Goal: Task Accomplishment & Management: Manage account settings

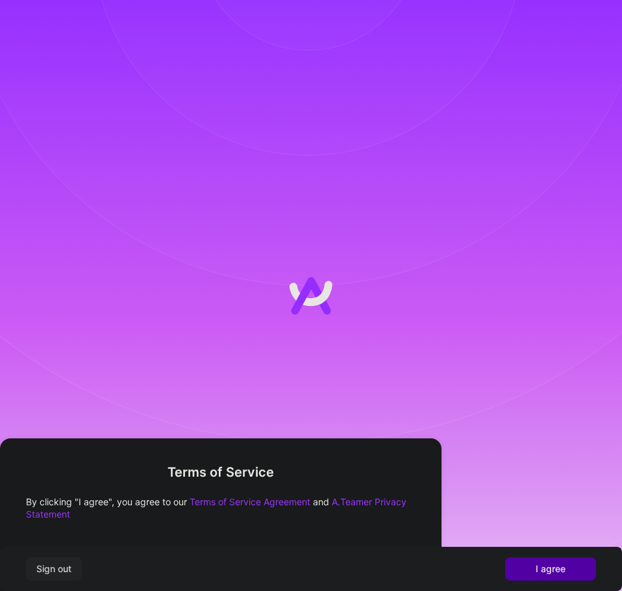
click at [544, 564] on span "I agree" at bounding box center [551, 569] width 30 height 13
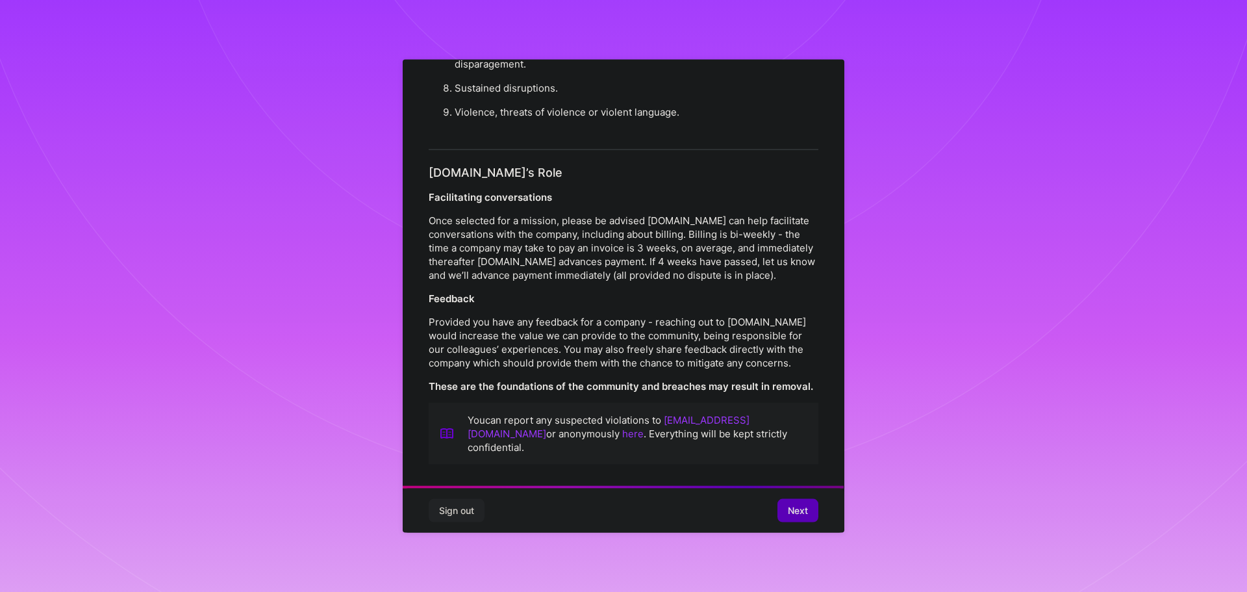
scroll to position [1408, 0]
click at [622, 513] on span "Next" at bounding box center [798, 510] width 20 height 13
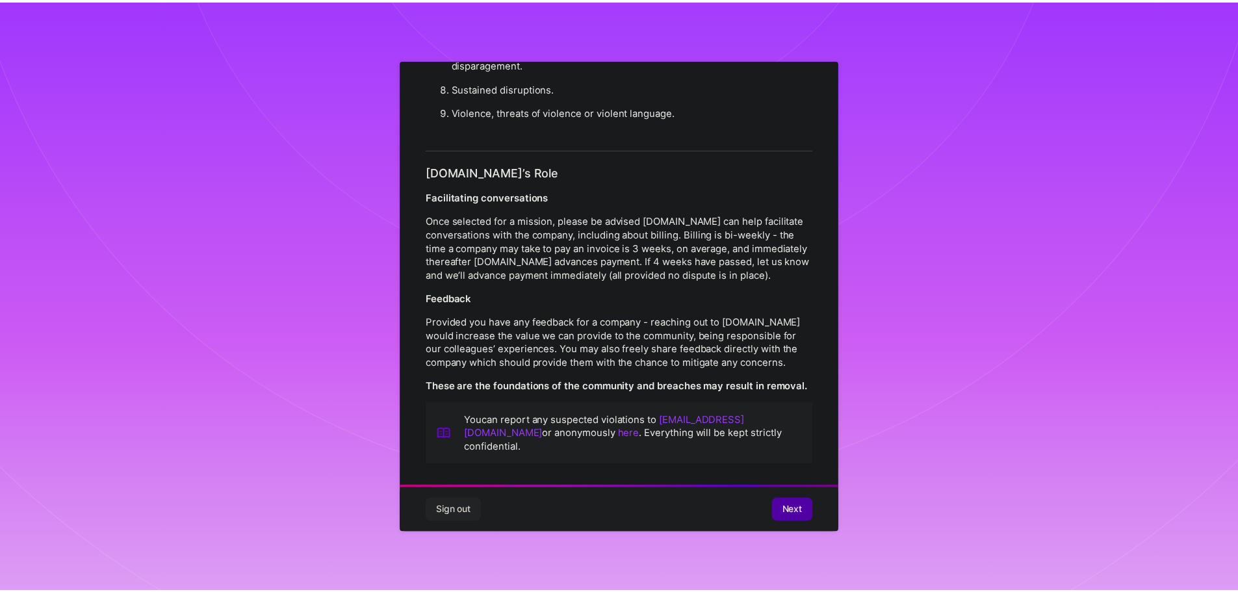
scroll to position [0, 0]
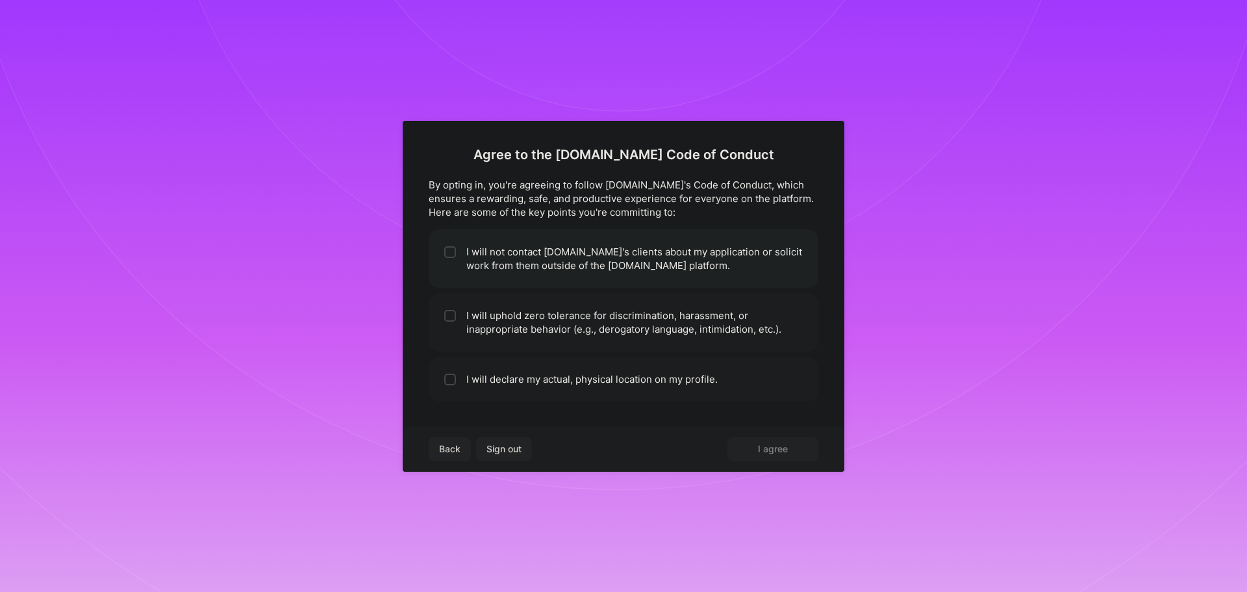
click at [459, 250] on li "I will not contact [DOMAIN_NAME]'s clients about my application or solicit work…" at bounding box center [624, 258] width 390 height 58
checkbox input "true"
click at [455, 310] on div at bounding box center [450, 316] width 12 height 12
checkbox input "true"
click at [459, 376] on li "I will declare my actual, physical location on my profile." at bounding box center [624, 379] width 390 height 45
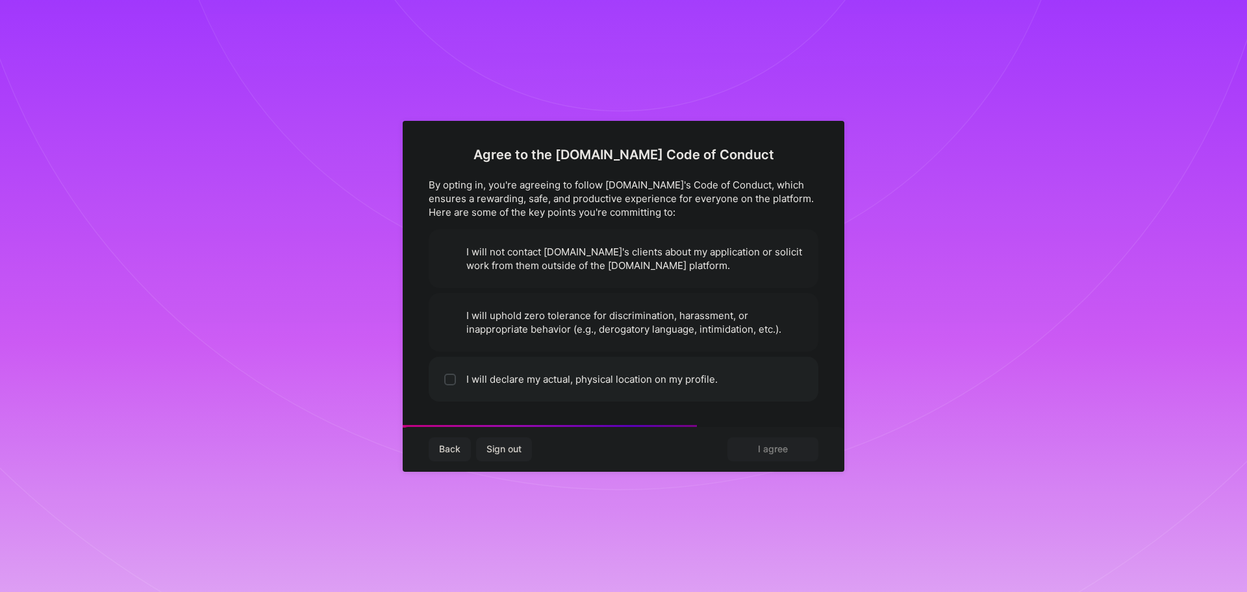
checkbox input "true"
click at [622, 446] on span "I agree" at bounding box center [773, 448] width 30 height 13
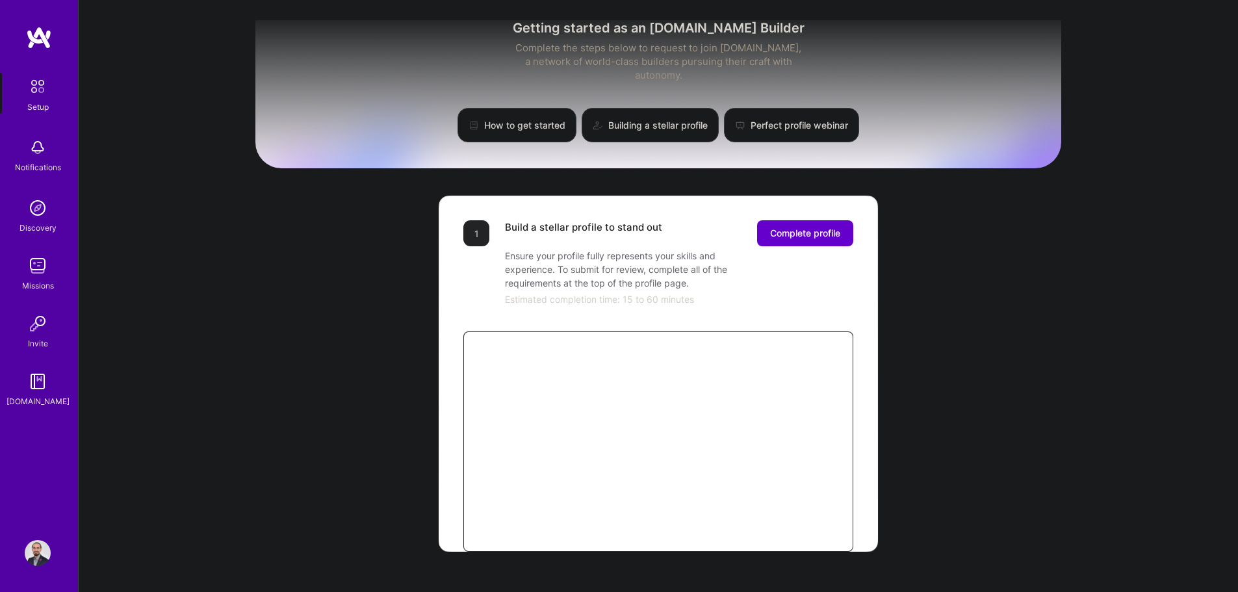
click at [622, 227] on span "Complete profile" at bounding box center [805, 233] width 70 height 13
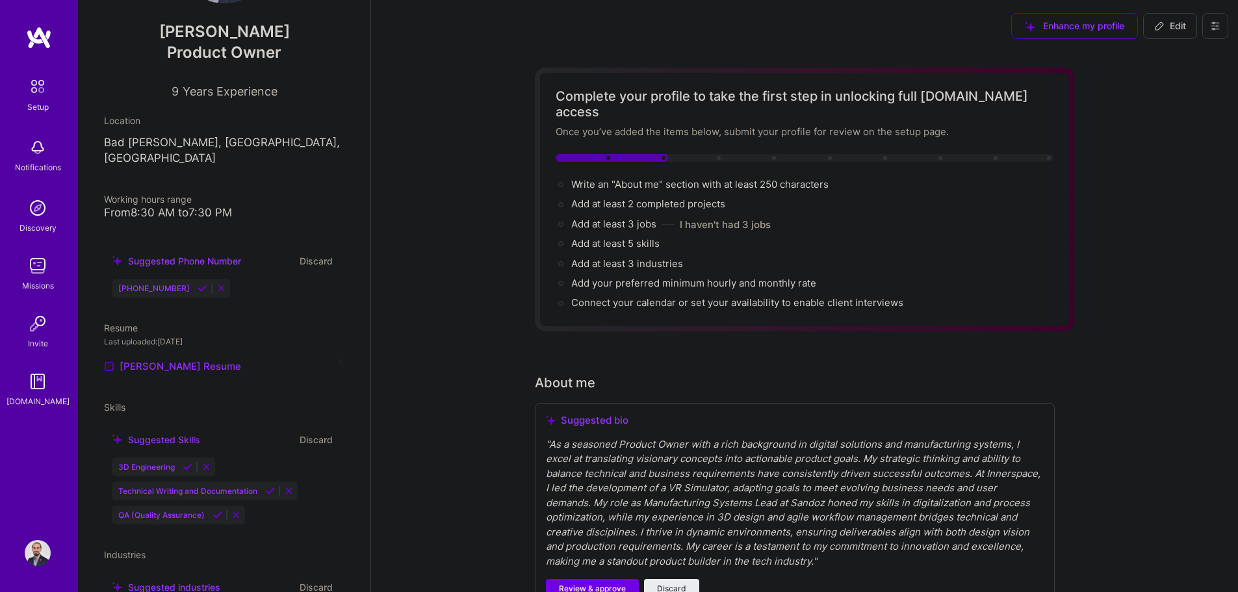
scroll to position [130, 0]
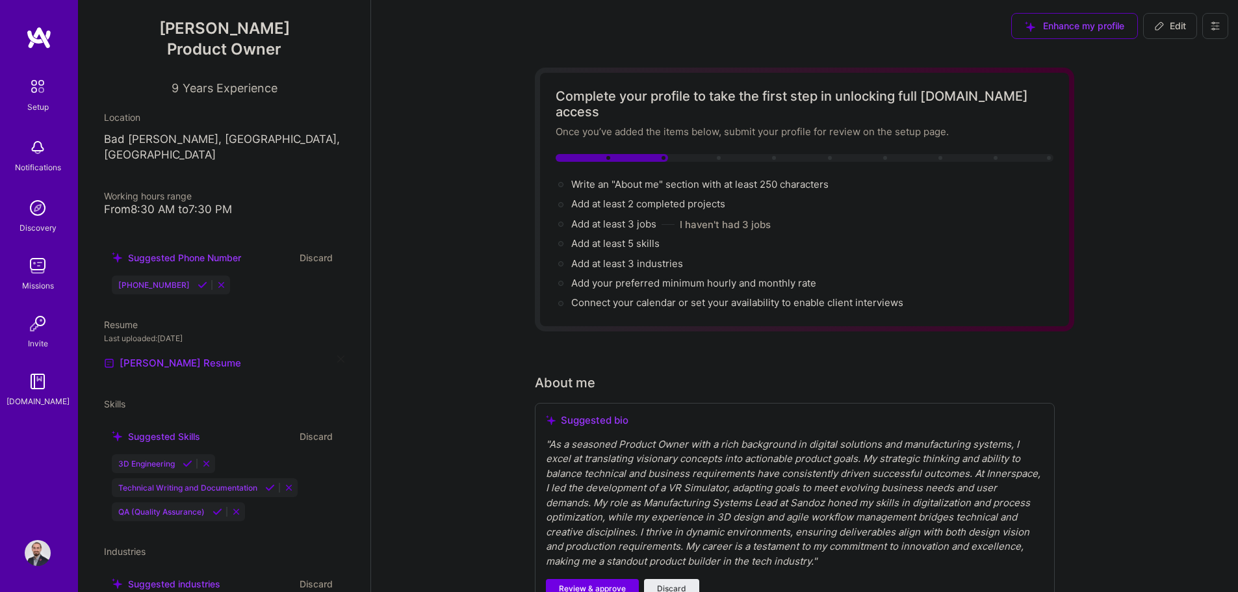
click at [223, 280] on icon at bounding box center [221, 285] width 10 height 10
click at [314, 250] on button "Discard" at bounding box center [316, 257] width 41 height 15
click at [304, 250] on button "Discard" at bounding box center [316, 257] width 41 height 15
click at [221, 280] on icon at bounding box center [221, 285] width 10 height 10
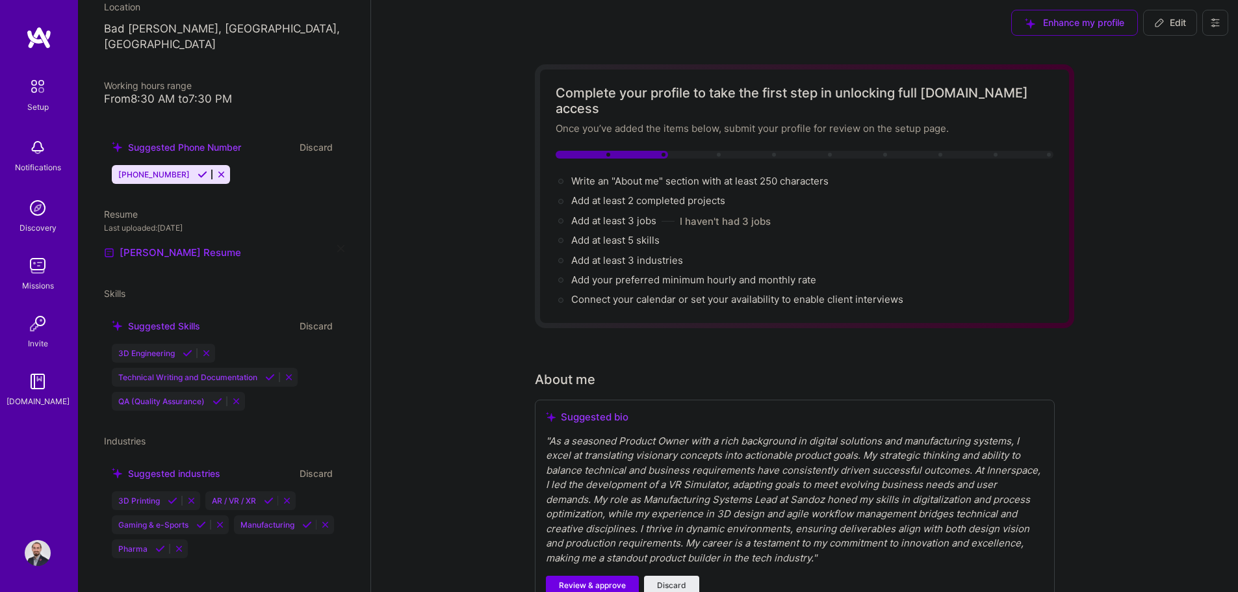
scroll to position [0, 0]
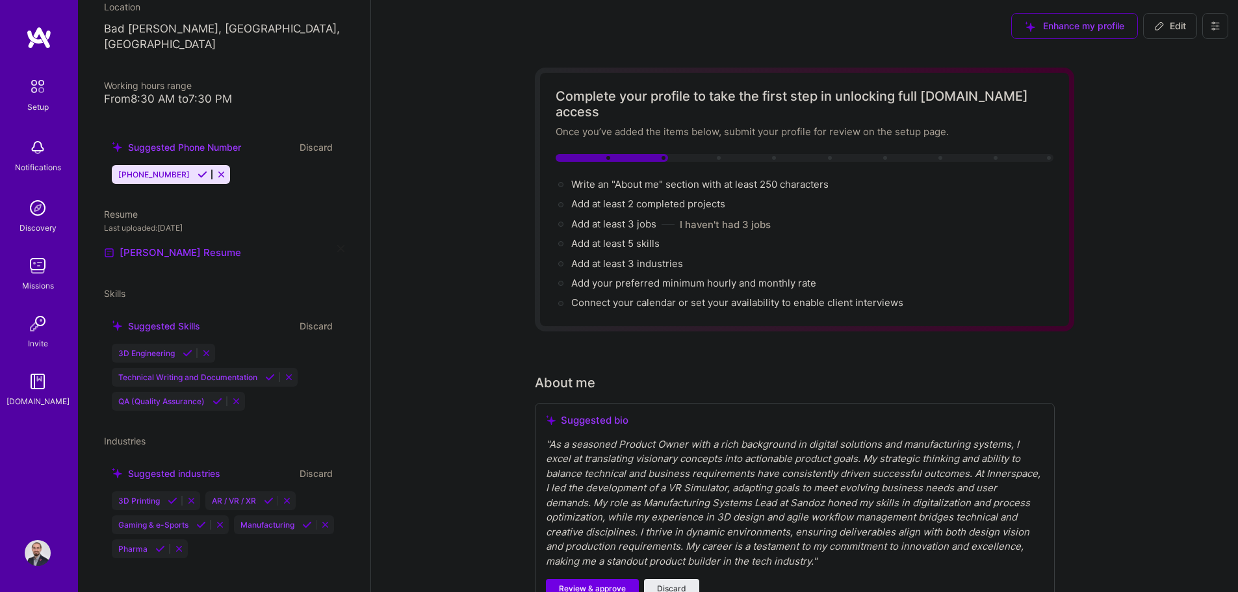
drag, startPoint x: 1182, startPoint y: 23, endPoint x: 1047, endPoint y: 211, distance: 230.4
click at [622, 23] on span "Edit" at bounding box center [1170, 25] width 32 height 13
select select "US"
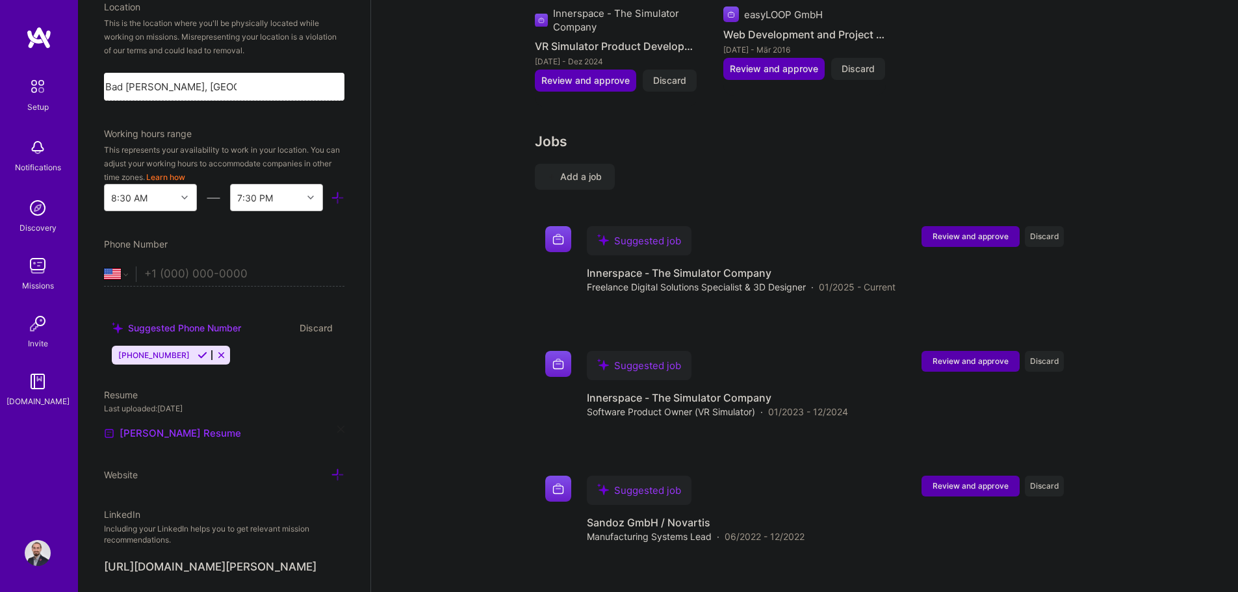
scroll to position [1689, 0]
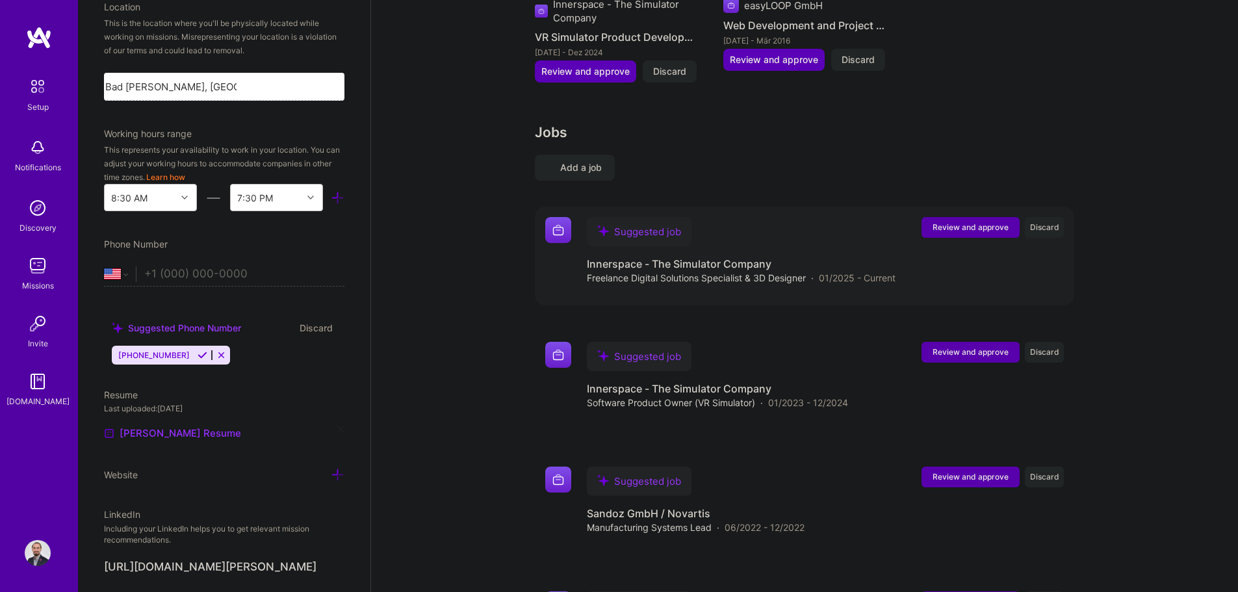
click at [622, 257] on h4 "Innerspace - The Simulator Company" at bounding box center [741, 264] width 309 height 14
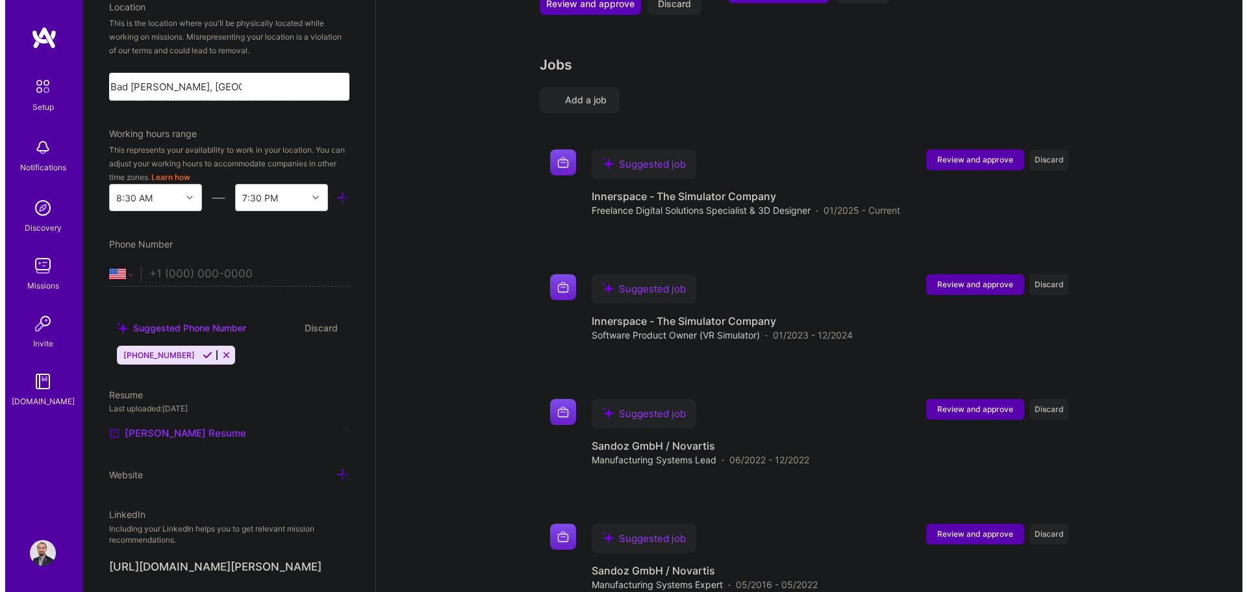
scroll to position [1917, 0]
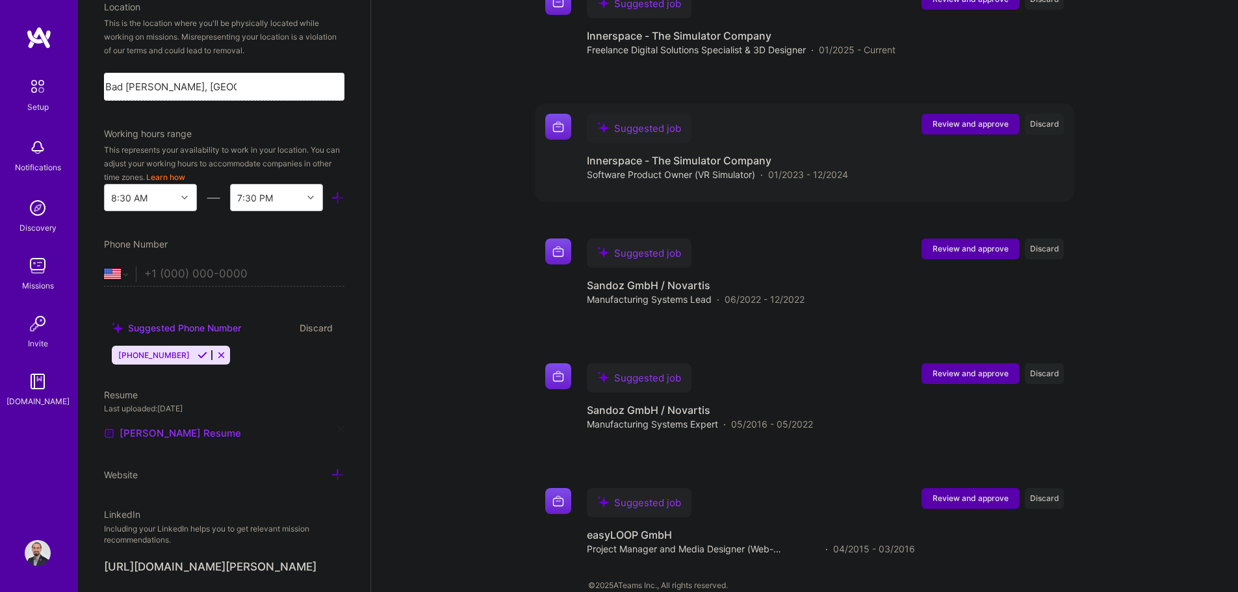
click at [622, 118] on span "Review and approve" at bounding box center [970, 123] width 76 height 11
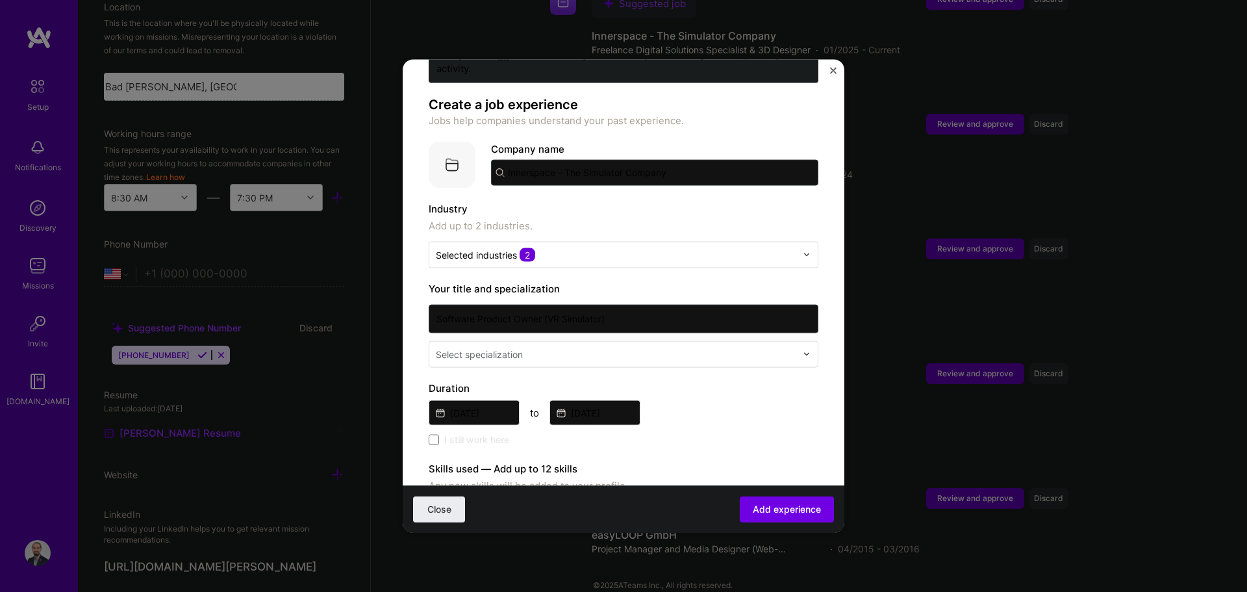
scroll to position [65, 0]
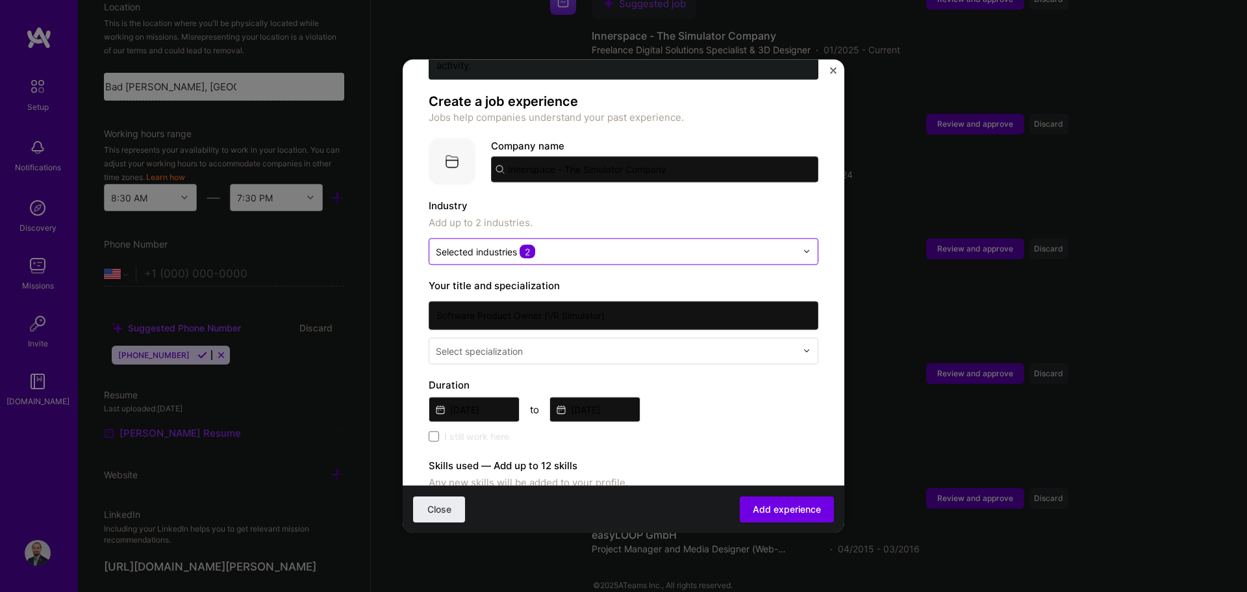
click at [600, 243] on div at bounding box center [616, 251] width 361 height 16
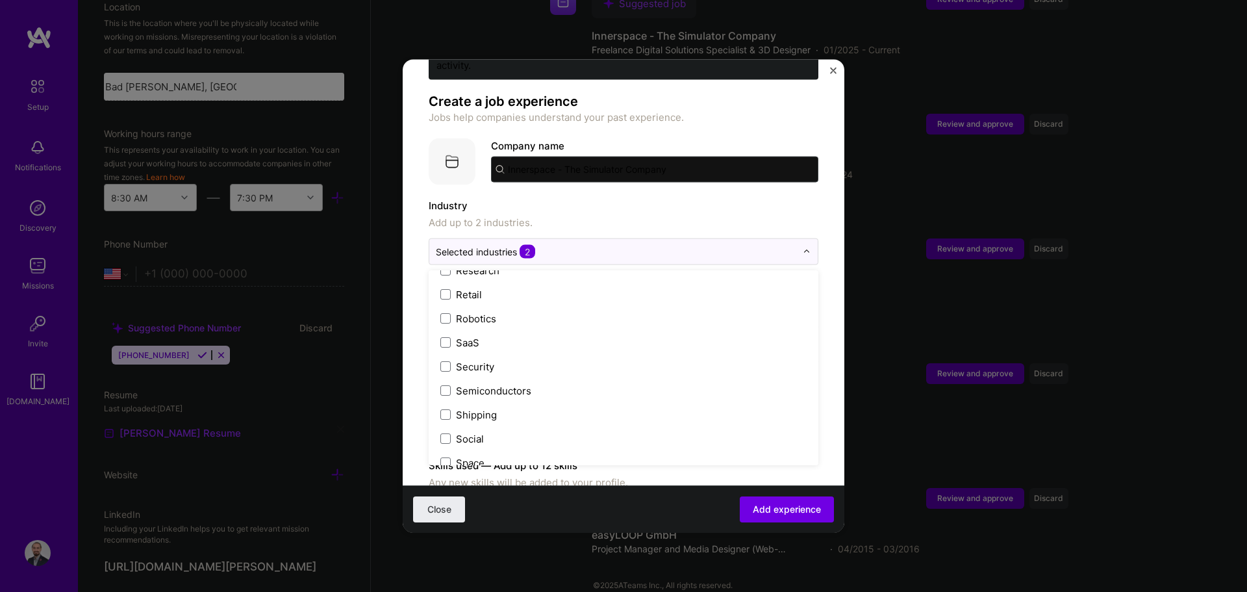
scroll to position [2599, 0]
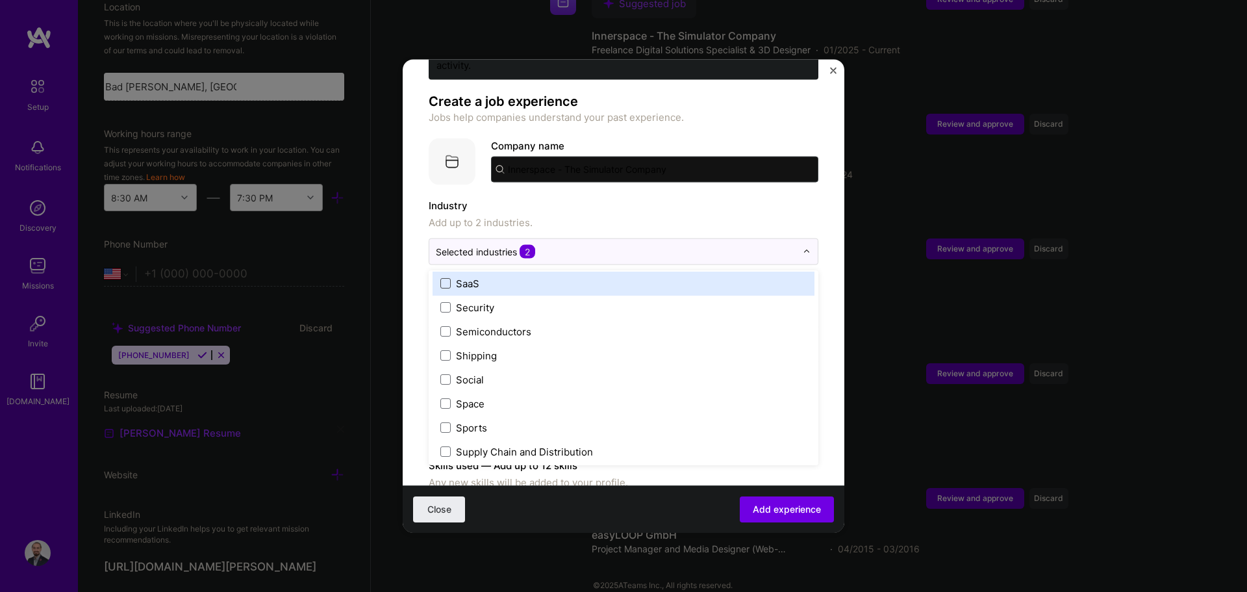
click at [448, 278] on span at bounding box center [446, 283] width 10 height 10
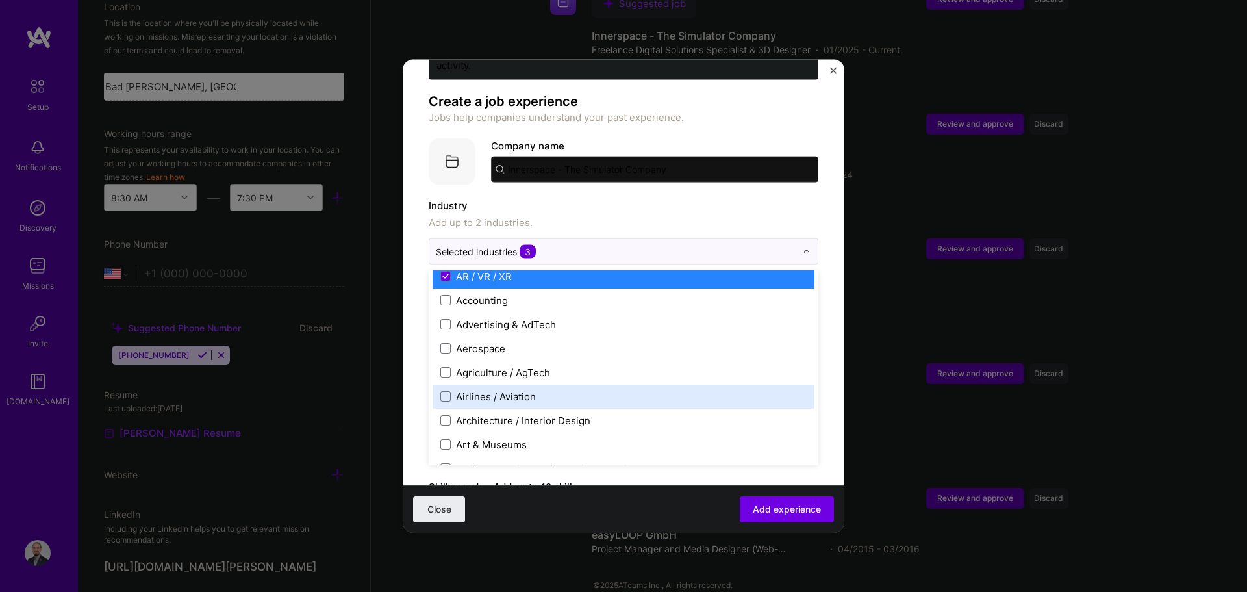
scroll to position [0, 0]
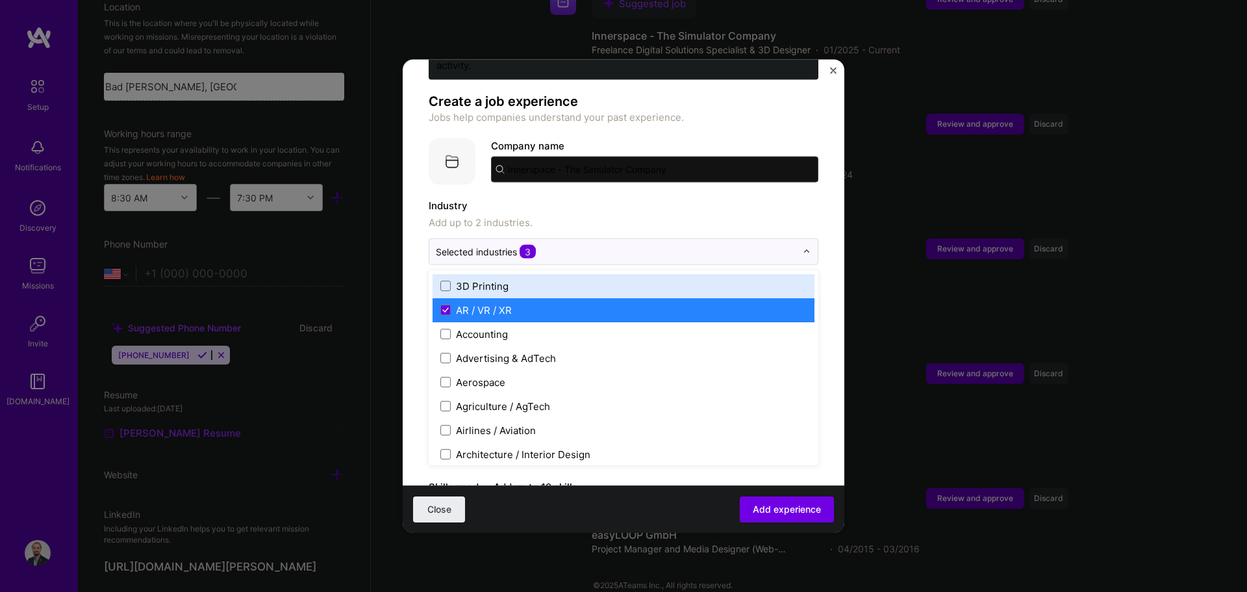
click at [622, 198] on label "Industry" at bounding box center [624, 206] width 390 height 16
click at [498, 244] on div "Selected industries 3" at bounding box center [486, 251] width 100 height 14
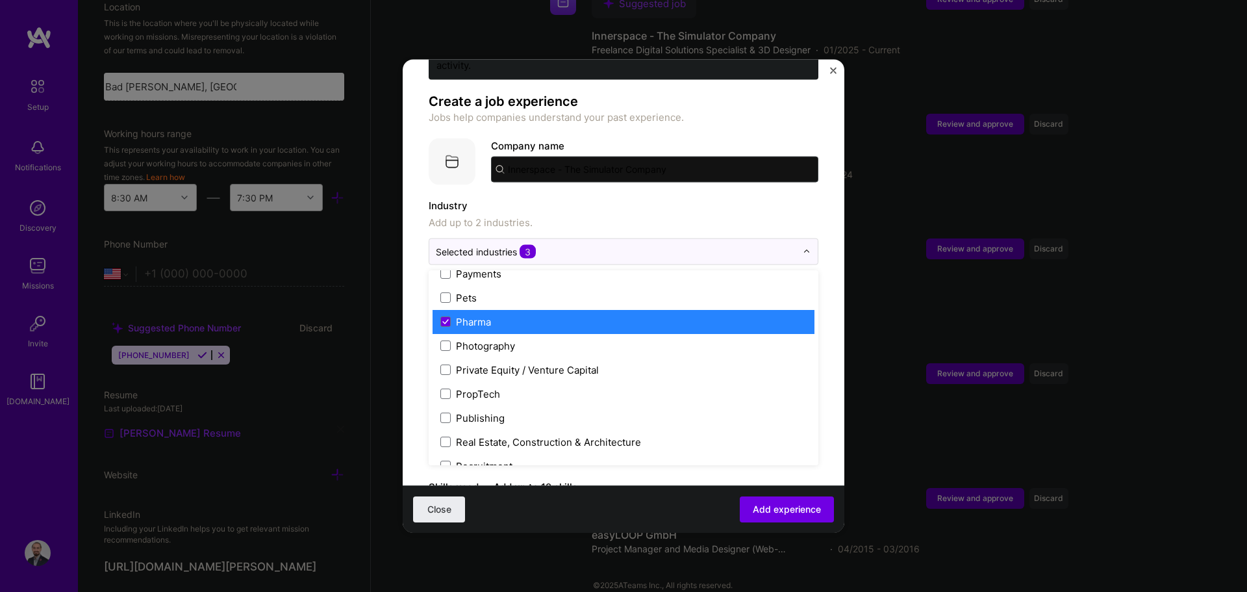
scroll to position [2274, 0]
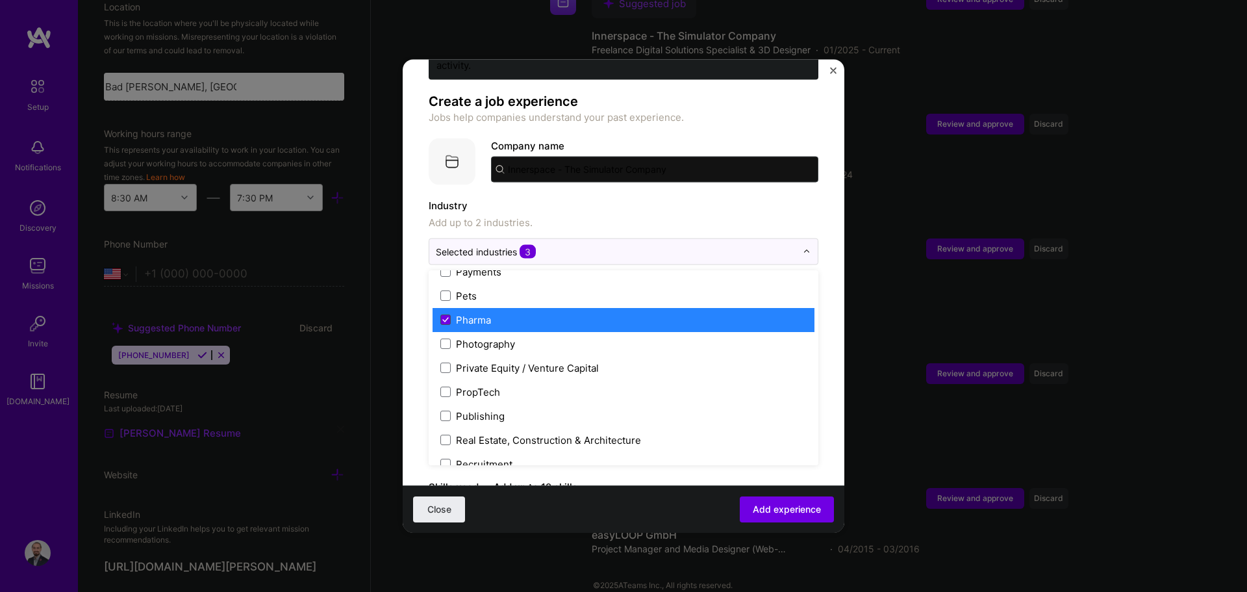
click at [448, 314] on span at bounding box center [446, 319] width 10 height 10
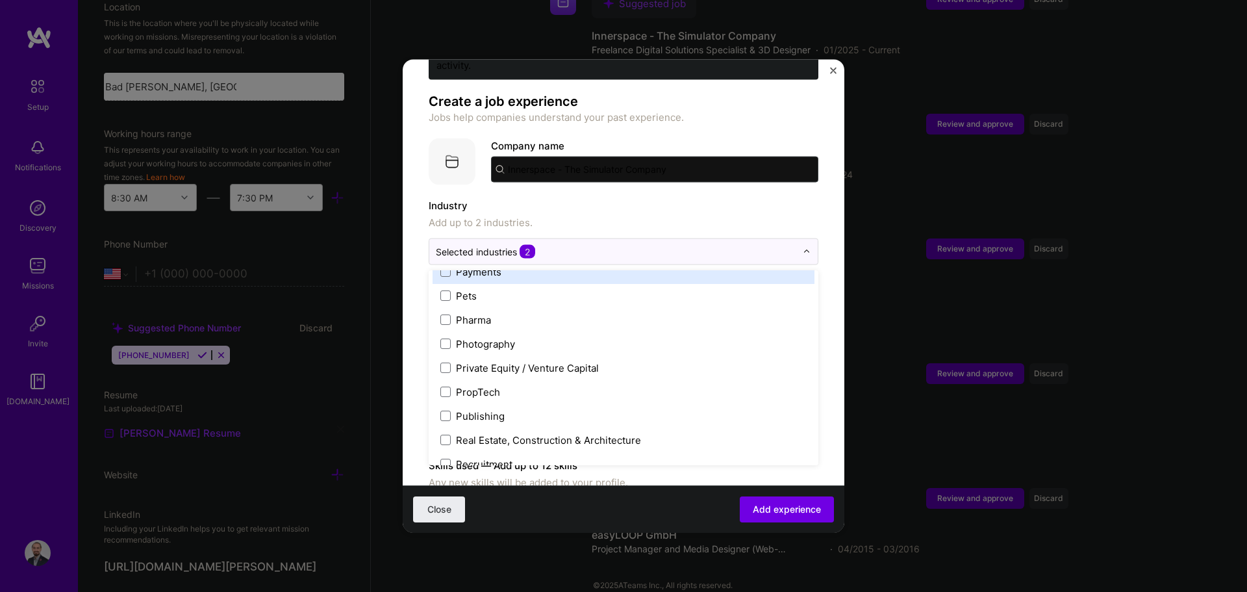
click at [622, 198] on label "Industry" at bounding box center [624, 206] width 390 height 16
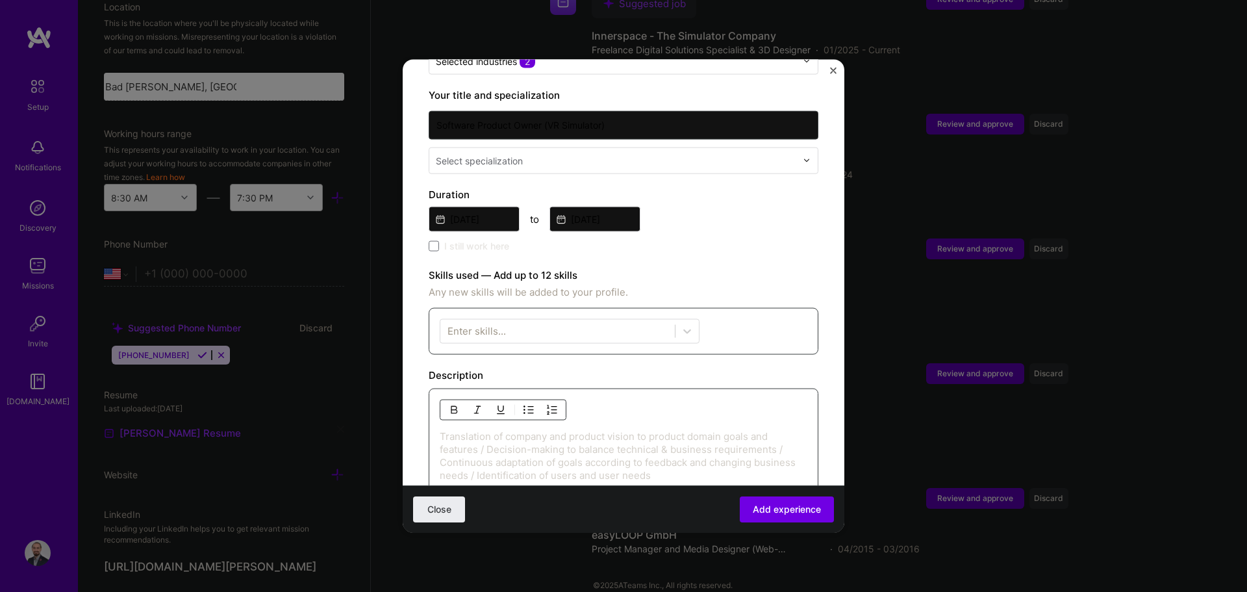
scroll to position [260, 0]
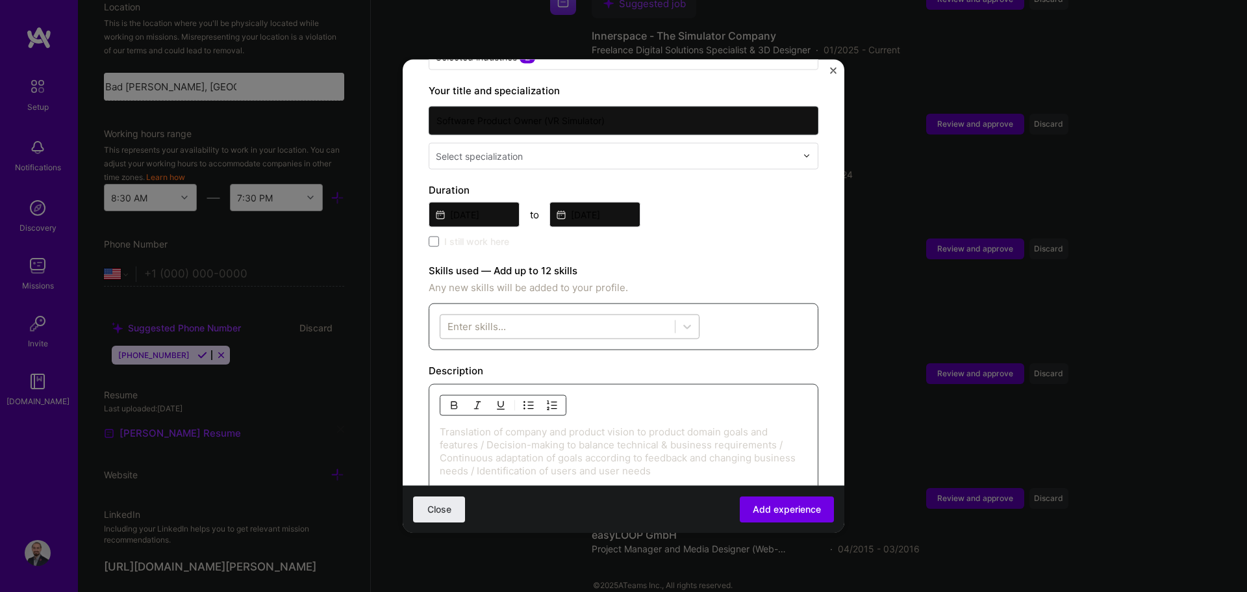
click at [622, 316] on div at bounding box center [558, 326] width 235 height 21
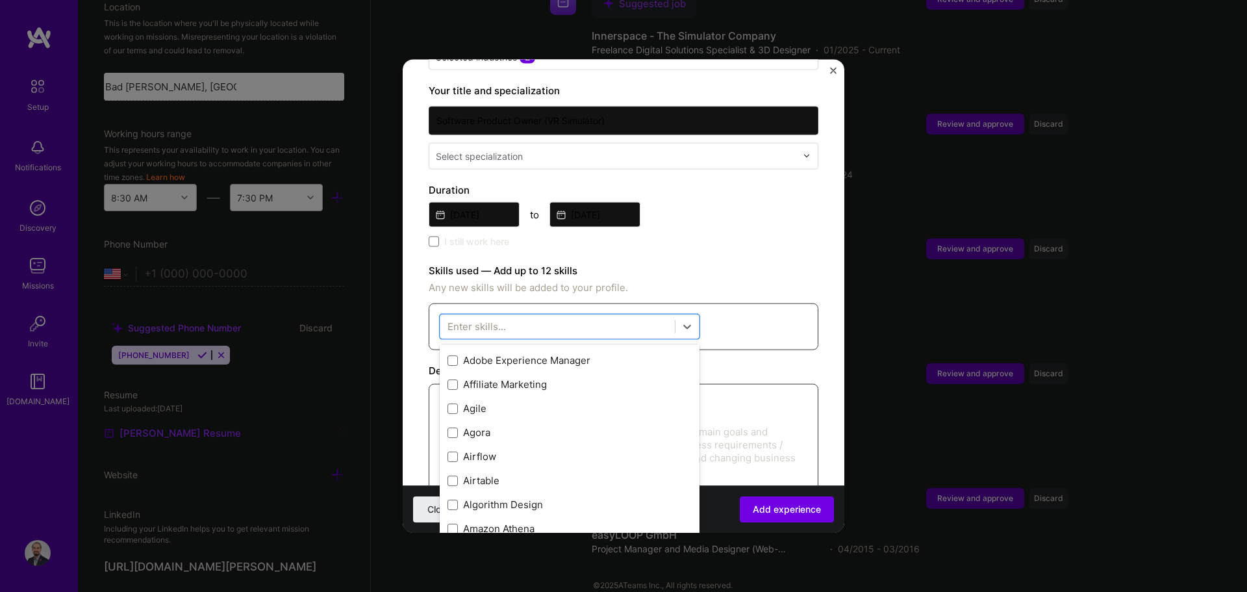
scroll to position [455, 0]
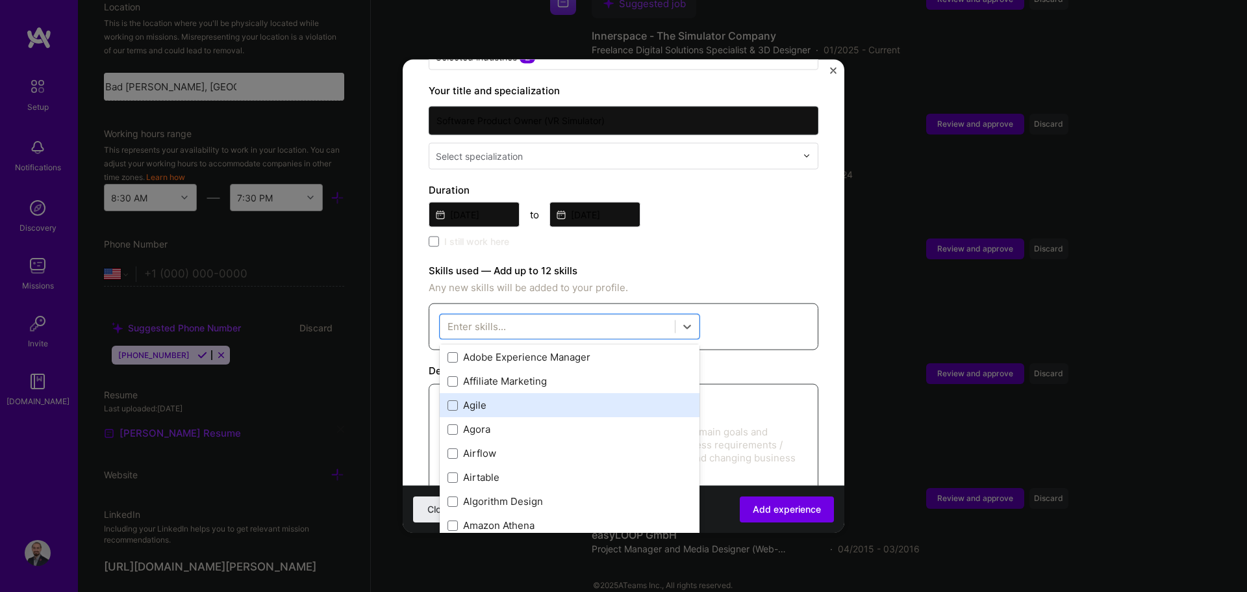
click at [497, 398] on div "Agile" at bounding box center [570, 405] width 244 height 14
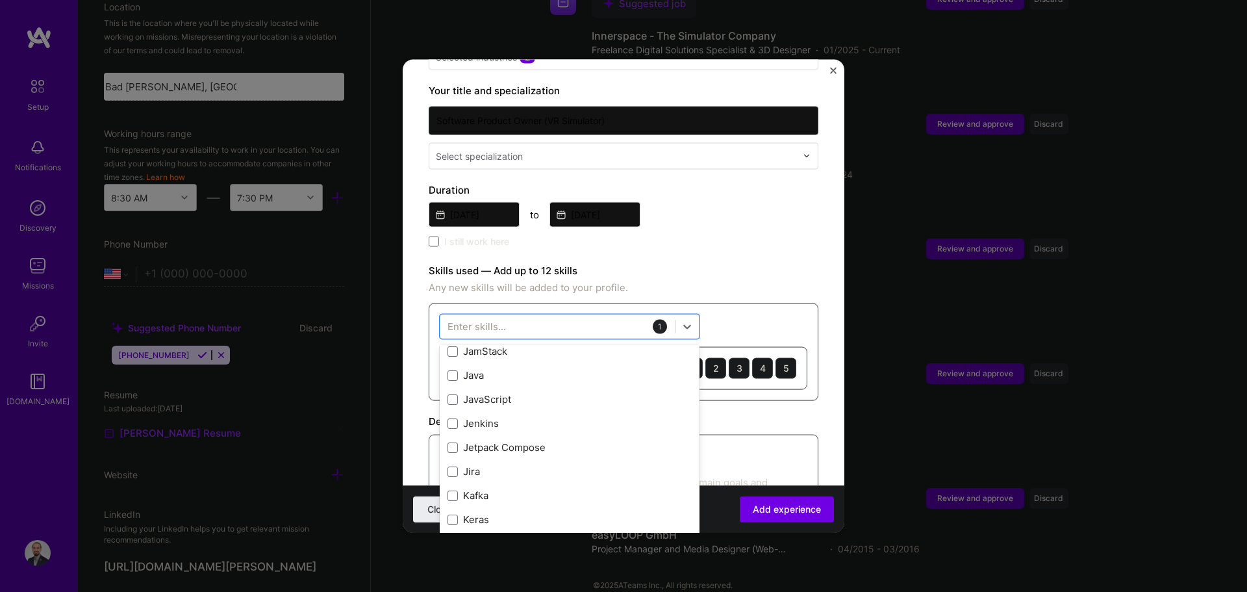
scroll to position [4158, 0]
click at [461, 469] on div "Jira" at bounding box center [570, 476] width 244 height 14
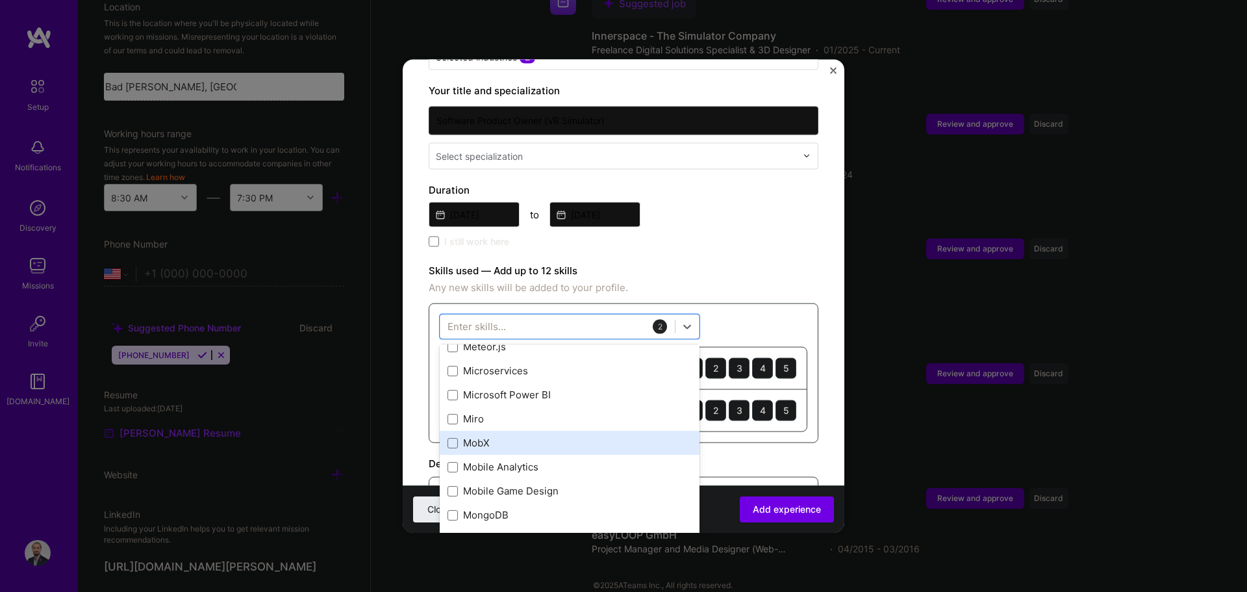
scroll to position [4938, 0]
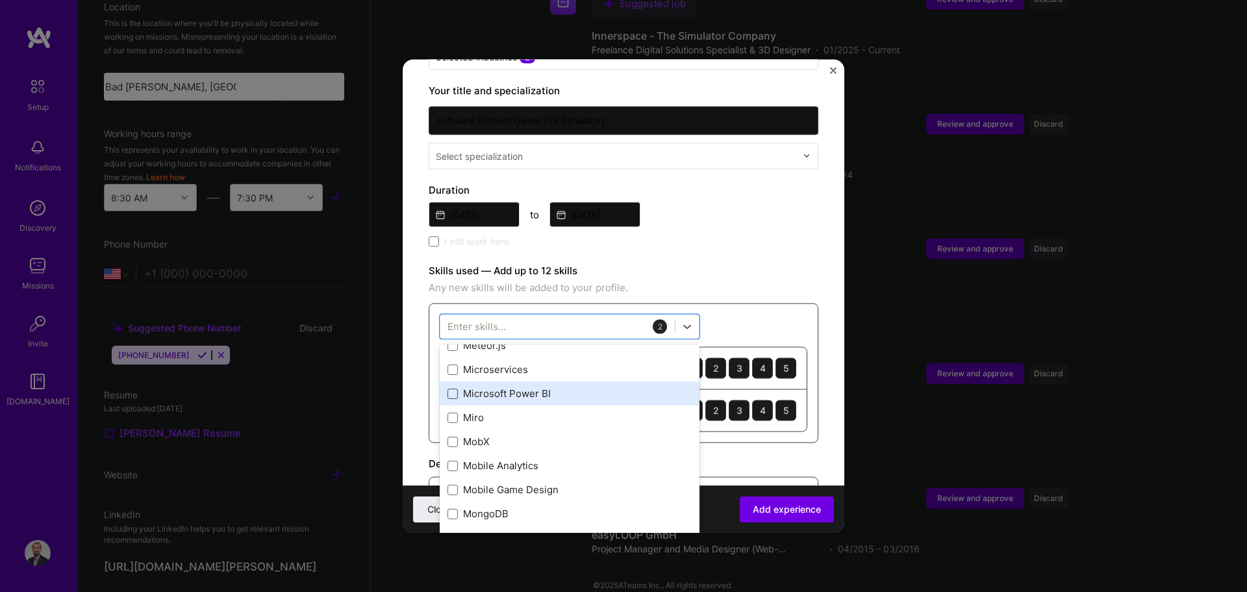
click at [452, 388] on span at bounding box center [453, 393] width 10 height 10
click at [0, 0] on input "checkbox" at bounding box center [0, 0] width 0 height 0
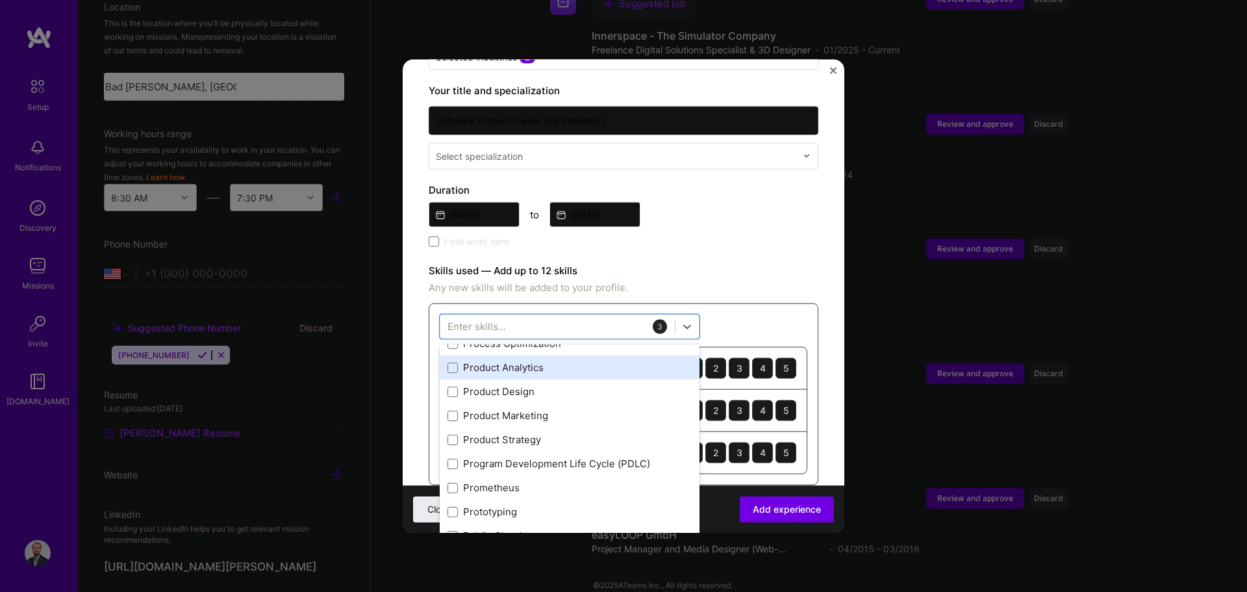
scroll to position [5977, 0]
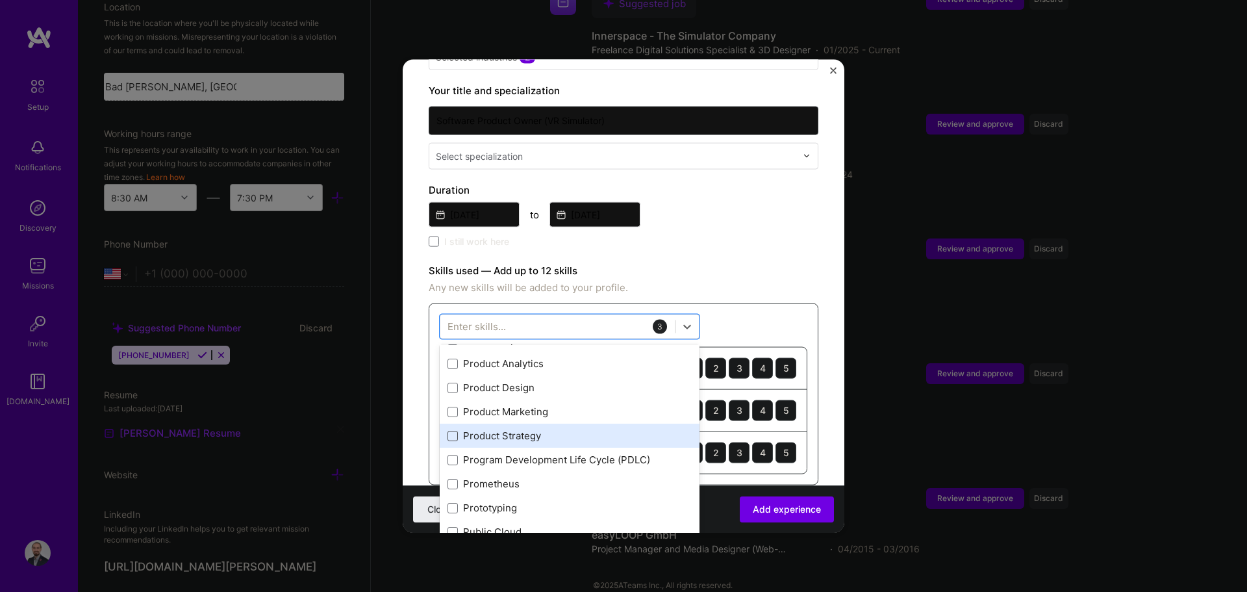
click at [454, 430] on span at bounding box center [453, 435] width 10 height 10
click at [0, 0] on input "checkbox" at bounding box center [0, 0] width 0 height 0
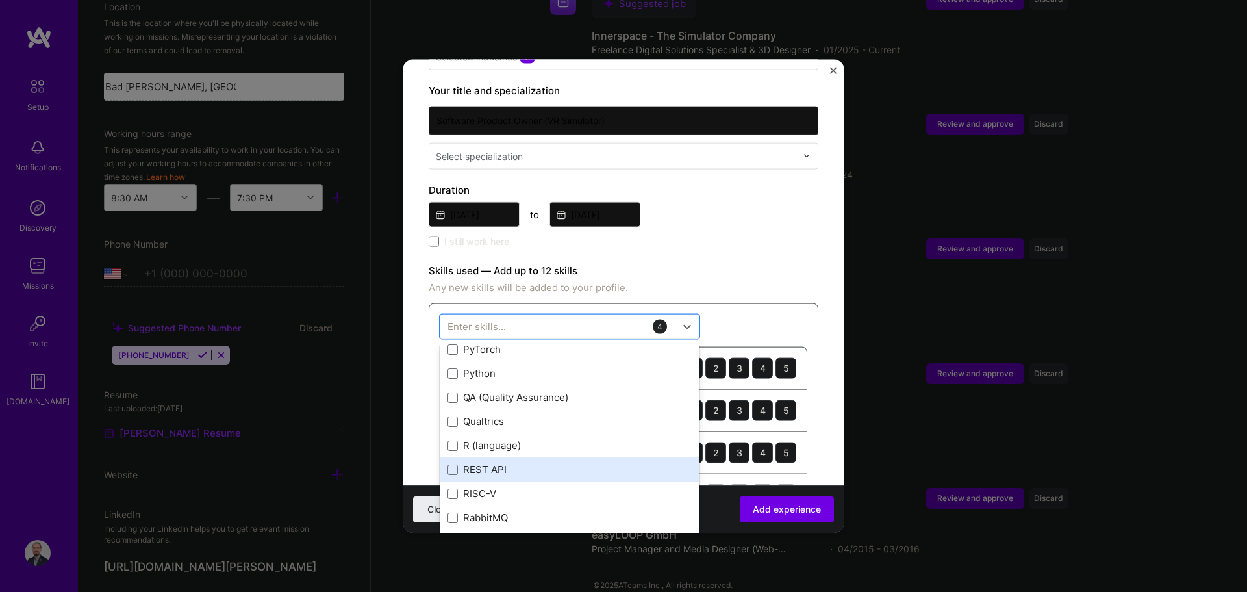
scroll to position [6237, 0]
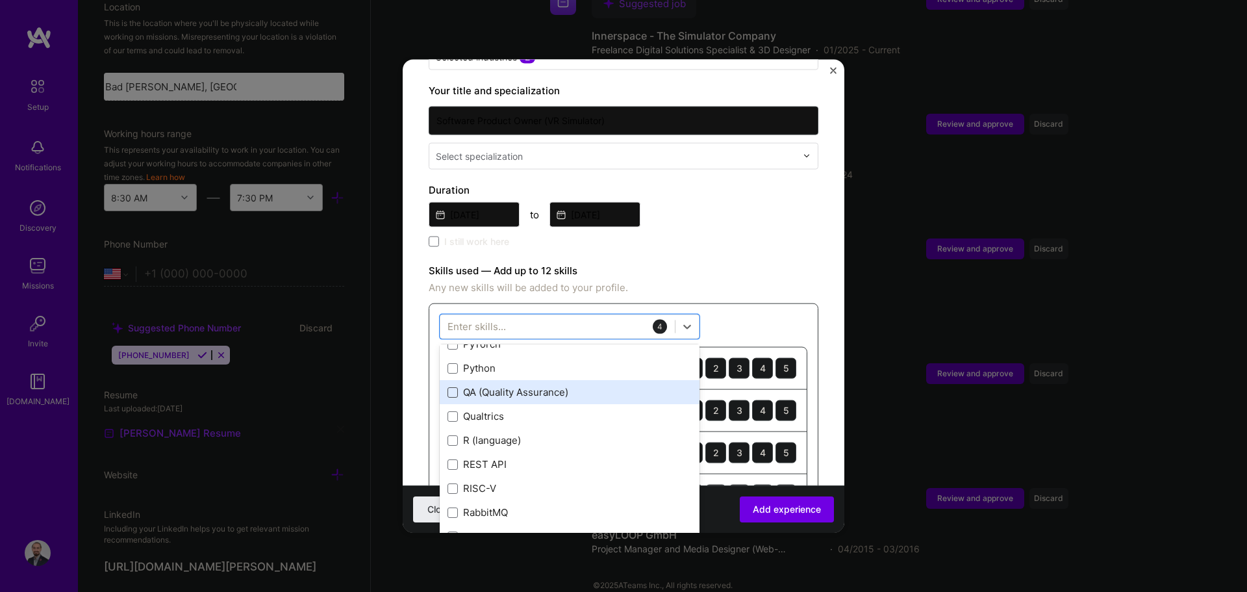
click at [455, 387] on span at bounding box center [453, 392] width 10 height 10
click at [0, 0] on input "checkbox" at bounding box center [0, 0] width 0 height 0
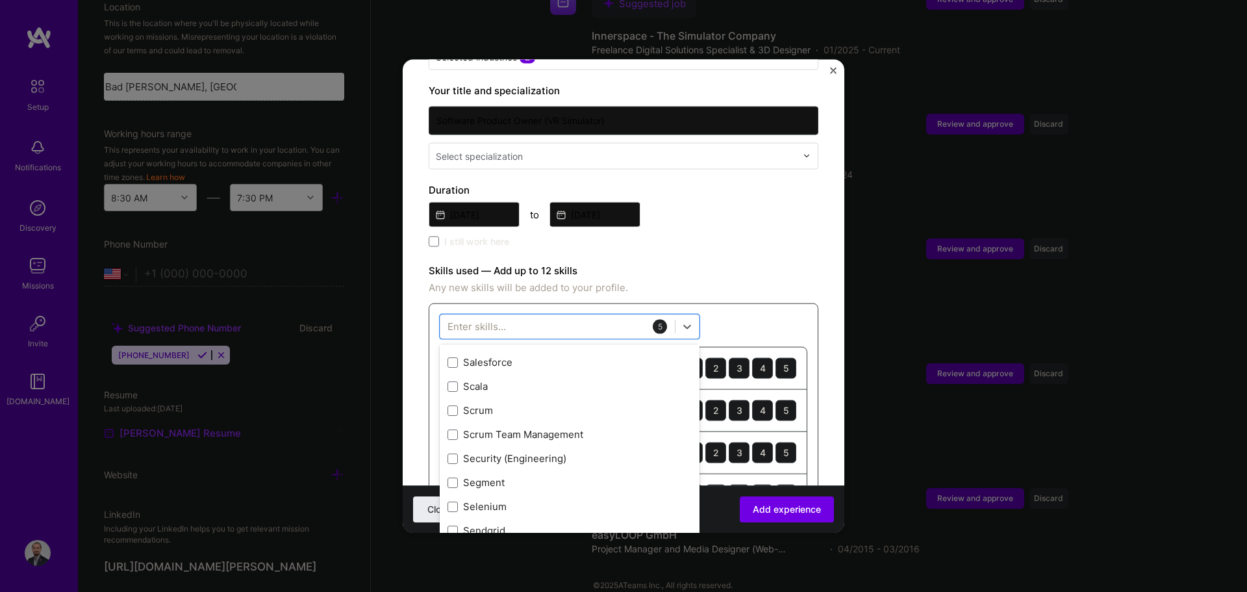
scroll to position [7017, 0]
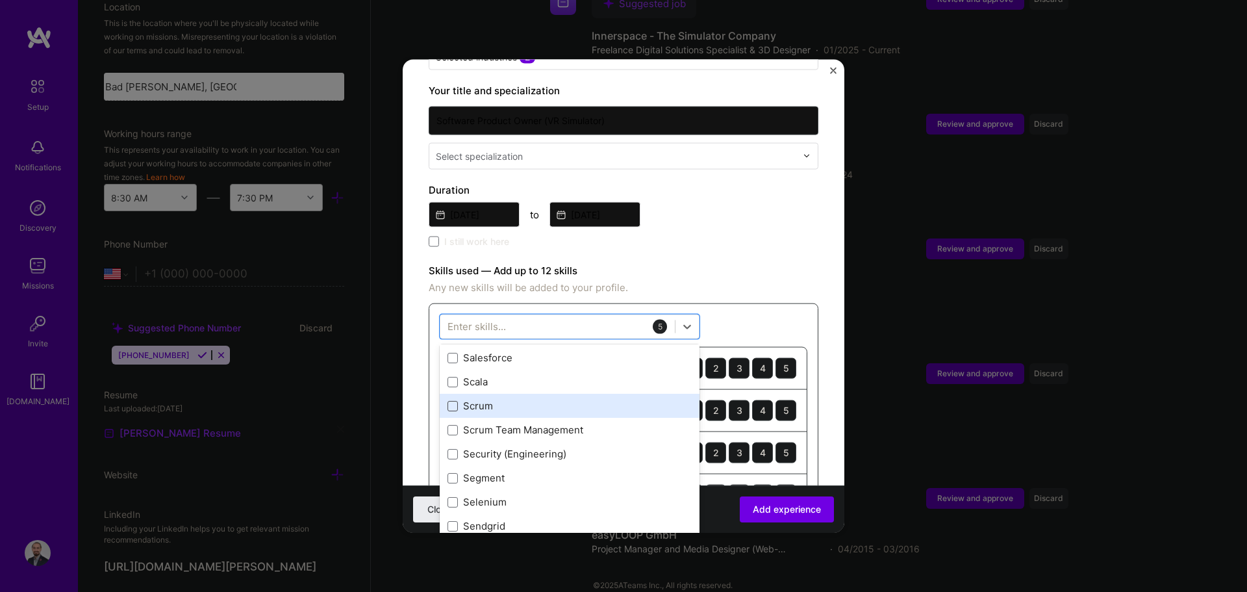
click at [455, 400] on span at bounding box center [453, 405] width 10 height 10
click at [0, 0] on input "checkbox" at bounding box center [0, 0] width 0 height 0
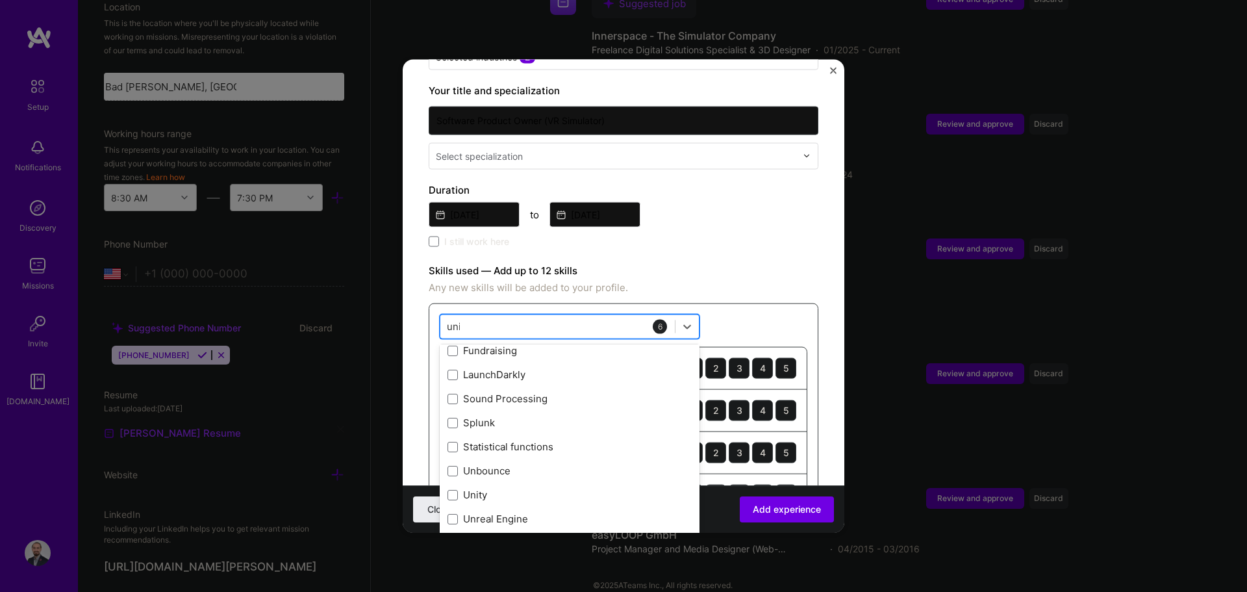
scroll to position [0, 0]
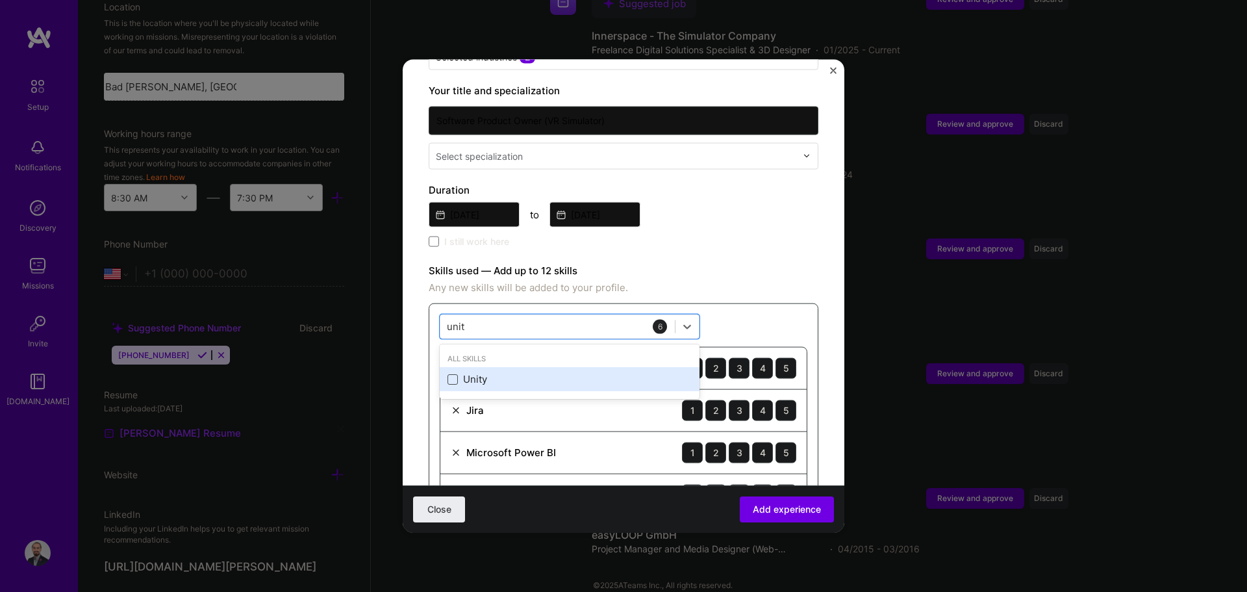
click at [454, 374] on span at bounding box center [453, 379] width 10 height 10
click at [0, 0] on input "checkbox" at bounding box center [0, 0] width 0 height 0
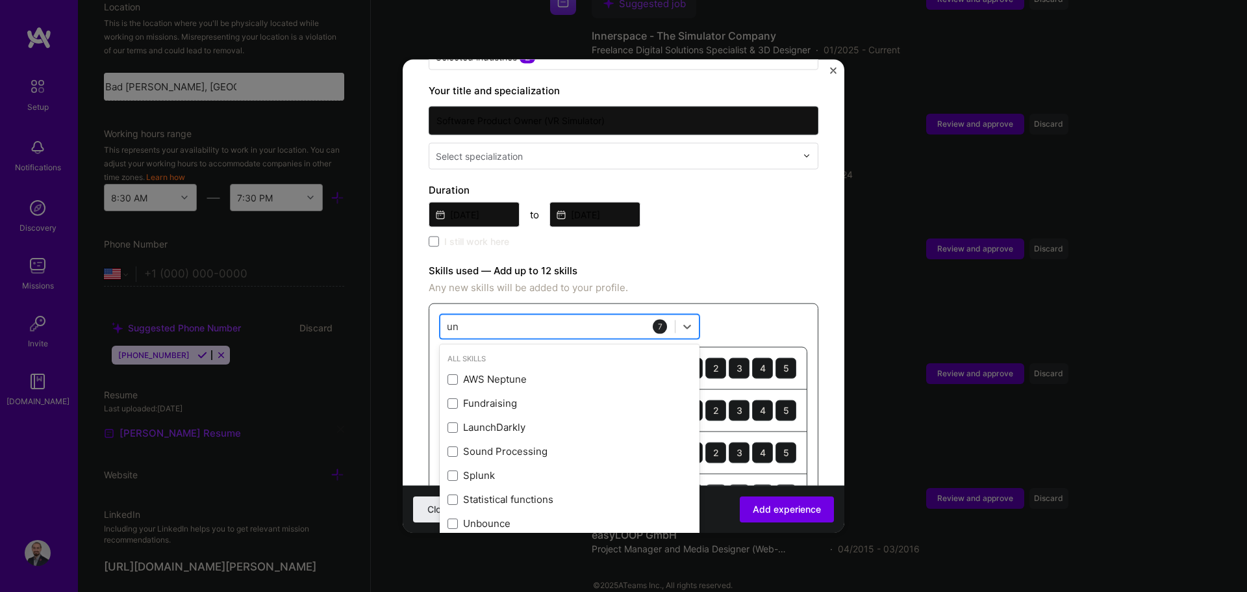
type input "u"
type input "v"
click at [622, 303] on div "option Unity, selected. option Computer Vision focused, 0 of 2. 378 results ava…" at bounding box center [624, 478] width 390 height 351
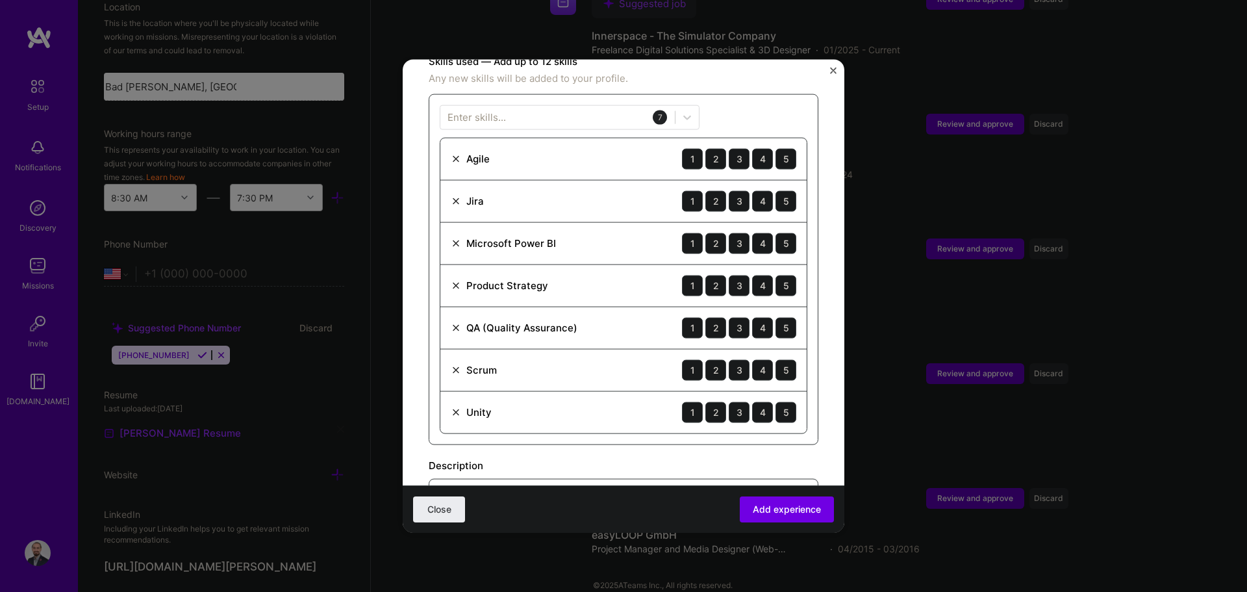
scroll to position [455, 0]
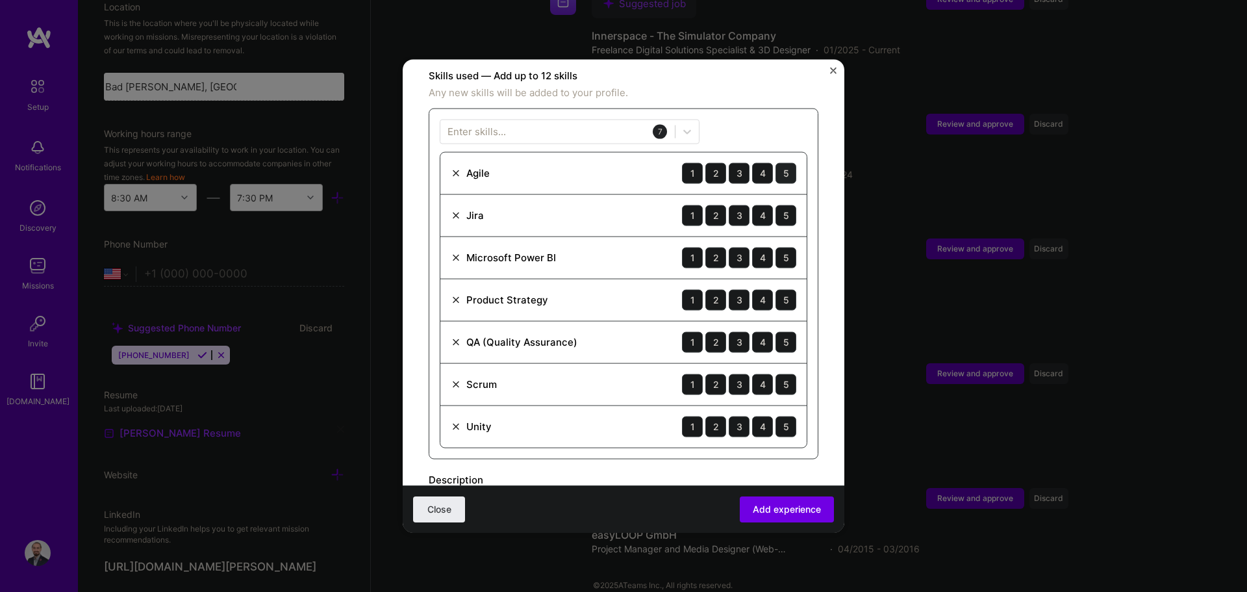
click at [622, 162] on div "5" at bounding box center [786, 172] width 21 height 21
click at [622, 164] on div "4" at bounding box center [762, 172] width 21 height 21
click at [622, 162] on div "5" at bounding box center [786, 172] width 21 height 21
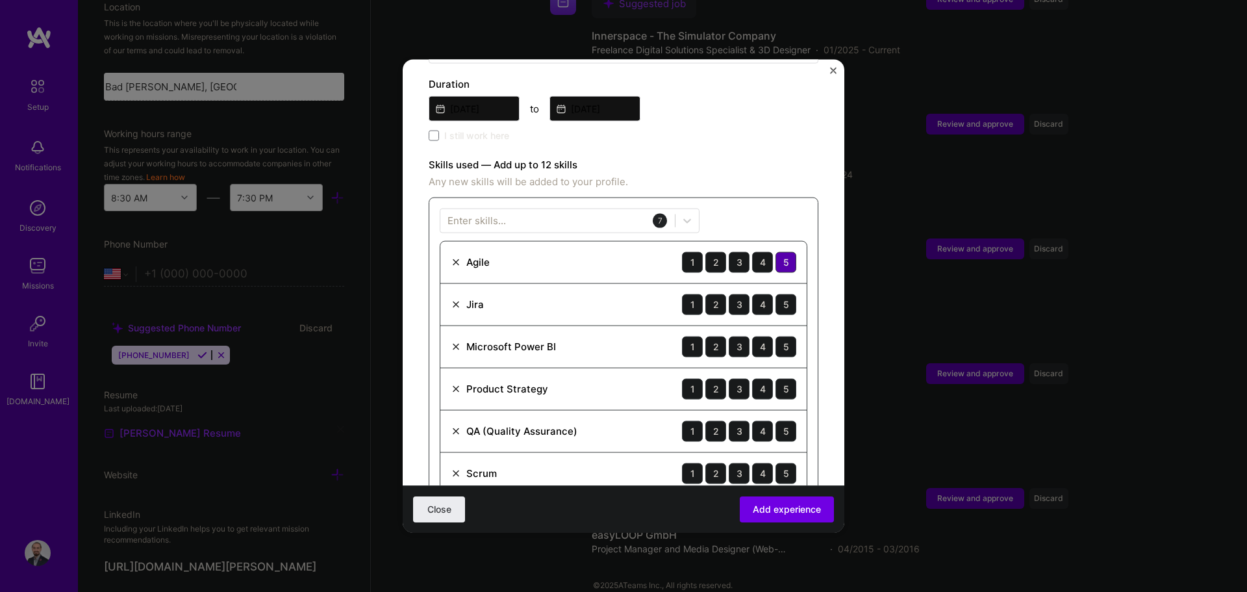
scroll to position [390, 0]
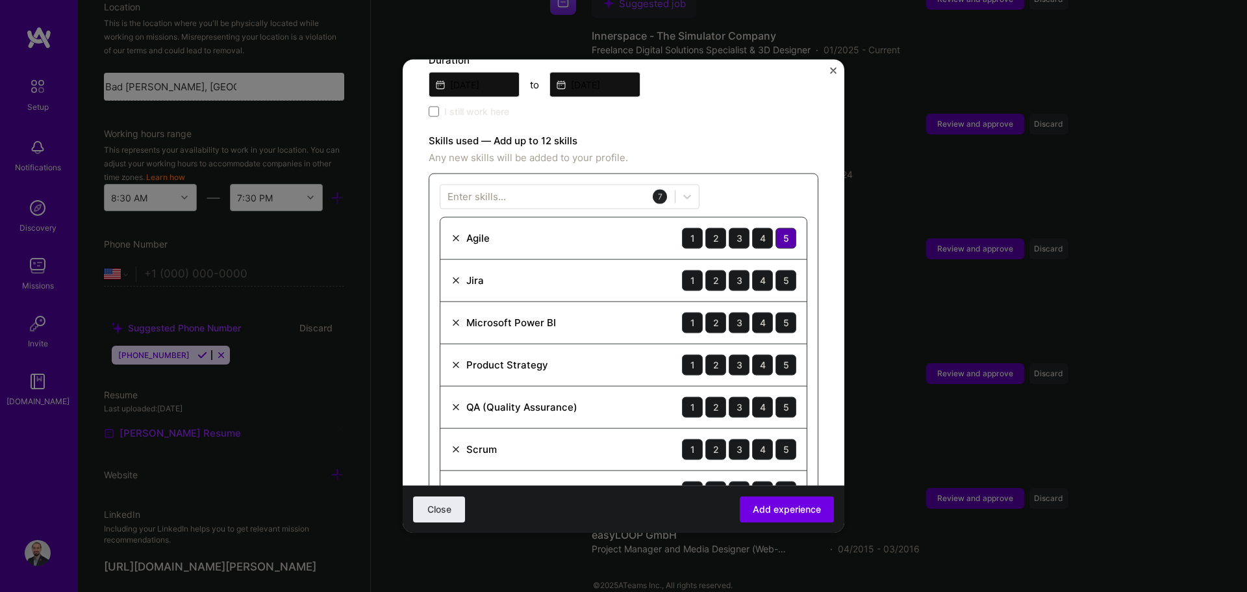
click at [622, 227] on div "5" at bounding box center [786, 237] width 21 height 21
click at [622, 227] on div "4" at bounding box center [762, 237] width 21 height 21
click at [622, 313] on div "1" at bounding box center [692, 322] width 21 height 21
click at [622, 356] on div "3" at bounding box center [739, 364] width 21 height 21
click at [622, 396] on div "2" at bounding box center [716, 406] width 21 height 21
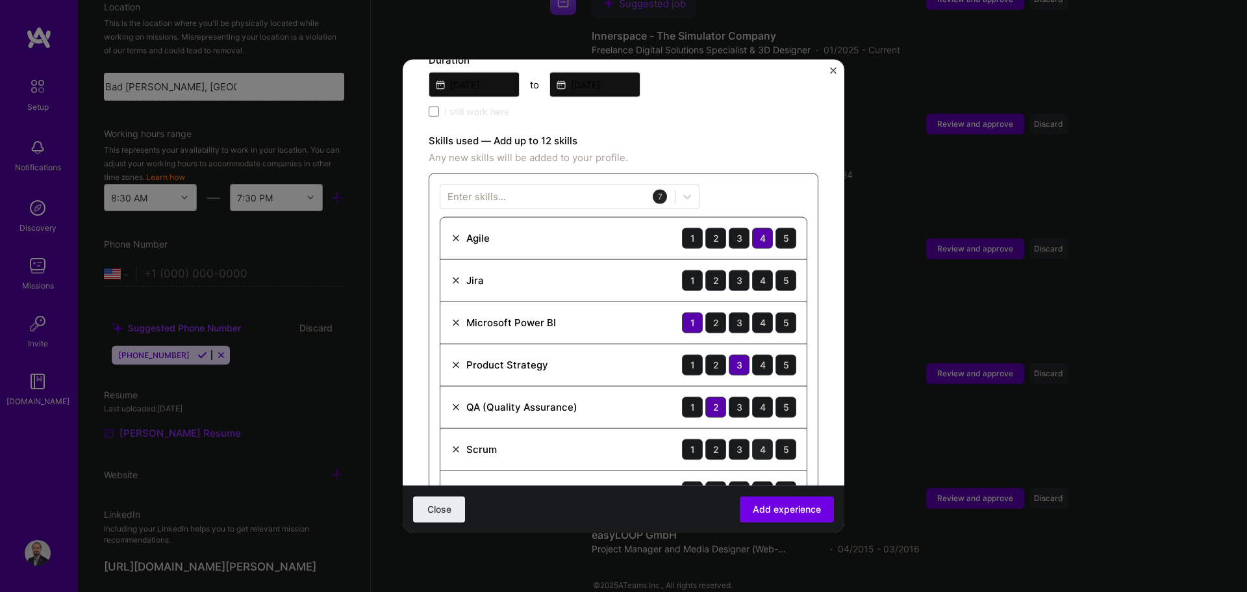
click at [622, 439] on div "4" at bounding box center [762, 449] width 21 height 21
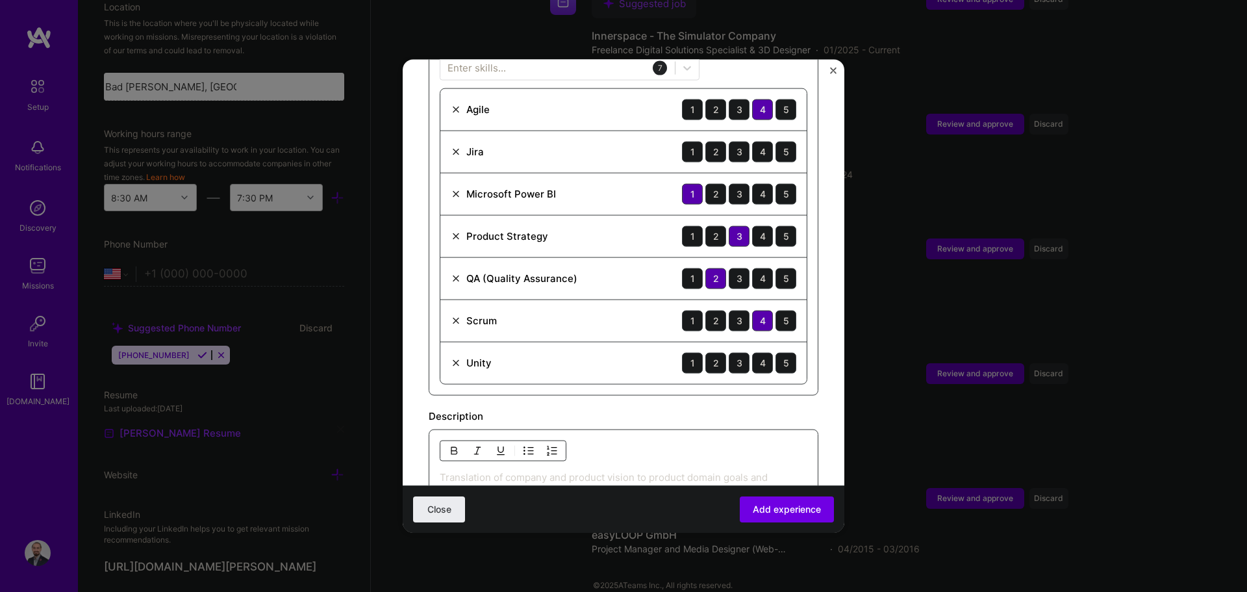
scroll to position [520, 0]
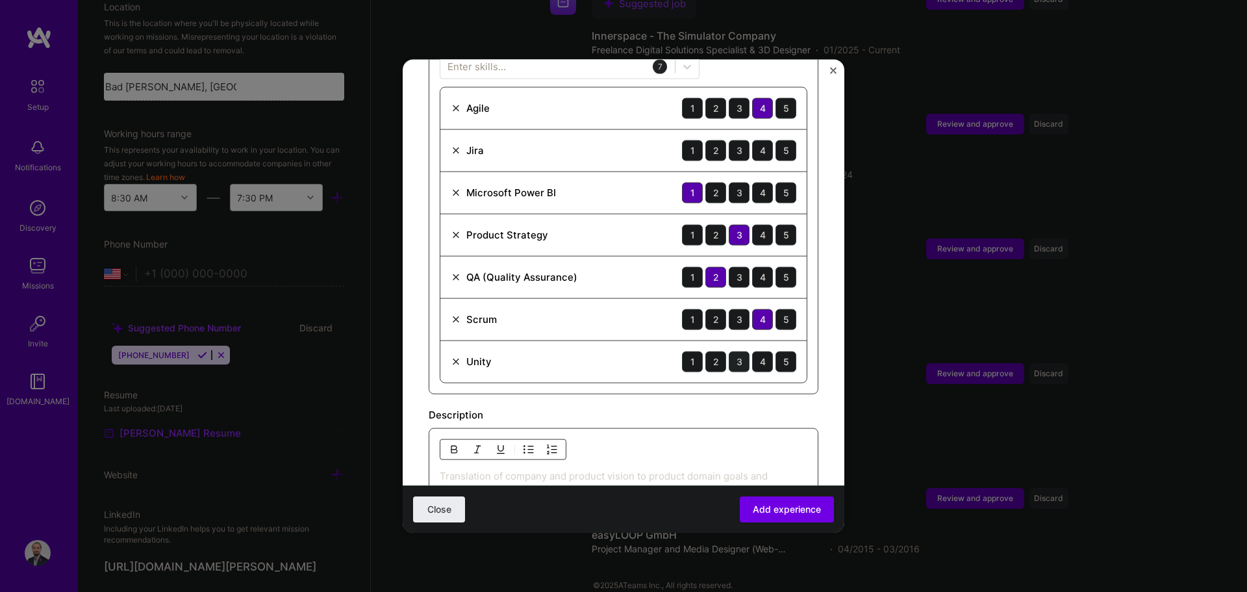
click at [622, 351] on div "3" at bounding box center [739, 361] width 21 height 21
click at [622, 140] on div "4" at bounding box center [762, 150] width 21 height 21
click at [622, 266] on div "3" at bounding box center [739, 276] width 21 height 21
click at [622, 224] on div "2" at bounding box center [716, 234] width 21 height 21
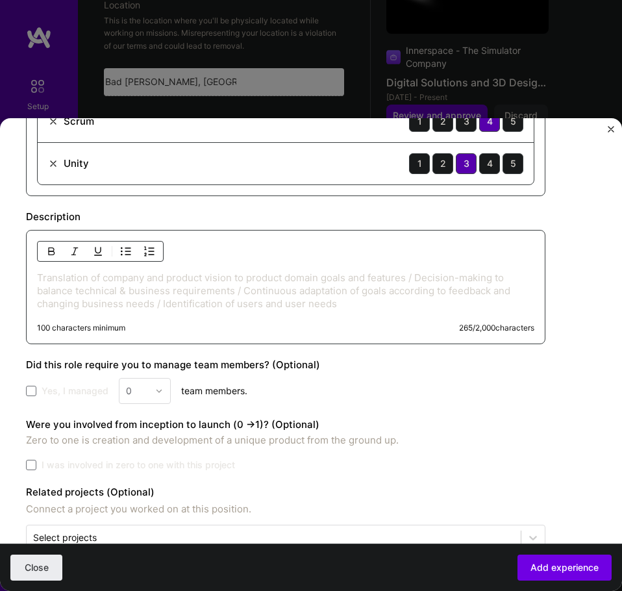
scroll to position [791, 0]
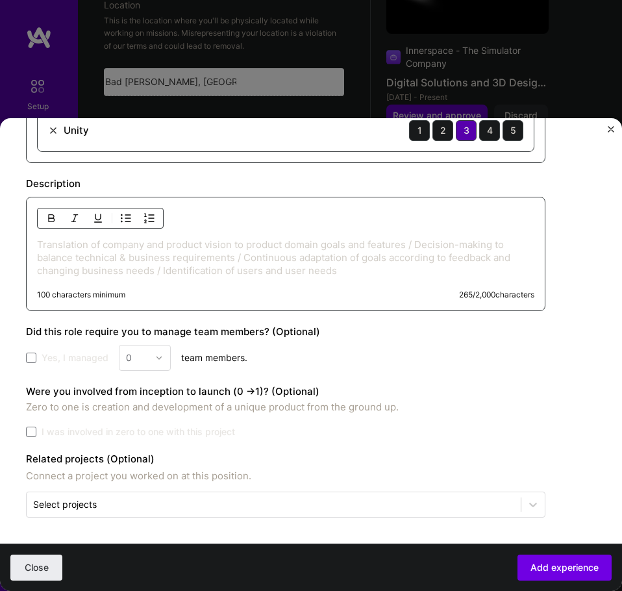
click at [419, 246] on p "Translation of company and product vision to product domain goals and features …" at bounding box center [286, 257] width 498 height 39
click at [32, 434] on span at bounding box center [31, 432] width 10 height 10
click at [0, 0] on input "I was involved in zero to one with this project" at bounding box center [0, 0] width 0 height 0
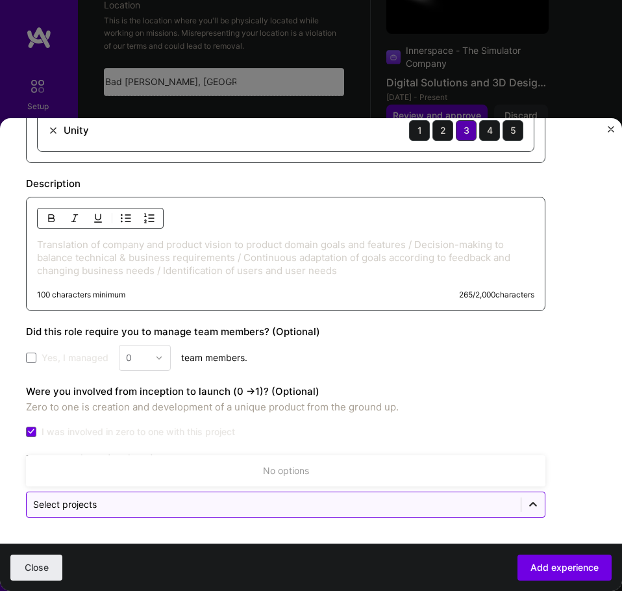
click at [534, 504] on icon at bounding box center [533, 504] width 13 height 13
click at [522, 509] on div at bounding box center [533, 504] width 23 height 23
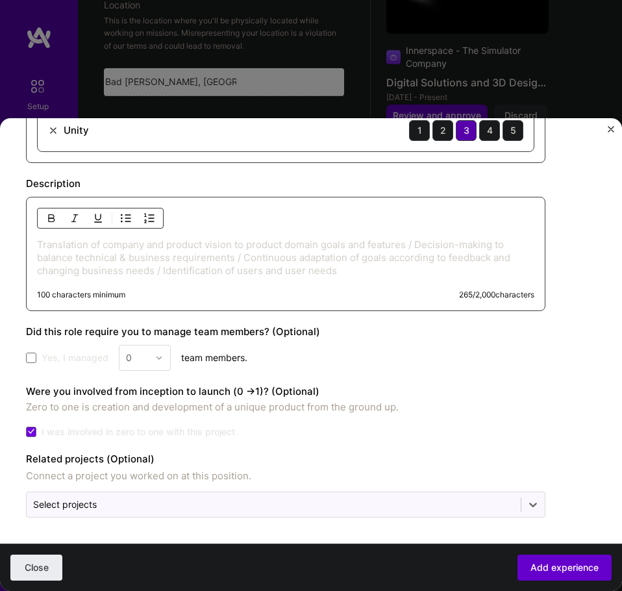
click at [535, 576] on button "Add experience" at bounding box center [565, 568] width 94 height 26
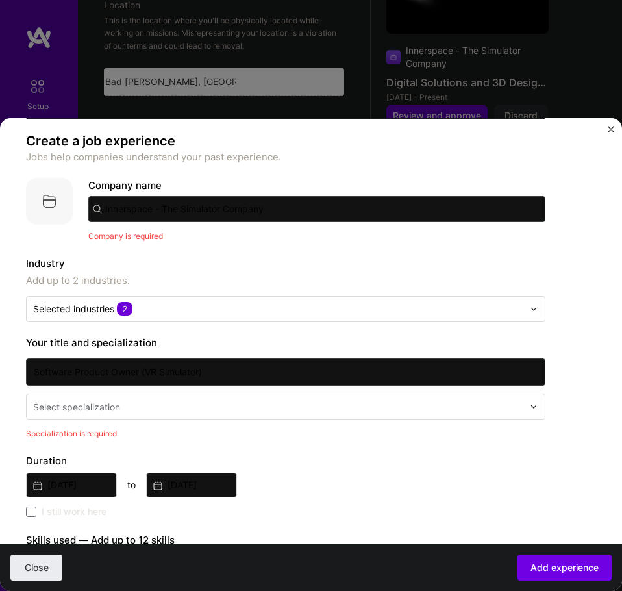
scroll to position [63, 0]
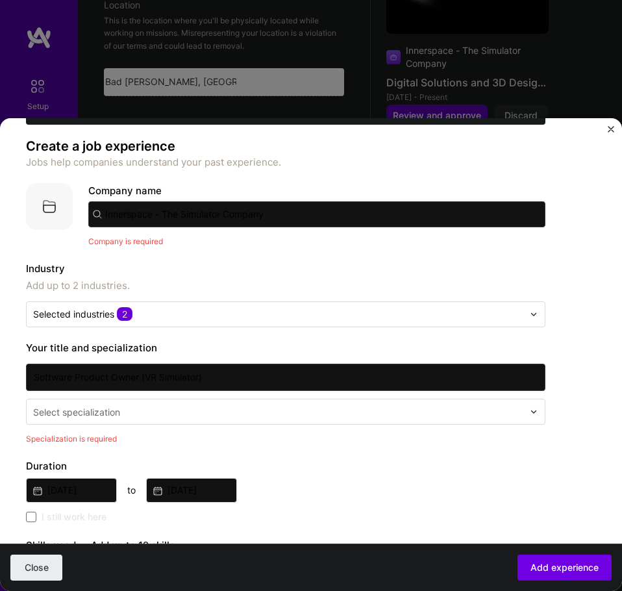
click at [87, 403] on div "Select specialization" at bounding box center [279, 412] width 504 height 25
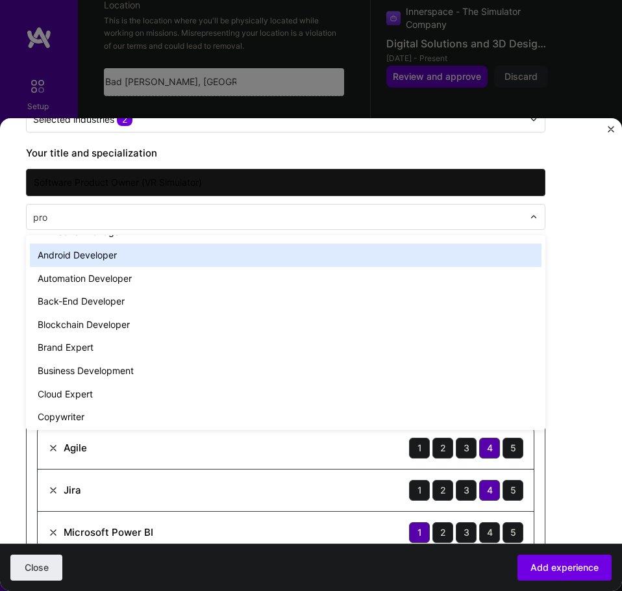
scroll to position [0, 0]
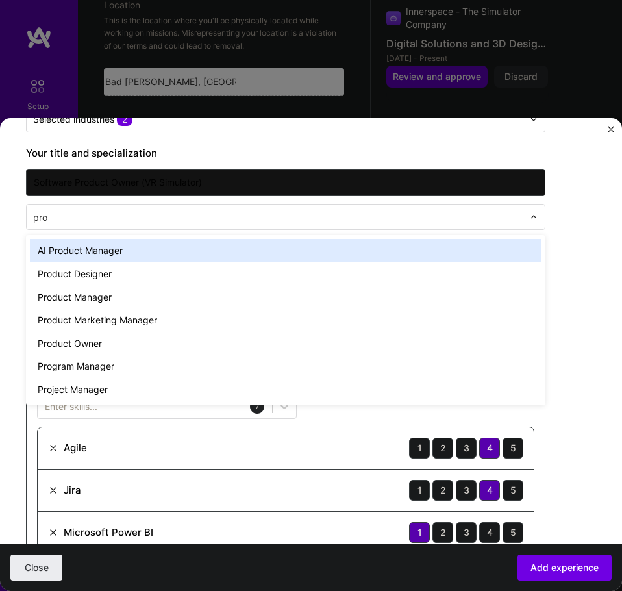
type input "prod"
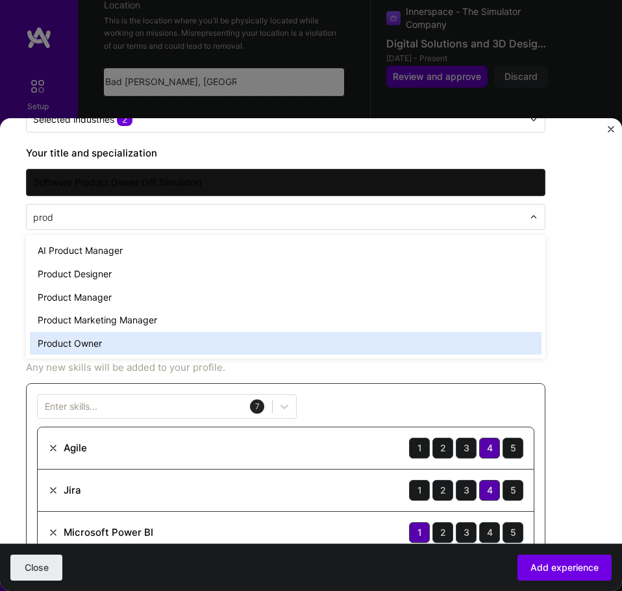
click at [112, 342] on div "Product Owner" at bounding box center [286, 343] width 512 height 23
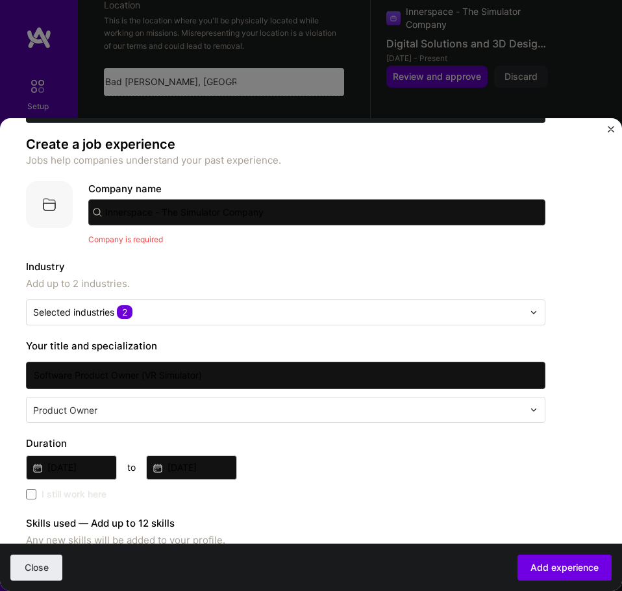
scroll to position [63, 0]
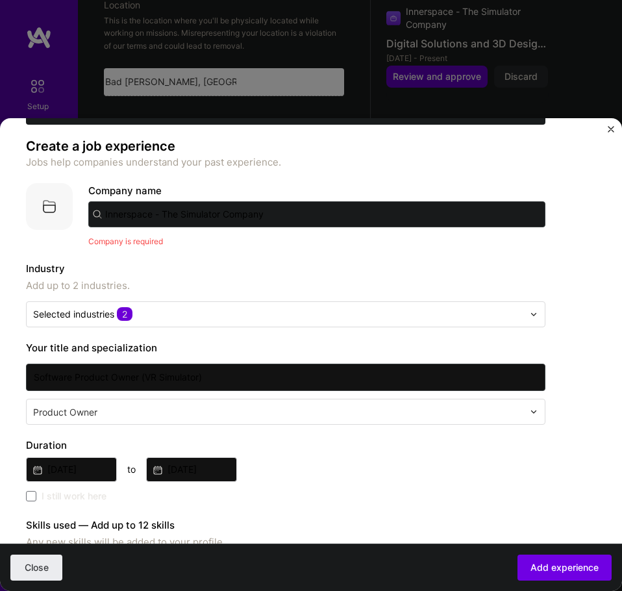
click at [166, 213] on input "Innerspace - The Simulator Company" at bounding box center [316, 214] width 457 height 26
click at [160, 216] on input "Innerspace - The Simulator Company" at bounding box center [316, 214] width 457 height 26
drag, startPoint x: 284, startPoint y: 212, endPoint x: 162, endPoint y: 211, distance: 122.2
click at [162, 211] on input "Innerspace The Simulator Company" at bounding box center [316, 214] width 457 height 26
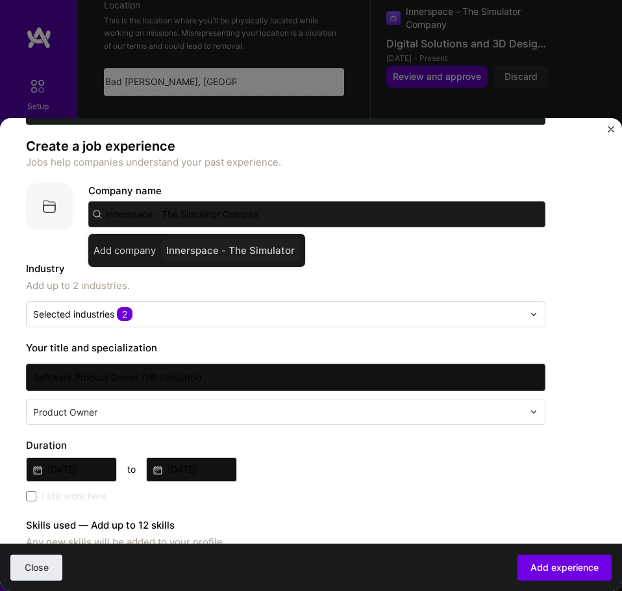
type input "Innerspace - The Simulator Company"
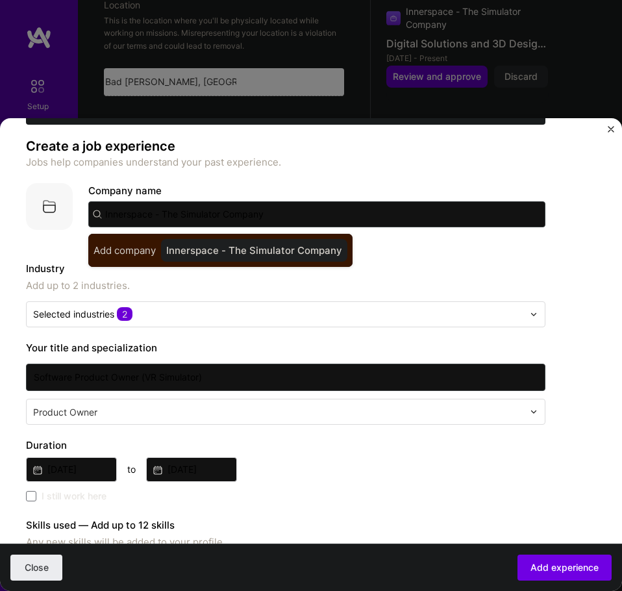
click at [203, 247] on div "Innerspace - The Simulator Company" at bounding box center [254, 250] width 186 height 23
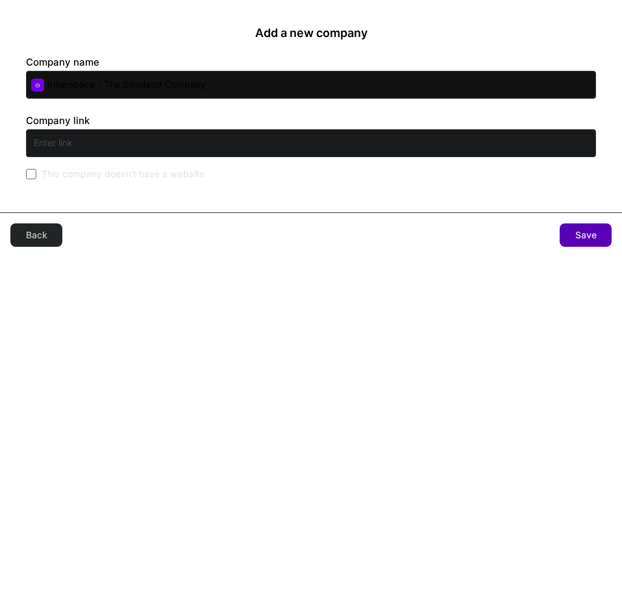
click at [202, 151] on input "text" at bounding box center [311, 143] width 570 height 28
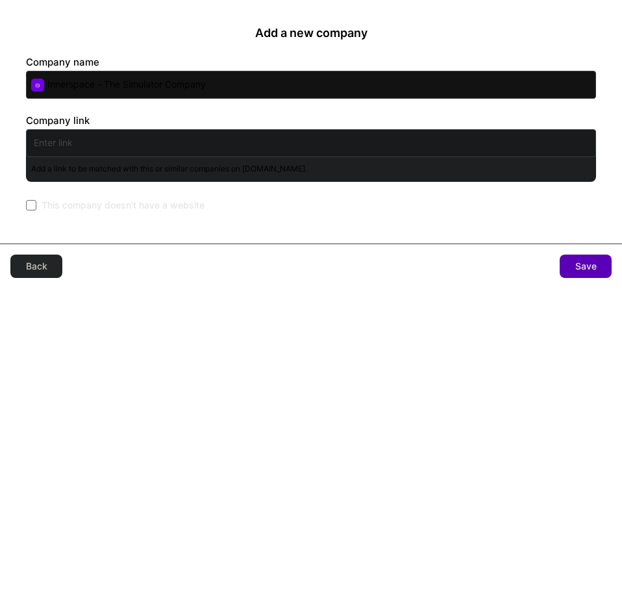
click at [203, 140] on input "text" at bounding box center [311, 143] width 570 height 28
paste input "[URL][DOMAIN_NAME]"
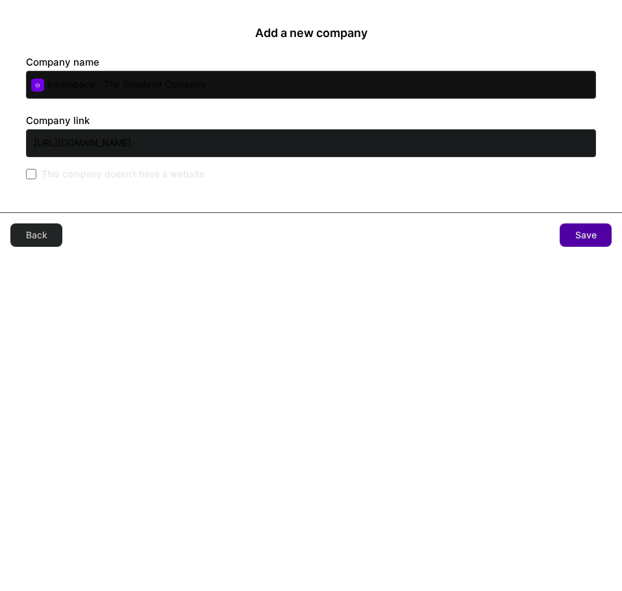
type input "[URL][DOMAIN_NAME]"
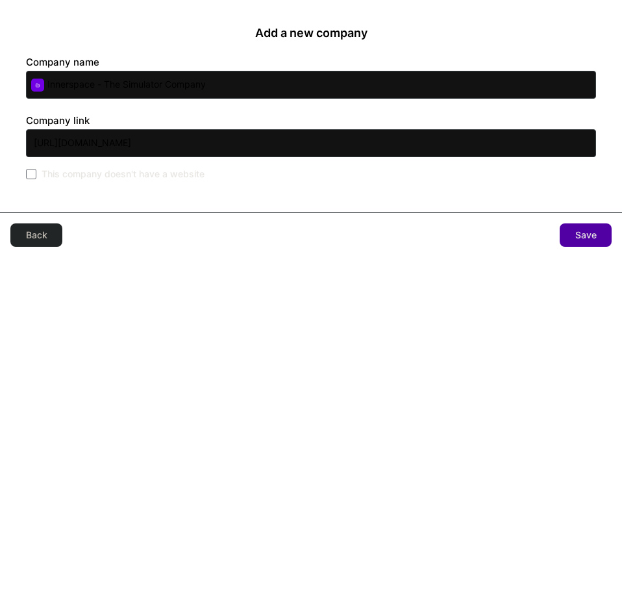
click at [578, 233] on span "Save" at bounding box center [586, 235] width 21 height 13
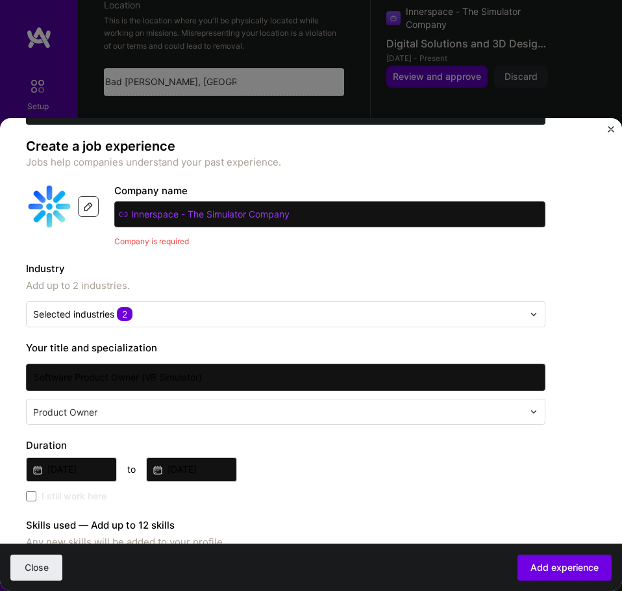
click at [92, 205] on img at bounding box center [88, 206] width 10 height 10
click at [364, 216] on input "Innerspace - The Simulator Company" at bounding box center [329, 214] width 431 height 26
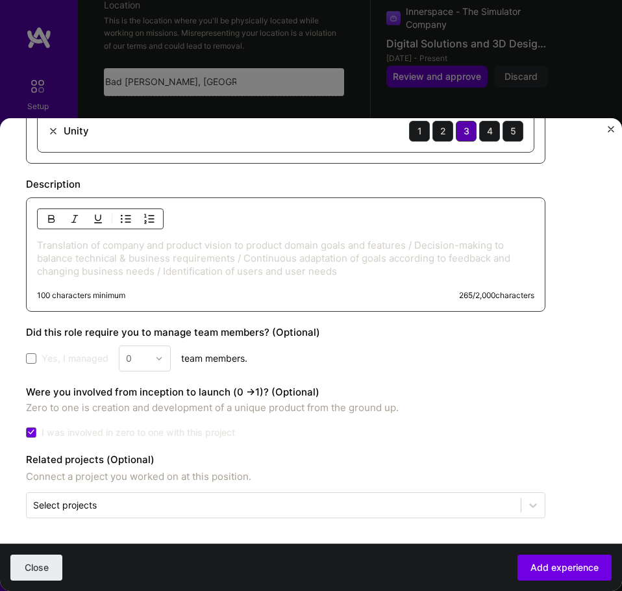
scroll to position [809, 0]
click at [541, 579] on button "Add experience" at bounding box center [565, 568] width 94 height 26
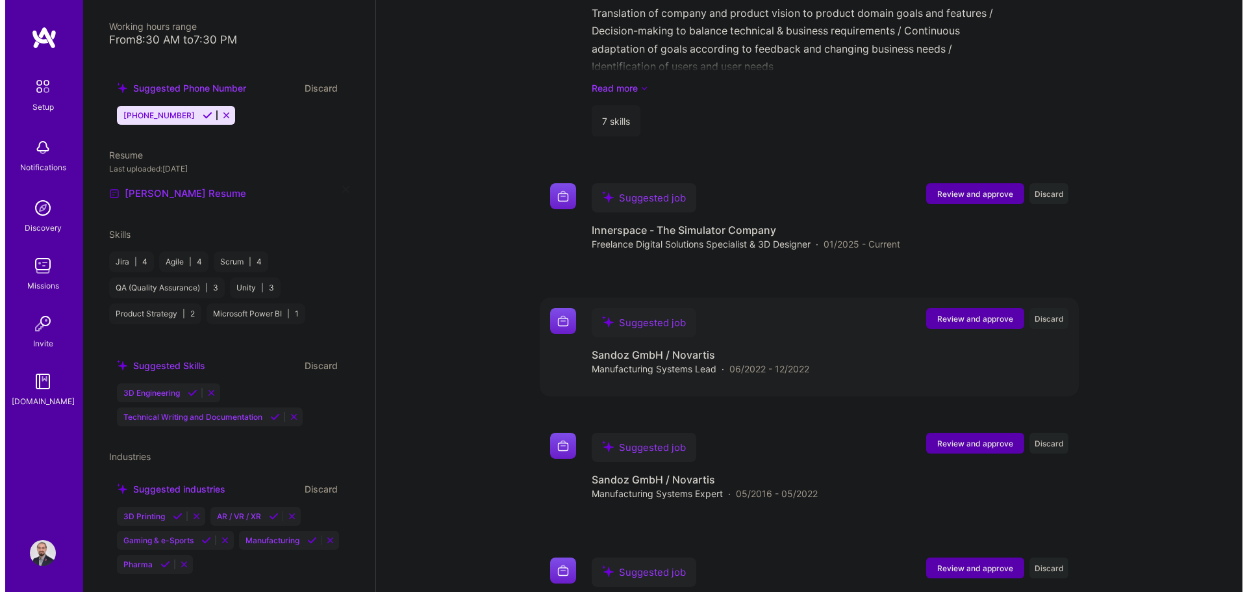
scroll to position [1318, 0]
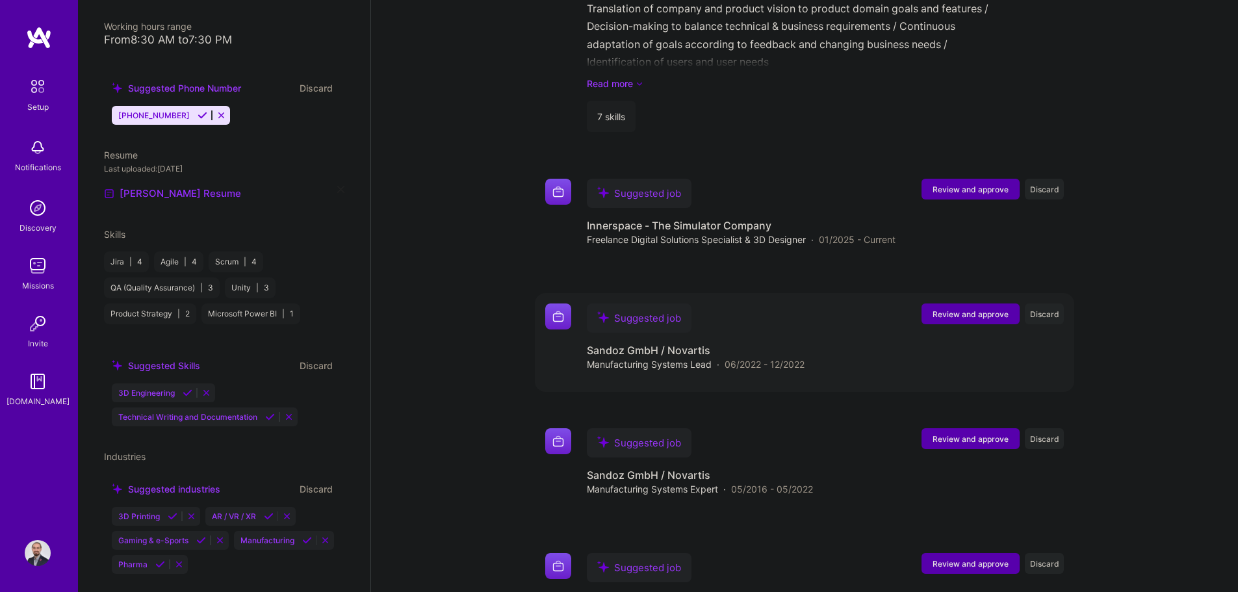
click at [622, 309] on span "Review and approve" at bounding box center [970, 314] width 76 height 11
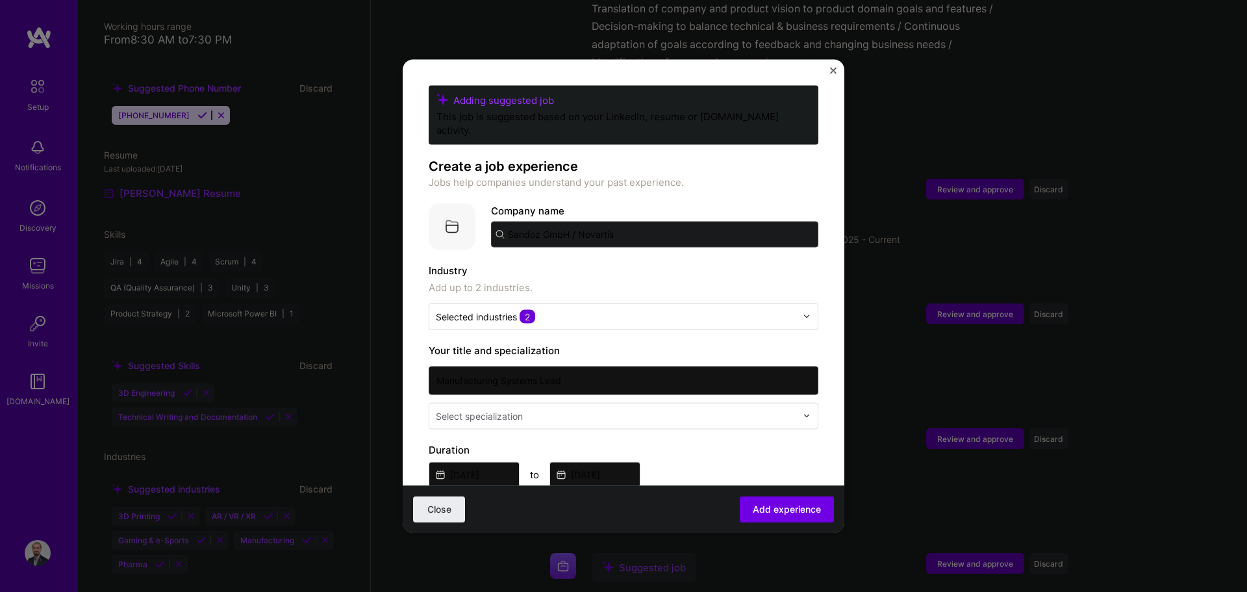
click at [622, 221] on input "Sandoz GmbH / Novartis" at bounding box center [654, 234] width 327 height 26
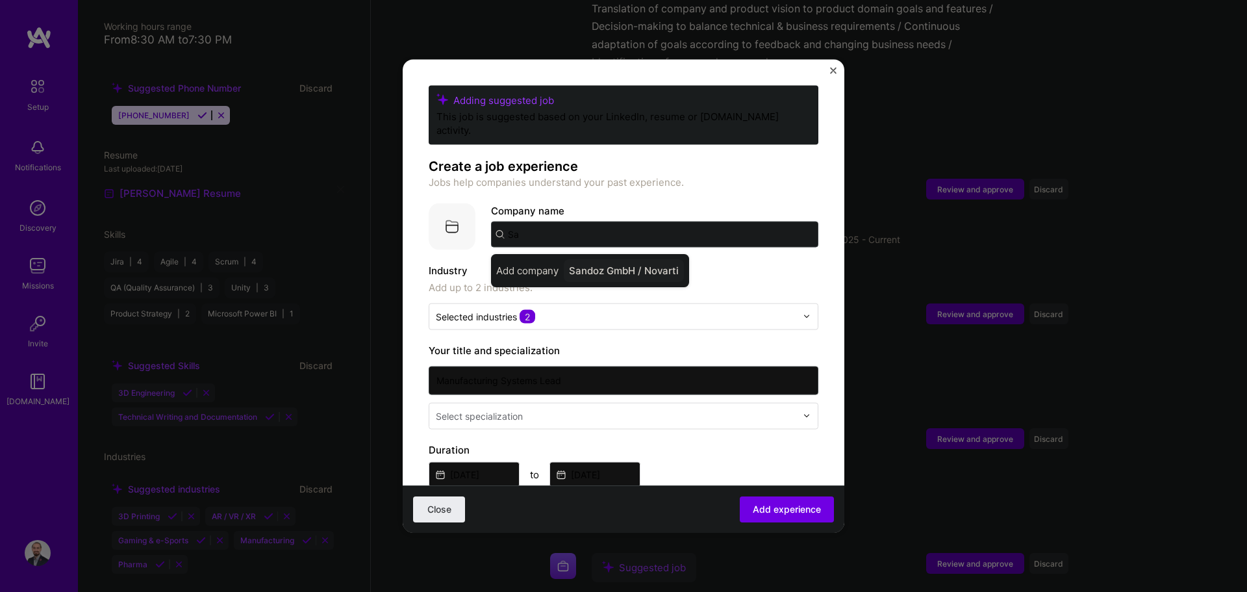
type input "S"
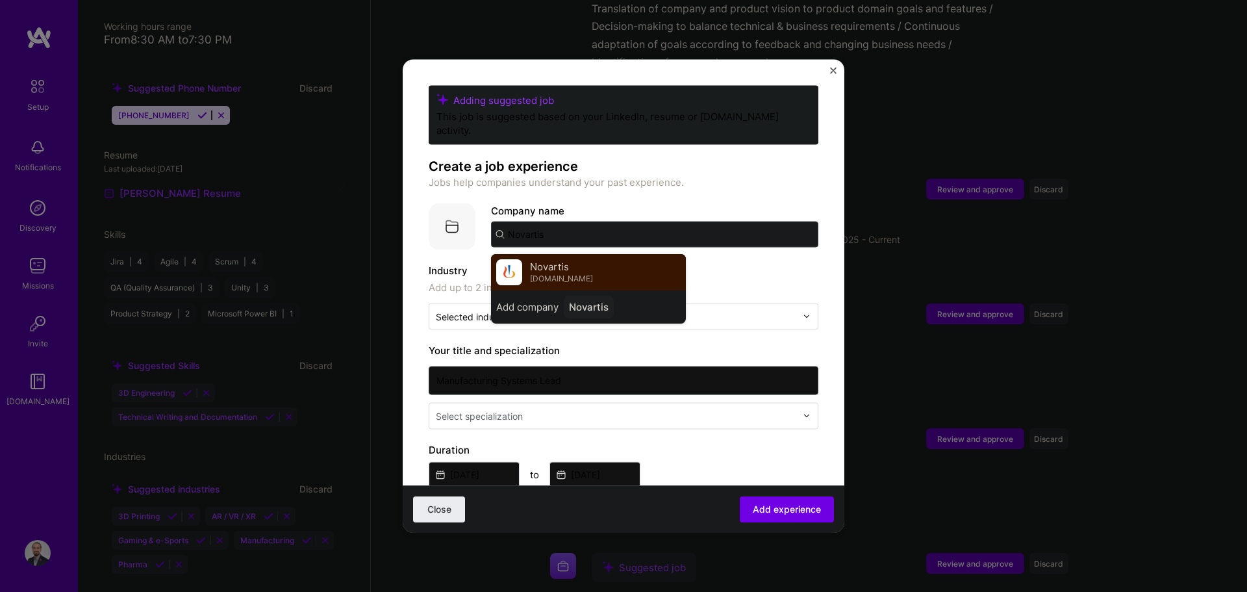
type input "Novartis"
click at [576, 260] on div "Novartis [DOMAIN_NAME]" at bounding box center [561, 272] width 63 height 24
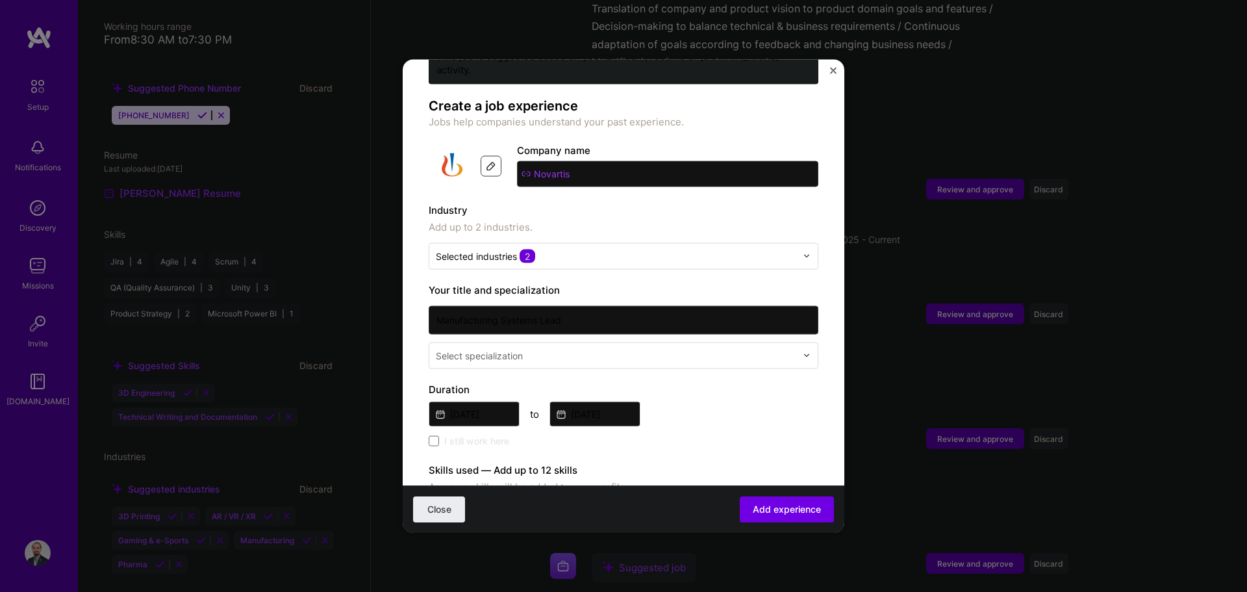
scroll to position [65, 0]
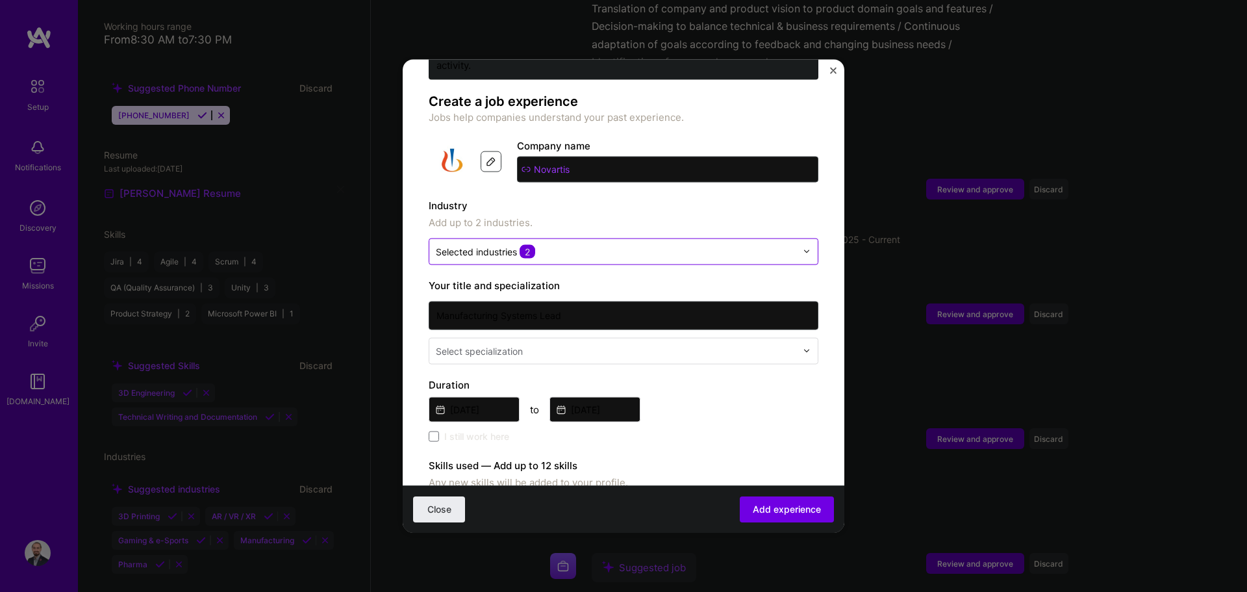
click at [622, 244] on input "text" at bounding box center [616, 251] width 361 height 14
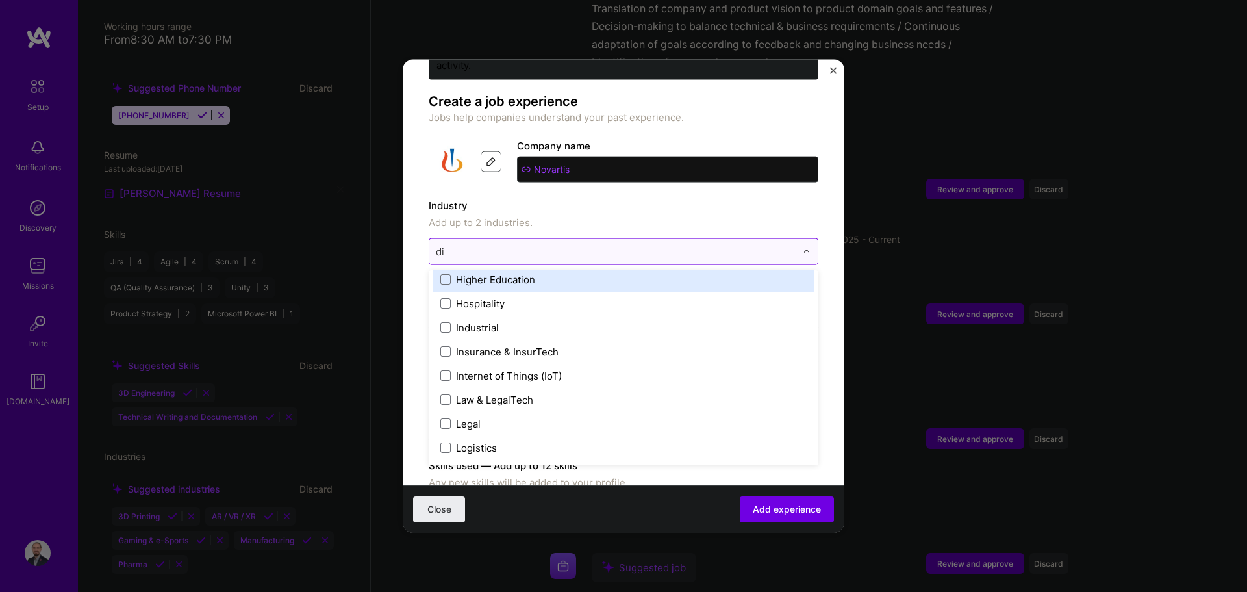
scroll to position [0, 0]
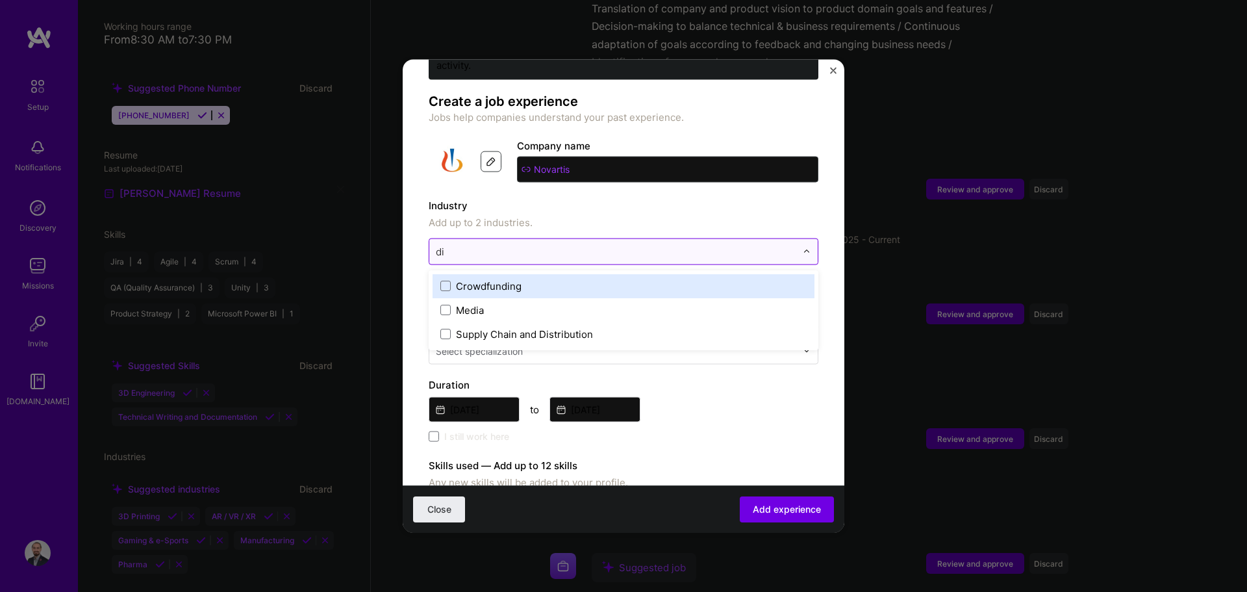
type input "d"
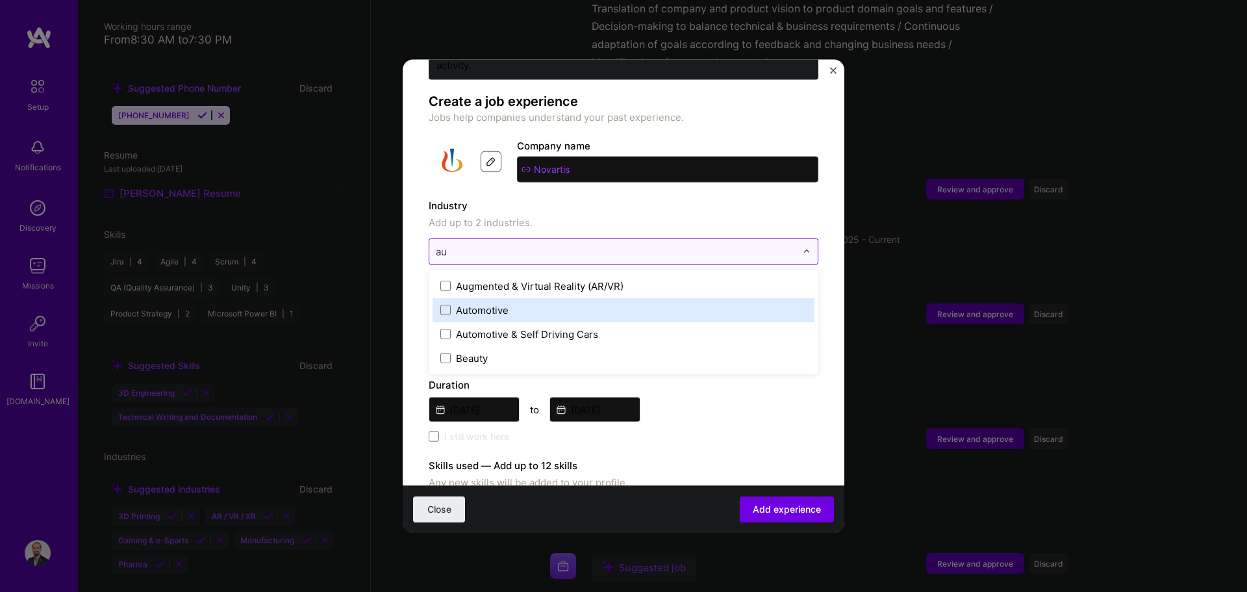
type input "a"
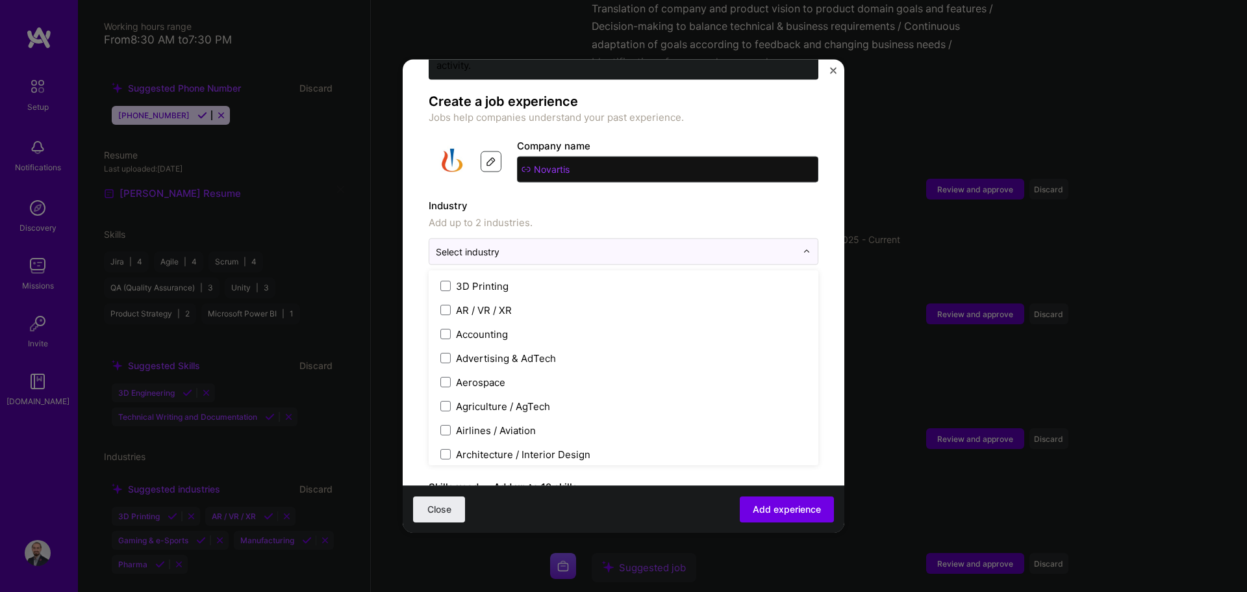
click at [622, 198] on label "Industry" at bounding box center [624, 206] width 390 height 16
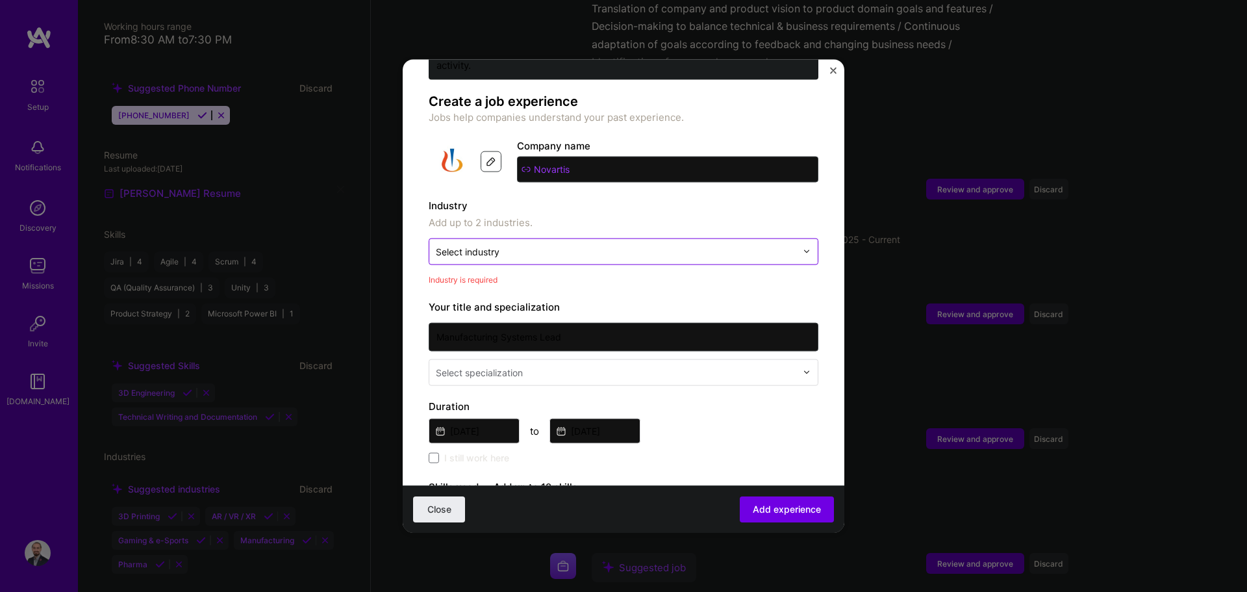
click at [562, 244] on input "text" at bounding box center [616, 251] width 361 height 14
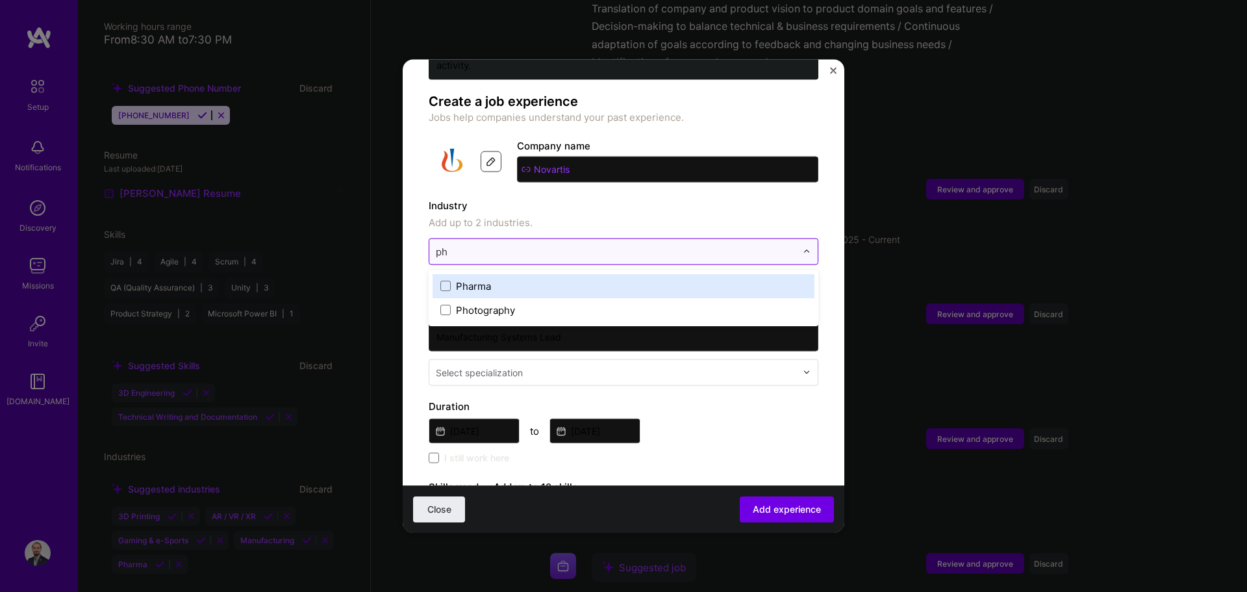
type input "pha"
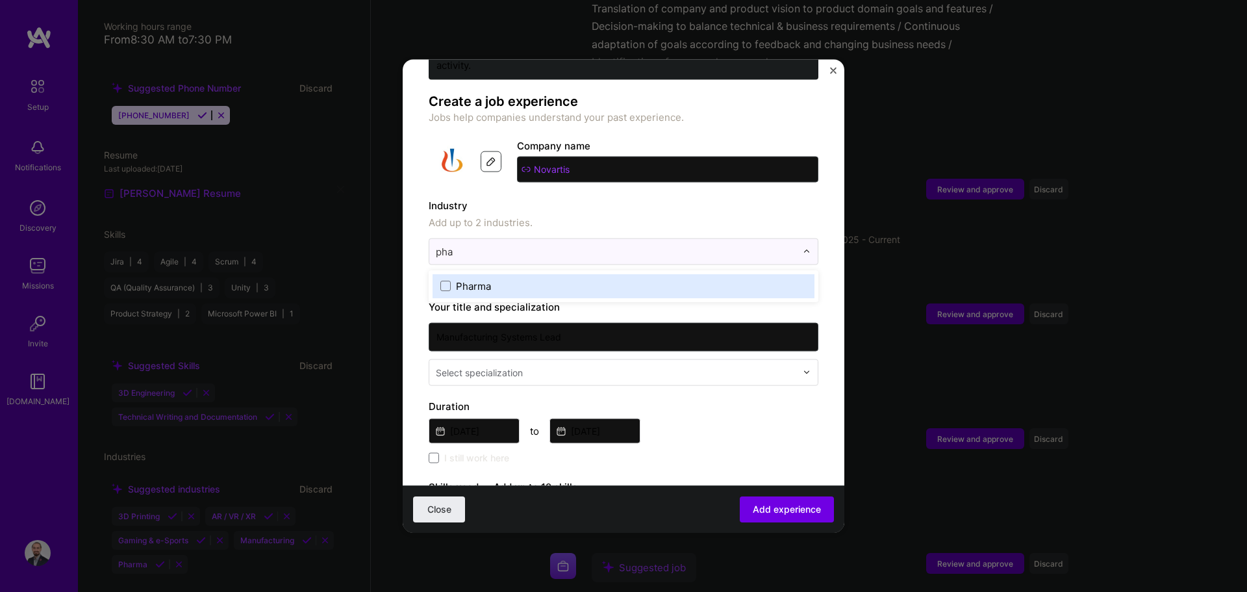
click at [492, 279] on label "Pharma" at bounding box center [624, 286] width 366 height 14
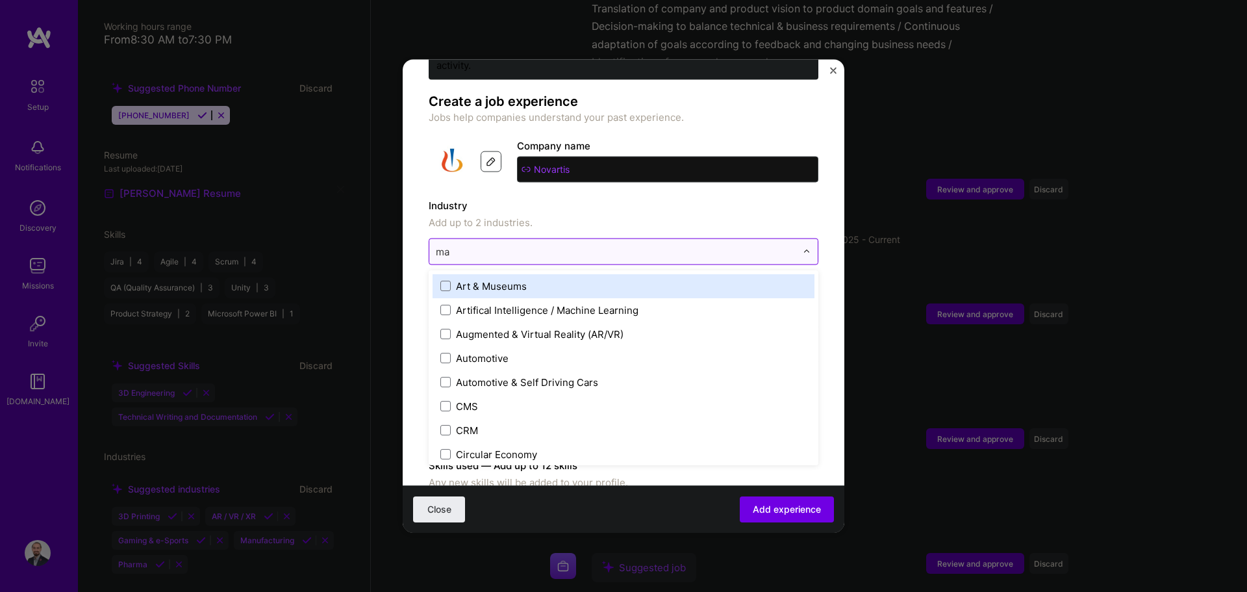
type input "man"
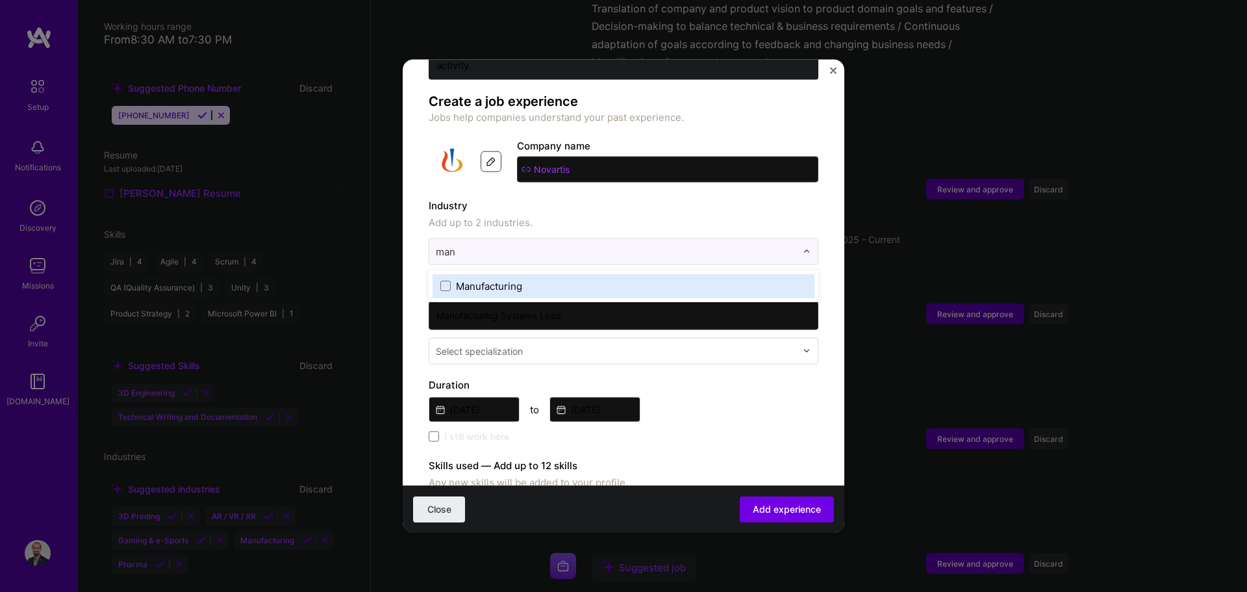
click at [523, 279] on label "Manufacturing" at bounding box center [624, 286] width 366 height 14
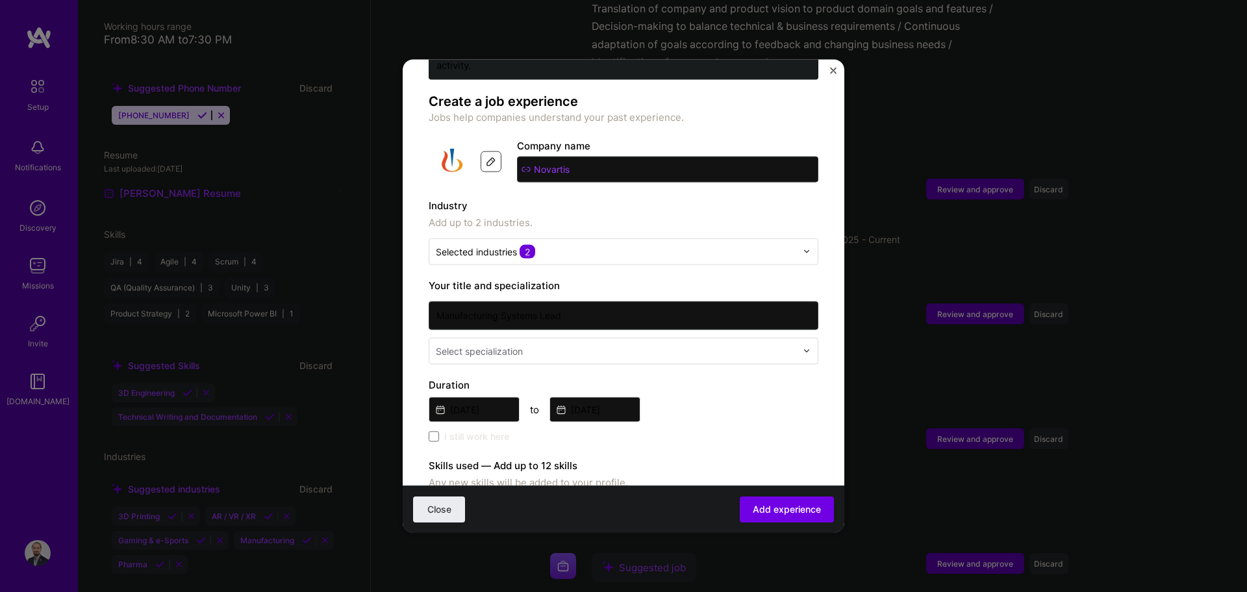
click at [622, 214] on span "Add up to 2 industries." at bounding box center [624, 222] width 390 height 16
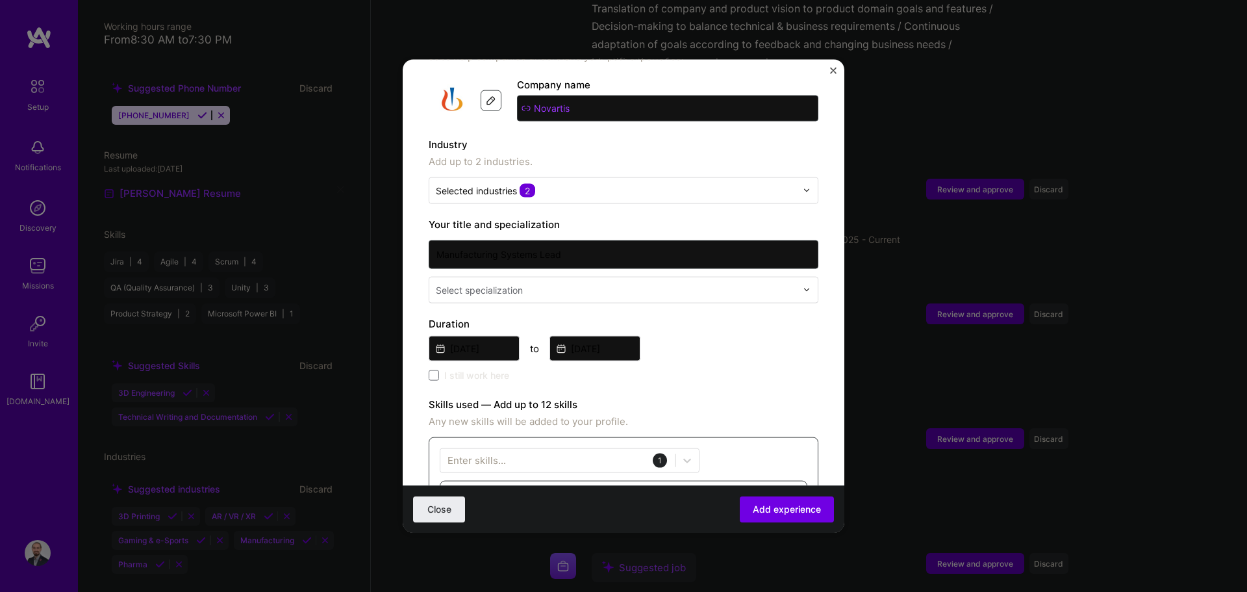
scroll to position [130, 0]
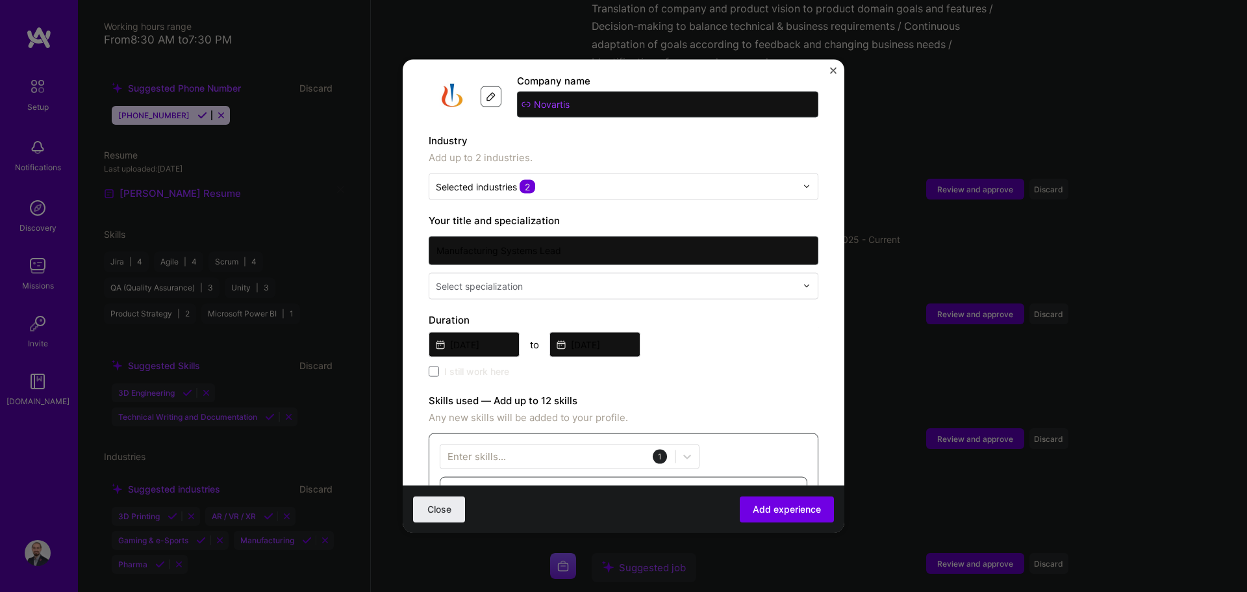
click at [465, 279] on div "Select specialization" at bounding box center [479, 286] width 87 height 14
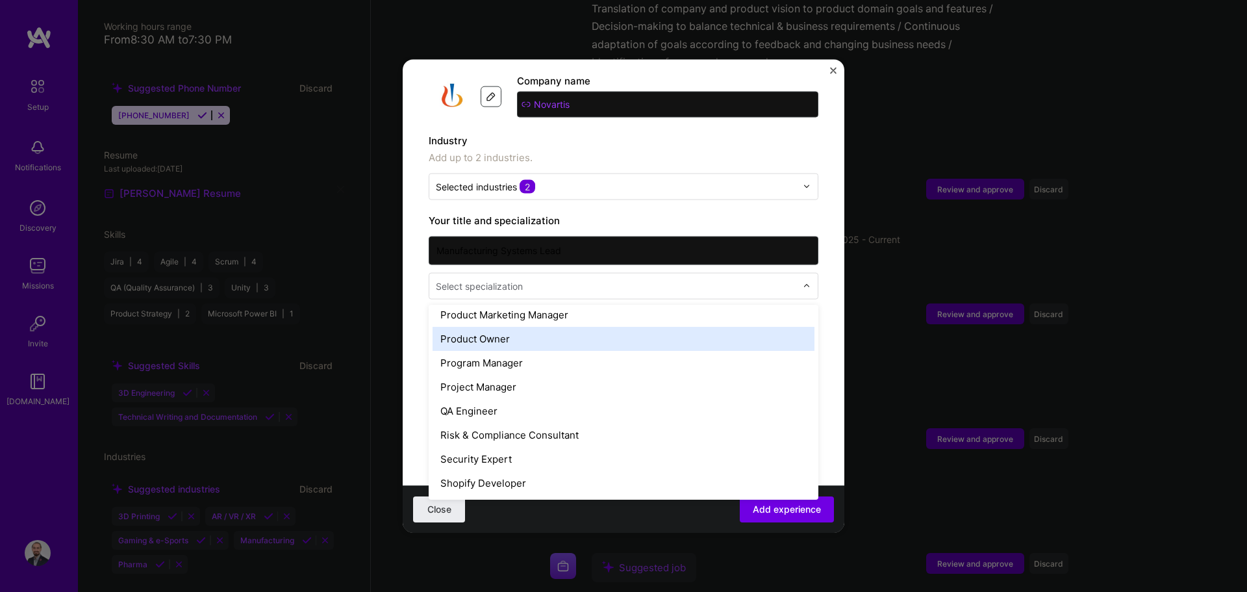
scroll to position [1234, 0]
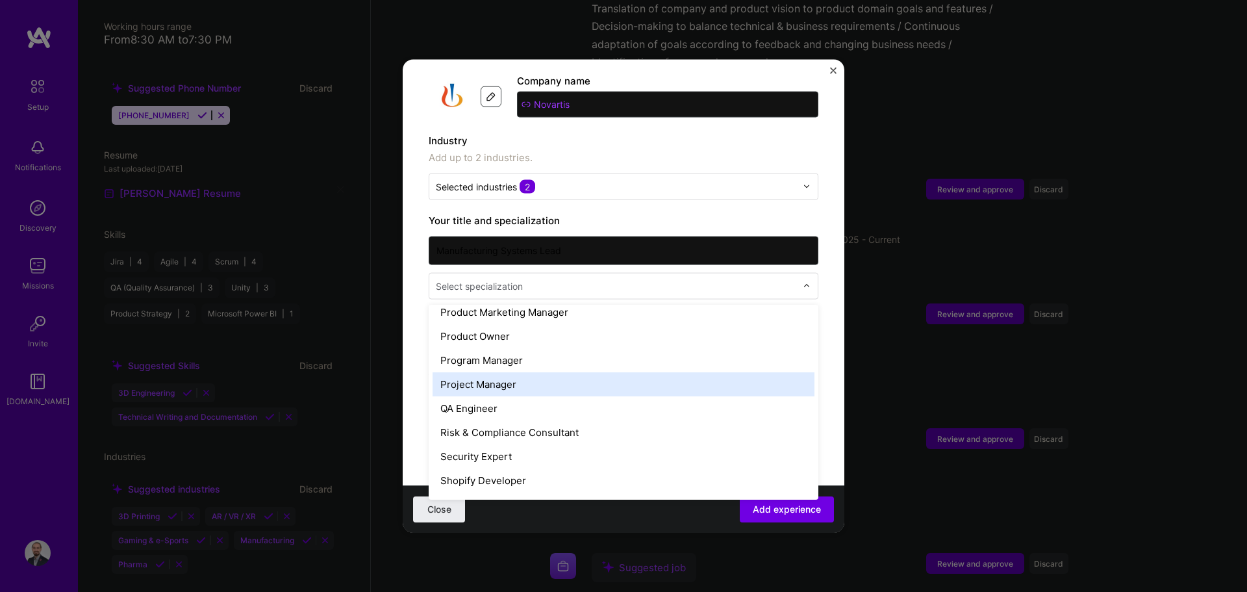
click at [511, 372] on div "Project Manager" at bounding box center [624, 384] width 382 height 24
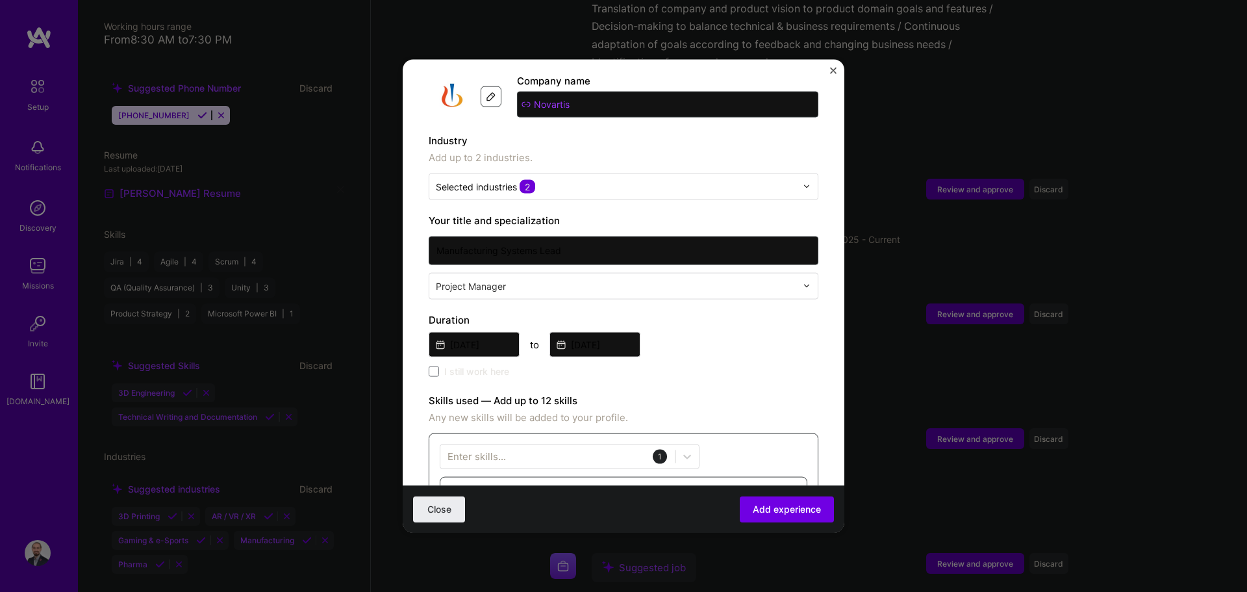
click at [606, 279] on input "text" at bounding box center [617, 286] width 363 height 14
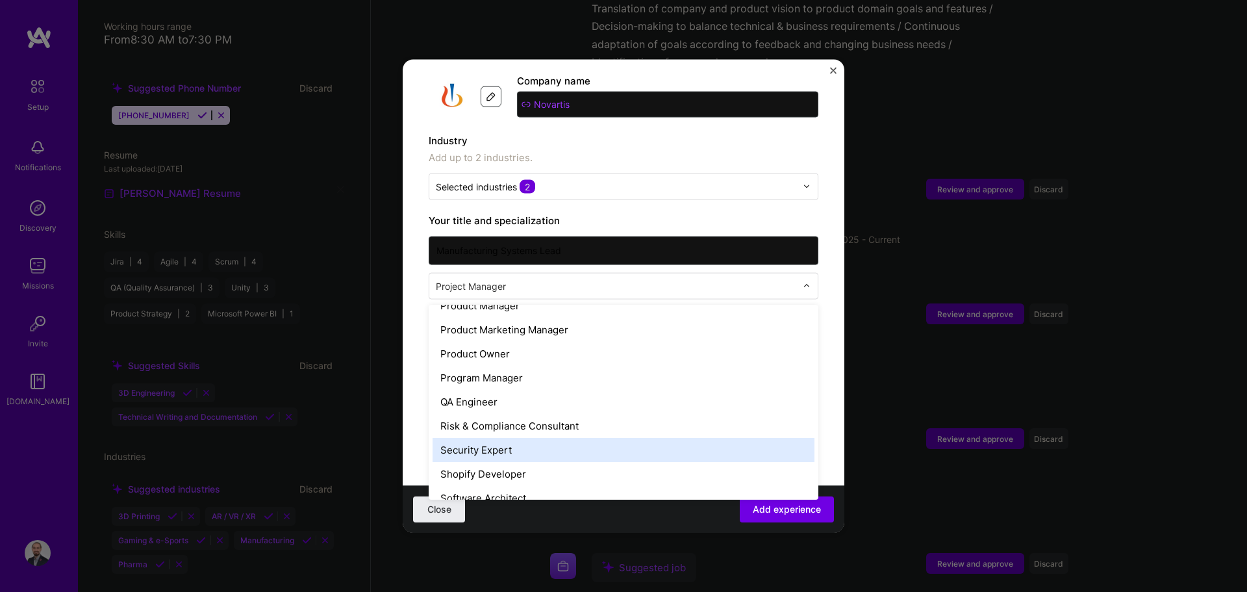
scroll to position [1212, 0]
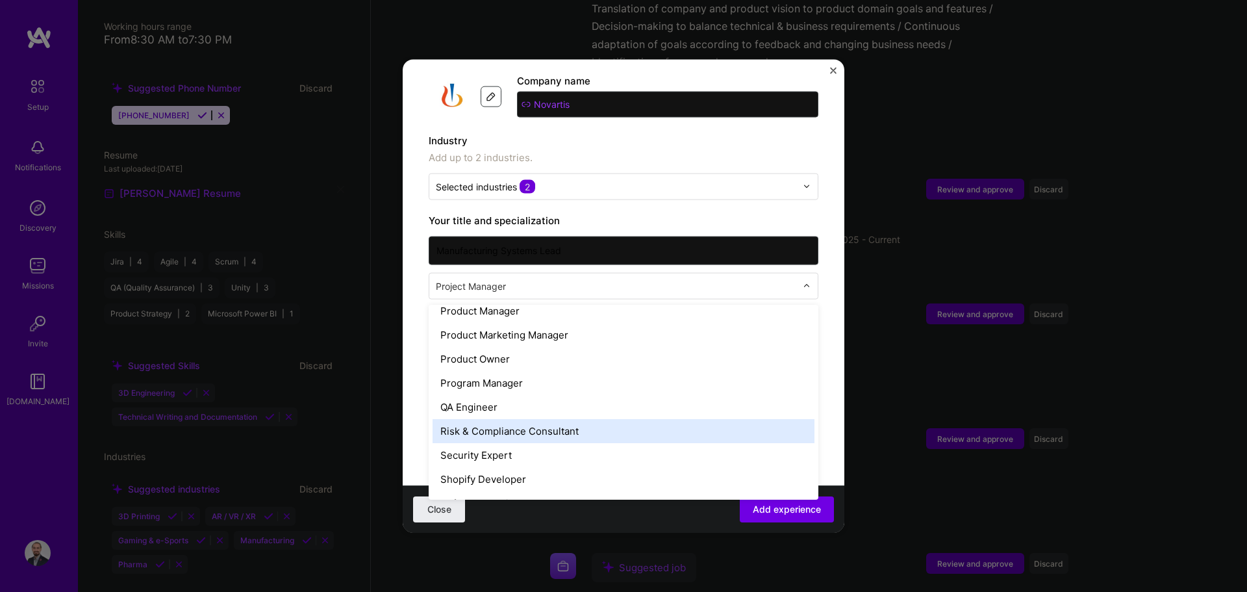
click at [549, 420] on div "Risk & Compliance Consultant" at bounding box center [624, 430] width 382 height 24
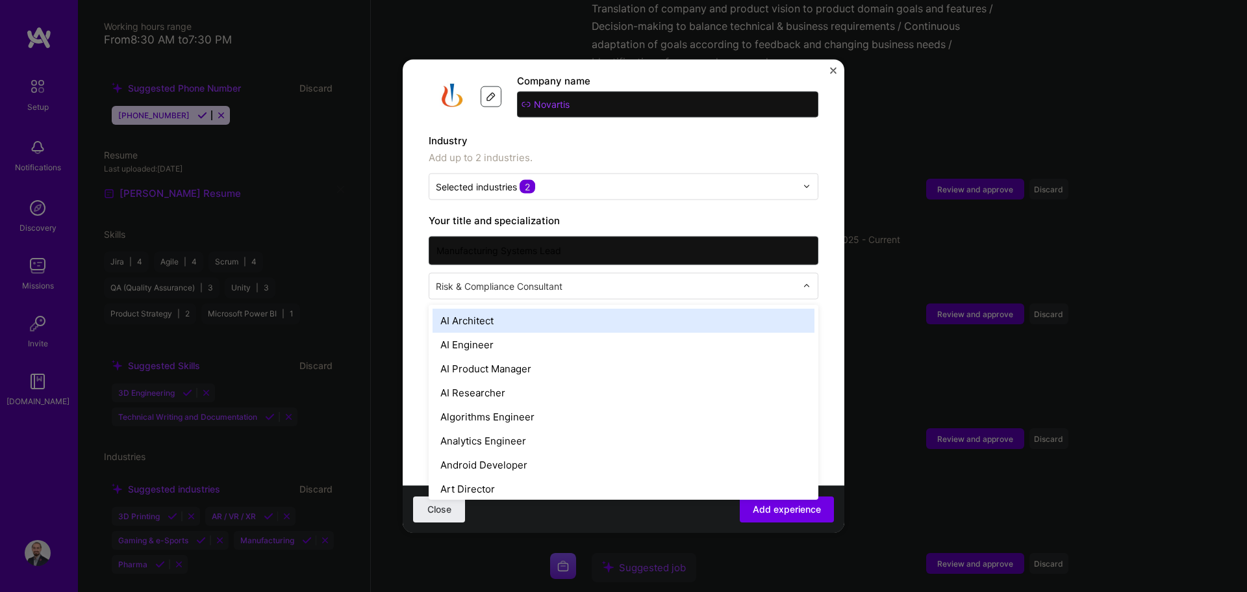
click at [602, 279] on input "text" at bounding box center [617, 286] width 363 height 14
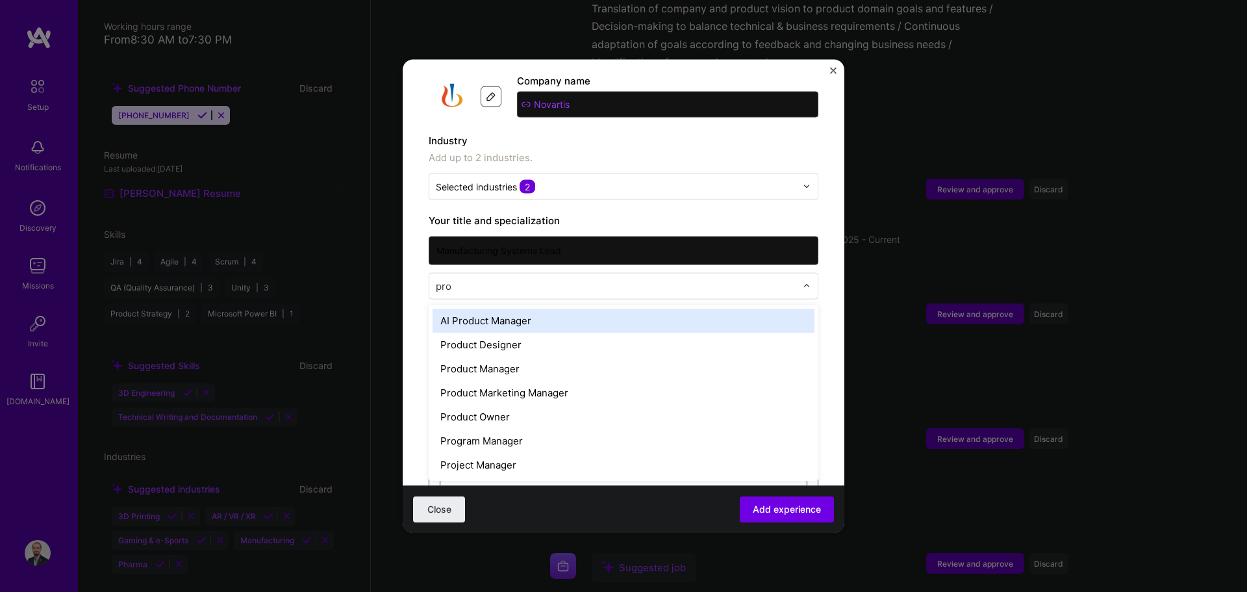
type input "proj"
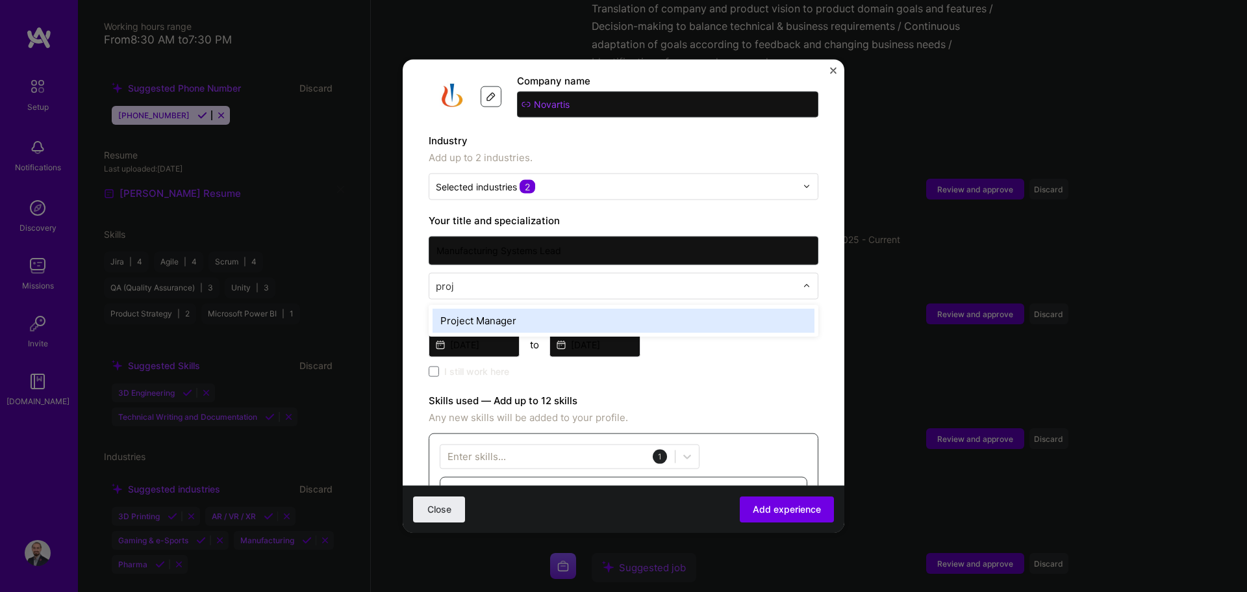
click at [582, 308] on div "Project Manager" at bounding box center [624, 320] width 382 height 24
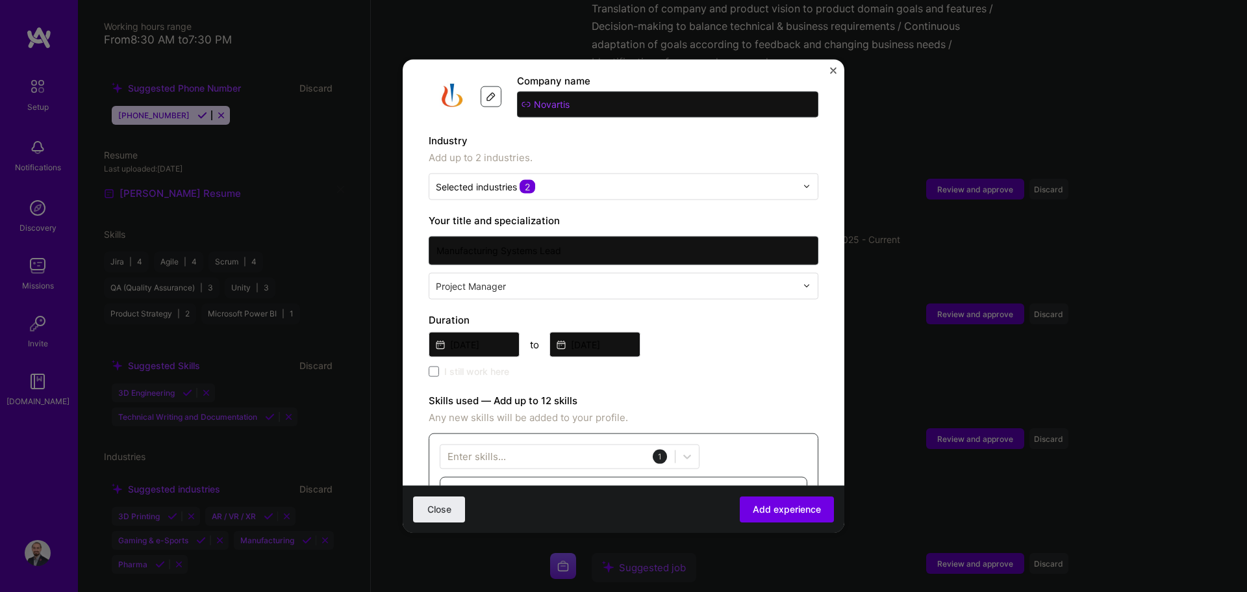
click at [622, 263] on form "Adding suggested job This job is suggested based on your LinkedIn, resume or [D…" at bounding box center [624, 457] width 442 height 1004
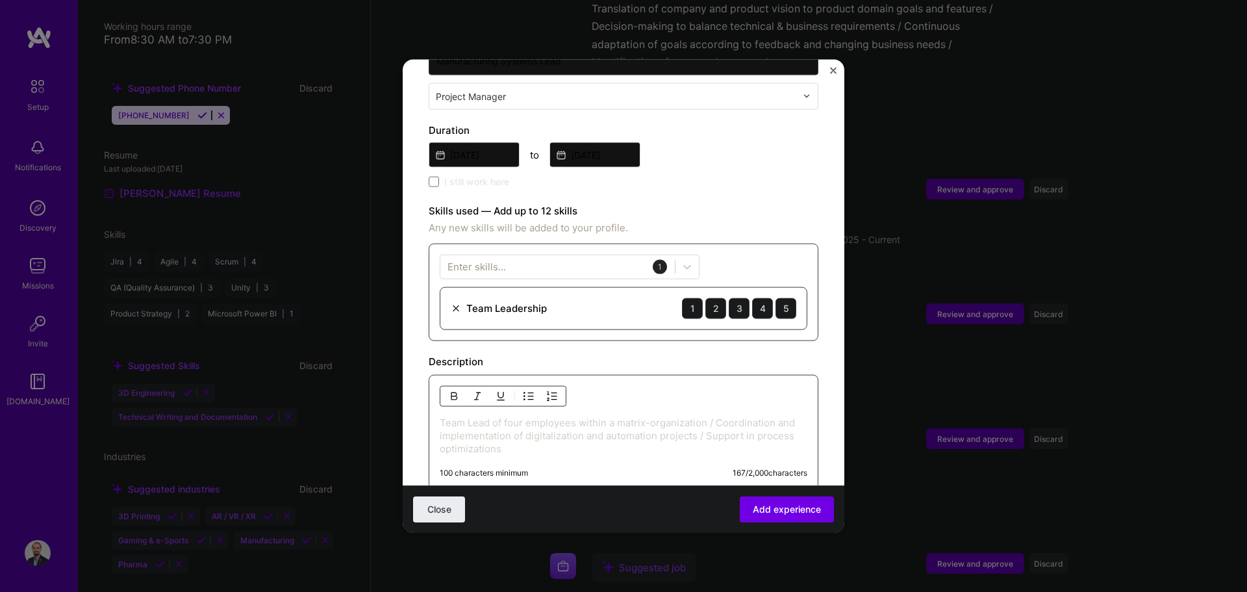
scroll to position [325, 0]
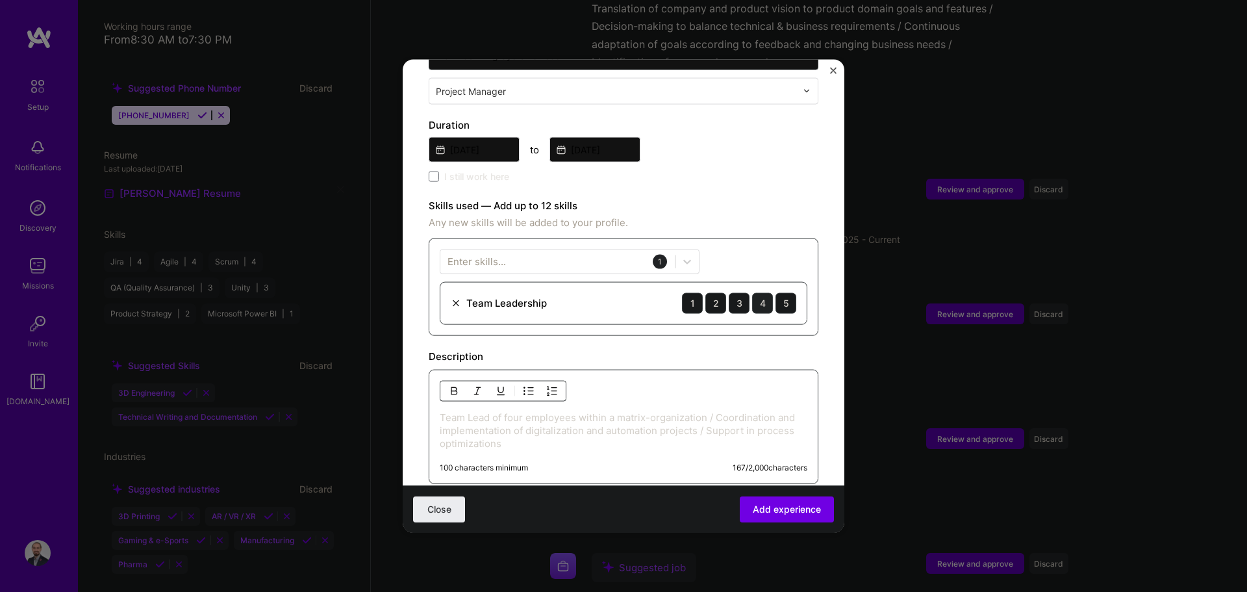
click at [622, 292] on div "4" at bounding box center [762, 302] width 21 height 21
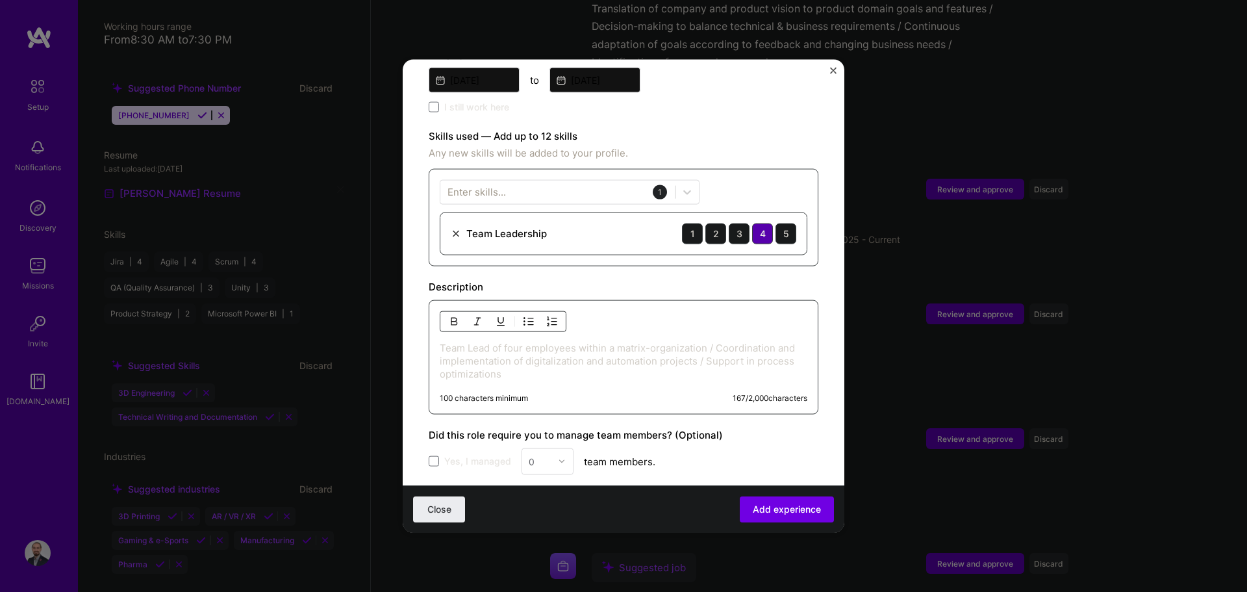
scroll to position [455, 0]
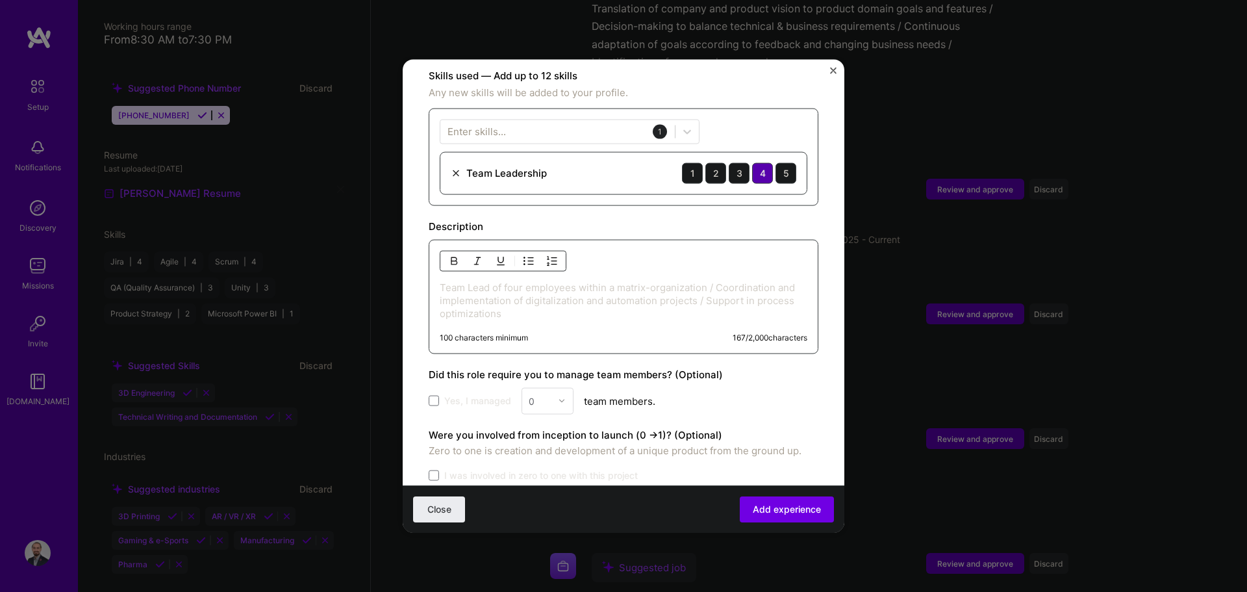
click at [522, 302] on p "Team Lead of four employees within a matrix-organization / Coordination and imp…" at bounding box center [624, 300] width 368 height 39
click at [570, 303] on p "Team Lead of four employees within a matrix-organization / Coordination and imp…" at bounding box center [624, 300] width 368 height 39
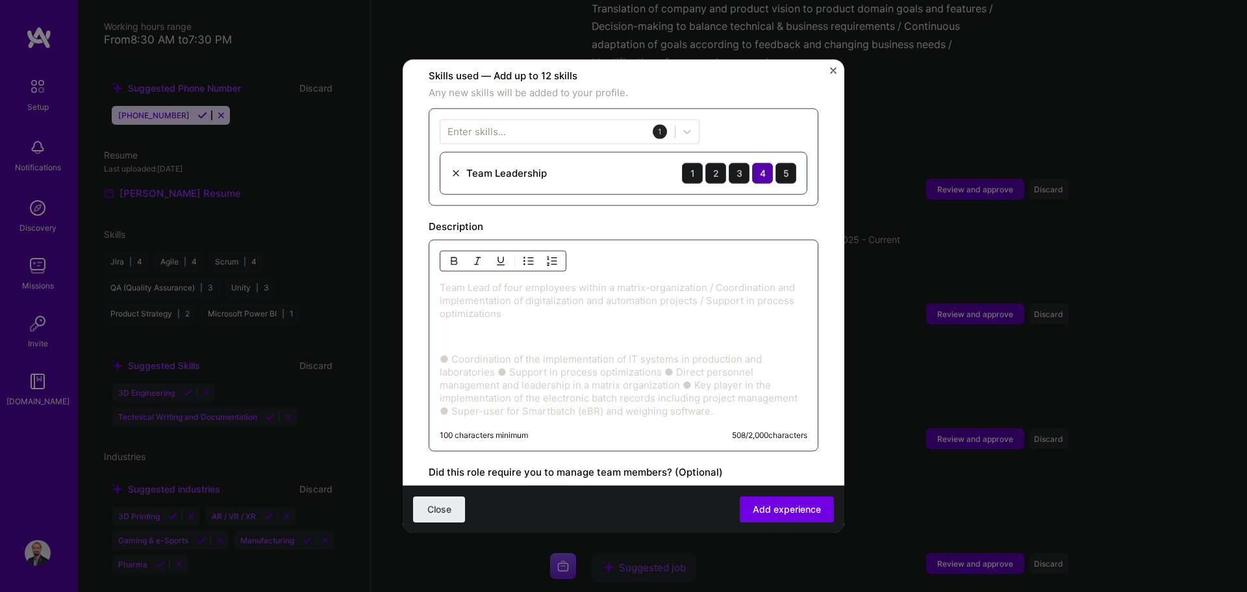
click at [451, 352] on p "● Coordination of the implementation of IT systems in production and laboratori…" at bounding box center [624, 384] width 368 height 65
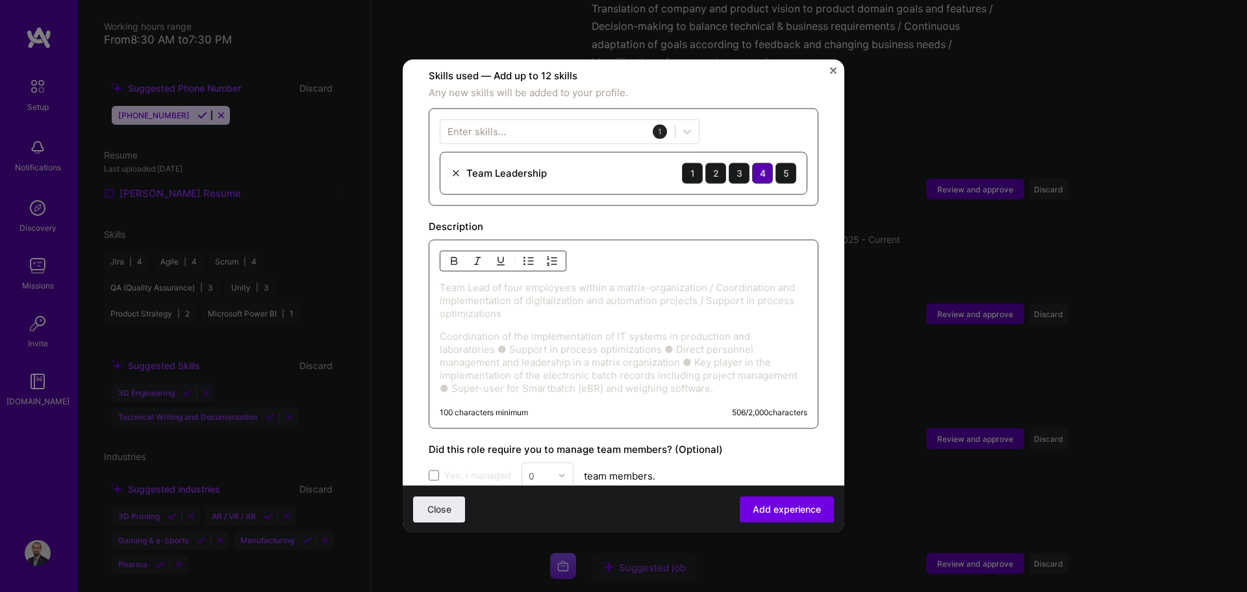
click at [509, 335] on p "Coordination of the implementation of IT systems in production and laboratories…" at bounding box center [624, 361] width 368 height 65
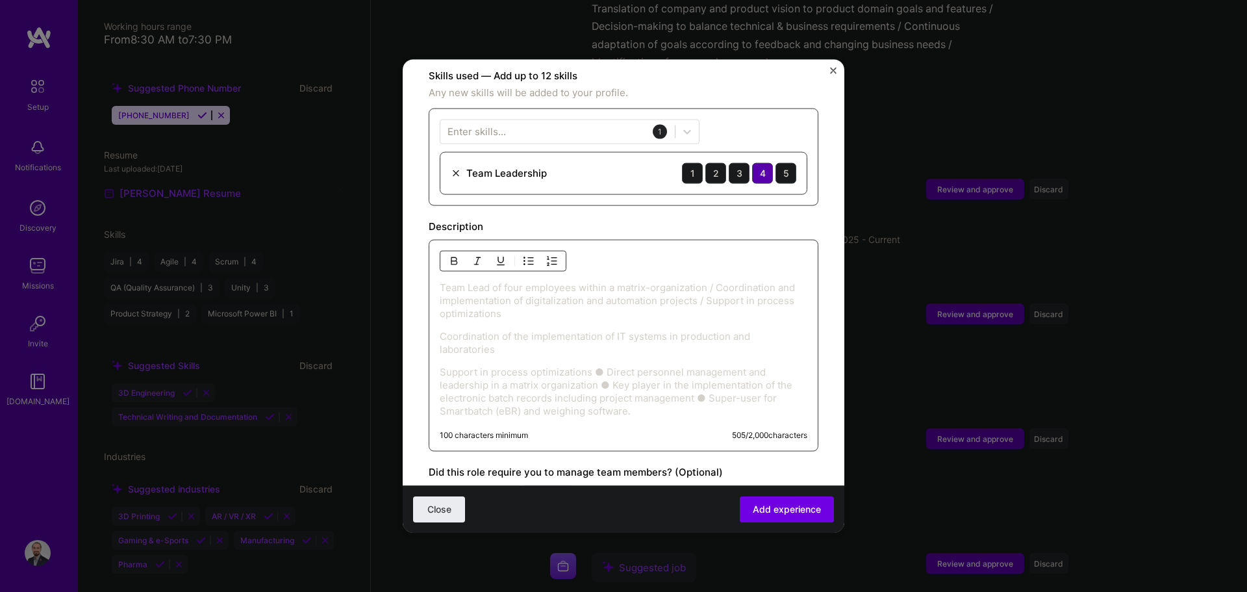
click at [442, 329] on p "Coordination of the implementation of IT systems in production and laboratories" at bounding box center [624, 342] width 368 height 26
click at [528, 255] on img "button" at bounding box center [529, 260] width 10 height 10
click at [441, 366] on p "Support in process optimizations ● Direct personnel management and leadership i…" at bounding box center [624, 392] width 368 height 52
click at [622, 366] on p "Support in process optimizations ● Direct personnel management and leadership i…" at bounding box center [637, 392] width 342 height 52
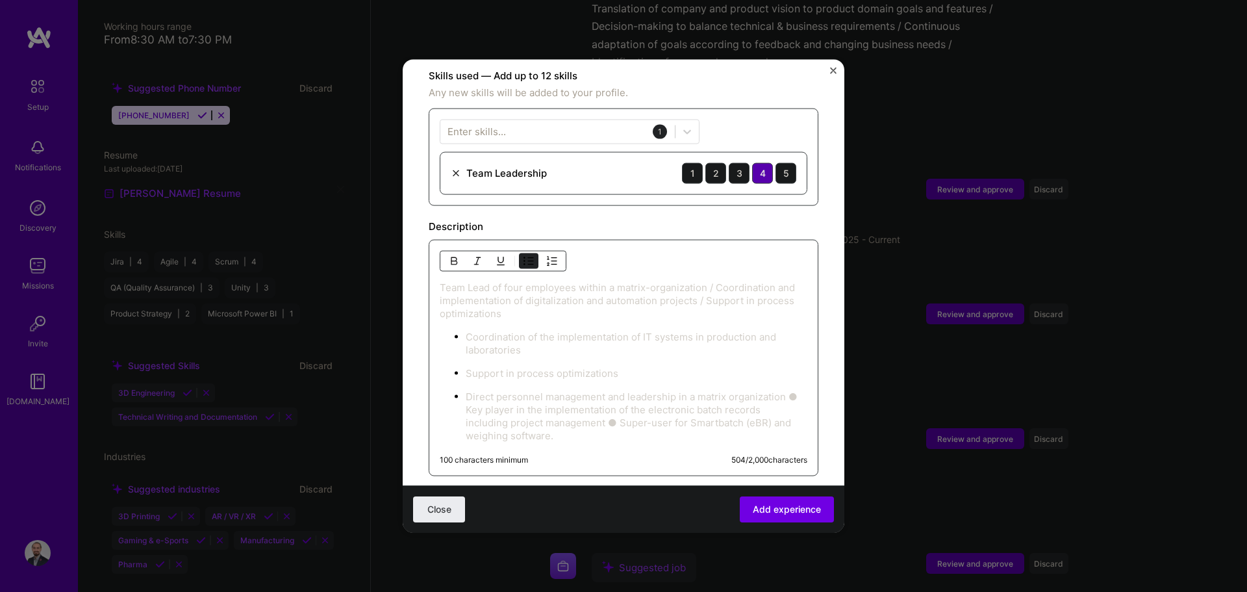
click at [479, 396] on p "Direct personnel management and leadership in a matrix organization ● Key playe…" at bounding box center [637, 416] width 342 height 52
click at [620, 419] on p "Key player in the implementation of the electronic batch records including proj…" at bounding box center [637, 432] width 342 height 39
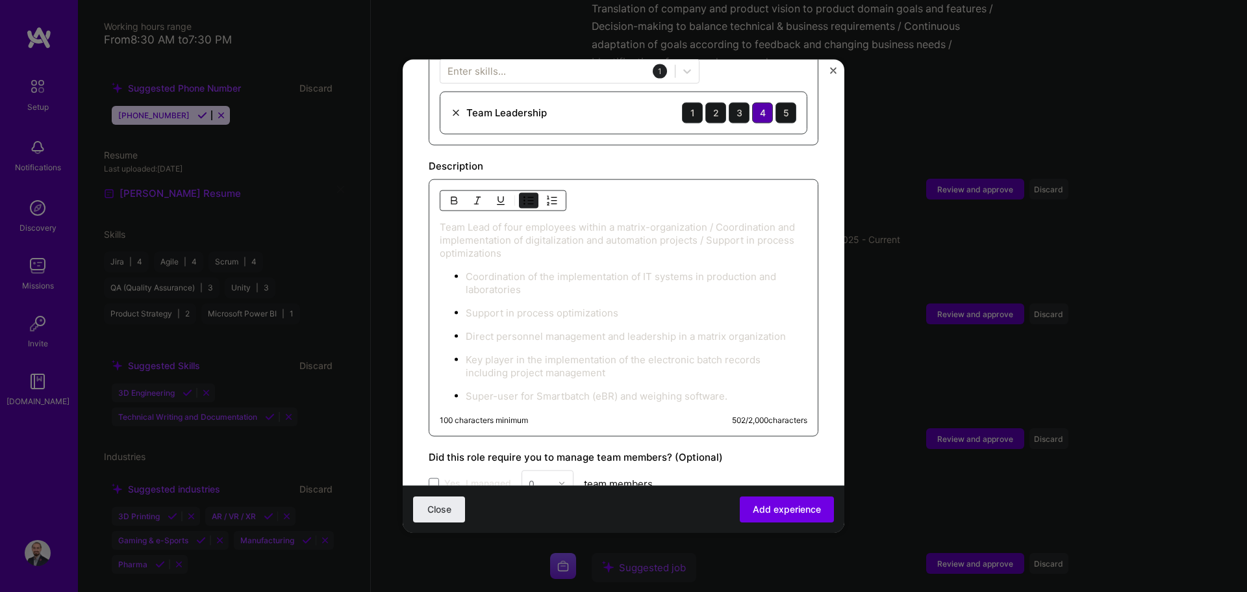
scroll to position [520, 0]
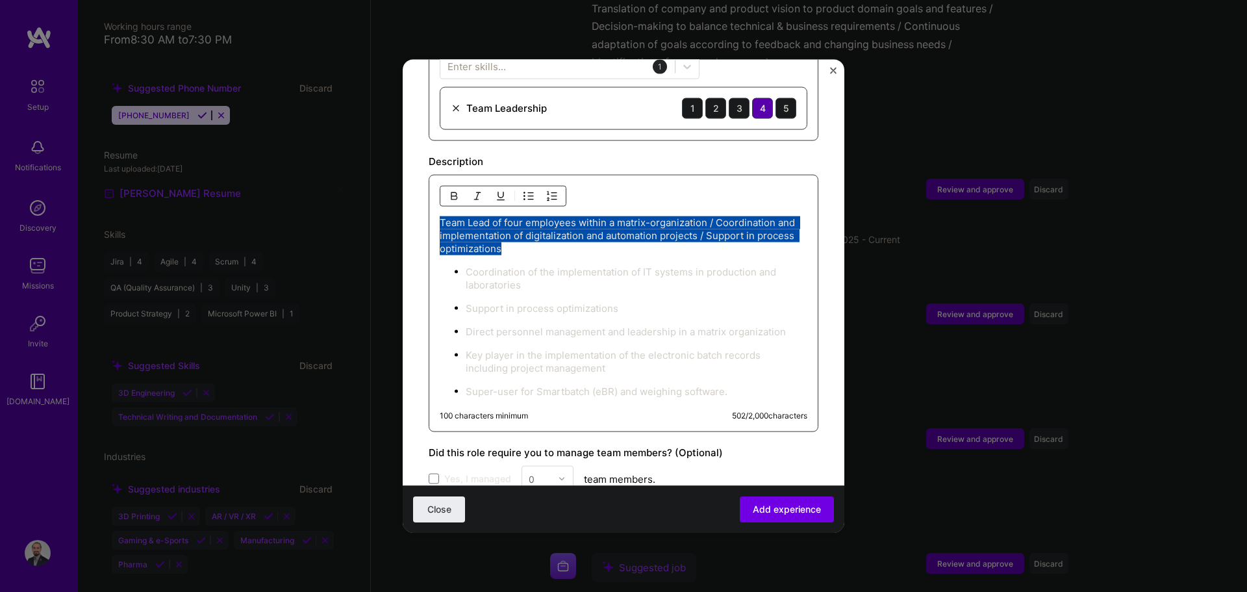
drag, startPoint x: 563, startPoint y: 235, endPoint x: 428, endPoint y: 211, distance: 137.2
click at [428, 211] on form "Adding suggested job This job is suggested based on your LinkedIn, resume or [D…" at bounding box center [624, 138] width 442 height 1147
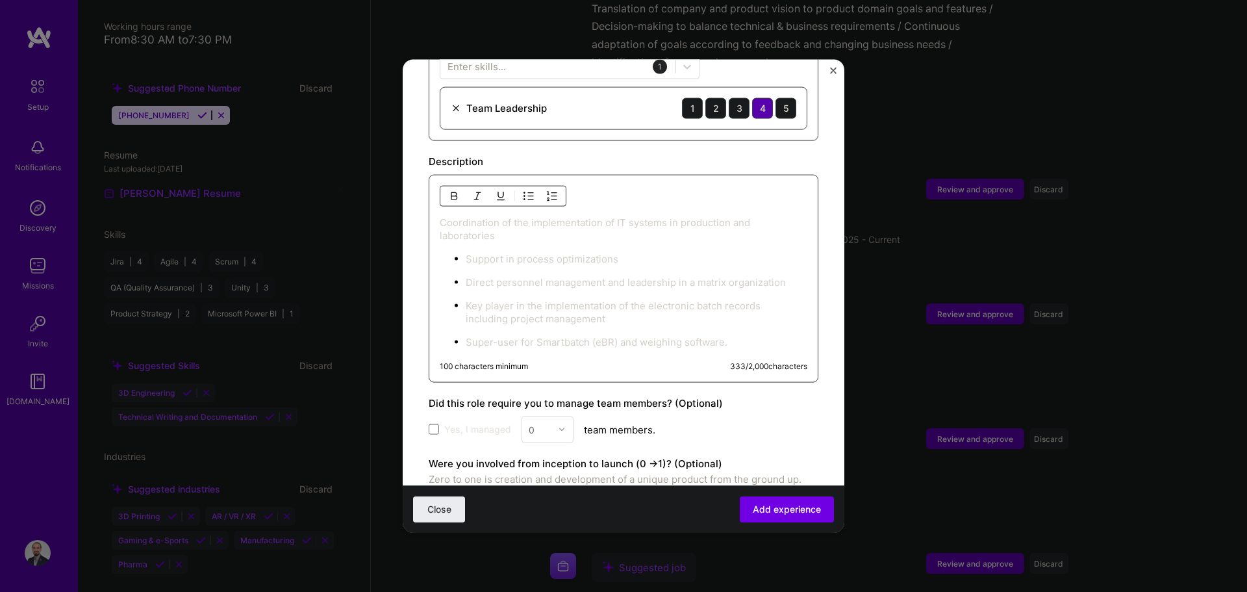
click at [528, 188] on button "button" at bounding box center [528, 196] width 19 height 16
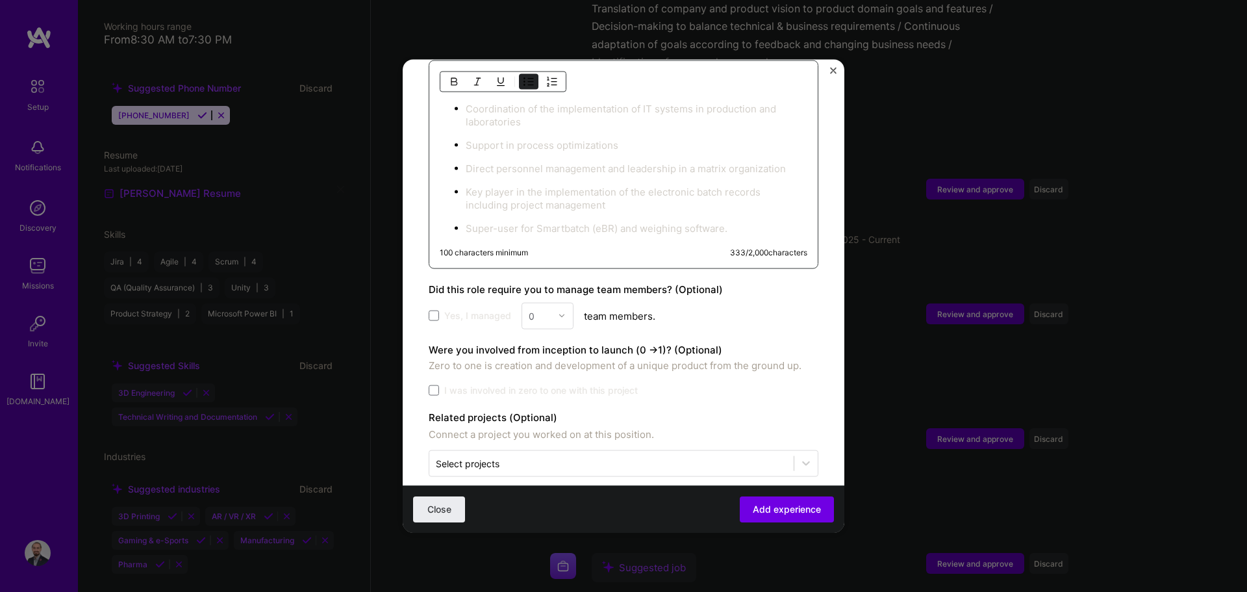
scroll to position [637, 0]
click at [542, 302] on div "0" at bounding box center [548, 312] width 52 height 27
click at [532, 299] on div "0" at bounding box center [548, 312] width 52 height 27
click at [431, 307] on span at bounding box center [434, 312] width 10 height 10
click at [0, 0] on input "Yes, I managed" at bounding box center [0, 0] width 0 height 0
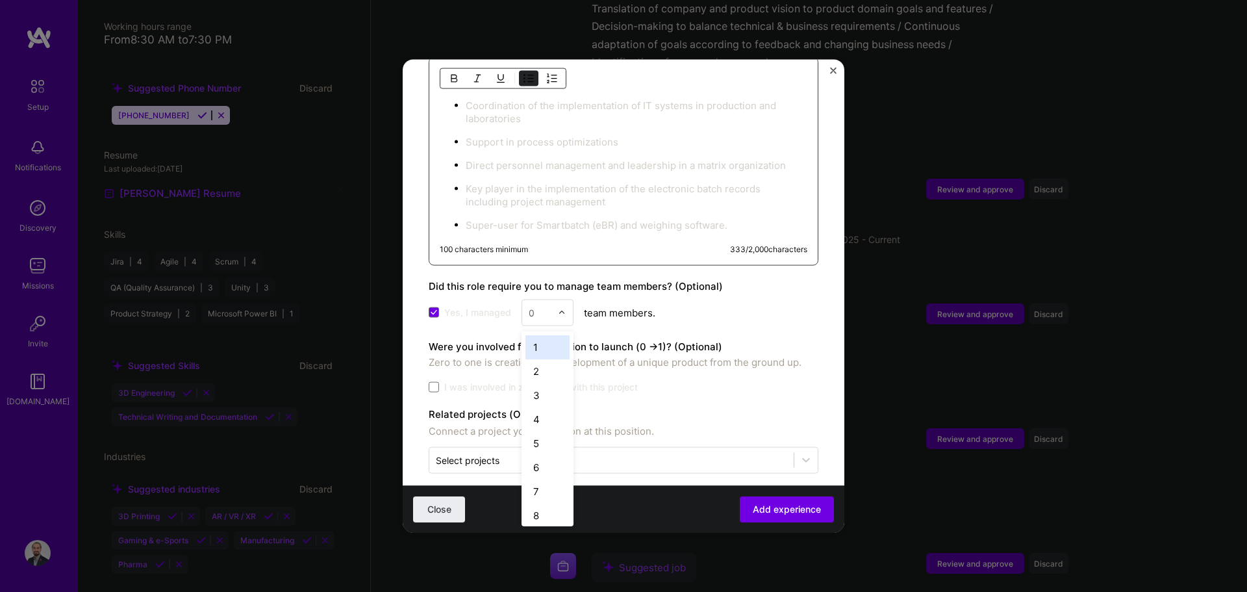
click at [537, 305] on input "text" at bounding box center [540, 312] width 23 height 14
click at [545, 412] on div "4" at bounding box center [548, 419] width 44 height 24
click at [622, 300] on div "Yes, I managed 4 team members." at bounding box center [624, 312] width 390 height 27
click at [437, 381] on span at bounding box center [434, 386] width 10 height 10
click at [0, 0] on input "I was involved in zero to one with this project" at bounding box center [0, 0] width 0 height 0
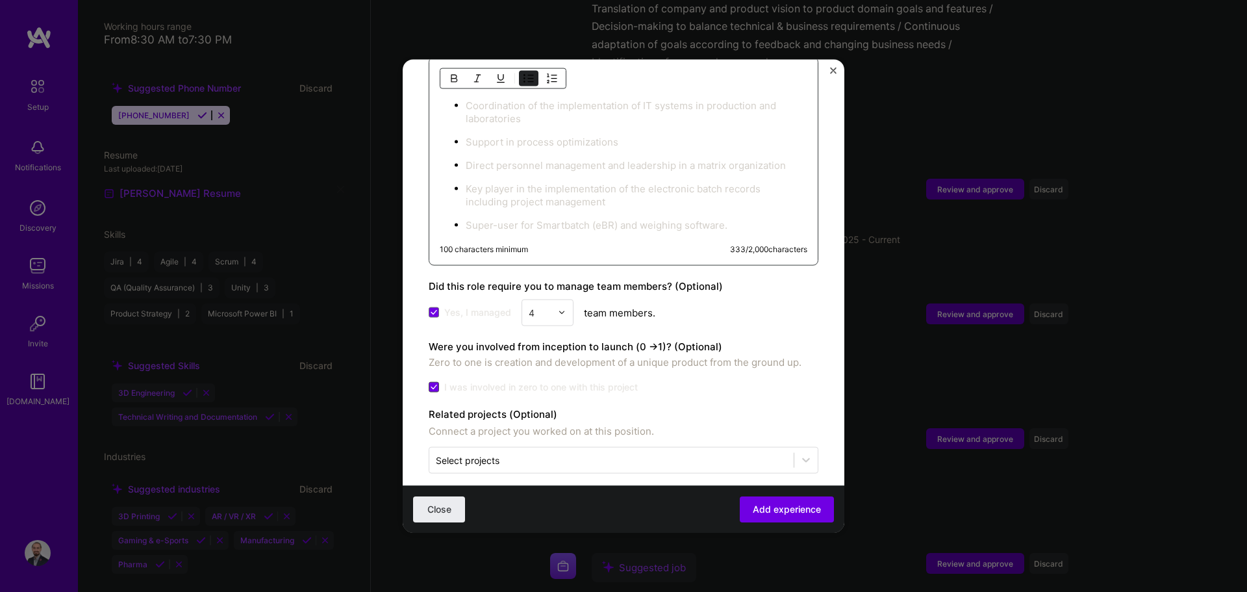
click at [437, 381] on span at bounding box center [434, 386] width 10 height 10
click at [0, 0] on input "I was involved in zero to one with this project" at bounding box center [0, 0] width 0 height 0
click at [622, 454] on icon at bounding box center [806, 460] width 13 height 13
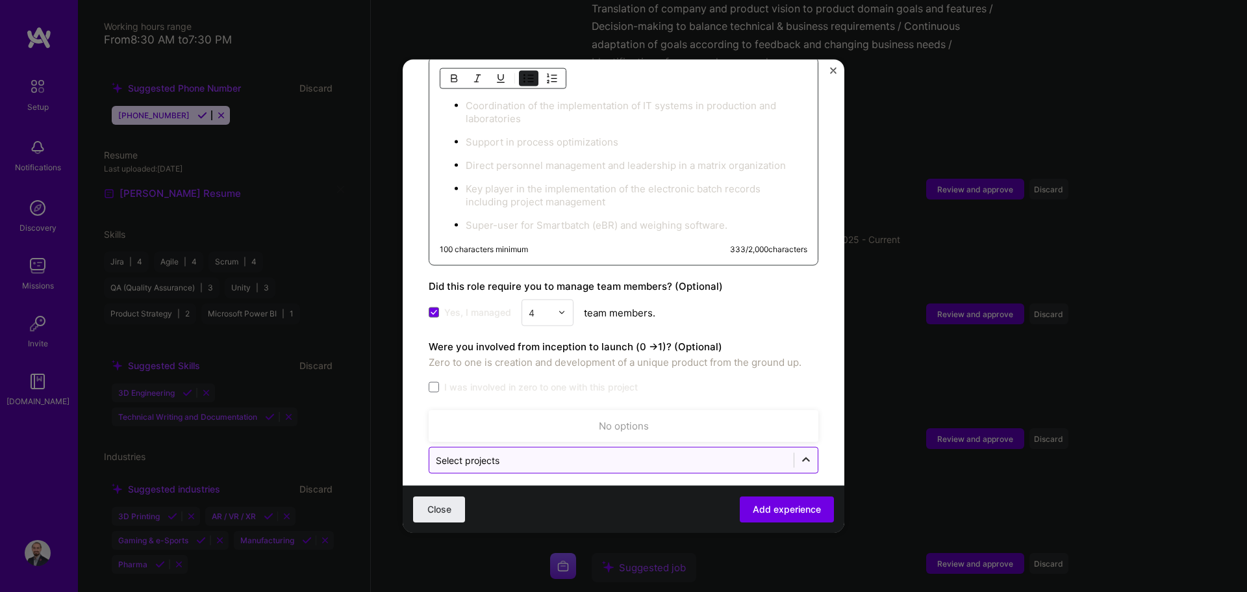
click at [622, 454] on icon at bounding box center [806, 460] width 13 height 13
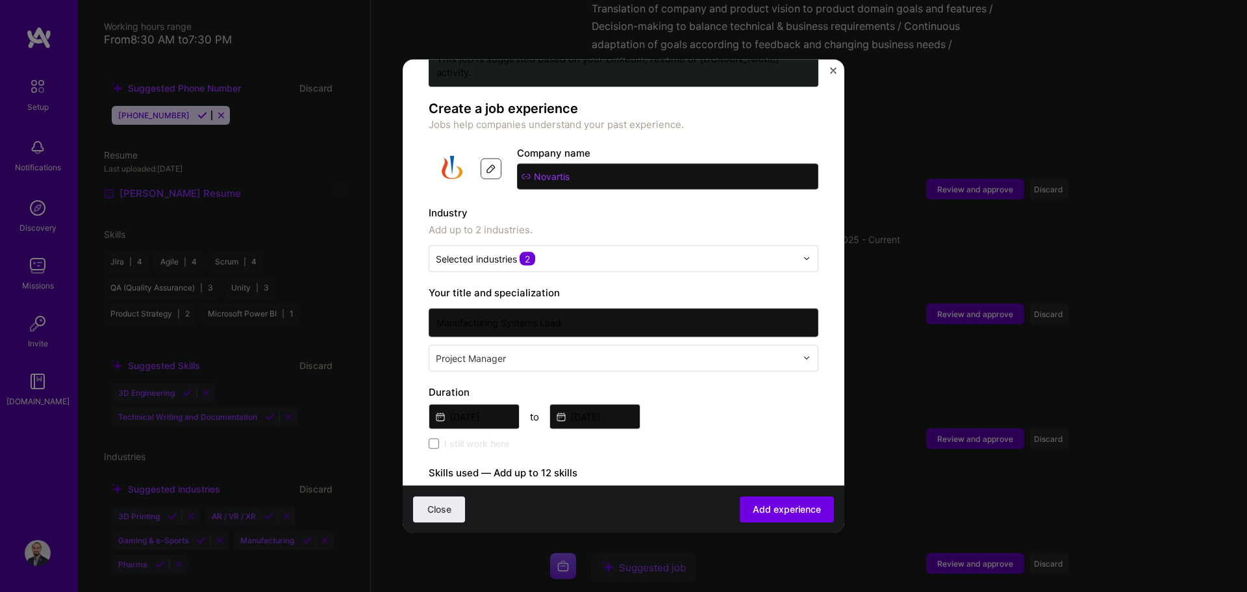
scroll to position [53, 0]
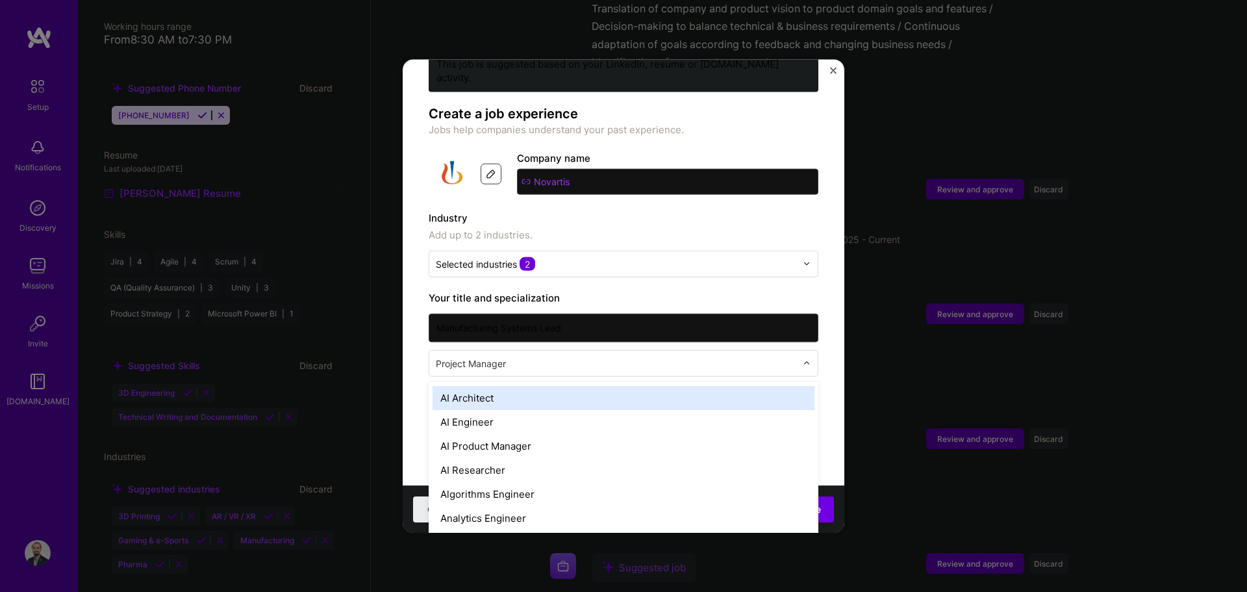
click at [539, 356] on input "text" at bounding box center [617, 363] width 363 height 14
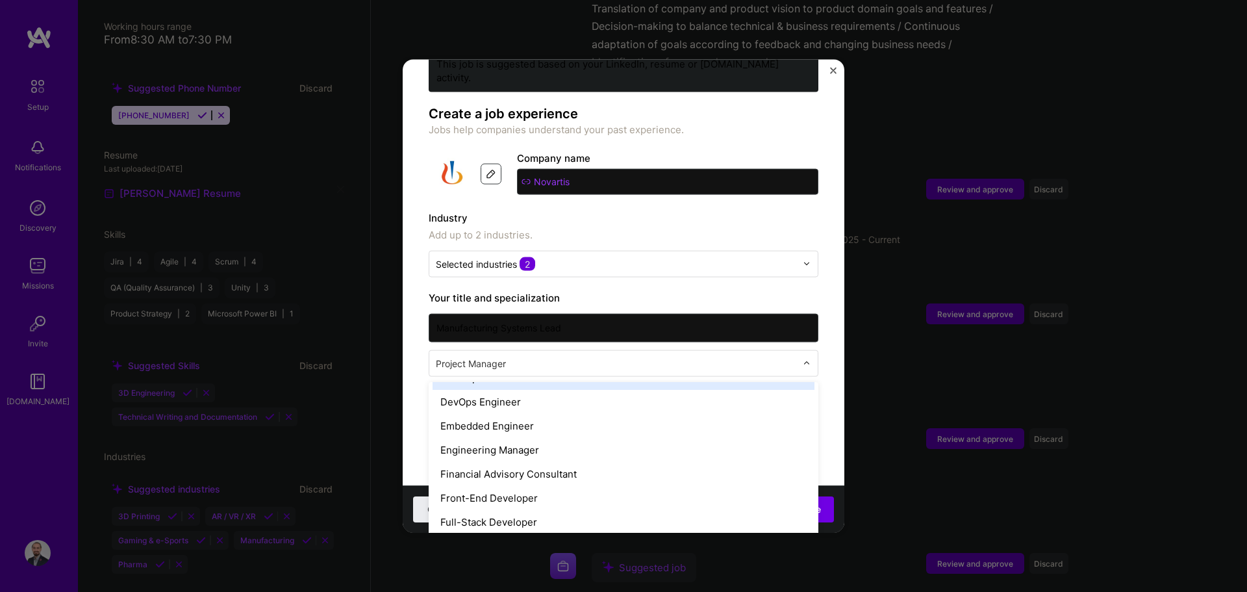
scroll to position [650, 0]
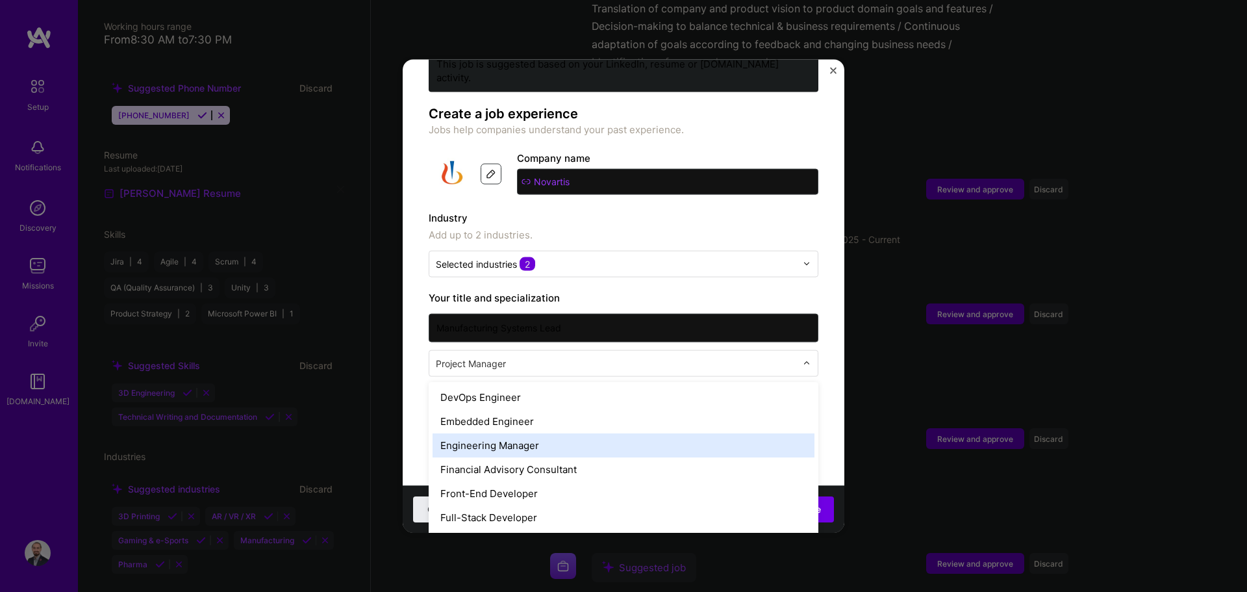
click at [622, 433] on div "Engineering Manager" at bounding box center [624, 445] width 382 height 24
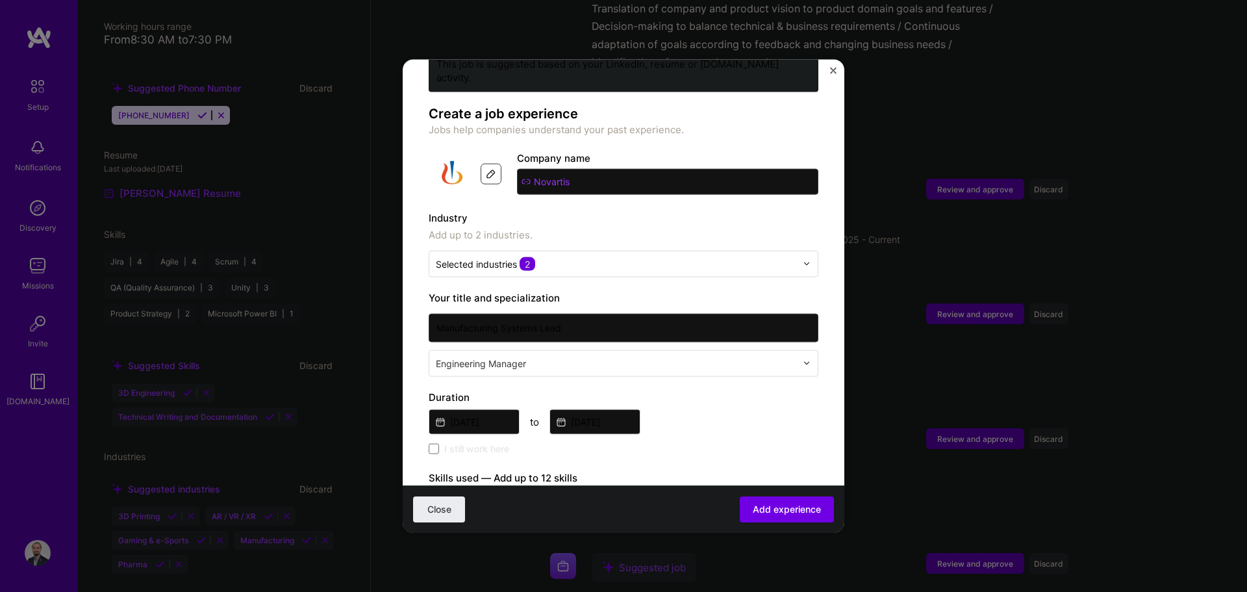
click at [622, 317] on form "Adding suggested job This job is suggested based on your LinkedIn, resume or [D…" at bounding box center [624, 581] width 442 height 1099
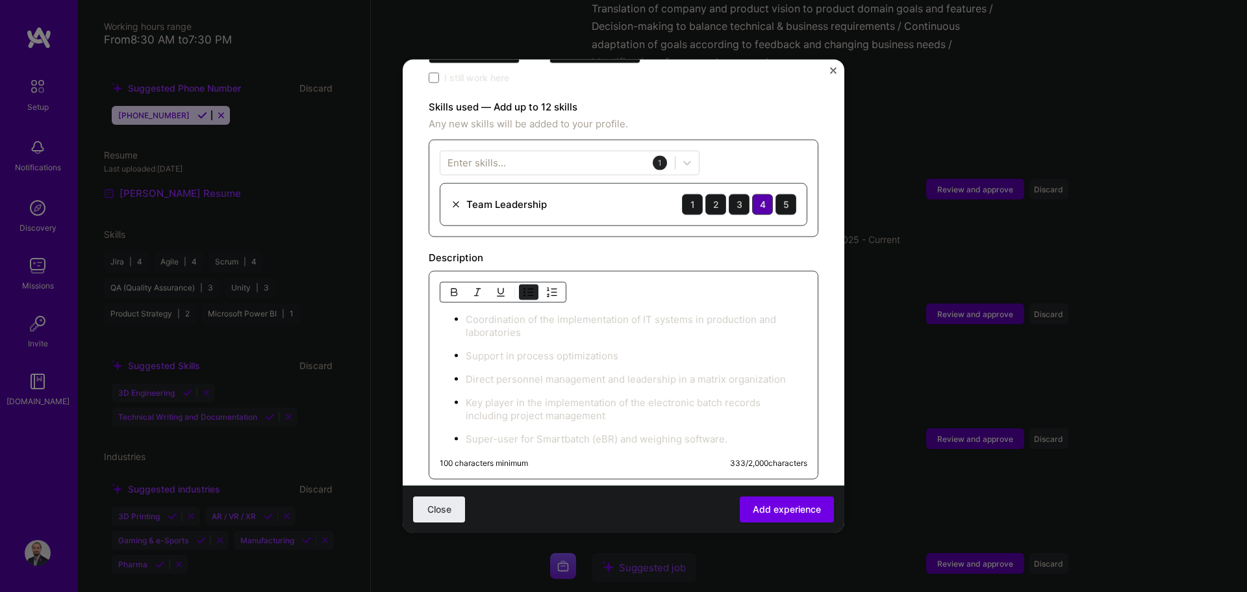
scroll to position [378, 0]
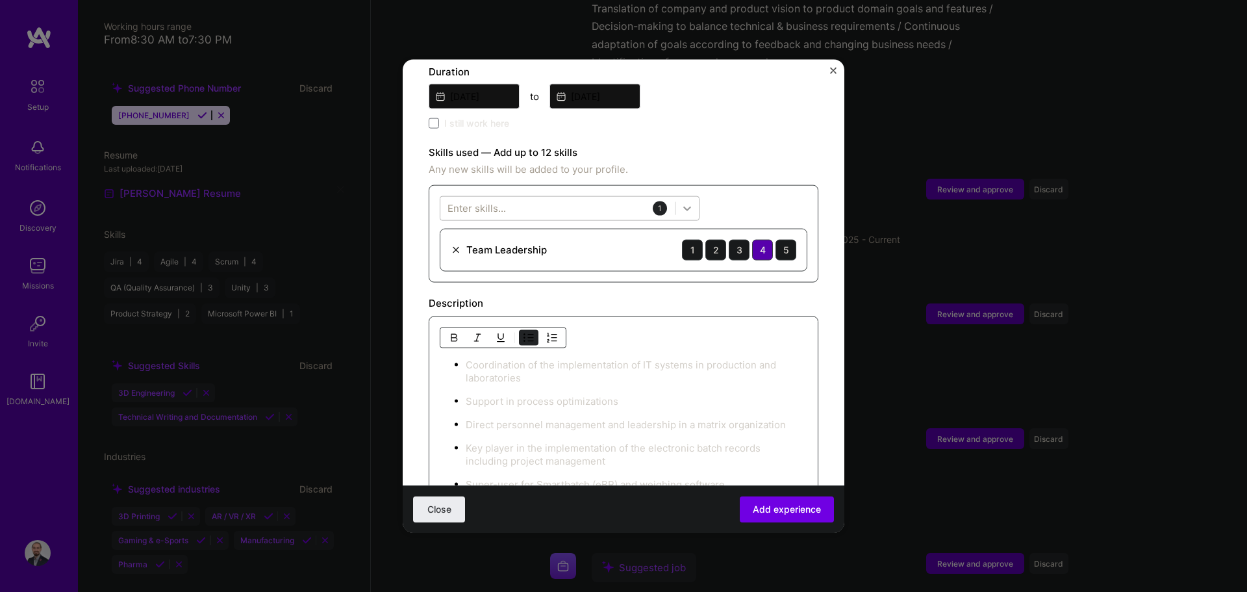
click at [622, 201] on icon at bounding box center [687, 207] width 13 height 13
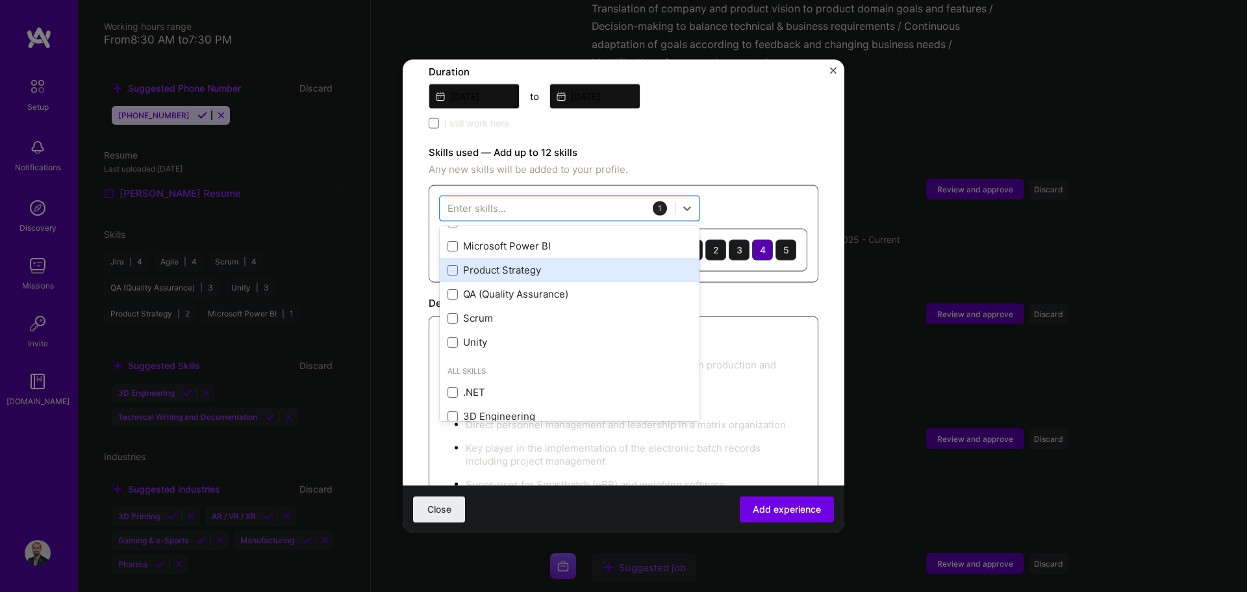
scroll to position [65, 0]
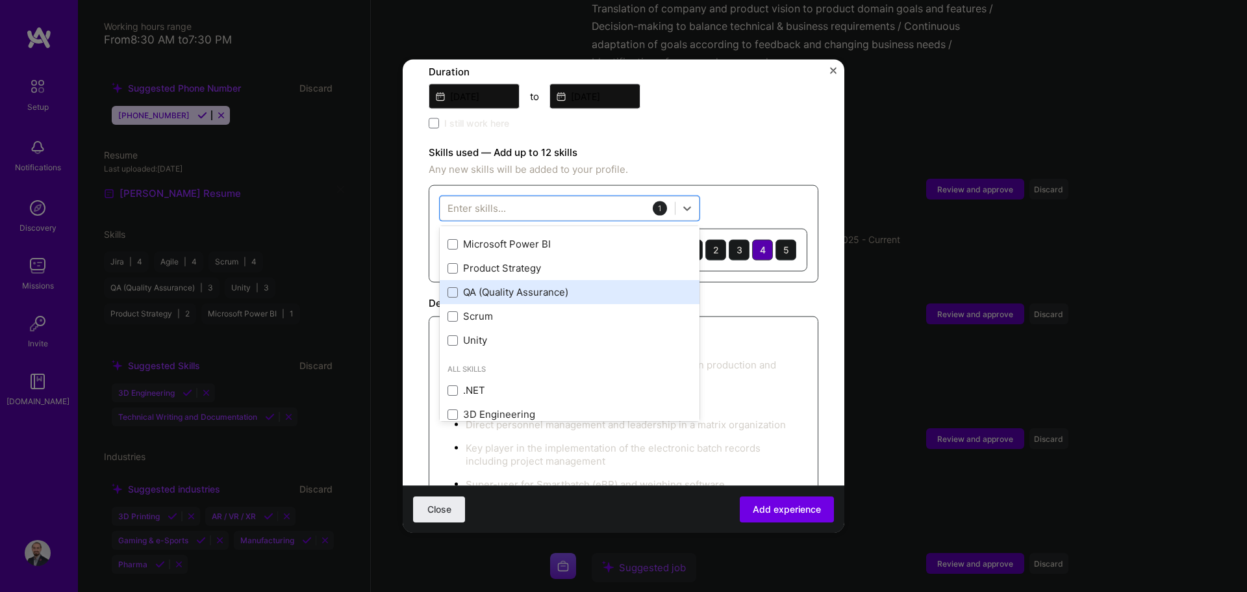
click at [483, 285] on div "QA (Quality Assurance)" at bounding box center [570, 292] width 244 height 14
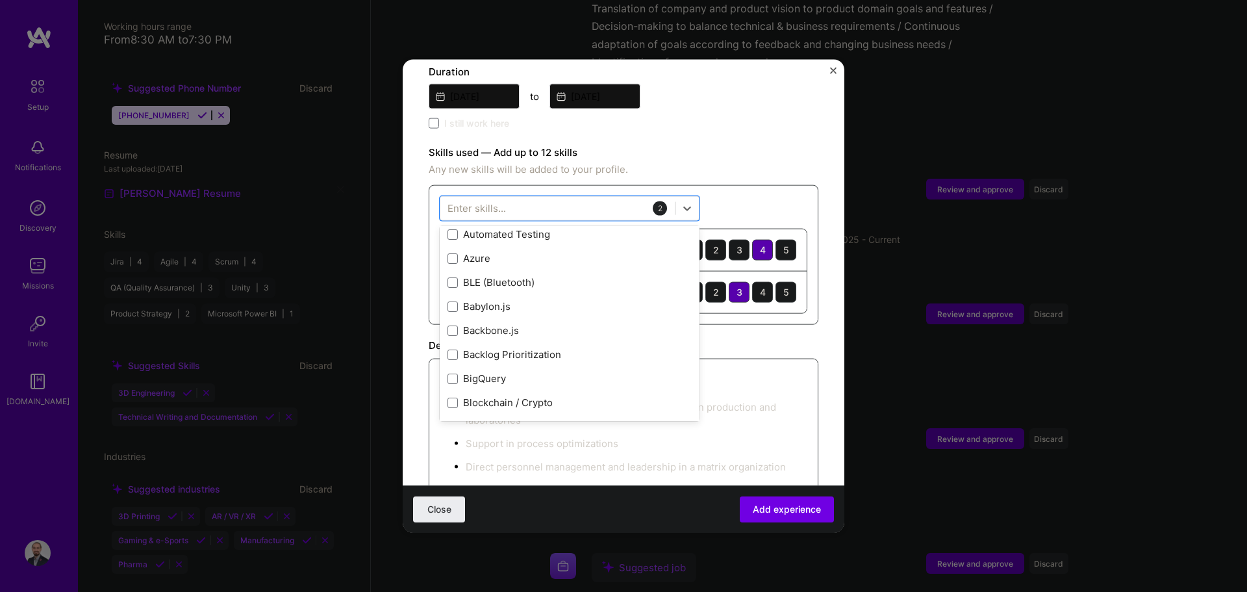
scroll to position [1234, 0]
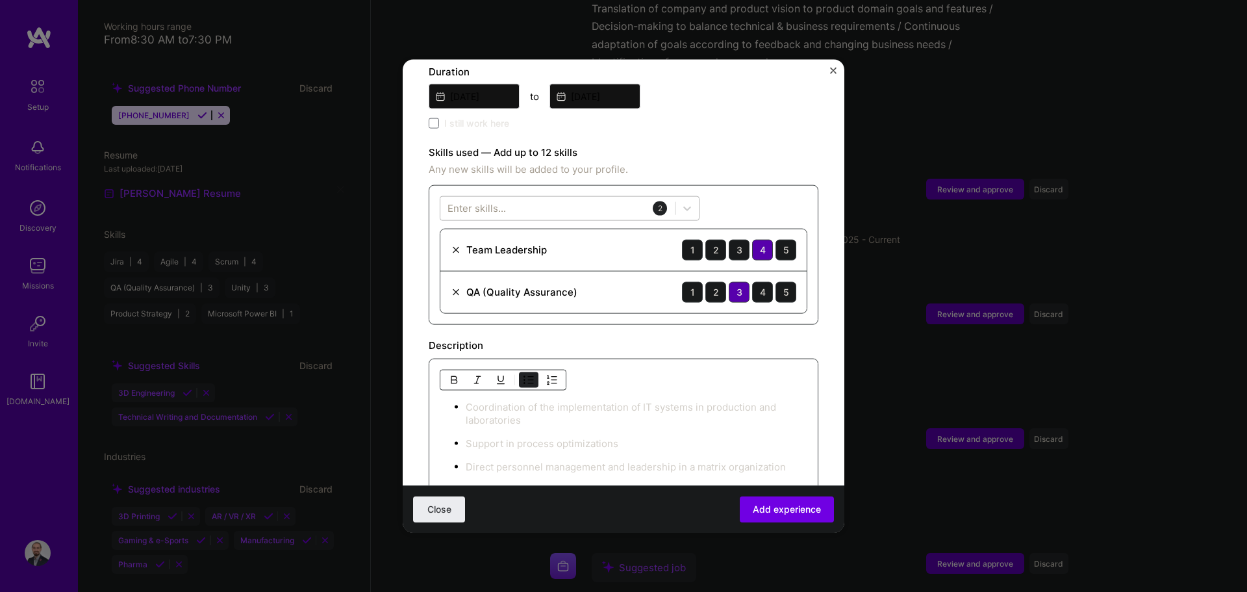
click at [622, 198] on div at bounding box center [558, 208] width 235 height 21
click at [622, 196] on div at bounding box center [687, 207] width 23 height 23
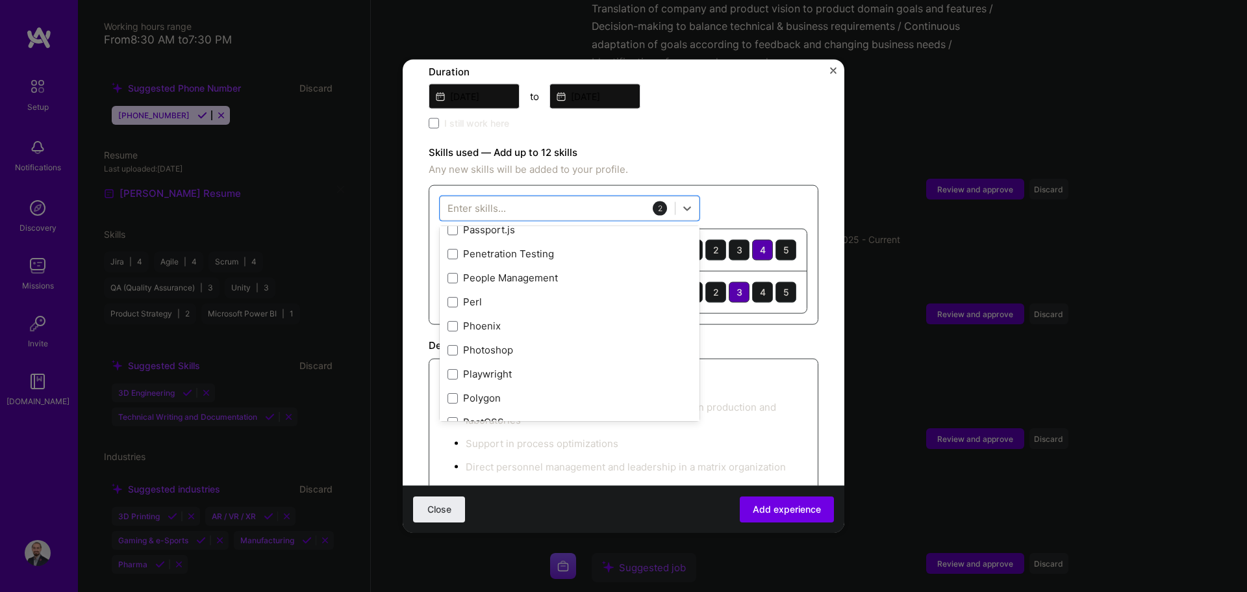
scroll to position [5783, 0]
click at [453, 268] on span at bounding box center [453, 273] width 10 height 10
click at [0, 0] on input "checkbox" at bounding box center [0, 0] width 0 height 0
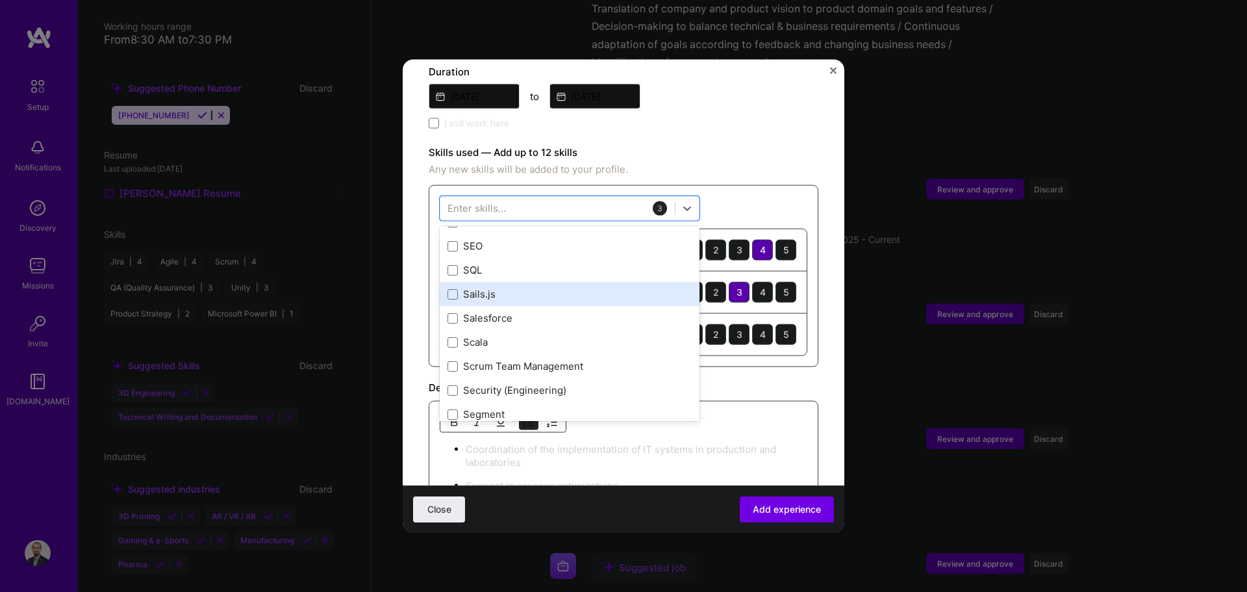
scroll to position [7017, 0]
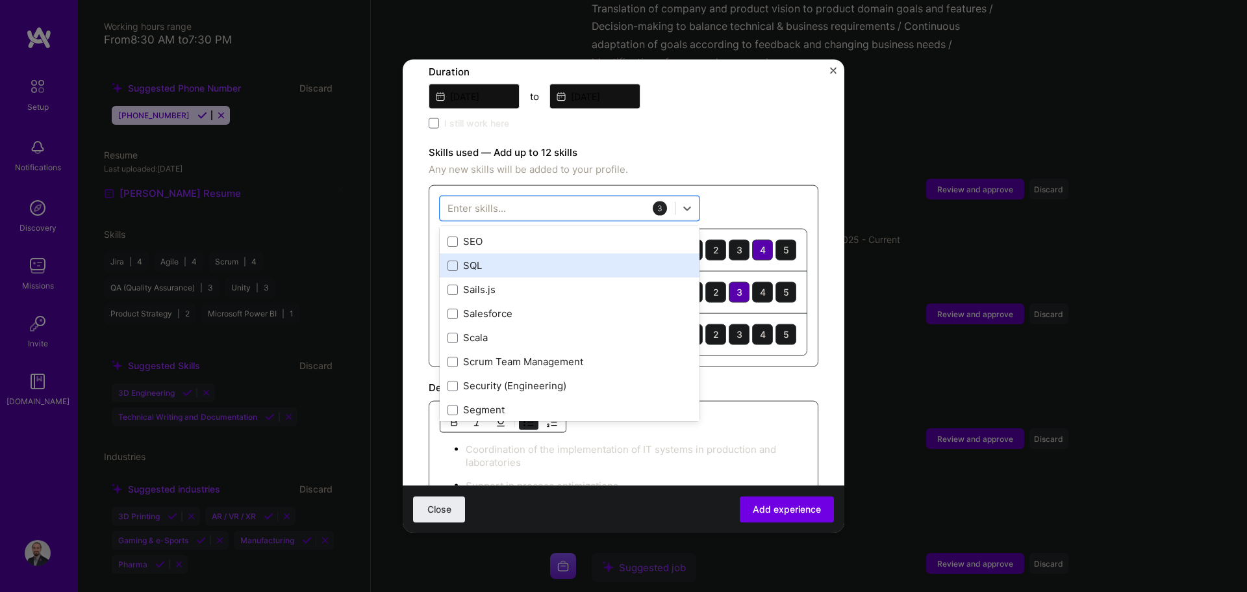
click at [458, 259] on div "SQL" at bounding box center [570, 266] width 244 height 14
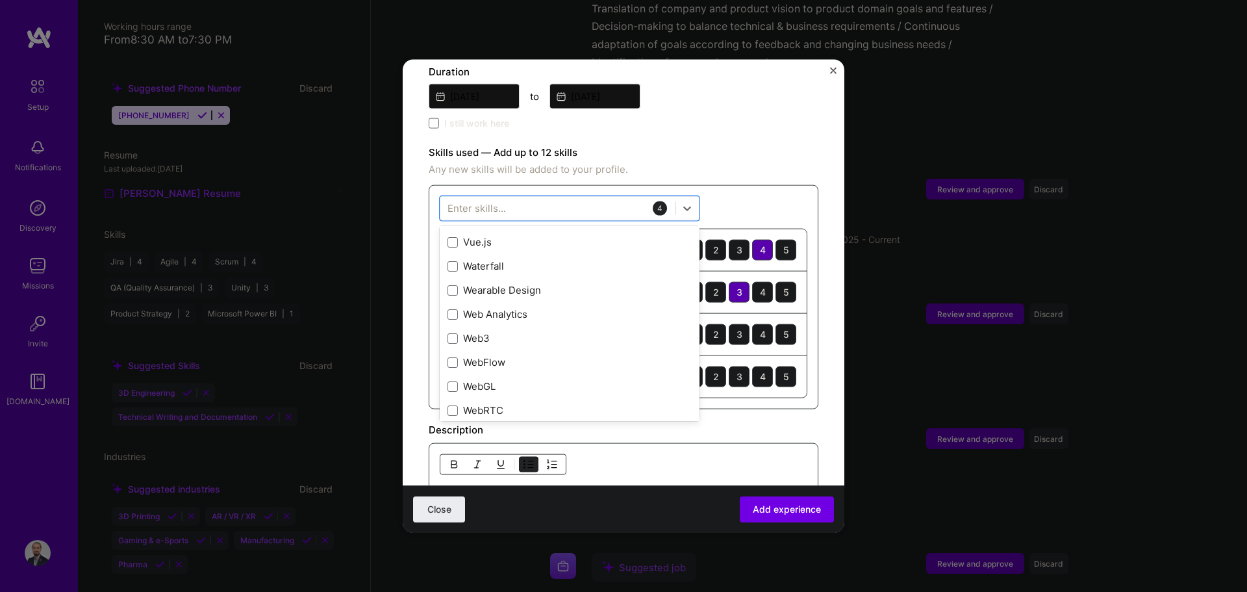
scroll to position [8511, 0]
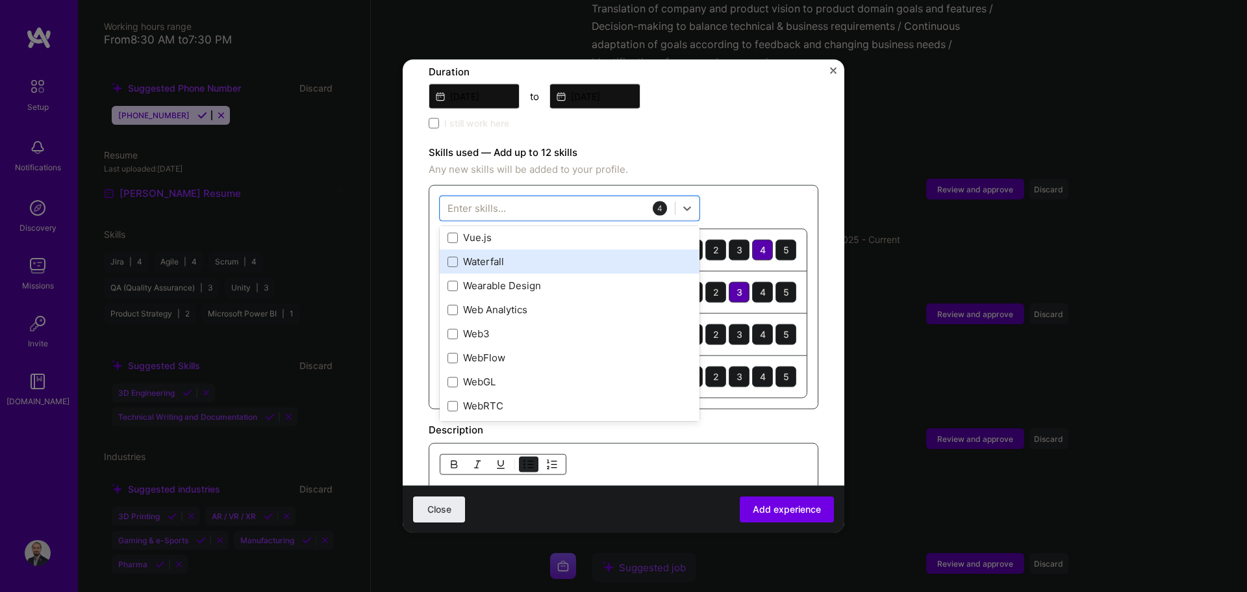
click at [458, 255] on div "Waterfall" at bounding box center [570, 262] width 244 height 14
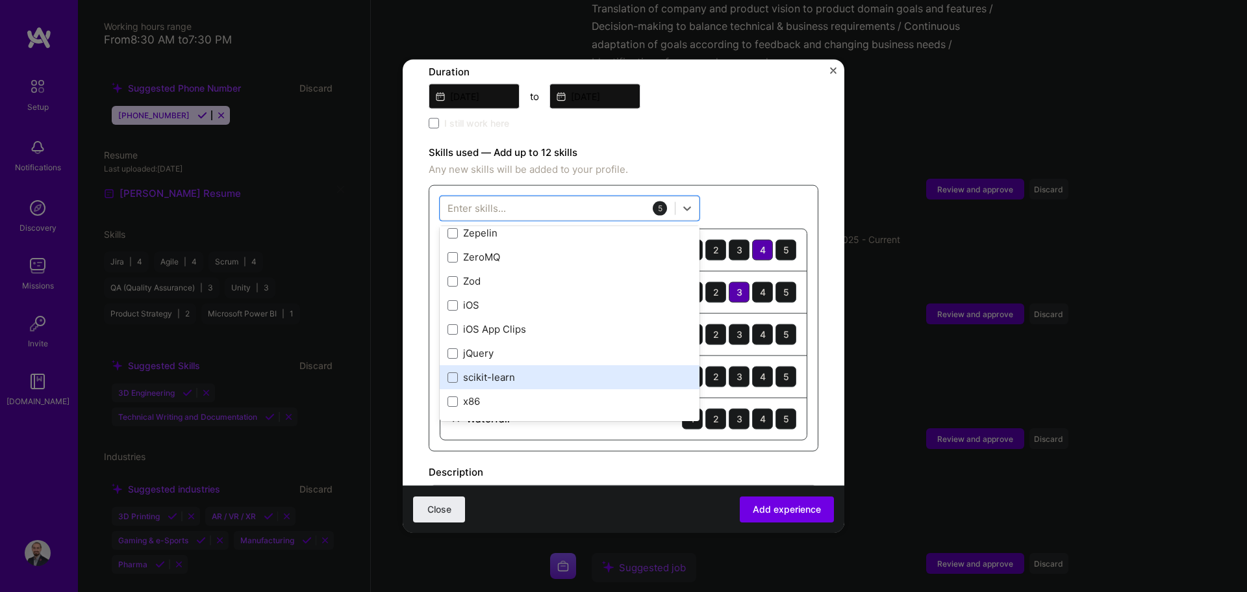
scroll to position [8949, 0]
click at [622, 164] on div "Skills used — Add up to 12 skills Any new skills will be added to your profile.…" at bounding box center [624, 297] width 390 height 307
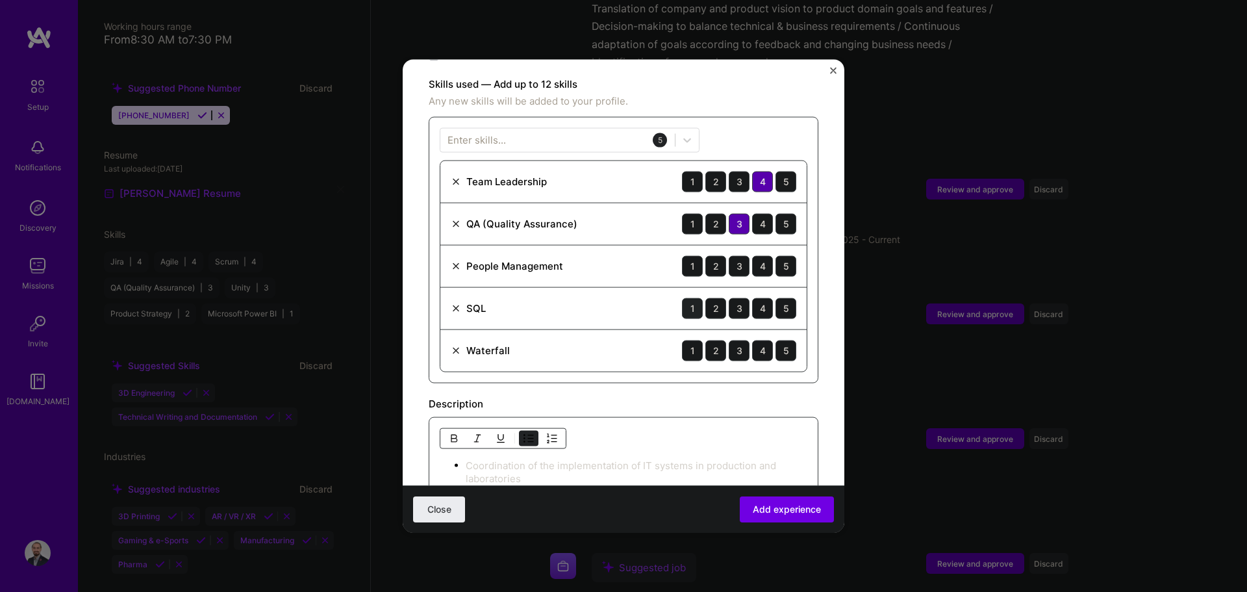
scroll to position [443, 0]
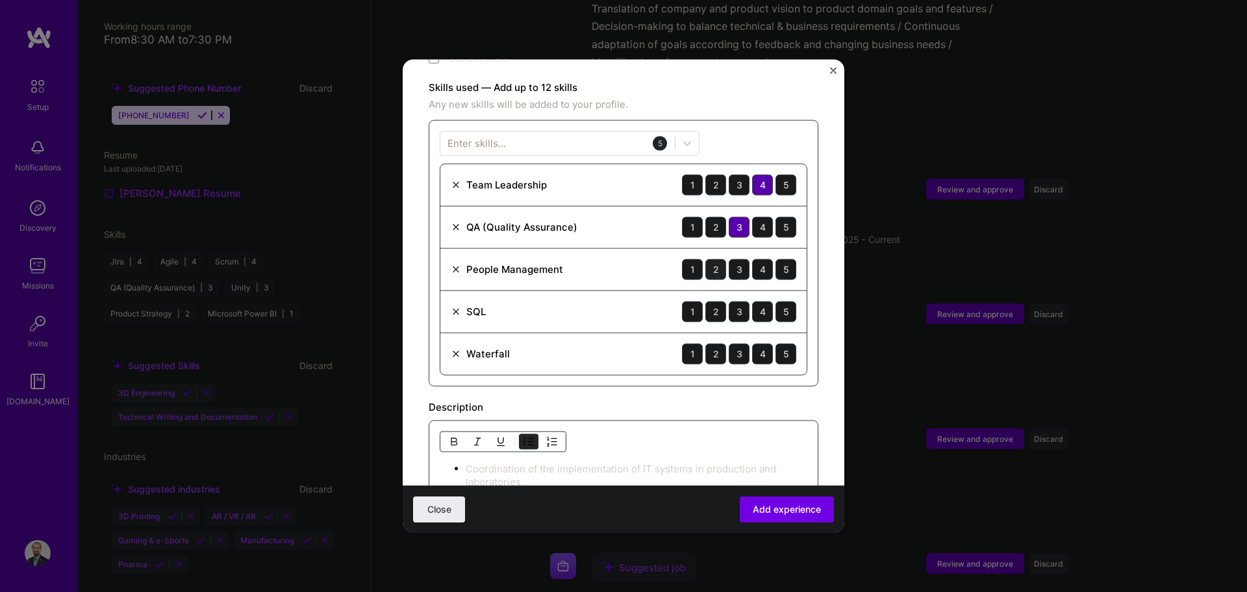
click at [622, 259] on div "2" at bounding box center [716, 269] width 21 height 21
click at [622, 174] on div "3" at bounding box center [739, 184] width 21 height 21
click at [622, 301] on div "2" at bounding box center [716, 311] width 21 height 21
click at [622, 343] on div "3" at bounding box center [739, 353] width 21 height 21
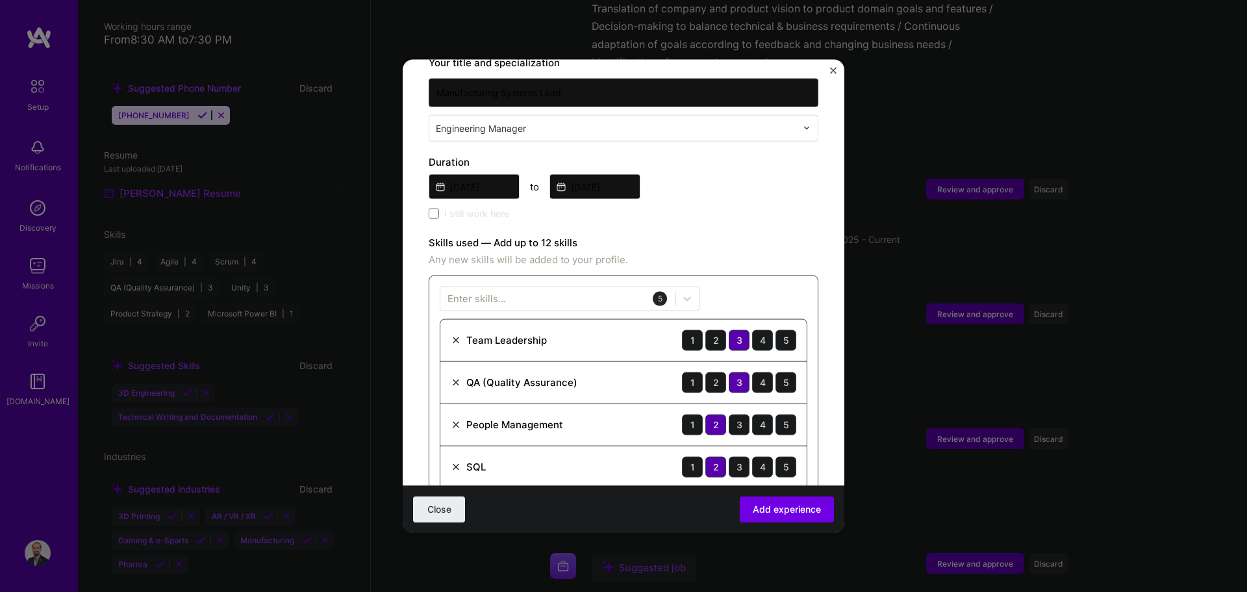
scroll to position [287, 0]
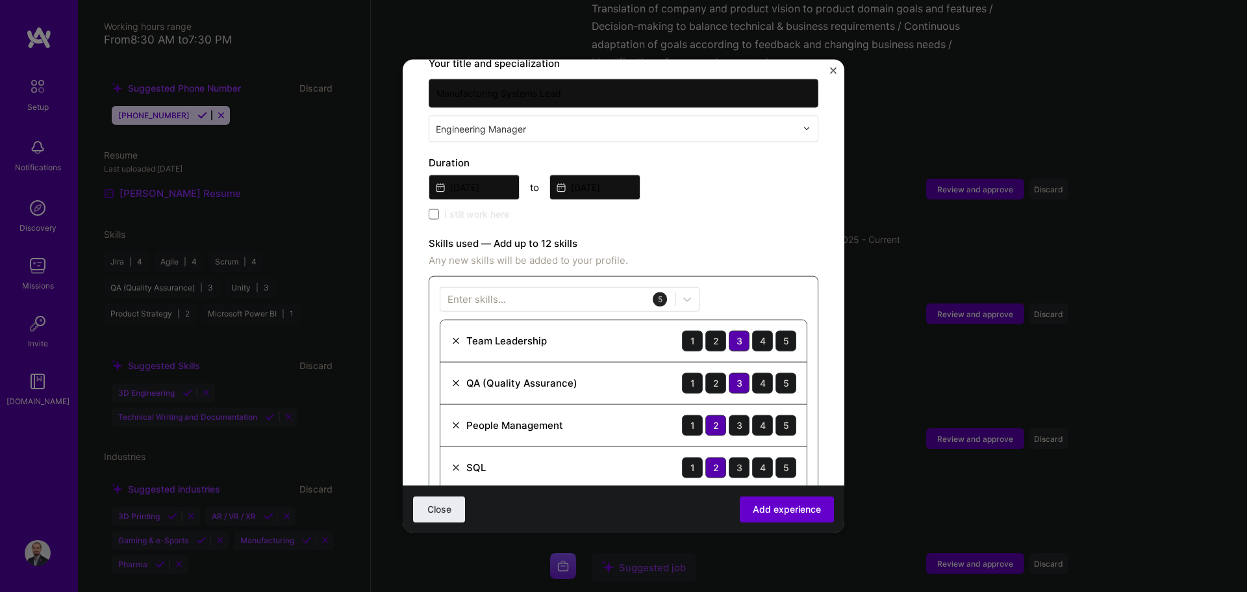
click at [622, 509] on span "Add experience" at bounding box center [787, 509] width 68 height 13
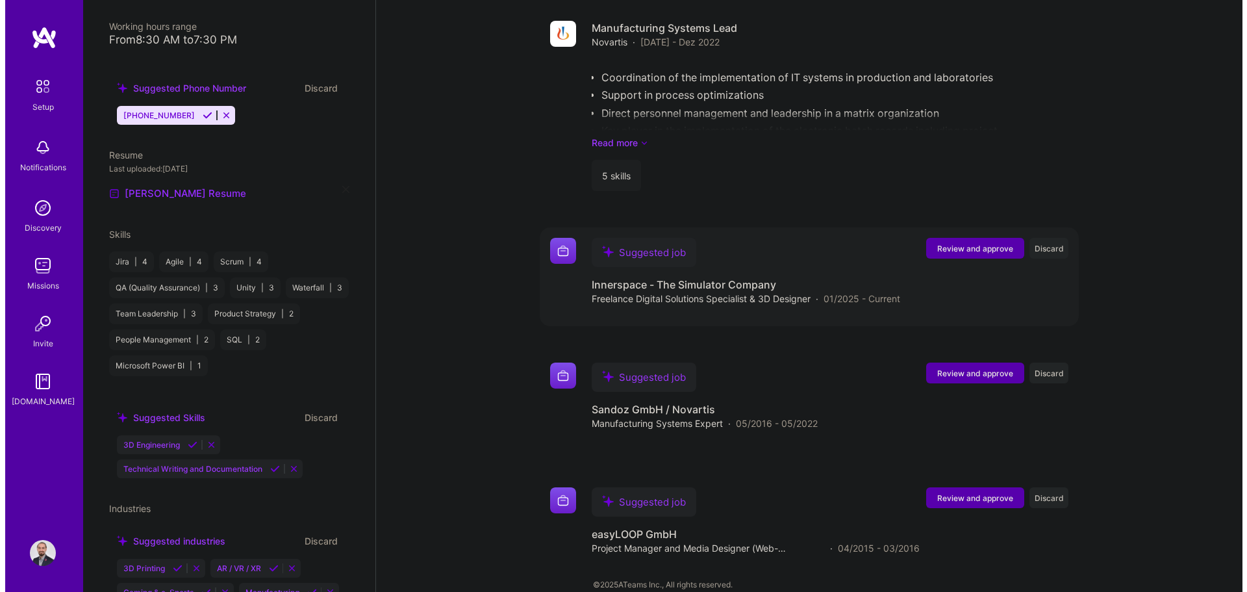
scroll to position [1476, 0]
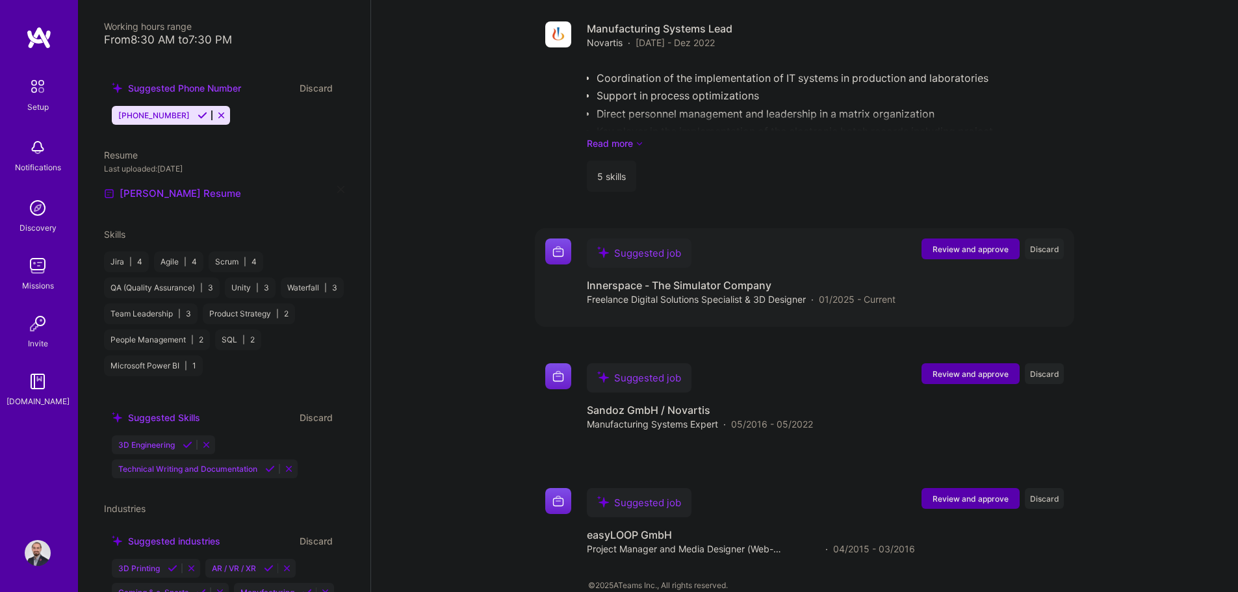
click at [622, 244] on span "Review and approve" at bounding box center [970, 249] width 76 height 11
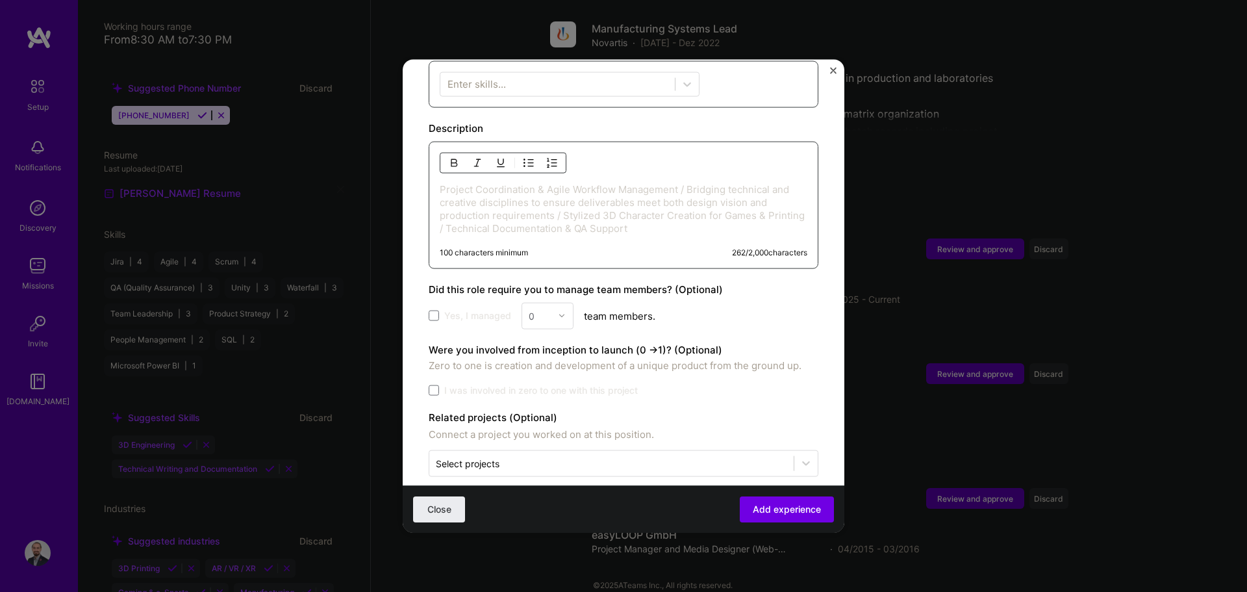
scroll to position [506, 0]
drag, startPoint x: 504, startPoint y: 222, endPoint x: 527, endPoint y: 224, distance: 22.8
click at [504, 222] on div "Project Coordination & Agile Workflow Management / Bridging technical and creat…" at bounding box center [624, 201] width 390 height 127
click at [622, 216] on p "Project Coordination & Agile Workflow Management / Bridging technical and creat…" at bounding box center [624, 205] width 368 height 52
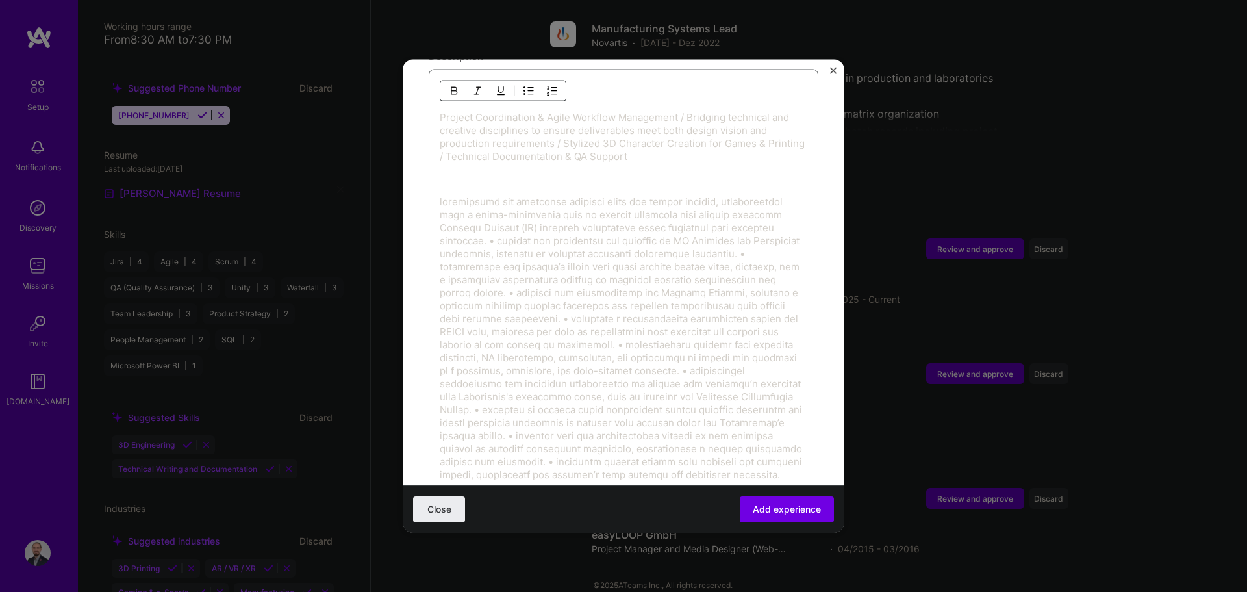
scroll to position [571, 0]
click at [441, 199] on p at bounding box center [624, 342] width 368 height 286
click at [622, 234] on p at bounding box center [637, 355] width 342 height 312
click at [469, 199] on p "Identifying and analysing customer needs and market demands, collaborating with…" at bounding box center [637, 225] width 342 height 52
click at [468, 281] on p at bounding box center [637, 398] width 342 height 273
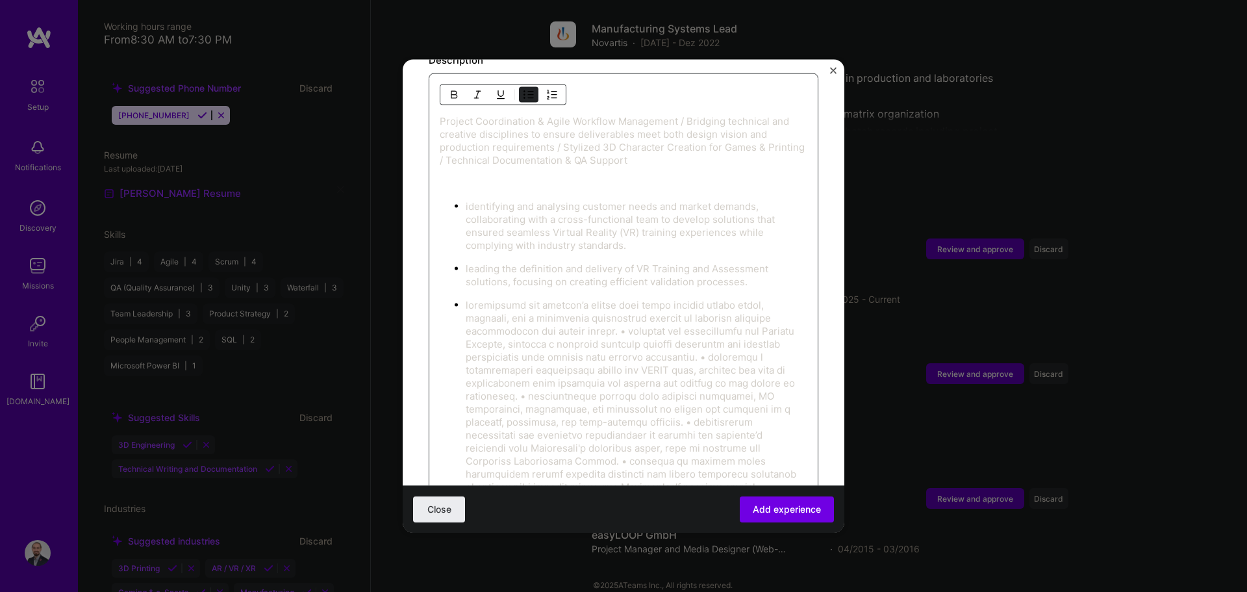
click at [622, 319] on p at bounding box center [637, 421] width 342 height 247
click at [585, 369] on p at bounding box center [637, 452] width 342 height 208
click at [593, 417] on p "fostering a collaborative environment within the SCRUM team, enabling the team …" at bounding box center [637, 488] width 342 height 182
click at [574, 402] on p "collaborating closely with training designers, [DEMOGRAPHIC_DATA] specialists, …" at bounding box center [637, 459] width 342 height 156
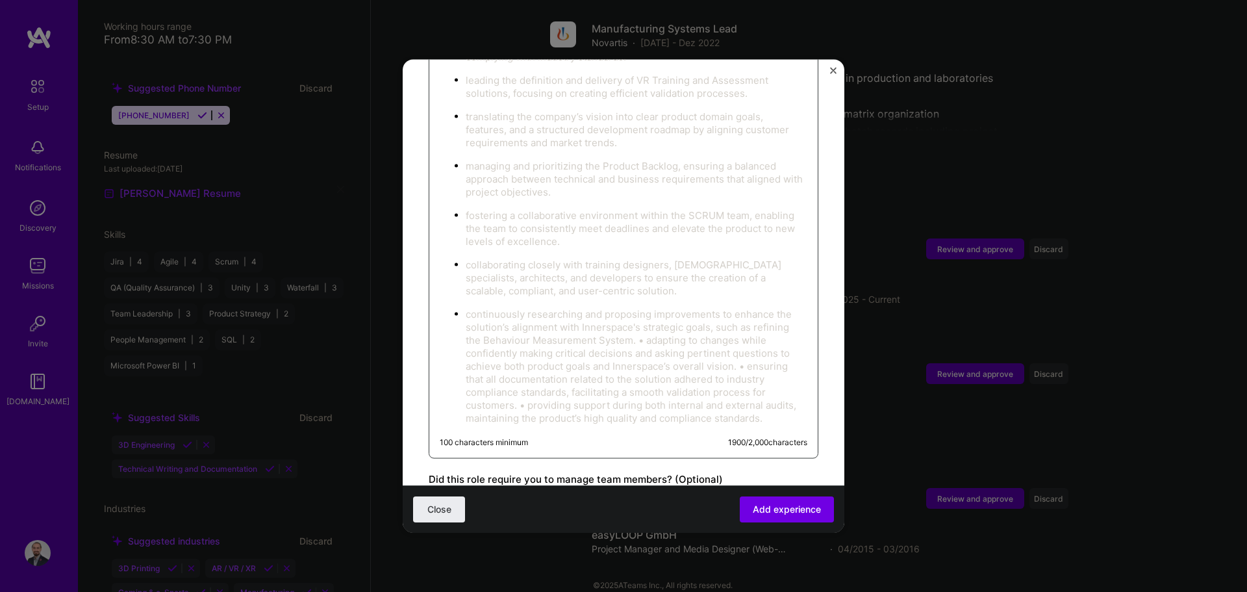
scroll to position [766, 0]
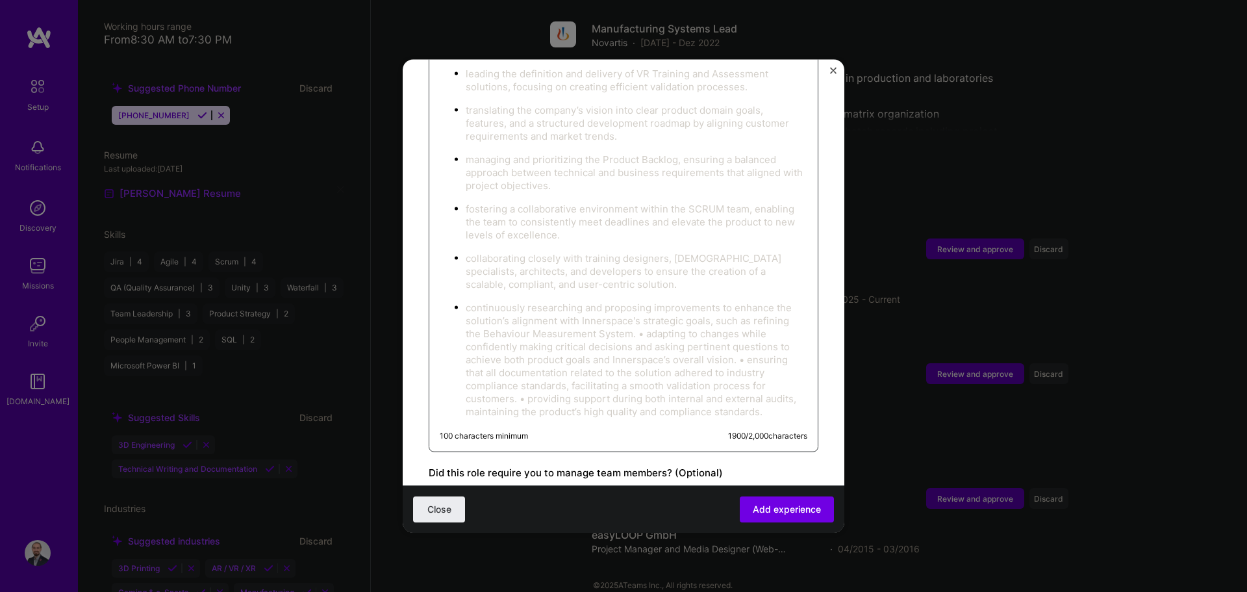
click at [622, 319] on p "continuously researching and proposing improvements to enhance the solution’s a…" at bounding box center [637, 359] width 342 height 117
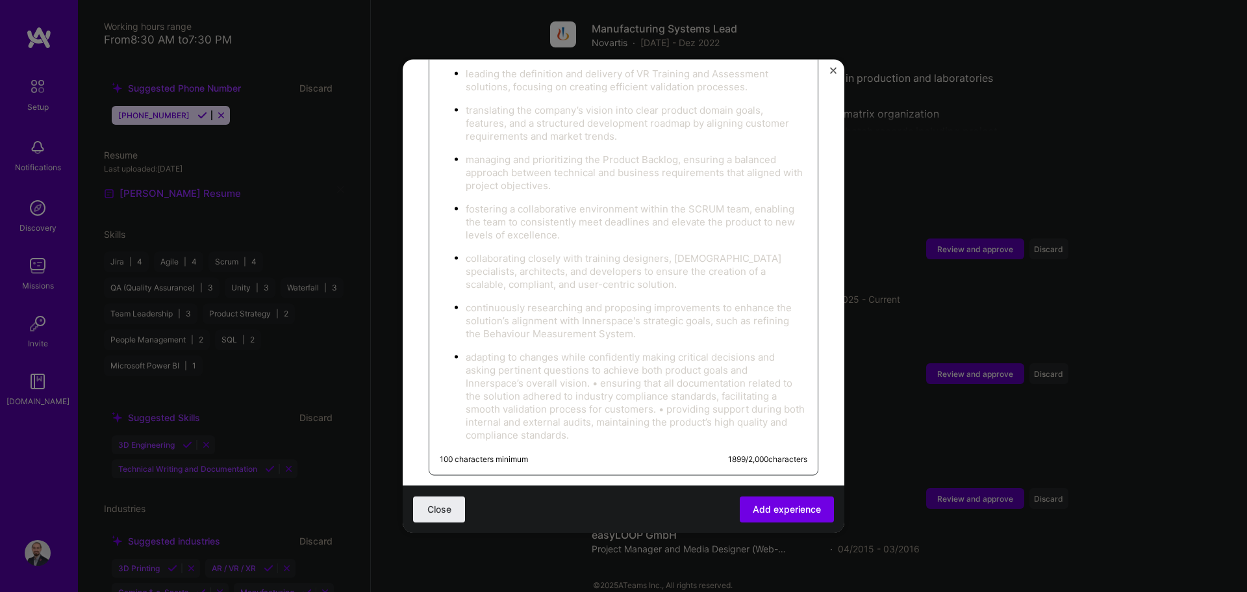
click at [600, 372] on p "adapting to changes while confidently making critical decisions and asking pert…" at bounding box center [637, 395] width 342 height 91
click at [543, 417] on p "ensuring that all documentation related to the solution adhered to industry com…" at bounding box center [637, 426] width 342 height 52
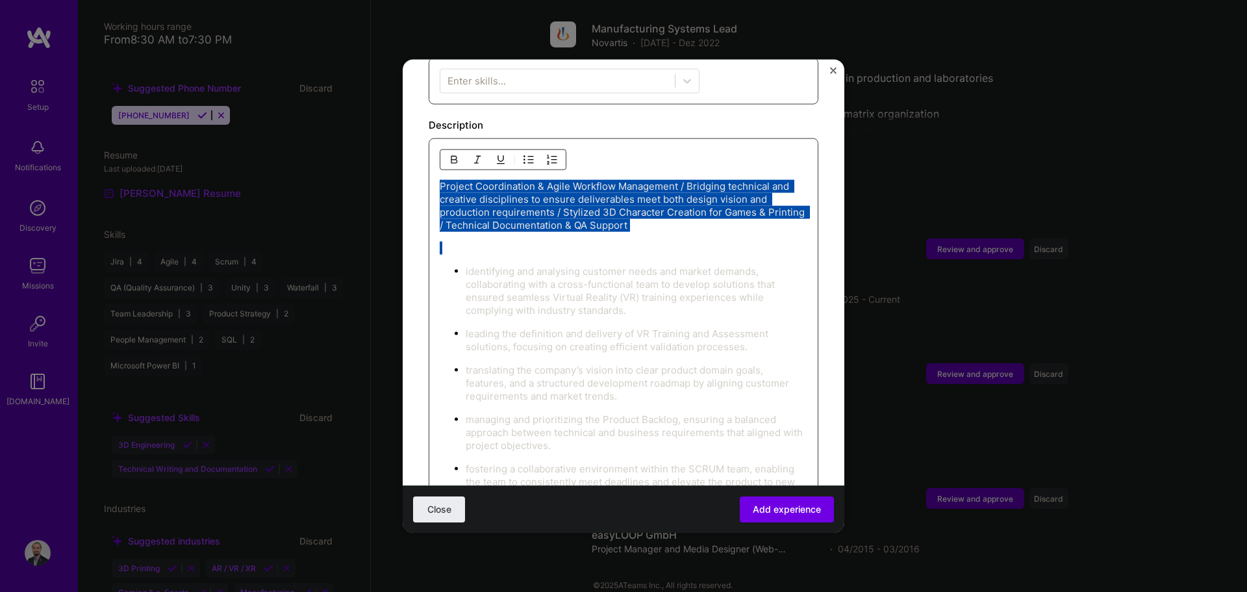
drag, startPoint x: 690, startPoint y: 218, endPoint x: 430, endPoint y: 172, distance: 264.1
click at [430, 172] on div "Project Coordination & Agile Workflow Management / Bridging technical and creat…" at bounding box center [624, 453] width 390 height 631
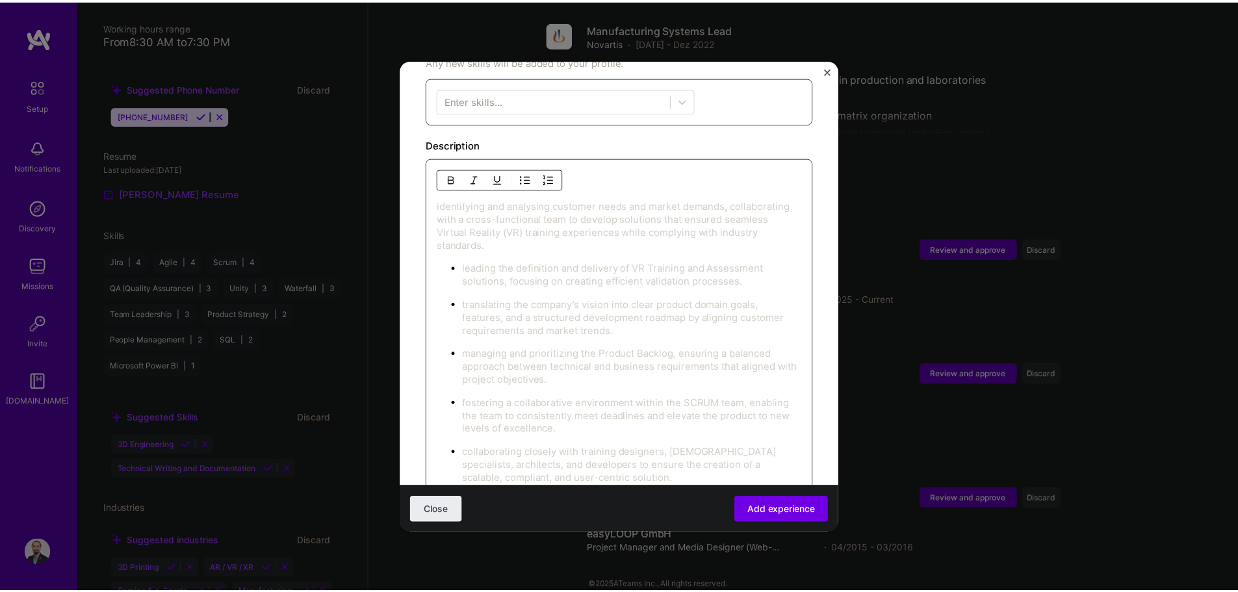
scroll to position [487, 0]
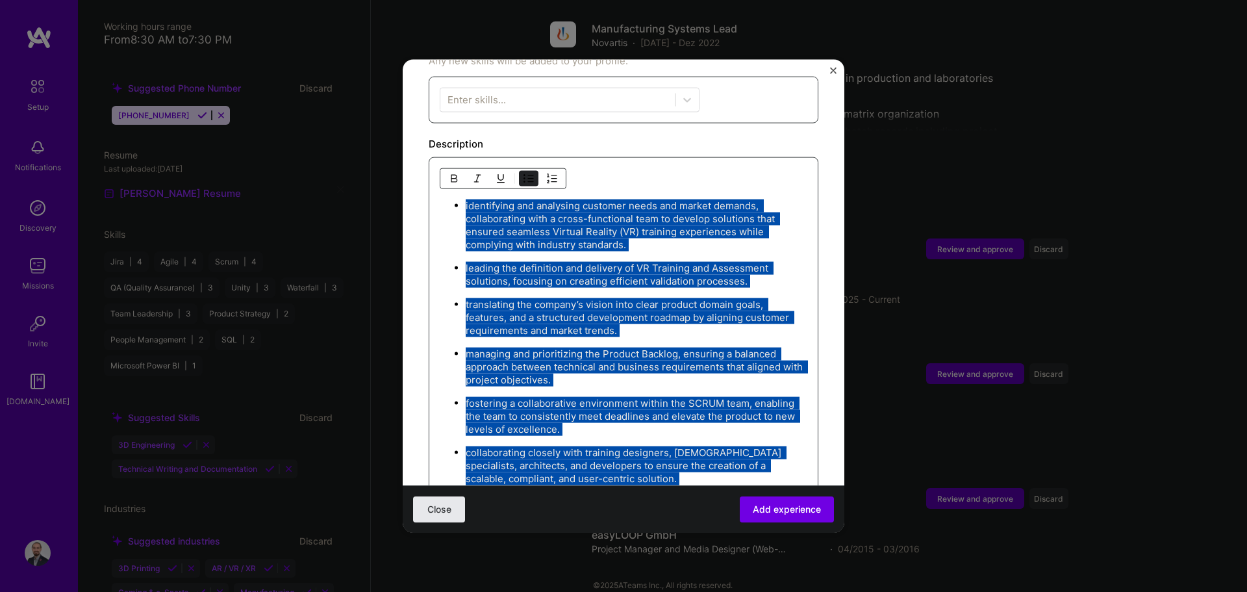
click at [442, 520] on button "Close" at bounding box center [439, 509] width 52 height 26
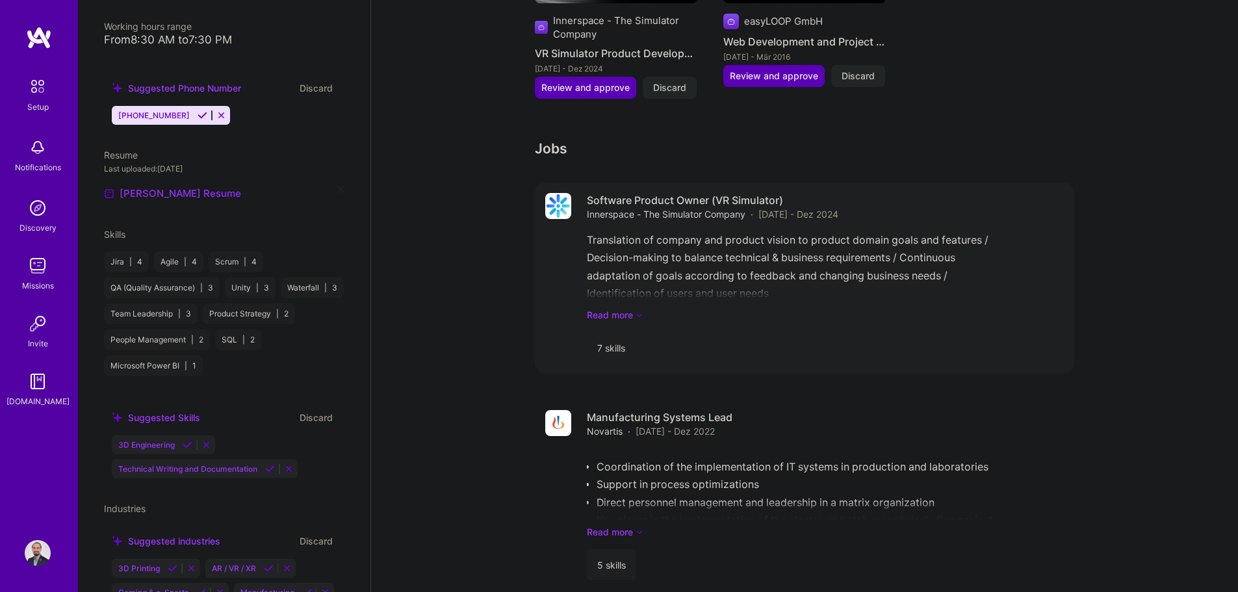
scroll to position [1086, 0]
click at [622, 233] on div "Translation of company and product vision to product domain goals and features …" at bounding box center [825, 278] width 477 height 90
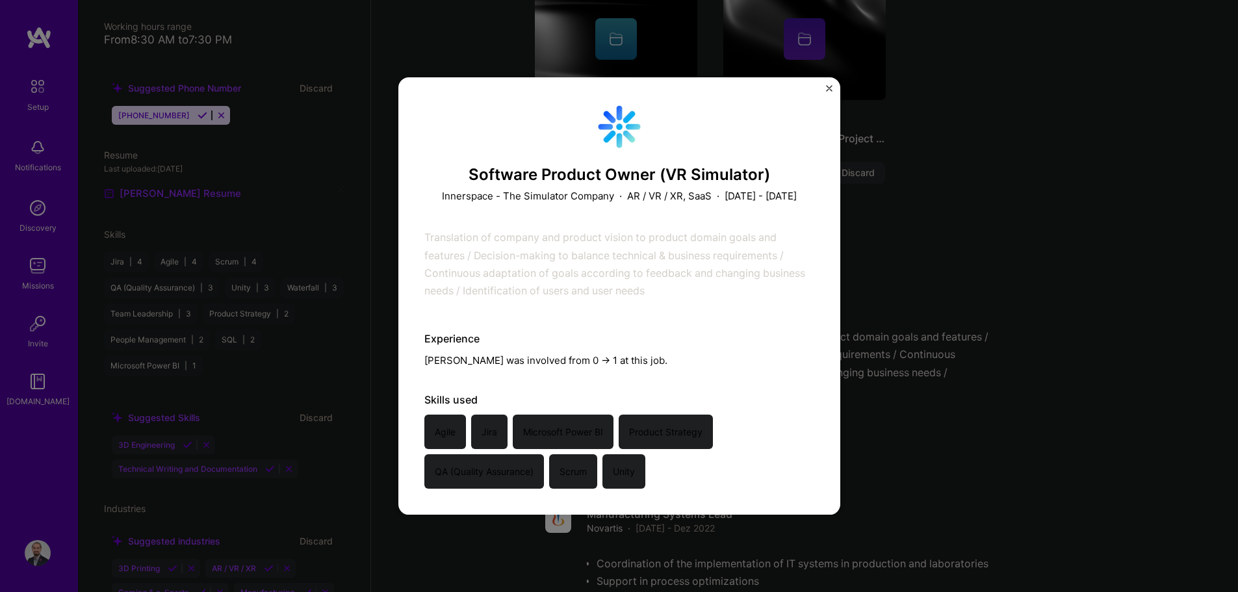
scroll to position [956, 0]
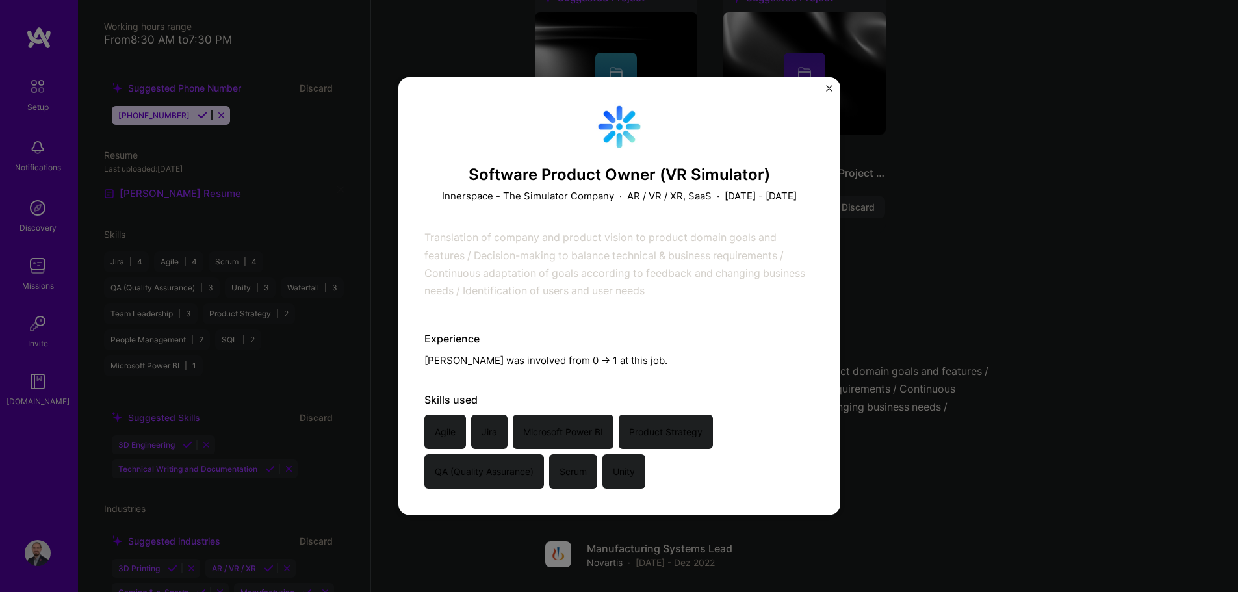
click at [622, 335] on div "Software Product Owner (VR Simulator) Innerspace - The Simulator Company · AR /…" at bounding box center [619, 296] width 1238 height 592
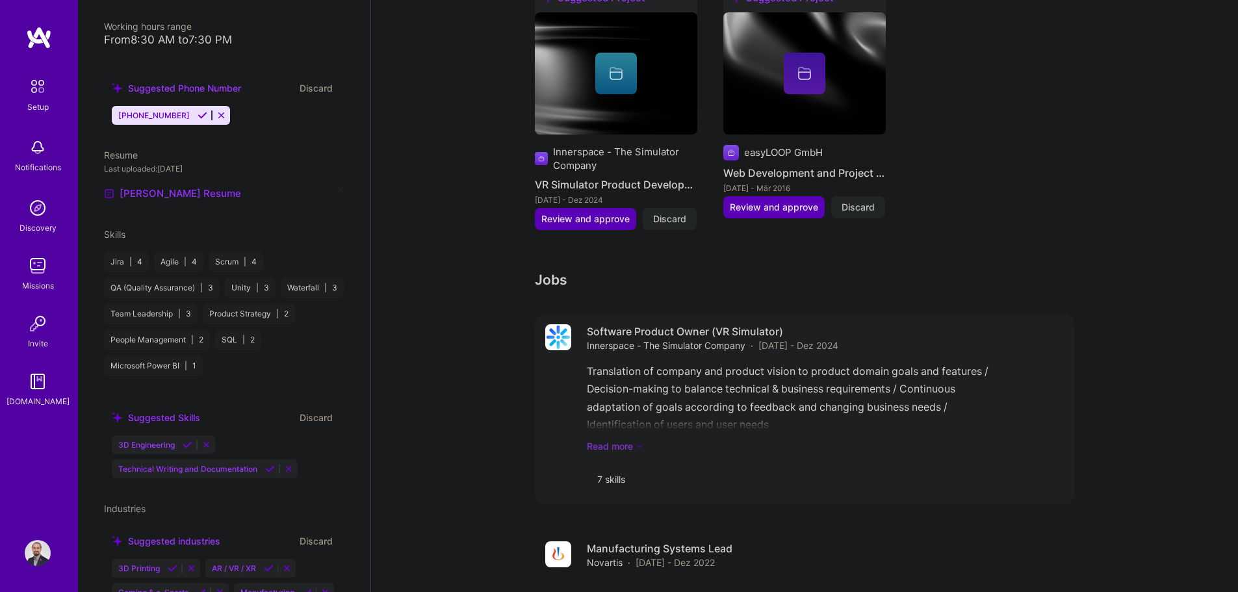
click at [622, 439] on link "Read more" at bounding box center [825, 446] width 477 height 14
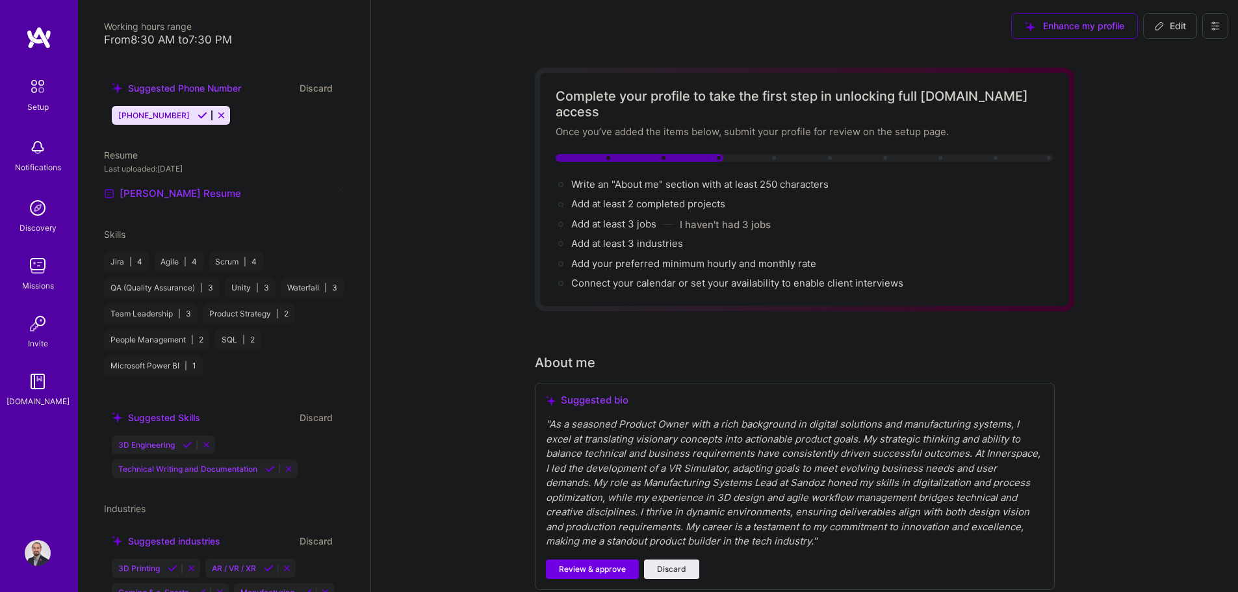
click at [622, 25] on span "Edit" at bounding box center [1170, 25] width 32 height 13
select select "US"
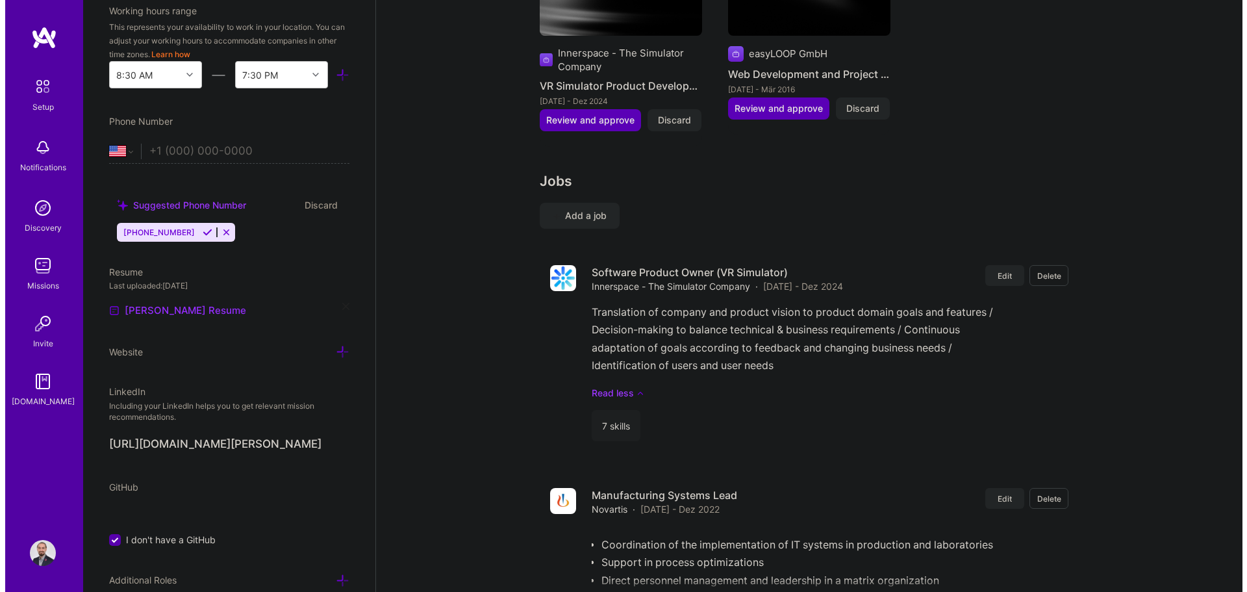
scroll to position [1624, 0]
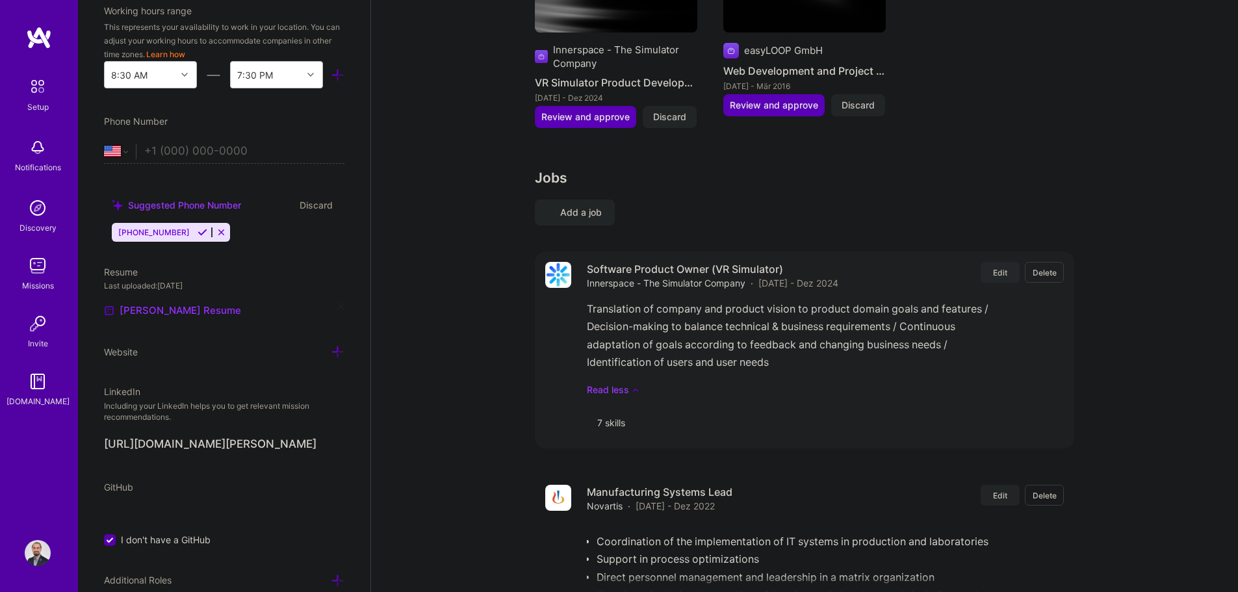
click at [622, 267] on span "Edit" at bounding box center [1000, 272] width 14 height 11
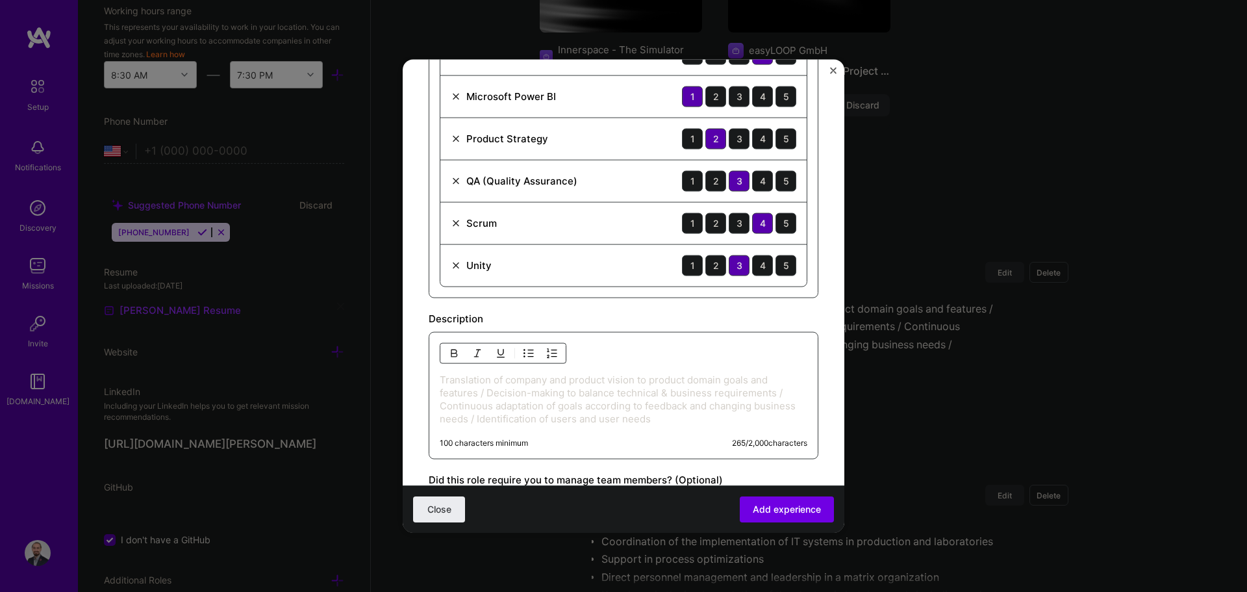
scroll to position [650, 0]
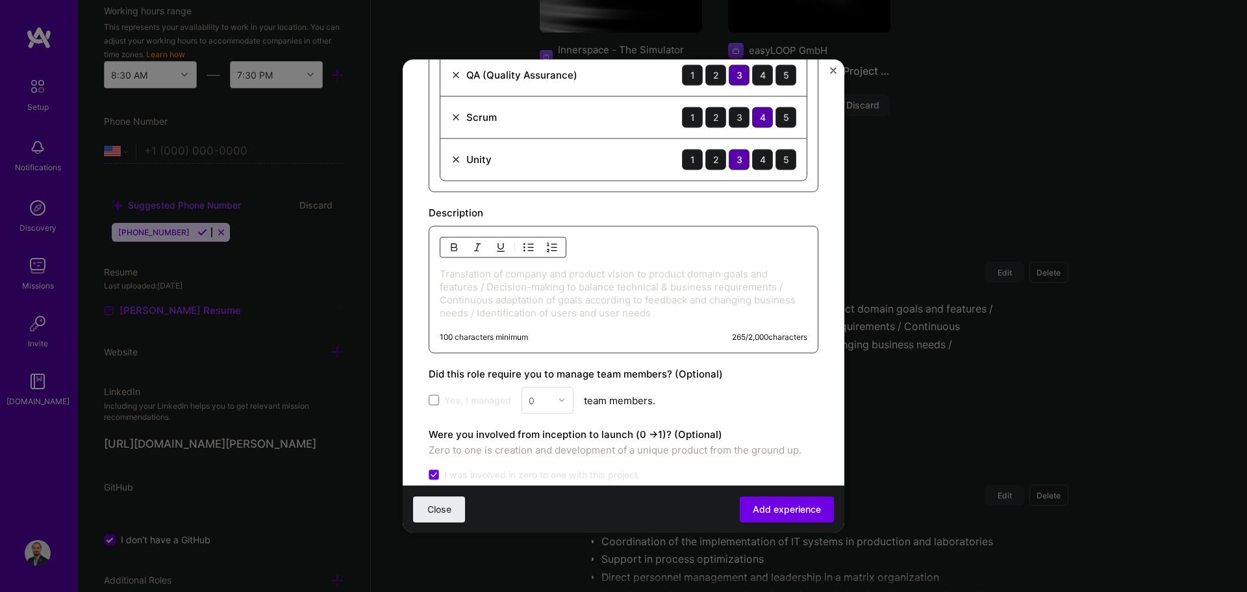
click at [589, 301] on p "Translation of company and product vision to product domain goals and features …" at bounding box center [624, 293] width 368 height 52
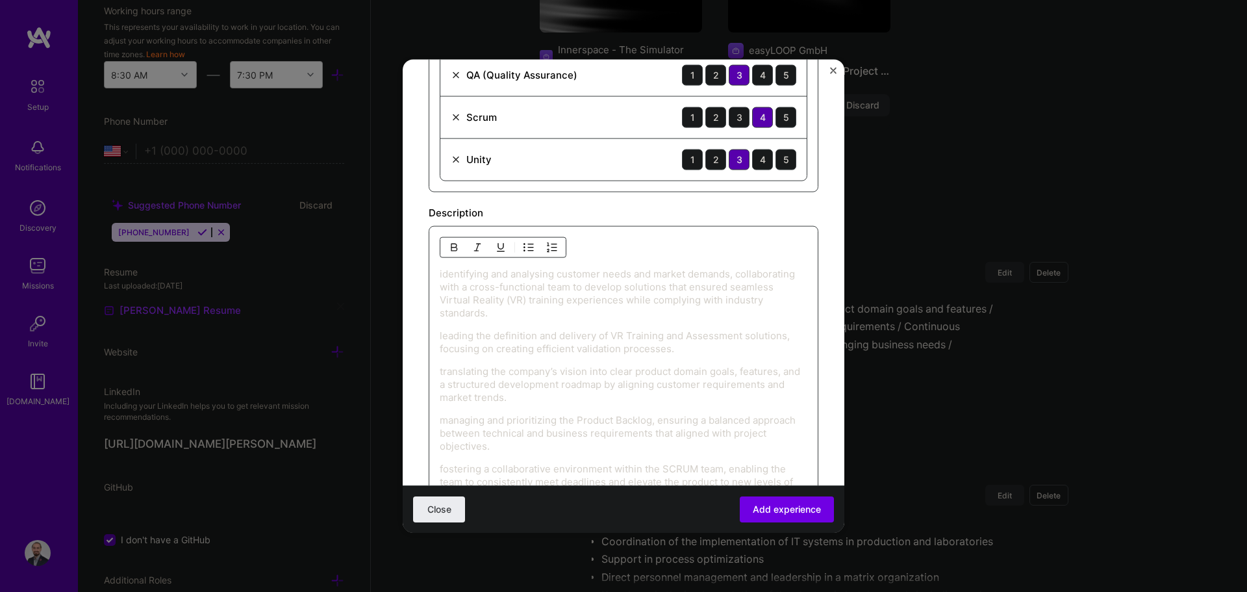
click at [535, 307] on p "identifying and analysing customer needs and market demands, collaborating with…" at bounding box center [624, 293] width 368 height 52
click at [525, 248] on img "button" at bounding box center [529, 247] width 10 height 10
click at [440, 335] on p "leading the definition and delivery of VR Training and Assessment solutions, fo…" at bounding box center [624, 342] width 368 height 26
click at [510, 331] on p at bounding box center [637, 336] width 342 height 13
click at [440, 371] on p "translating the company’s vision into clear product domain goals, features, and…" at bounding box center [624, 385] width 368 height 39
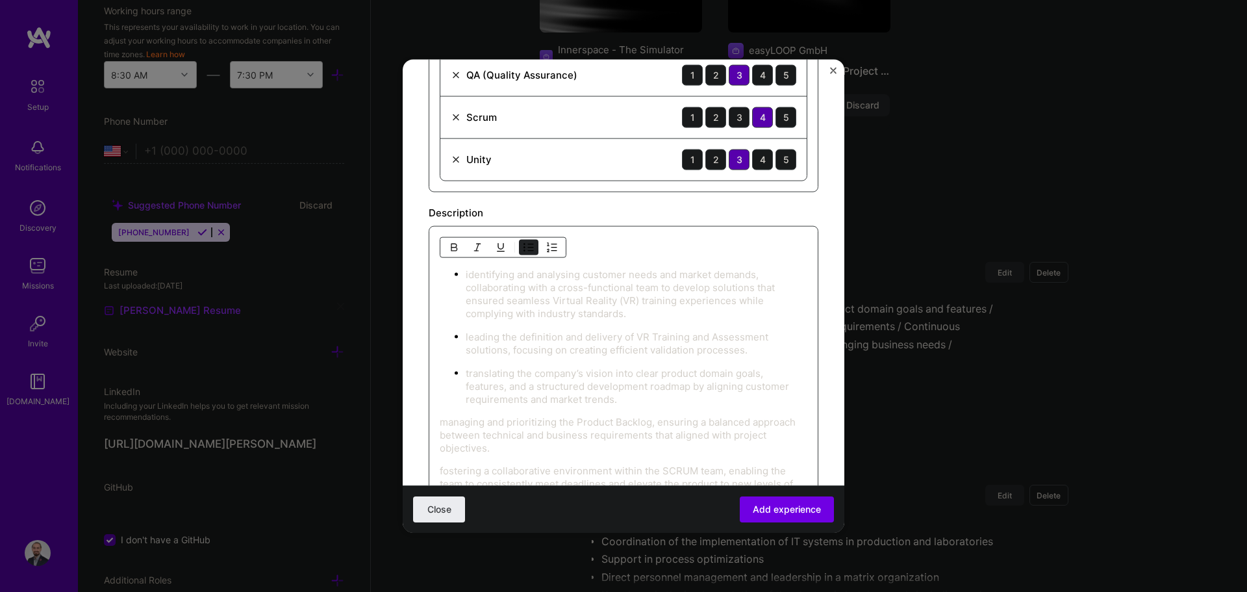
click at [442, 420] on p "managing and prioritizing the Product Backlog, ensuring a balanced approach bet…" at bounding box center [624, 434] width 368 height 39
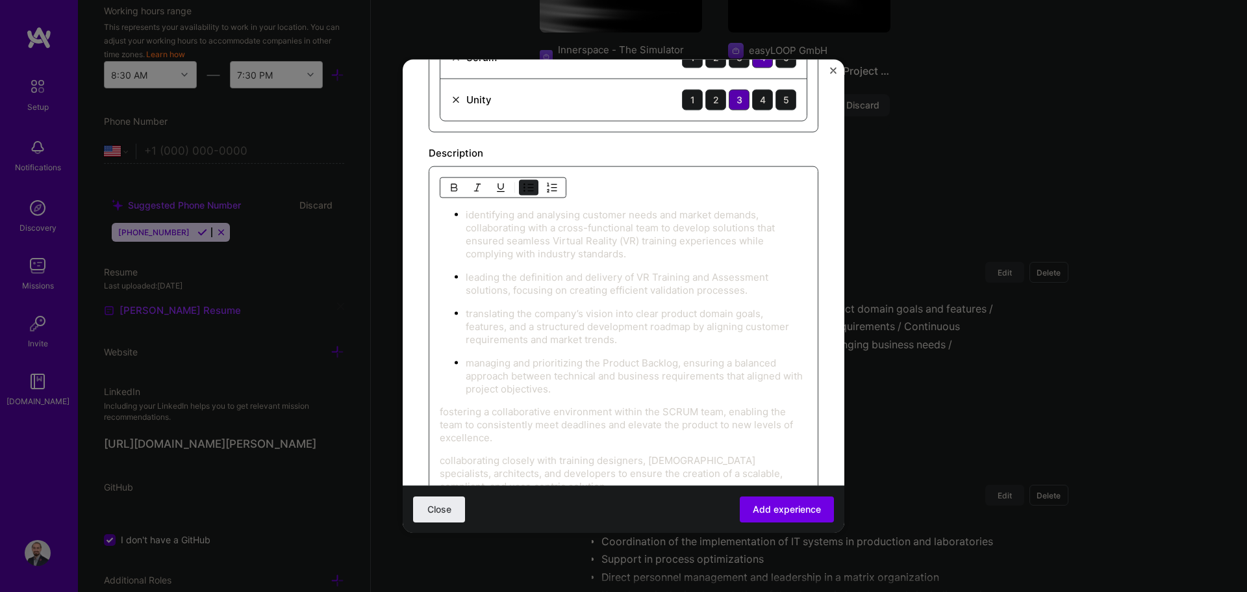
scroll to position [715, 0]
click at [440, 407] on p "fostering a collaborative environment within the SCRUM team, enabling the team …" at bounding box center [624, 419] width 368 height 39
click at [442, 457] on p "collaborating closely with training designers, [DEMOGRAPHIC_DATA] specialists, …" at bounding box center [624, 468] width 368 height 39
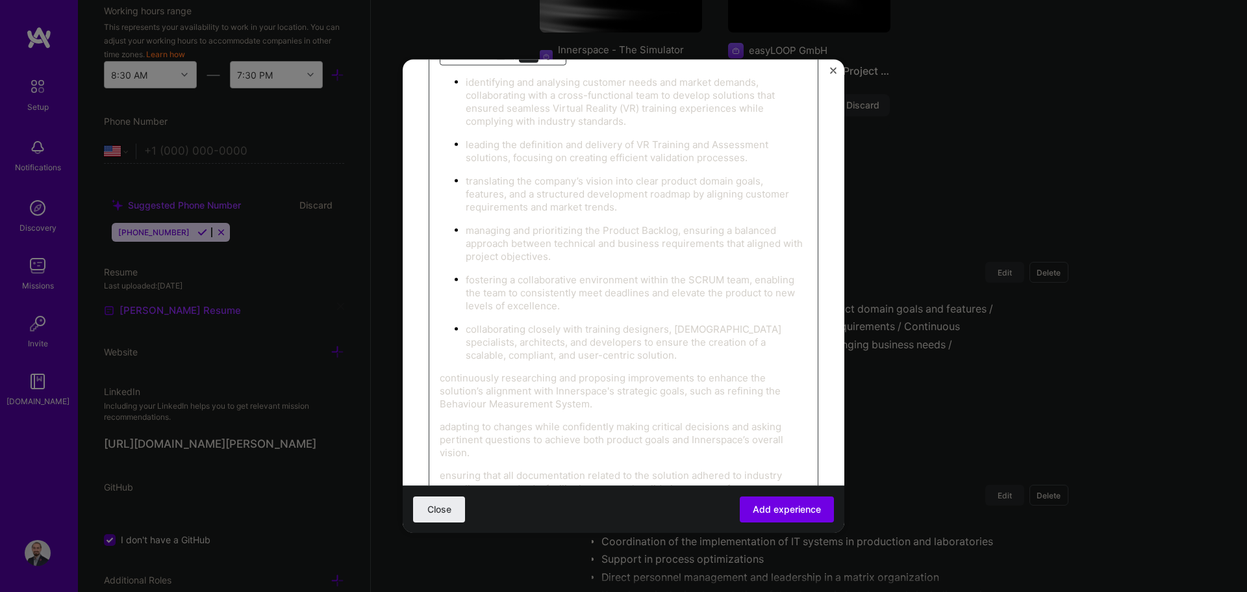
scroll to position [845, 0]
click at [441, 377] on p "continuously researching and proposing improvements to enhance the solution’s a…" at bounding box center [624, 387] width 368 height 39
click at [442, 427] on p "adapting to changes while confidently making critical decisions and asking pert…" at bounding box center [624, 437] width 368 height 39
click at [441, 342] on p "ensuring that all documentation related to the solution adhered to industry com…" at bounding box center [624, 350] width 368 height 26
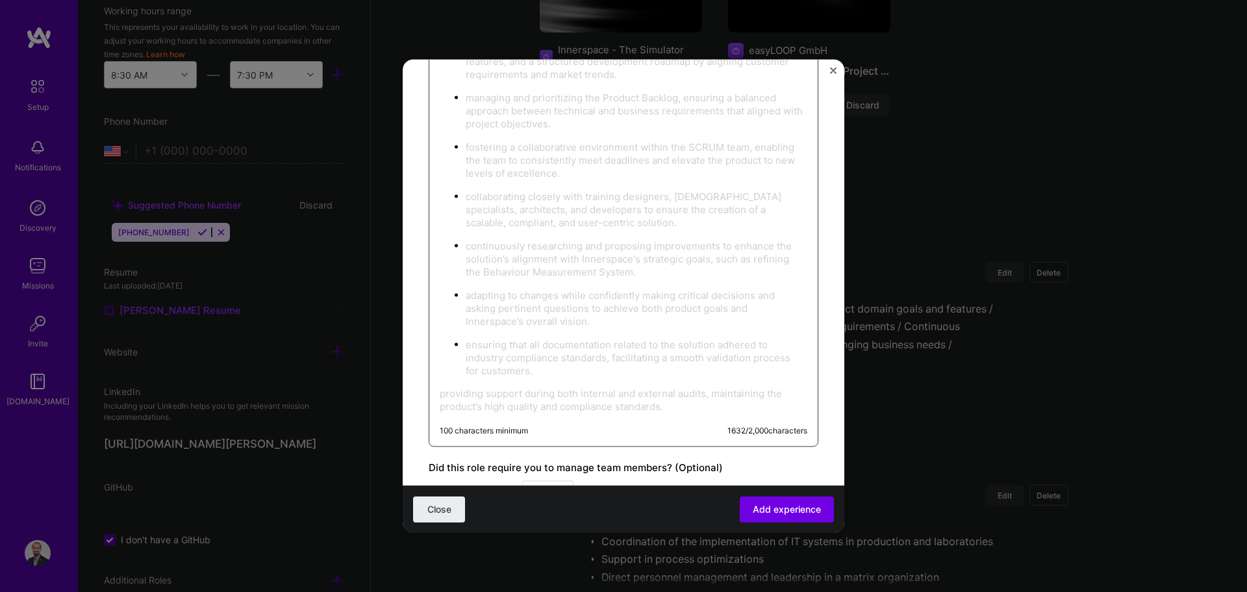
click at [442, 394] on p "providing support during both internal and external audits, maintaining the pro…" at bounding box center [624, 400] width 368 height 26
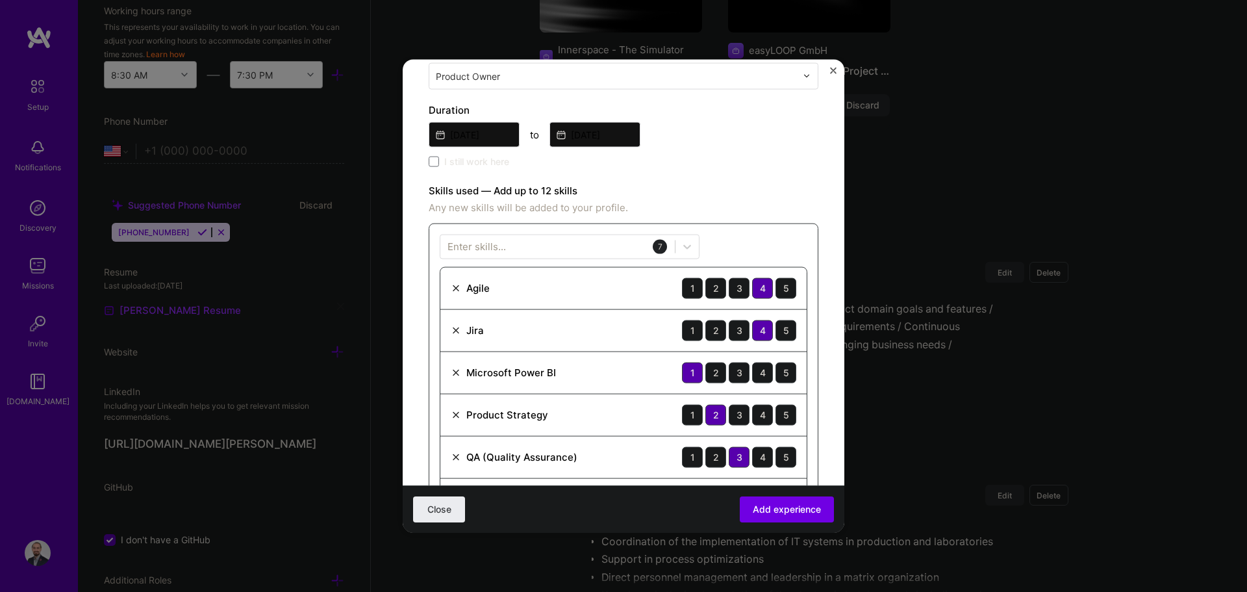
scroll to position [260, 0]
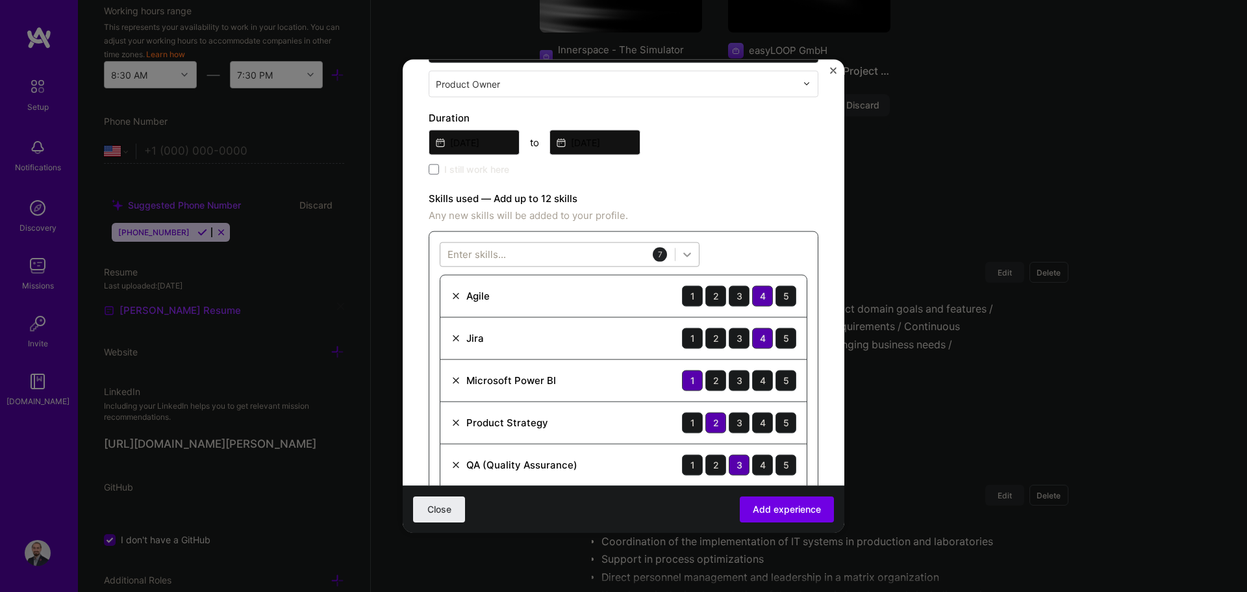
click at [622, 249] on icon at bounding box center [687, 254] width 13 height 13
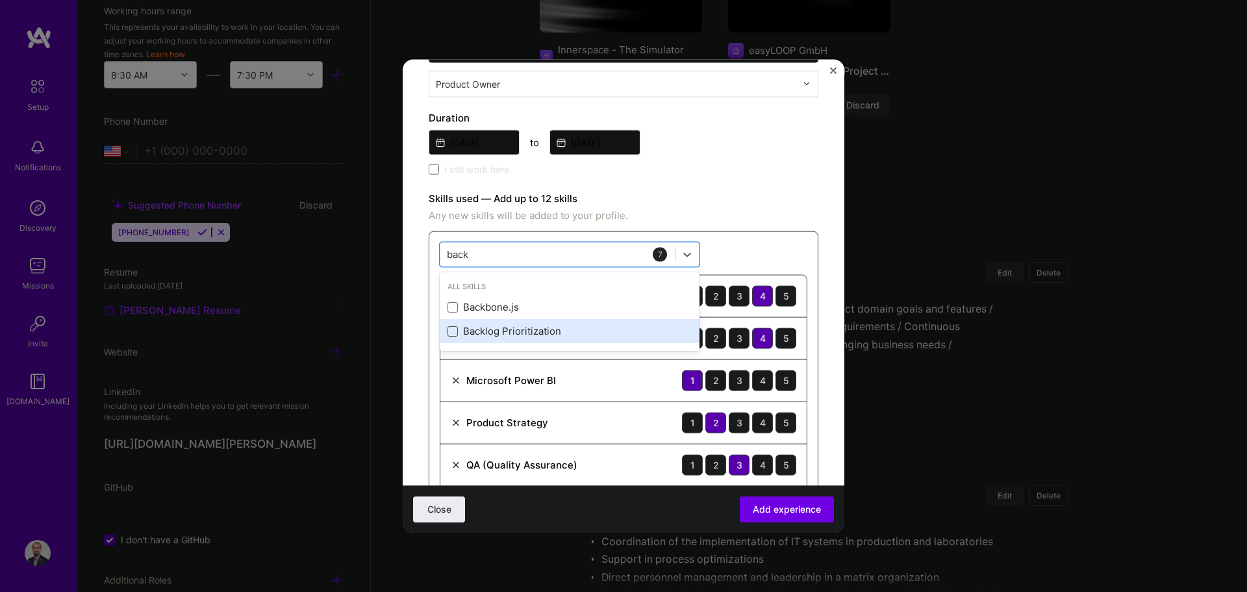
click at [457, 329] on span at bounding box center [453, 331] width 10 height 10
click at [0, 0] on input "checkbox" at bounding box center [0, 0] width 0 height 0
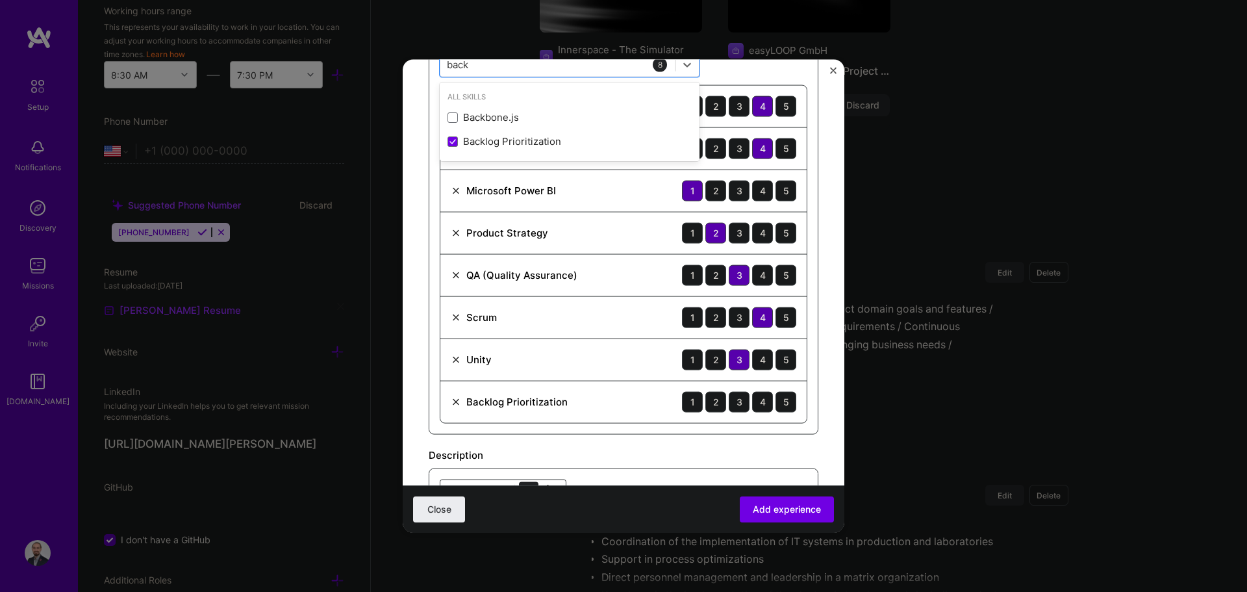
scroll to position [455, 0]
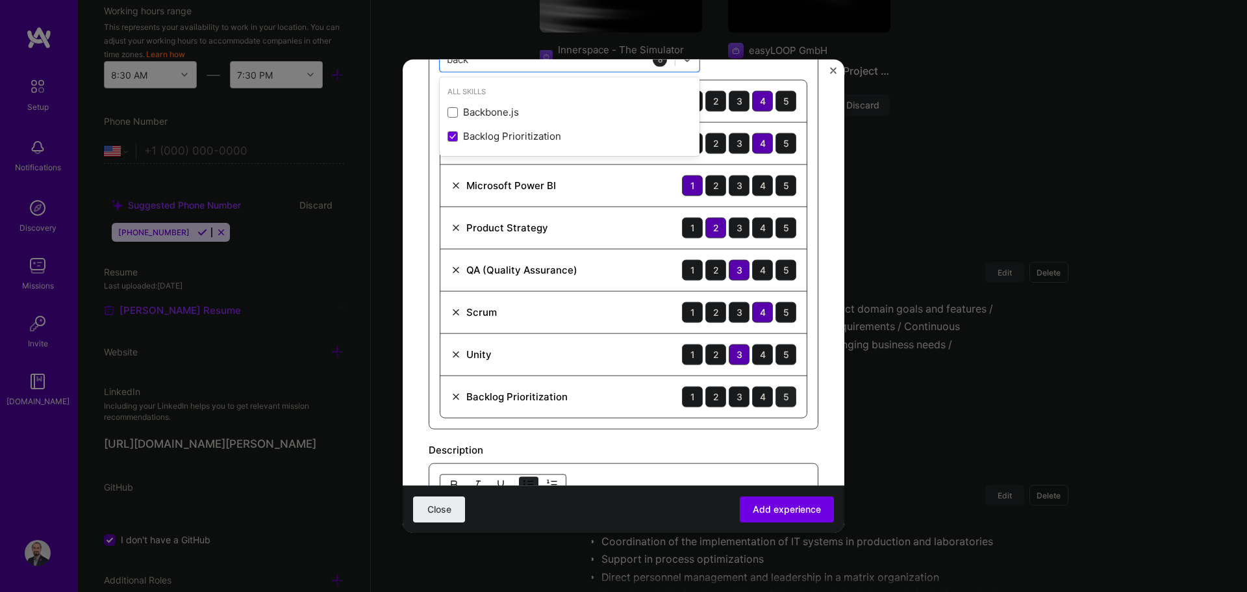
click at [622, 396] on div "5" at bounding box center [786, 396] width 21 height 21
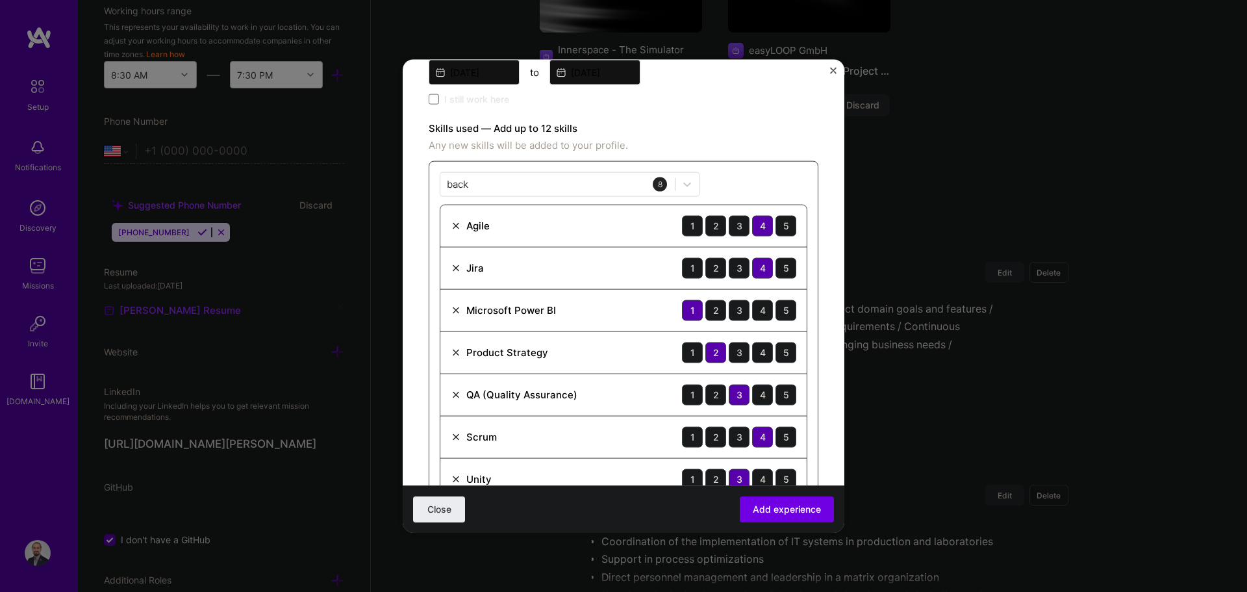
scroll to position [325, 0]
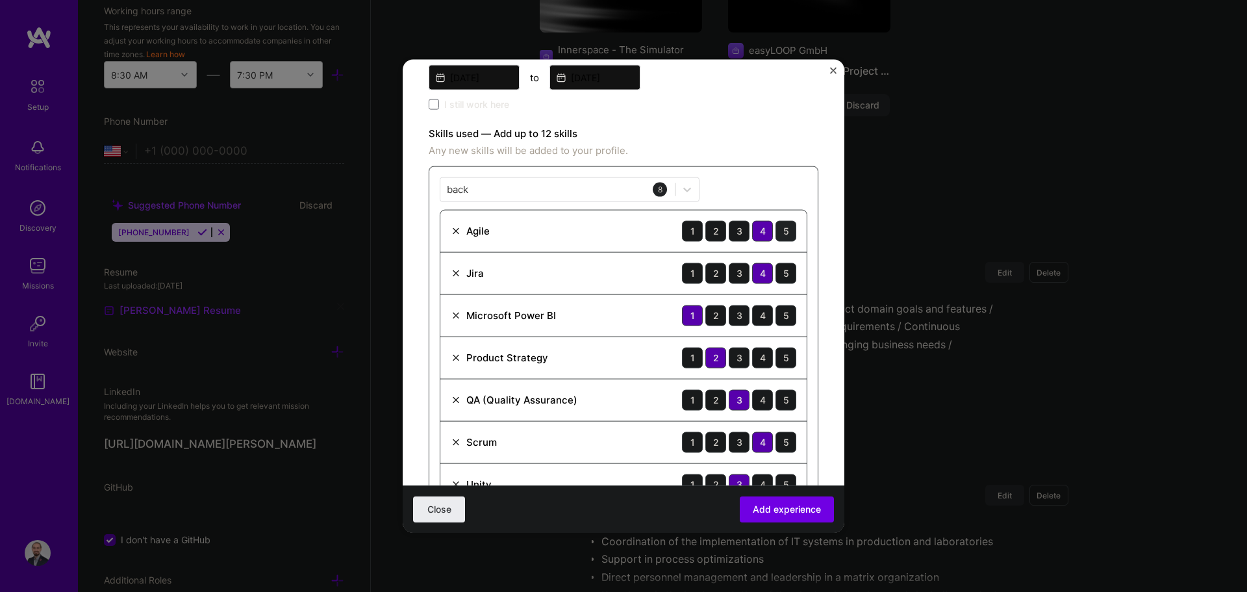
click at [622, 230] on div "5" at bounding box center [786, 230] width 21 height 21
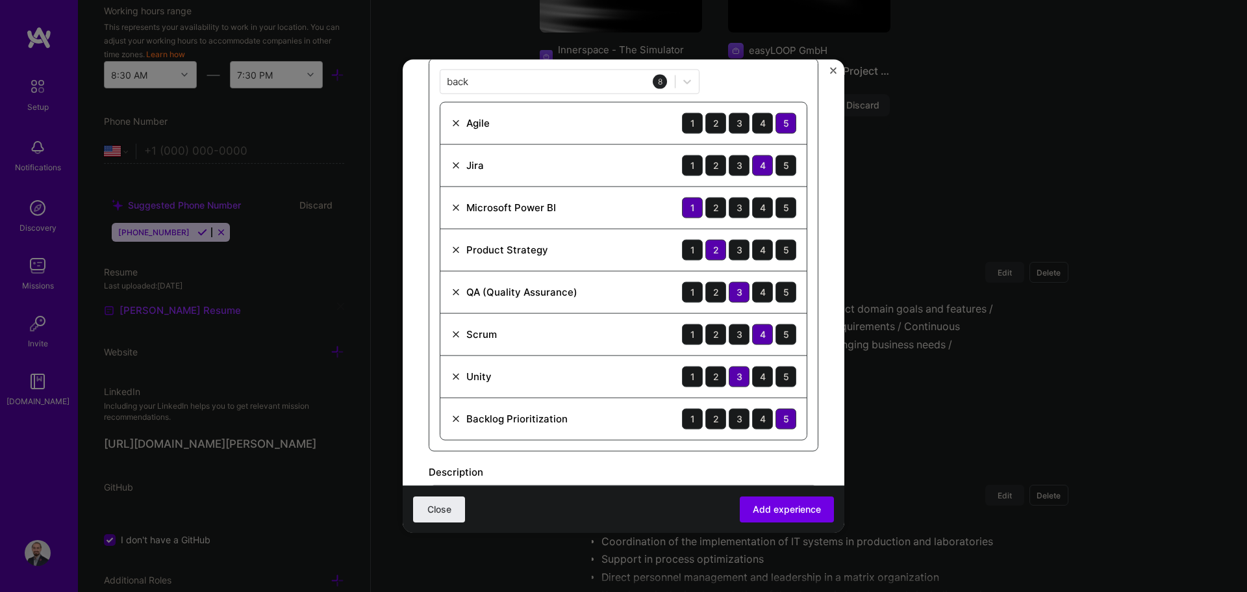
scroll to position [455, 0]
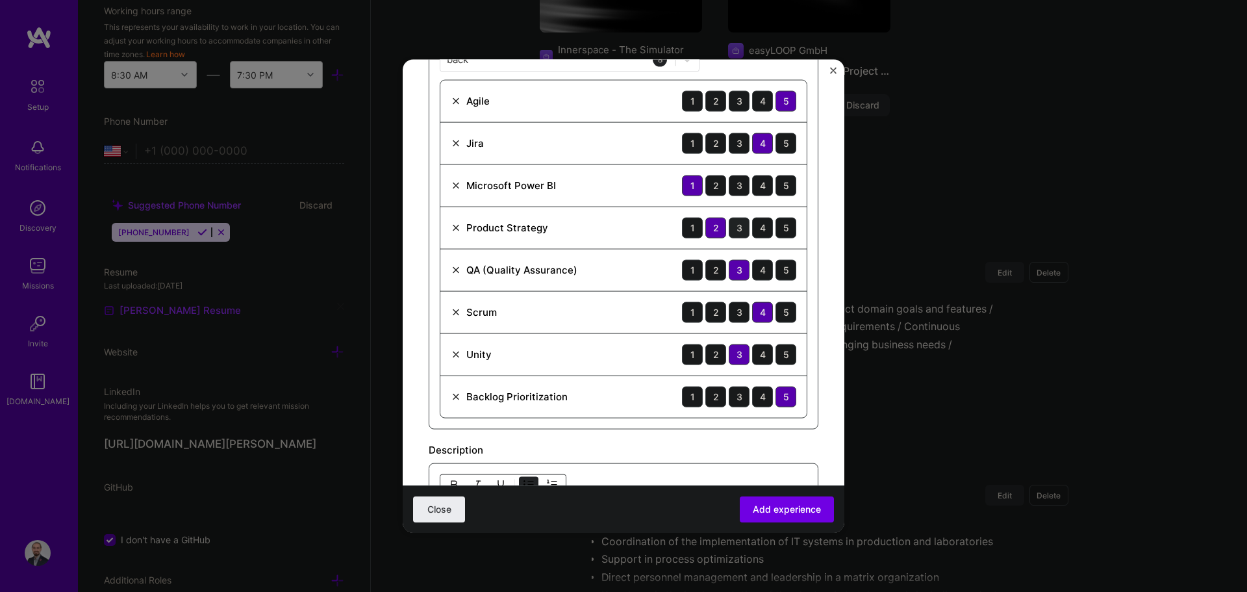
click at [622, 227] on div "3" at bounding box center [739, 227] width 21 height 21
click at [622, 351] on div "4" at bounding box center [762, 354] width 21 height 21
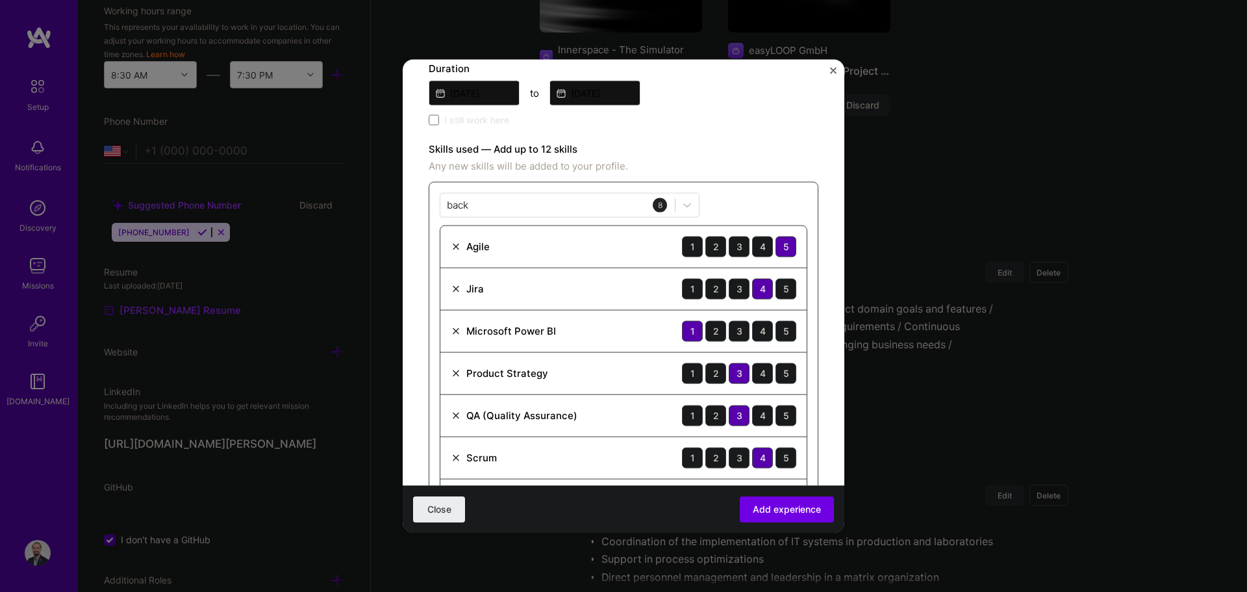
scroll to position [195, 0]
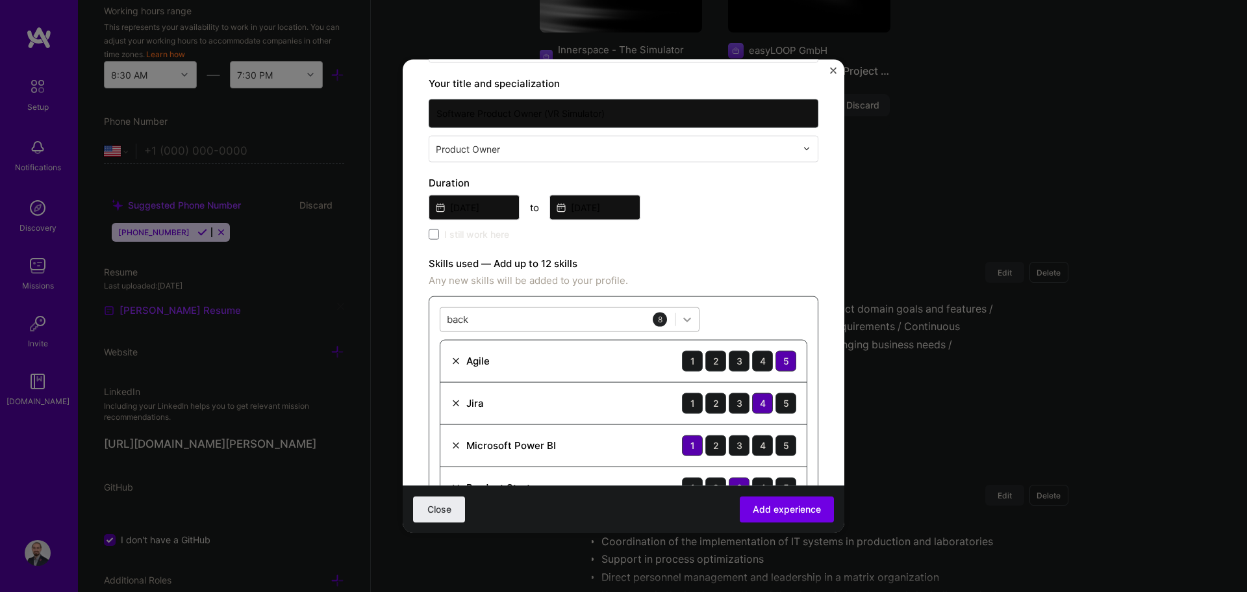
drag, startPoint x: 691, startPoint y: 318, endPoint x: 684, endPoint y: 318, distance: 7.2
click at [622, 318] on icon at bounding box center [687, 319] width 13 height 13
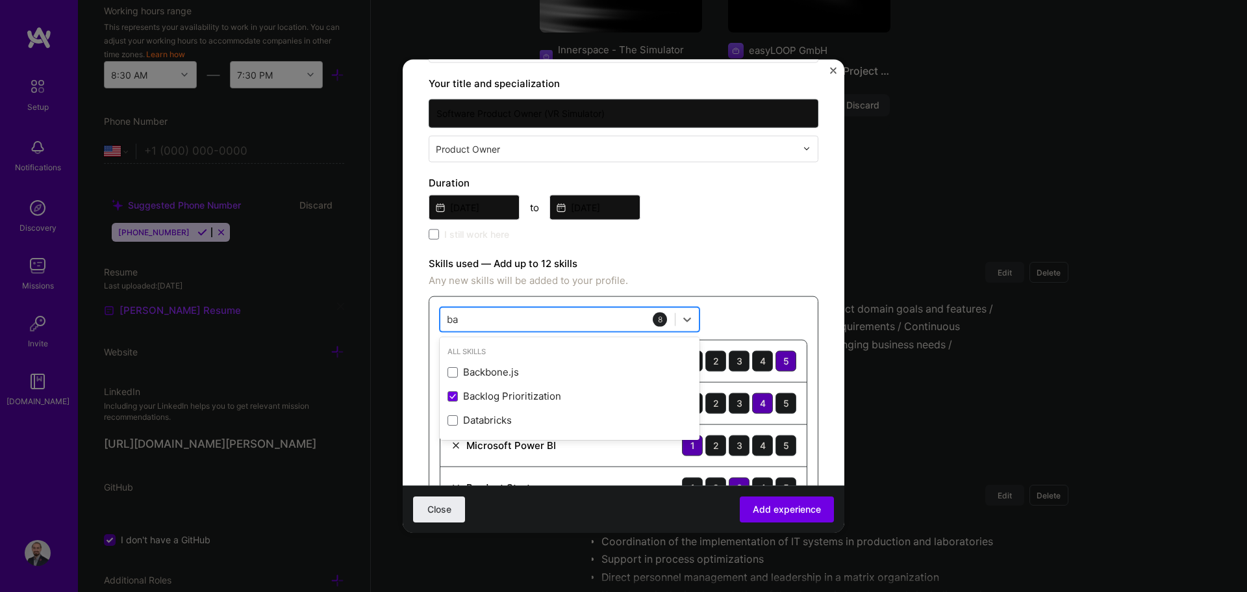
type input "b"
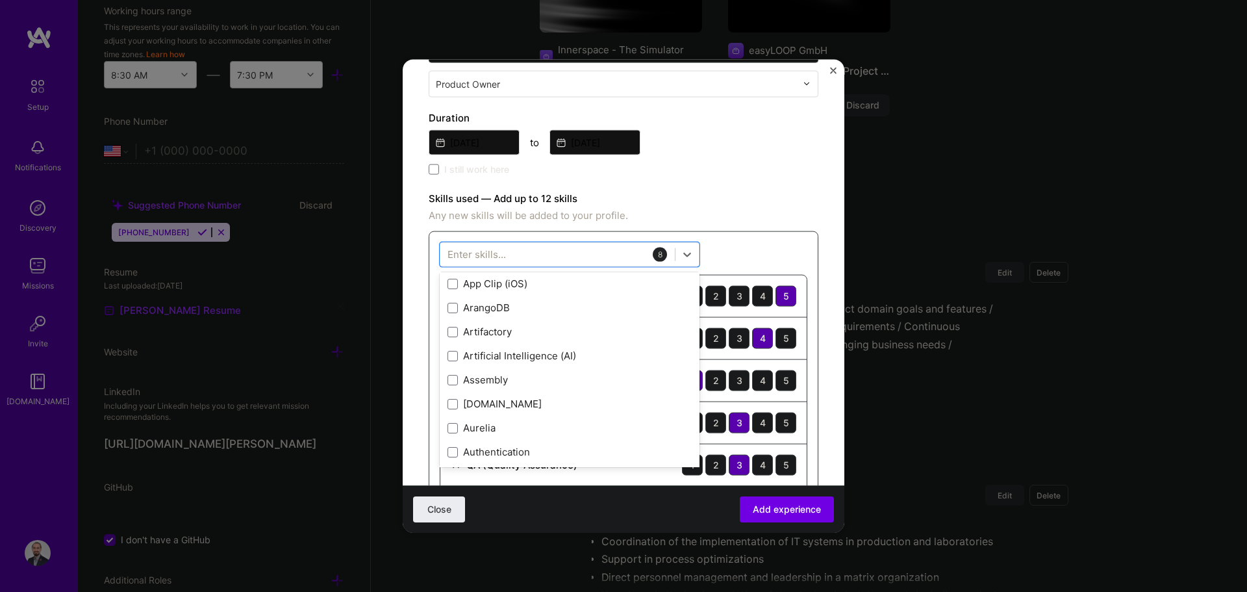
scroll to position [1169, 0]
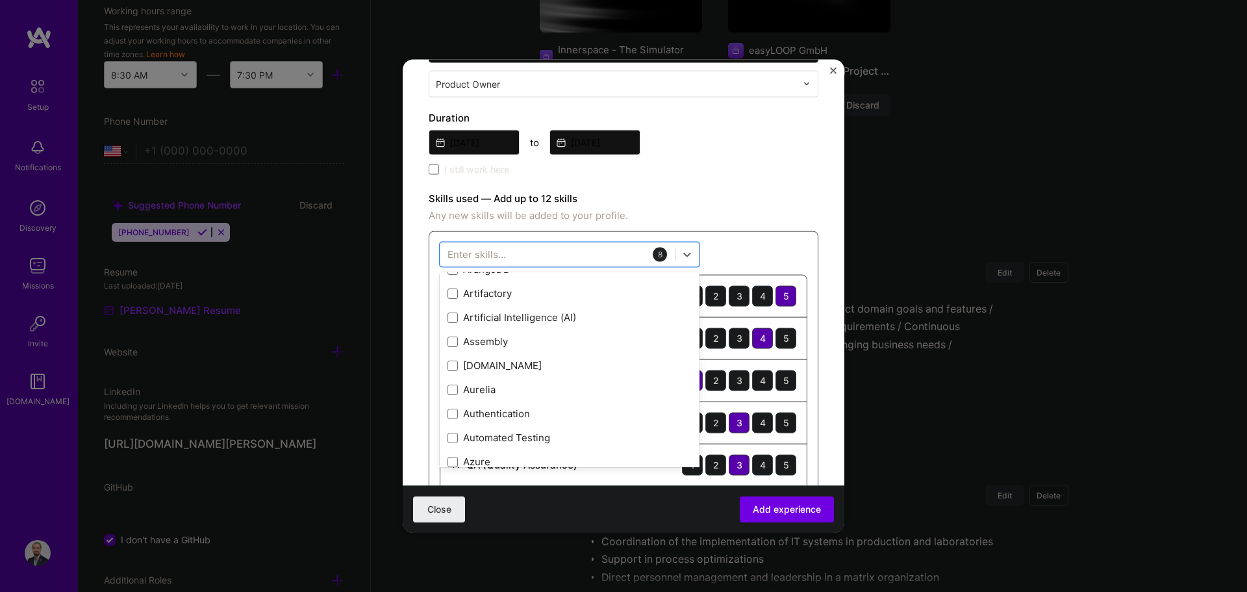
click at [622, 205] on label "Skills used — Add up to 12 skills" at bounding box center [624, 198] width 390 height 16
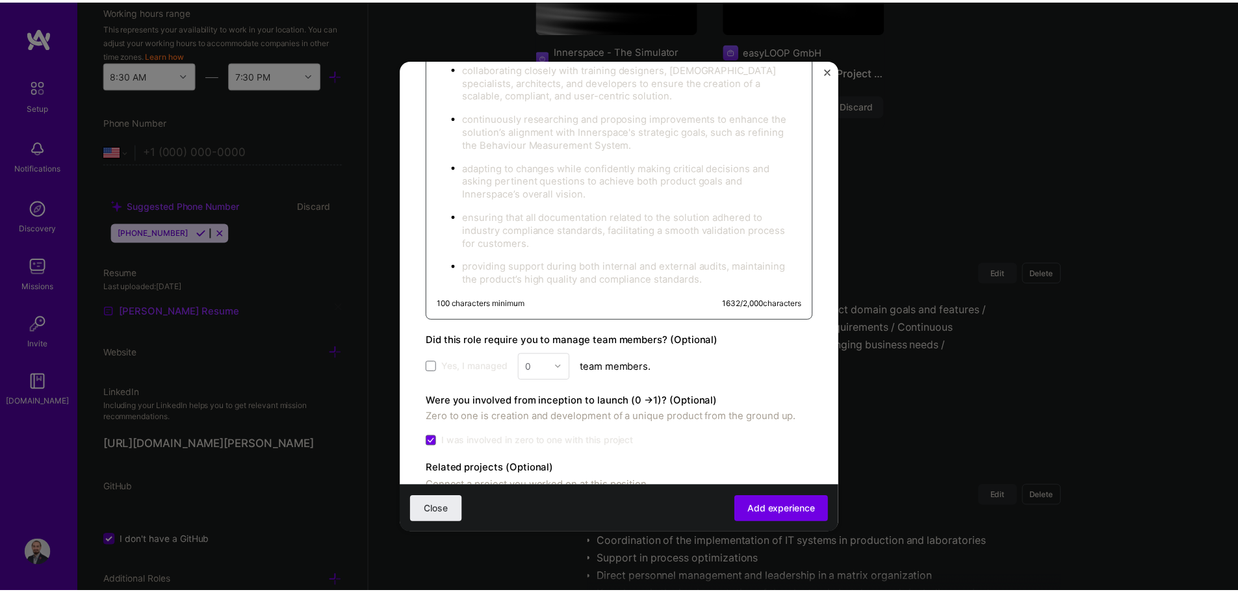
scroll to position [1212, 0]
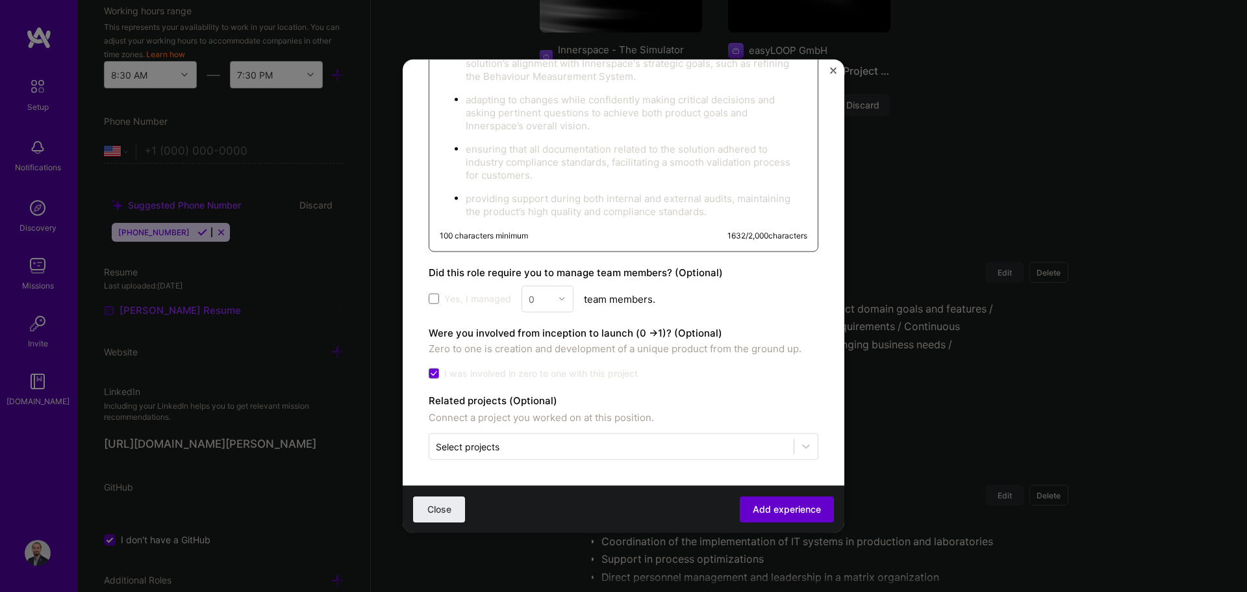
click at [622, 508] on span "Add experience" at bounding box center [787, 509] width 68 height 13
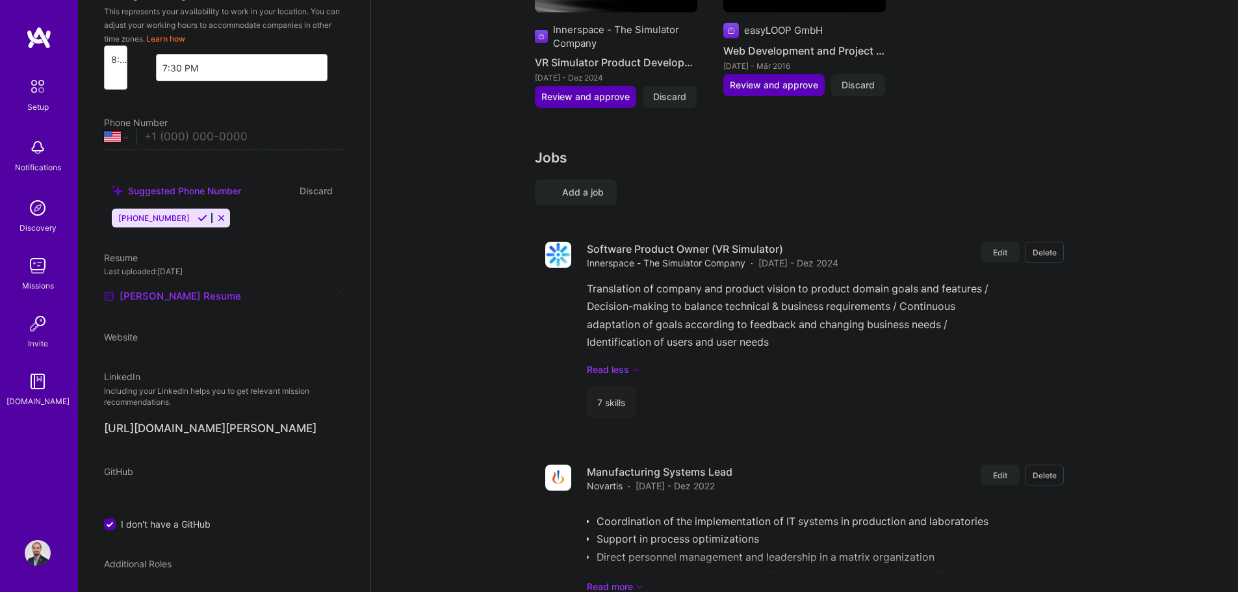
select select "US"
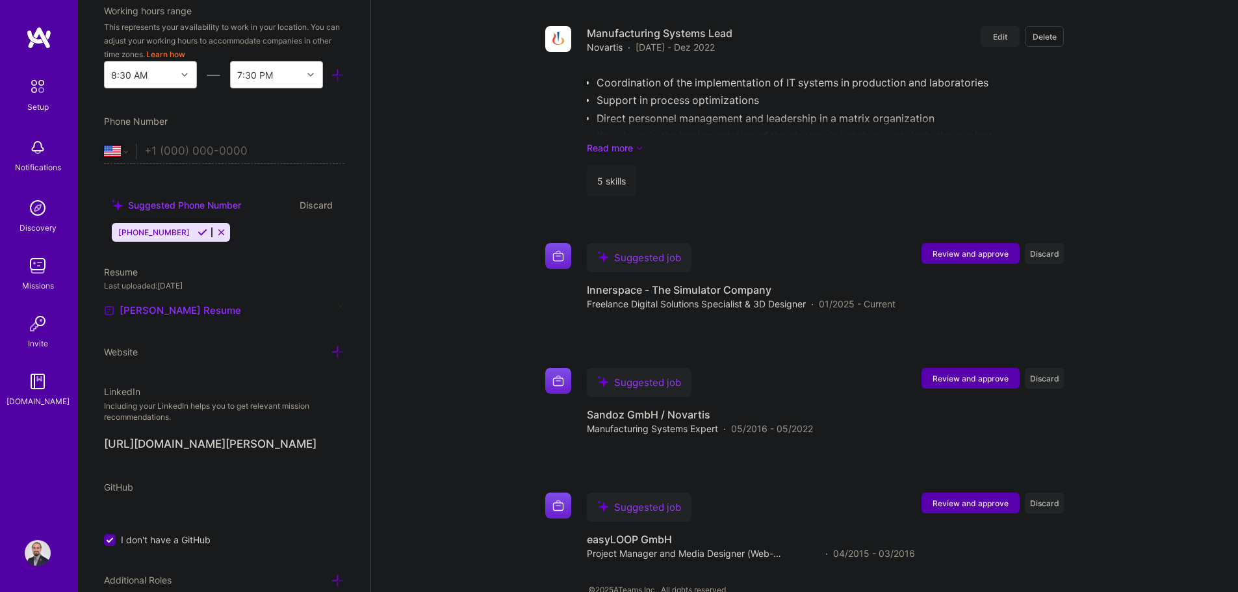
scroll to position [2441, 0]
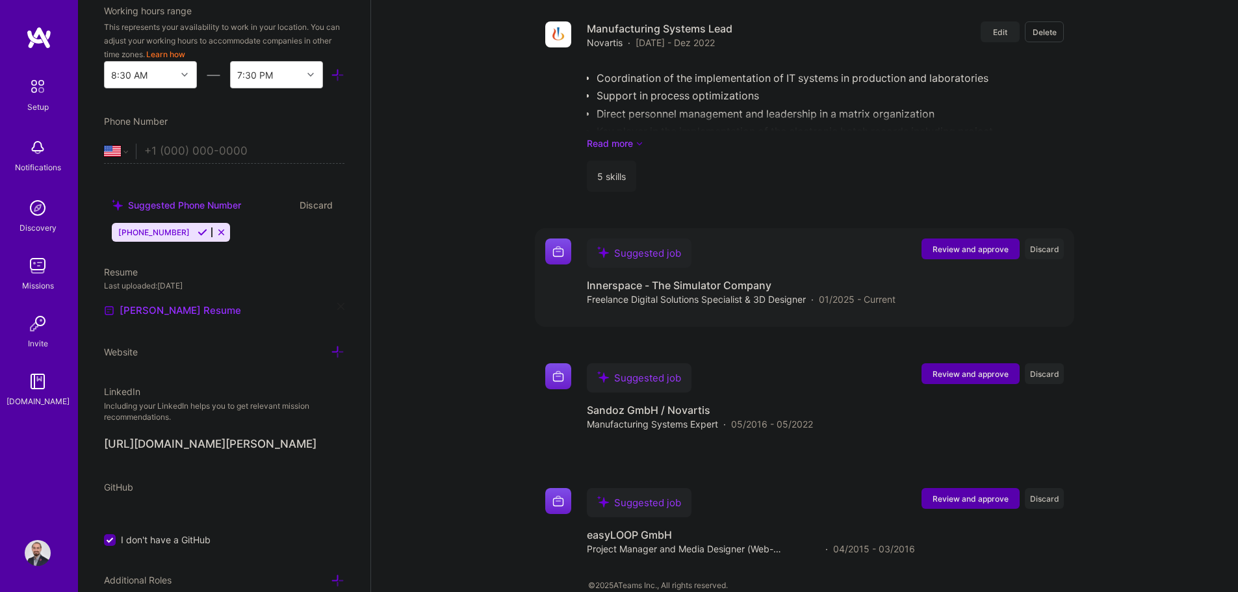
click at [622, 244] on span "Review and approve" at bounding box center [970, 249] width 76 height 11
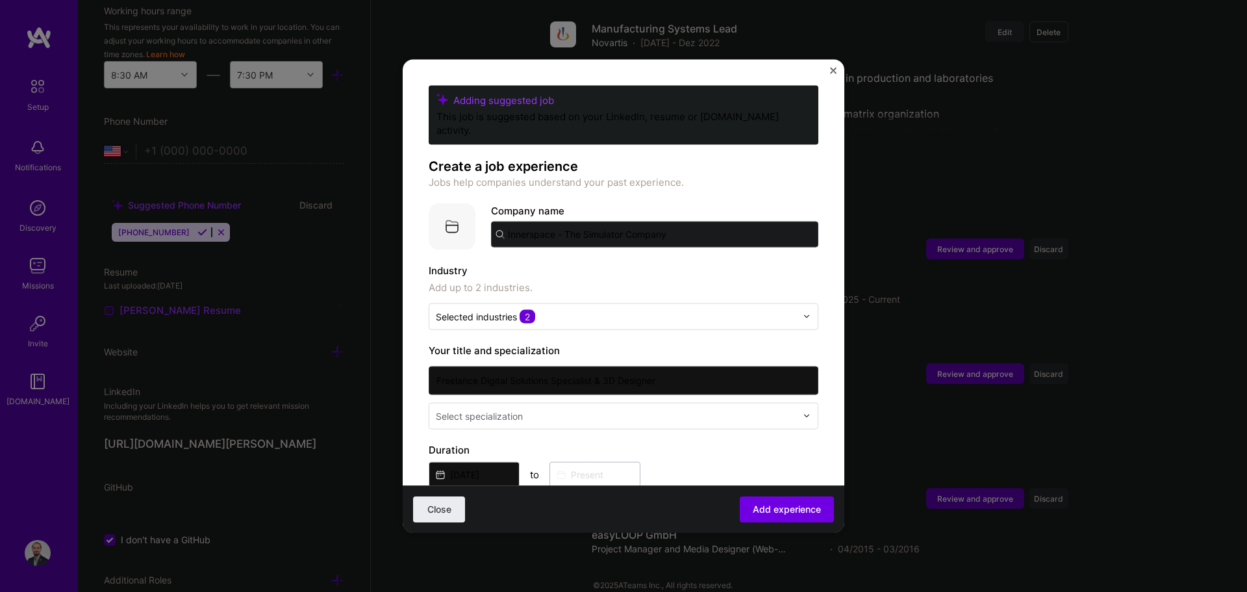
drag, startPoint x: 678, startPoint y: 219, endPoint x: 474, endPoint y: 218, distance: 203.4
click at [477, 221] on div "Company logo Company name Innerspace - The Simulator Company" at bounding box center [624, 226] width 390 height 47
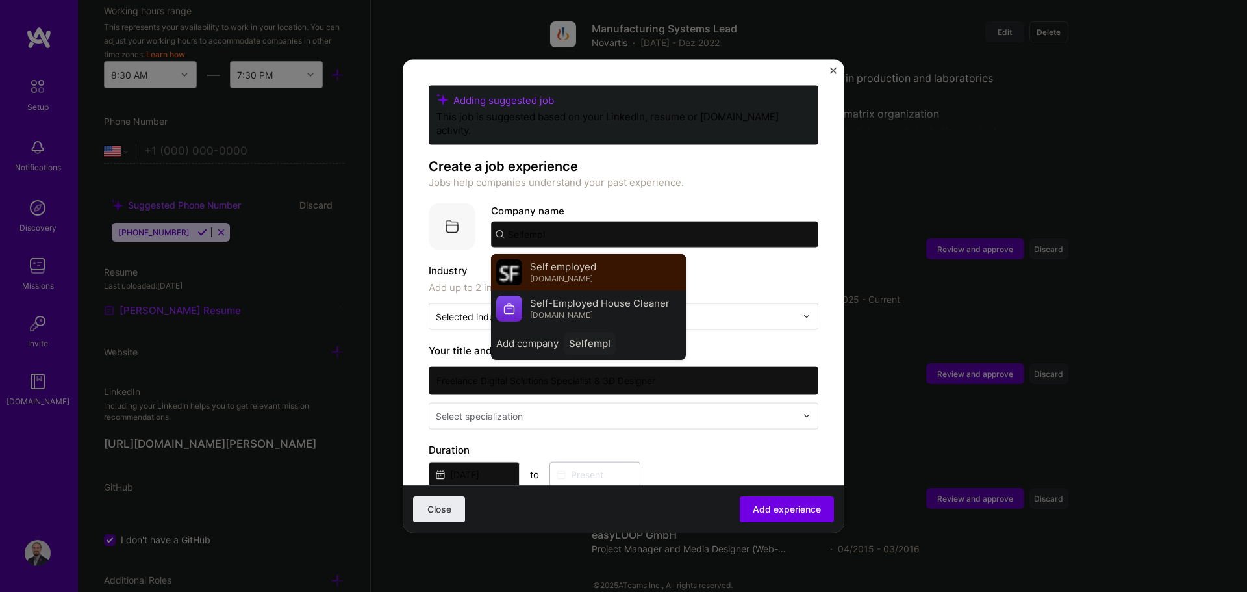
click at [599, 253] on div "Self employed [DOMAIN_NAME]" at bounding box center [588, 271] width 195 height 36
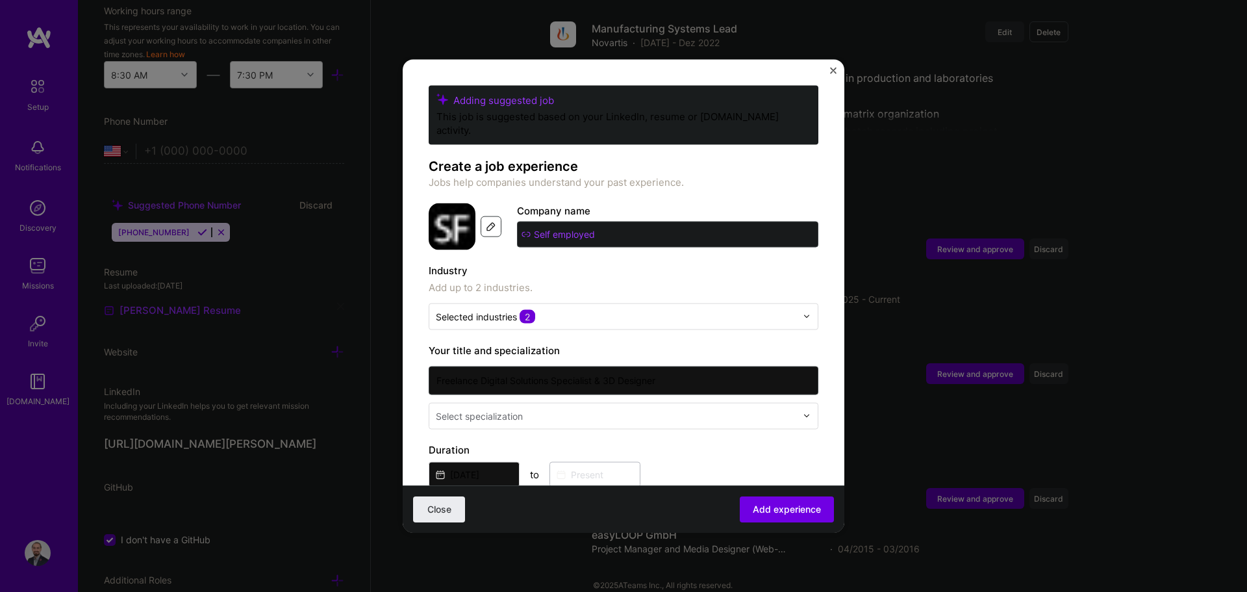
click at [604, 221] on input "Self employed" at bounding box center [667, 234] width 301 height 26
click at [524, 221] on input "Self employed" at bounding box center [667, 234] width 301 height 26
click at [571, 221] on input "Self employed" at bounding box center [667, 234] width 301 height 26
click at [446, 214] on img at bounding box center [452, 226] width 47 height 47
click at [607, 221] on input "Self employed" at bounding box center [667, 234] width 301 height 26
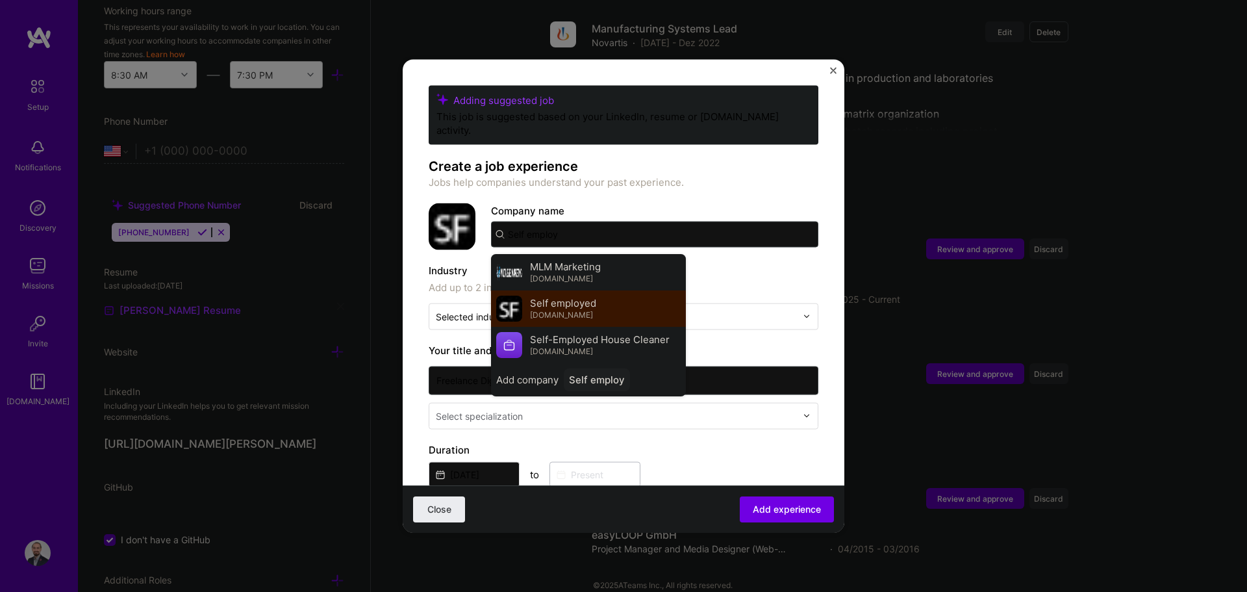
click at [614, 298] on div "Self employed [DOMAIN_NAME]" at bounding box center [588, 308] width 195 height 36
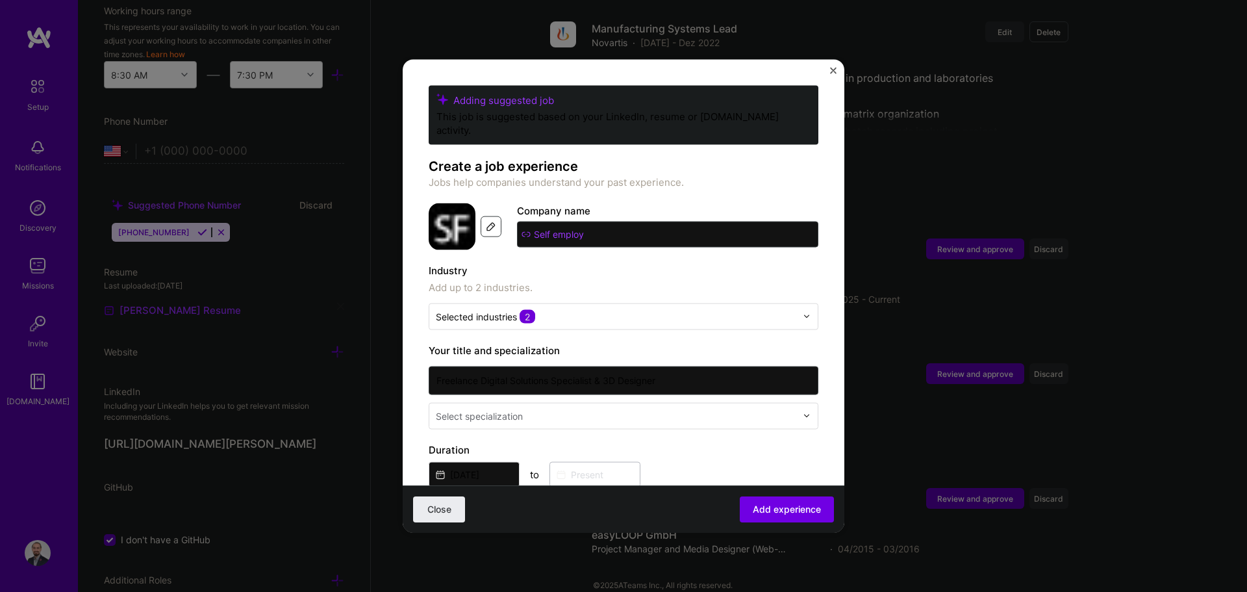
type input "Self employed"
click at [622, 262] on label "Industry" at bounding box center [624, 270] width 390 height 16
click at [452, 513] on button "Close" at bounding box center [439, 509] width 52 height 26
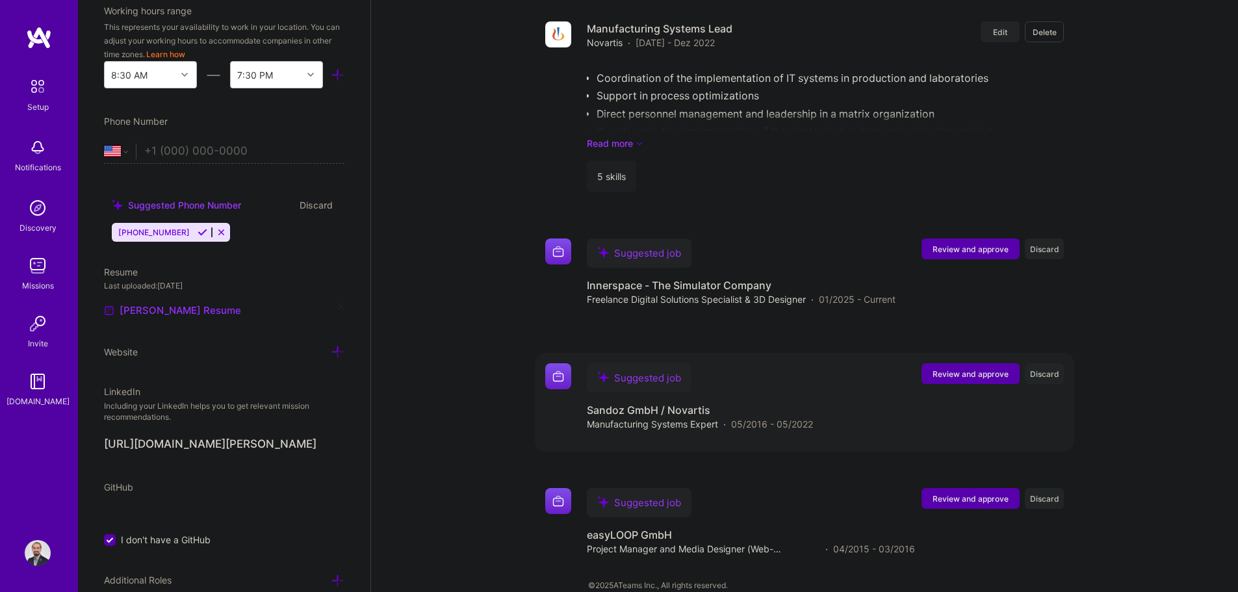
click at [622, 368] on span "Review and approve" at bounding box center [970, 373] width 76 height 11
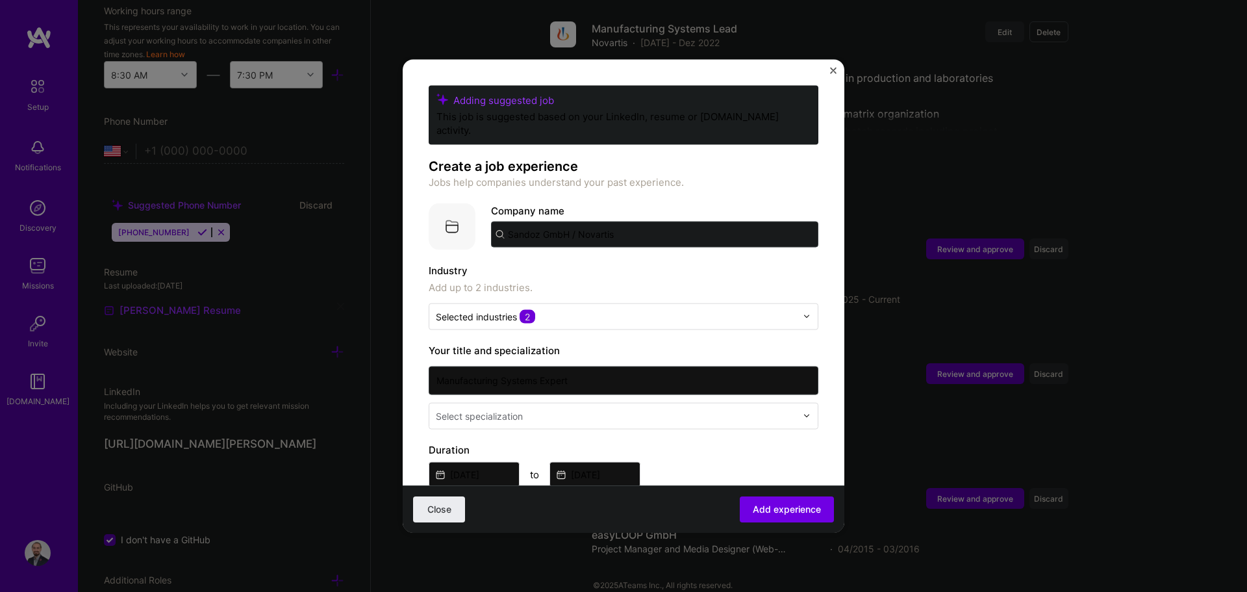
drag, startPoint x: 630, startPoint y: 224, endPoint x: 487, endPoint y: 222, distance: 142.3
click at [487, 222] on div "Company logo Company name Sandoz GmbH / Novartis" at bounding box center [624, 226] width 390 height 47
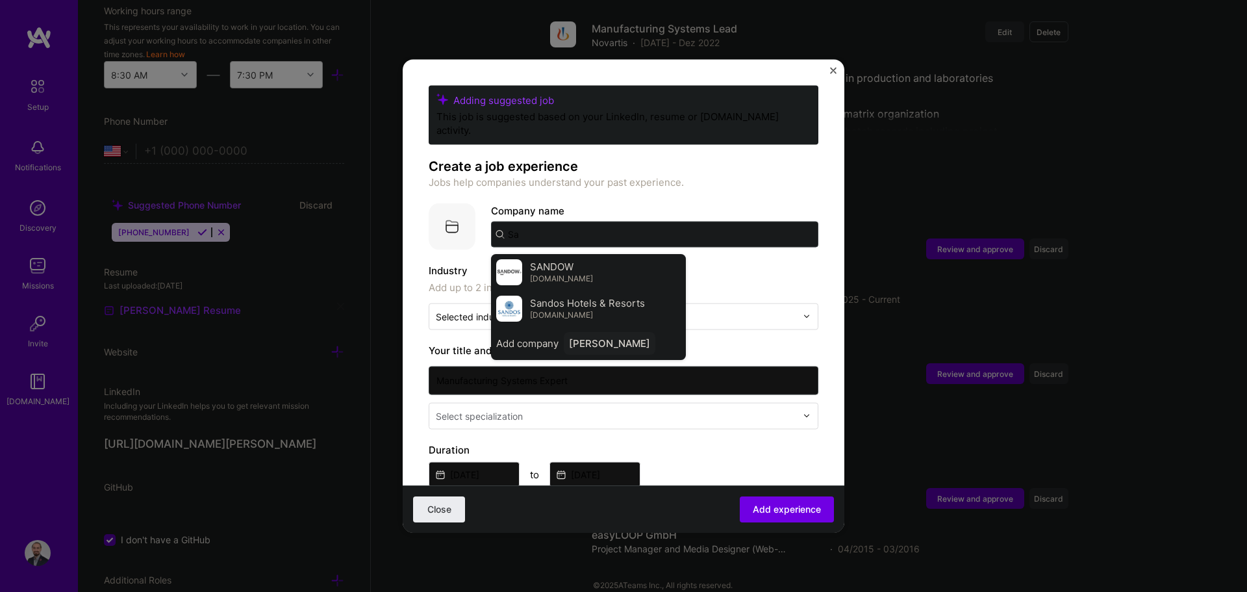
type input "S"
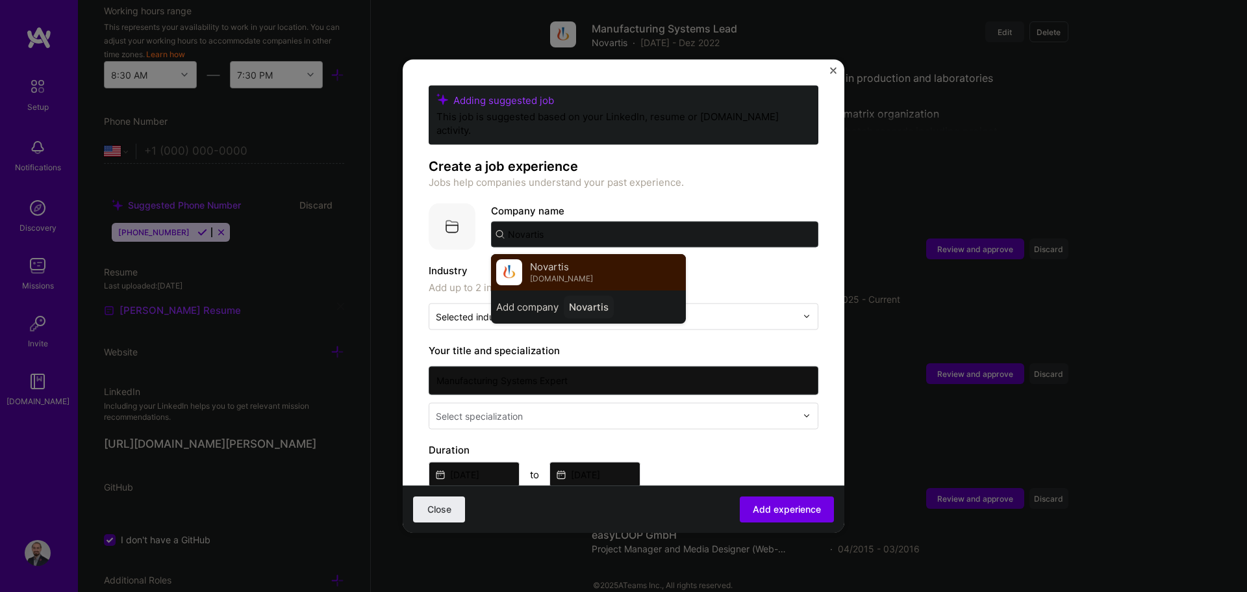
type input "Novartis"
click at [571, 260] on div "Novartis [DOMAIN_NAME]" at bounding box center [561, 272] width 63 height 24
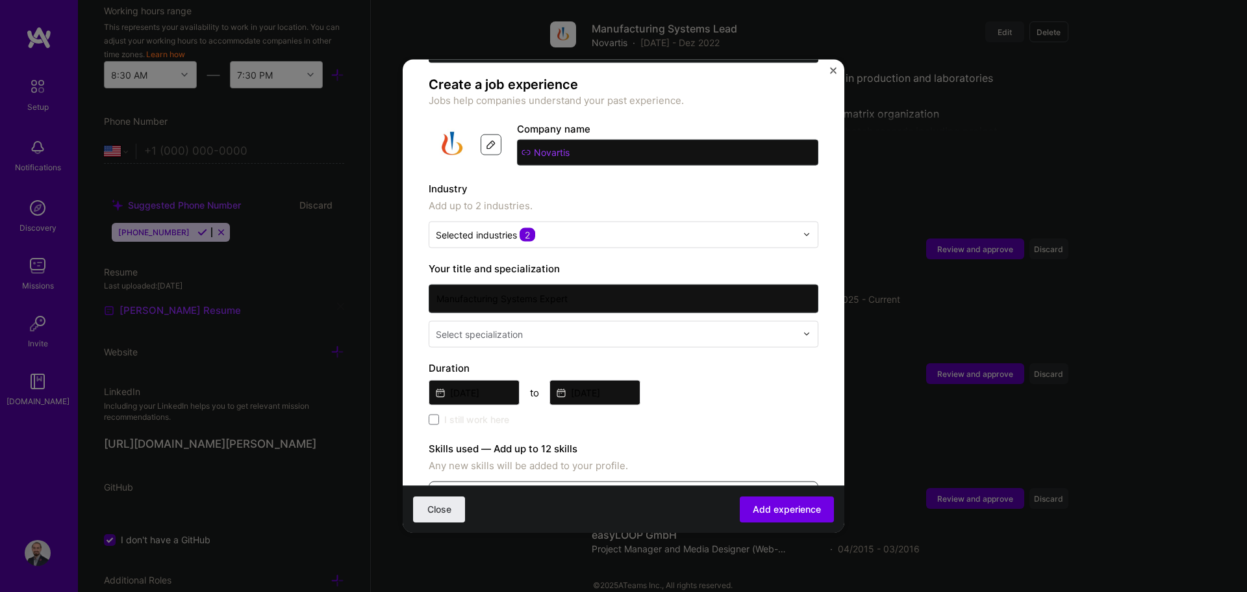
scroll to position [130, 0]
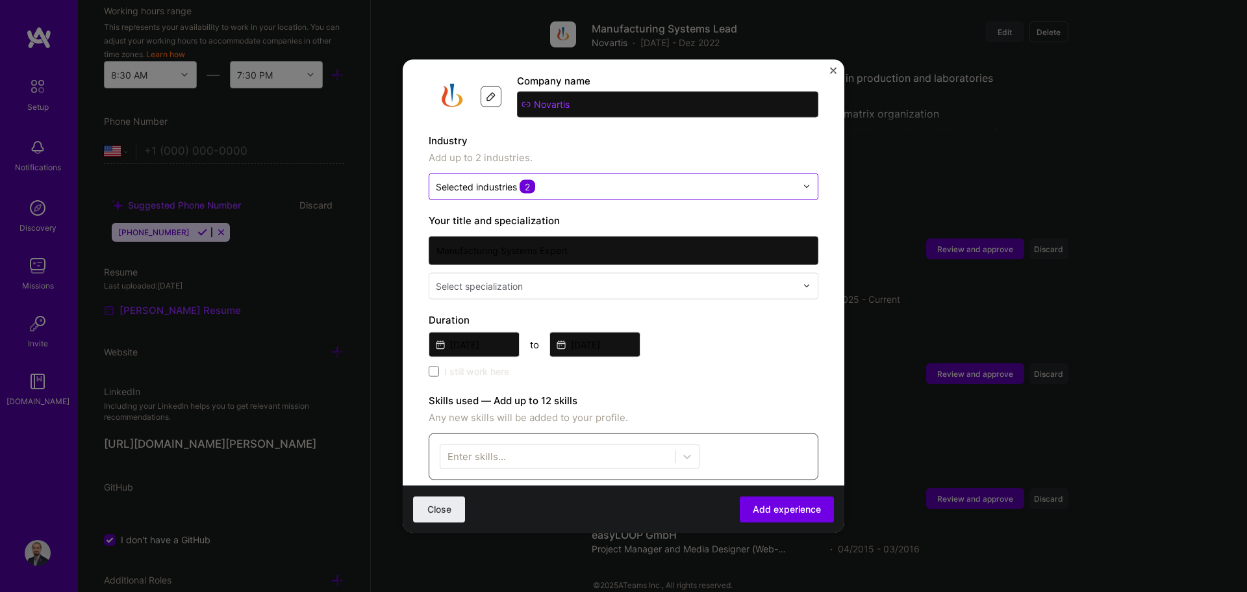
click at [583, 179] on input "text" at bounding box center [616, 186] width 361 height 14
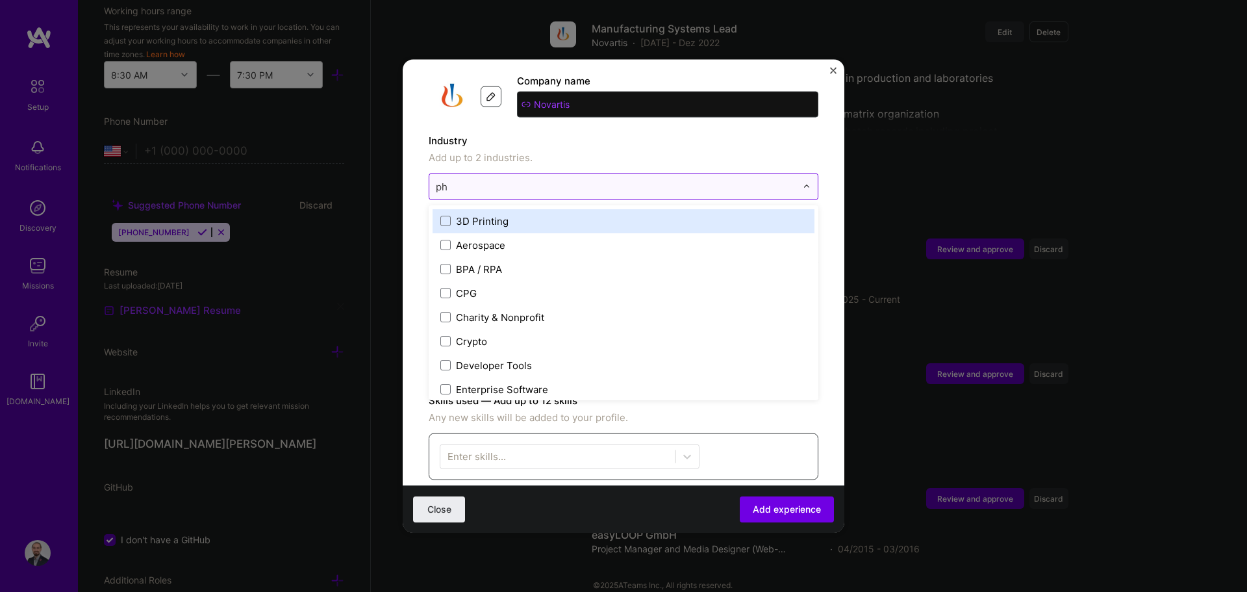
type input "pha"
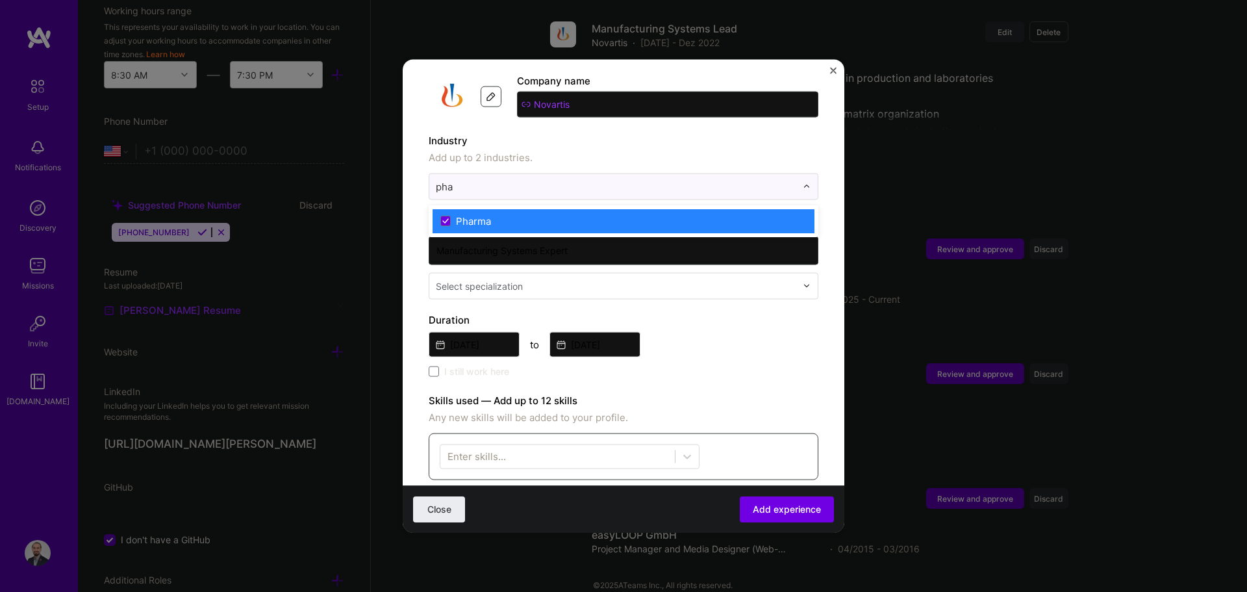
click at [548, 214] on label "Pharma" at bounding box center [624, 221] width 366 height 14
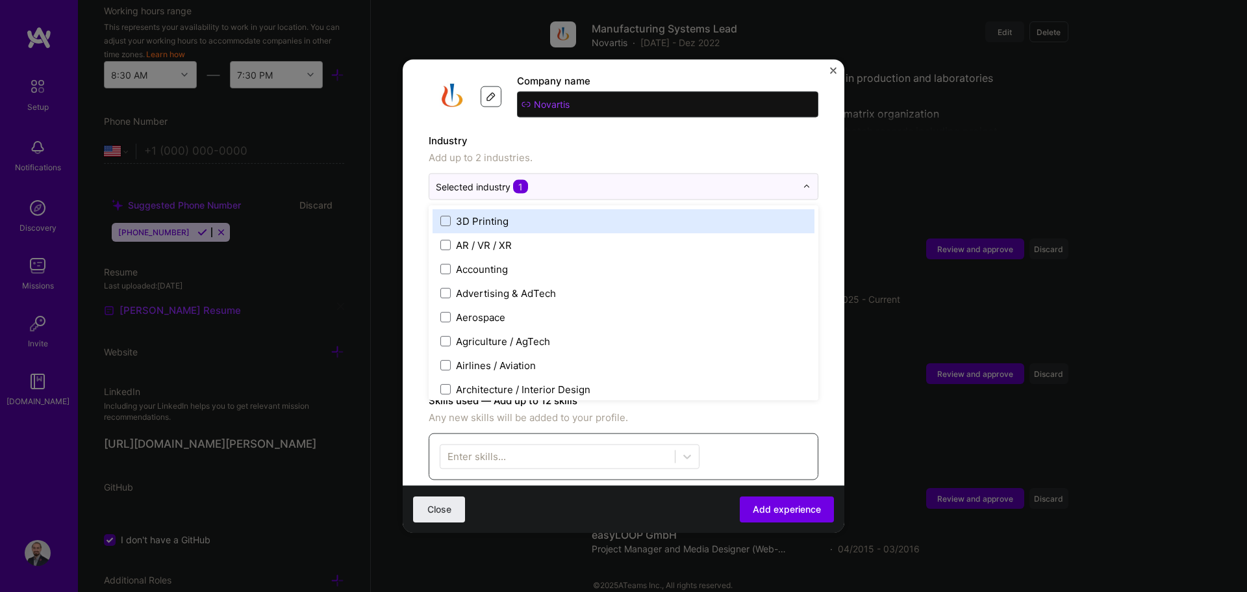
click at [622, 133] on label "Industry" at bounding box center [624, 141] width 390 height 16
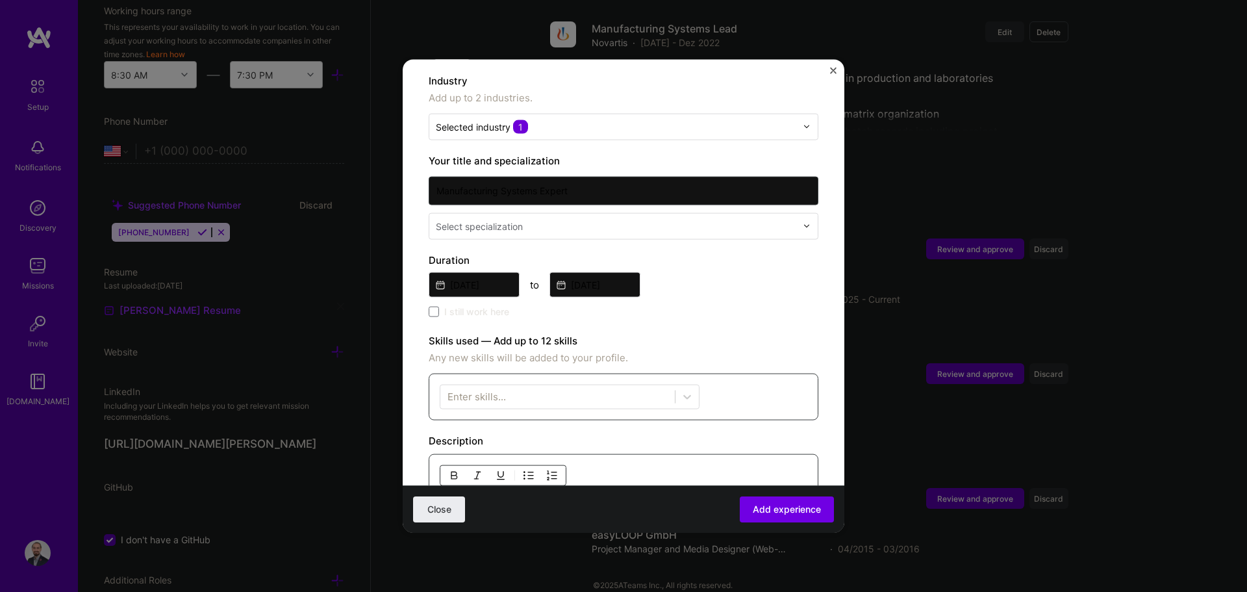
scroll to position [195, 0]
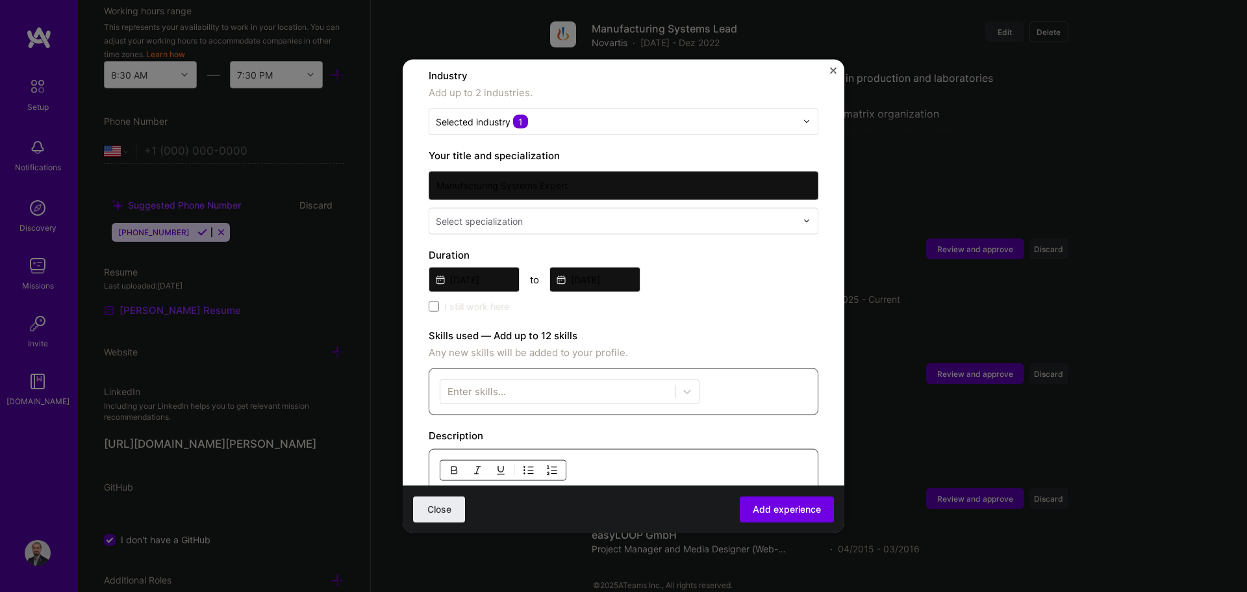
click at [540, 214] on input "text" at bounding box center [617, 221] width 363 height 14
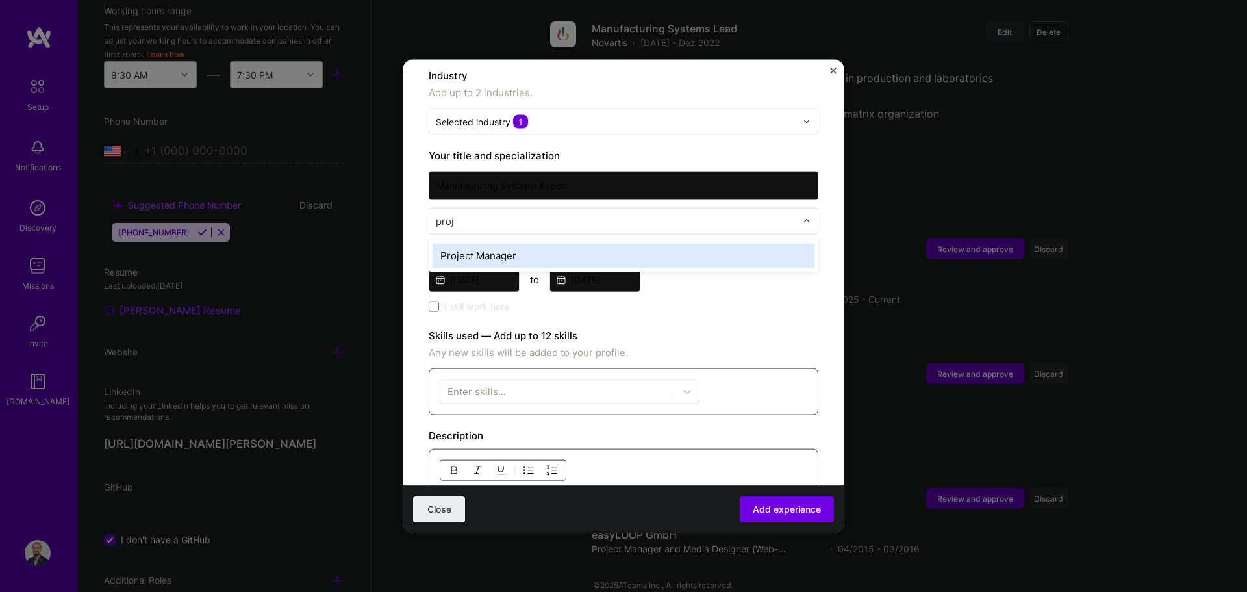
type input "proje"
click at [504, 243] on div "Project Manager" at bounding box center [624, 255] width 382 height 24
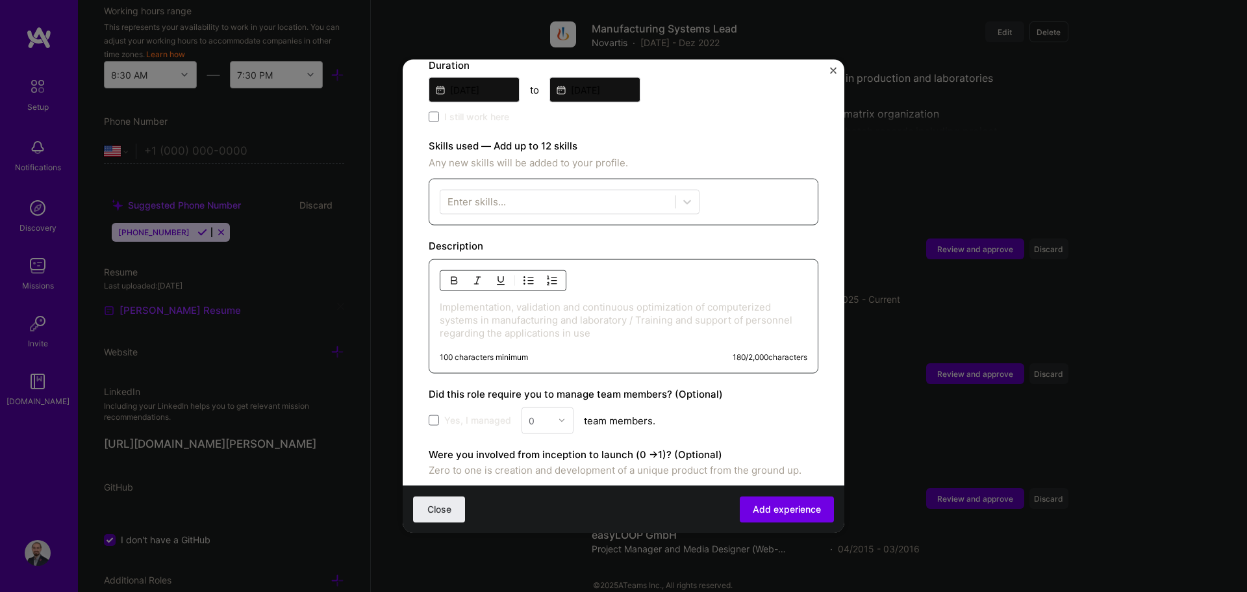
scroll to position [390, 0]
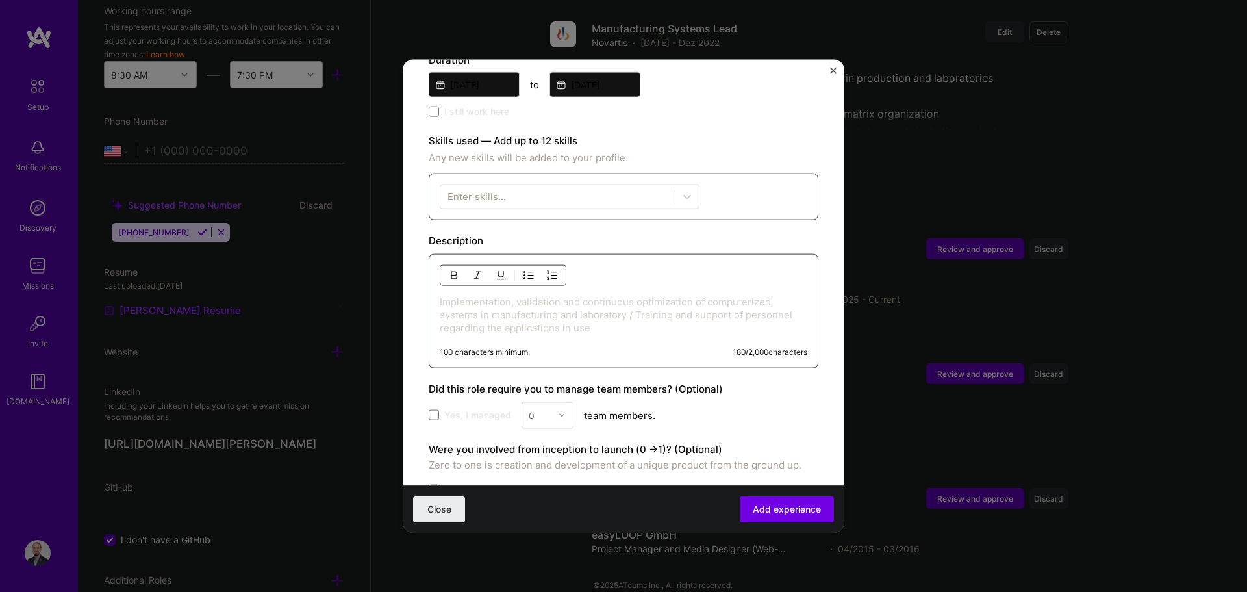
click at [513, 298] on p "Implementation, validation and continuous optimization of computerized systems …" at bounding box center [624, 314] width 368 height 39
click at [622, 316] on p "Implementation, validation and continuous optimization of computerized systems …" at bounding box center [624, 314] width 368 height 39
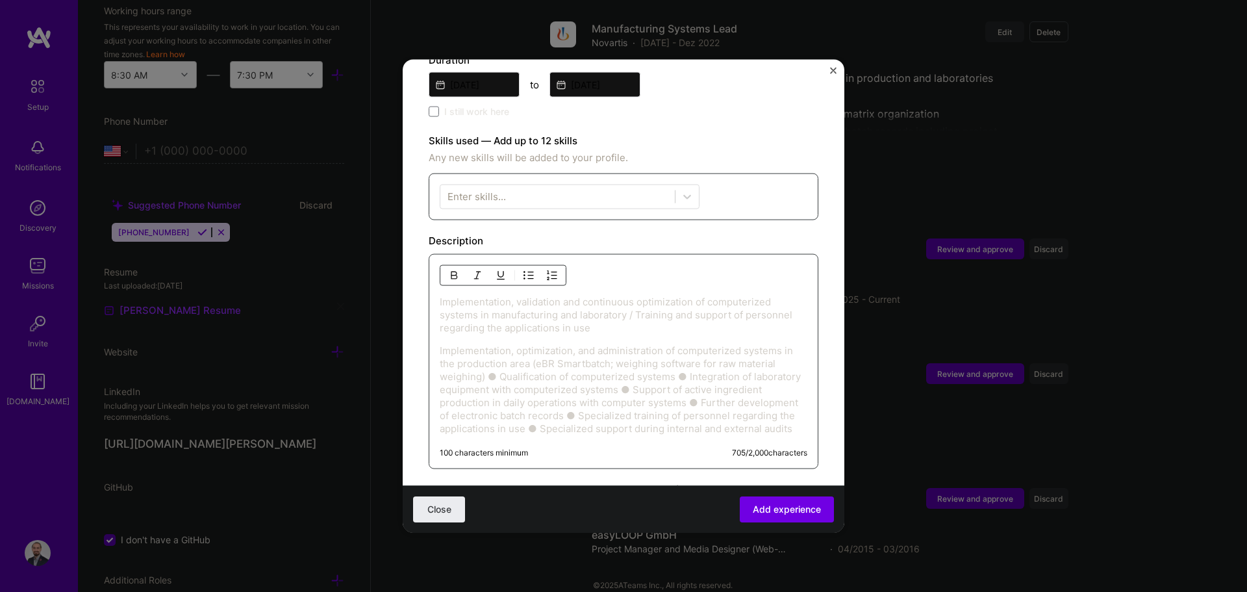
click at [502, 363] on p "Implementation, optimization, and administration of computerized systems in the…" at bounding box center [624, 389] width 368 height 91
click at [440, 344] on p "Implementation, optimization, and administration of computerized systems in the…" at bounding box center [624, 389] width 368 height 91
click at [528, 270] on img "button" at bounding box center [529, 275] width 10 height 10
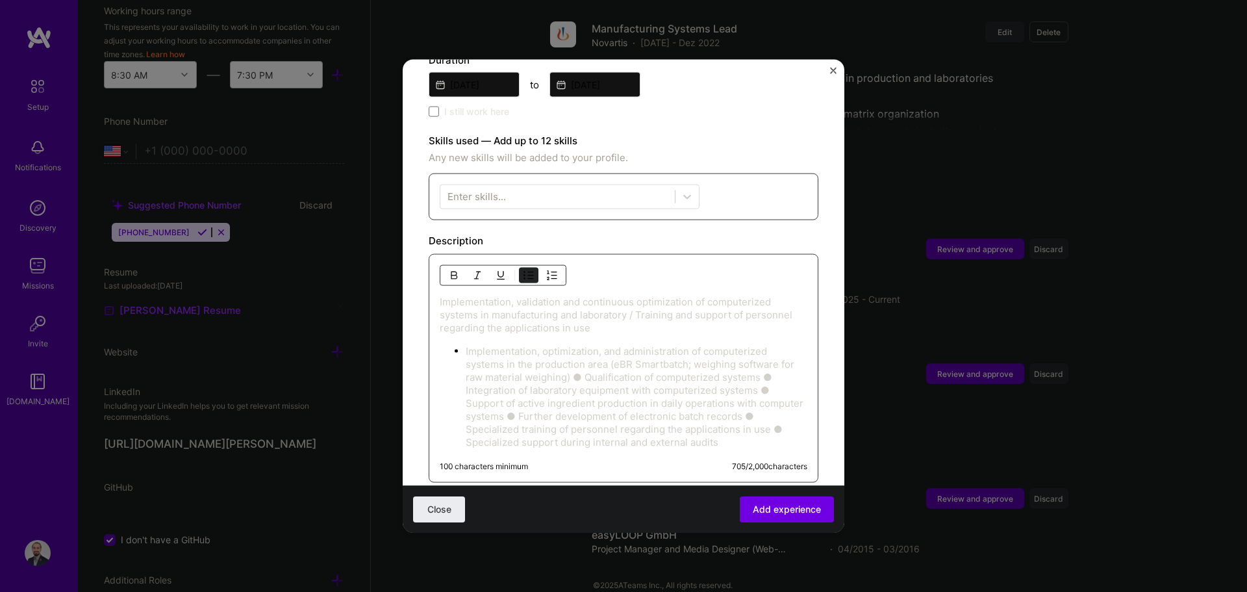
click at [616, 317] on p "Implementation, validation and continuous optimization of computerized systems …" at bounding box center [624, 314] width 368 height 39
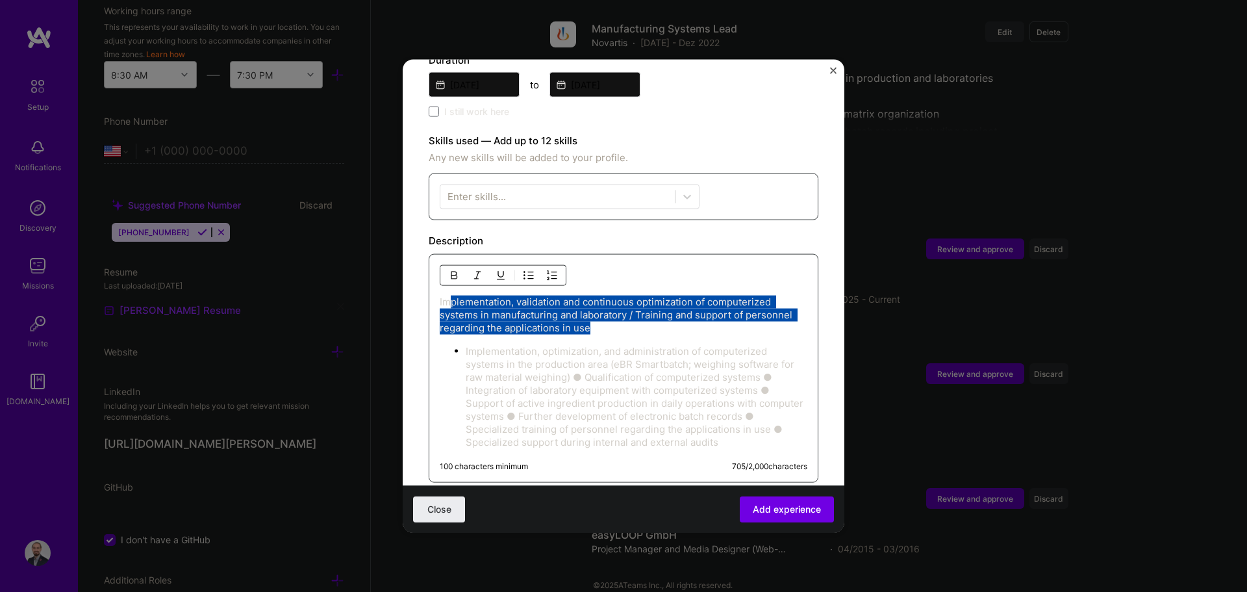
drag, startPoint x: 612, startPoint y: 314, endPoint x: 459, endPoint y: 292, distance: 154.9
click at [452, 295] on p "Implementation, validation and continuous optimization of computerized systems …" at bounding box center [624, 314] width 368 height 39
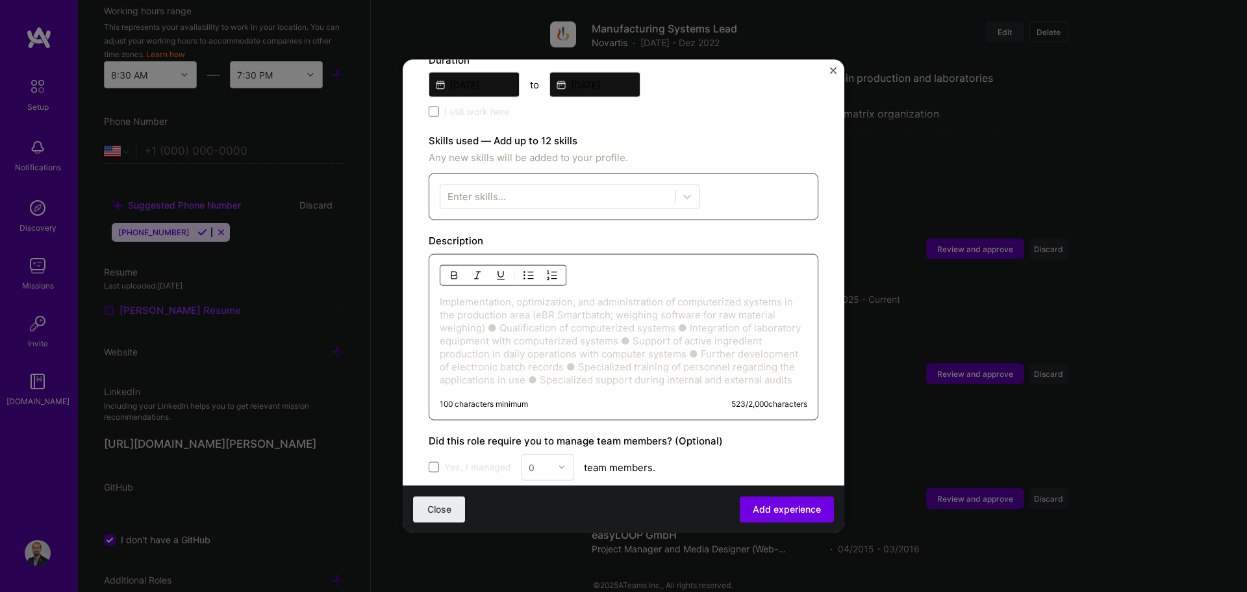
click at [524, 270] on img "button" at bounding box center [529, 275] width 10 height 10
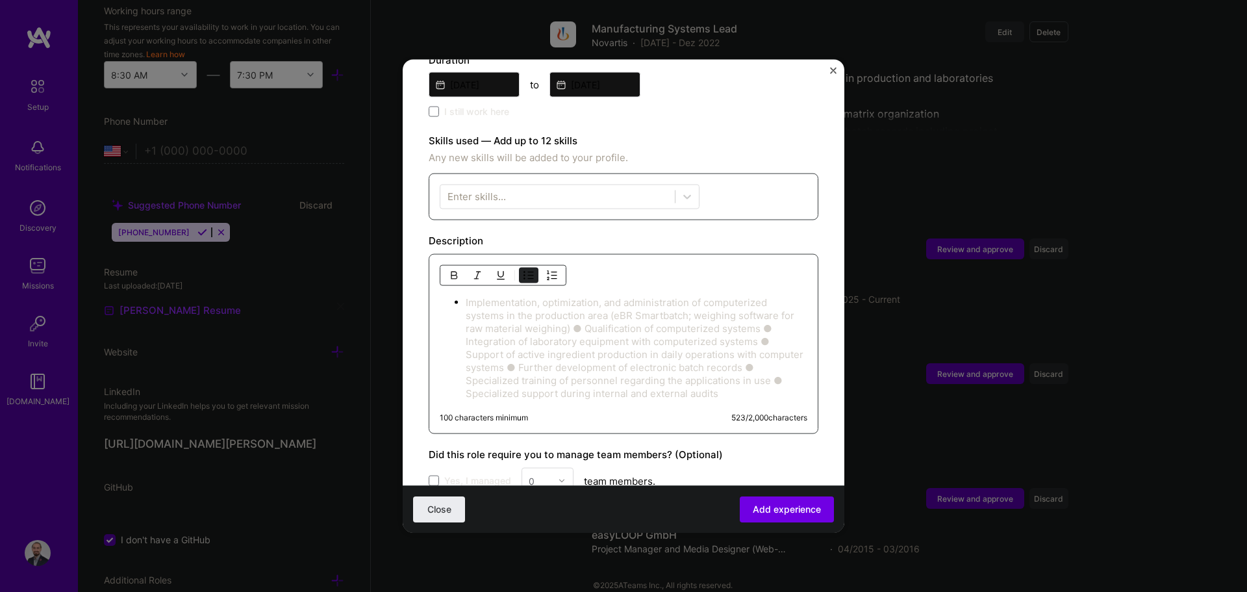
click at [587, 314] on p "Implementation, optimization, and administration of computerized systems in the…" at bounding box center [637, 348] width 342 height 104
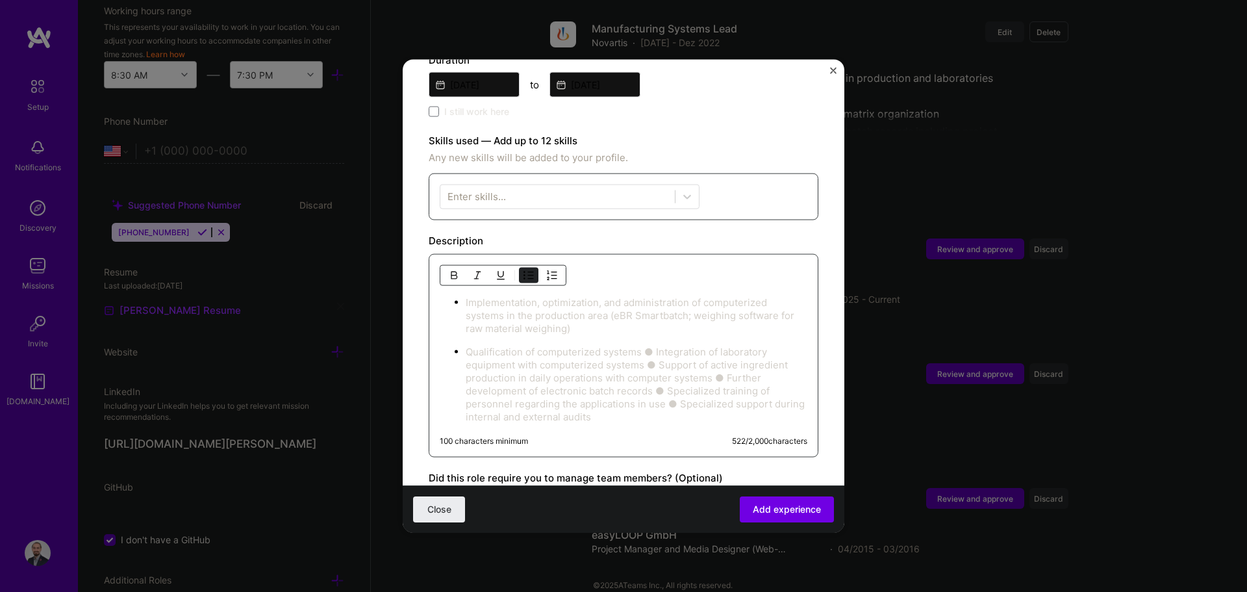
click at [622, 345] on p "Qualification of computerized systems ● Integration of laboratory equipment wit…" at bounding box center [637, 384] width 342 height 78
click at [470, 374] on p "Integration of laboratory equipment with computerized systems ● Support of acti…" at bounding box center [637, 400] width 342 height 65
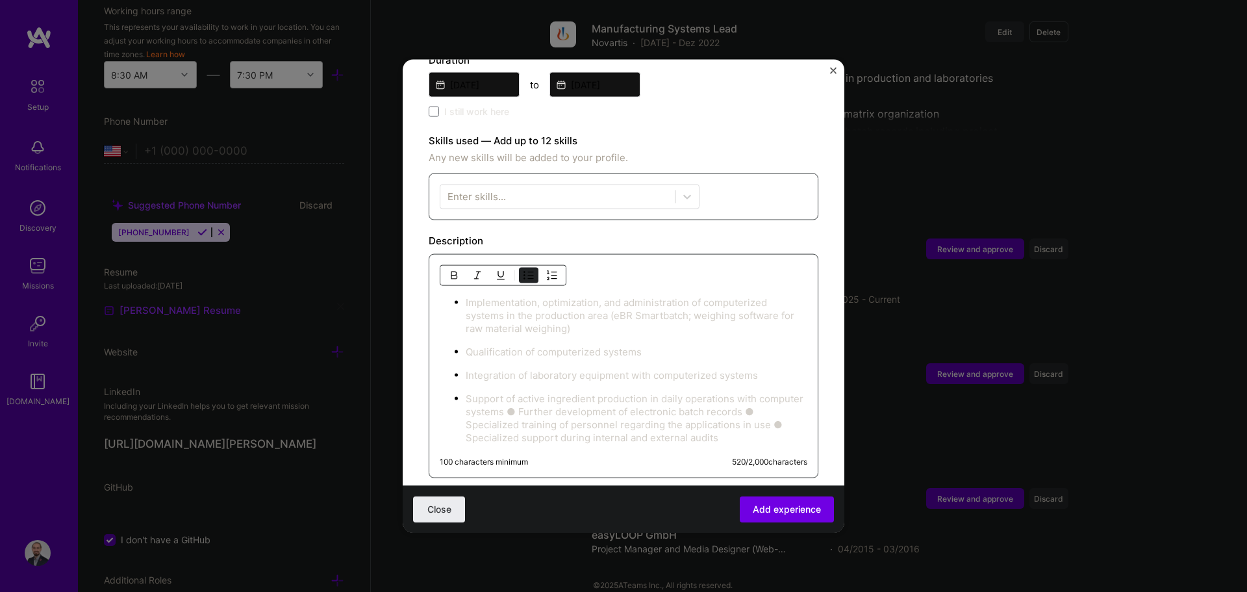
click at [565, 398] on p "Support of active ingredient production in daily operations with computer syste…" at bounding box center [637, 418] width 342 height 52
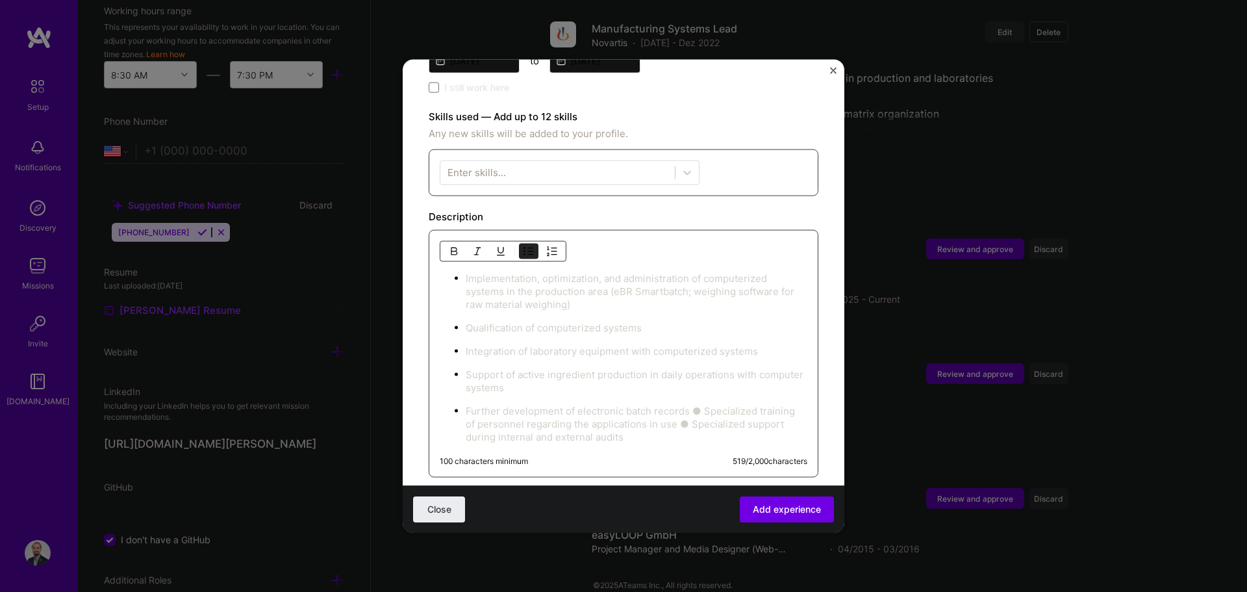
scroll to position [455, 0]
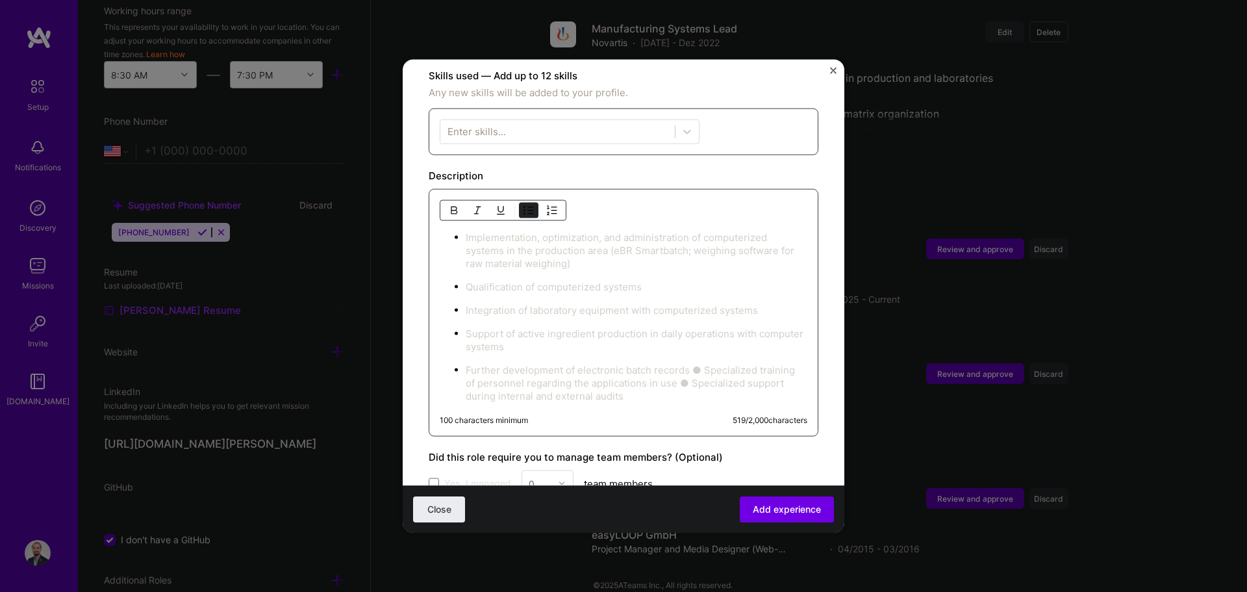
click at [622, 363] on p "Further development of electronic batch records ● Specialized training of perso…" at bounding box center [637, 382] width 342 height 39
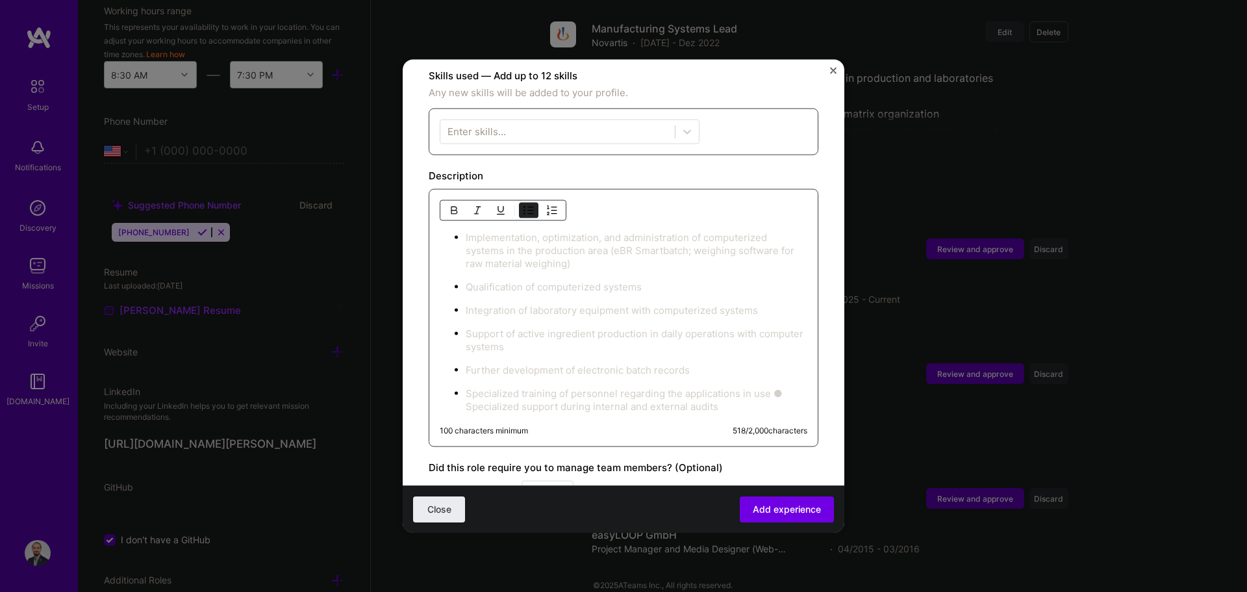
click at [470, 394] on p "Specialized training of personnel regarding the applications in use ● Specializ…" at bounding box center [637, 400] width 342 height 26
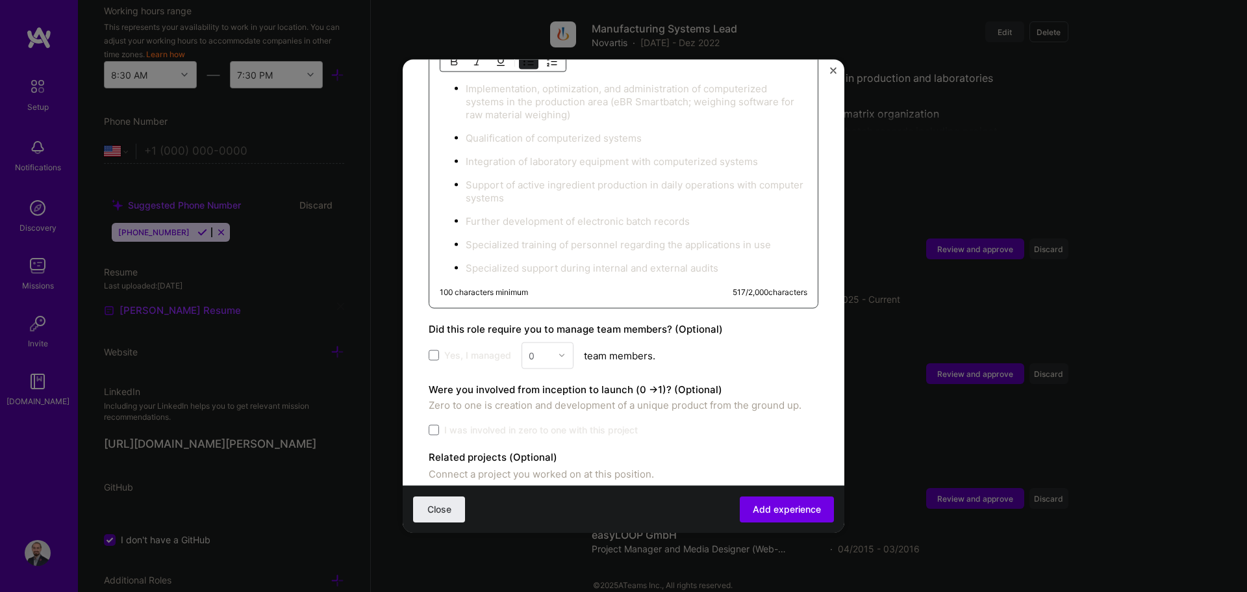
scroll to position [646, 0]
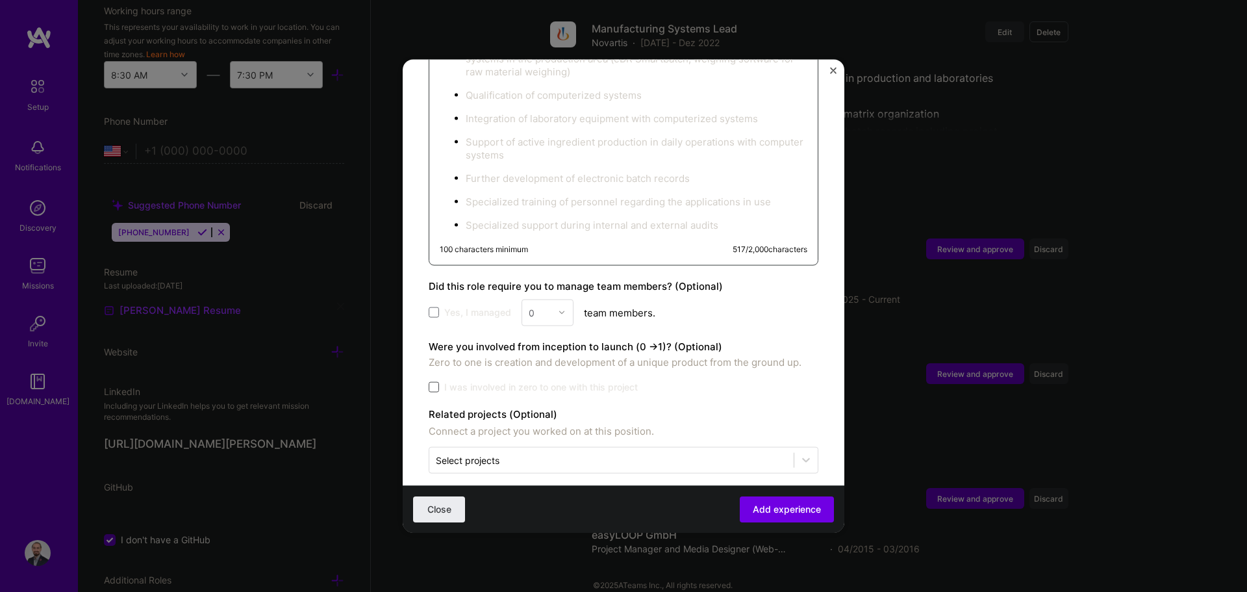
click at [433, 381] on span at bounding box center [434, 386] width 10 height 10
click at [0, 0] on input "I was involved in zero to one with this project" at bounding box center [0, 0] width 0 height 0
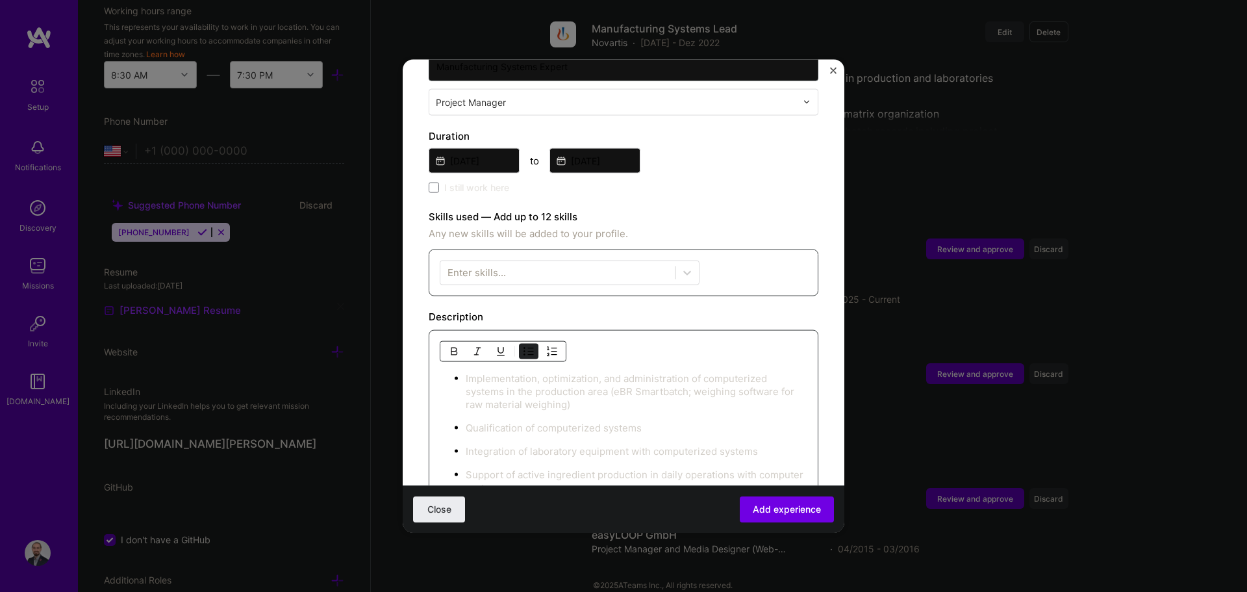
scroll to position [322, 0]
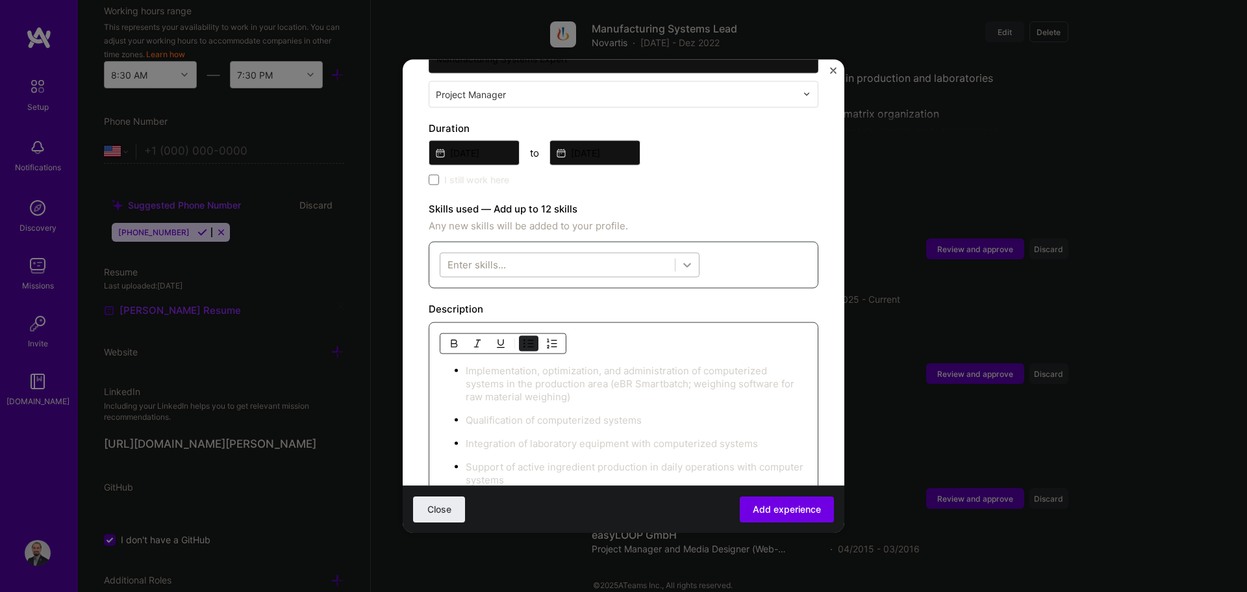
click at [622, 253] on div at bounding box center [687, 264] width 23 height 23
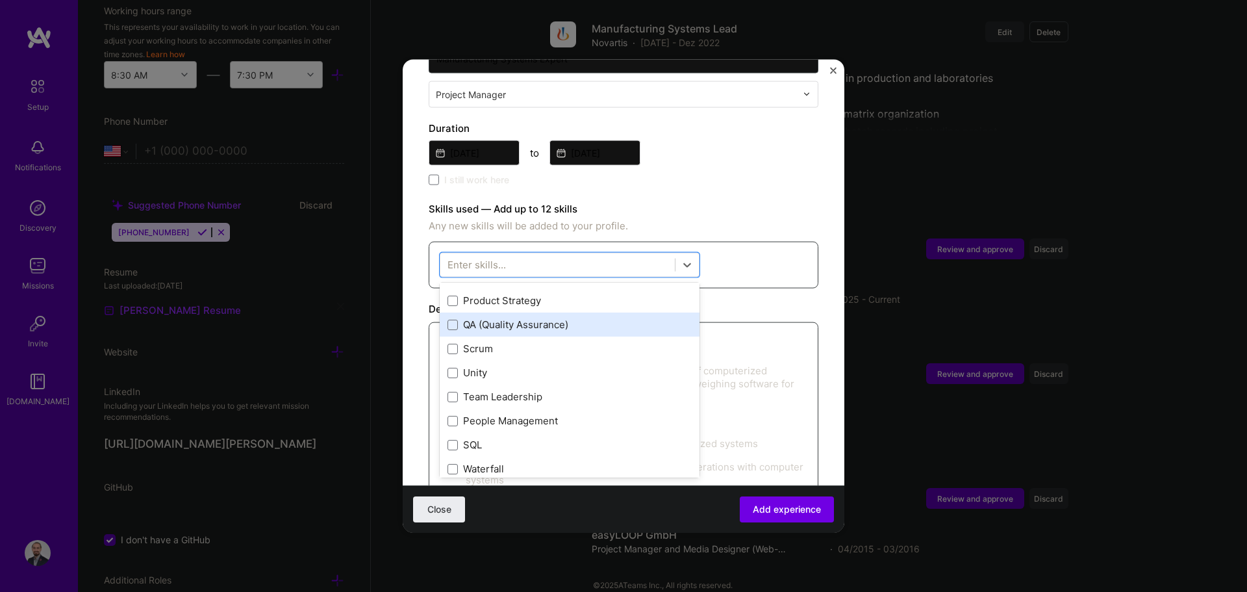
scroll to position [130, 0]
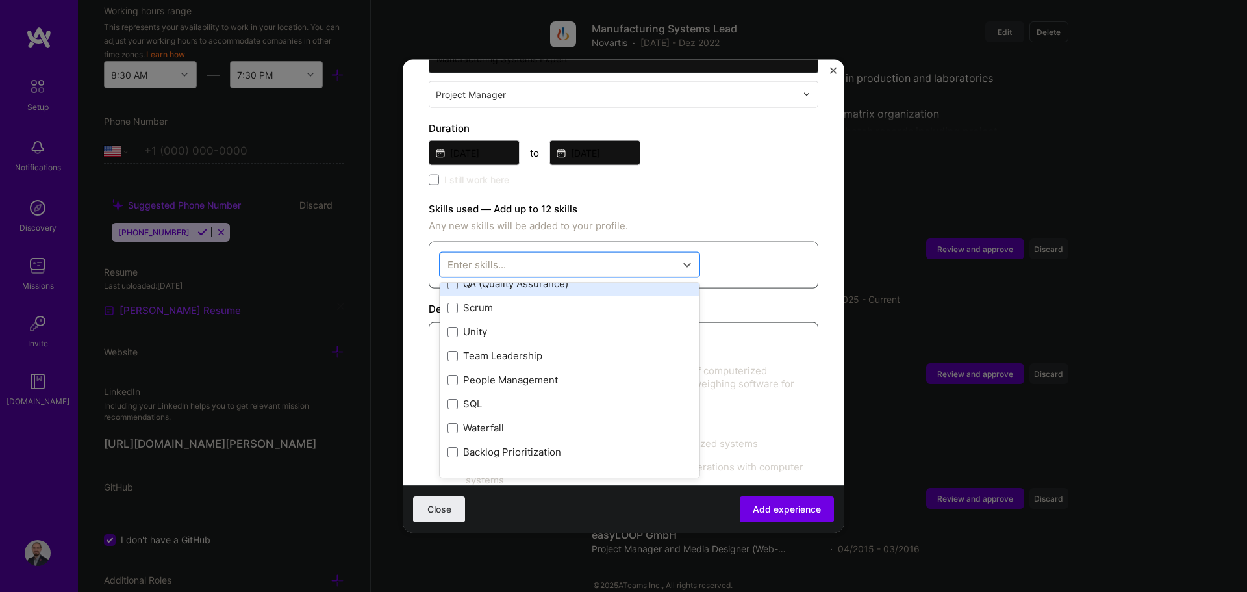
click at [541, 277] on div "QA (Quality Assurance)" at bounding box center [570, 284] width 260 height 24
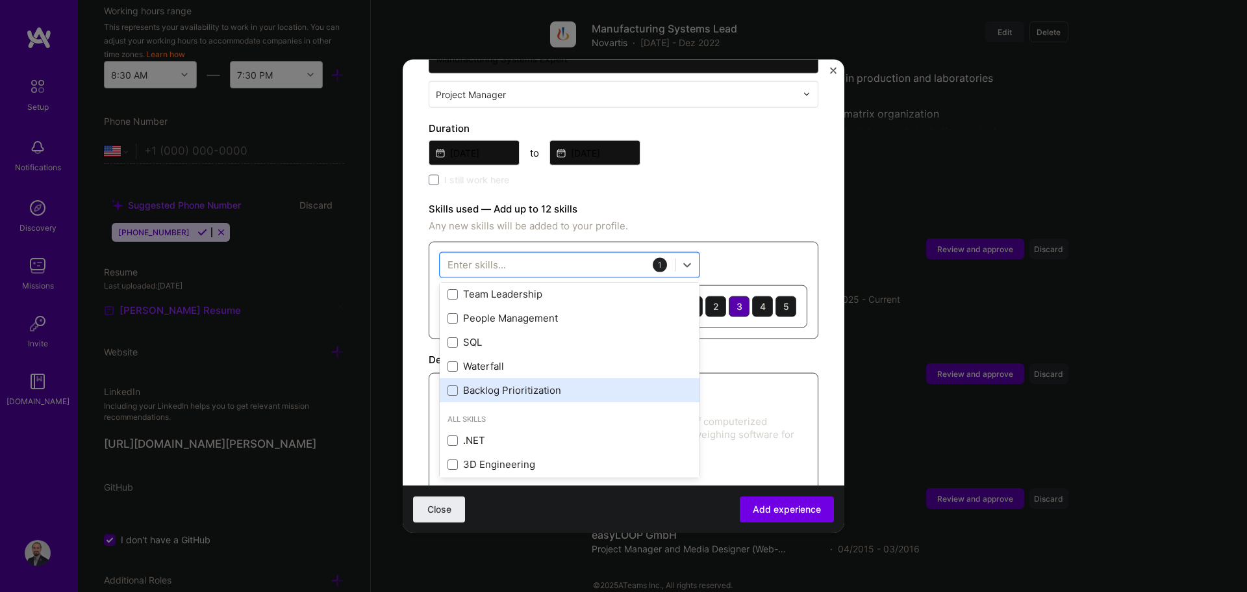
scroll to position [195, 0]
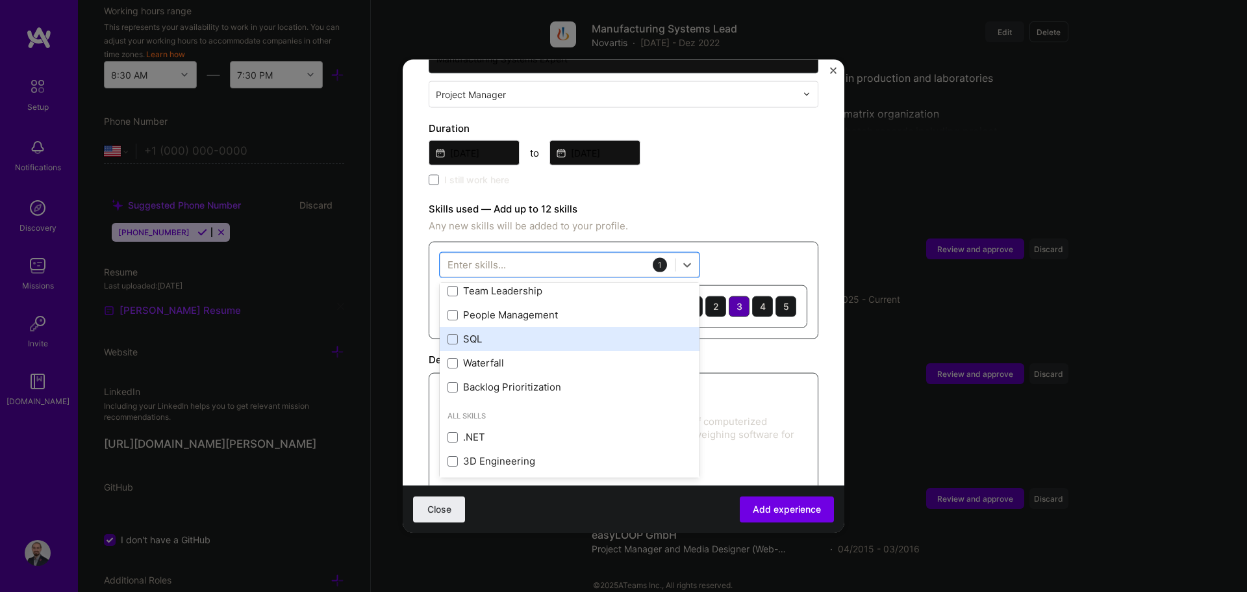
click at [498, 332] on div "SQL" at bounding box center [570, 339] width 244 height 14
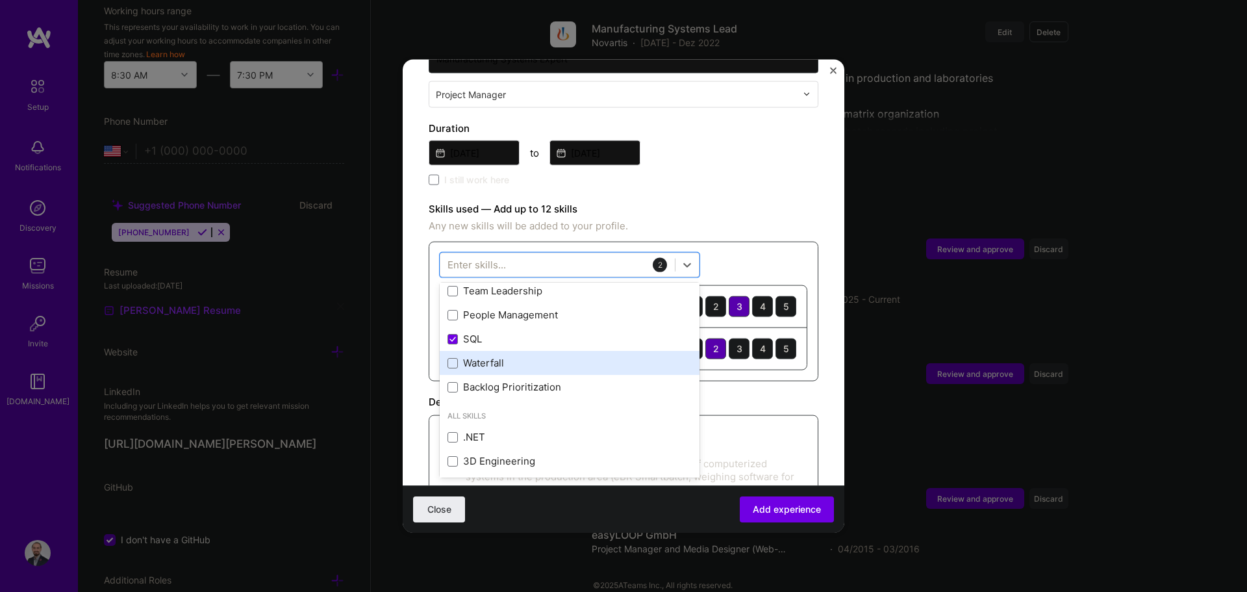
click at [491, 356] on div "Waterfall" at bounding box center [570, 363] width 244 height 14
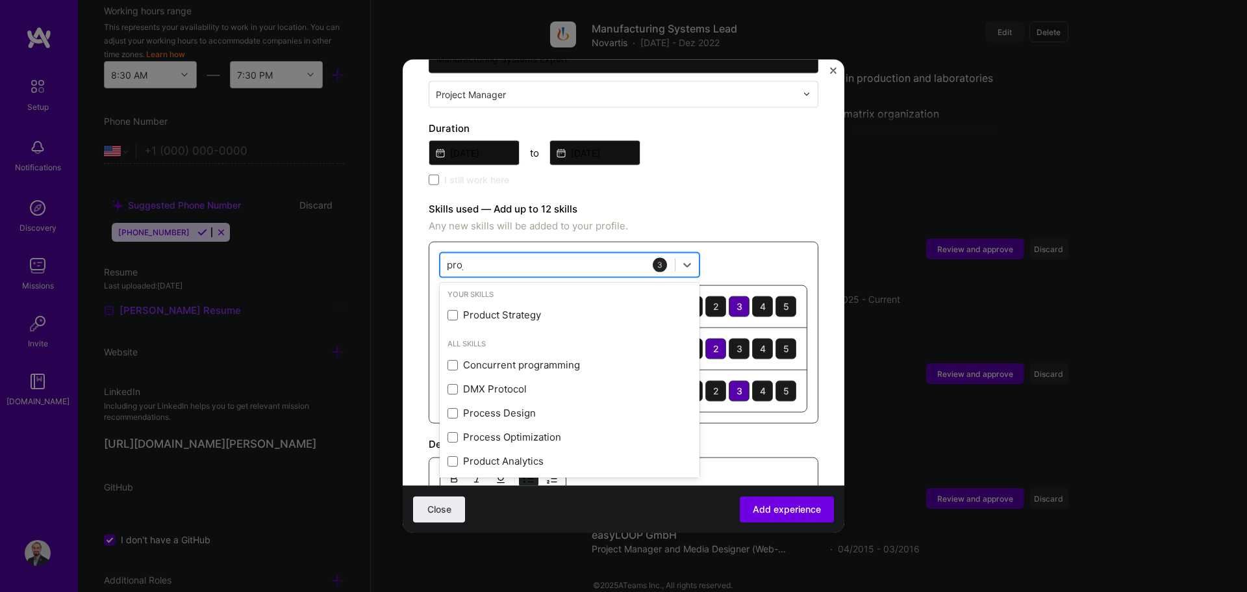
scroll to position [0, 0]
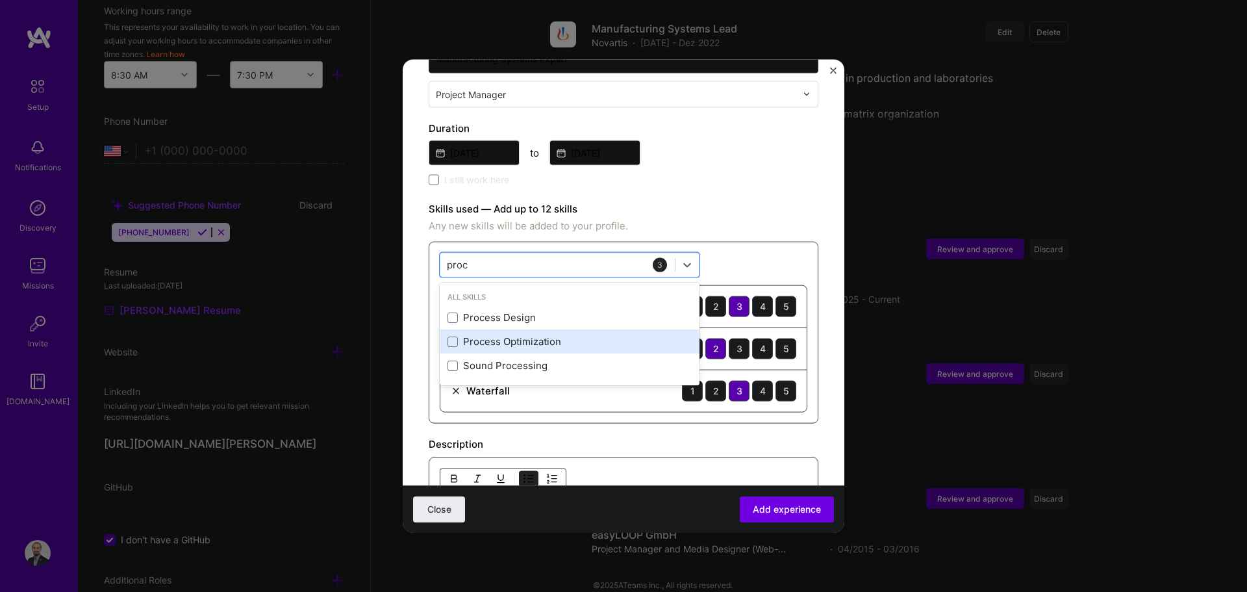
click at [476, 335] on div "Process Optimization" at bounding box center [570, 342] width 244 height 14
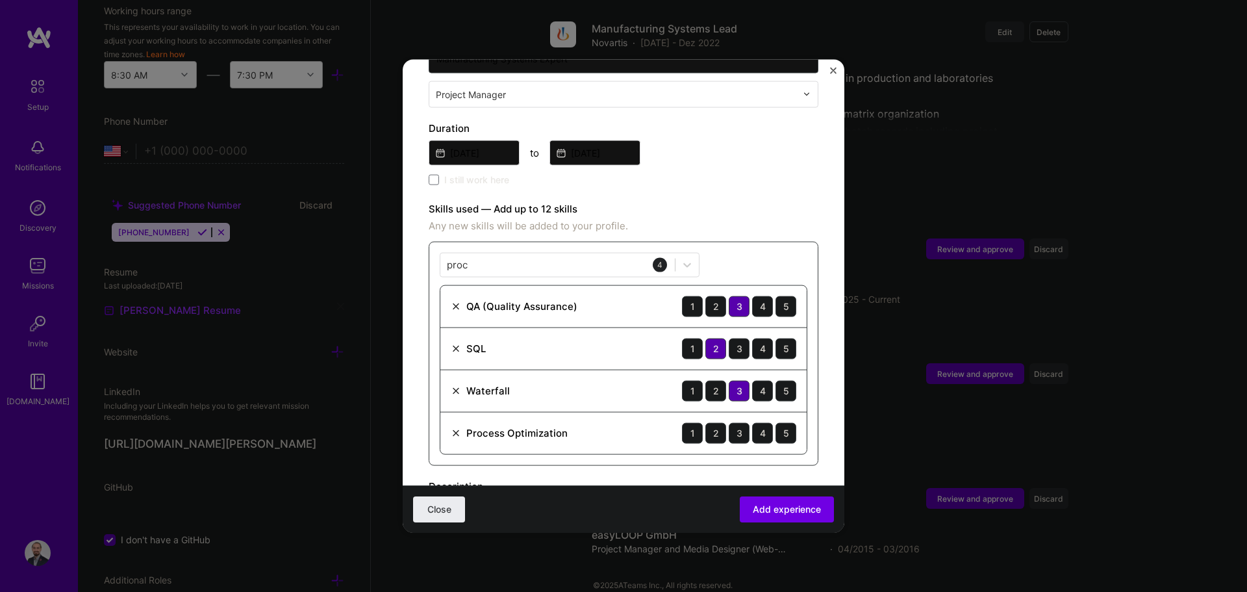
click at [622, 201] on label "Skills used — Add up to 12 skills" at bounding box center [624, 209] width 390 height 16
click at [622, 422] on div "3" at bounding box center [739, 432] width 21 height 21
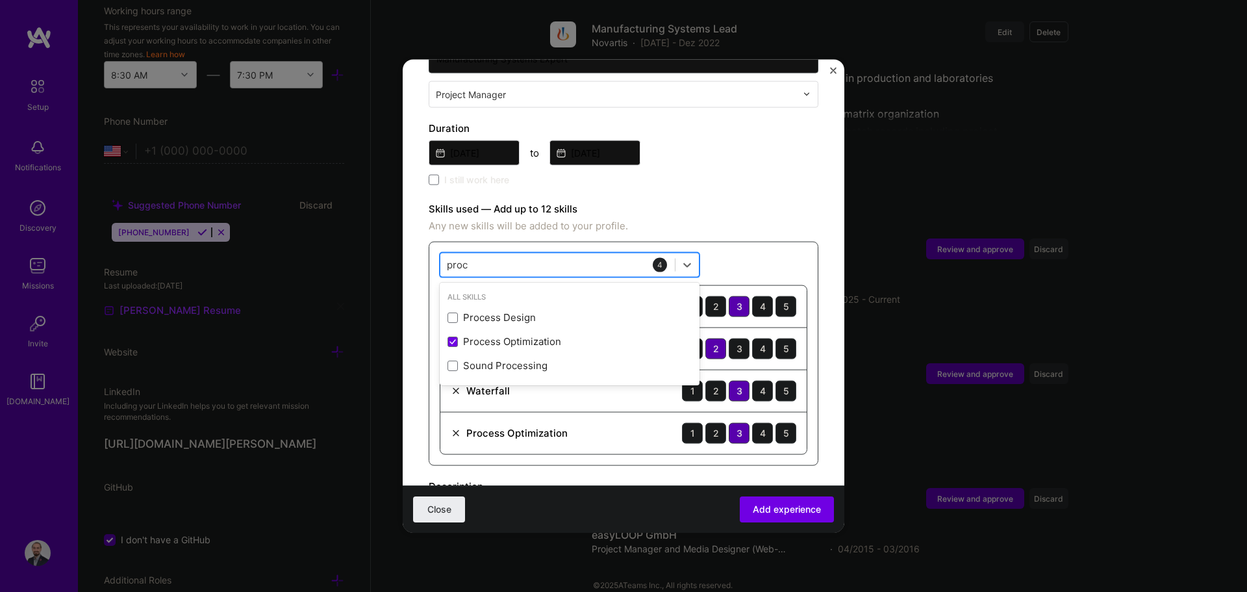
click at [567, 254] on div "proc proc" at bounding box center [558, 264] width 235 height 21
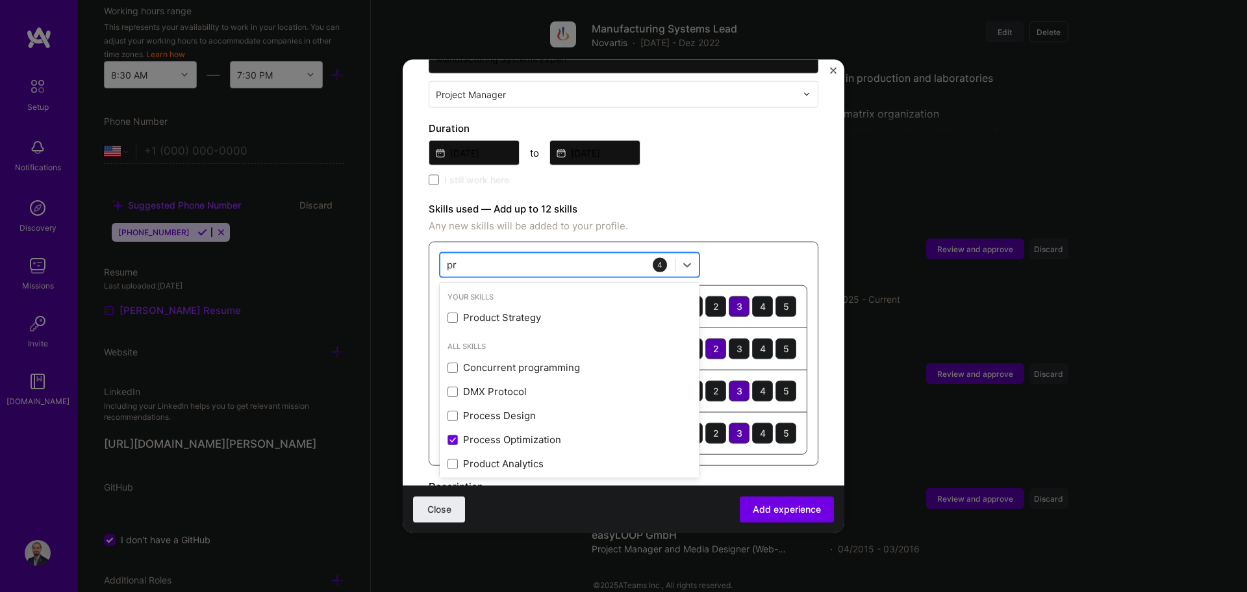
type input "p"
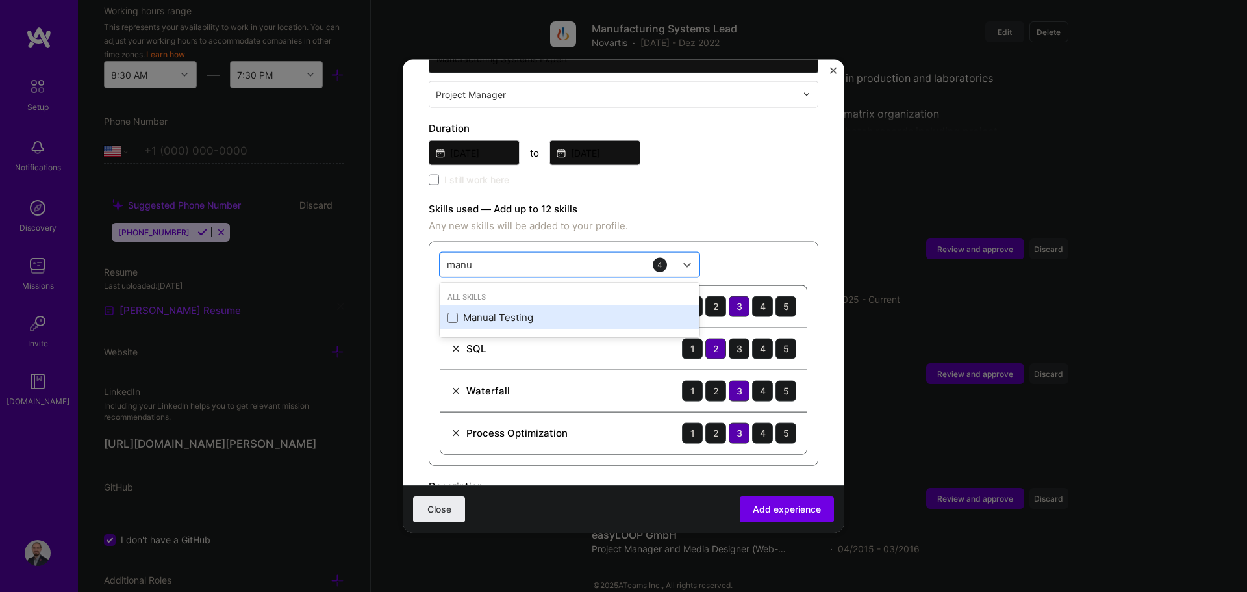
click at [496, 305] on div "Manual Testing" at bounding box center [570, 317] width 260 height 24
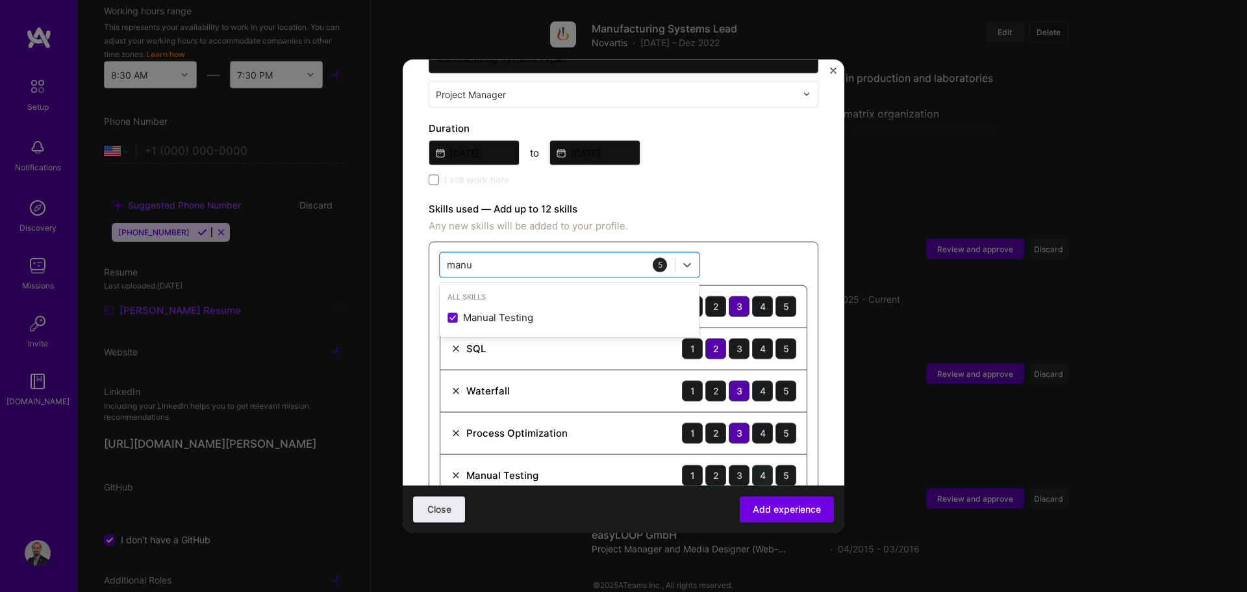
click at [622, 465] on div "4" at bounding box center [762, 475] width 21 height 21
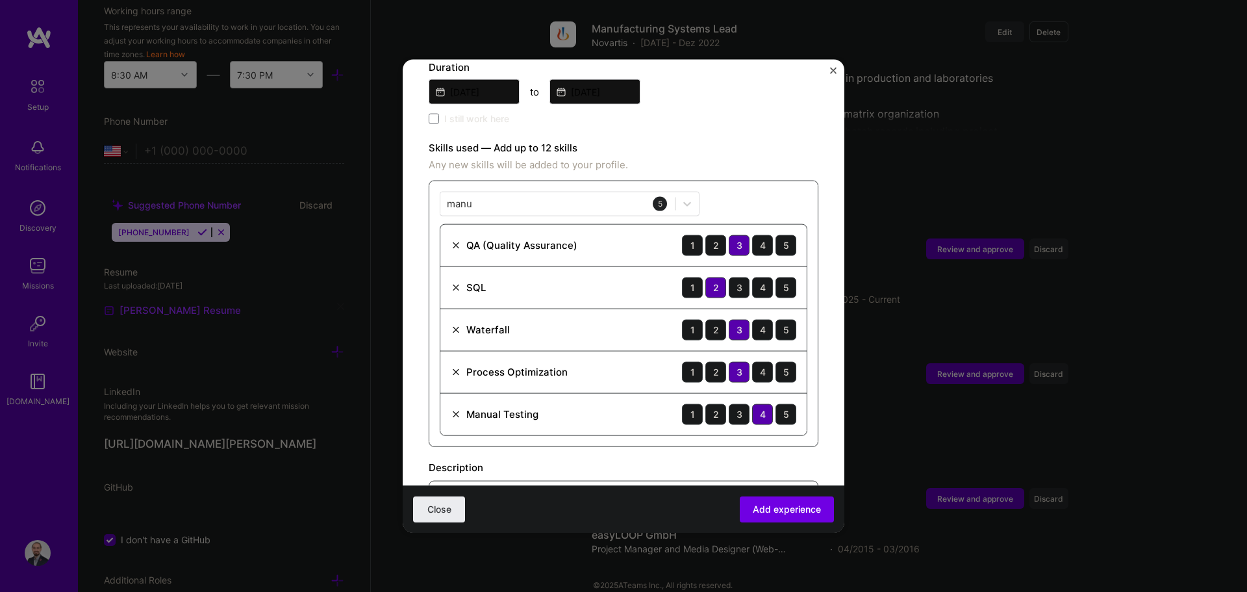
scroll to position [387, 0]
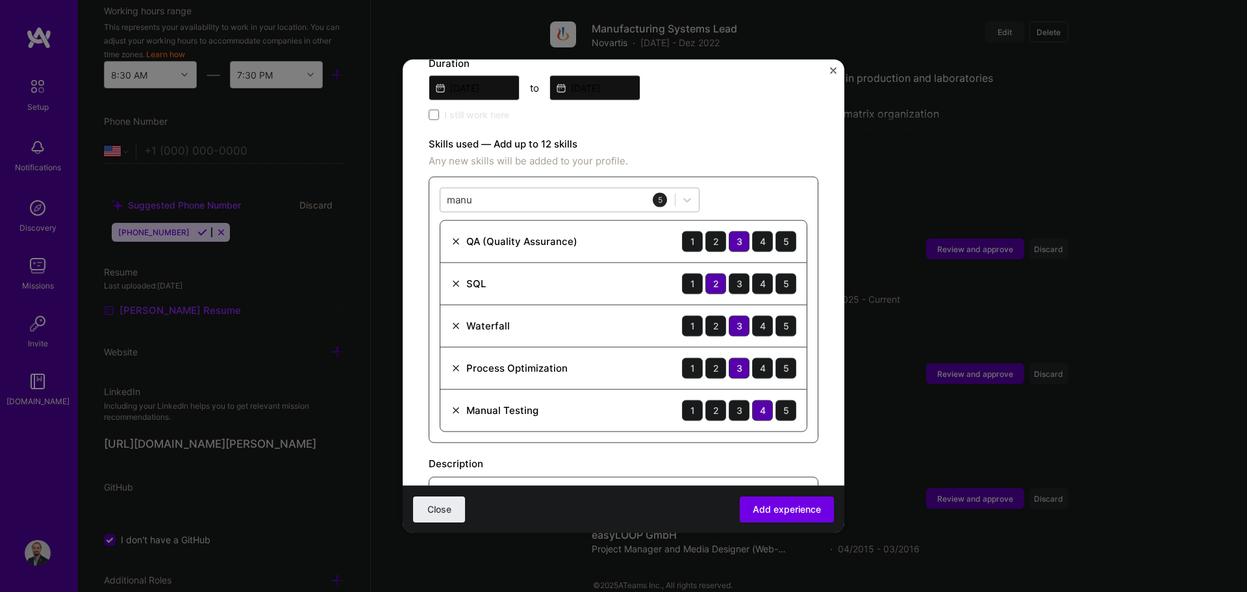
click at [548, 189] on div "[PERSON_NAME]" at bounding box center [558, 199] width 235 height 21
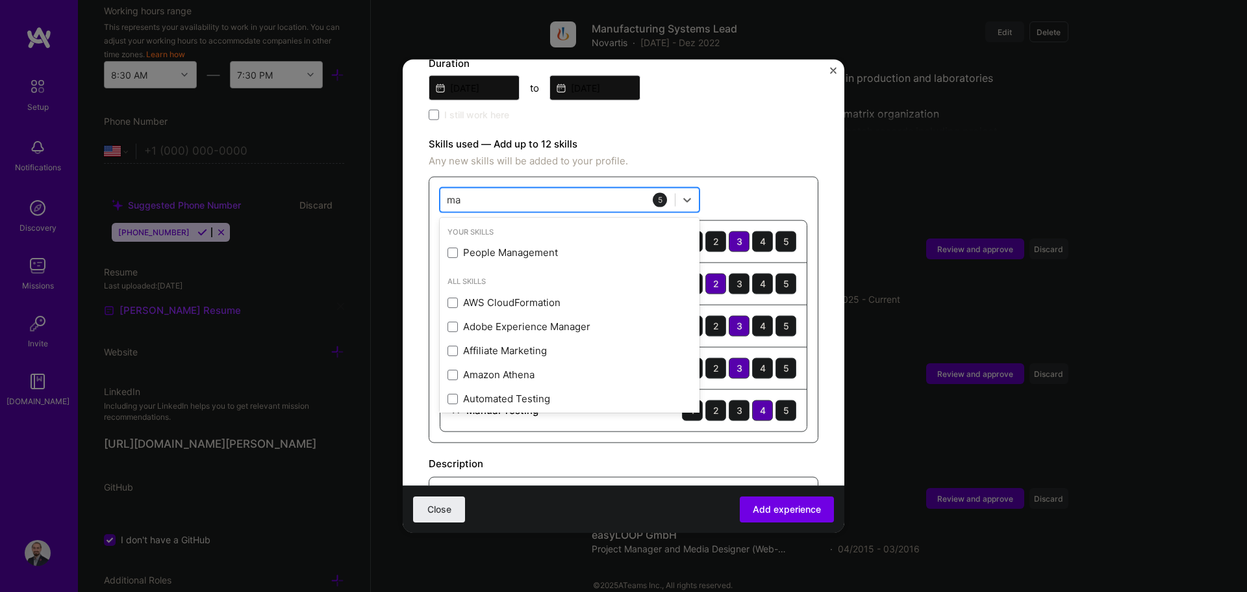
type input "m"
type input "c"
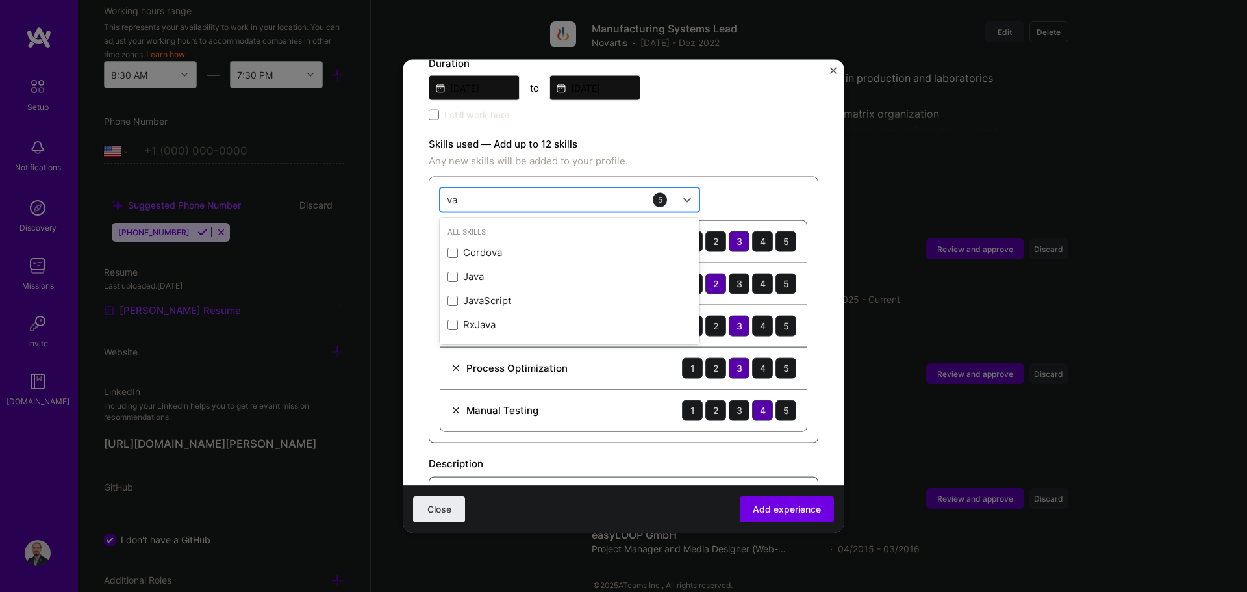
type input "v"
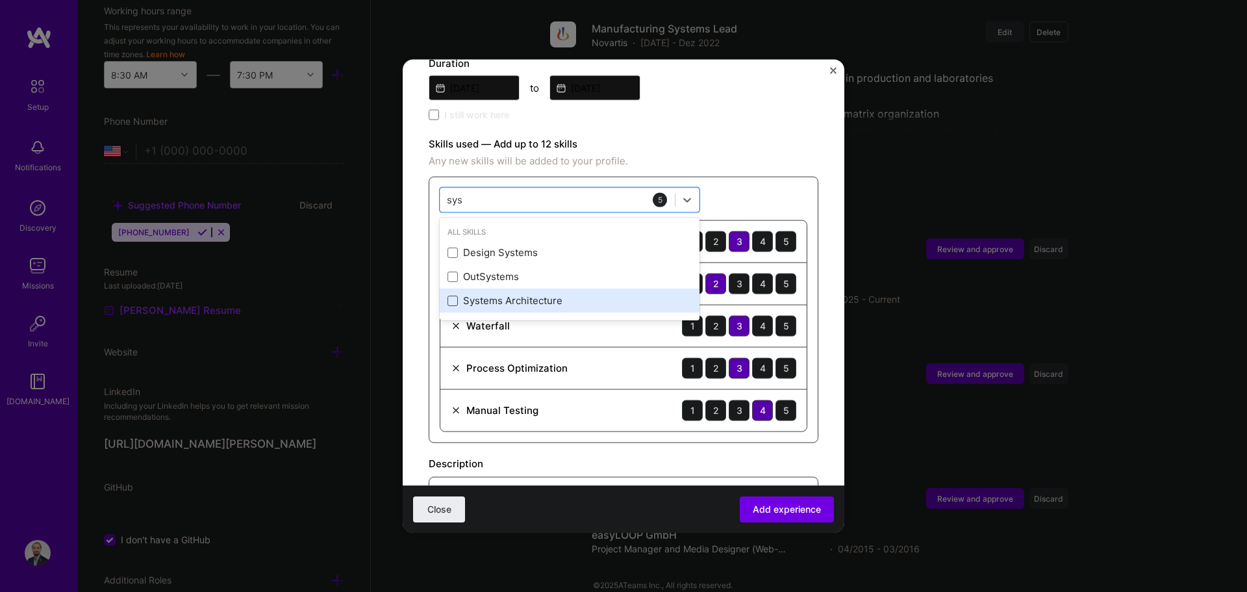
click at [453, 295] on span at bounding box center [453, 300] width 10 height 10
click at [0, 0] on input "checkbox" at bounding box center [0, 0] width 0 height 0
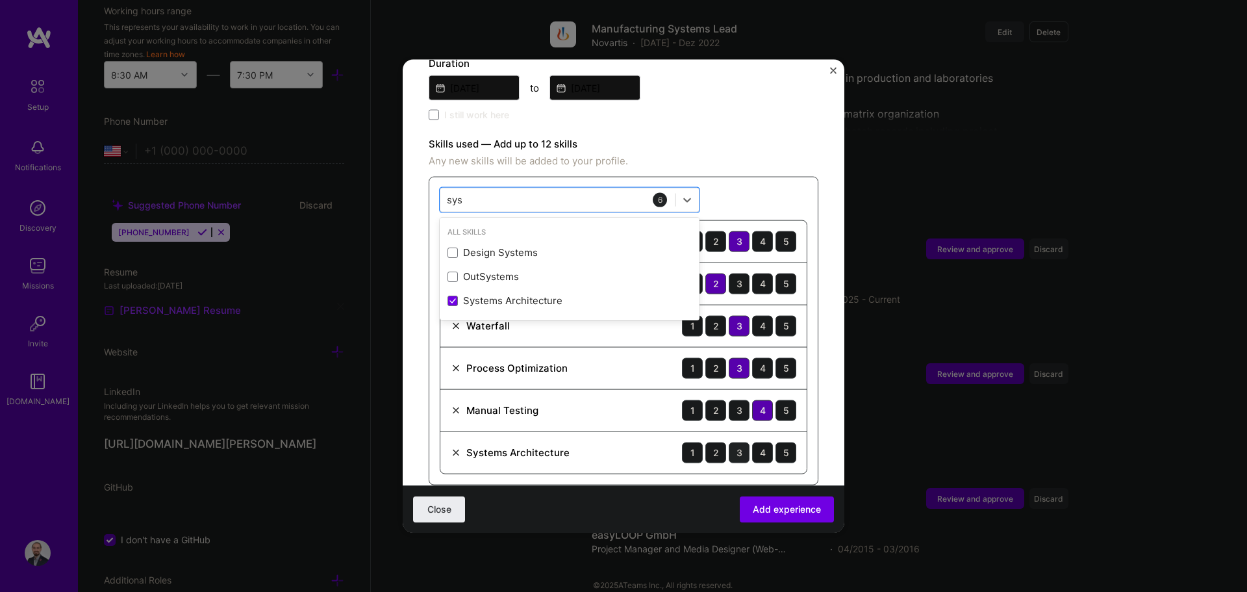
type input "sys"
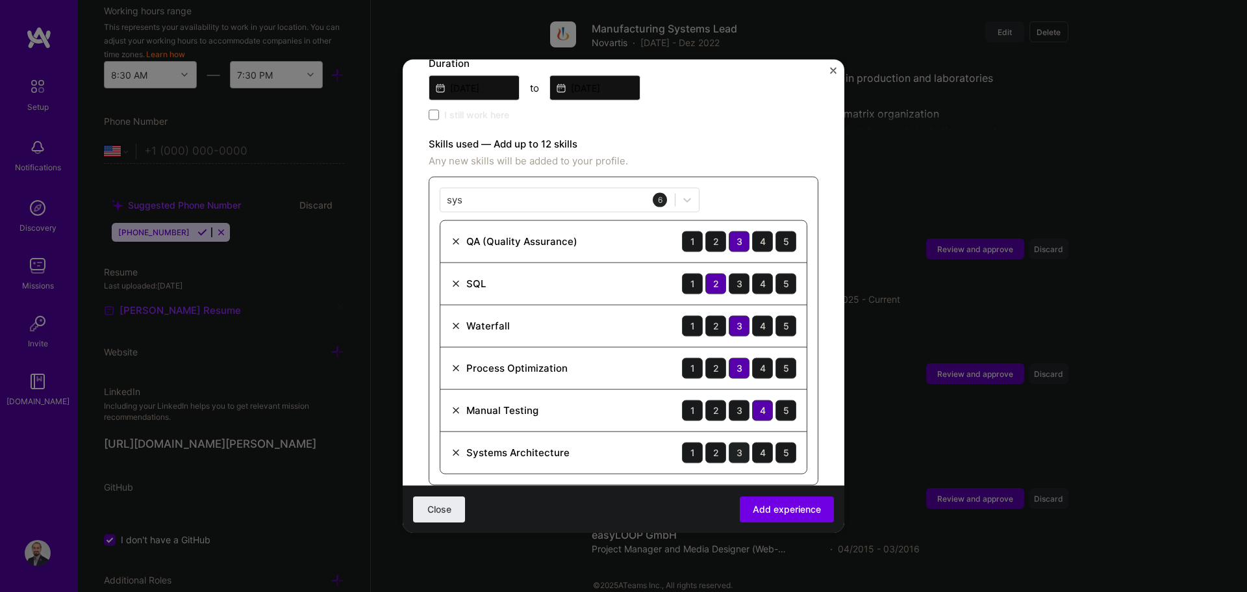
click at [622, 442] on div "3" at bounding box center [739, 452] width 21 height 21
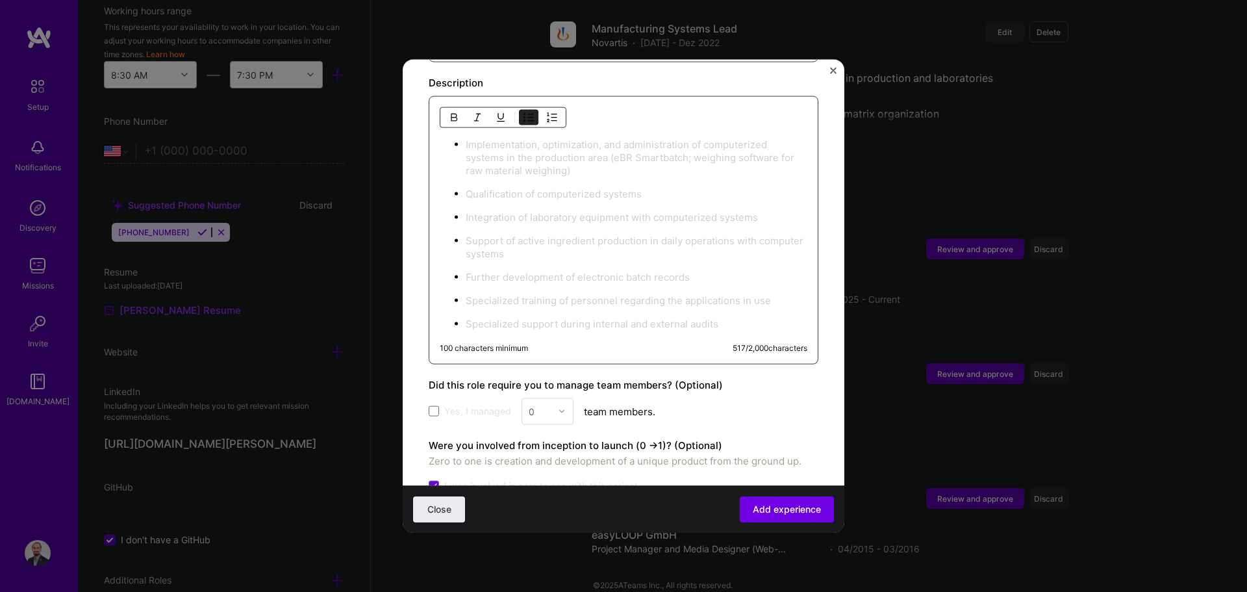
scroll to position [908, 0]
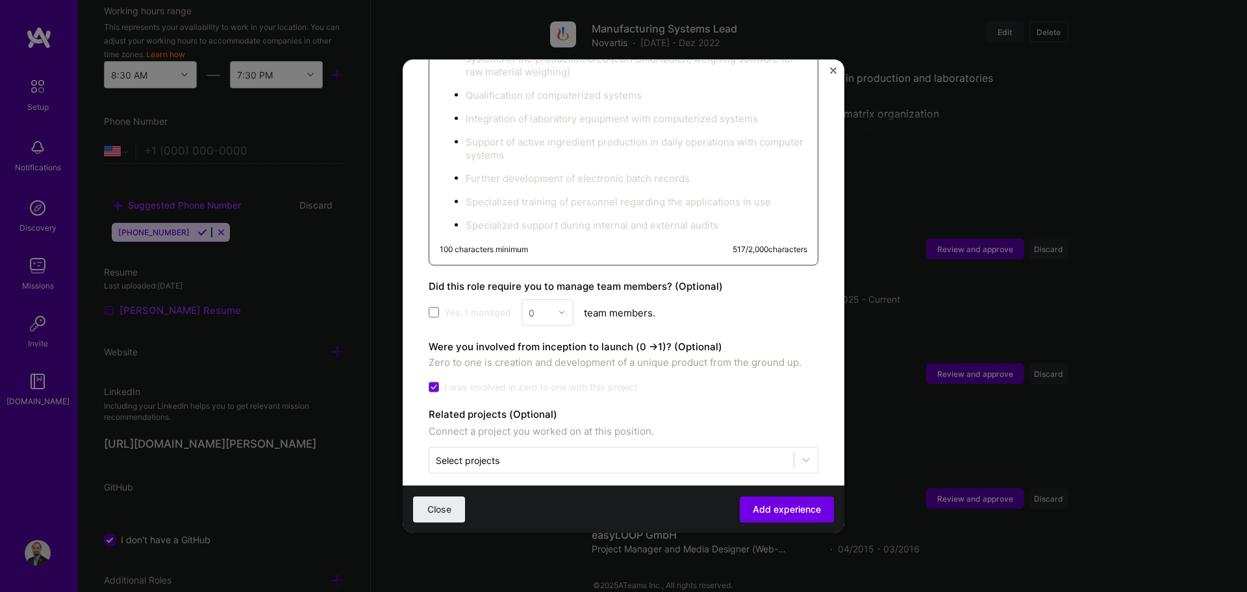
click at [622, 513] on span "Add experience" at bounding box center [787, 509] width 68 height 13
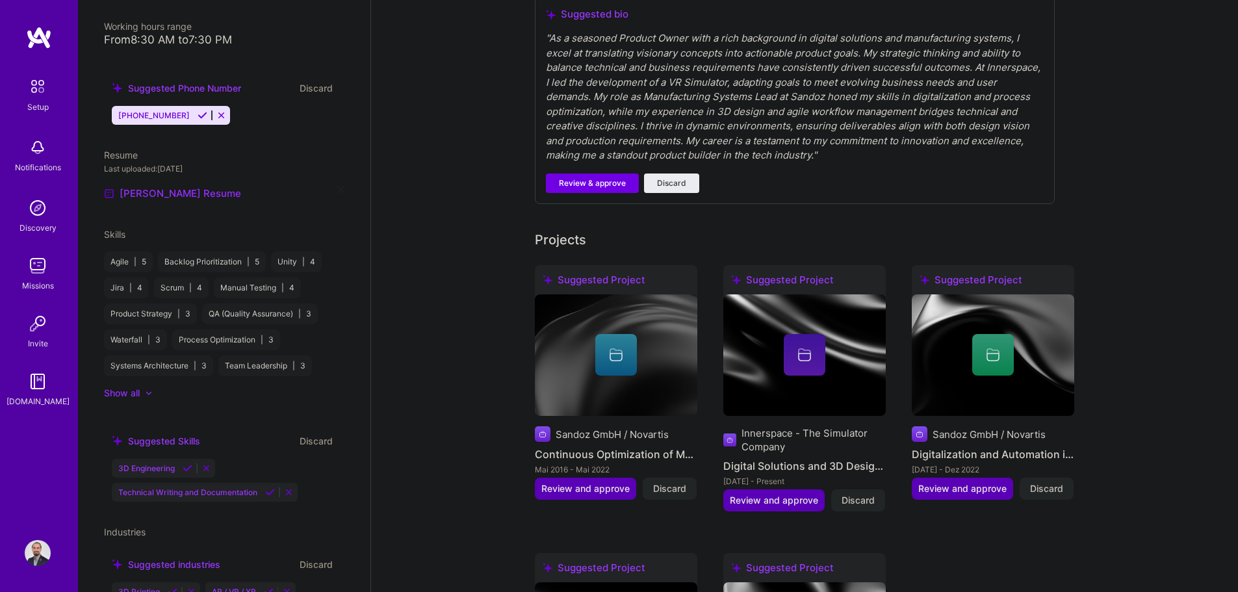
scroll to position [0, 0]
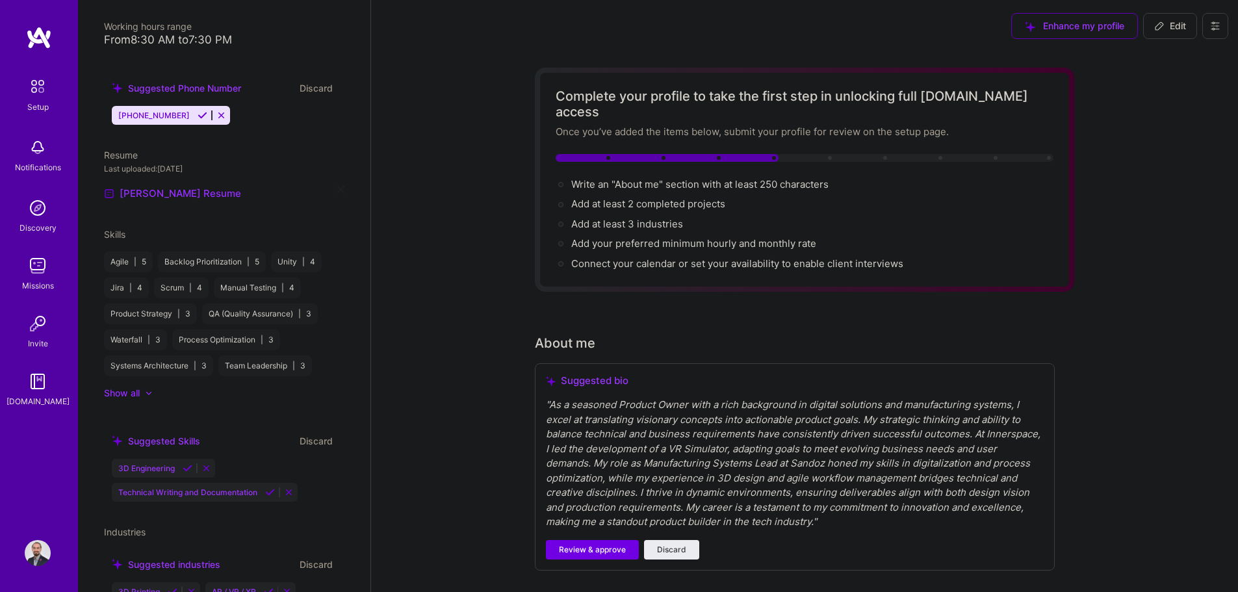
click at [622, 27] on span "Edit" at bounding box center [1170, 25] width 32 height 13
select select "US"
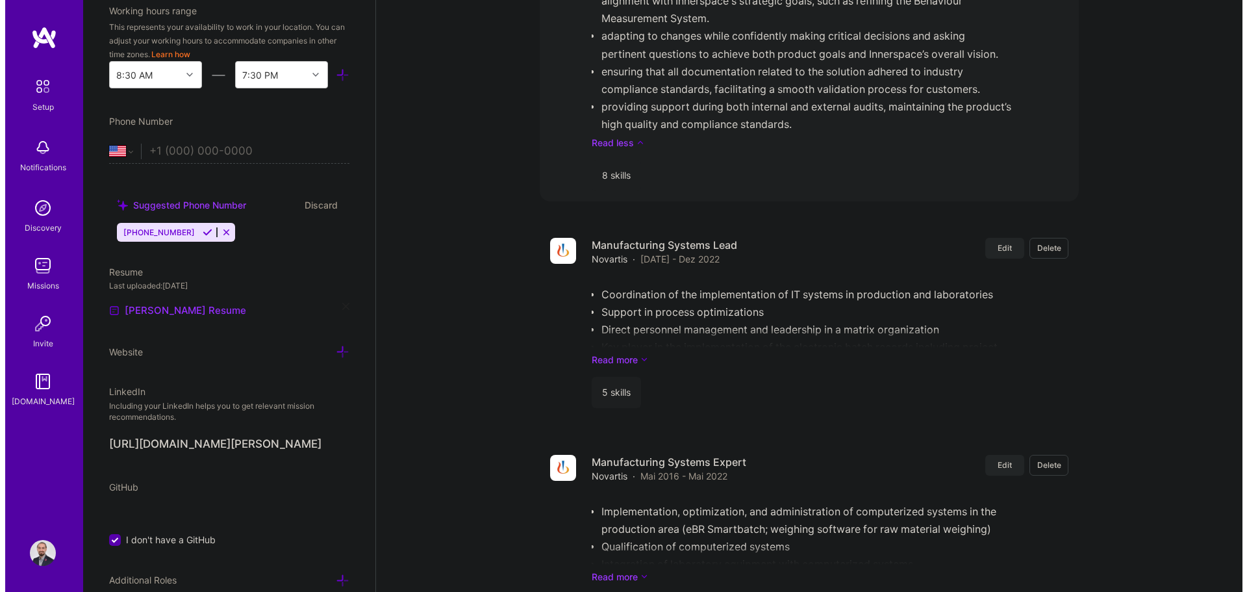
scroll to position [2274, 0]
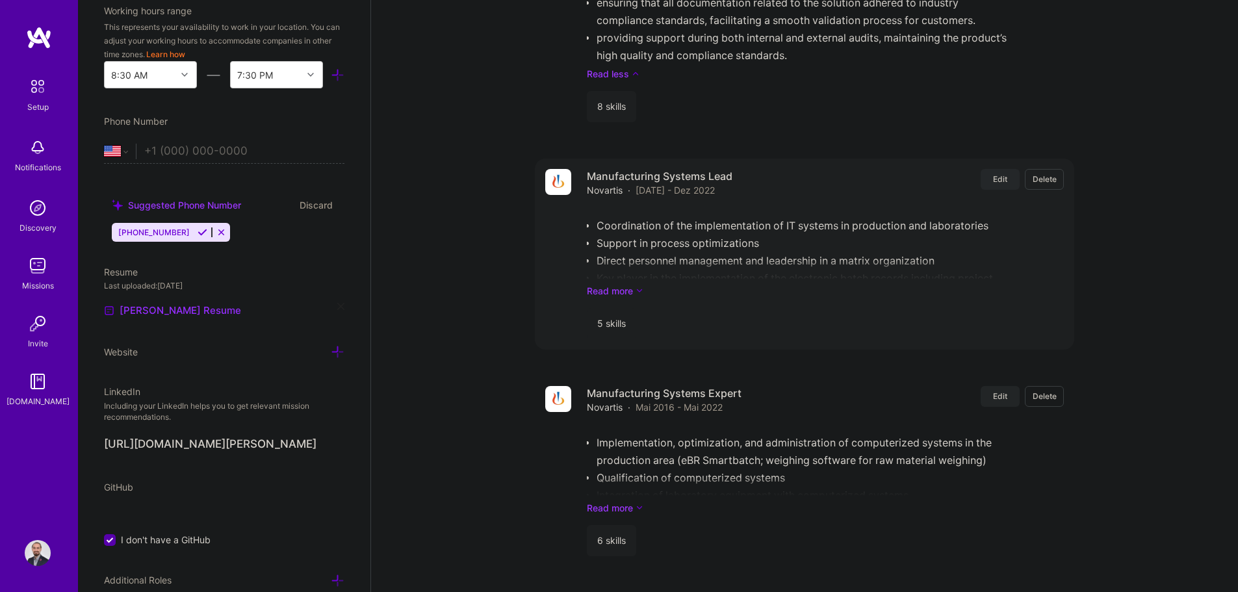
click at [622, 173] on span "Edit" at bounding box center [1000, 178] width 14 height 11
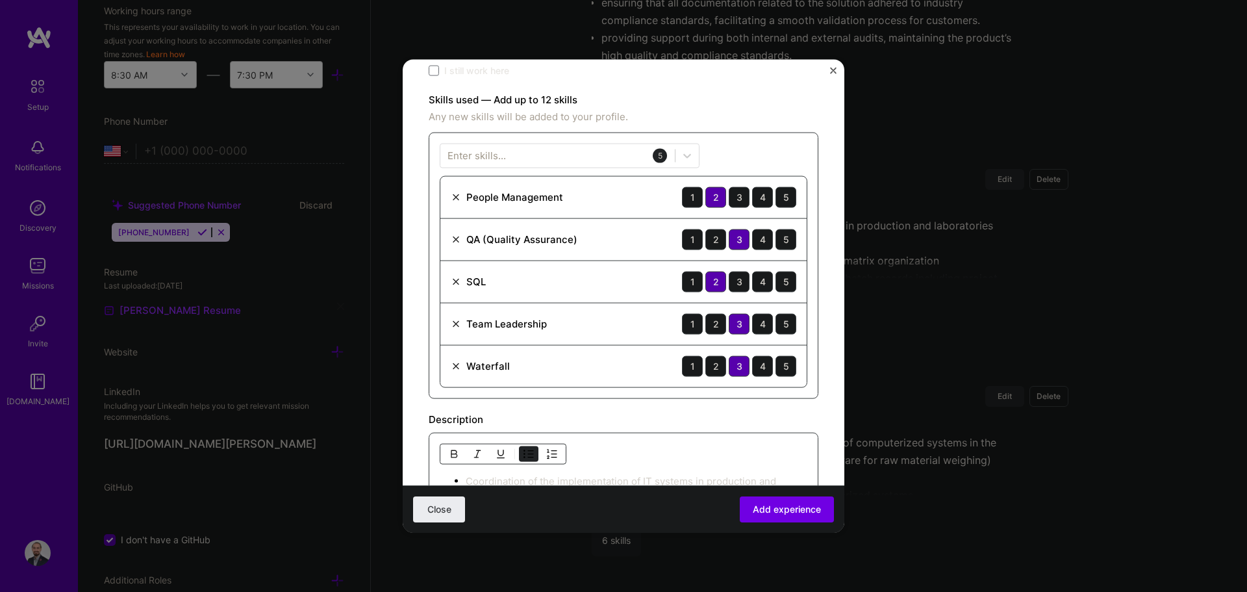
scroll to position [325, 0]
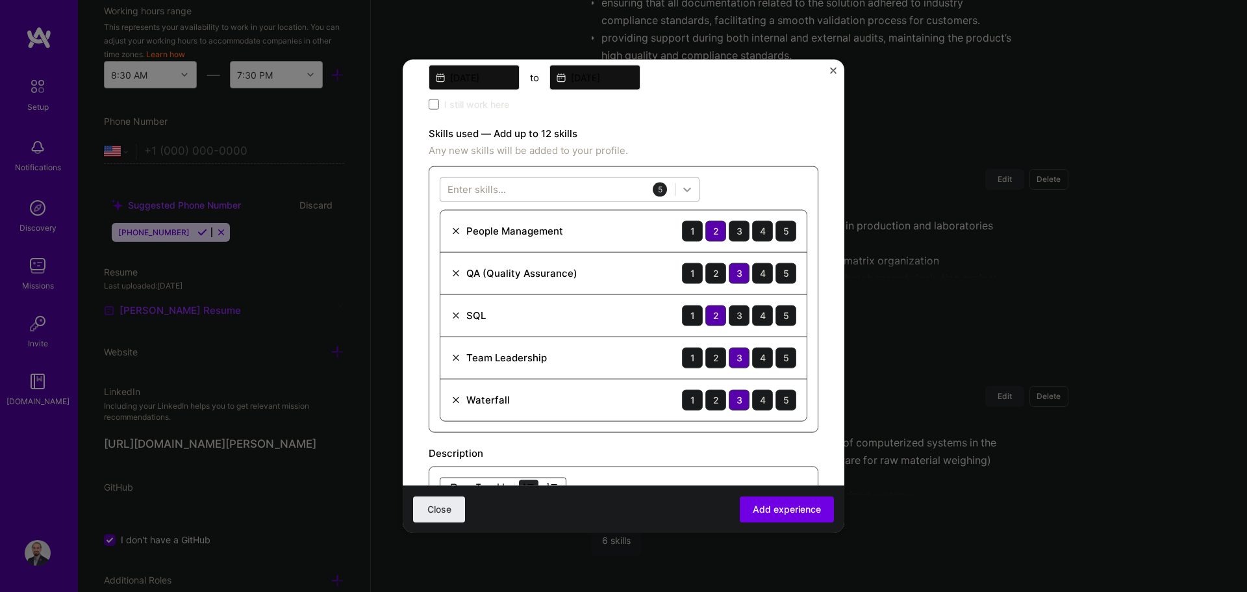
click at [622, 190] on icon at bounding box center [687, 189] width 13 height 13
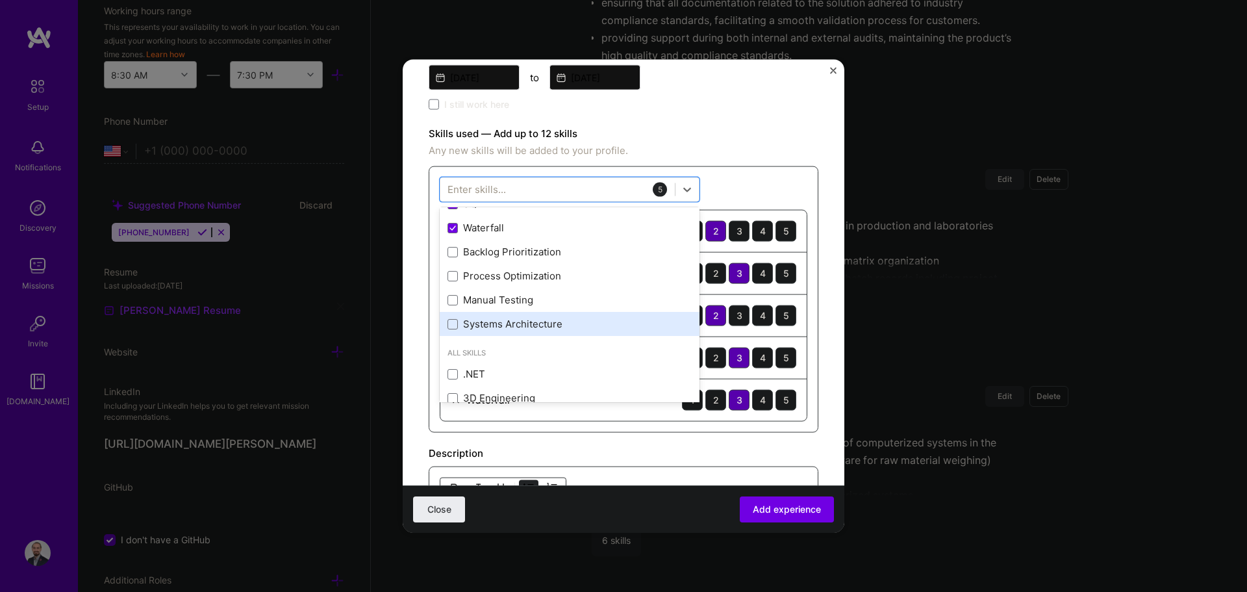
scroll to position [260, 0]
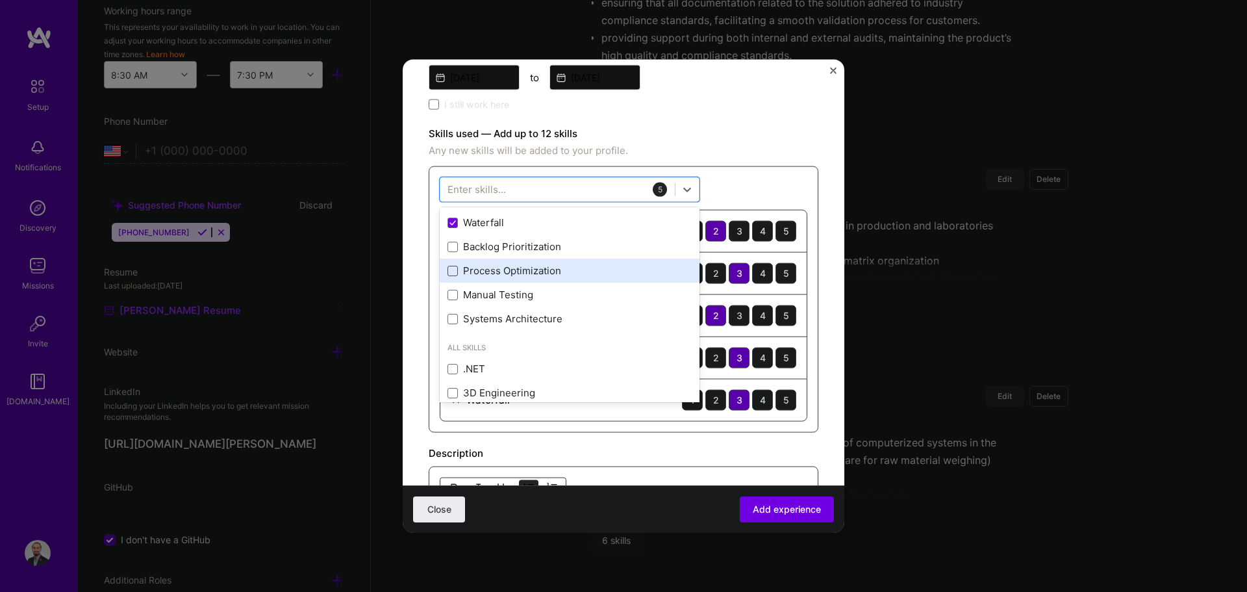
click at [449, 274] on span at bounding box center [453, 270] width 10 height 10
click at [0, 0] on input "checkbox" at bounding box center [0, 0] width 0 height 0
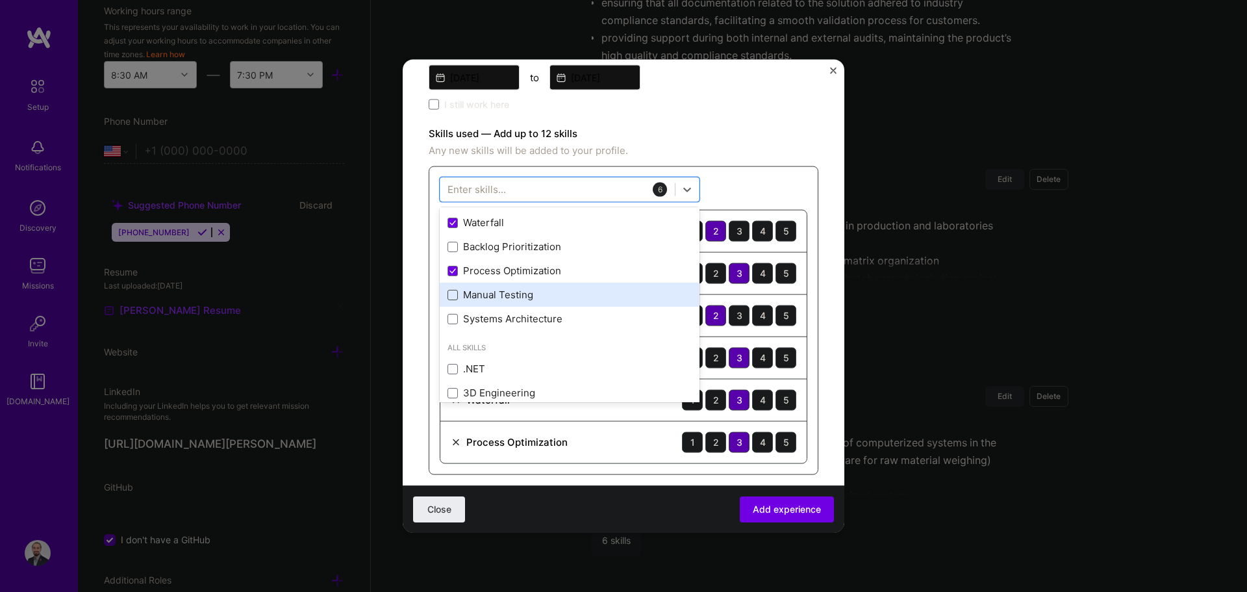
click at [454, 300] on span at bounding box center [453, 294] width 10 height 10
click at [0, 0] on input "checkbox" at bounding box center [0, 0] width 0 height 0
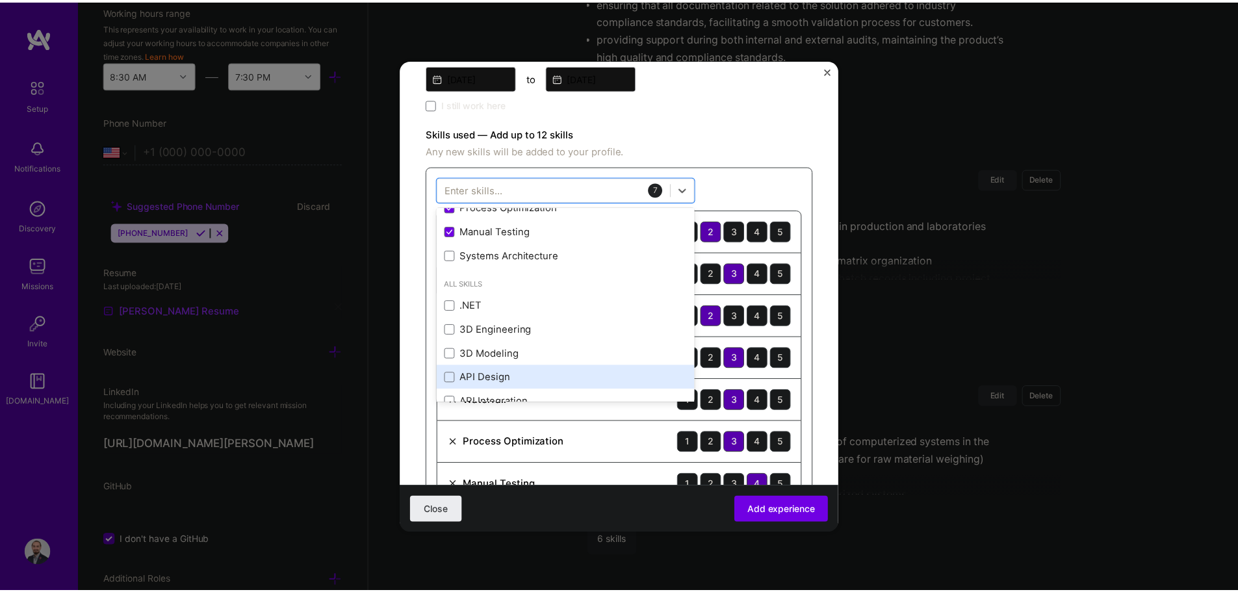
scroll to position [325, 0]
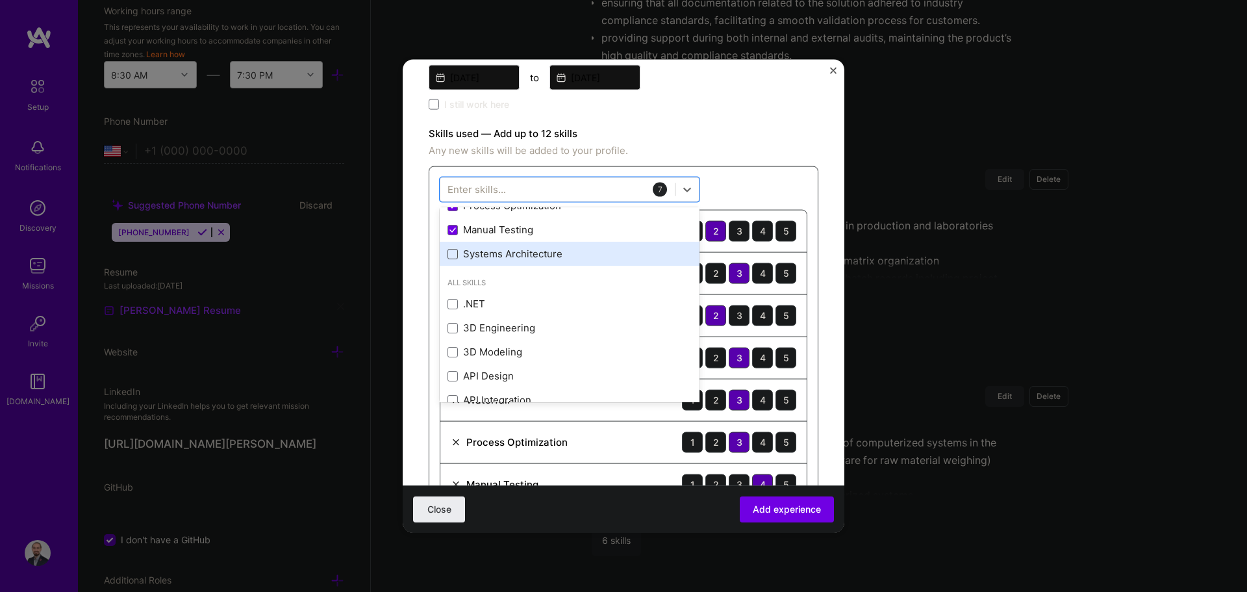
click at [455, 257] on span at bounding box center [453, 253] width 10 height 10
click at [0, 0] on input "checkbox" at bounding box center [0, 0] width 0 height 0
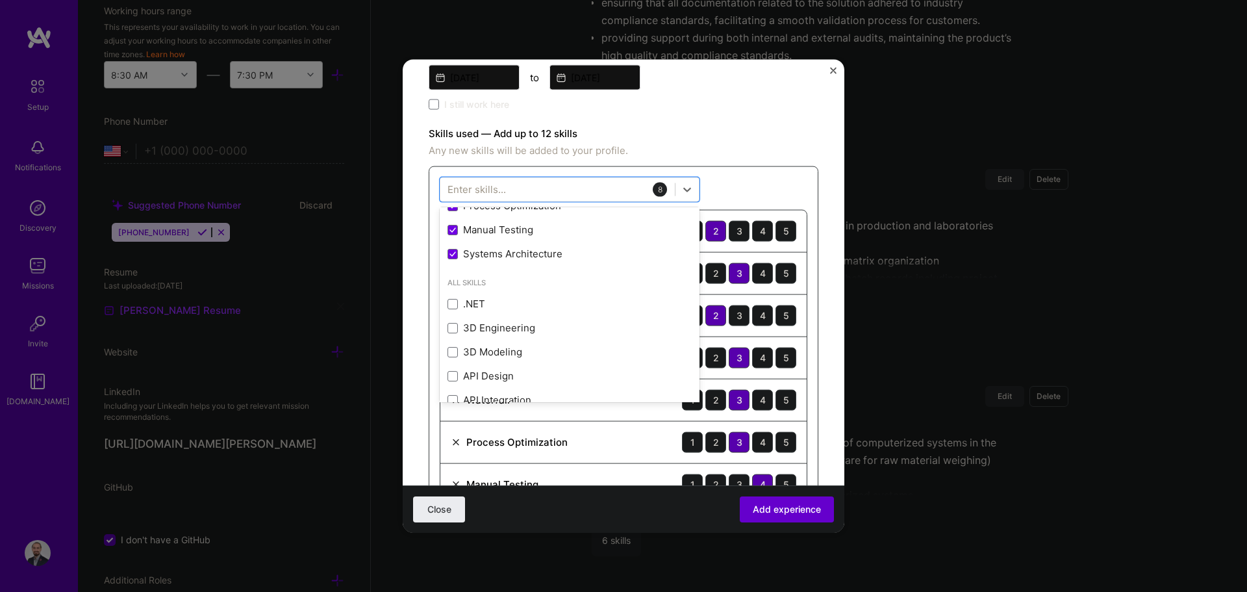
click at [622, 509] on span "Add experience" at bounding box center [787, 509] width 68 height 13
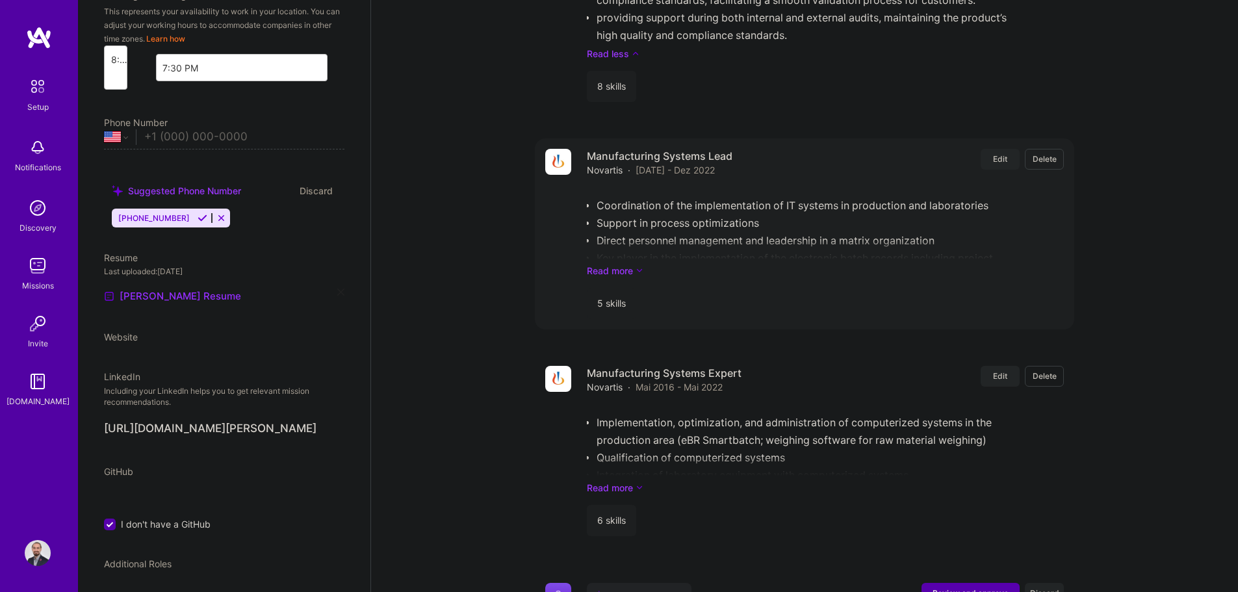
select select "US"
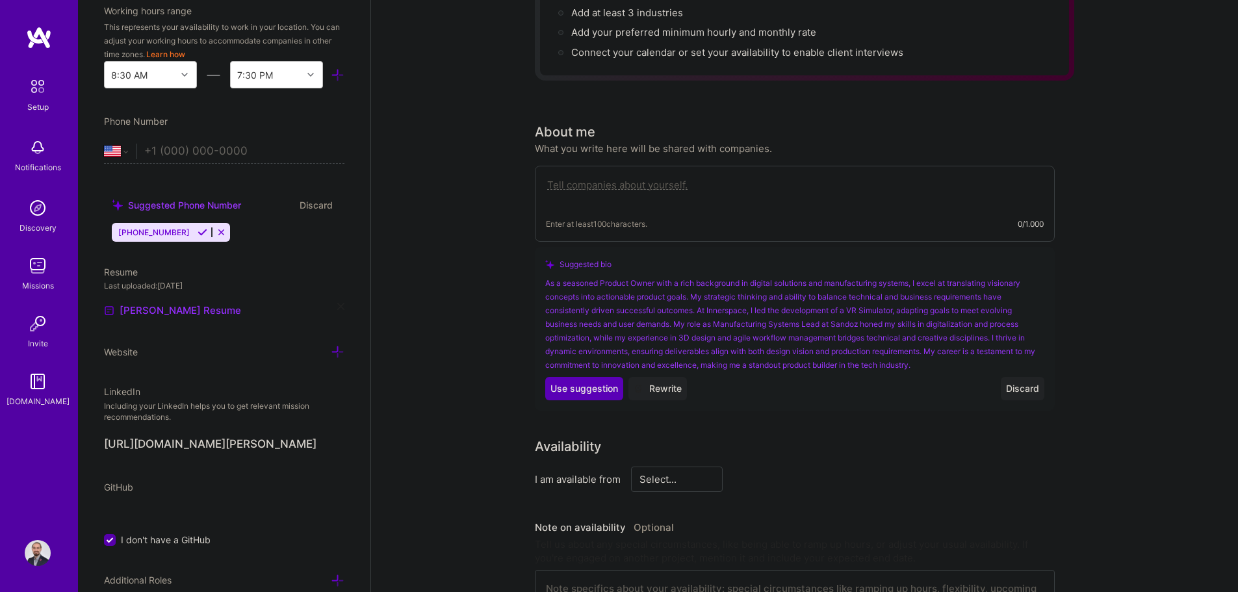
scroll to position [215, 0]
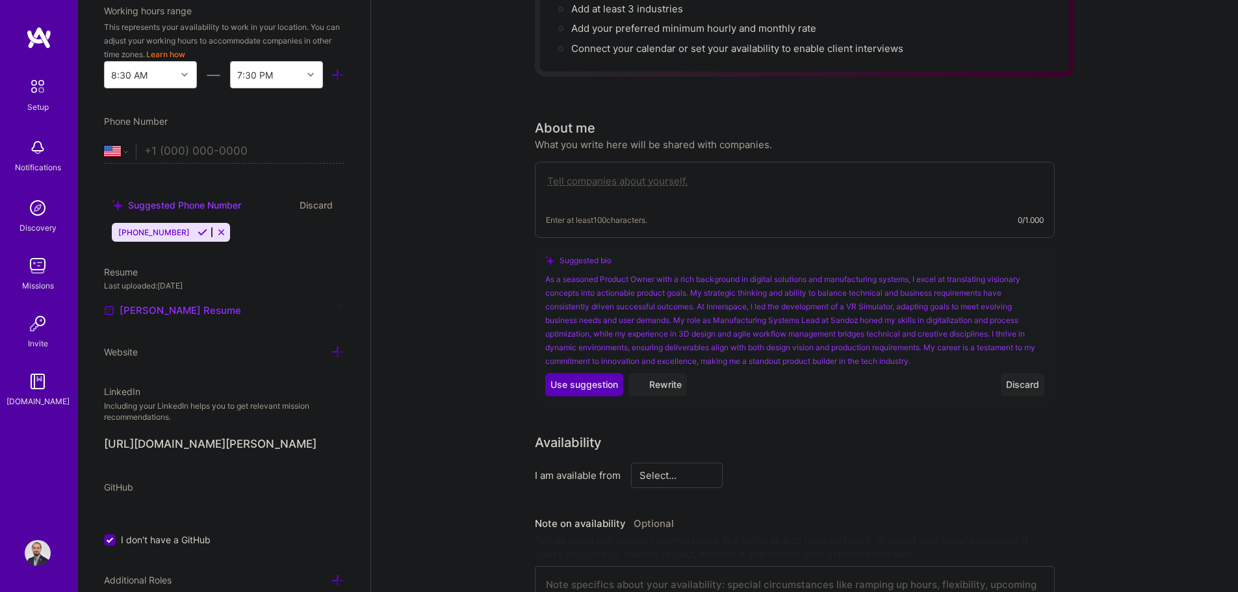
paste textarea "Experience: - As Software Product Owner: Translation of company and product vis…"
type textarea "Experience: - As Software Product Owner: Translation of company and product vis…"
paste textarea "I am enthusiastic about projects involving VR/AR and AI, leveraging my experien…"
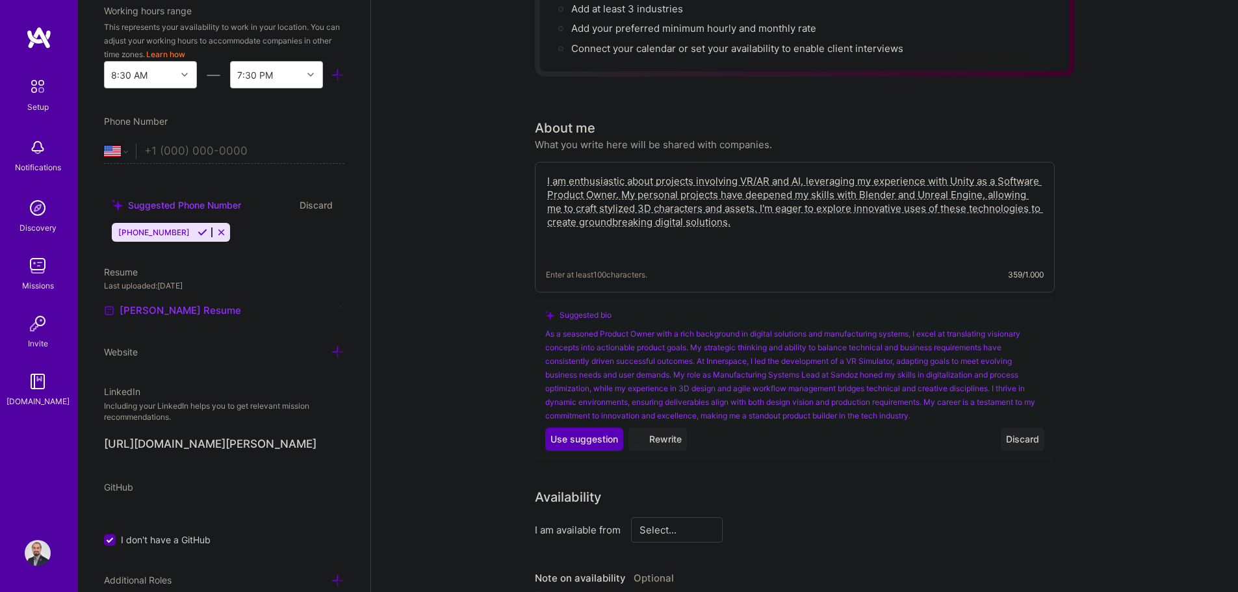
paste textarea "I seek a workplace where I can freely propose ideas, have my voice heard, and e…"
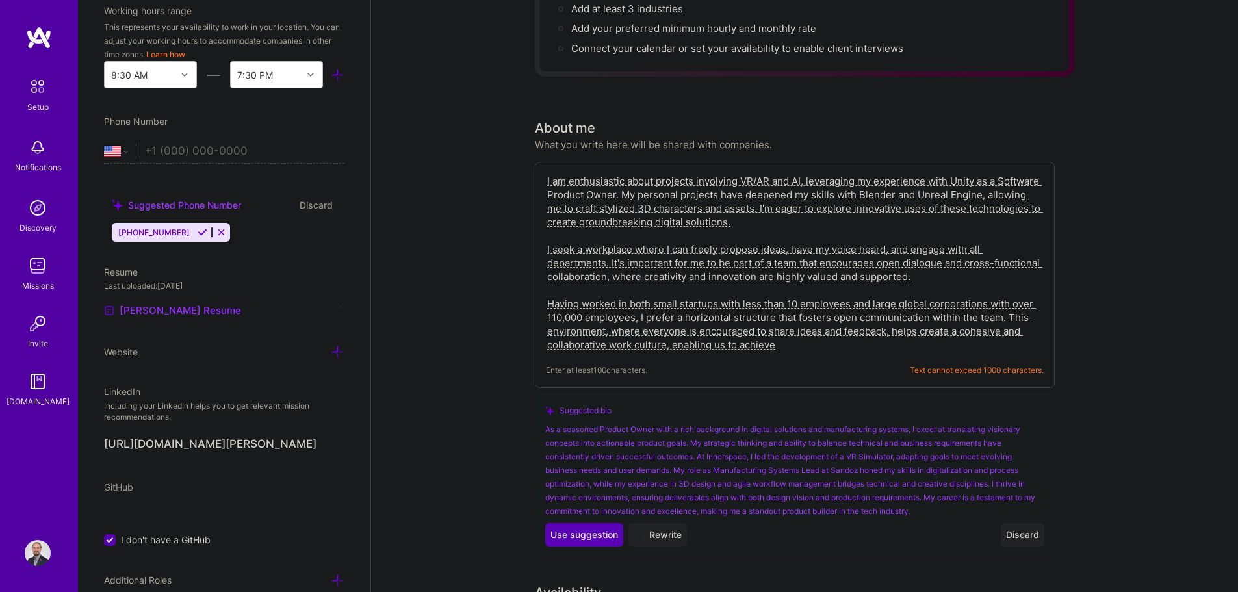
click at [622, 315] on textarea "I am enthusiastic about projects involving VR/AR and AI, leveraging my experien…" at bounding box center [795, 263] width 498 height 180
drag, startPoint x: 781, startPoint y: 324, endPoint x: 536, endPoint y: 234, distance: 260.8
click at [536, 234] on div "I am enthusiastic about projects involving VR/AR and AI, leveraging my experien…" at bounding box center [795, 275] width 520 height 226
paste textarea "Having worked in both small startups with less than 10 employees and large glob…"
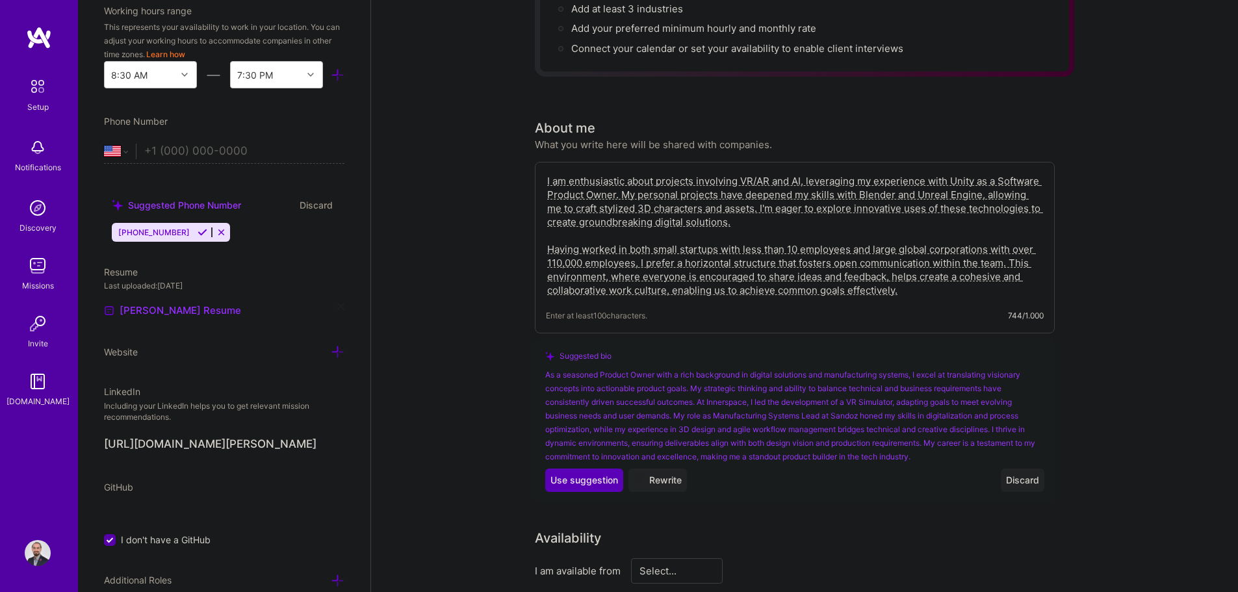
click at [550, 235] on textarea "I am enthusiastic about projects involving VR/AR and AI, leveraging my experien…" at bounding box center [795, 235] width 498 height 125
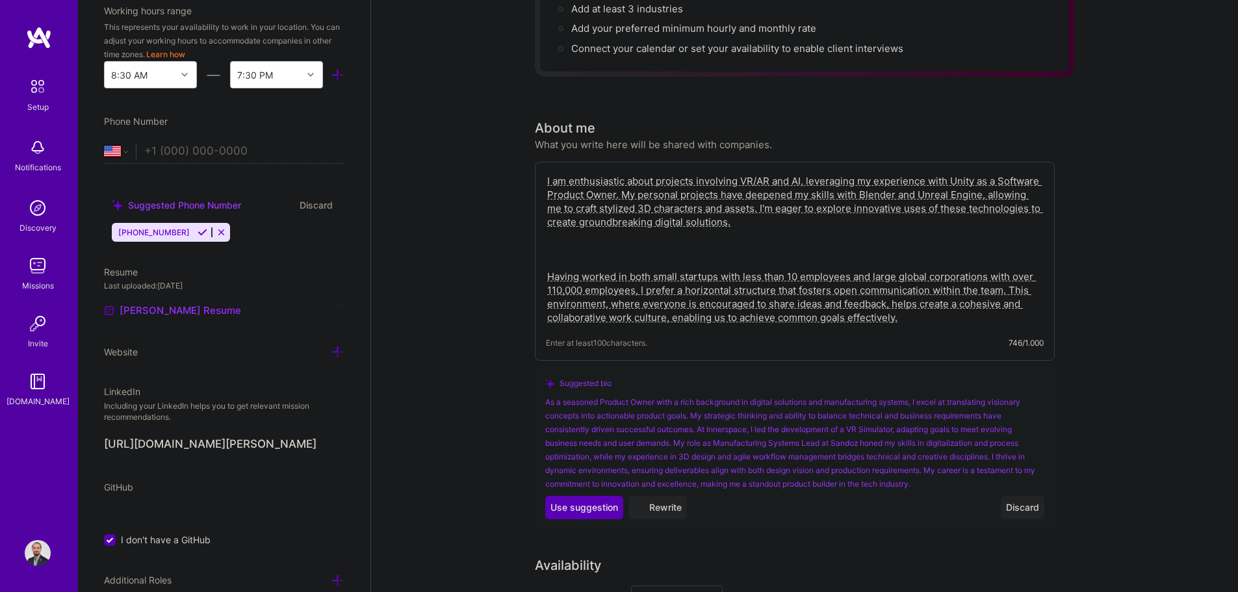
paste textarea "freely propose ideas, have my voice heard, and engage with all departments. It'…"
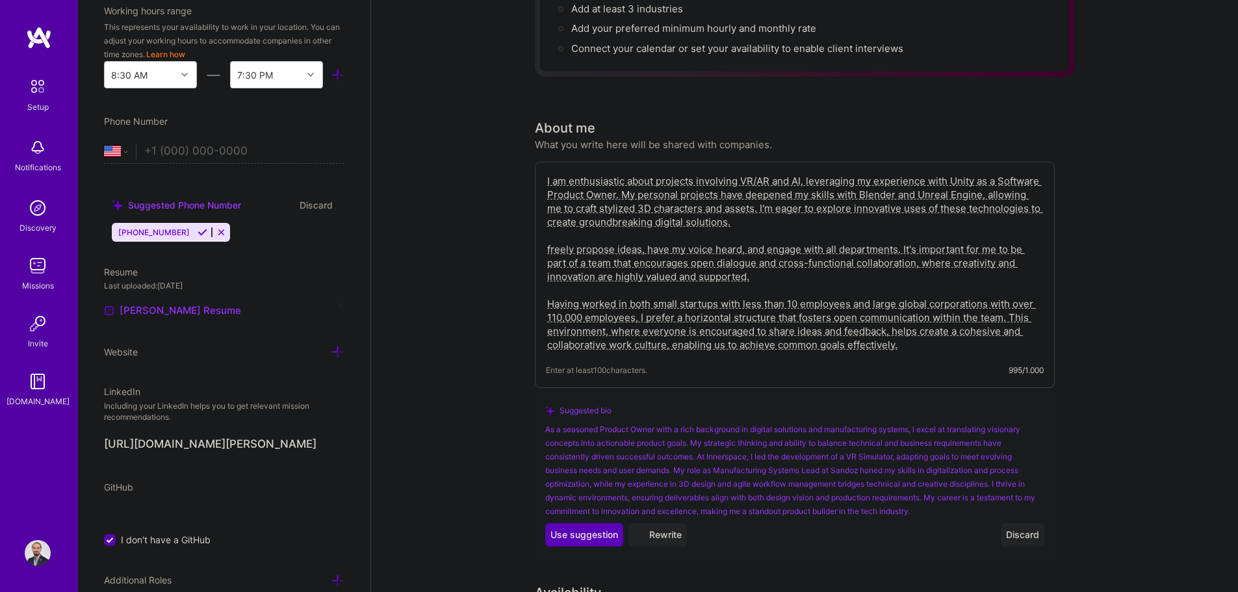
click at [563, 231] on textarea "I am enthusiastic about projects involving VR/AR and AI, leveraging my experien…" at bounding box center [795, 263] width 498 height 180
click at [622, 173] on textarea "I am enthusiastic about projects involving VR/AR and AI, leveraging my experien…" at bounding box center [795, 263] width 498 height 180
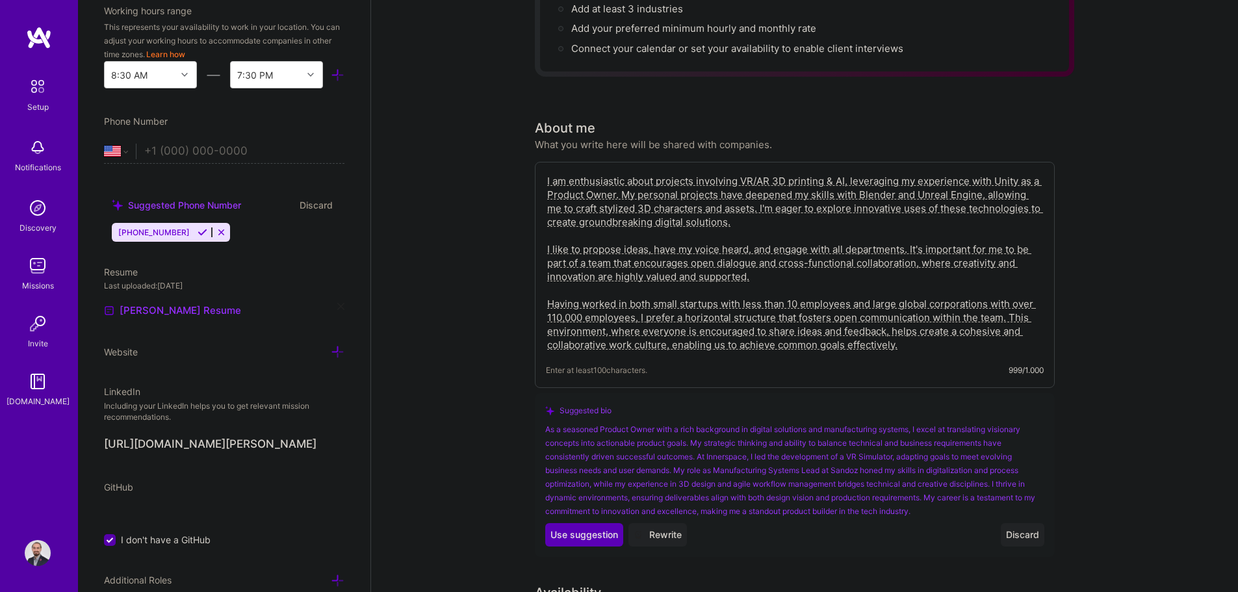
click at [586, 231] on textarea "I am enthusiastic about projects involving VR/AR 3D printing & AI, leveraging m…" at bounding box center [795, 263] width 498 height 180
click at [622, 229] on textarea "I am enthusiastic about projects involving VR/AR 3D printing & AI, leveraging m…" at bounding box center [795, 263] width 498 height 180
type textarea "I am enthusiastic about projects involving VR/AR 3D printing & AI, leveraging m…"
click at [622, 327] on textarea "I am enthusiastic about projects involving VR/AR 3D printing & AI, leveraging m…" at bounding box center [795, 263] width 498 height 180
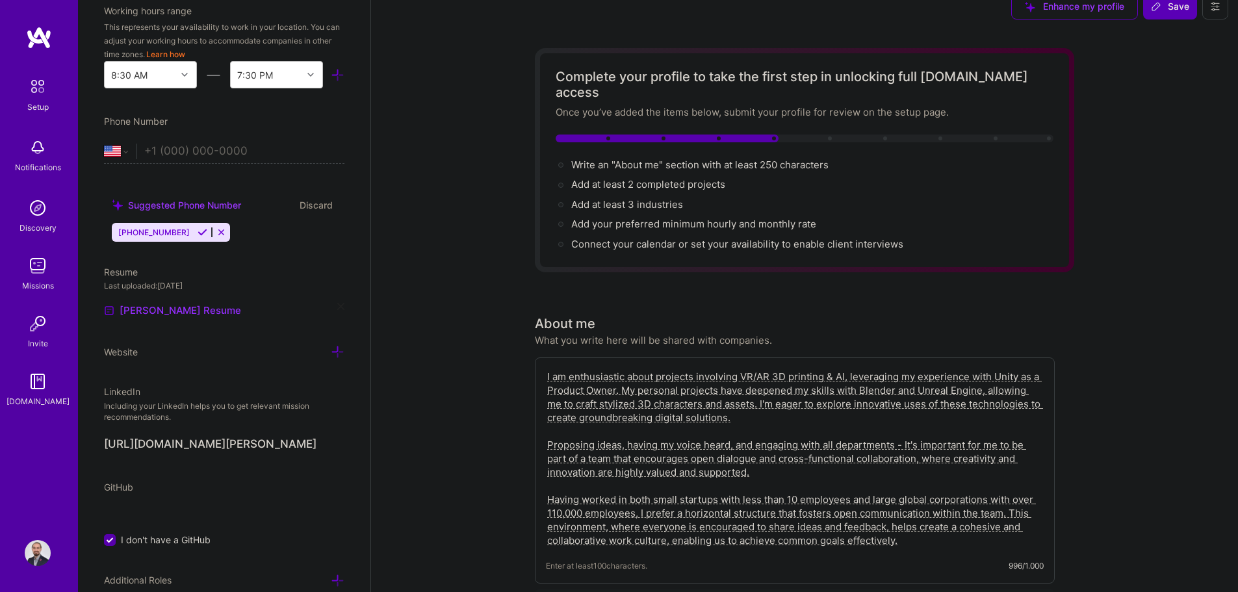
scroll to position [0, 0]
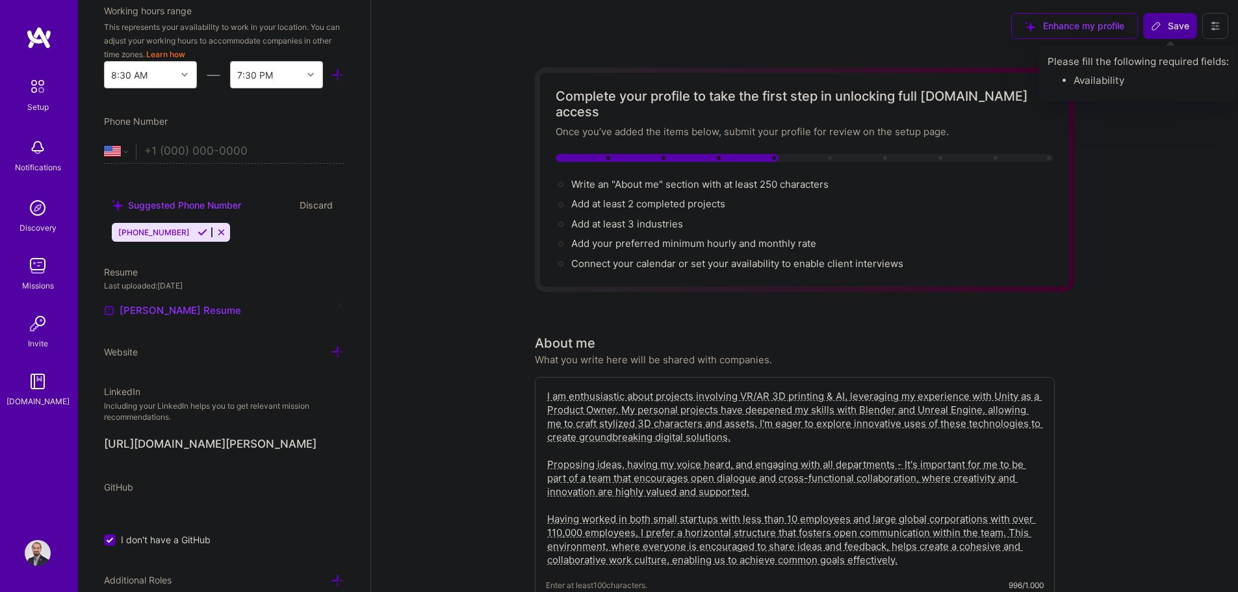
click at [622, 33] on button "Save" at bounding box center [1170, 26] width 54 height 26
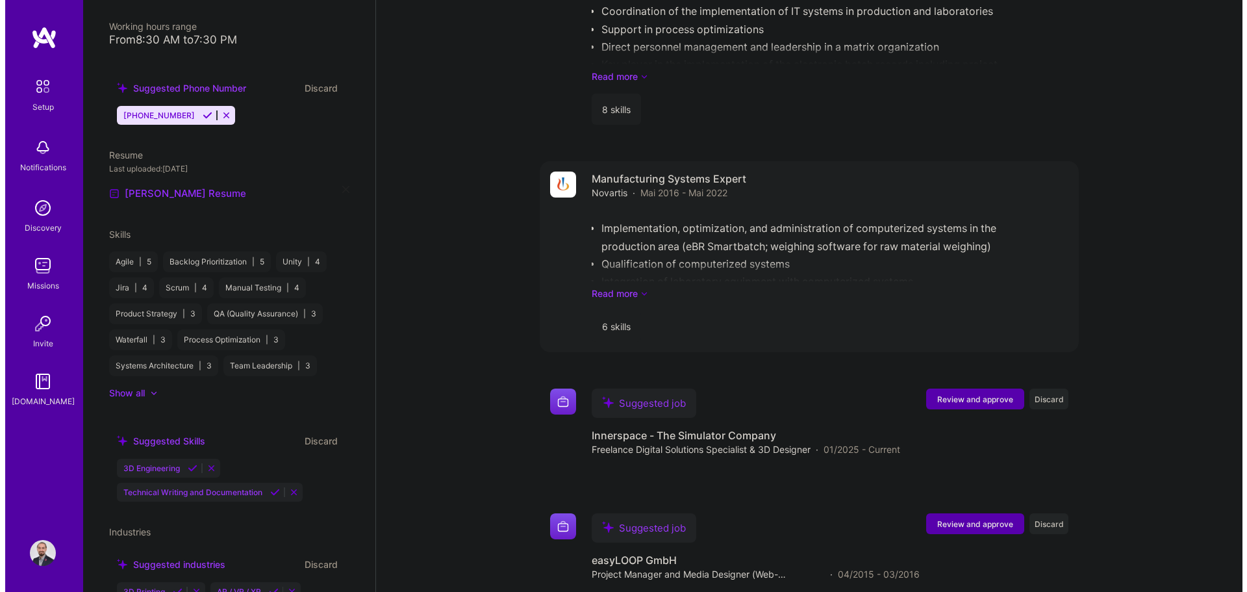
scroll to position [2070, 0]
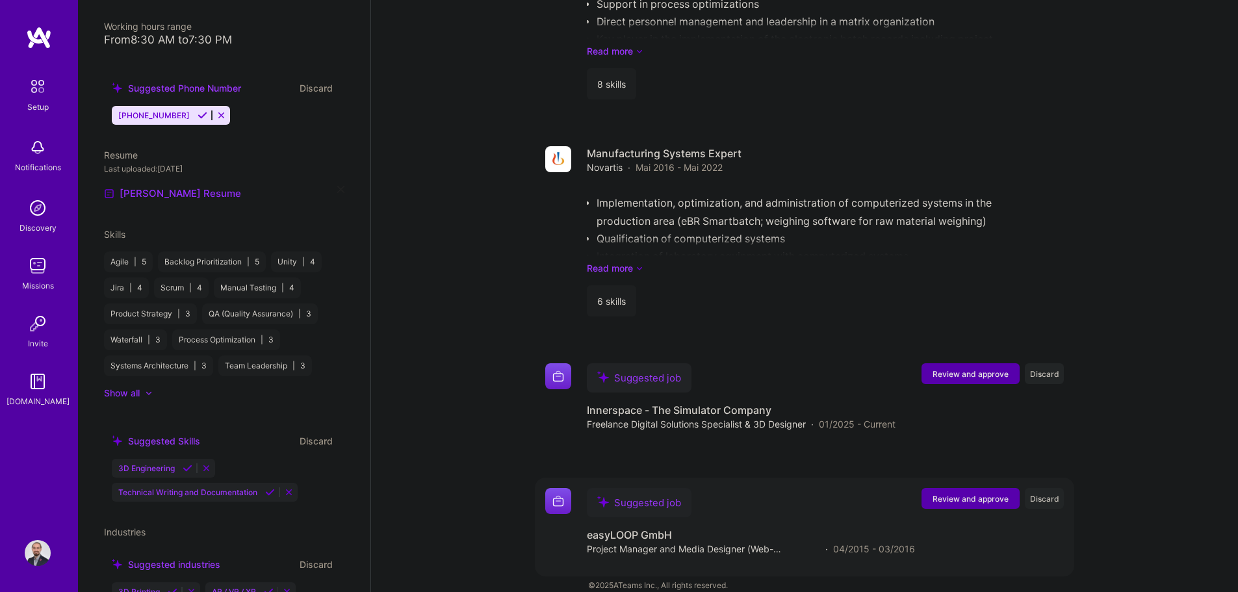
click at [622, 493] on span "Review and approve" at bounding box center [970, 498] width 76 height 11
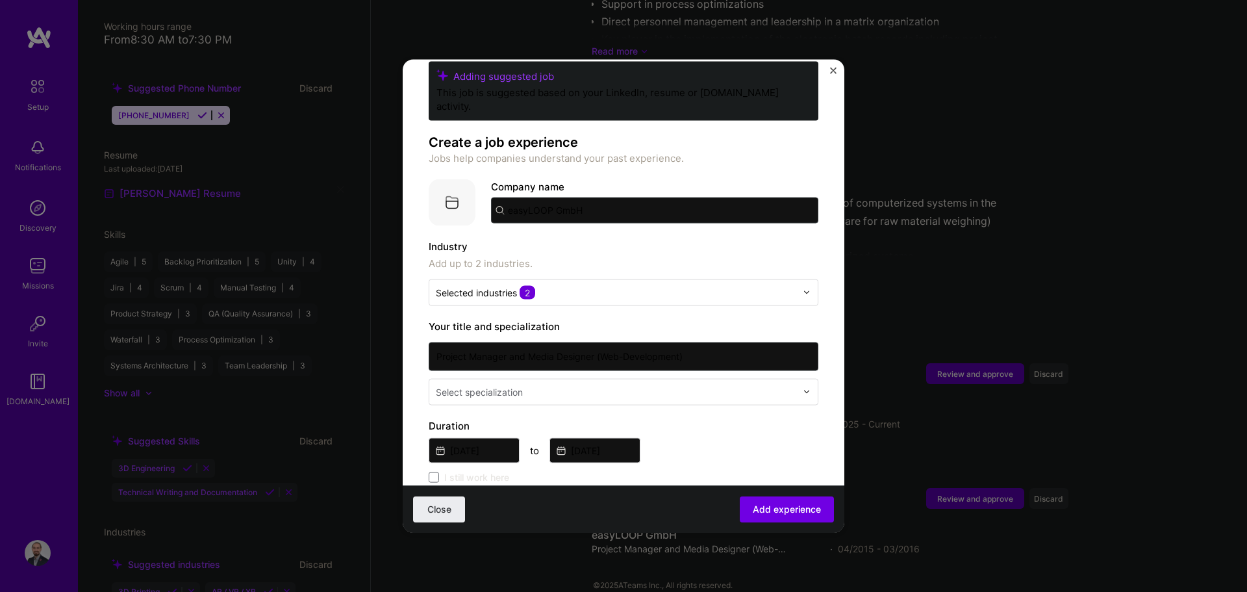
scroll to position [65, 0]
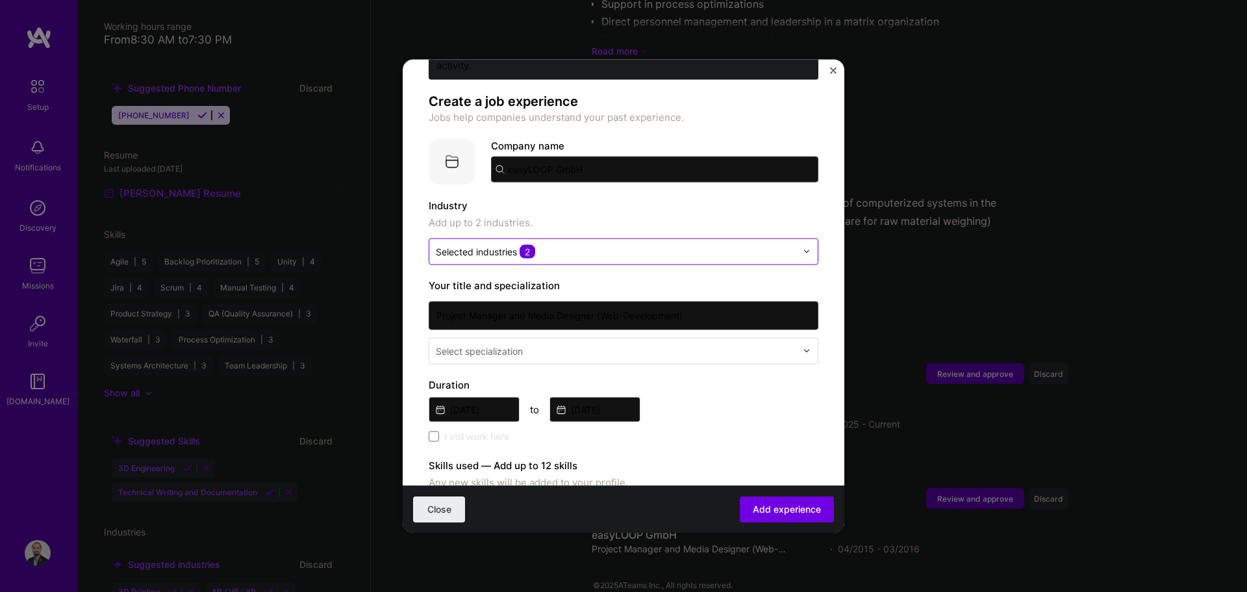
click at [611, 244] on input "text" at bounding box center [616, 251] width 361 height 14
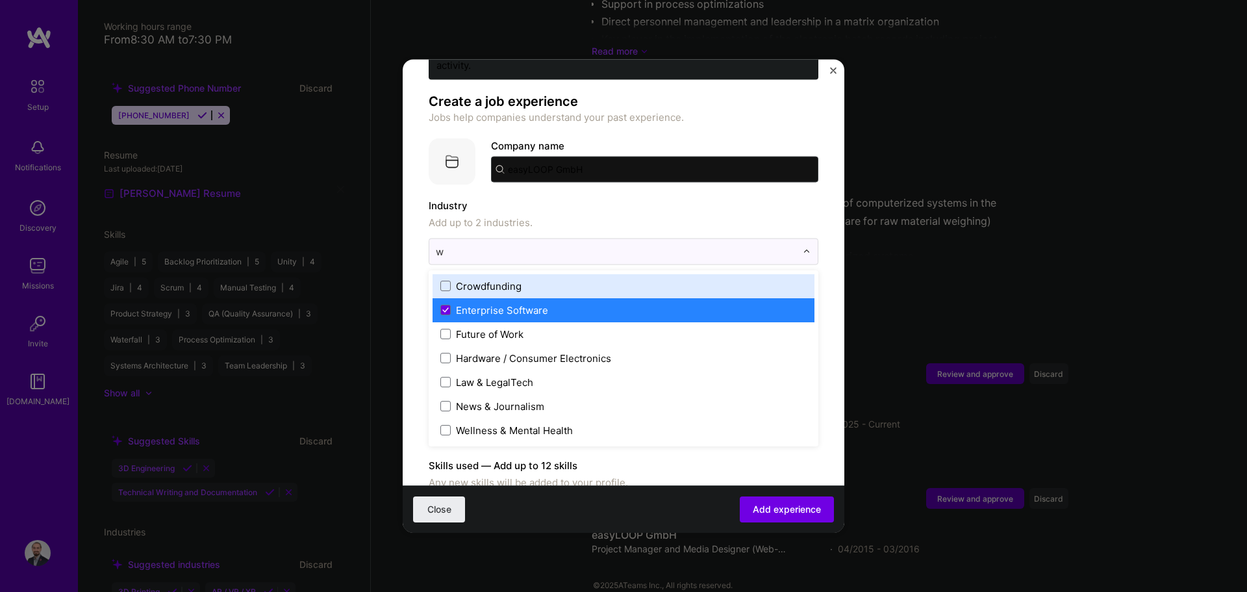
scroll to position [0, 0]
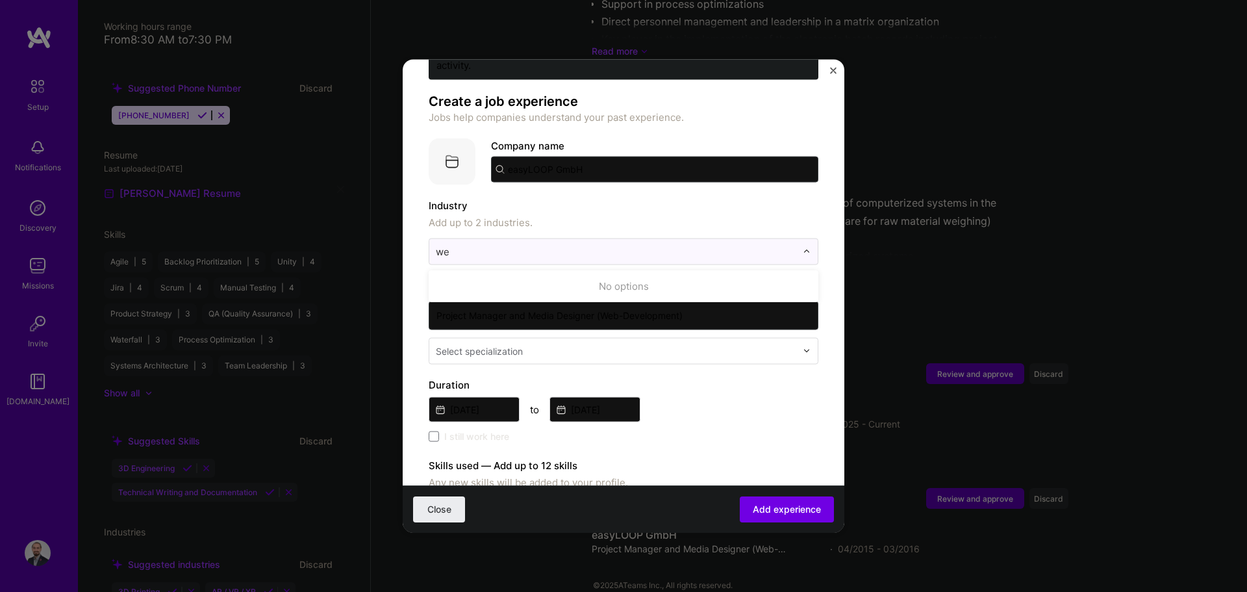
type input "w"
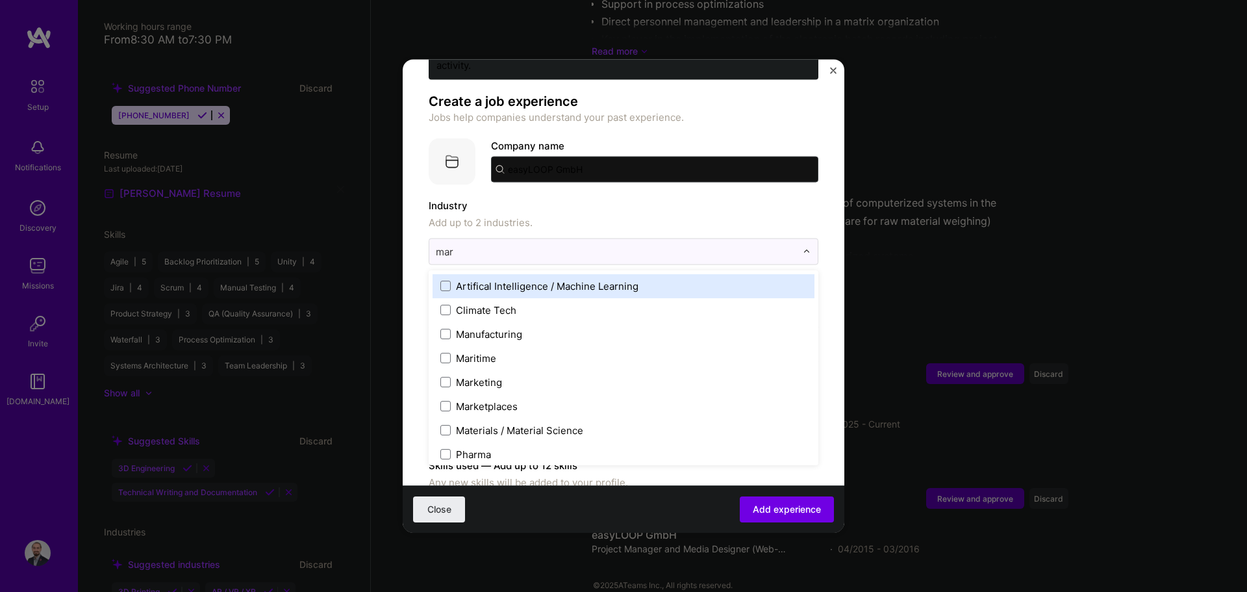
type input "mark"
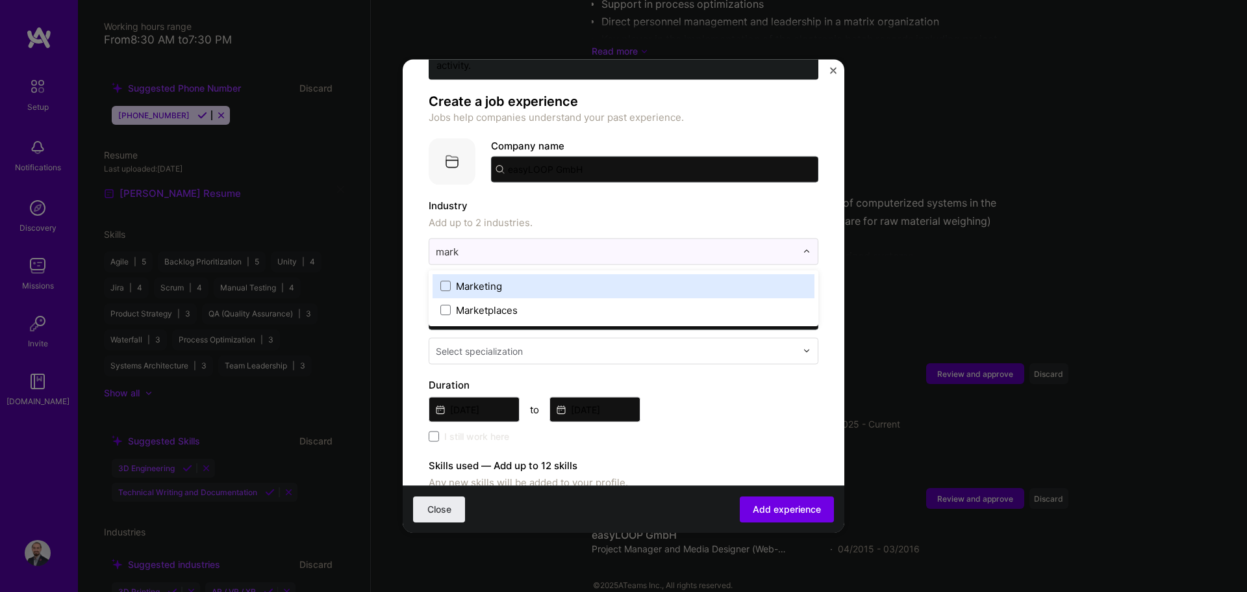
click at [506, 279] on label "Marketing" at bounding box center [624, 286] width 366 height 14
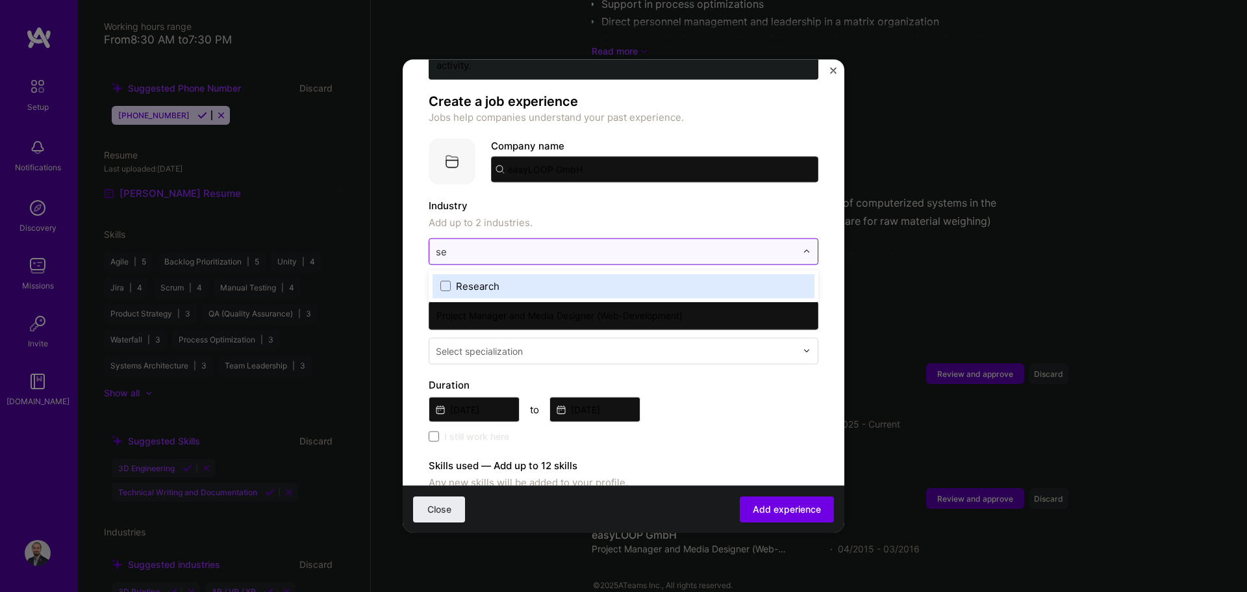
type input "s"
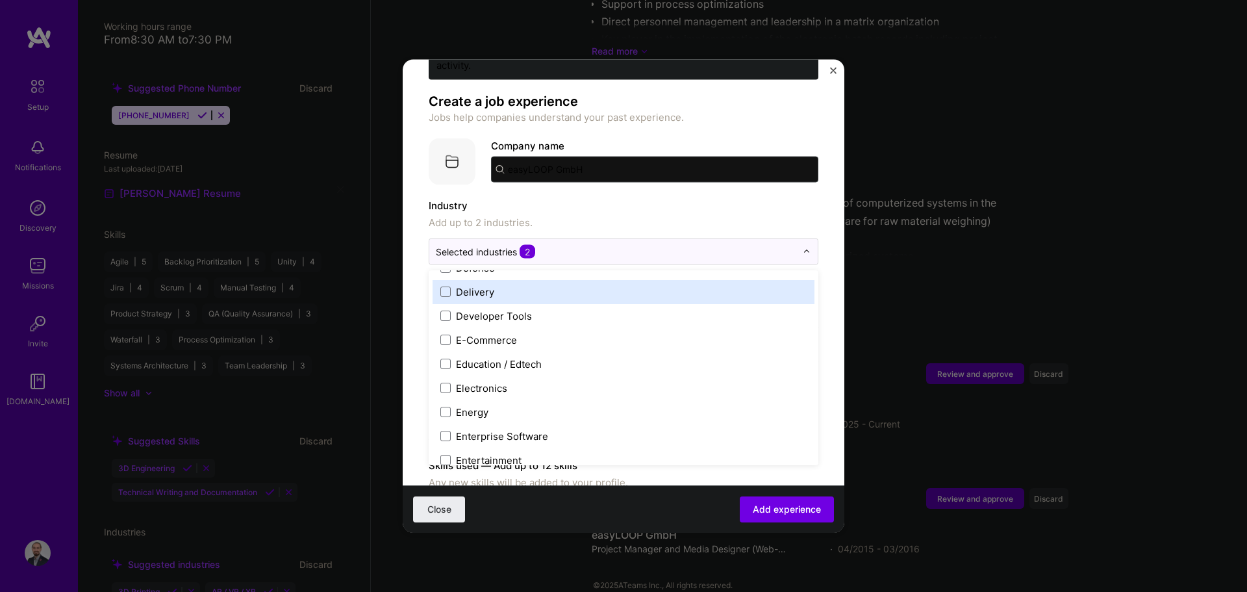
scroll to position [1105, 0]
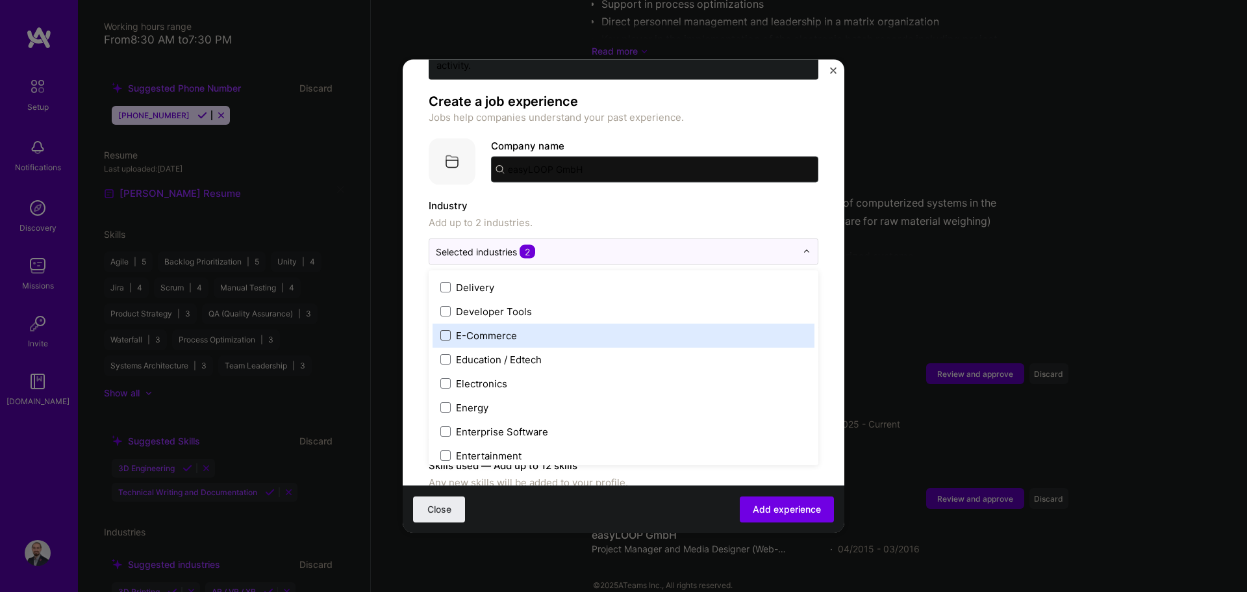
click at [444, 330] on span at bounding box center [446, 335] width 10 height 10
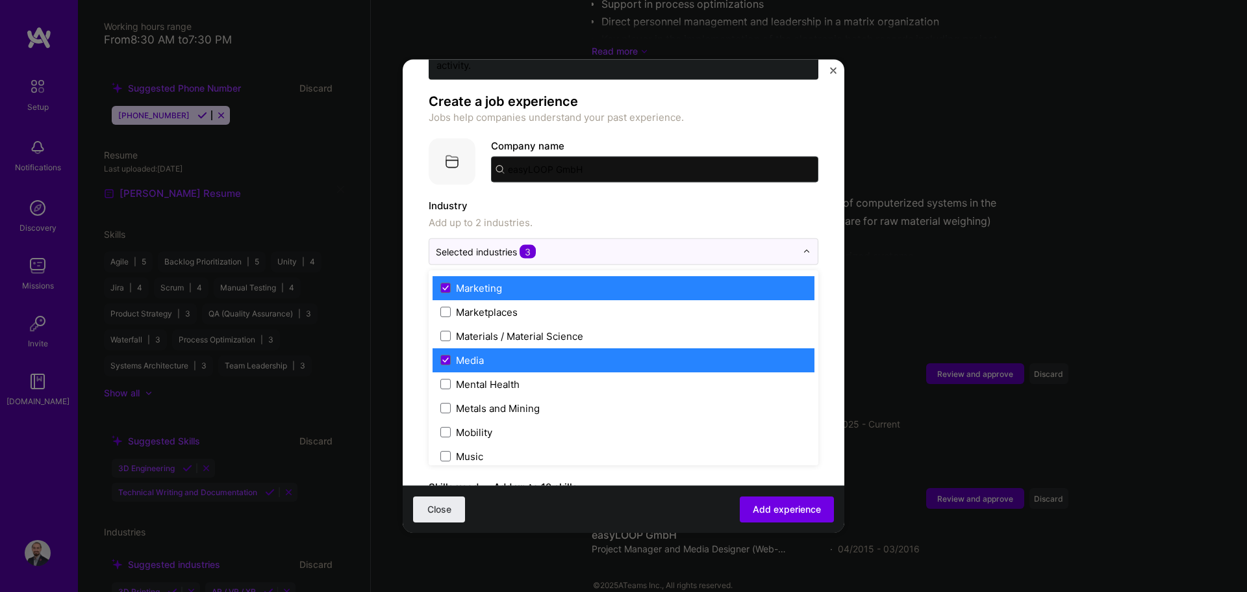
scroll to position [1949, 0]
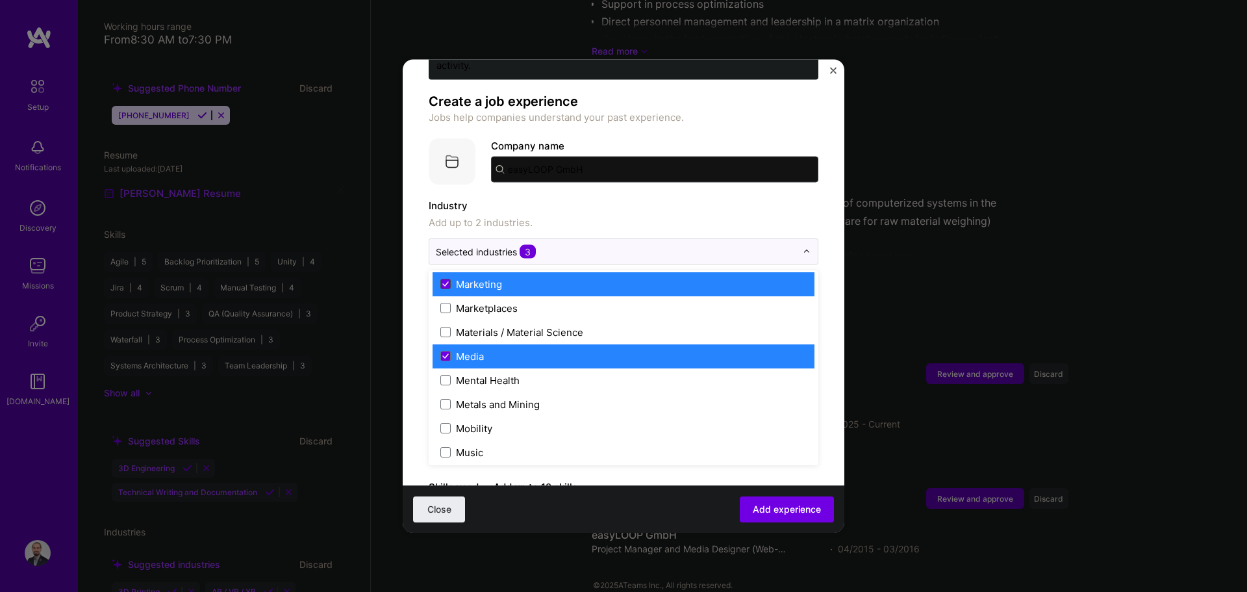
click at [448, 279] on span at bounding box center [446, 284] width 10 height 10
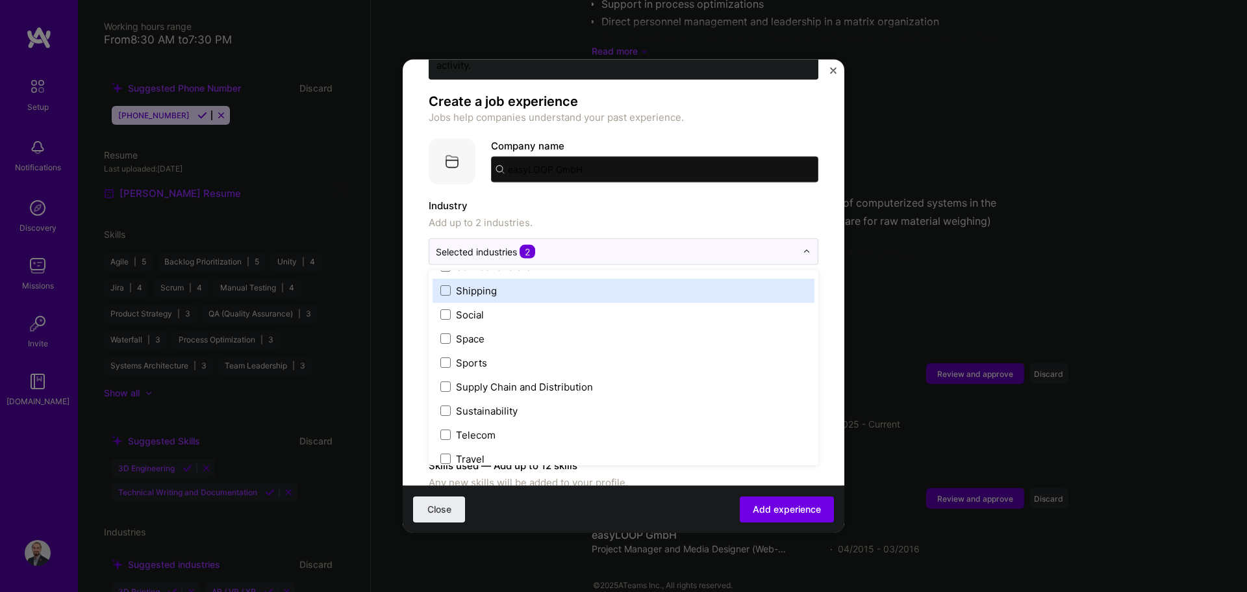
scroll to position [2698, 0]
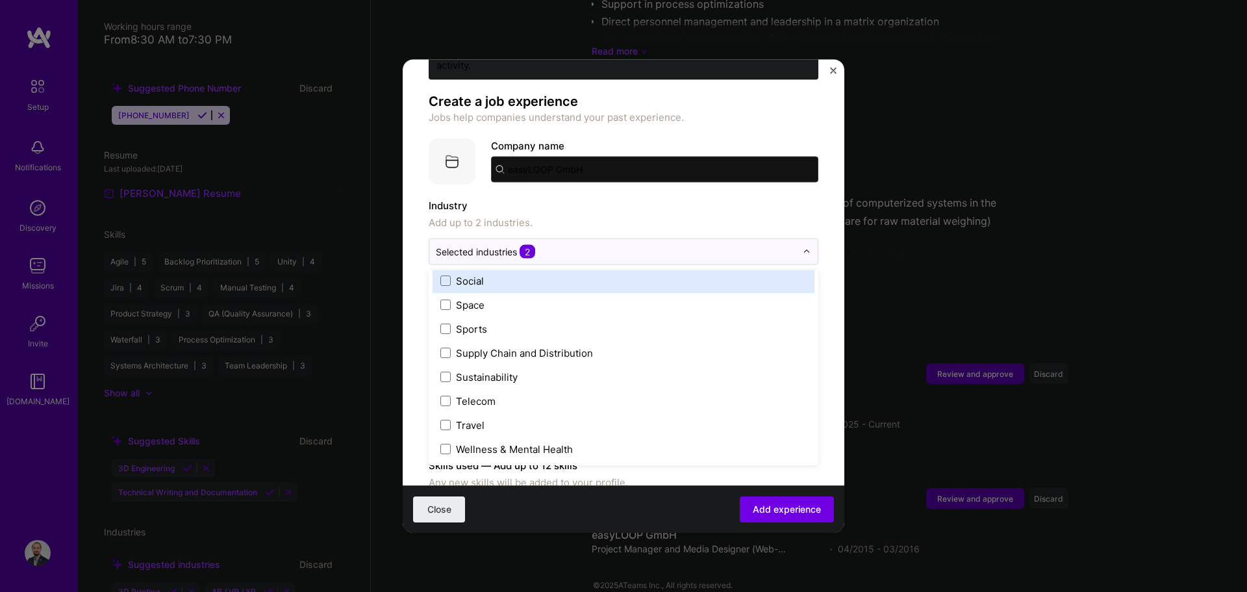
click at [622, 198] on label "Industry" at bounding box center [624, 206] width 390 height 16
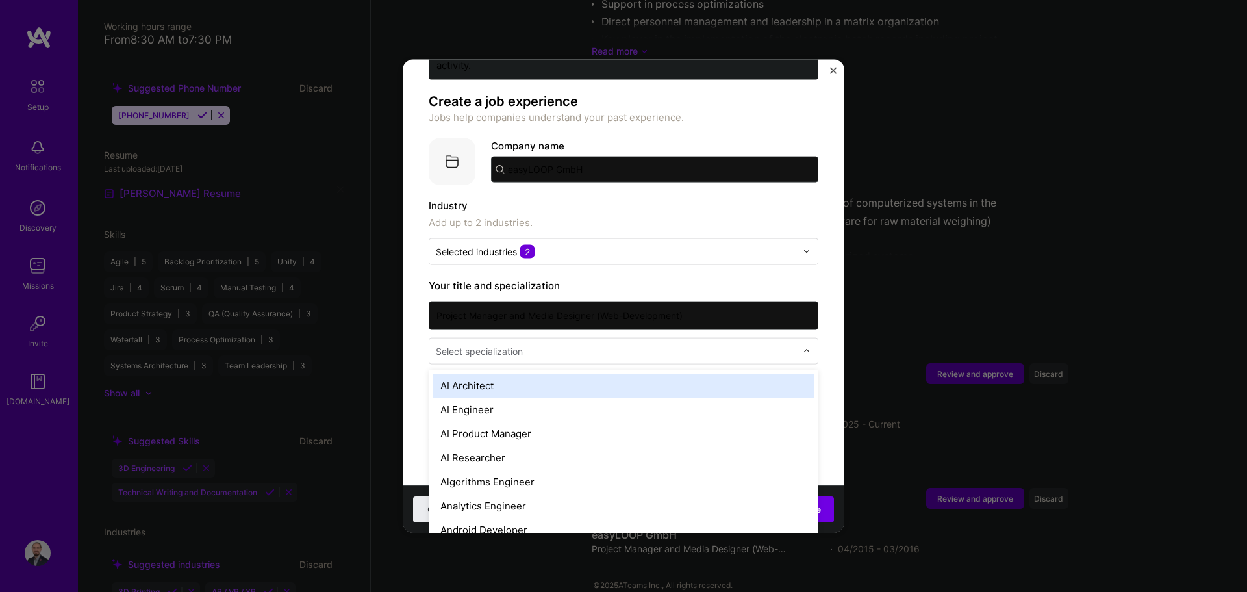
click at [556, 344] on input "text" at bounding box center [617, 351] width 363 height 14
type input "proj"
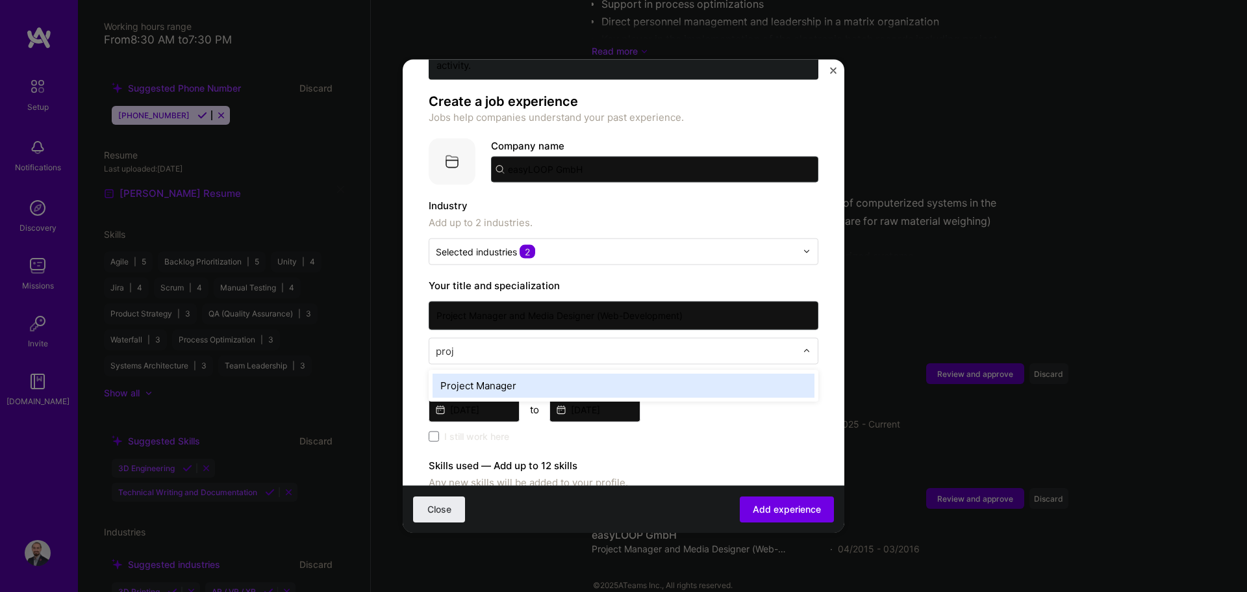
click at [510, 373] on div "Project Manager" at bounding box center [624, 385] width 382 height 24
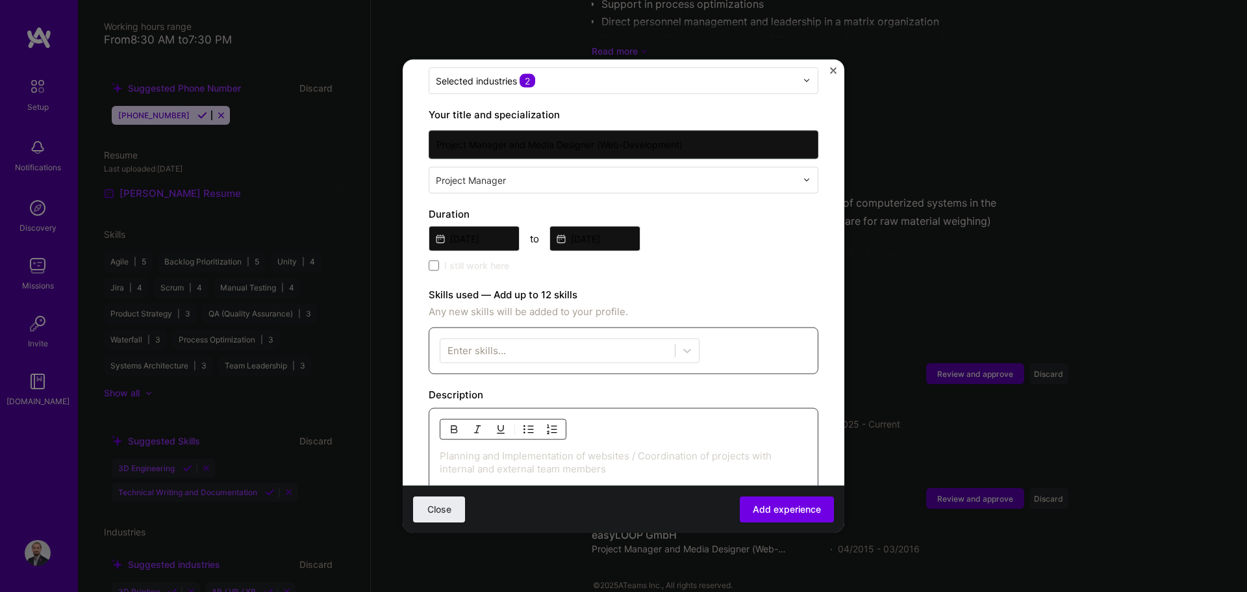
scroll to position [260, 0]
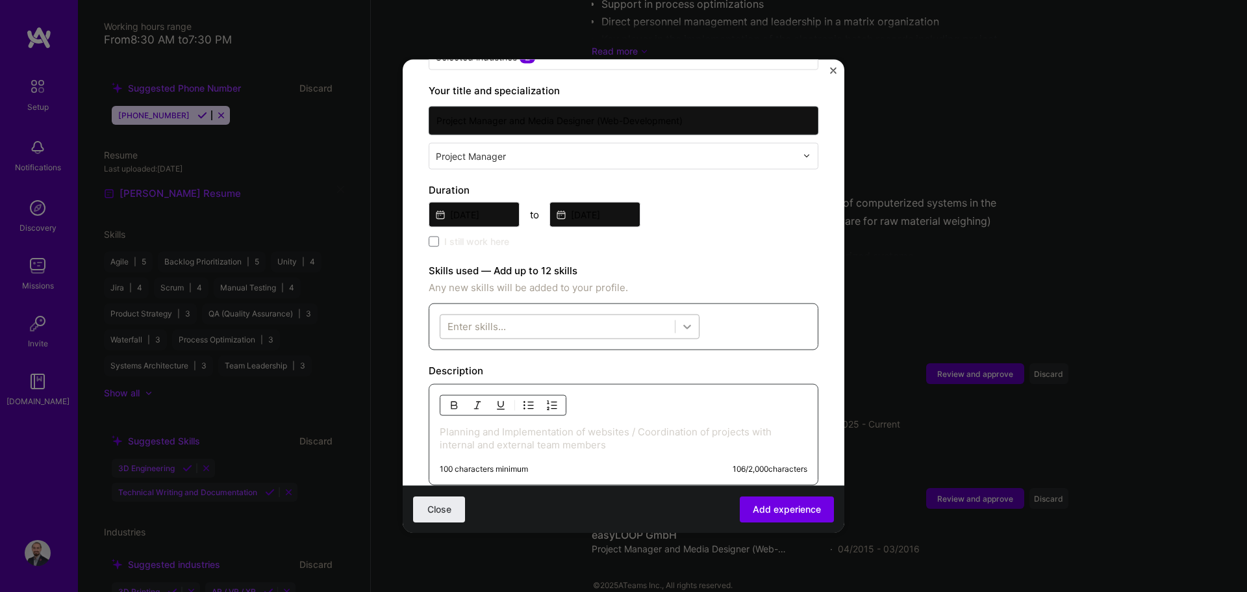
click at [622, 320] on icon at bounding box center [687, 326] width 13 height 13
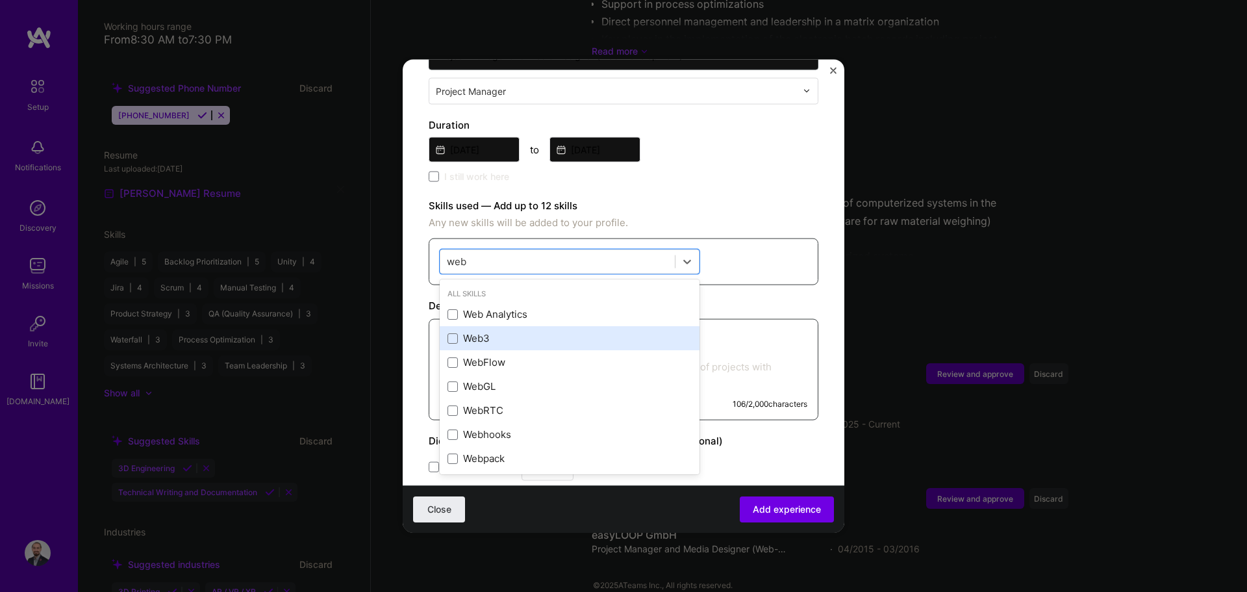
scroll to position [5, 0]
type input "w"
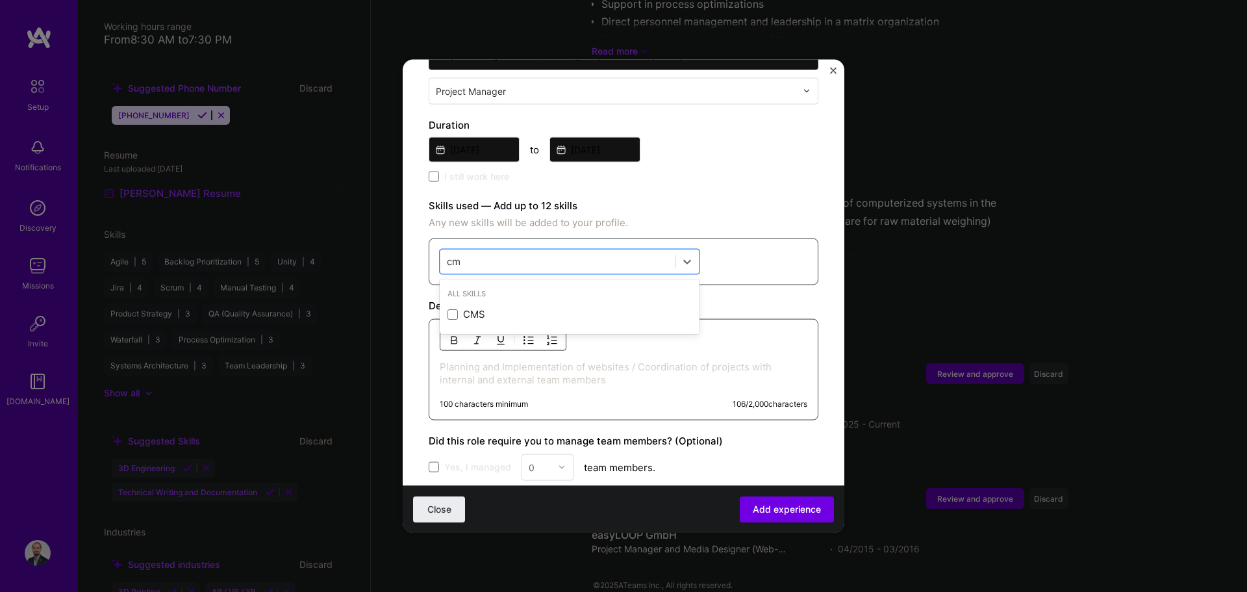
scroll to position [0, 0]
click at [462, 307] on div "CMS" at bounding box center [570, 314] width 244 height 14
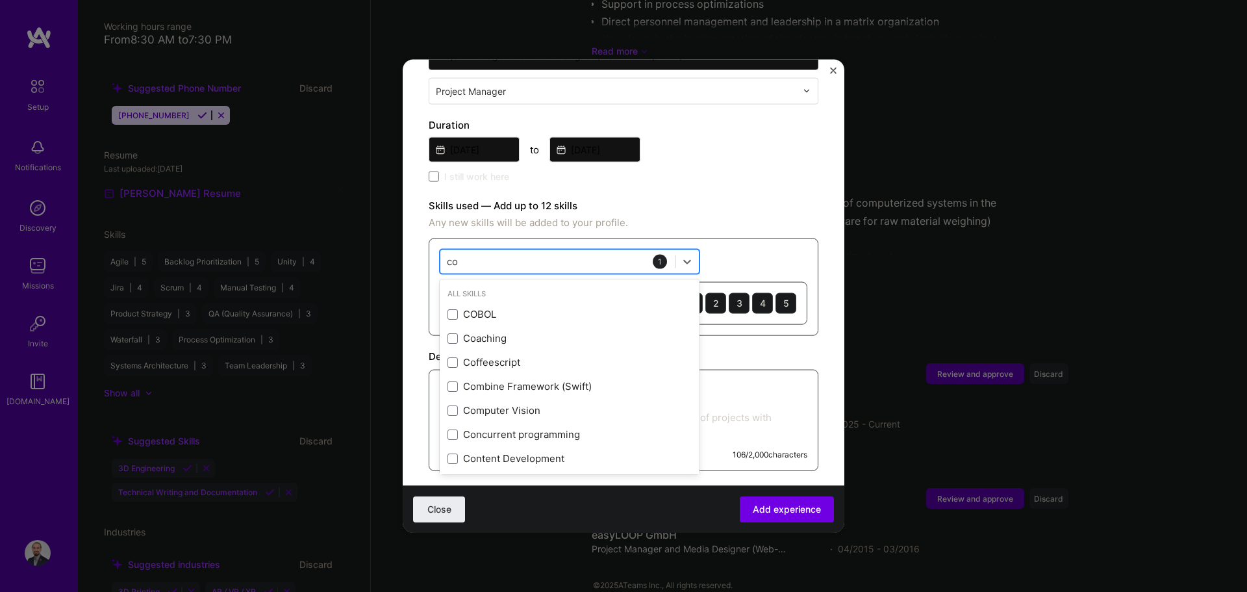
type input "c"
type input "w"
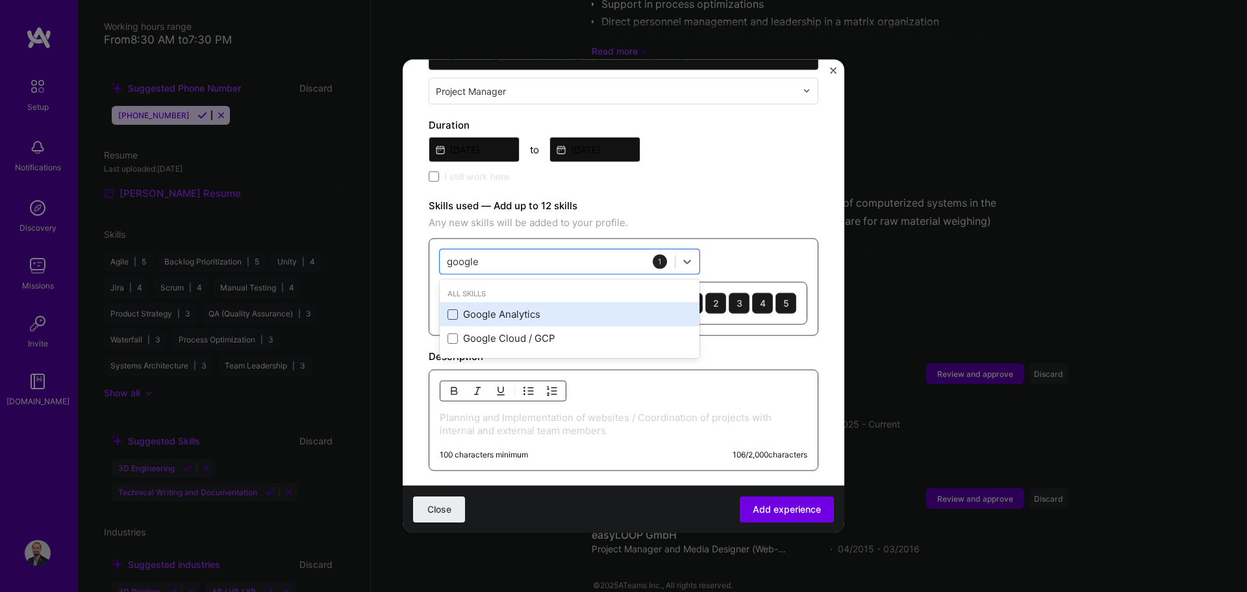
click at [457, 309] on span at bounding box center [453, 314] width 10 height 10
click at [0, 0] on input "checkbox" at bounding box center [0, 0] width 0 height 0
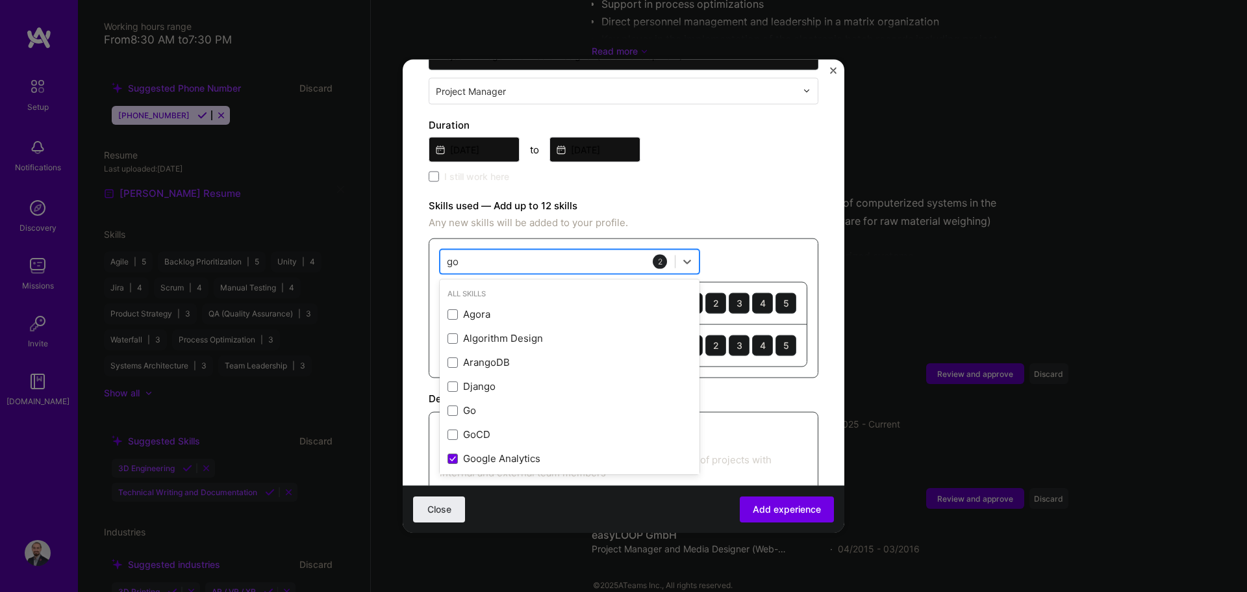
type input "g"
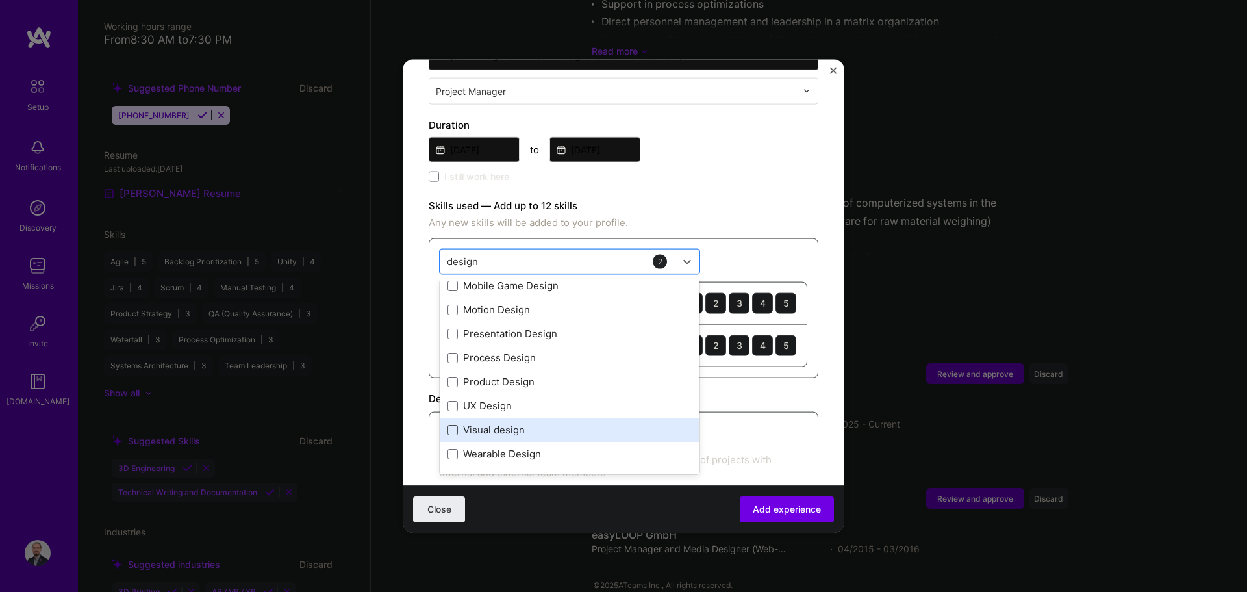
click at [455, 424] on span at bounding box center [453, 429] width 10 height 10
click at [0, 0] on input "checkbox" at bounding box center [0, 0] width 0 height 0
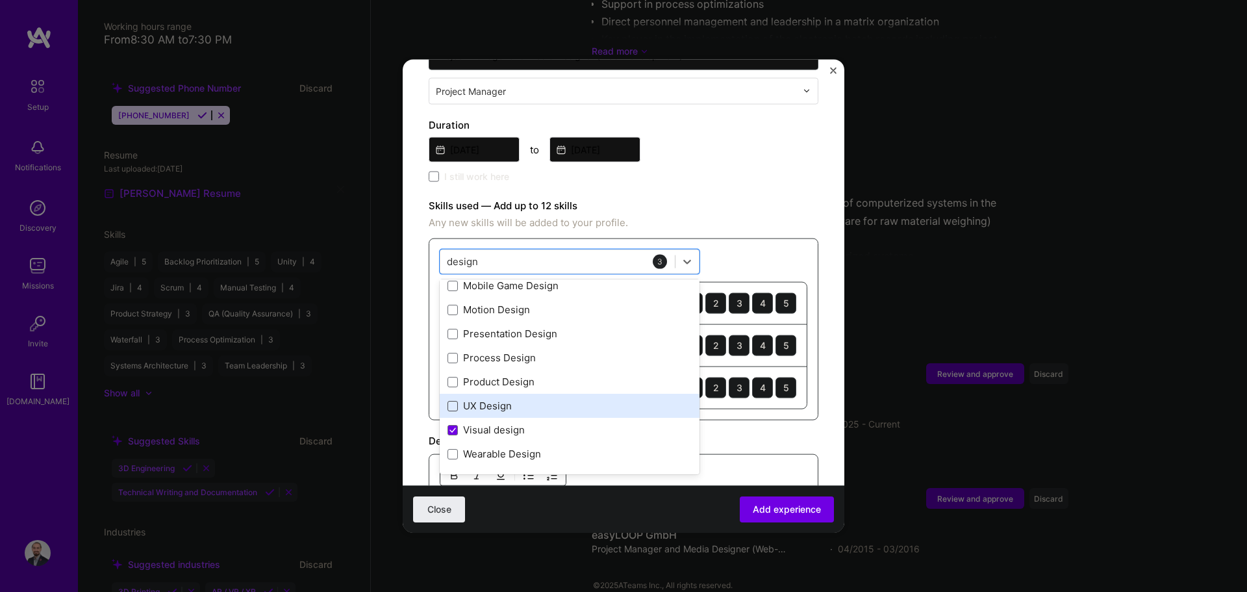
click at [454, 400] on span at bounding box center [453, 405] width 10 height 10
click at [0, 0] on input "checkbox" at bounding box center [0, 0] width 0 height 0
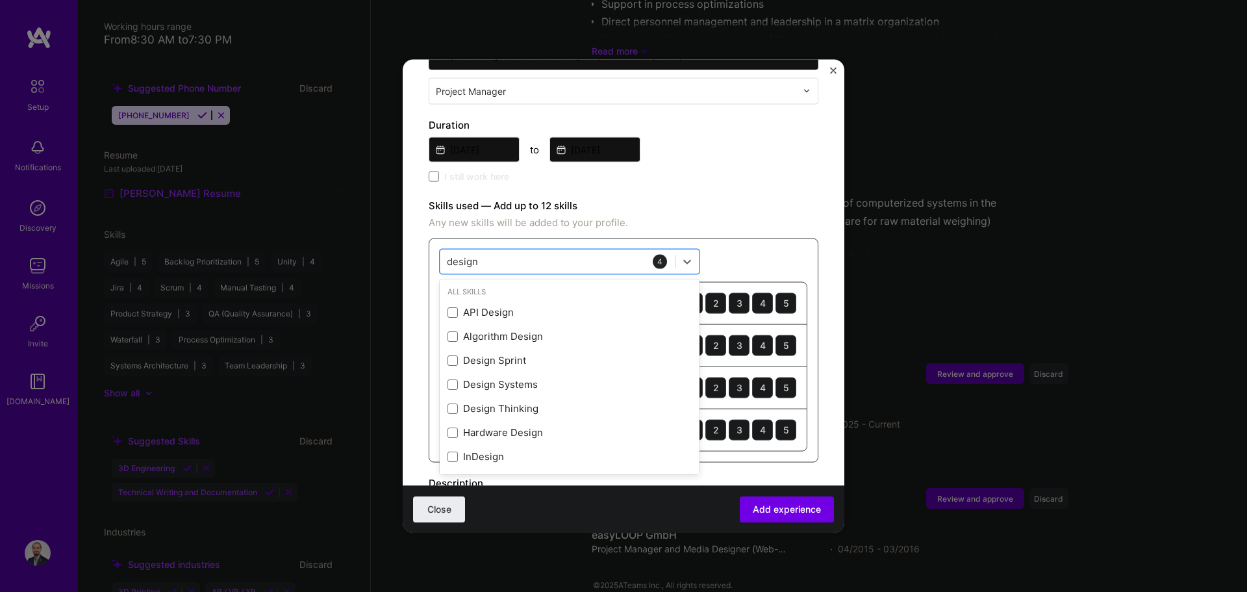
scroll to position [0, 0]
type input "d"
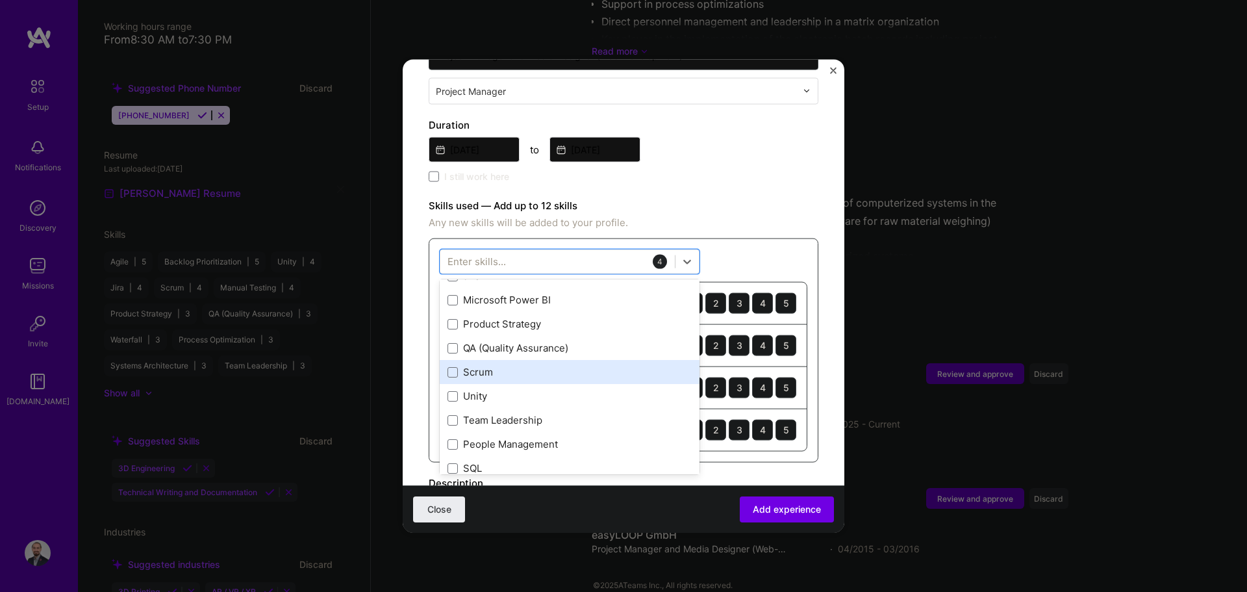
scroll to position [65, 0]
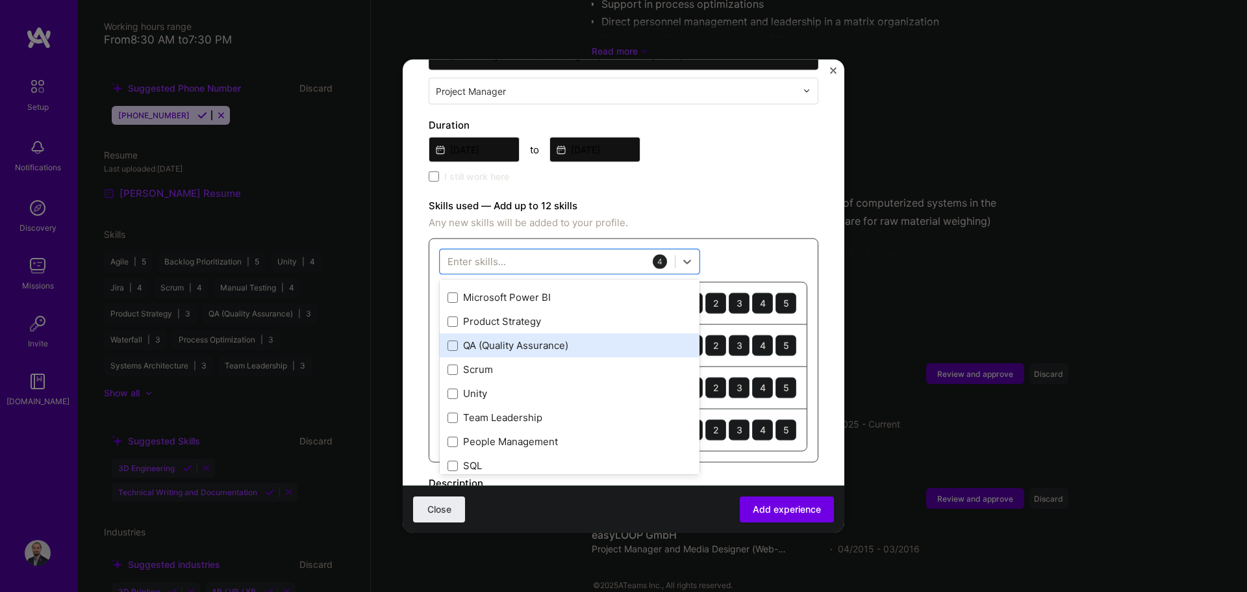
click at [532, 339] on div "QA (Quality Assurance)" at bounding box center [570, 346] width 244 height 14
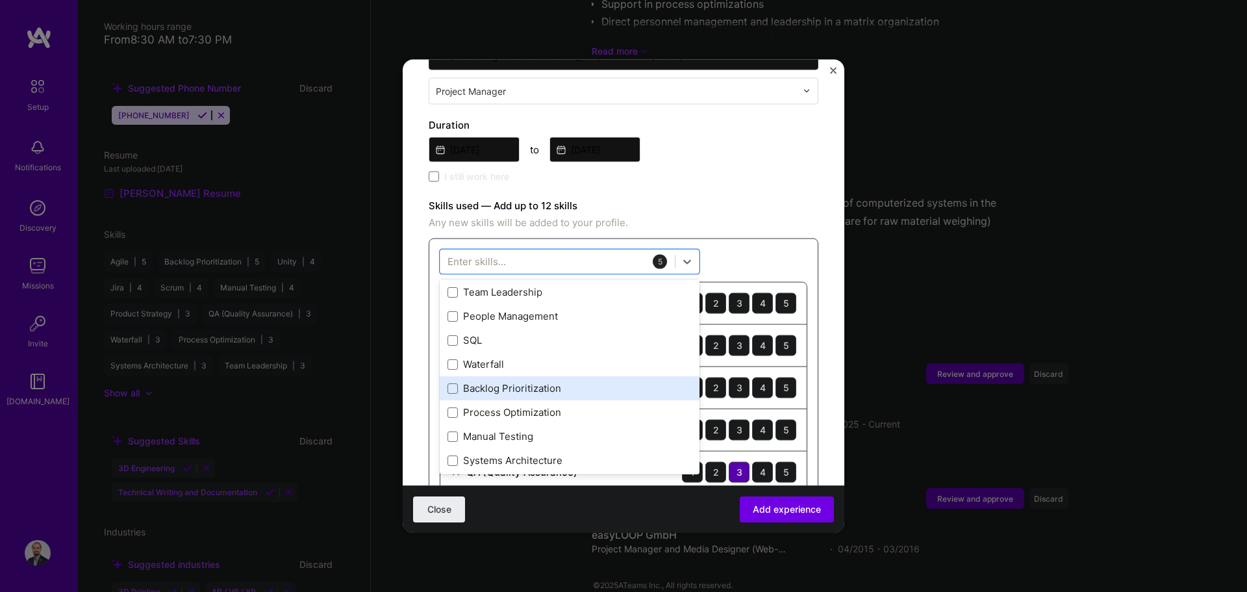
scroll to position [195, 0]
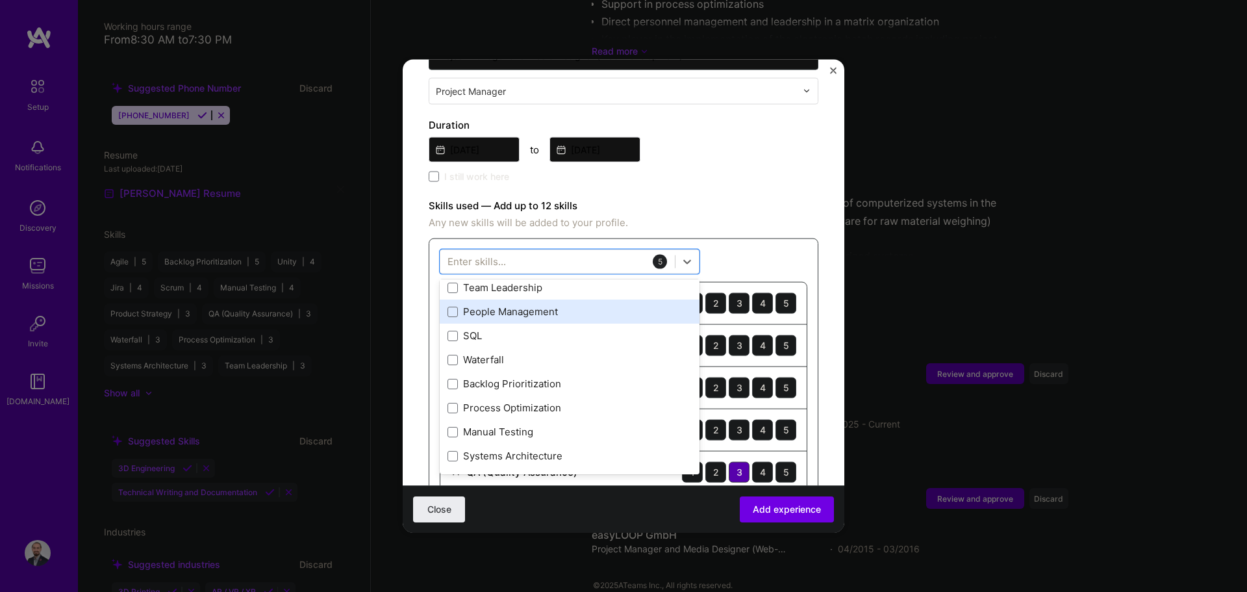
click at [477, 305] on div "People Management" at bounding box center [570, 312] width 244 height 14
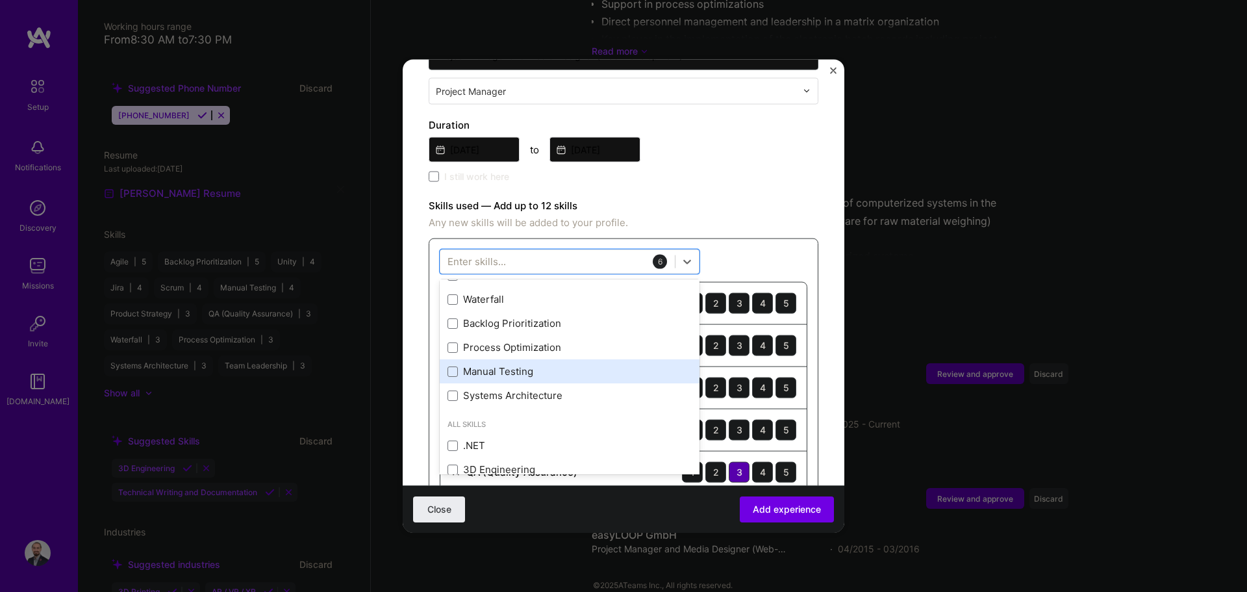
scroll to position [260, 0]
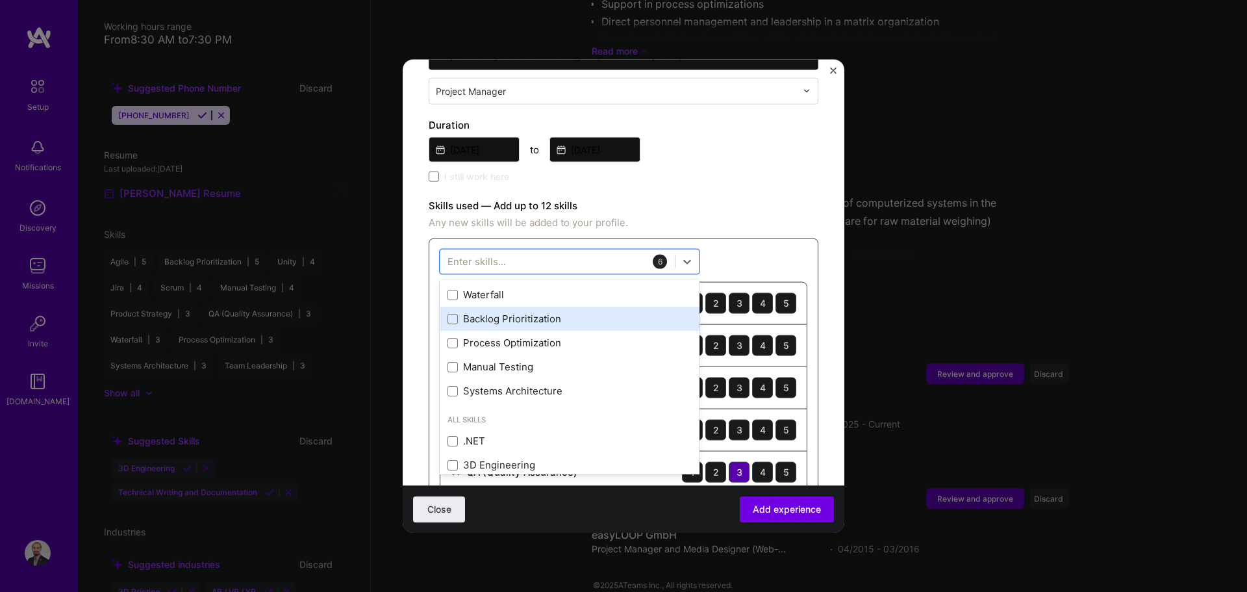
click at [489, 312] on div "Backlog Prioritization" at bounding box center [570, 319] width 244 height 14
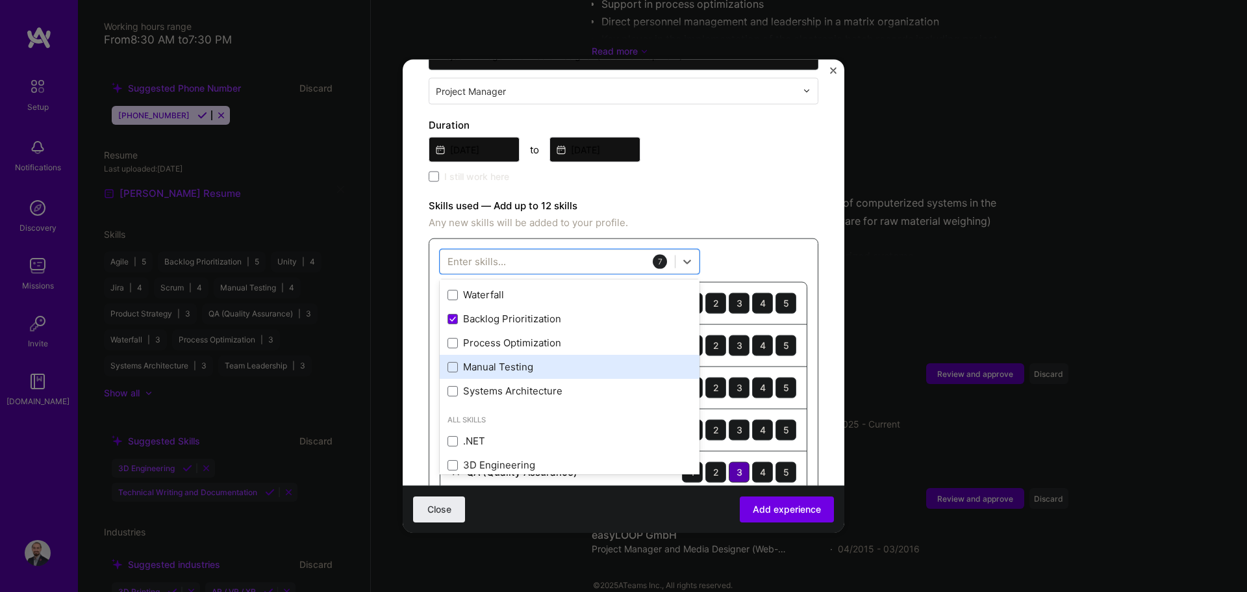
click at [496, 360] on div "Manual Testing" at bounding box center [570, 367] width 244 height 14
click at [622, 179] on div "Adding suggested job This job is suggested based on your LinkedIn, resume or [D…" at bounding box center [624, 367] width 390 height 1214
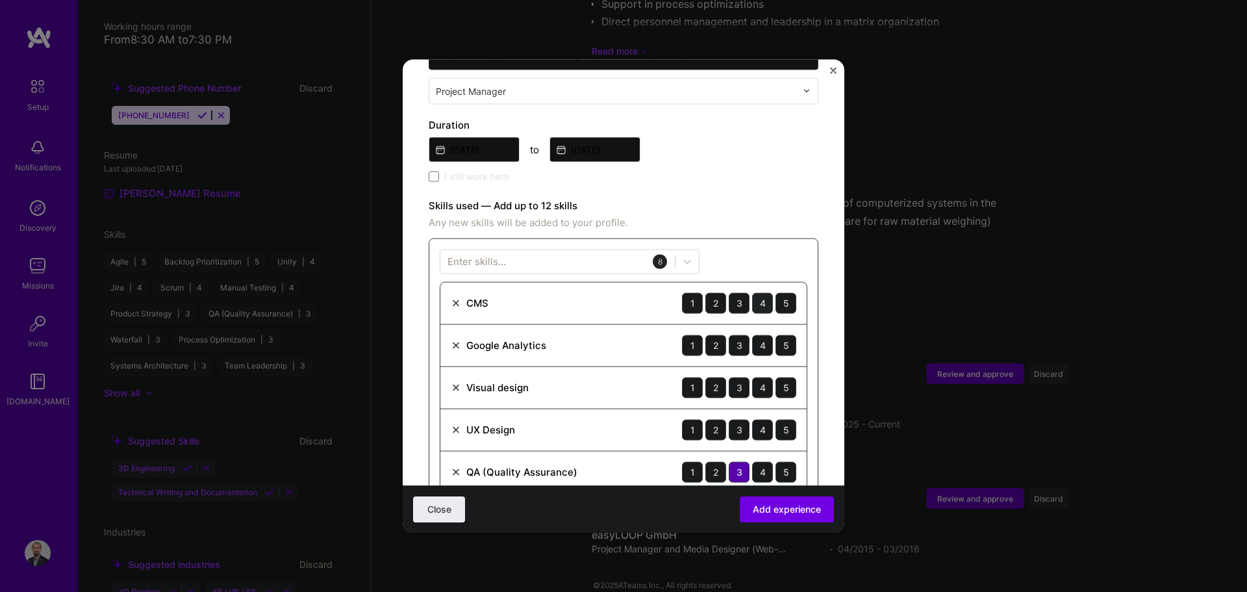
click at [622, 292] on div "4" at bounding box center [762, 302] width 21 height 21
click at [622, 335] on div "2" at bounding box center [716, 345] width 21 height 21
click at [622, 377] on div "4" at bounding box center [762, 387] width 21 height 21
click at [622, 419] on div "3" at bounding box center [739, 429] width 21 height 21
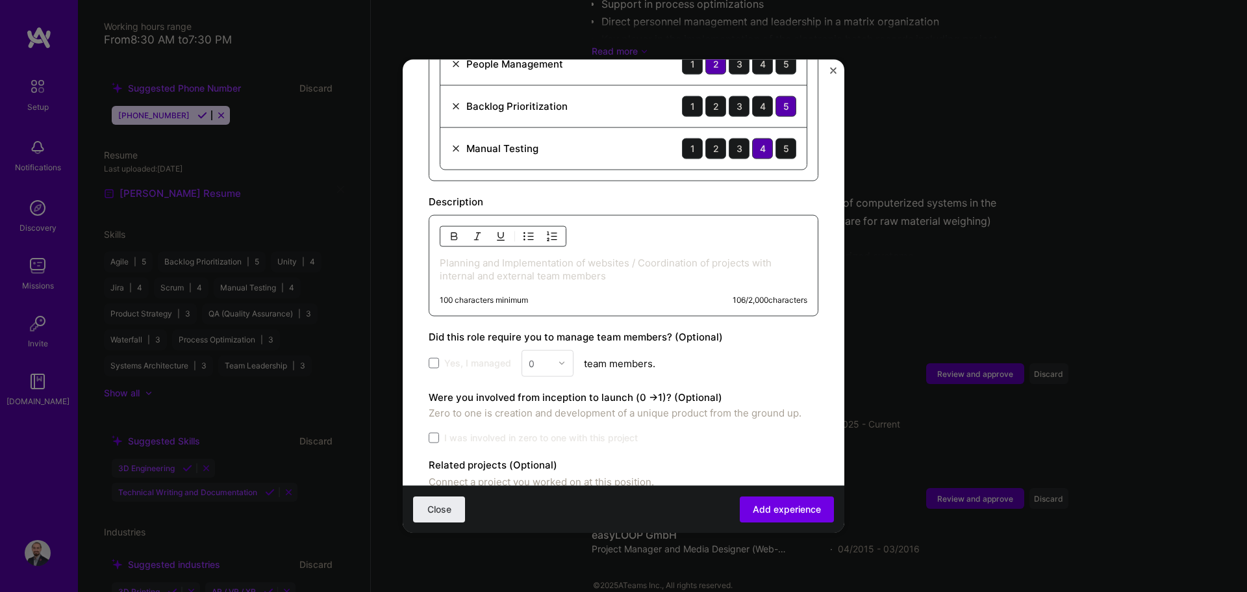
scroll to position [780, 0]
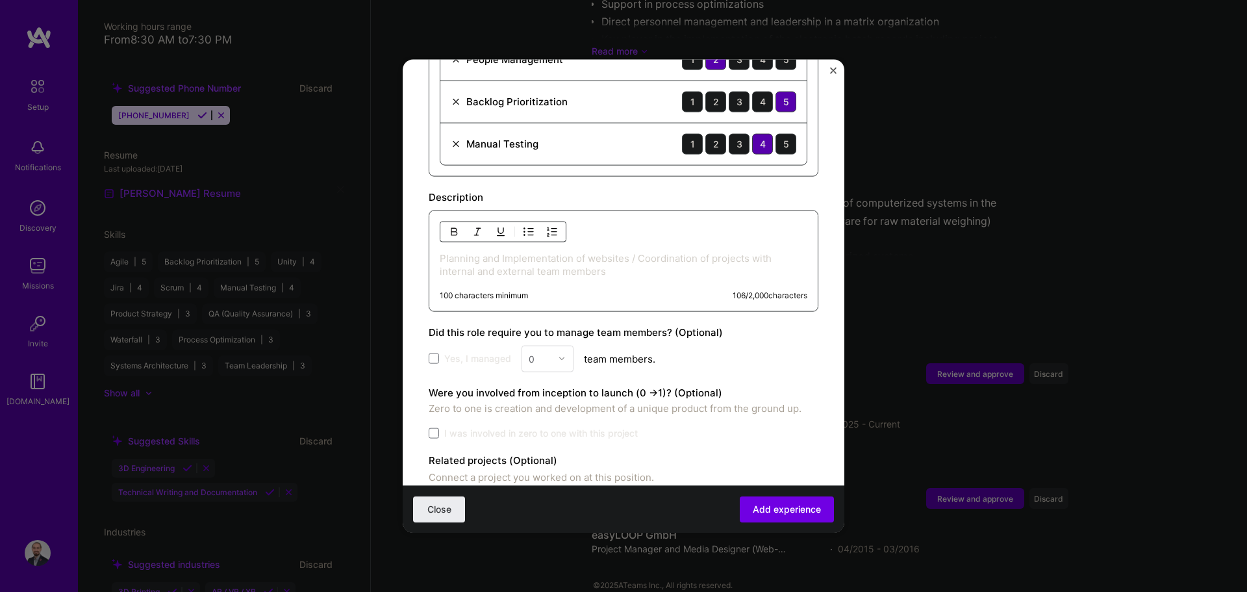
click at [510, 254] on p "Planning and Implementation of websites / Coordination of projects with interna…" at bounding box center [624, 264] width 368 height 26
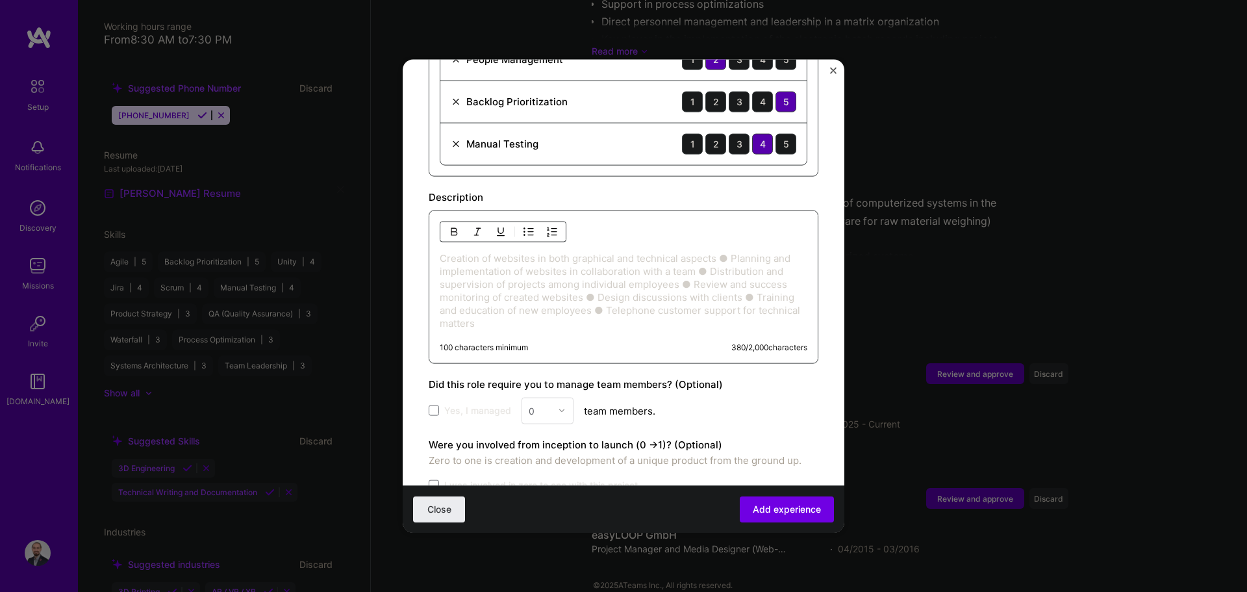
click at [444, 251] on p "Creation of websites in both graphical and technical aspects ● Planning and imp…" at bounding box center [624, 290] width 368 height 78
click at [441, 251] on p "Creation of websites in both graphical and technical aspects ● Planning and imp…" at bounding box center [624, 290] width 368 height 78
click at [530, 226] on img "button" at bounding box center [529, 231] width 10 height 10
click at [468, 258] on p "Creation of websites in both graphical and technical aspects ● Planning and imp…" at bounding box center [637, 291] width 342 height 78
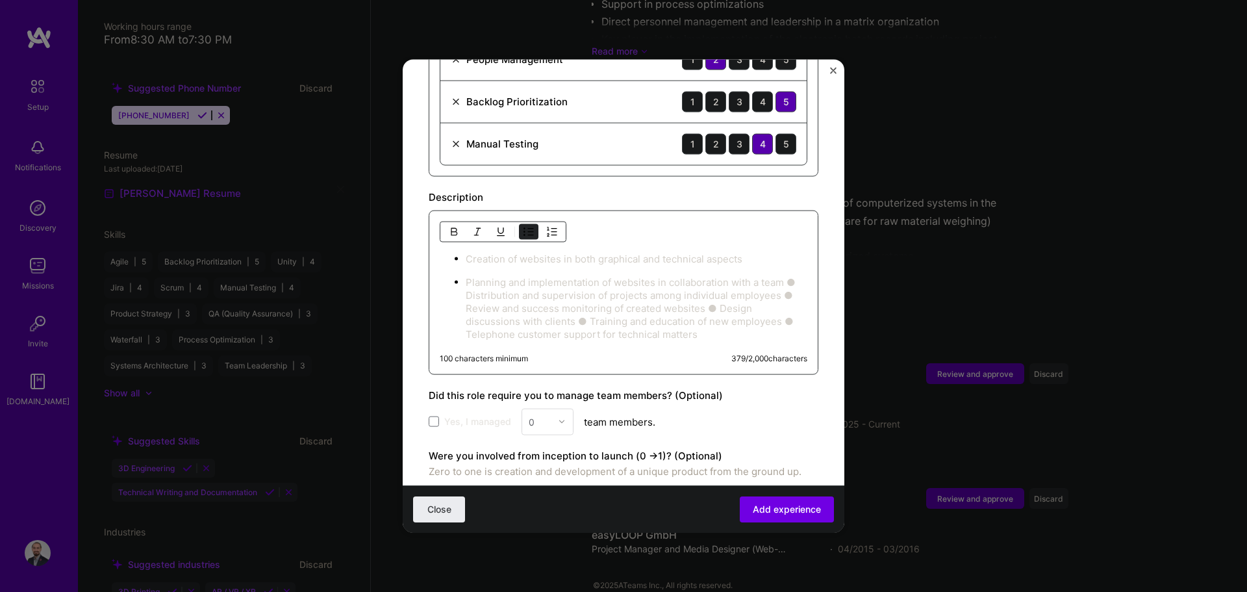
click at [481, 279] on p "Planning and implementation of websites in collaboration with a team ● Distribu…" at bounding box center [637, 307] width 342 height 65
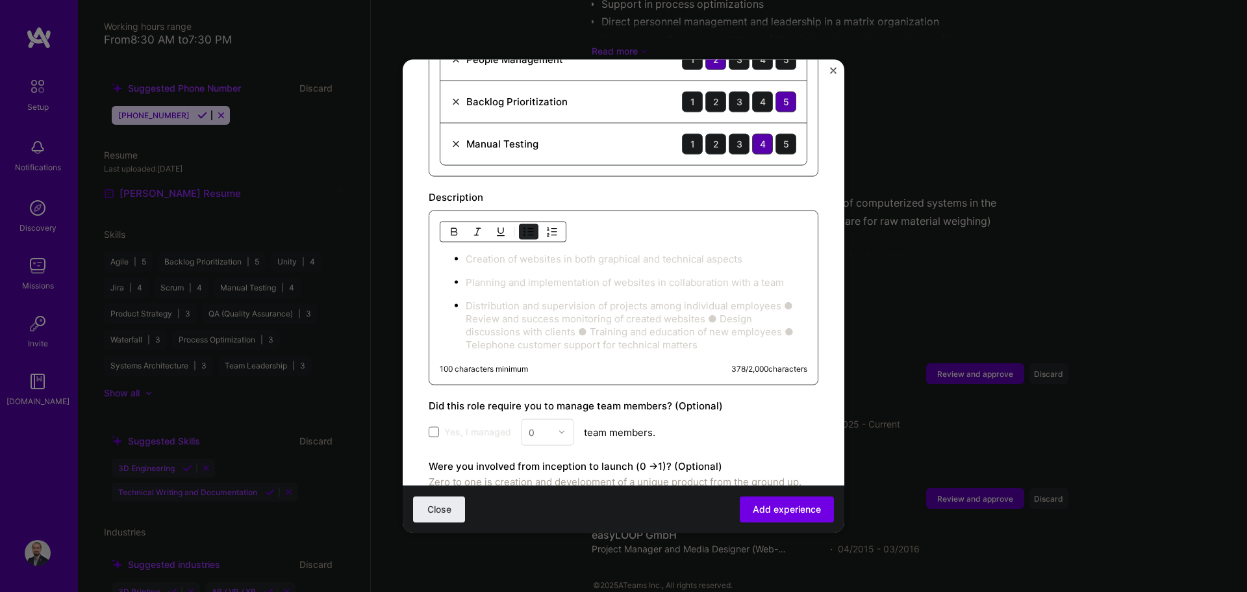
click at [466, 307] on p "Distribution and supervision of projects among individual employees ● Review an…" at bounding box center [637, 325] width 342 height 52
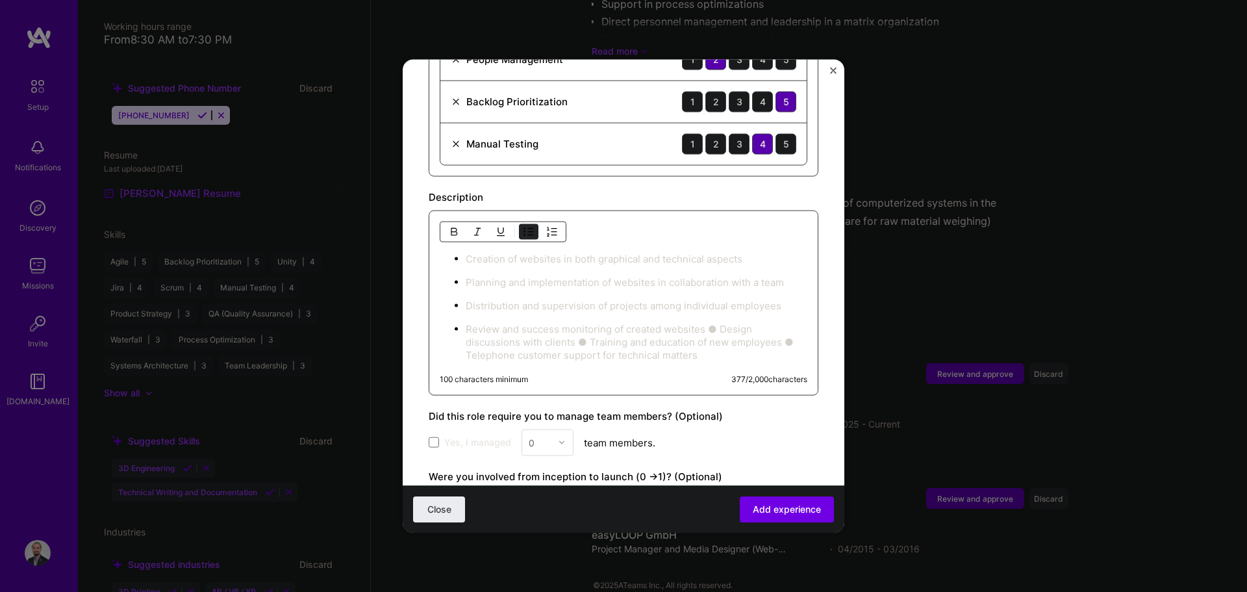
click at [622, 322] on p "Review and success monitoring of created websites ● Design discussions with cli…" at bounding box center [637, 341] width 342 height 39
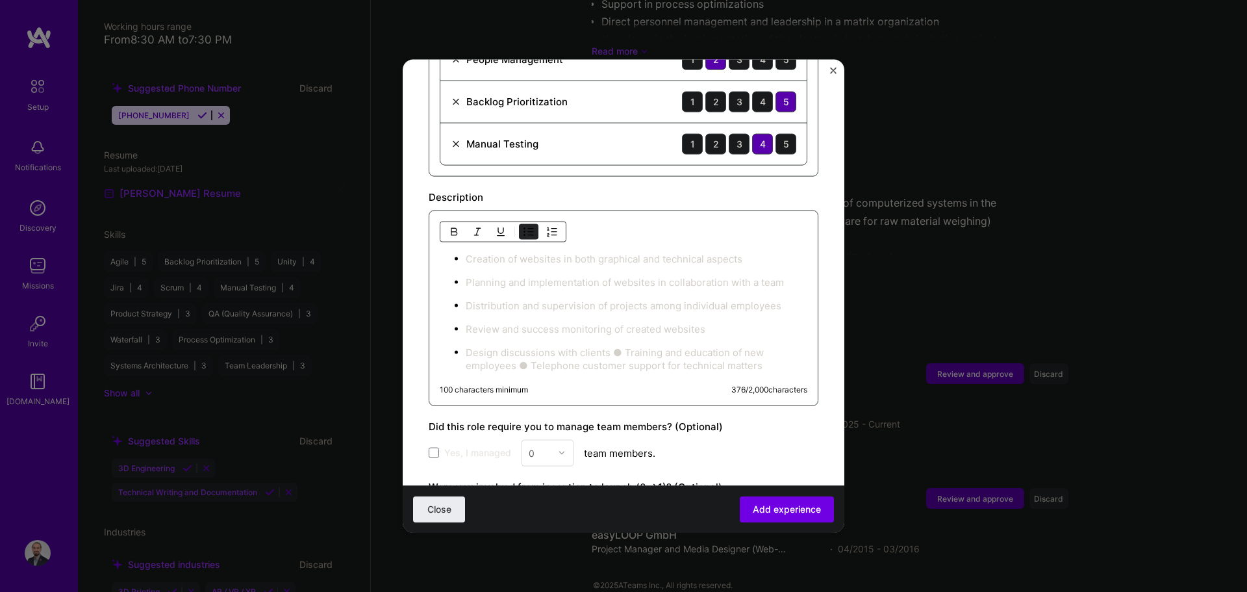
click at [622, 346] on p "Design discussions with clients ● Training and education of new employees ● Tel…" at bounding box center [637, 359] width 342 height 26
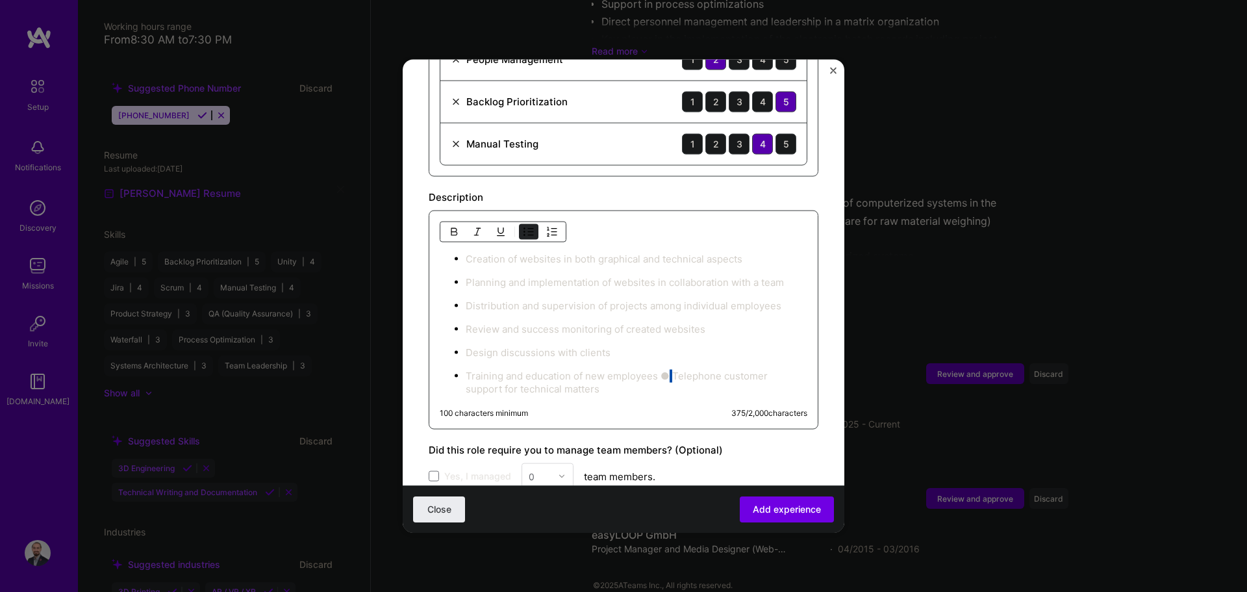
click at [622, 369] on p "Training and education of new employees ● Telephone customer support for techni…" at bounding box center [637, 382] width 342 height 26
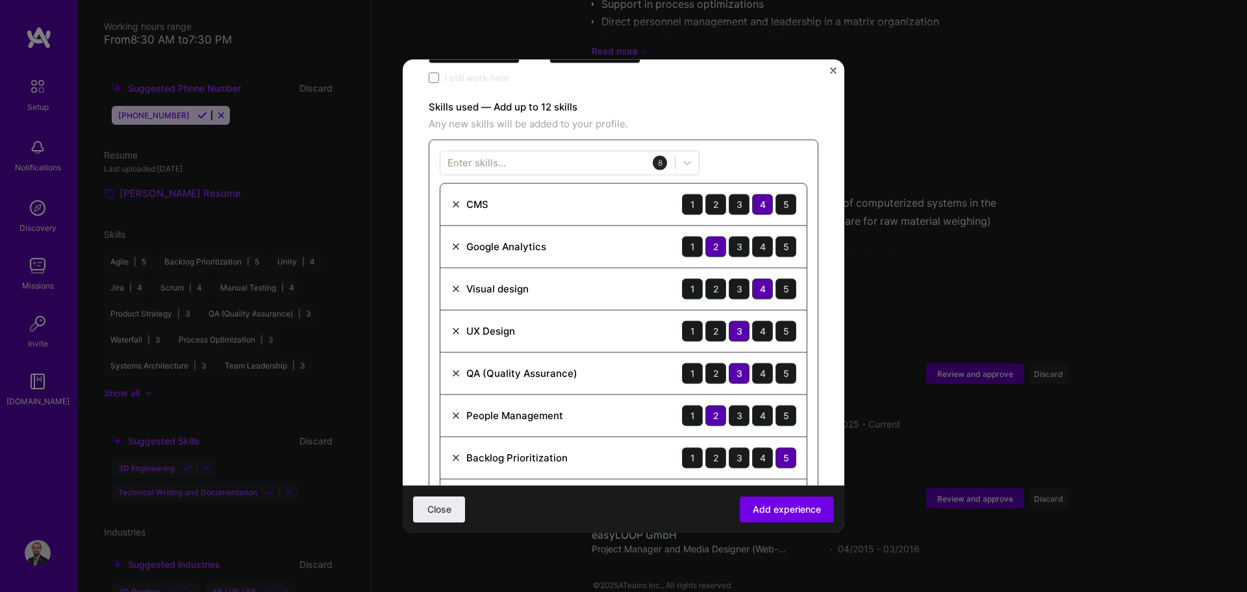
scroll to position [260, 0]
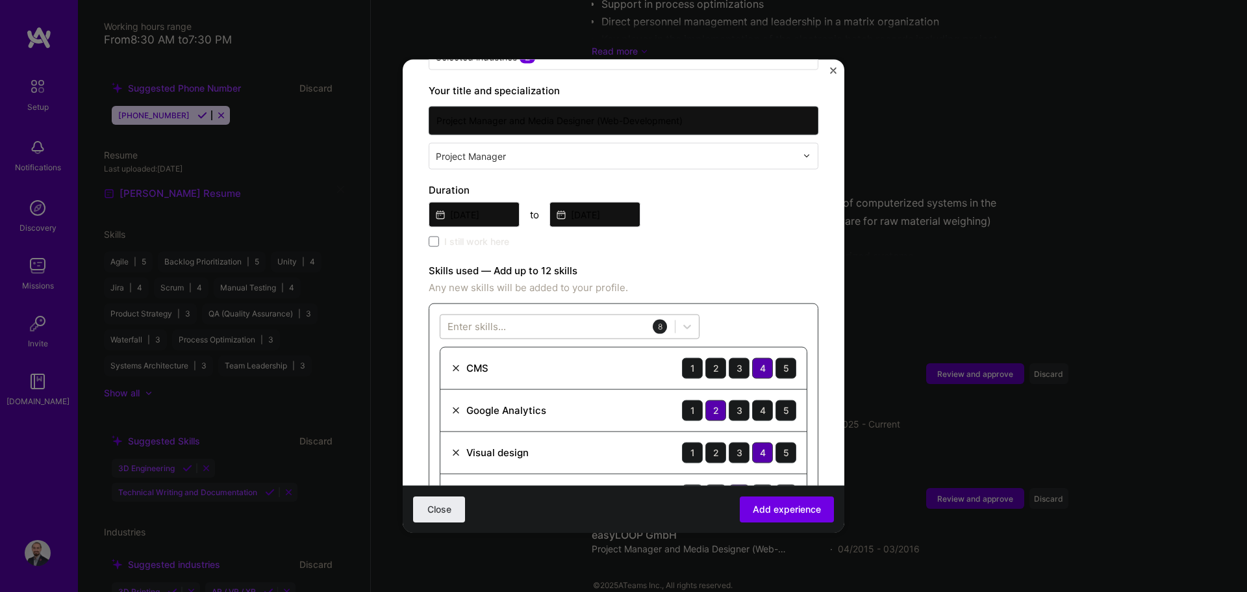
click at [622, 316] on div at bounding box center [558, 326] width 235 height 21
type input "s"
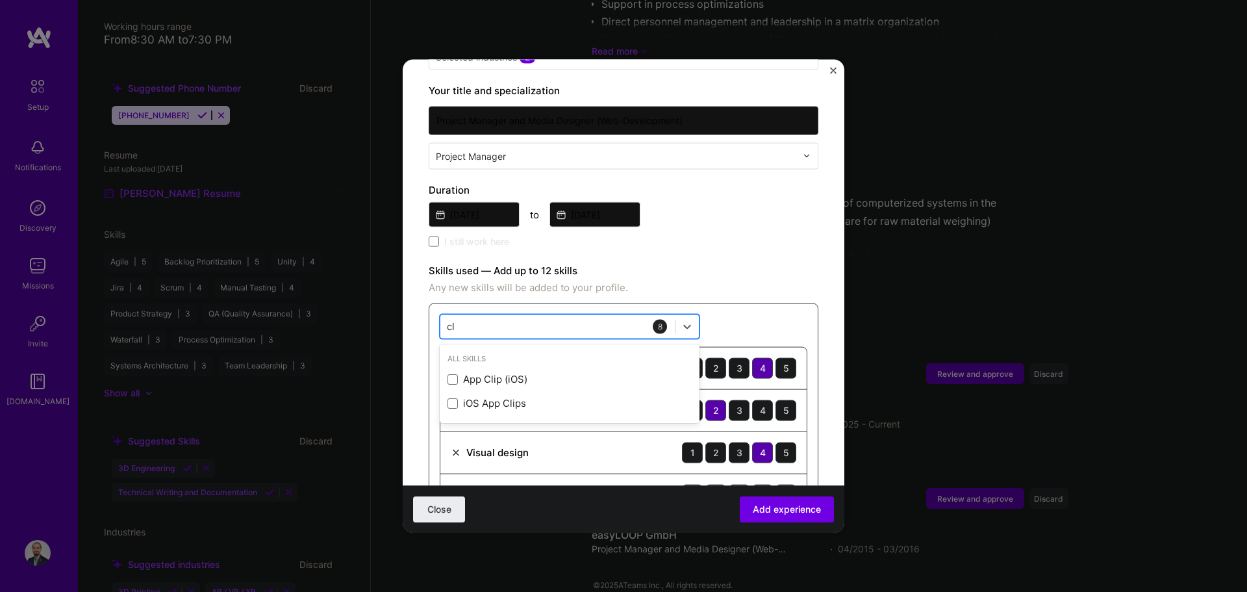
type input "c"
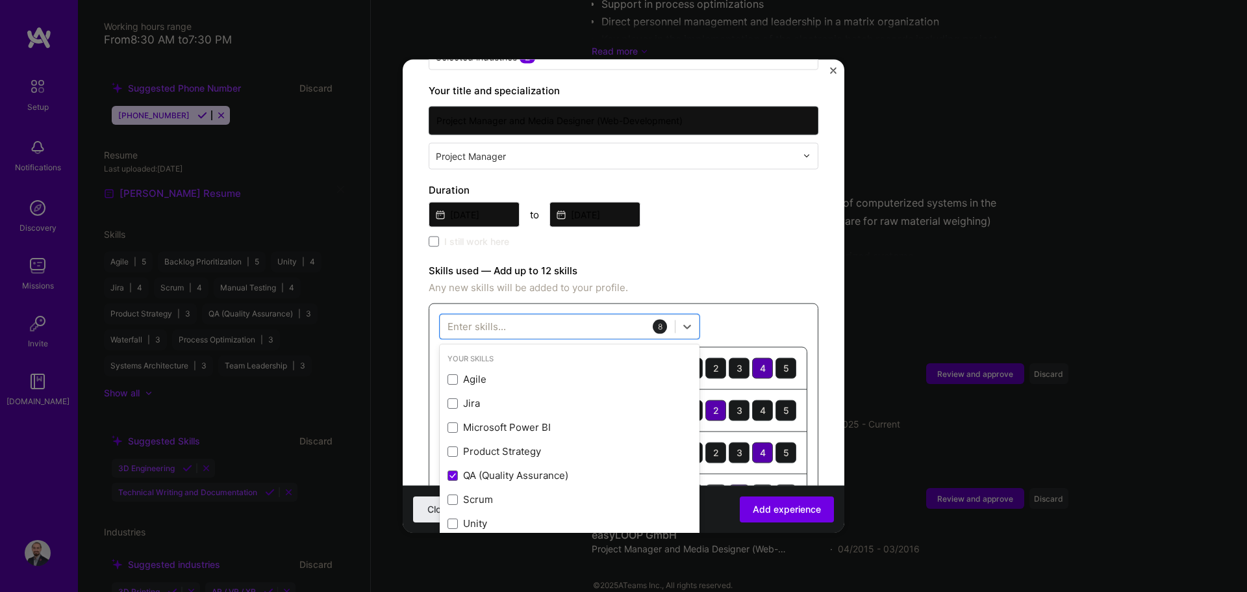
click at [622, 240] on div "Adding suggested job This job is suggested based on your LinkedIn, resume or [D…" at bounding box center [624, 496] width 390 height 1342
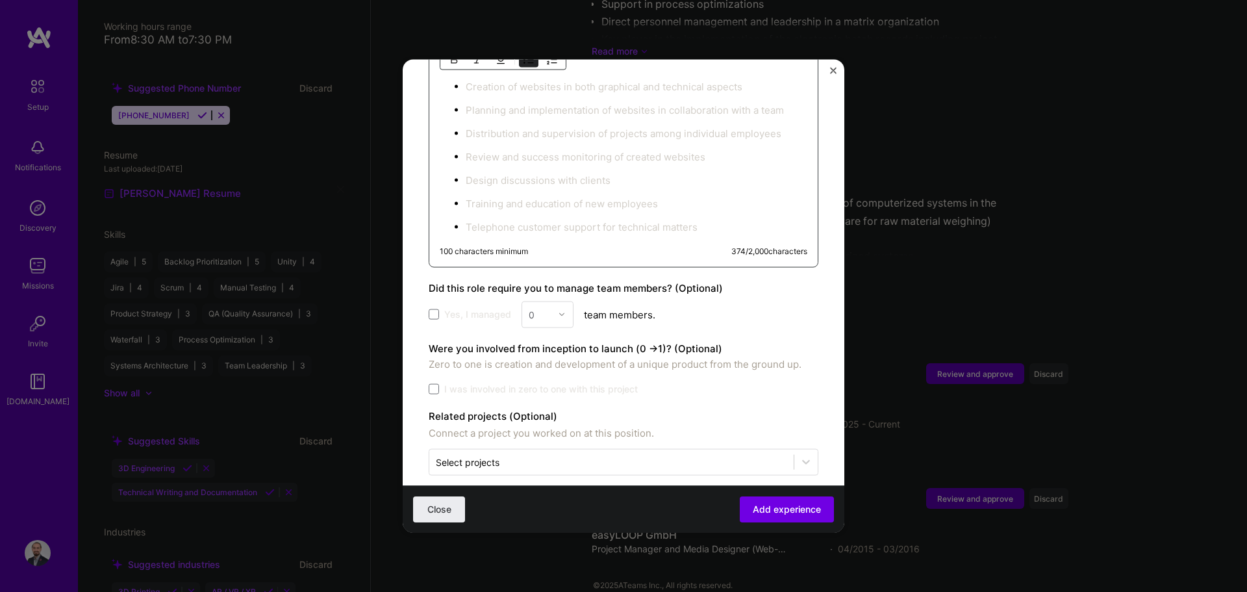
scroll to position [954, 0]
click at [544, 301] on div "0" at bounding box center [548, 312] width 52 height 27
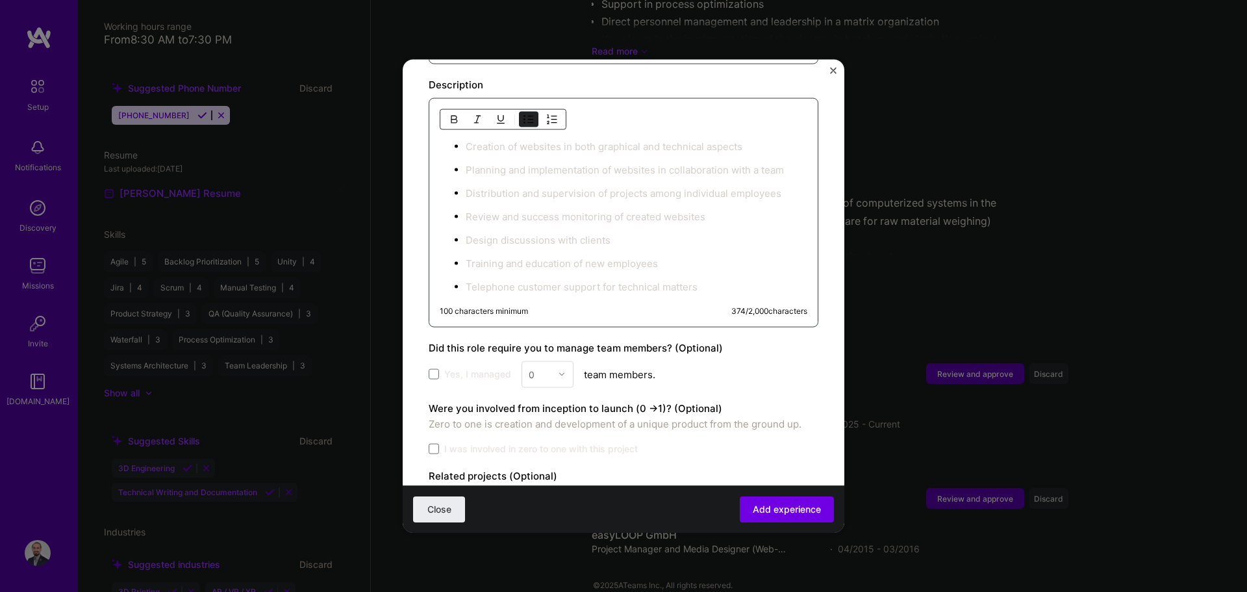
scroll to position [889, 0]
click at [567, 262] on ul "Creation of websites in both graphical and technical aspects Planning and imple…" at bounding box center [624, 219] width 368 height 154
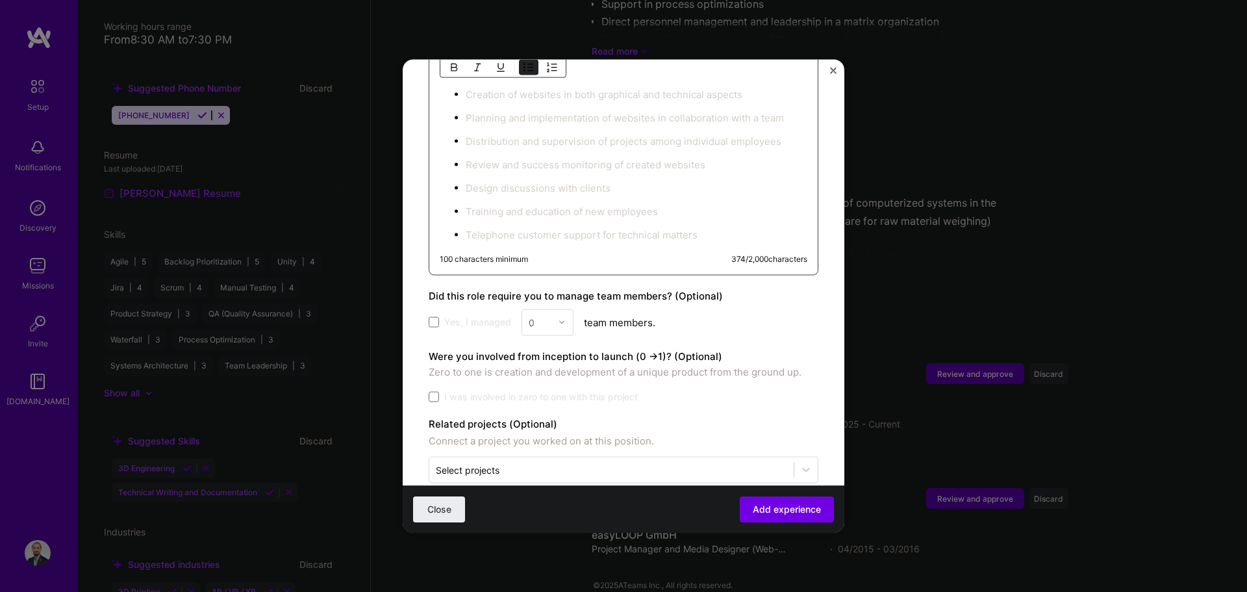
scroll to position [954, 0]
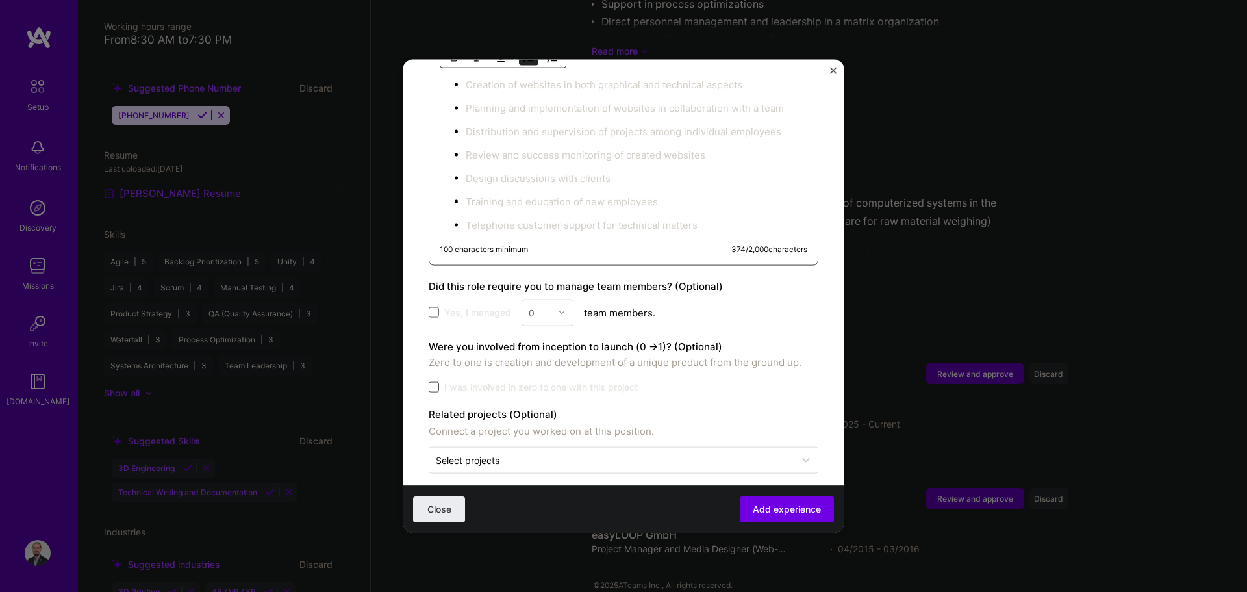
click at [437, 381] on span at bounding box center [434, 386] width 10 height 10
click at [0, 0] on input "I was involved in zero to one with this project" at bounding box center [0, 0] width 0 height 0
click at [622, 493] on div "Close Add experience" at bounding box center [624, 508] width 442 height 47
click at [622, 505] on span "Add experience" at bounding box center [787, 509] width 68 height 13
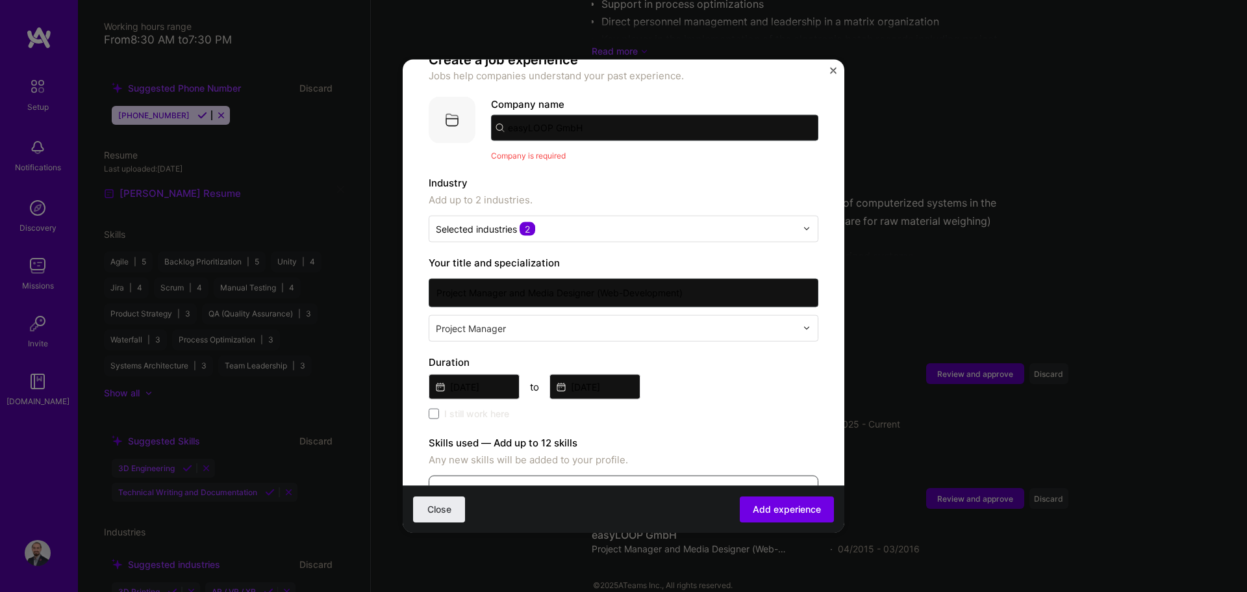
scroll to position [65, 0]
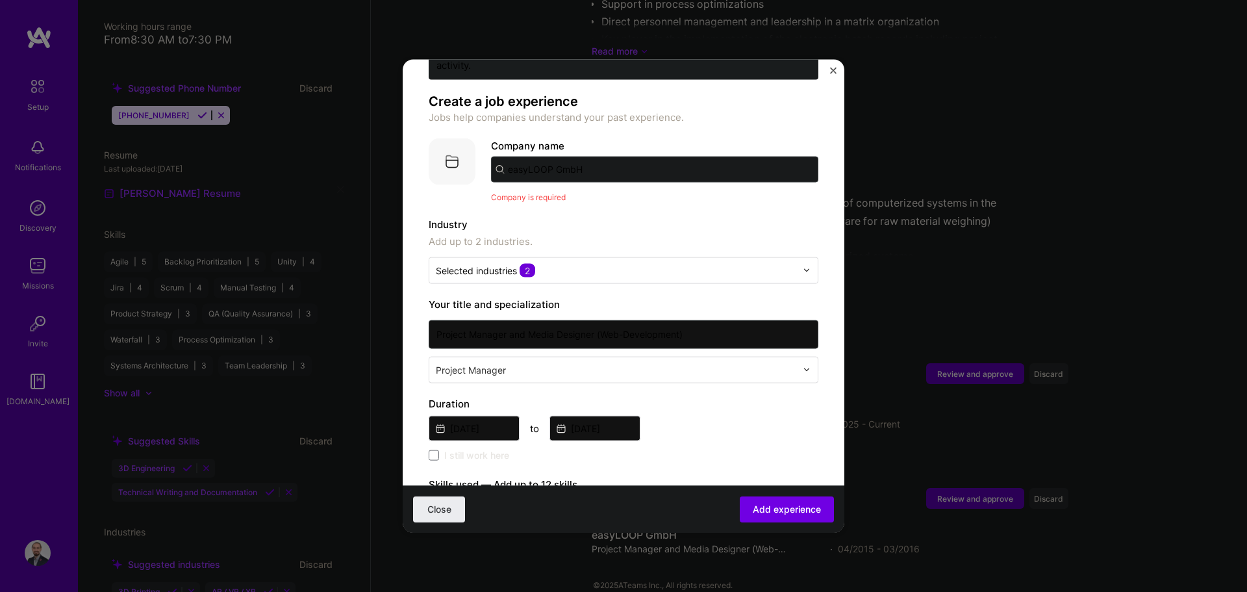
click at [609, 160] on input "easyLOOP GmbH" at bounding box center [654, 169] width 327 height 26
click at [594, 157] on input "easyLOOP" at bounding box center [654, 169] width 327 height 26
click at [600, 159] on input "easyLOOP" at bounding box center [654, 169] width 327 height 26
click at [582, 156] on input "easyLOOP" at bounding box center [654, 169] width 327 height 26
type input "easyLOOP"
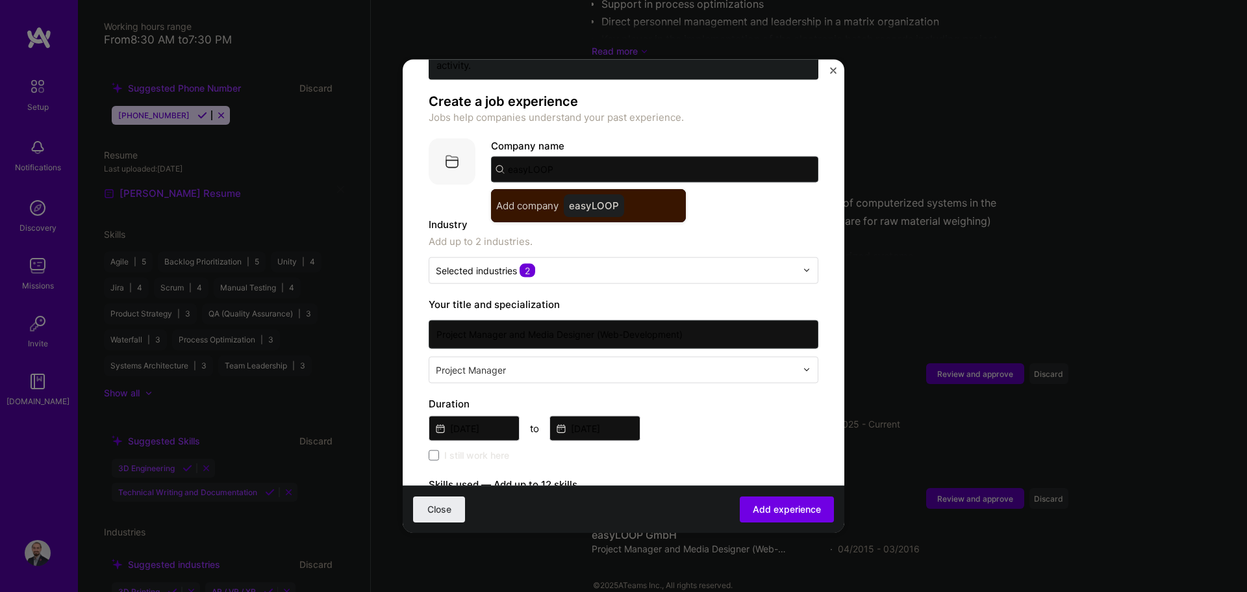
click at [577, 194] on div "easyLOOP" at bounding box center [594, 205] width 60 height 23
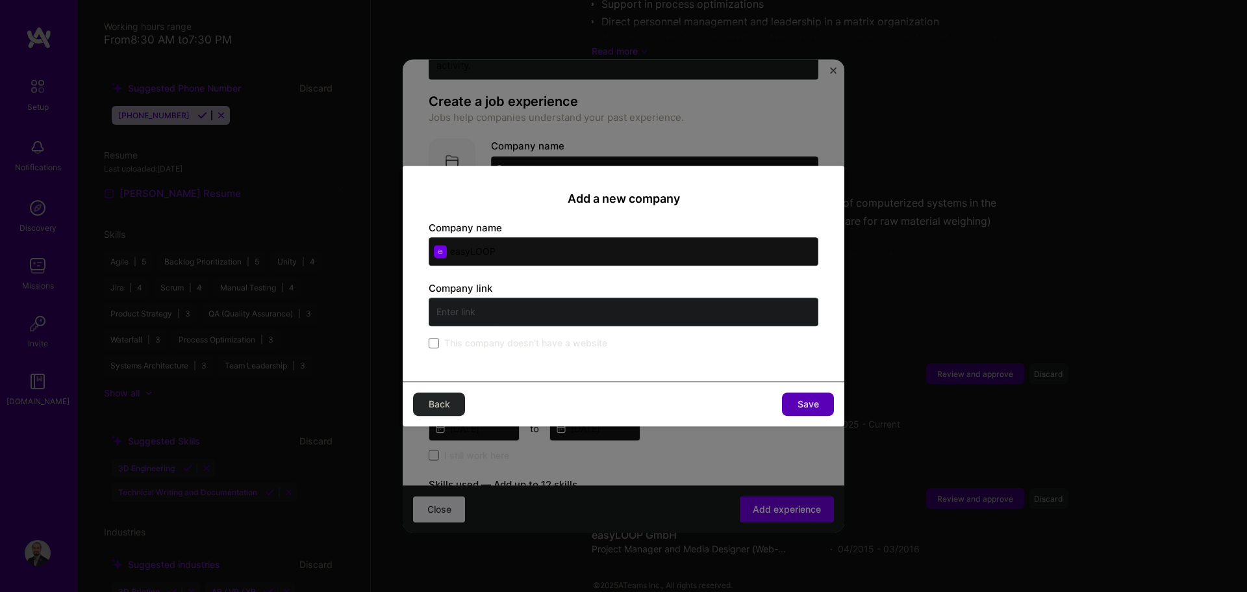
click at [520, 318] on input "text" at bounding box center [624, 312] width 390 height 29
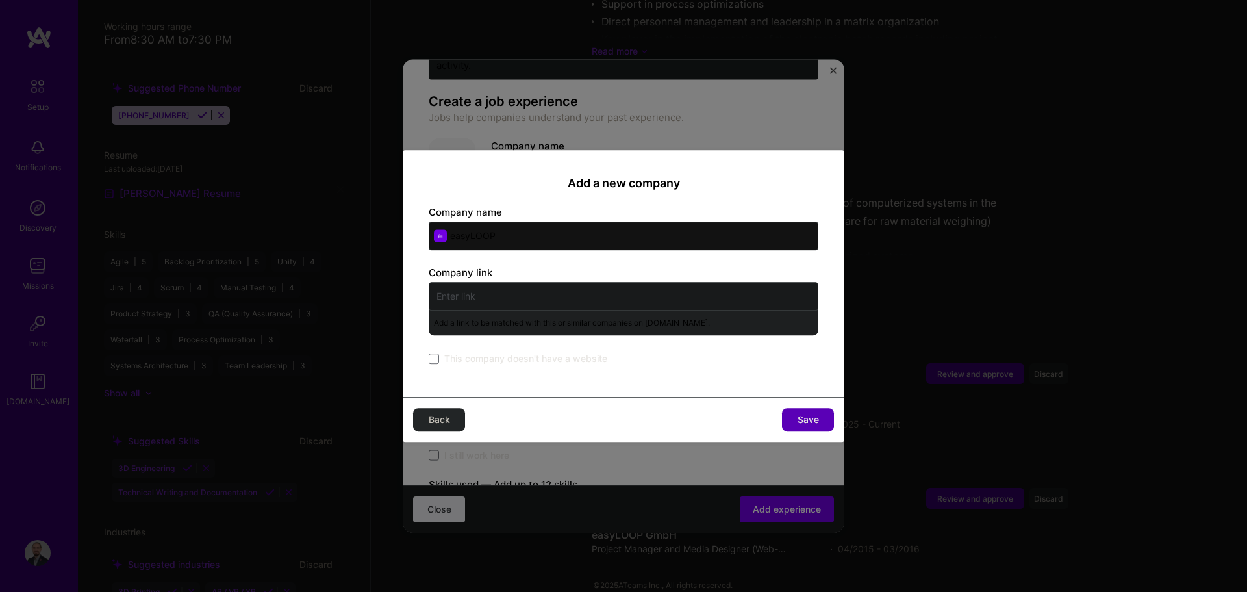
paste input "[URL][DOMAIN_NAME]"
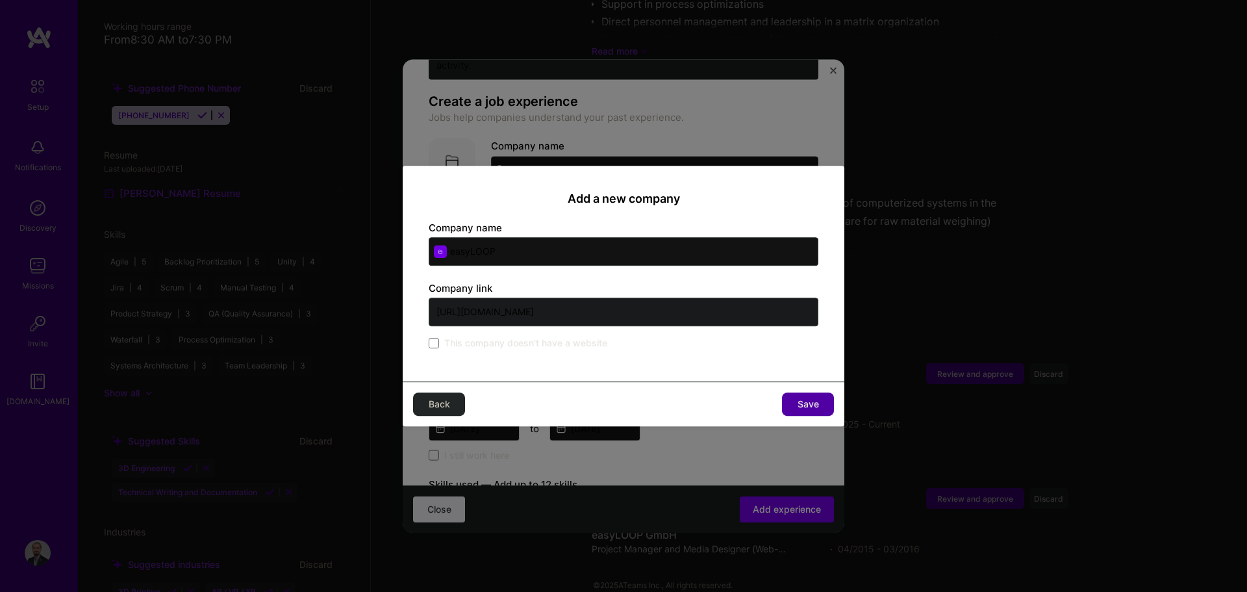
type input "[URL][DOMAIN_NAME]"
click at [622, 403] on button "Save" at bounding box center [808, 403] width 52 height 23
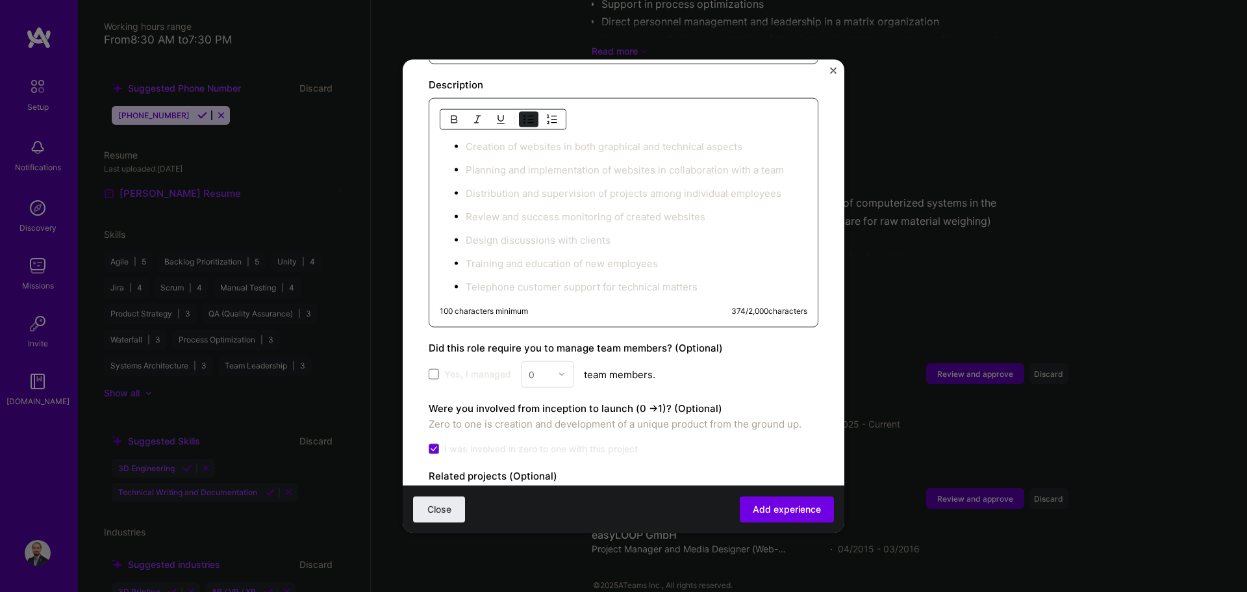
scroll to position [908, 0]
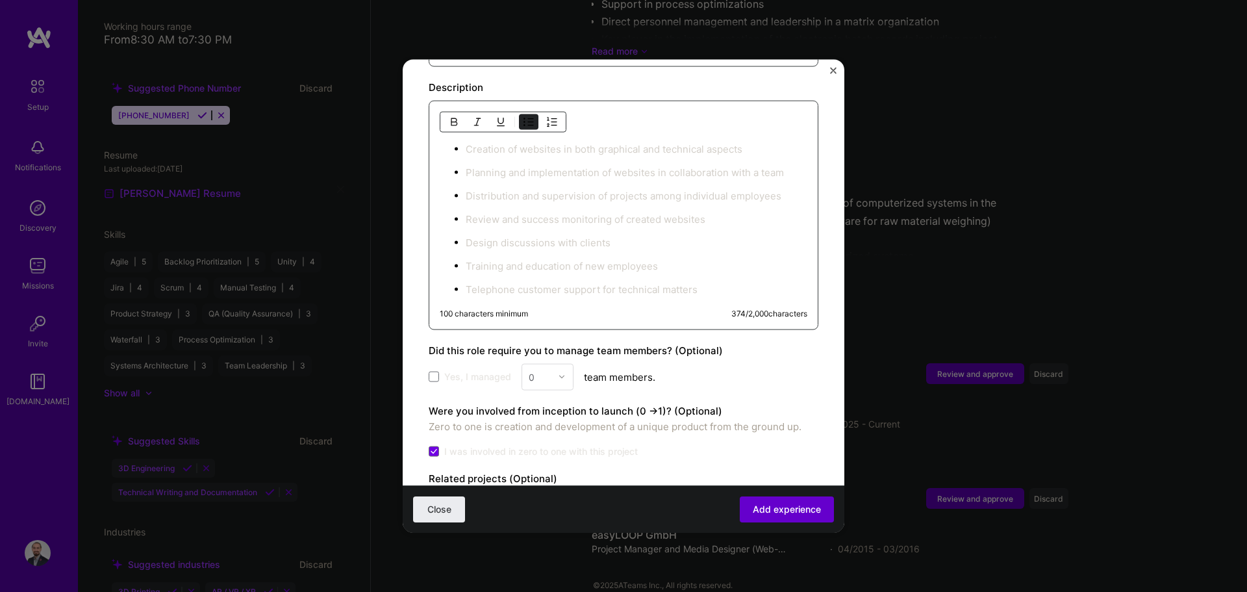
click at [622, 506] on span "Add experience" at bounding box center [787, 509] width 68 height 13
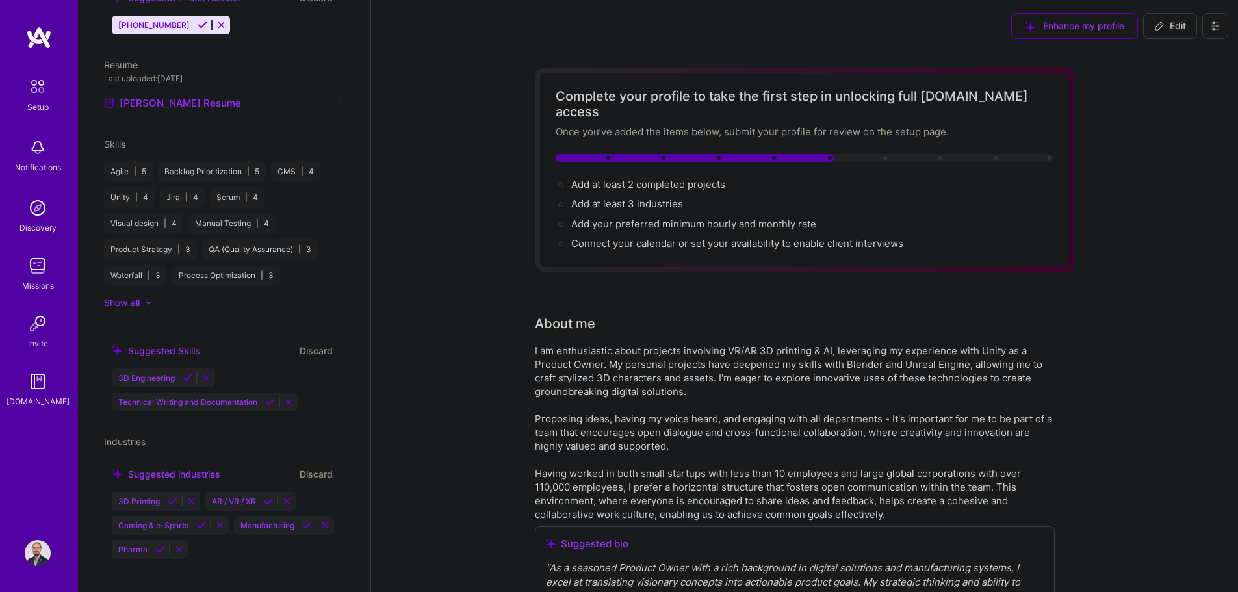
scroll to position [390, 0]
click at [268, 496] on icon at bounding box center [269, 501] width 10 height 10
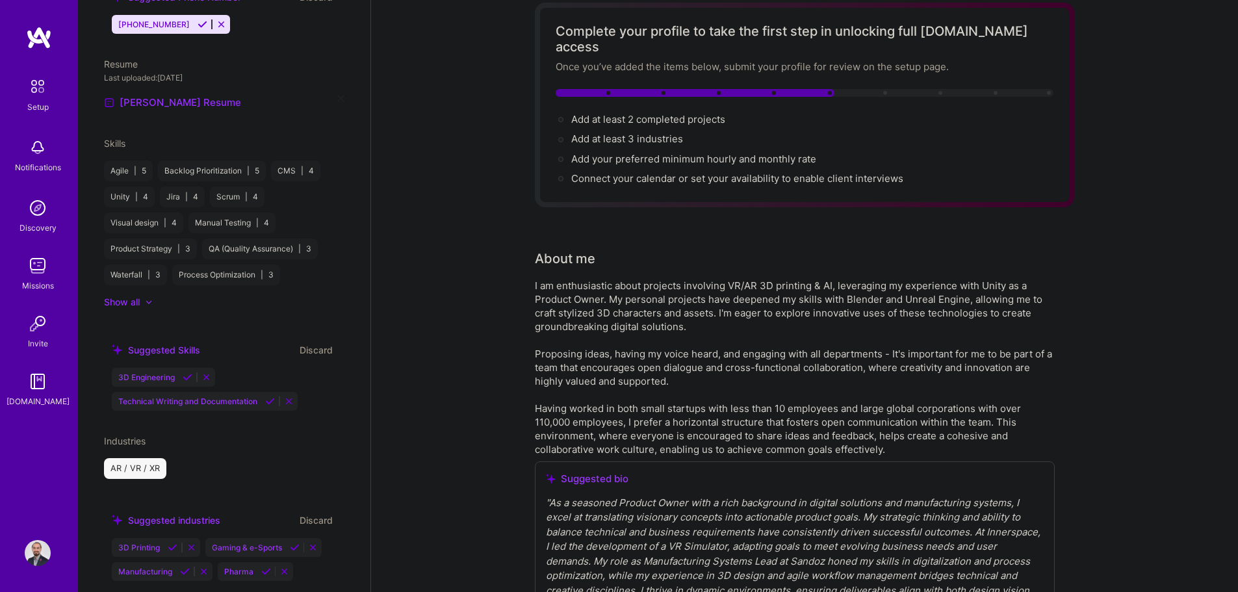
click at [170, 543] on icon at bounding box center [173, 548] width 10 height 10
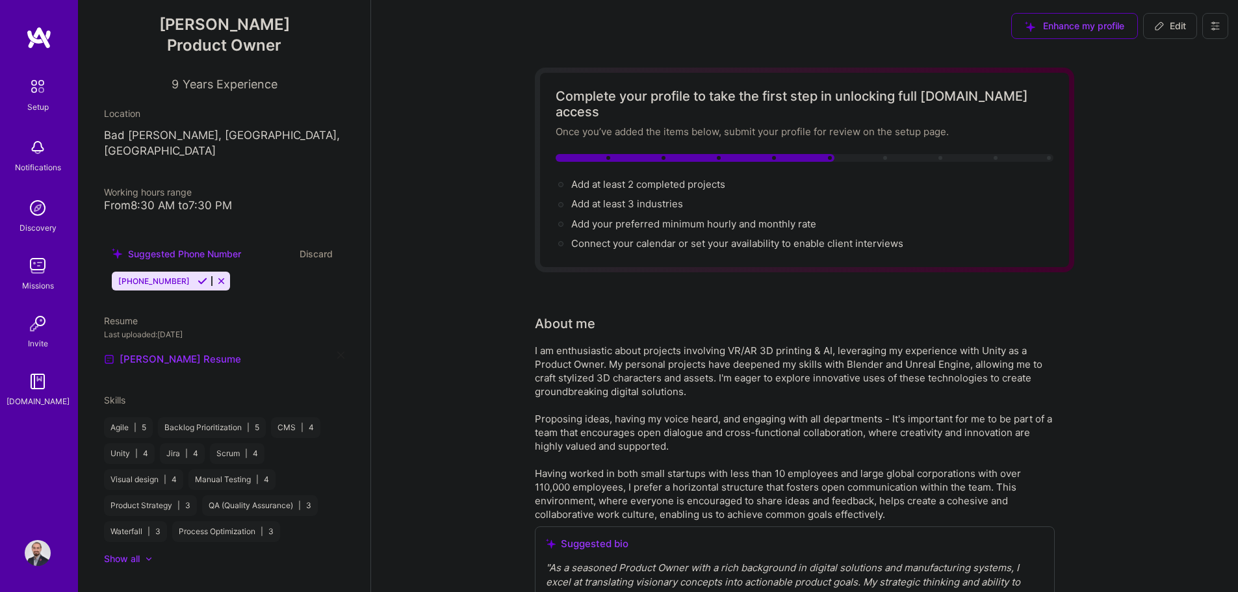
scroll to position [131, 0]
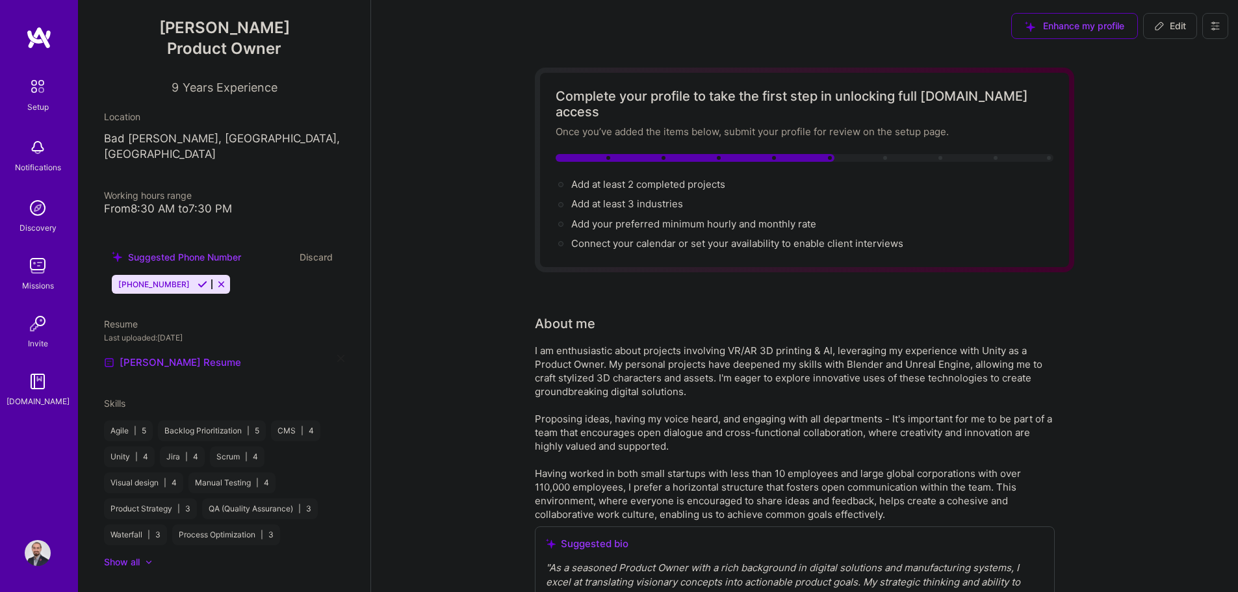
click at [304, 249] on button "Discard" at bounding box center [316, 256] width 41 height 15
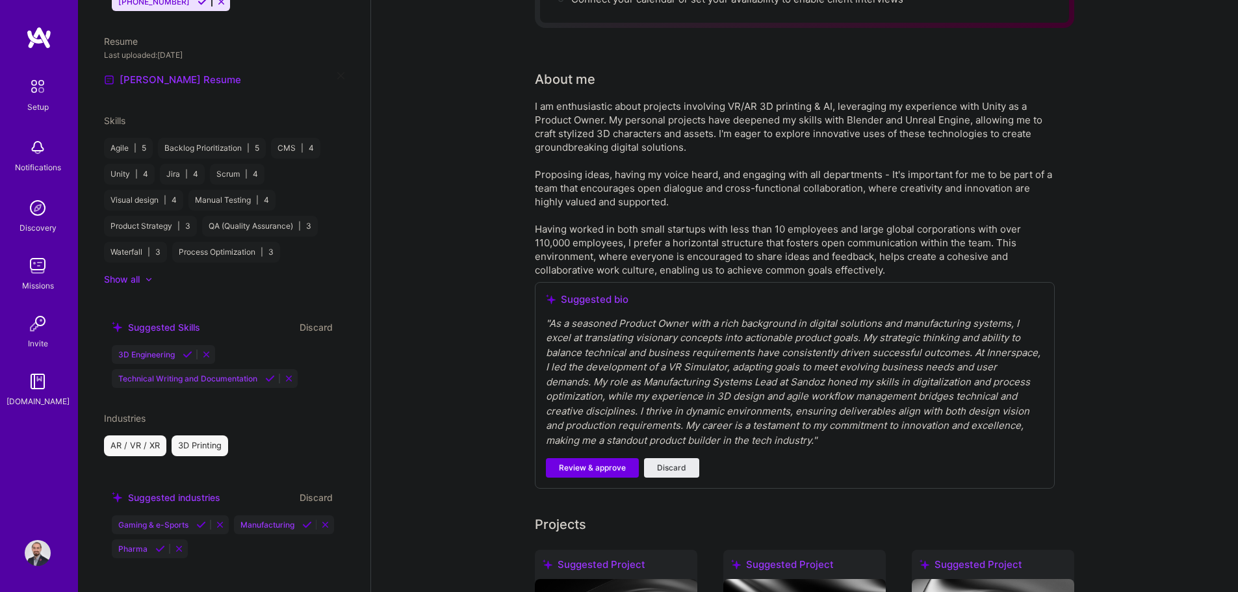
scroll to position [195, 0]
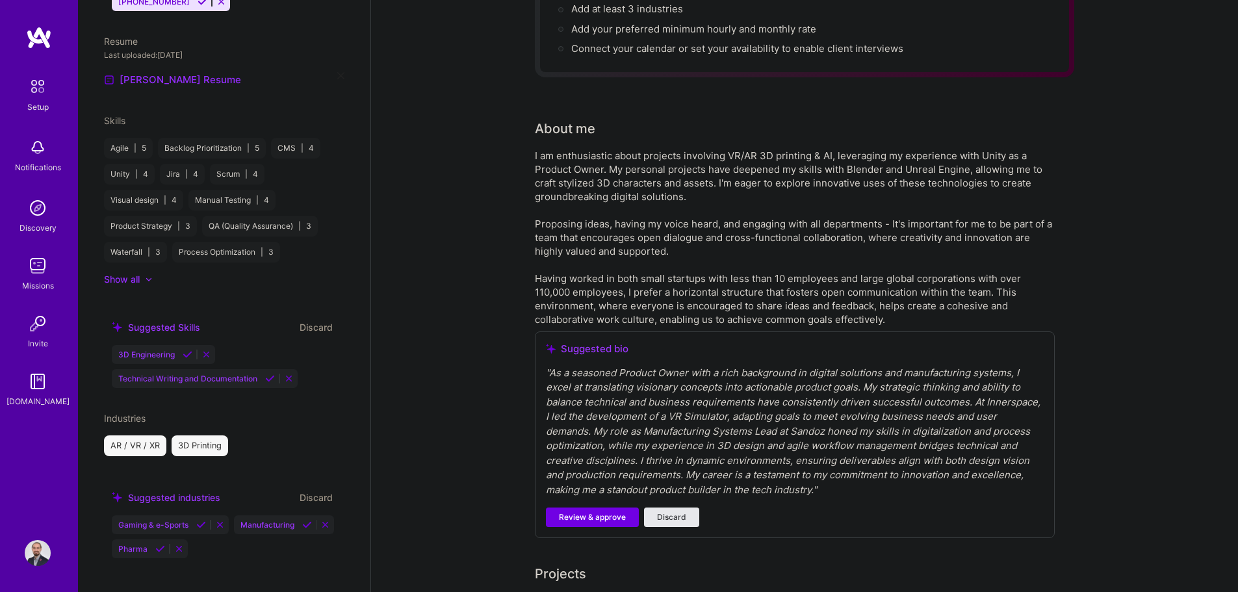
click at [622, 511] on span "Discard" at bounding box center [671, 517] width 29 height 12
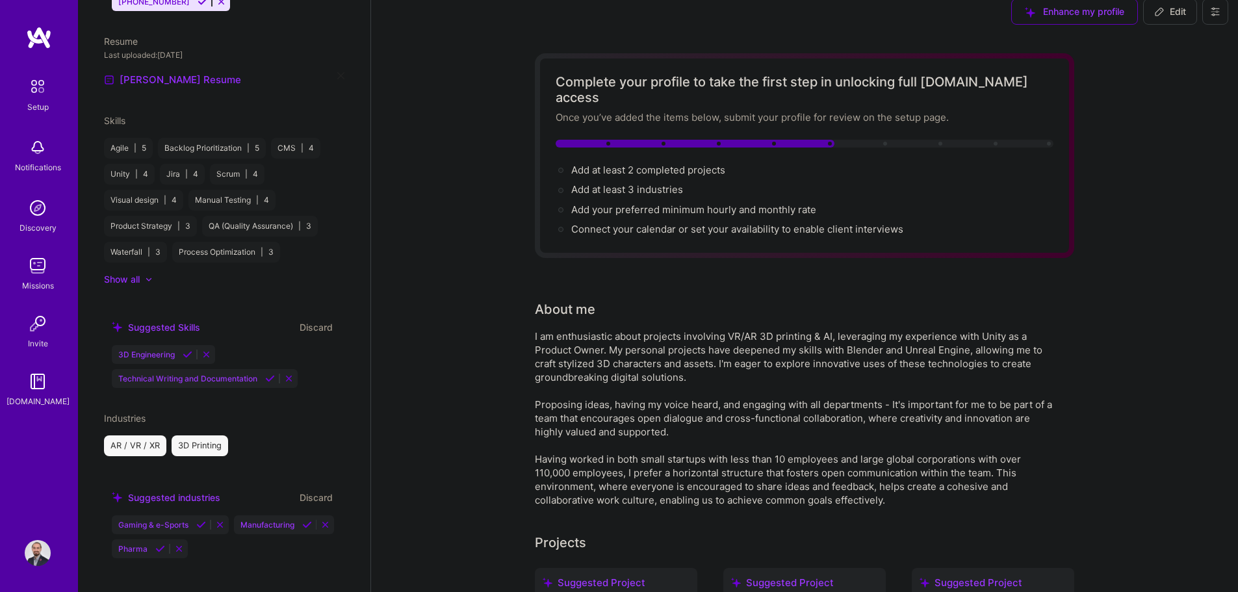
scroll to position [0, 0]
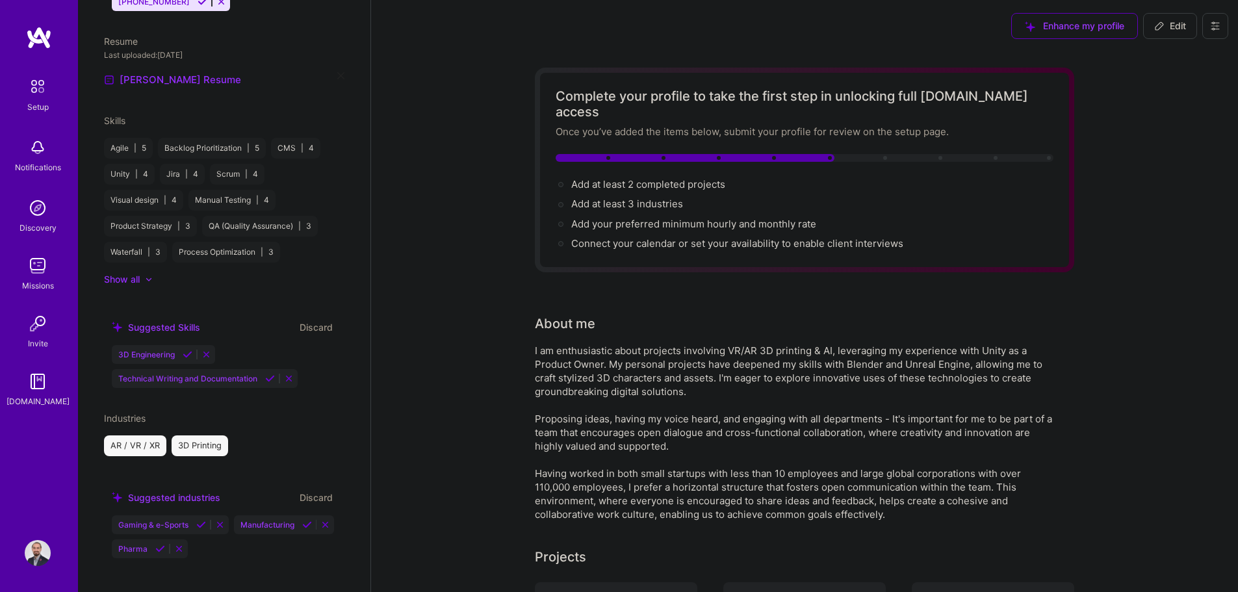
click at [32, 333] on img at bounding box center [38, 324] width 26 height 26
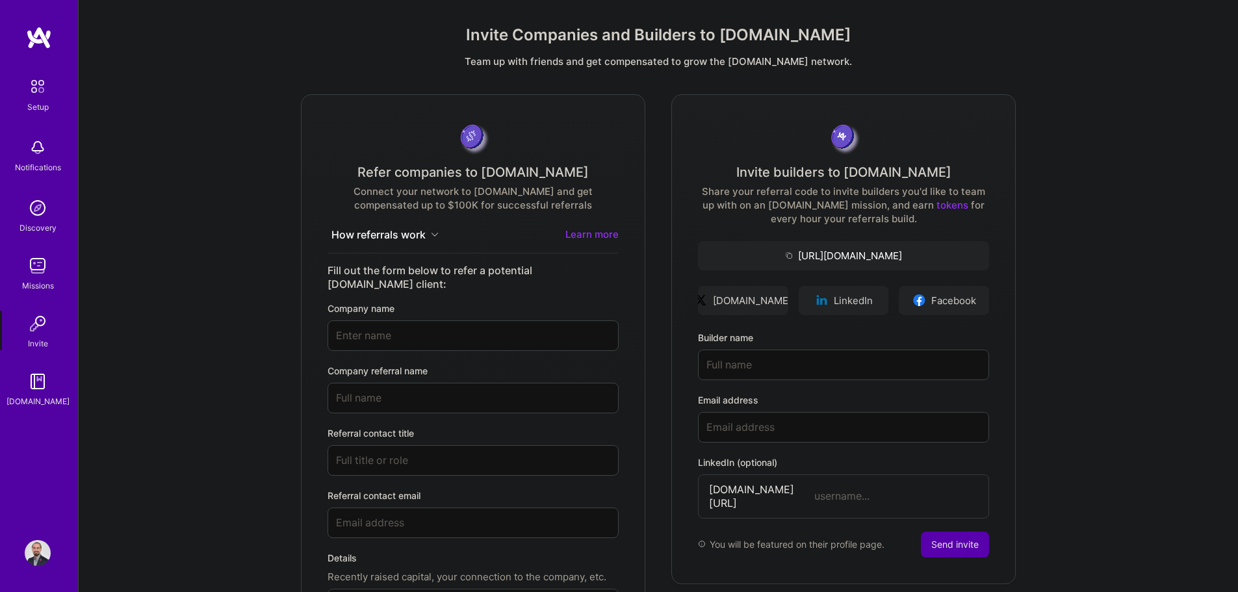
click at [622, 210] on link "tokens" at bounding box center [952, 205] width 32 height 12
click at [40, 84] on img at bounding box center [37, 86] width 27 height 27
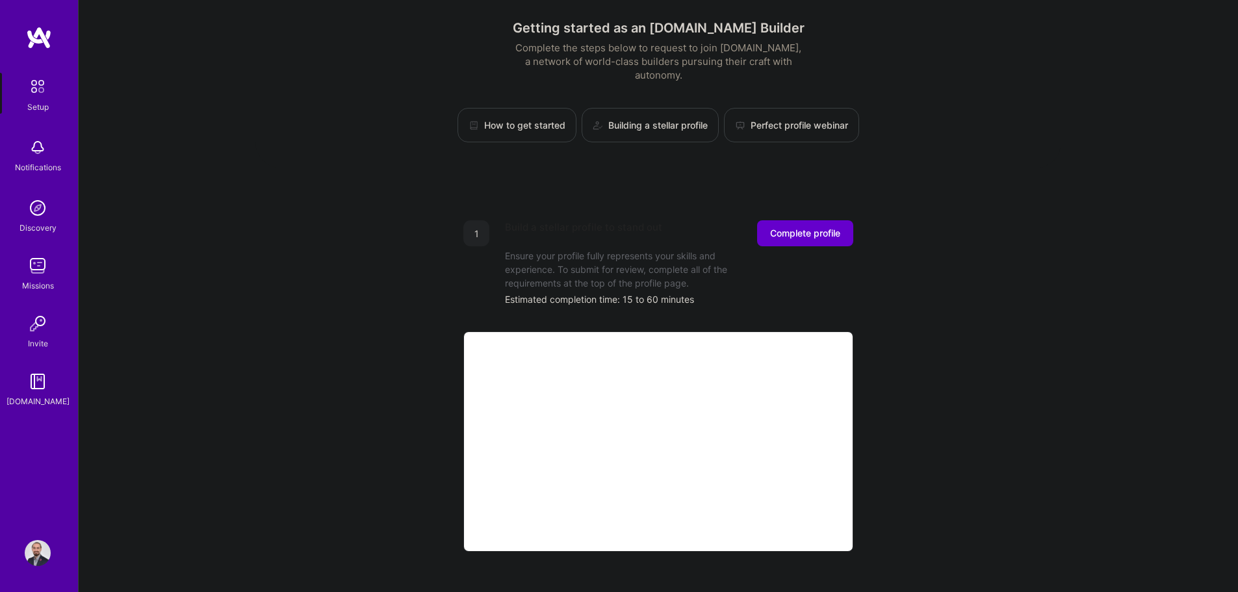
click at [622, 227] on span "Complete profile" at bounding box center [805, 233] width 70 height 13
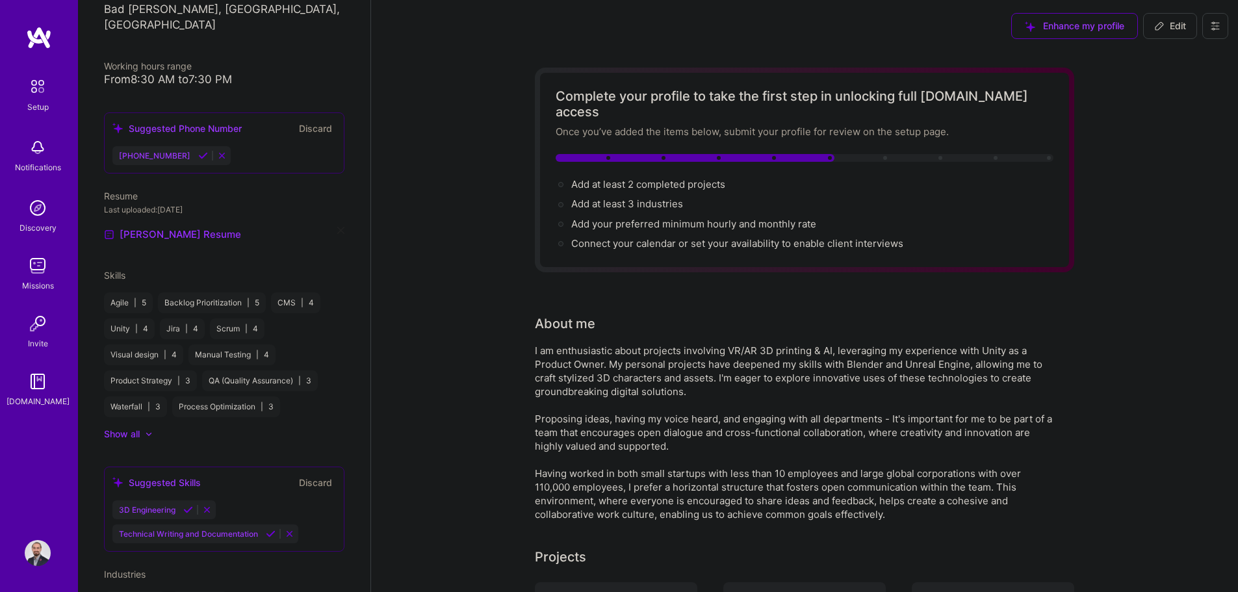
click at [622, 32] on span "Edit" at bounding box center [1170, 25] width 32 height 13
select select "US"
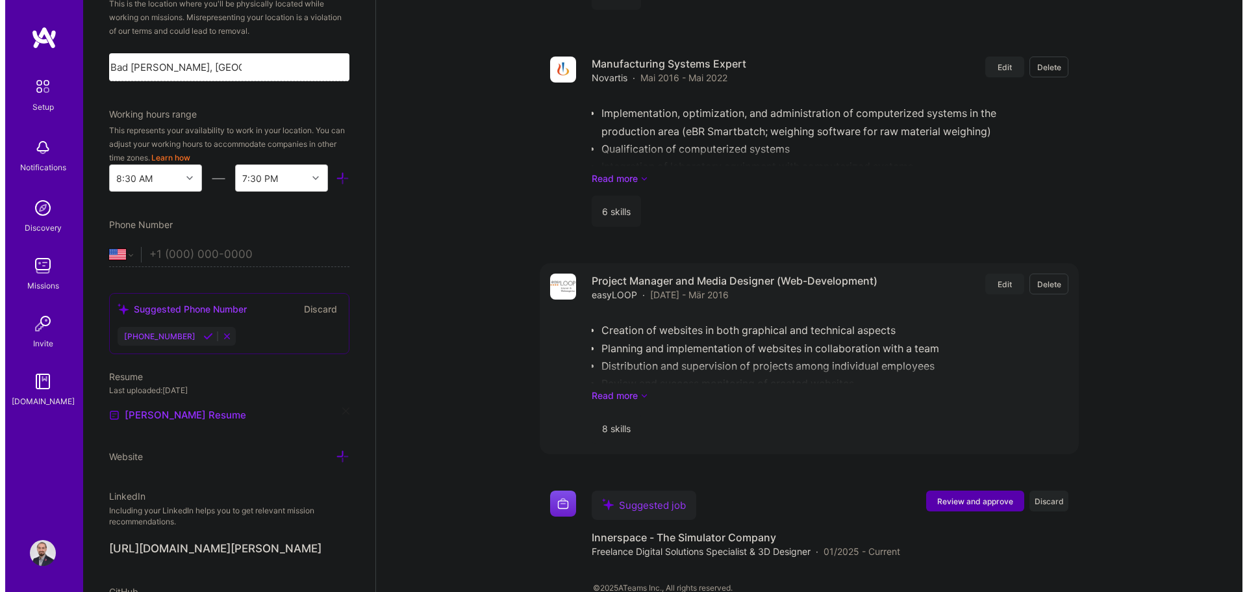
scroll to position [2257, 0]
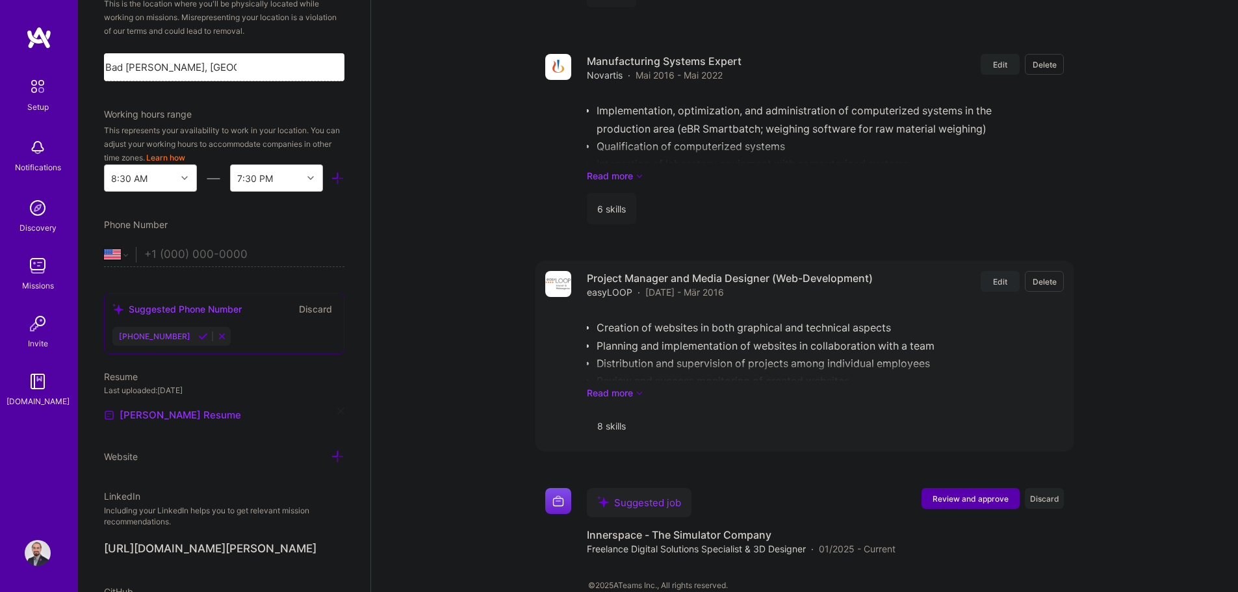
click at [622, 276] on span "Edit" at bounding box center [1000, 281] width 14 height 11
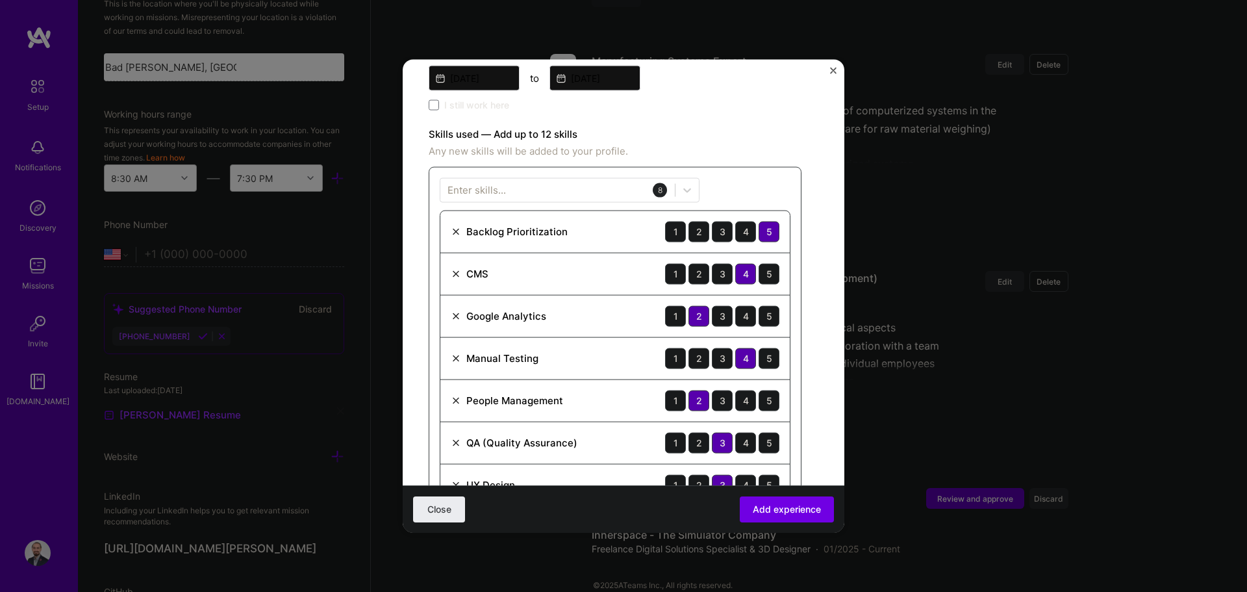
scroll to position [325, 0]
click at [622, 274] on div "3" at bounding box center [722, 272] width 21 height 21
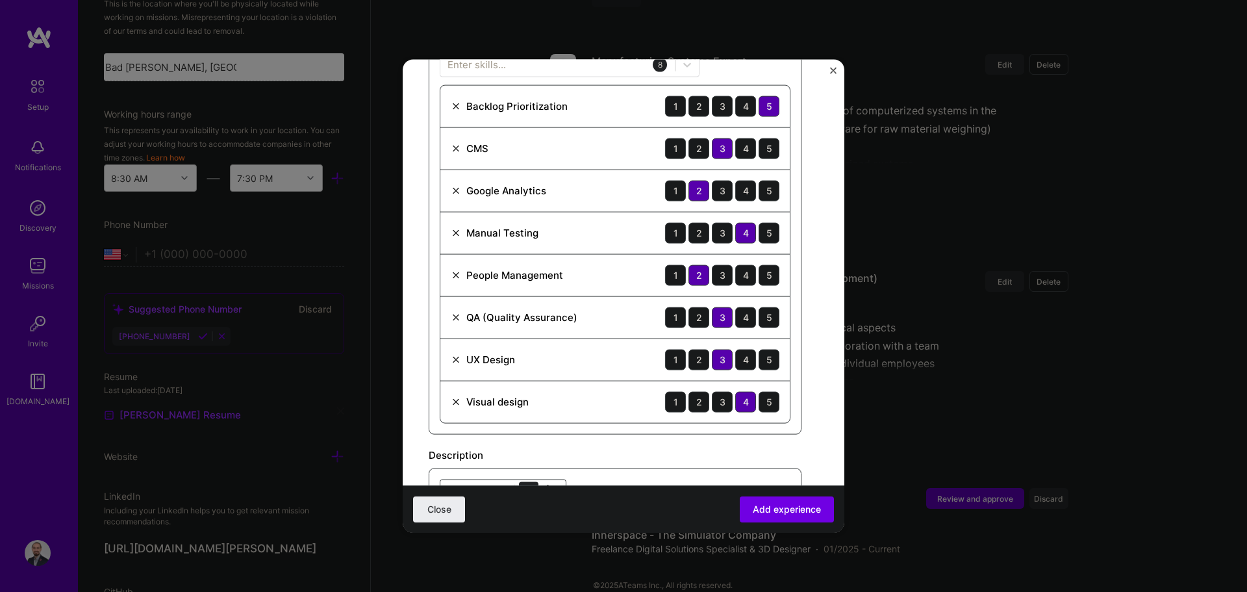
scroll to position [455, 0]
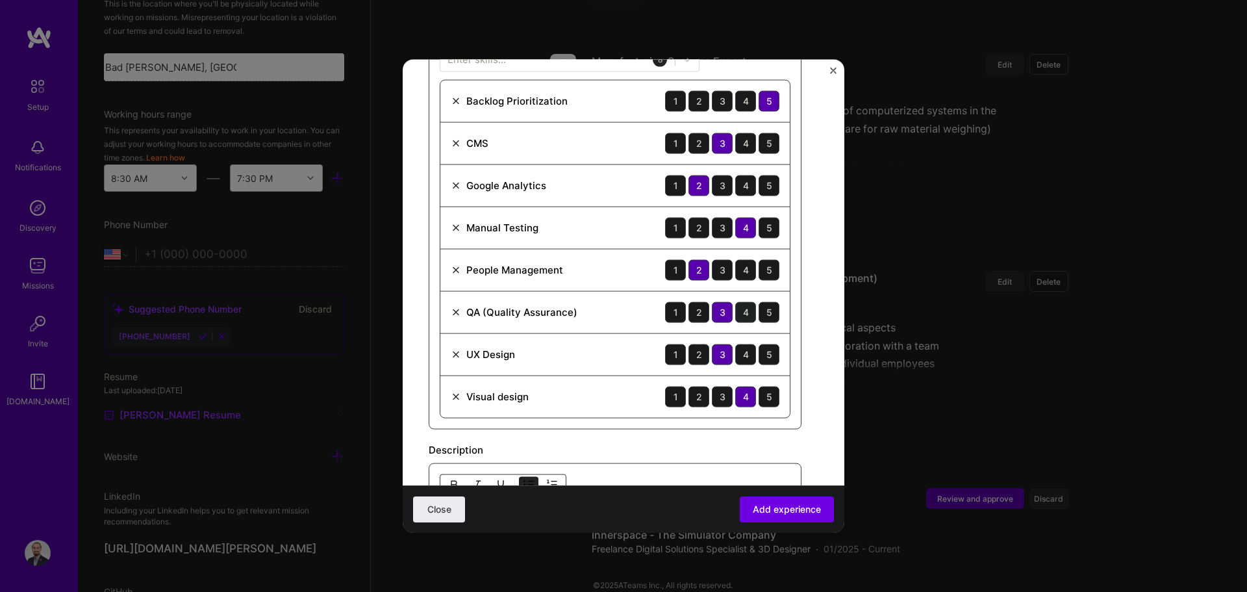
click at [622, 309] on div "4" at bounding box center [745, 311] width 21 height 21
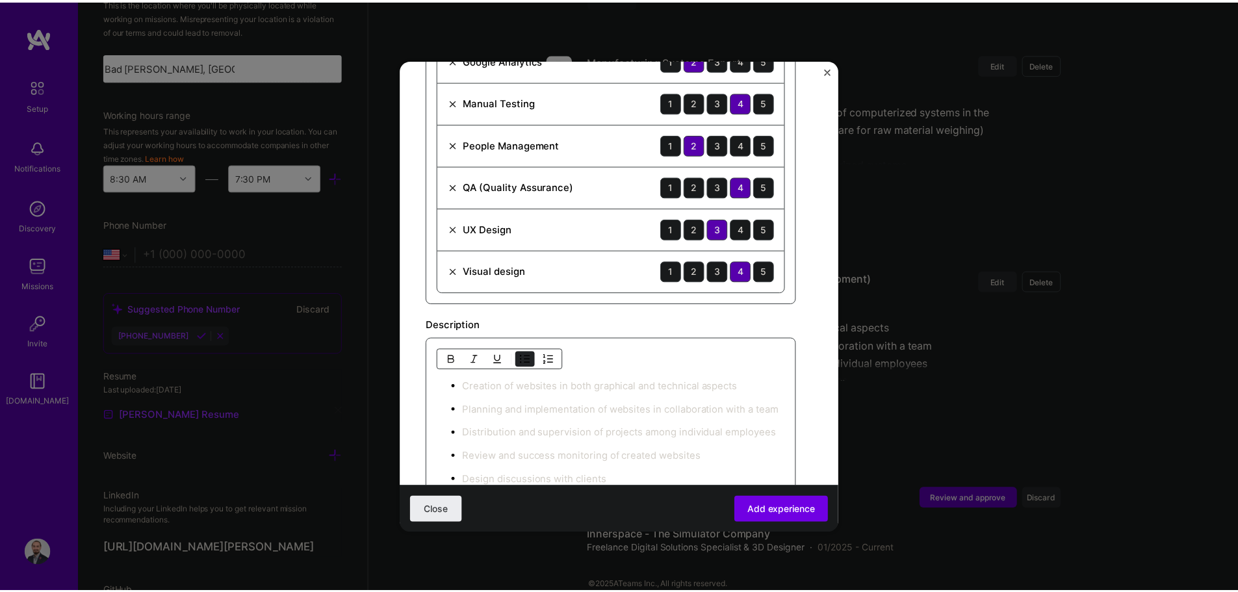
scroll to position [585, 0]
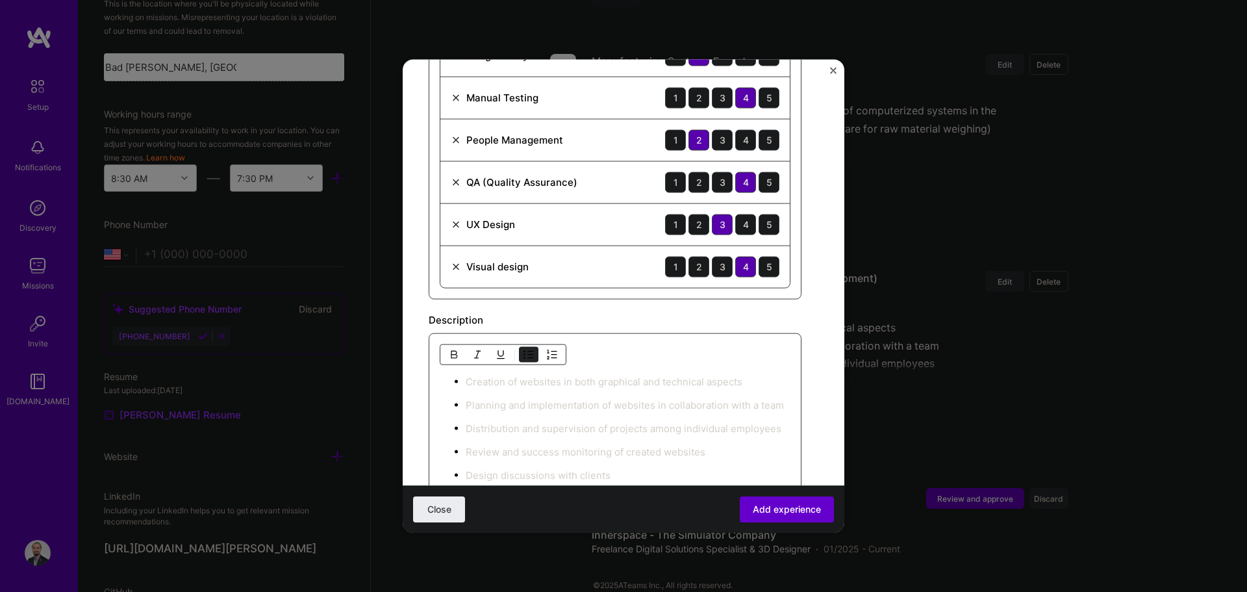
click at [622, 514] on span "Add experience" at bounding box center [787, 509] width 68 height 13
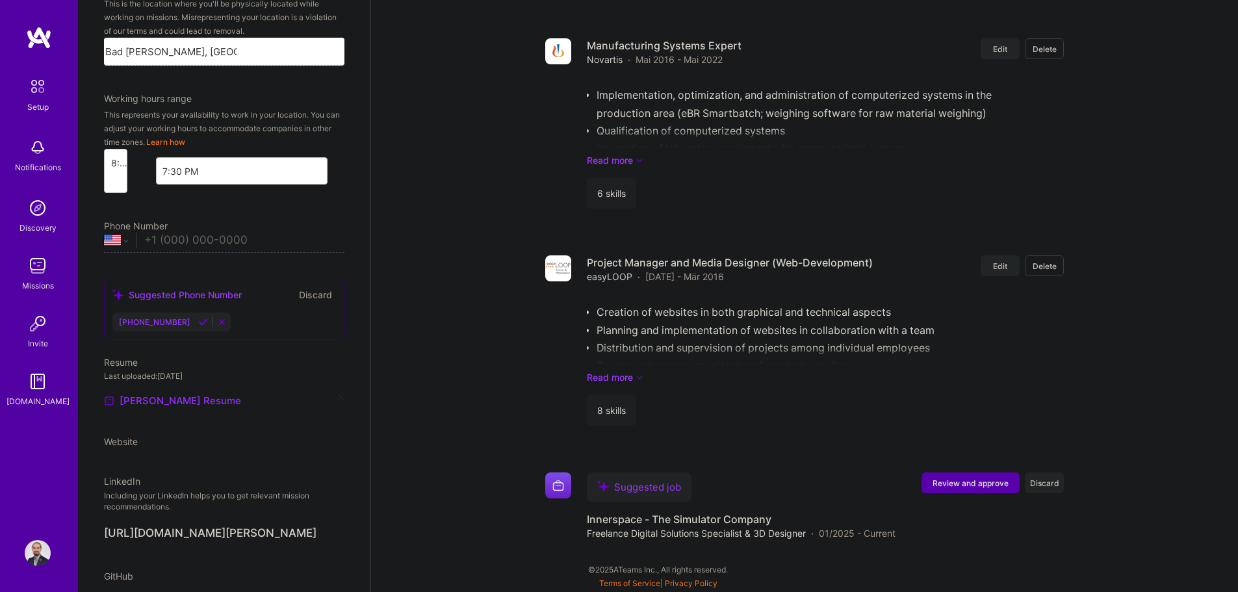
select select "US"
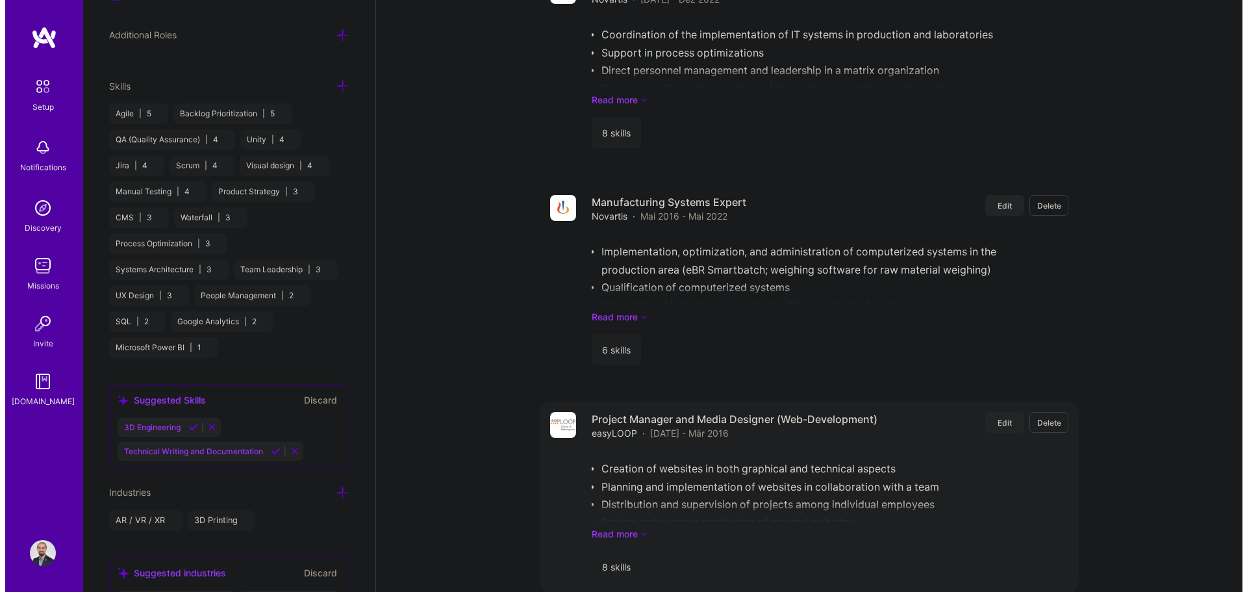
scroll to position [2257, 0]
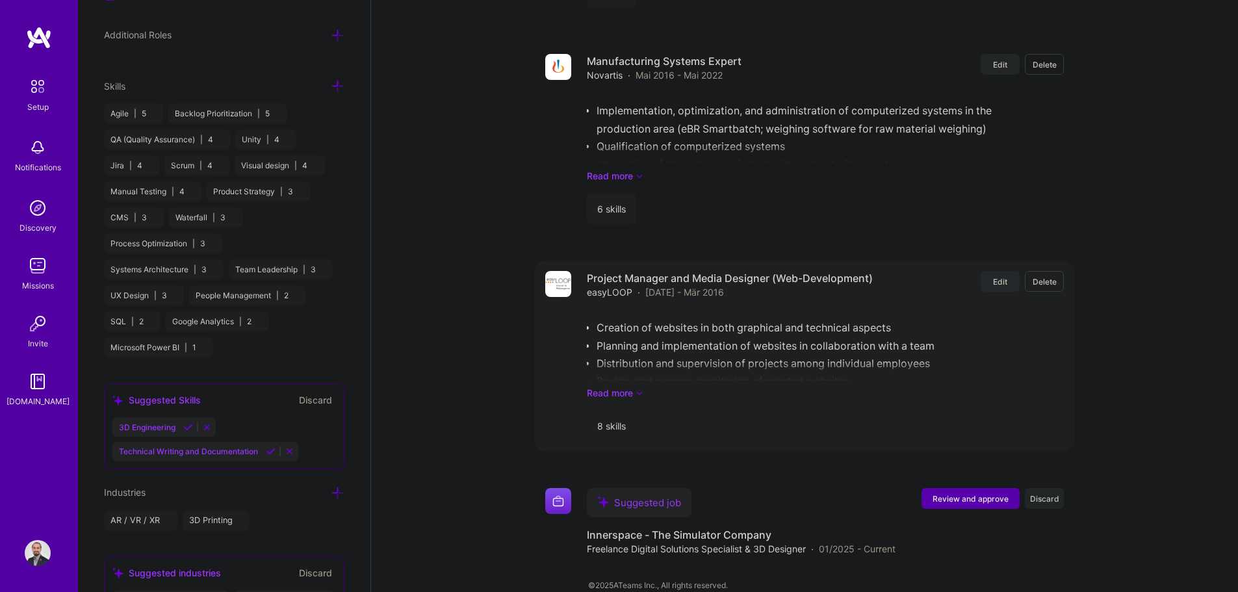
click at [622, 271] on button "Edit" at bounding box center [999, 281] width 39 height 21
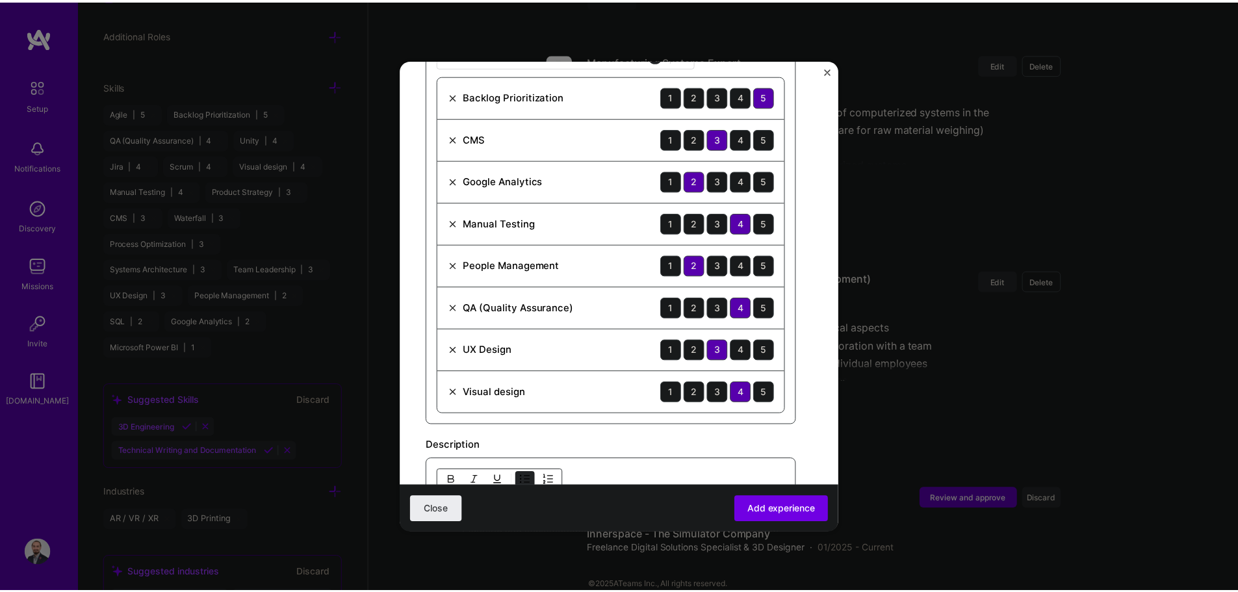
scroll to position [455, 0]
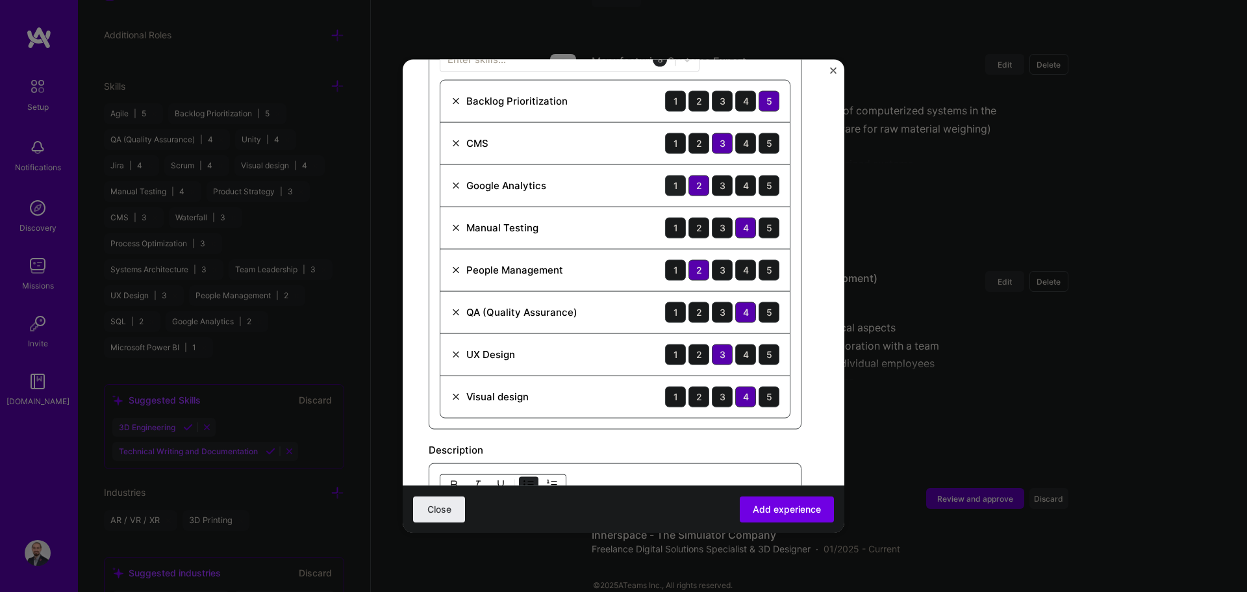
click at [622, 189] on div "1" at bounding box center [675, 185] width 21 height 21
click at [622, 396] on div "3" at bounding box center [722, 396] width 21 height 21
click at [622, 229] on div "3" at bounding box center [722, 227] width 21 height 21
click at [622, 511] on span "Add experience" at bounding box center [787, 509] width 68 height 13
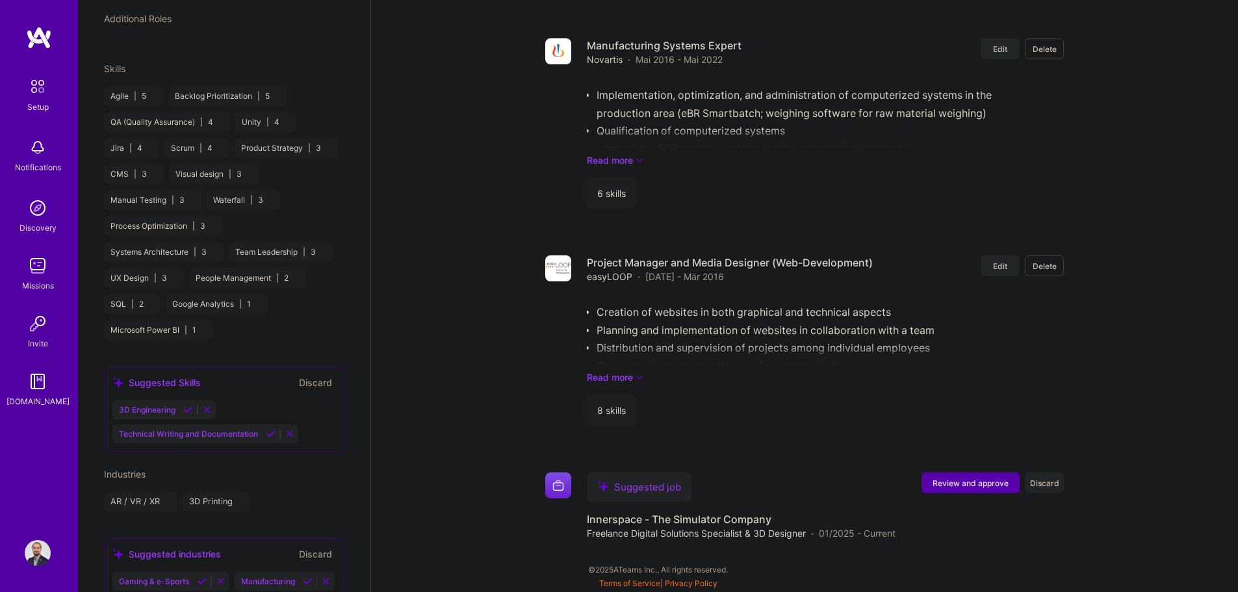
select select "US"
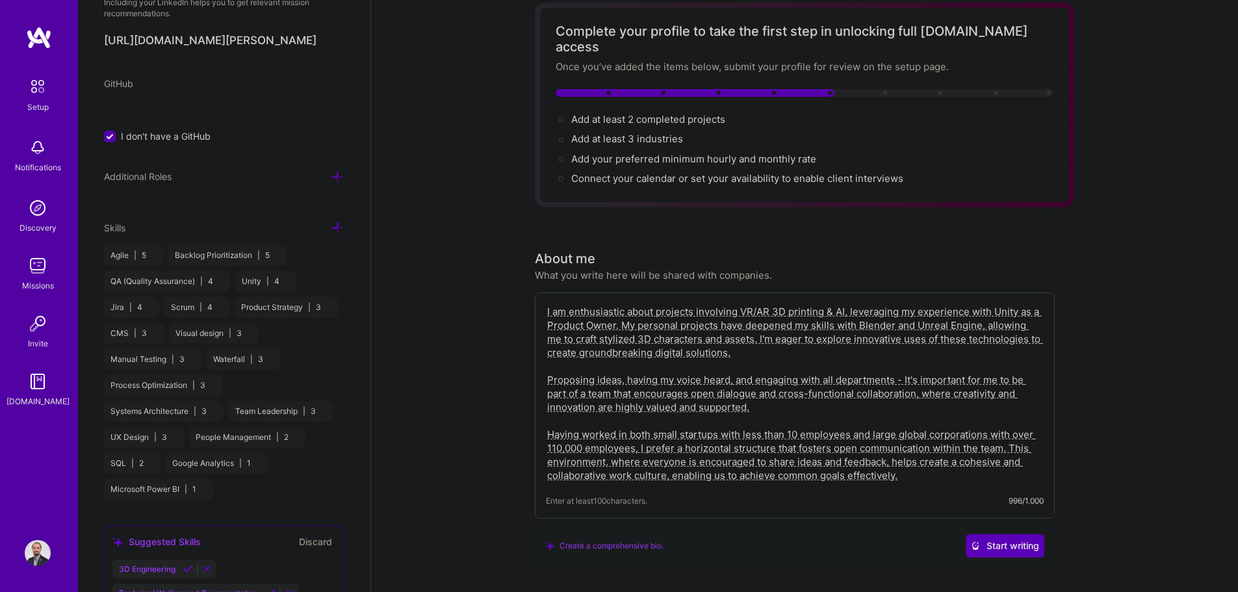
scroll to position [866, 0]
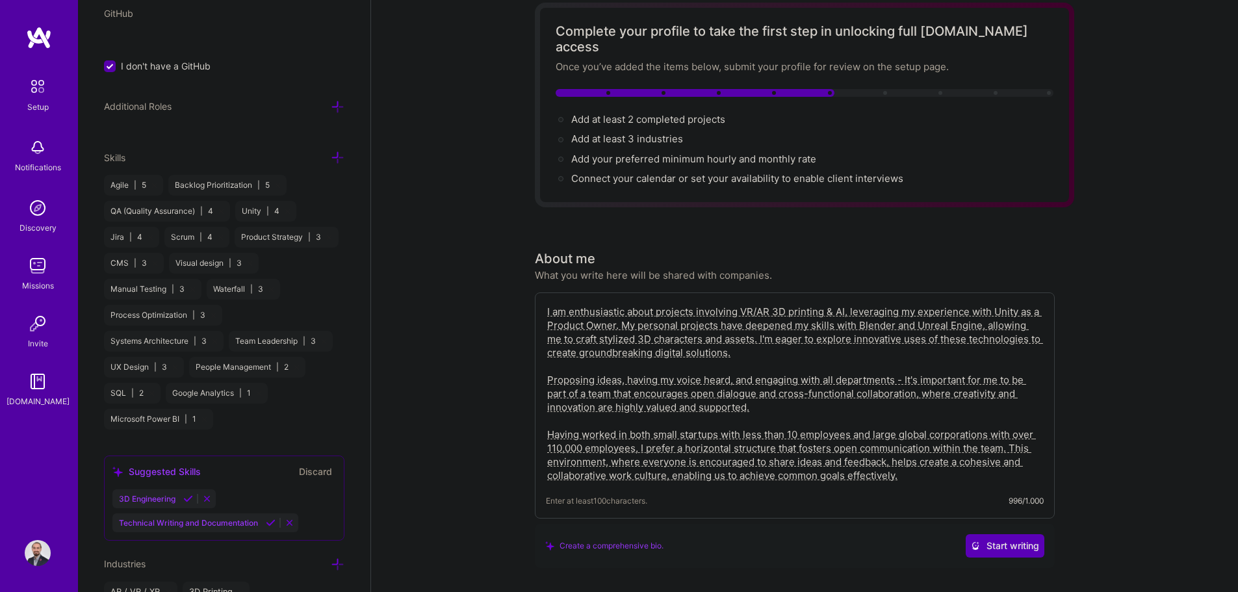
click at [331, 157] on icon at bounding box center [338, 158] width 14 height 14
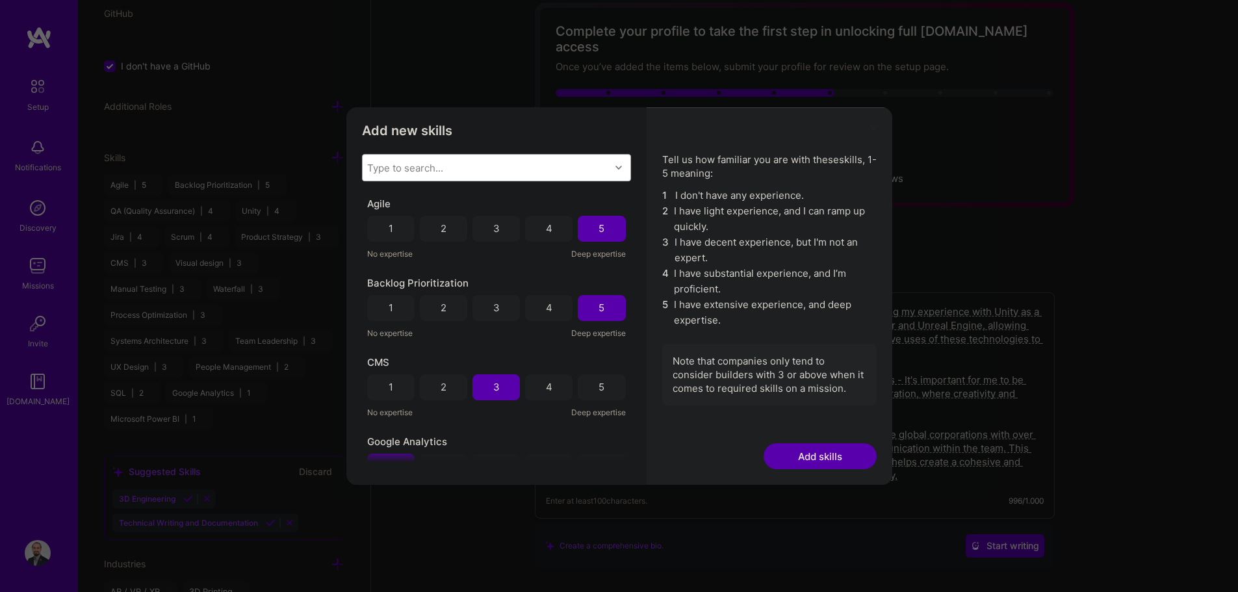
click at [466, 171] on div "Type to search..." at bounding box center [487, 168] width 248 height 26
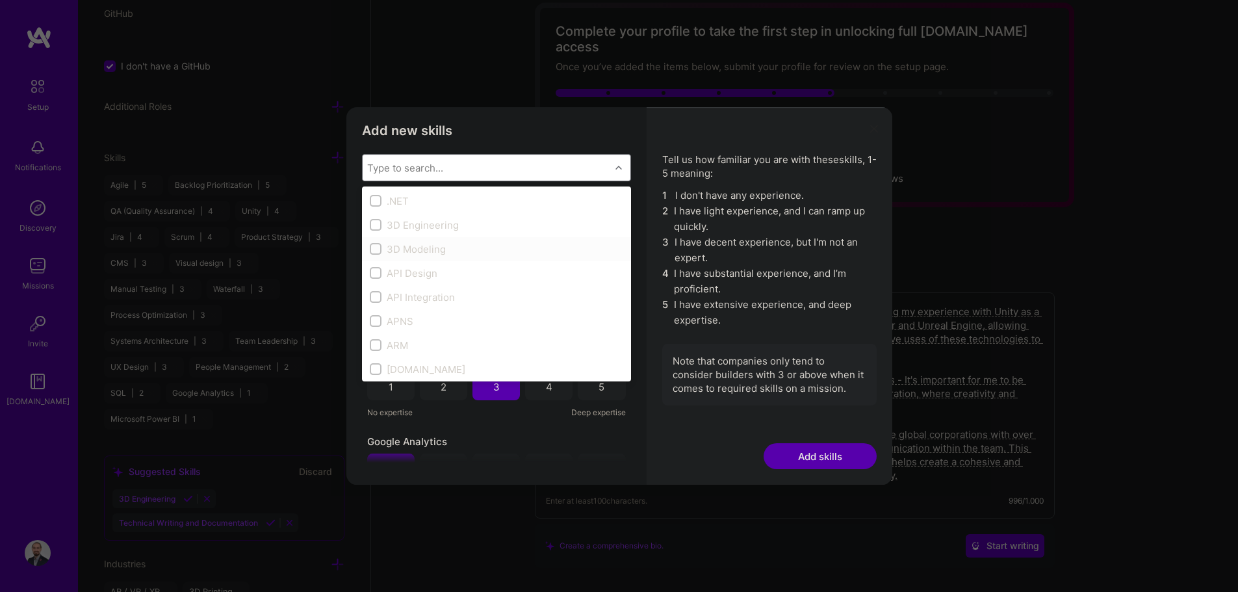
click at [375, 250] on input "modal" at bounding box center [376, 249] width 9 height 9
checkbox input "true"
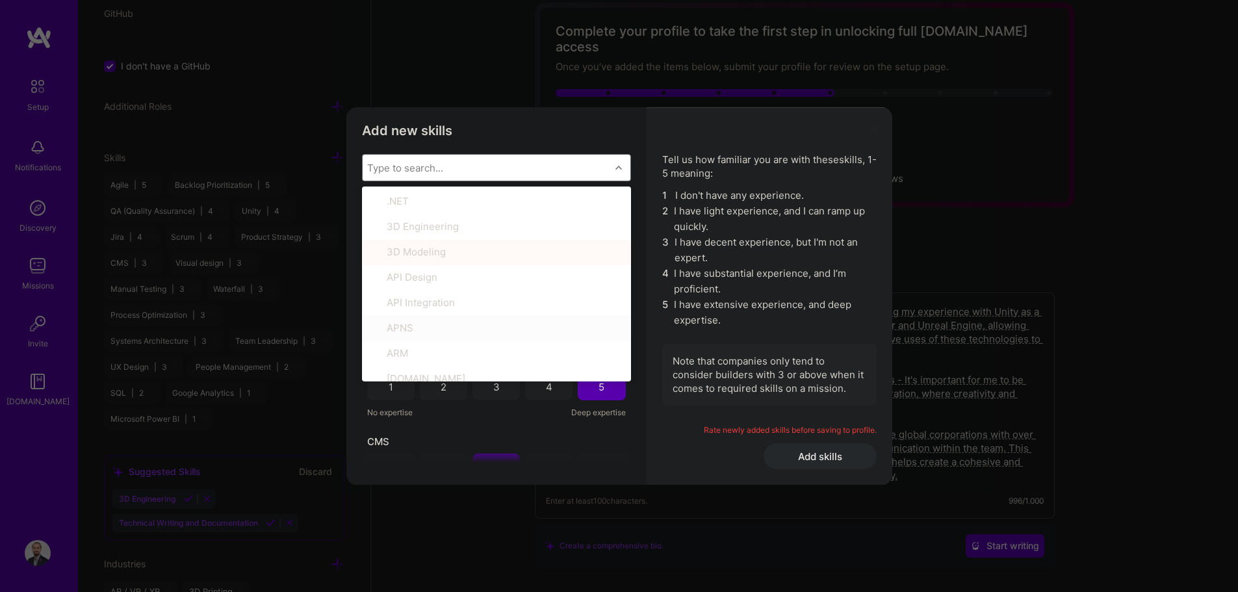
click at [622, 303] on li "5 I have extensive experience, and deep expertise." at bounding box center [769, 312] width 214 height 31
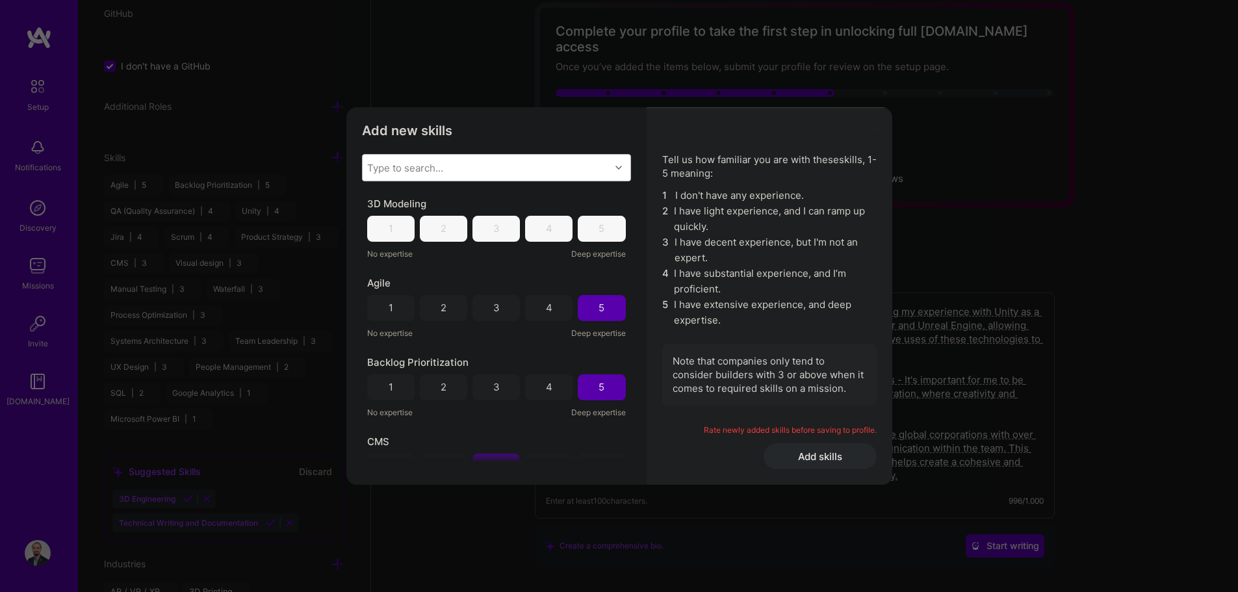
click at [584, 228] on div "5" at bounding box center [601, 229] width 47 height 26
click at [609, 165] on div "Type to search..." at bounding box center [487, 168] width 248 height 26
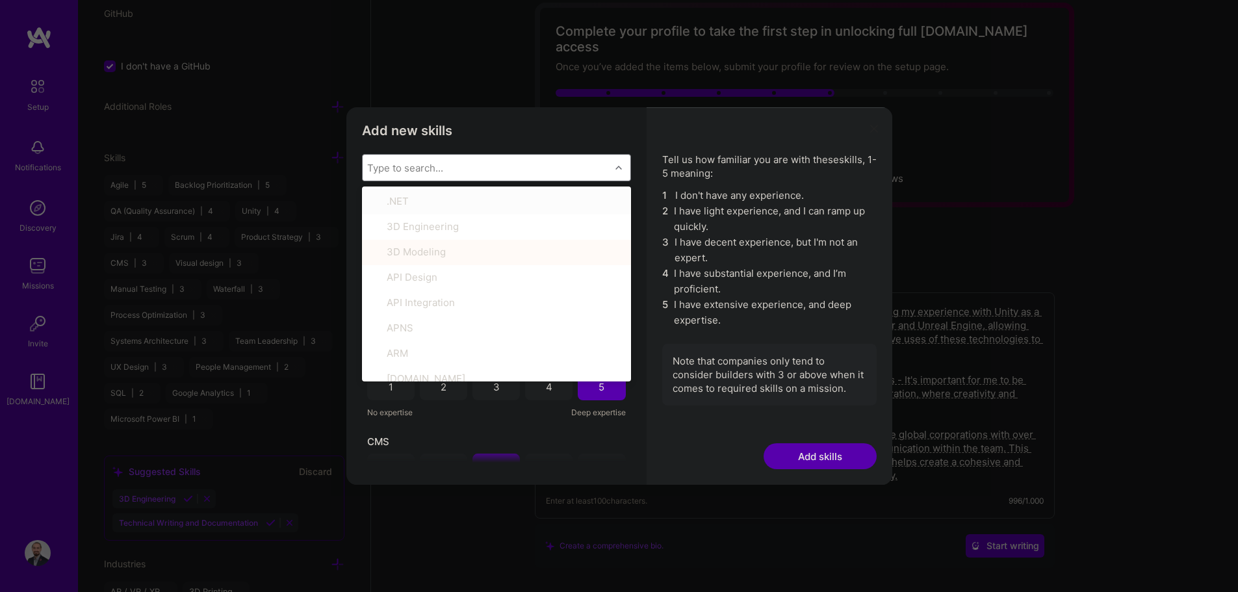
click at [617, 169] on icon "modal" at bounding box center [618, 167] width 6 height 6
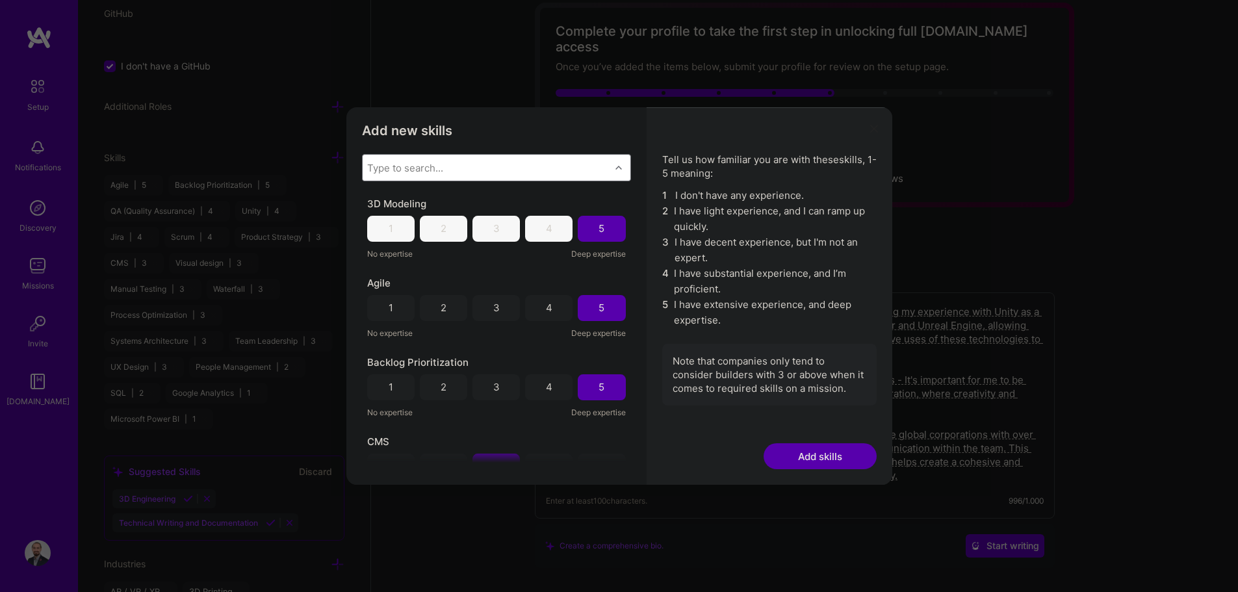
click at [617, 169] on icon "modal" at bounding box center [618, 167] width 6 height 6
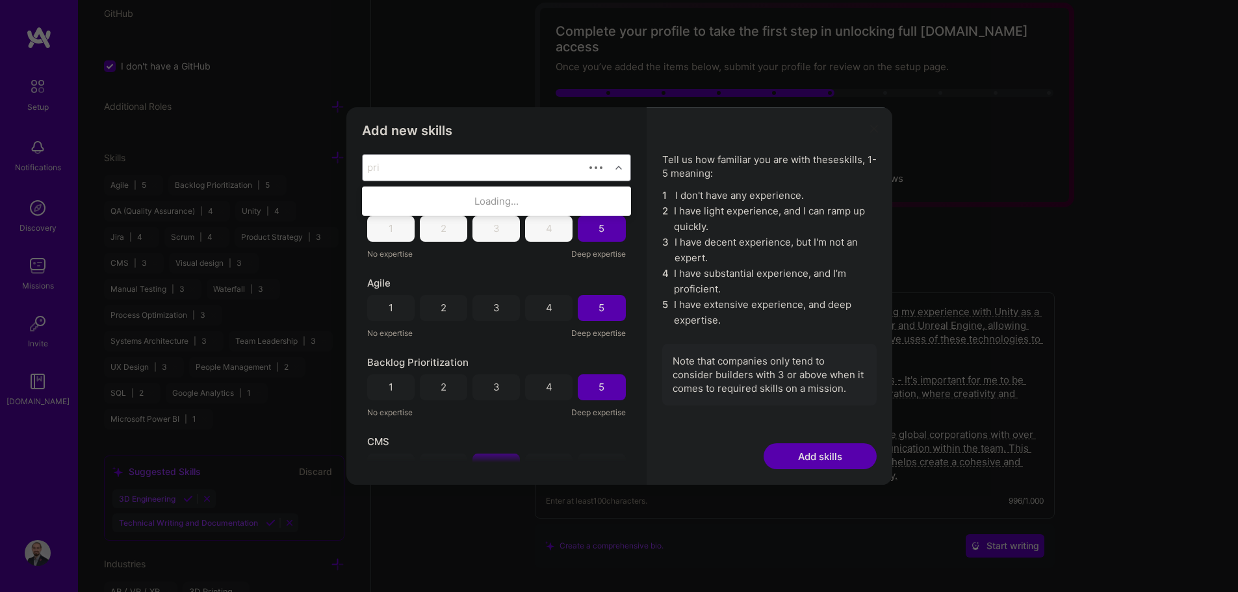
type input "prin"
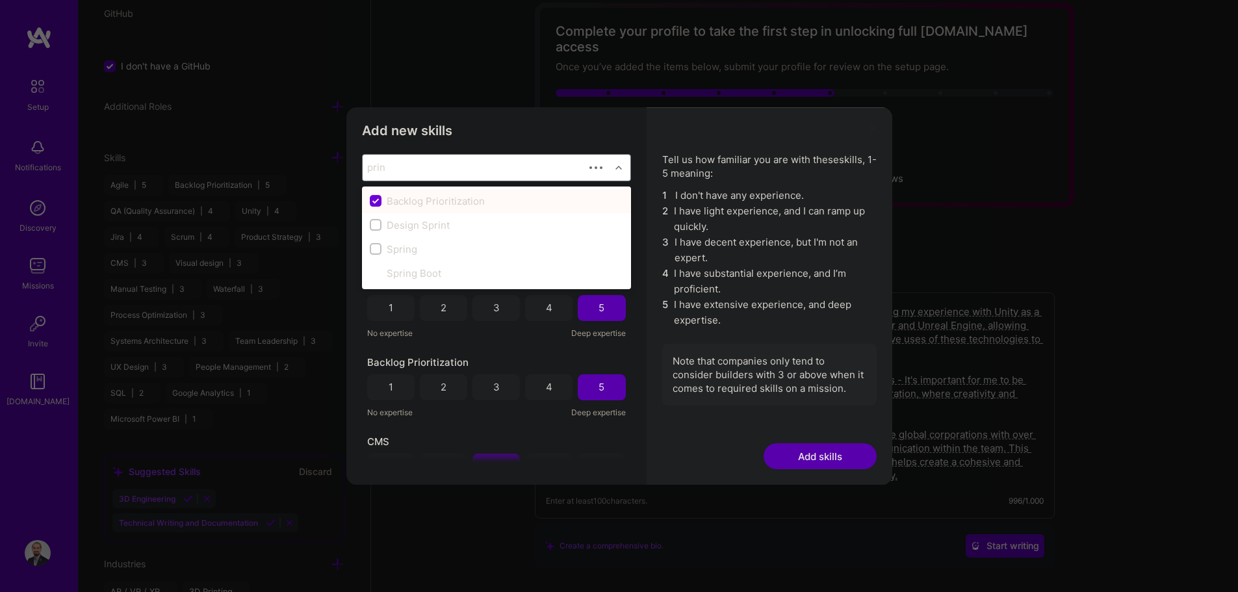
checkbox input "false"
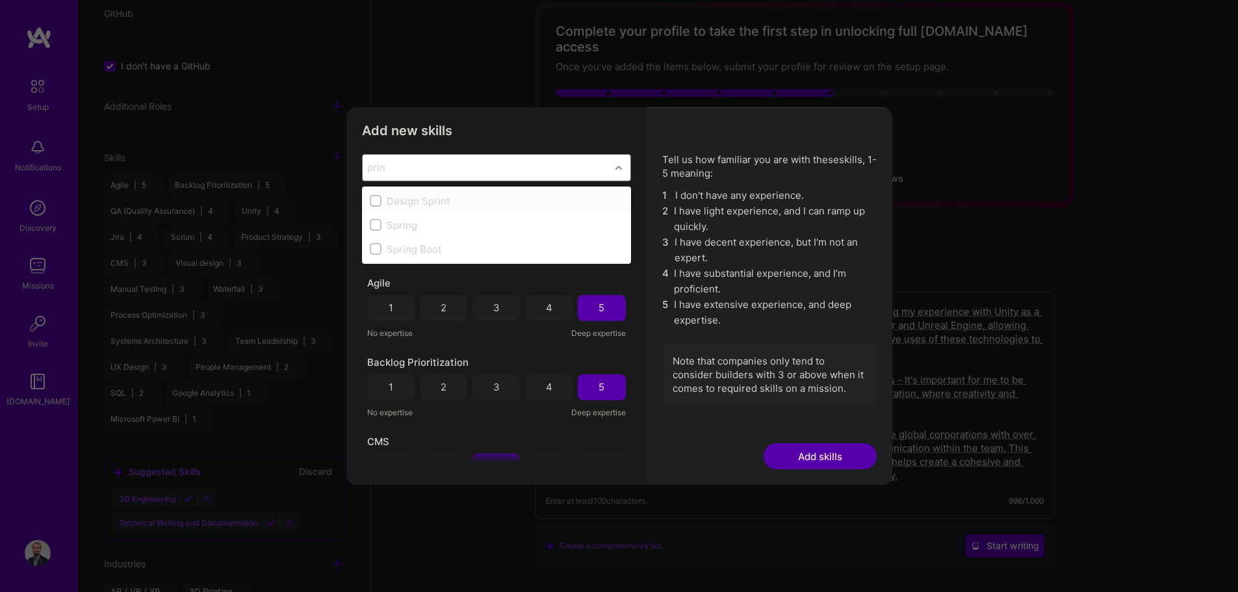
type input "pri"
checkbox input "true"
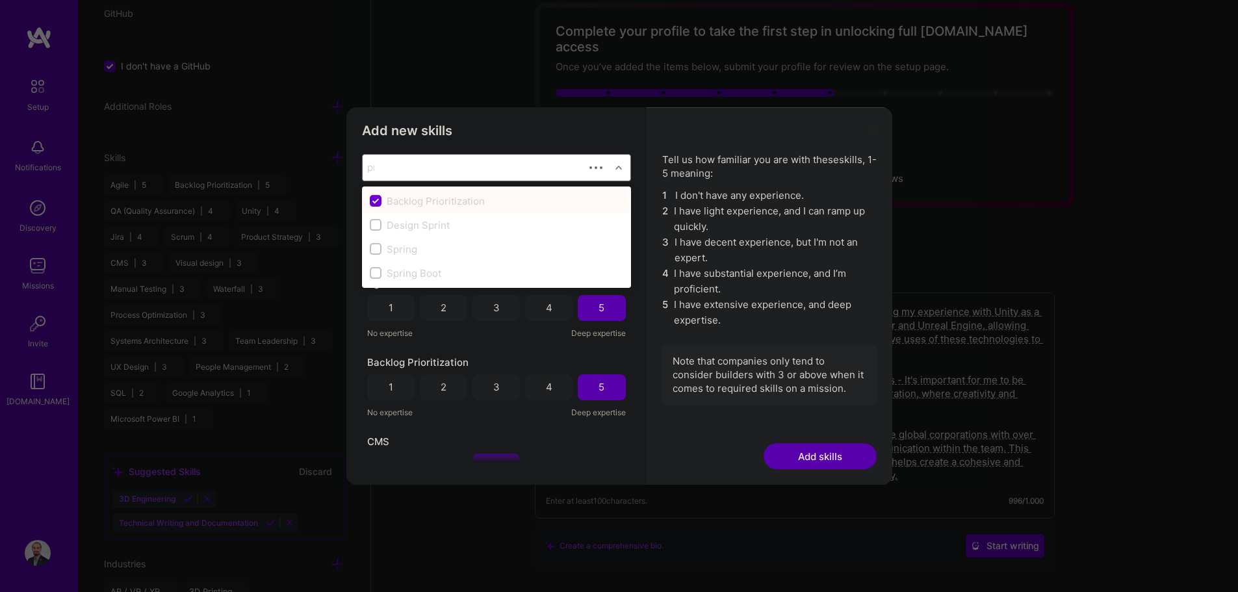
type input "p"
checkbox input "false"
checkbox input "true"
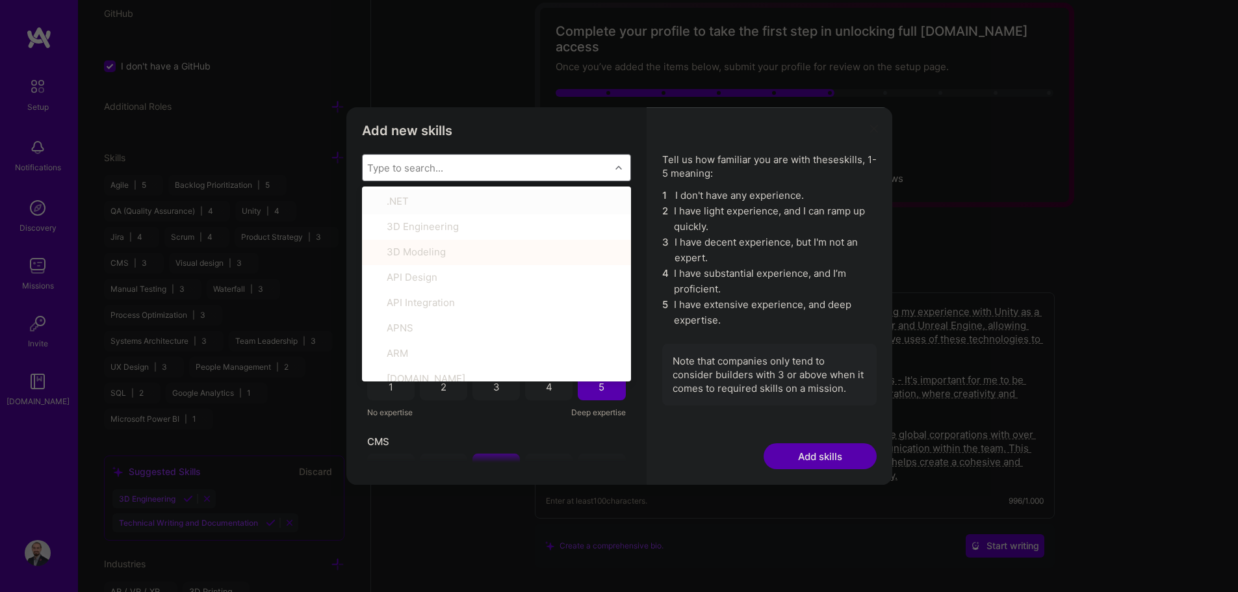
click at [622, 239] on li "3 I have decent experience, but I'm not an expert." at bounding box center [769, 250] width 214 height 31
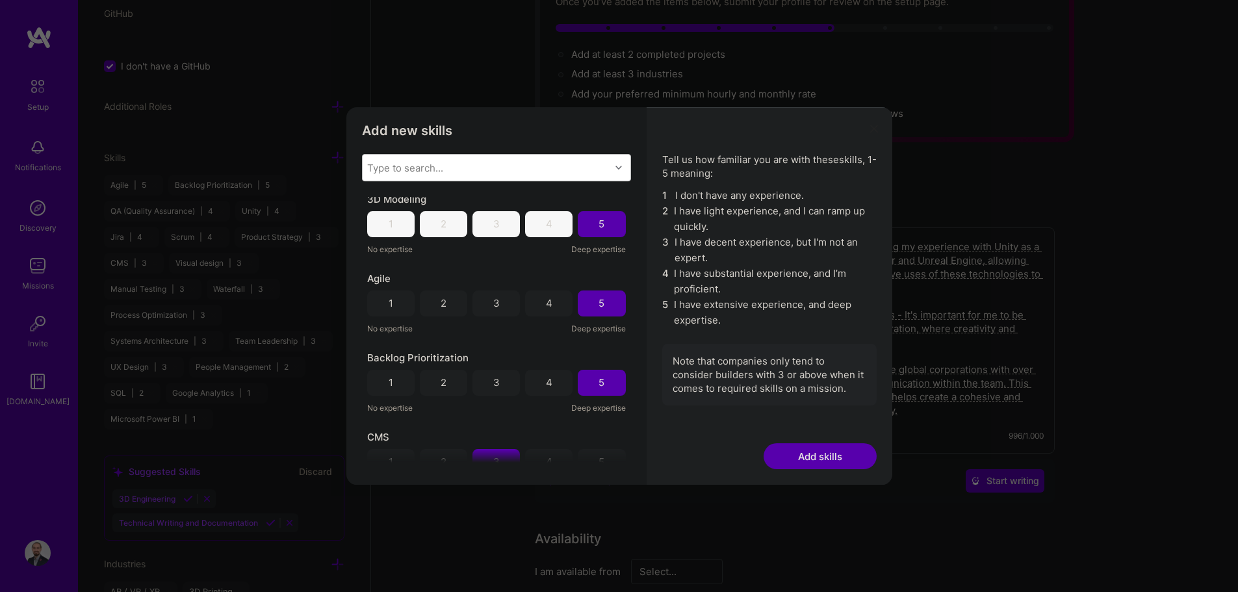
scroll to position [0, 0]
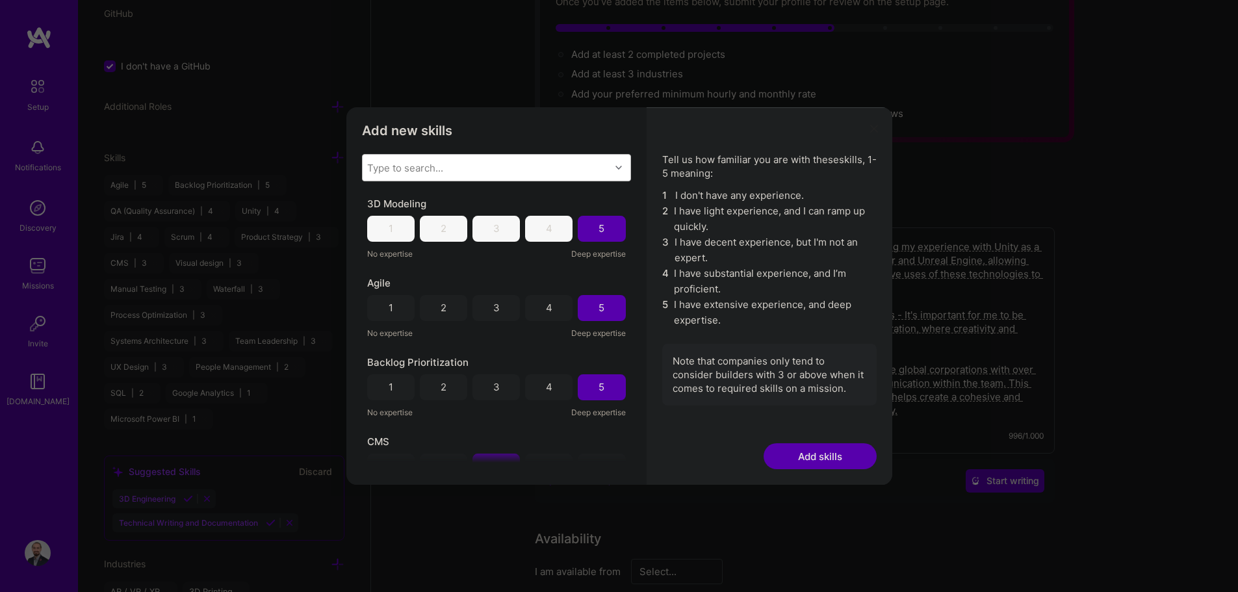
click at [622, 452] on button "Add skills" at bounding box center [819, 456] width 113 height 26
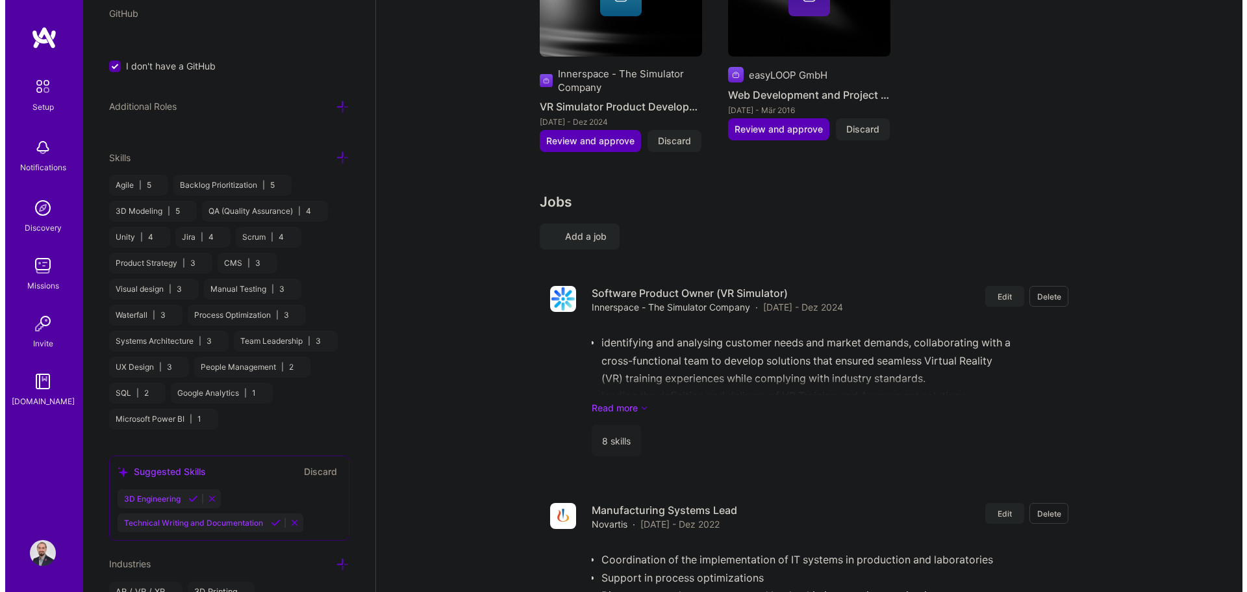
scroll to position [1689, 0]
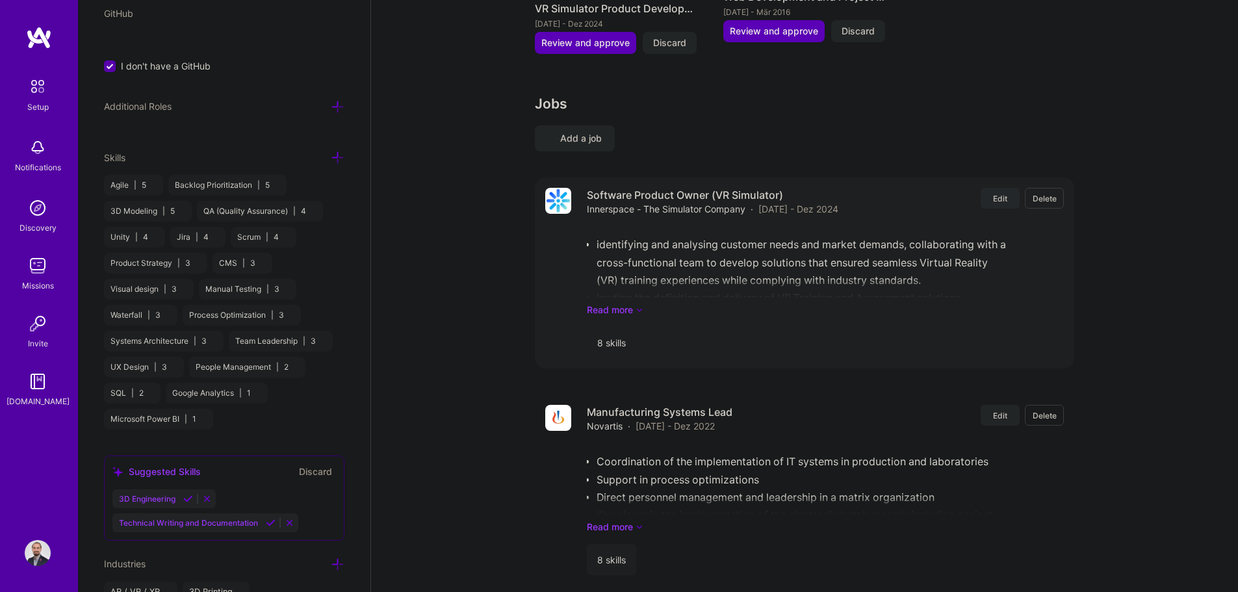
click at [622, 188] on button "Edit" at bounding box center [999, 198] width 39 height 21
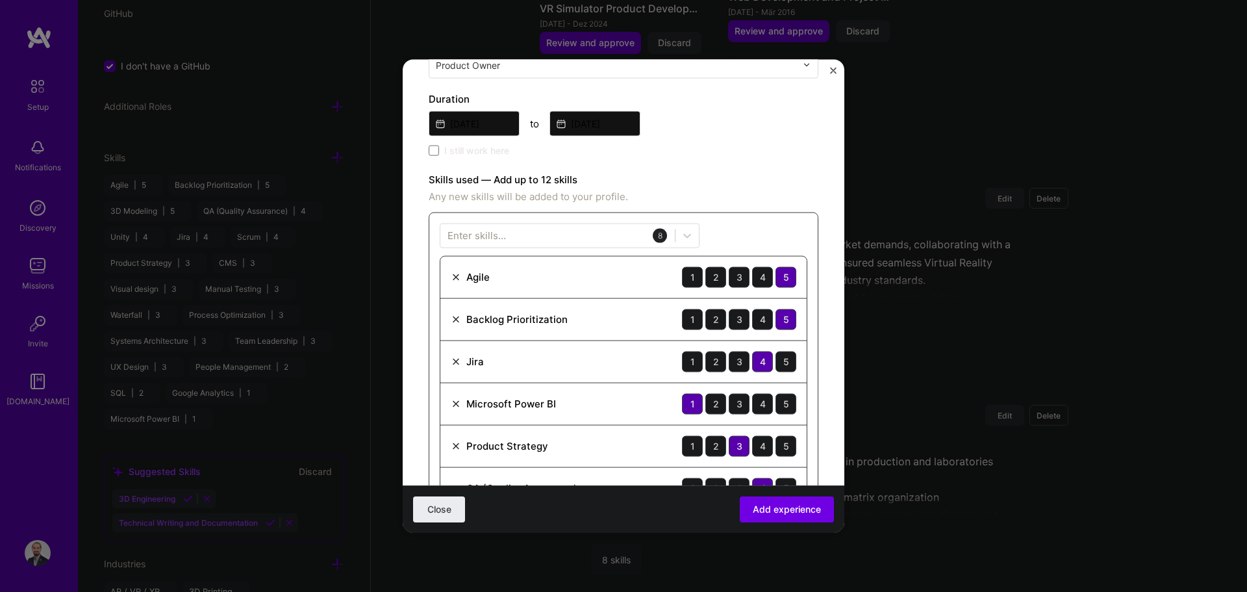
scroll to position [260, 0]
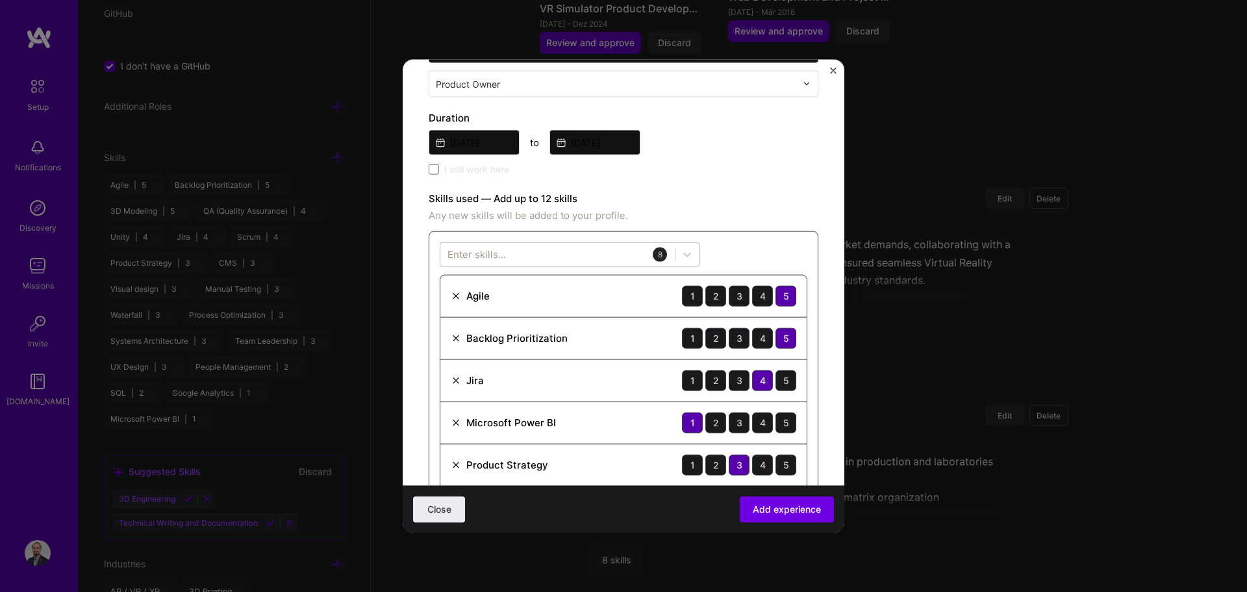
click at [622, 256] on div at bounding box center [558, 254] width 235 height 21
click at [567, 302] on div "Technical Writing and Documentation" at bounding box center [570, 307] width 244 height 14
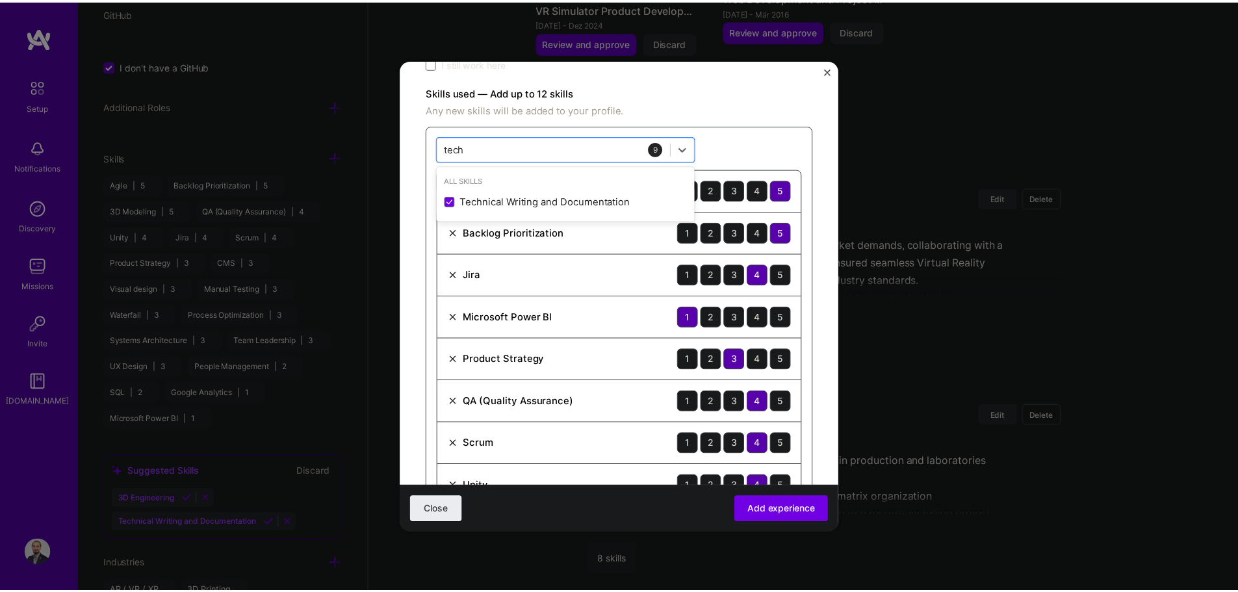
scroll to position [455, 0]
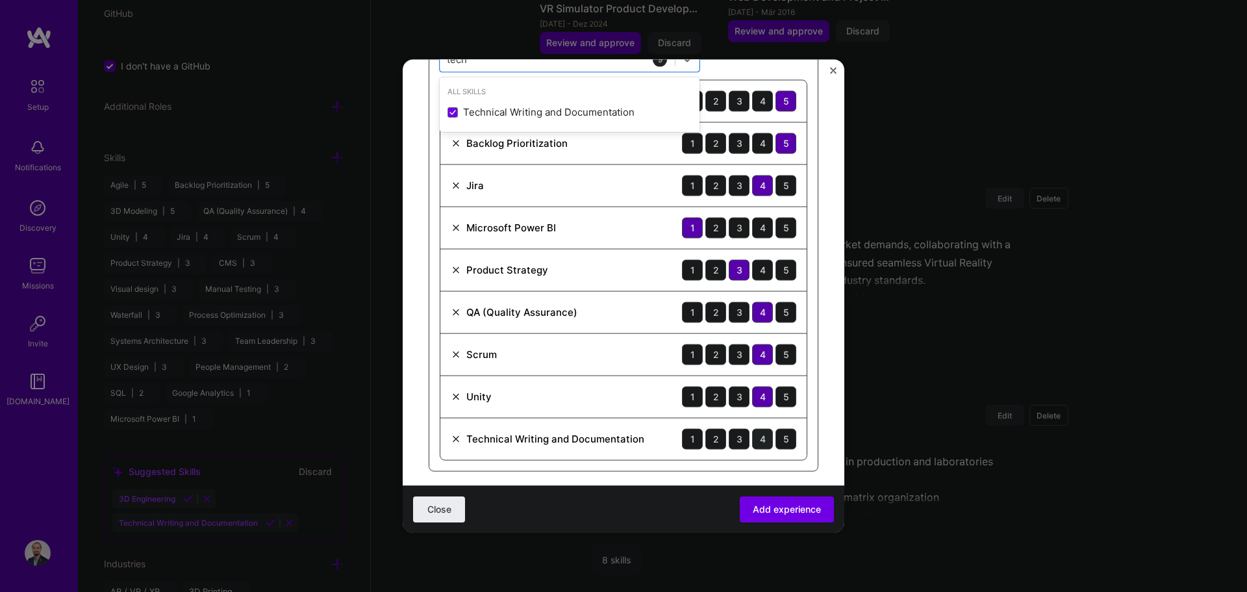
type input "tech"
click at [622, 446] on div "4" at bounding box center [762, 438] width 21 height 21
click at [622, 509] on span "Add experience" at bounding box center [787, 509] width 68 height 13
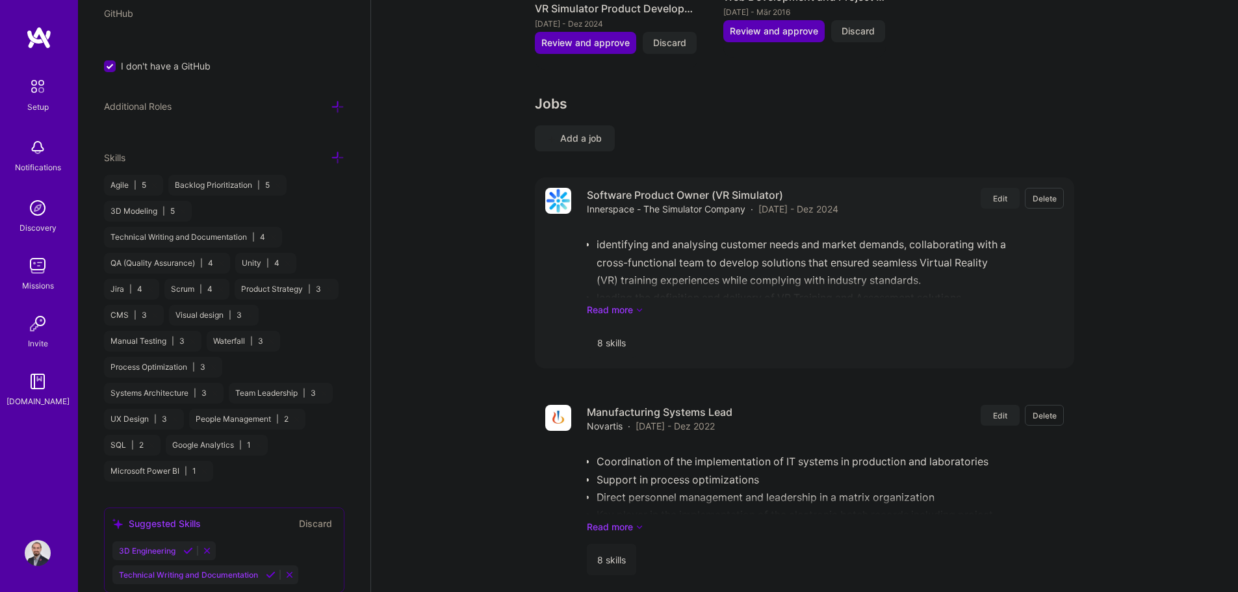
click at [622, 305] on div "Software Product Owner (VR Simulator) Innerspace - The Simulator Company · [DAT…" at bounding box center [825, 273] width 477 height 170
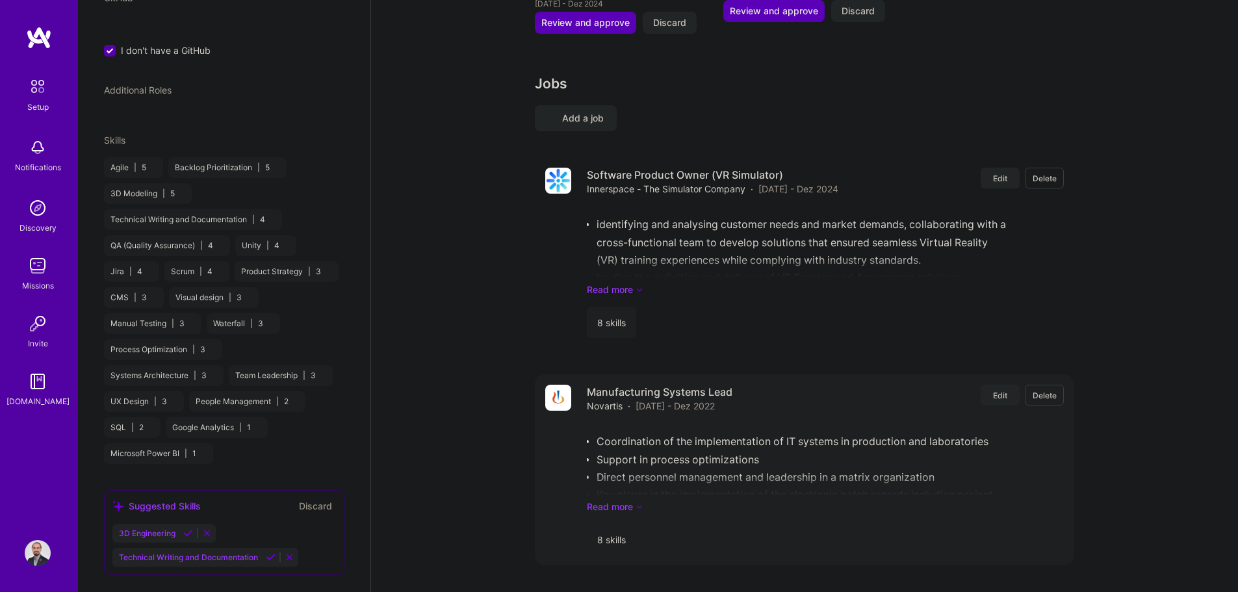
select select "US"
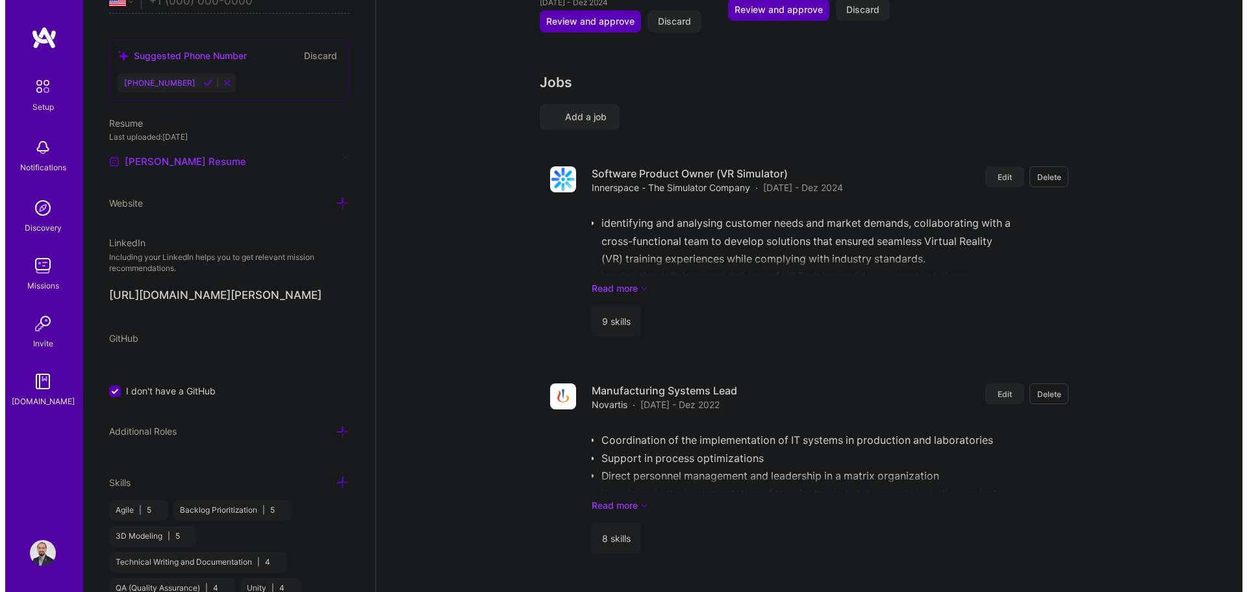
scroll to position [1754, 0]
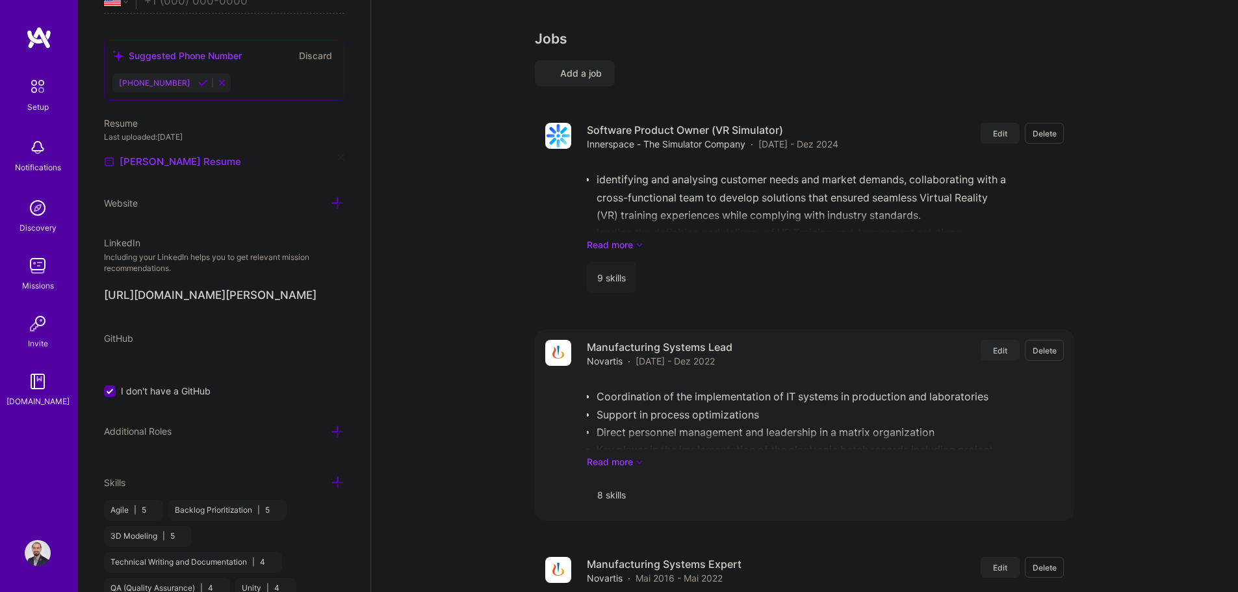
click at [622, 345] on span "Edit" at bounding box center [1000, 350] width 14 height 11
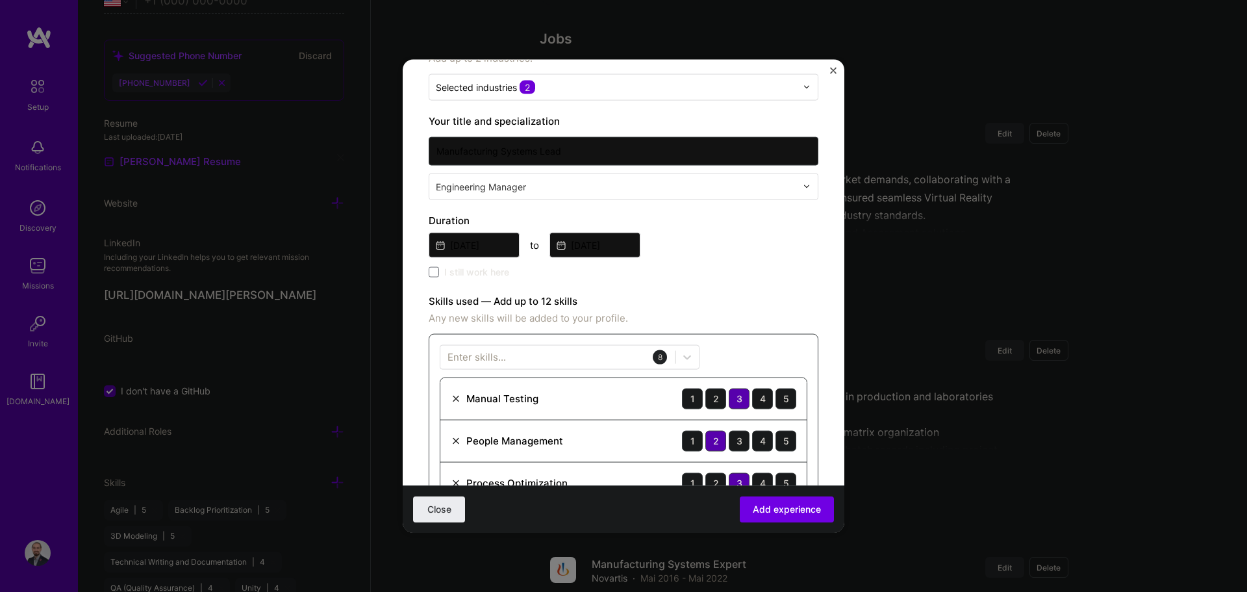
scroll to position [195, 0]
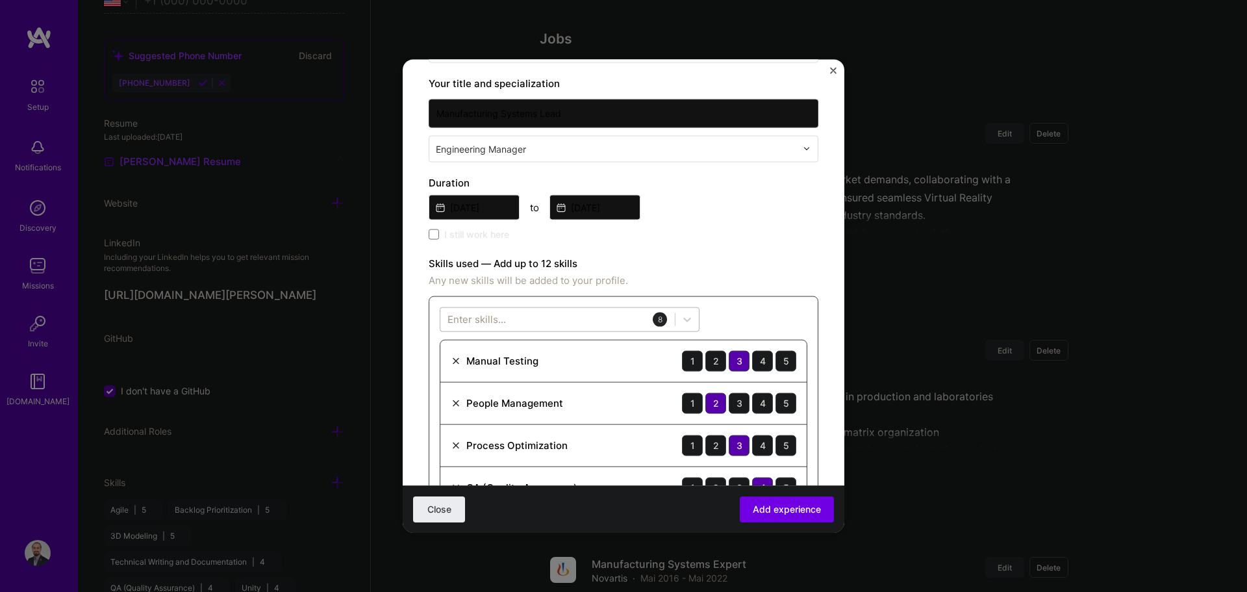
click at [608, 313] on div at bounding box center [558, 319] width 235 height 21
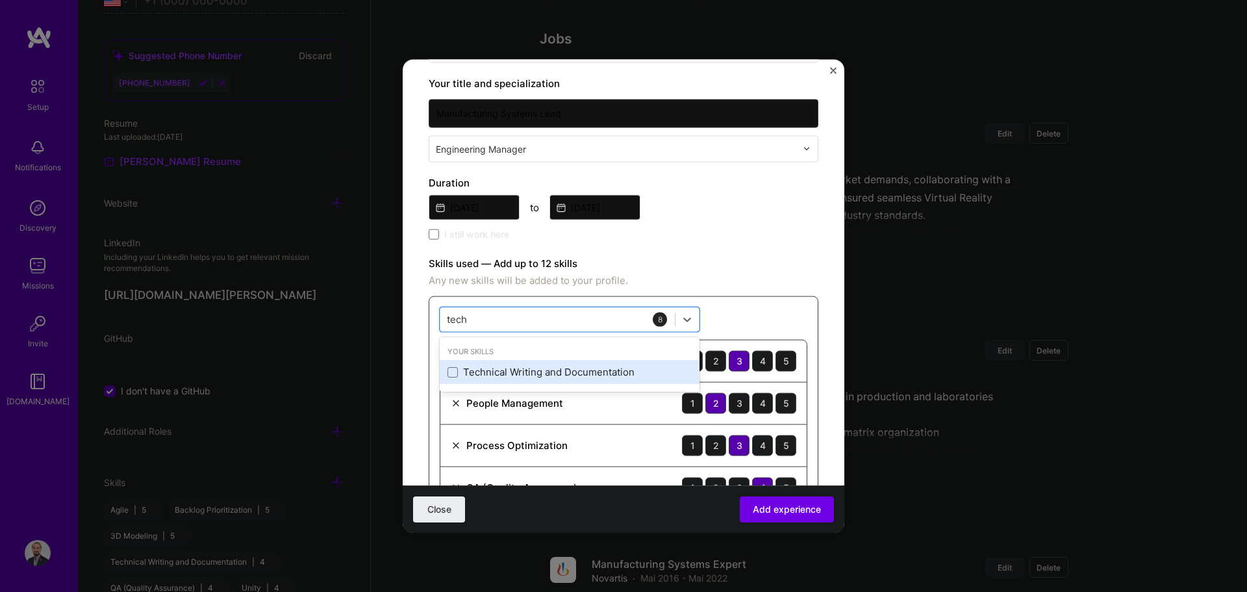
click at [610, 366] on div "Technical Writing and Documentation" at bounding box center [570, 372] width 244 height 14
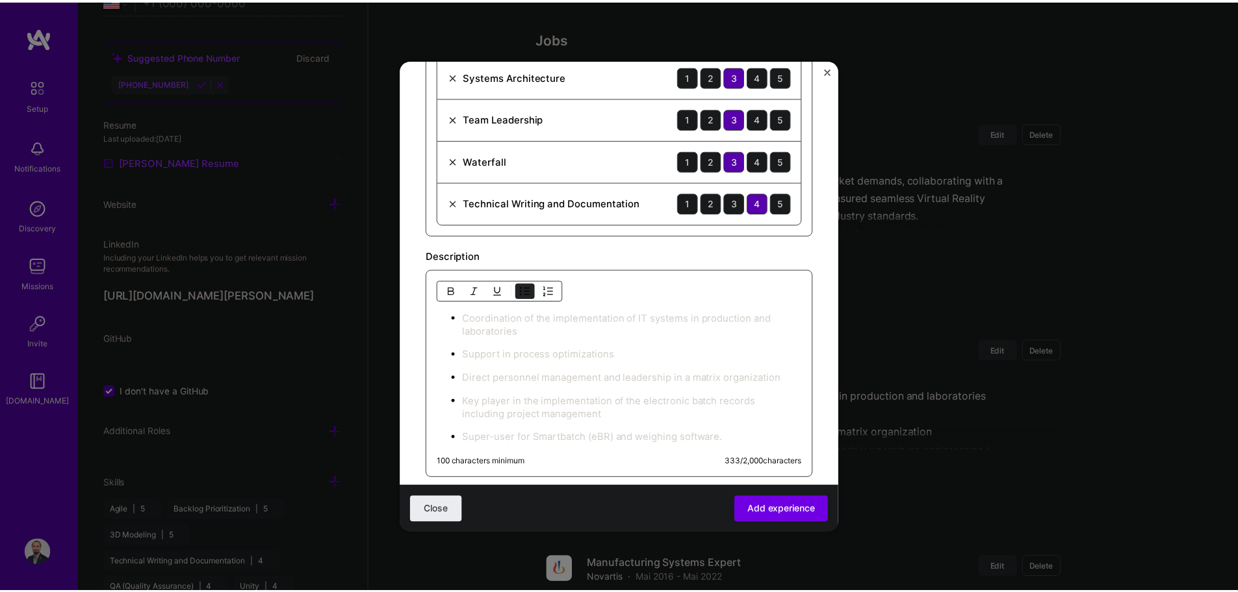
scroll to position [715, 0]
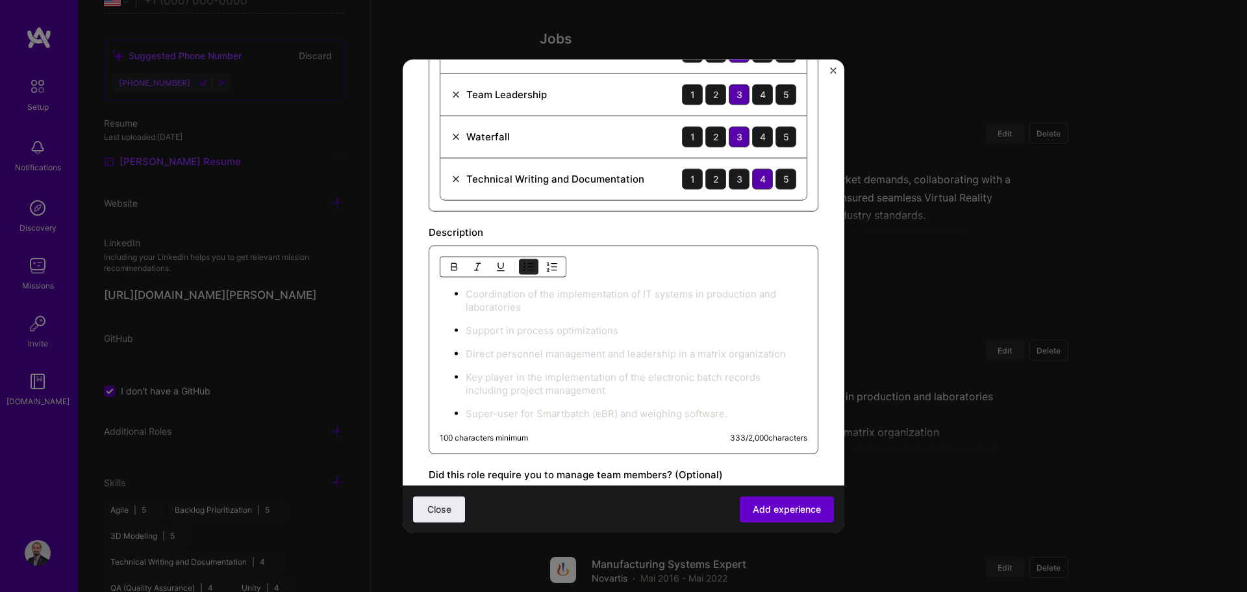
type input "tech"
drag, startPoint x: 776, startPoint y: 504, endPoint x: 784, endPoint y: 492, distance: 15.0
click at [622, 504] on span "Add experience" at bounding box center [787, 509] width 68 height 13
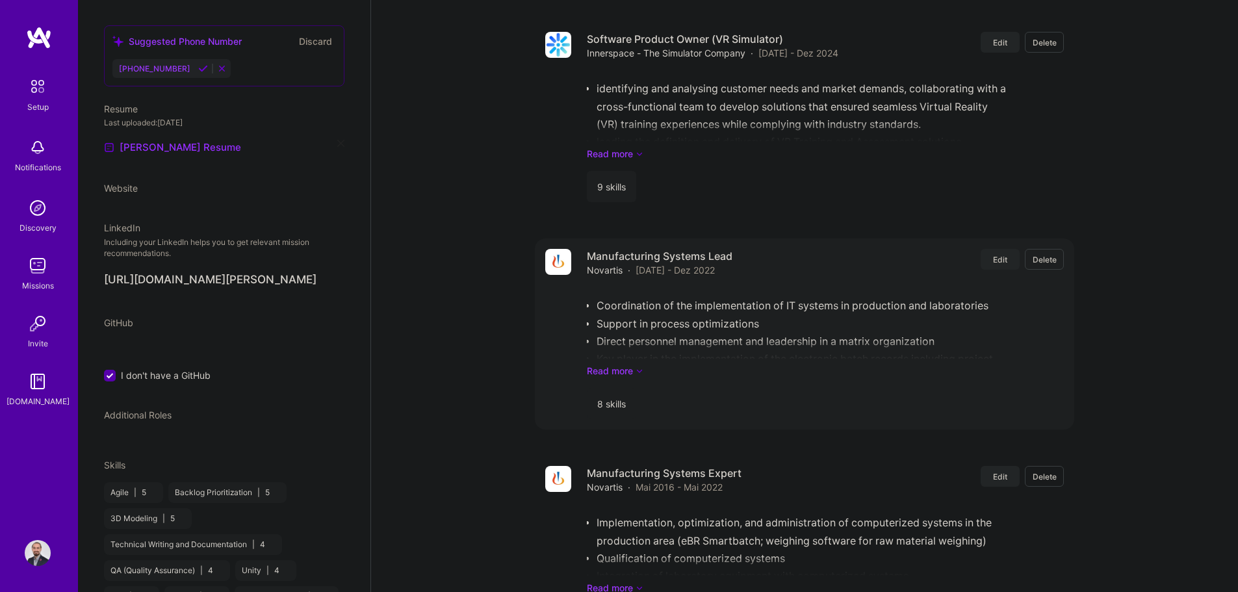
select select "US"
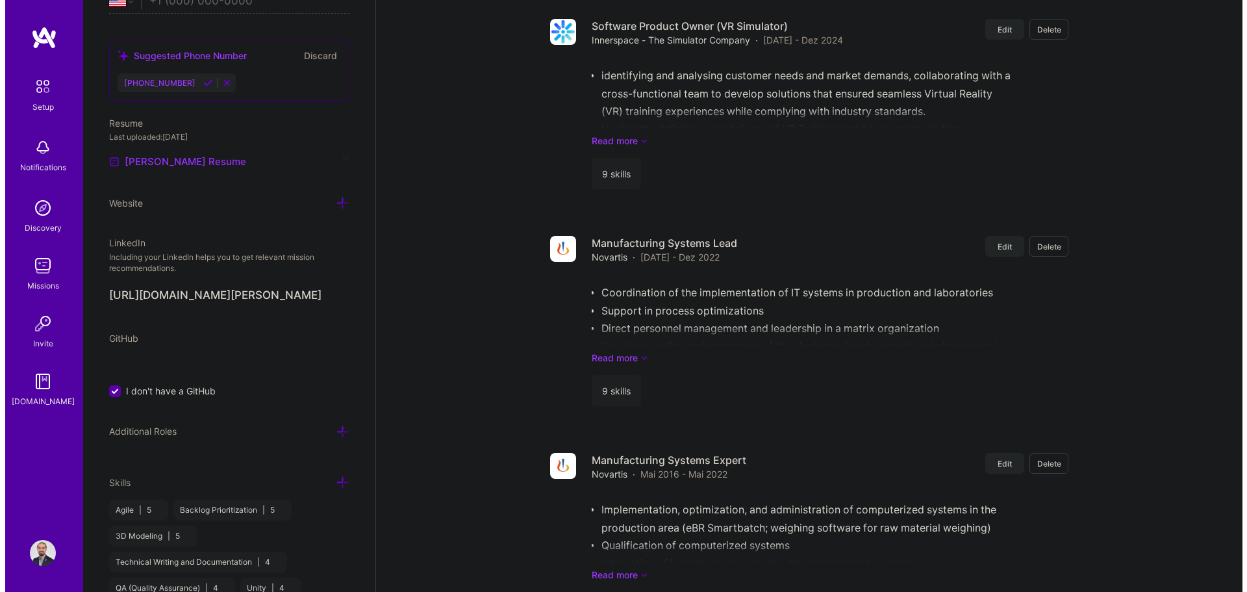
scroll to position [1919, 0]
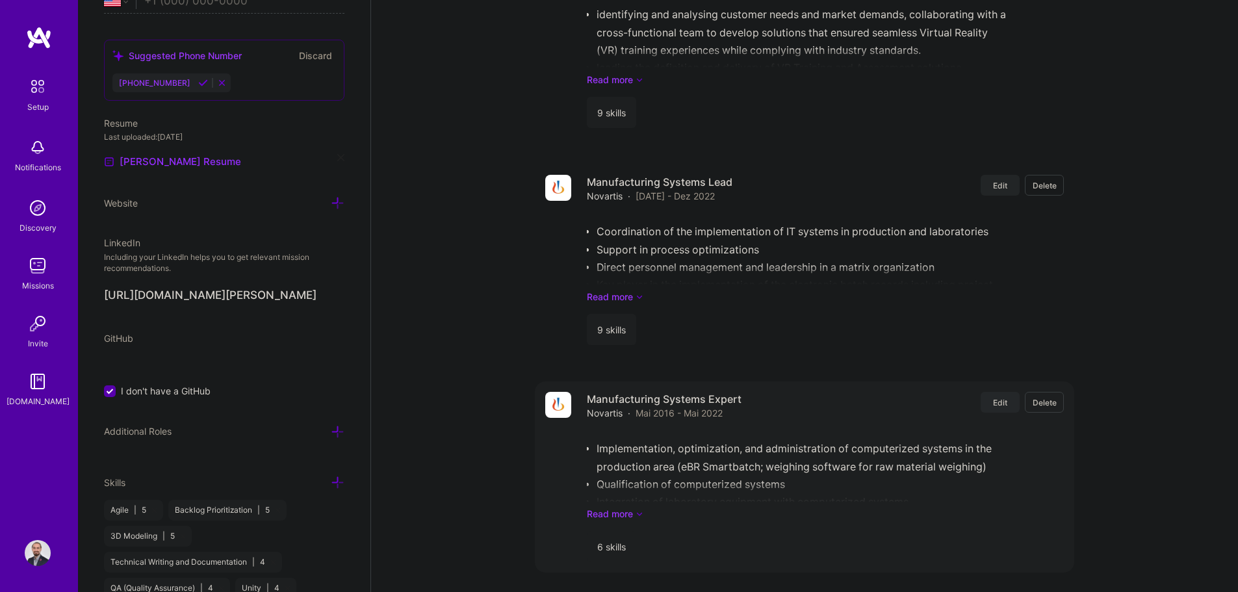
click at [622, 397] on span "Edit" at bounding box center [1000, 402] width 14 height 11
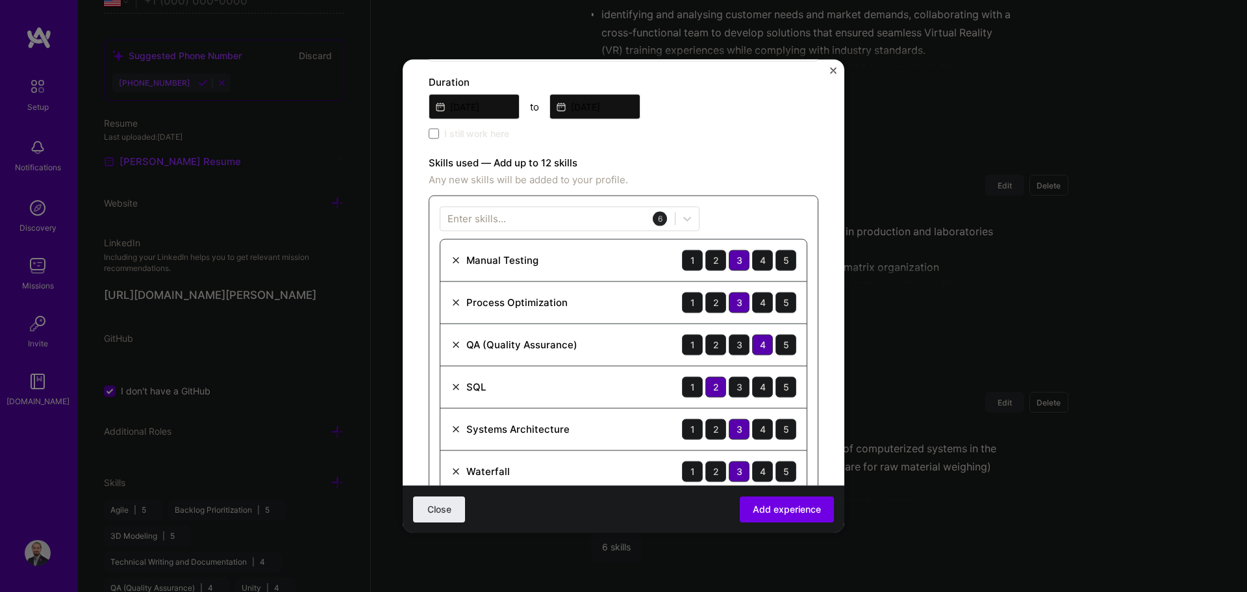
scroll to position [325, 0]
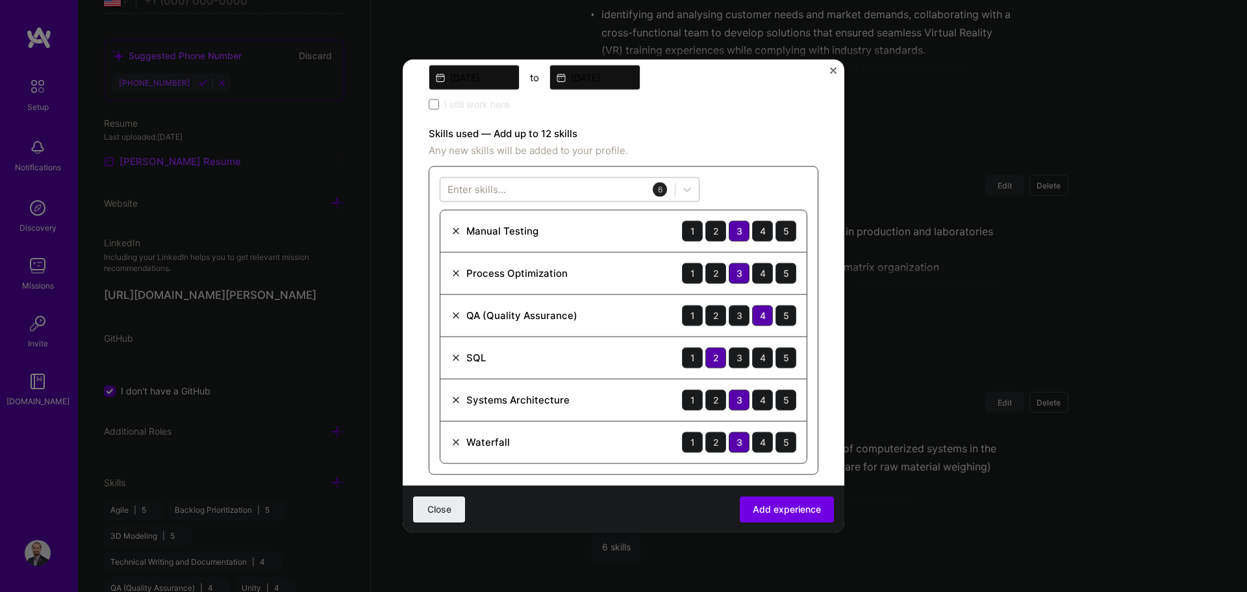
click at [604, 184] on div at bounding box center [558, 189] width 235 height 21
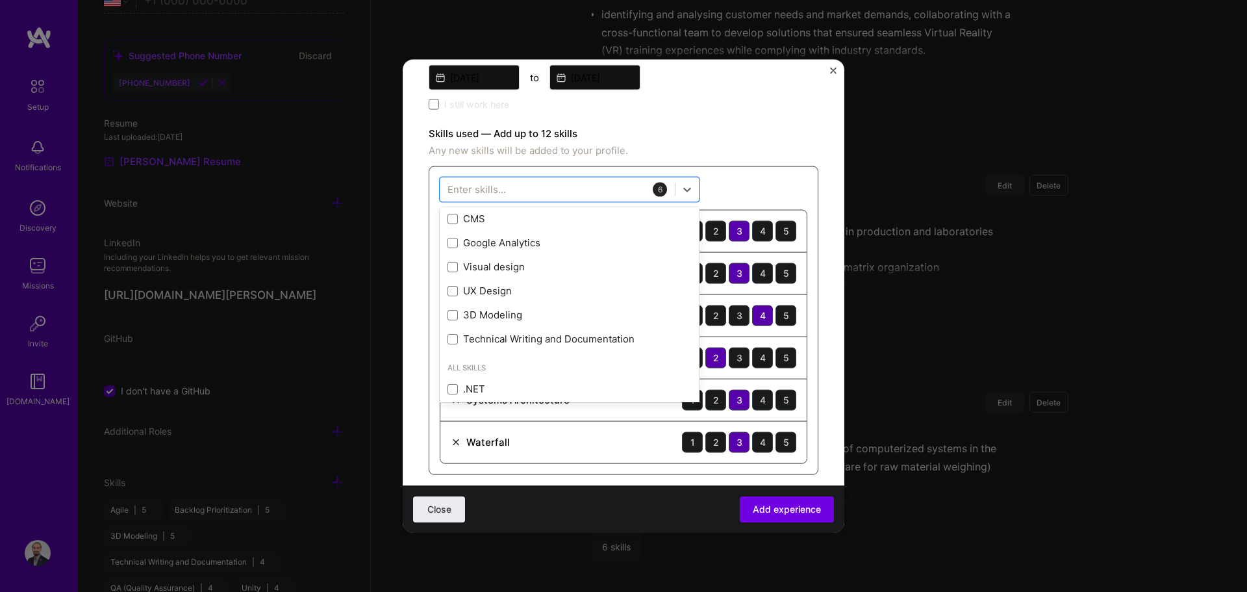
scroll to position [390, 0]
click at [533, 323] on div "Technical Writing and Documentation" at bounding box center [570, 333] width 260 height 24
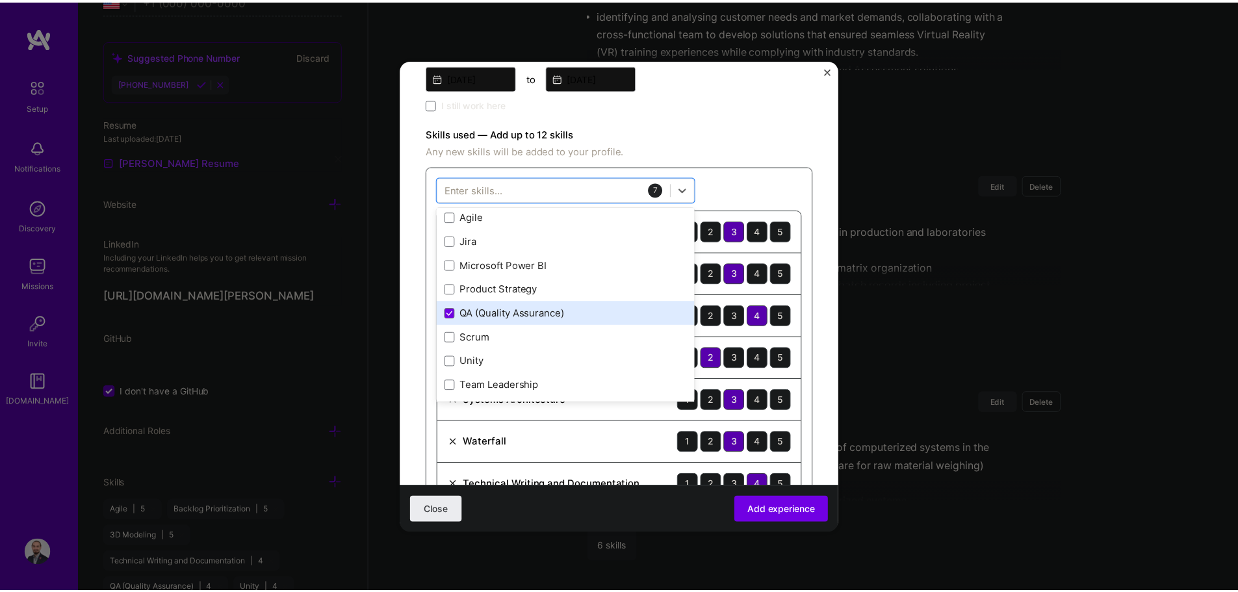
scroll to position [0, 0]
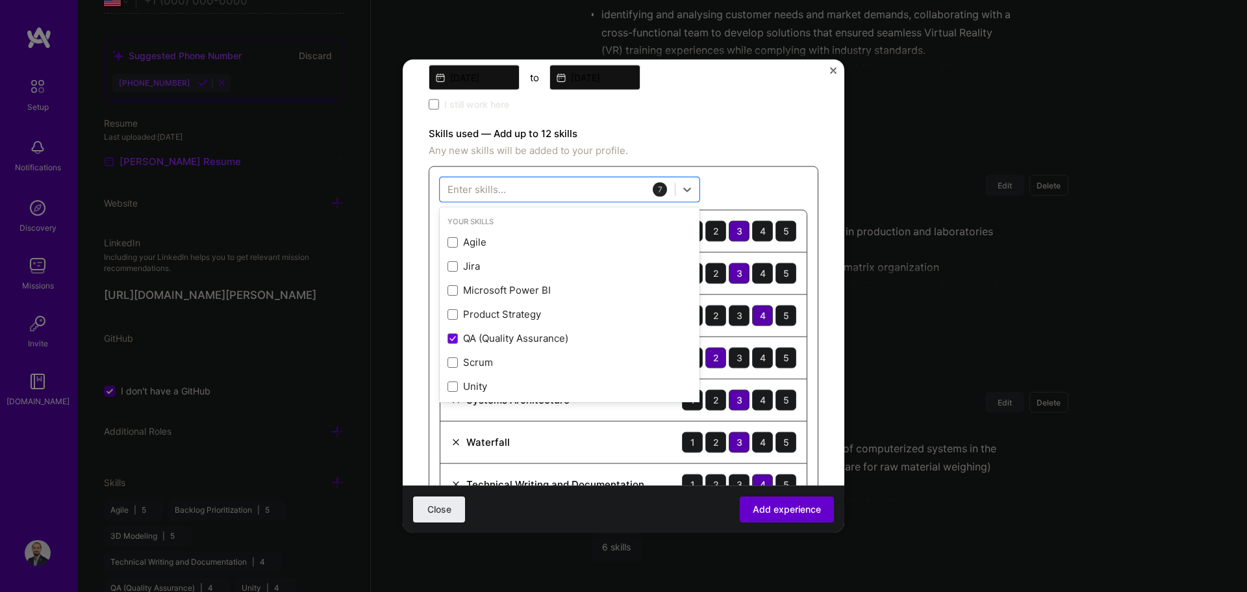
click at [622, 509] on span "Add experience" at bounding box center [787, 509] width 68 height 13
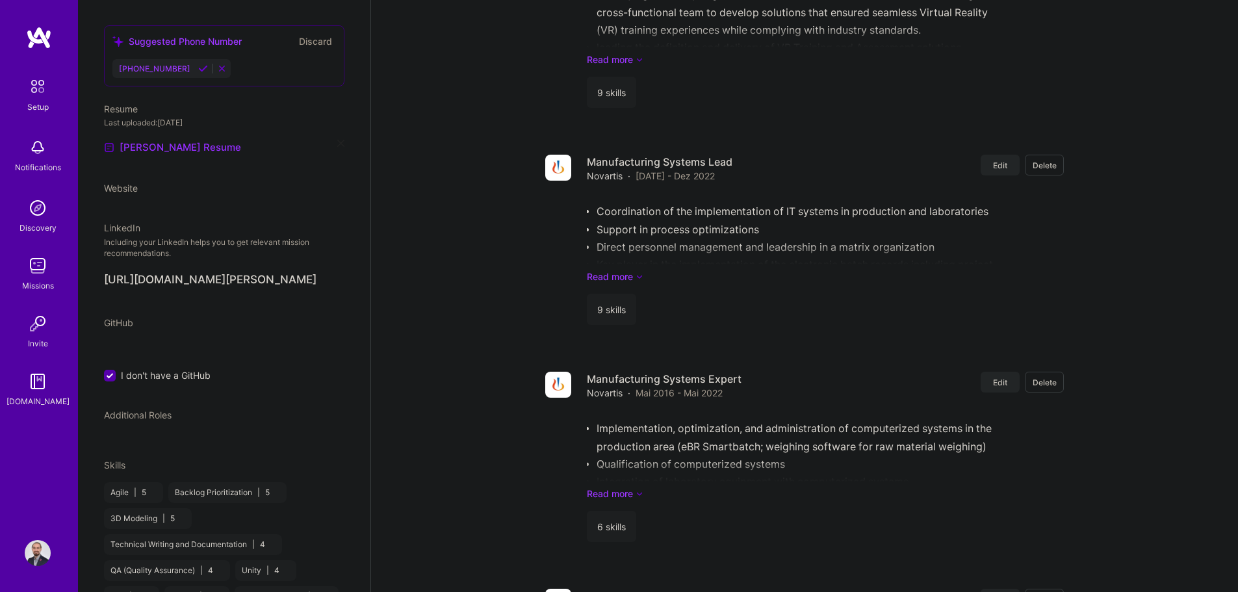
select select "US"
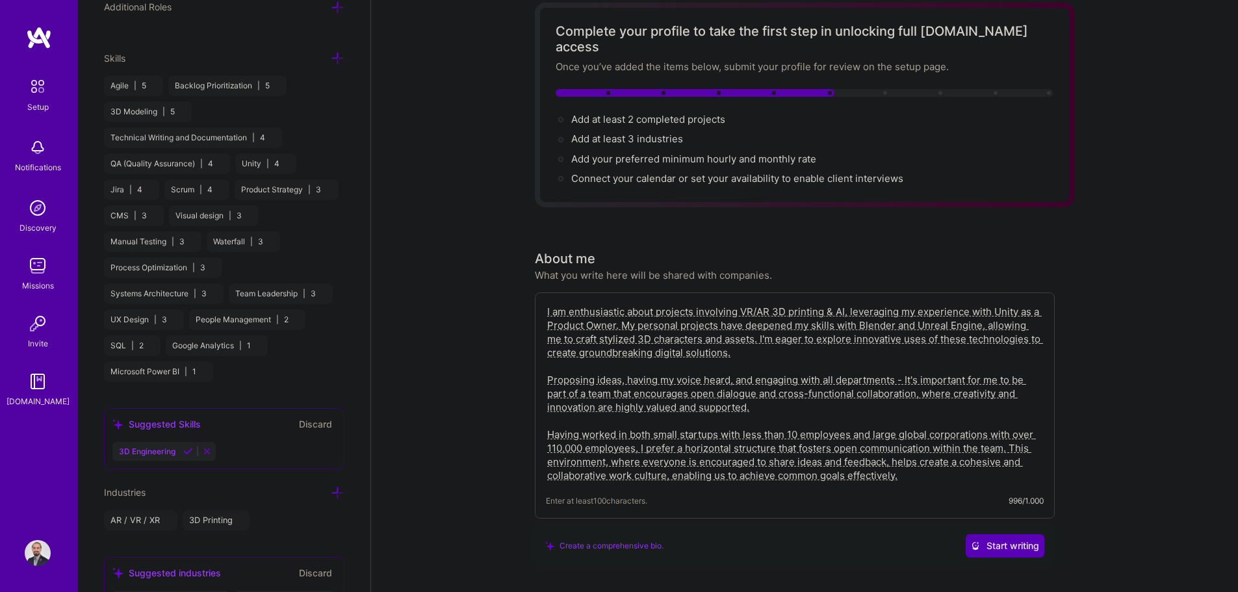
scroll to position [1057, 0]
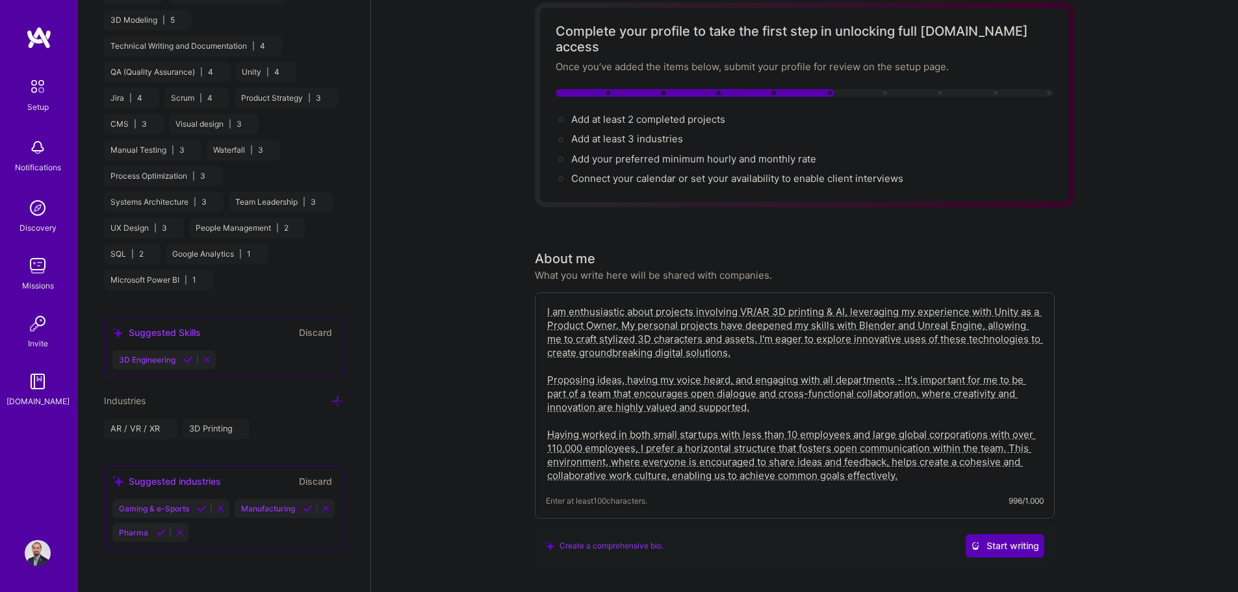
click at [207, 363] on icon at bounding box center [207, 360] width 10 height 10
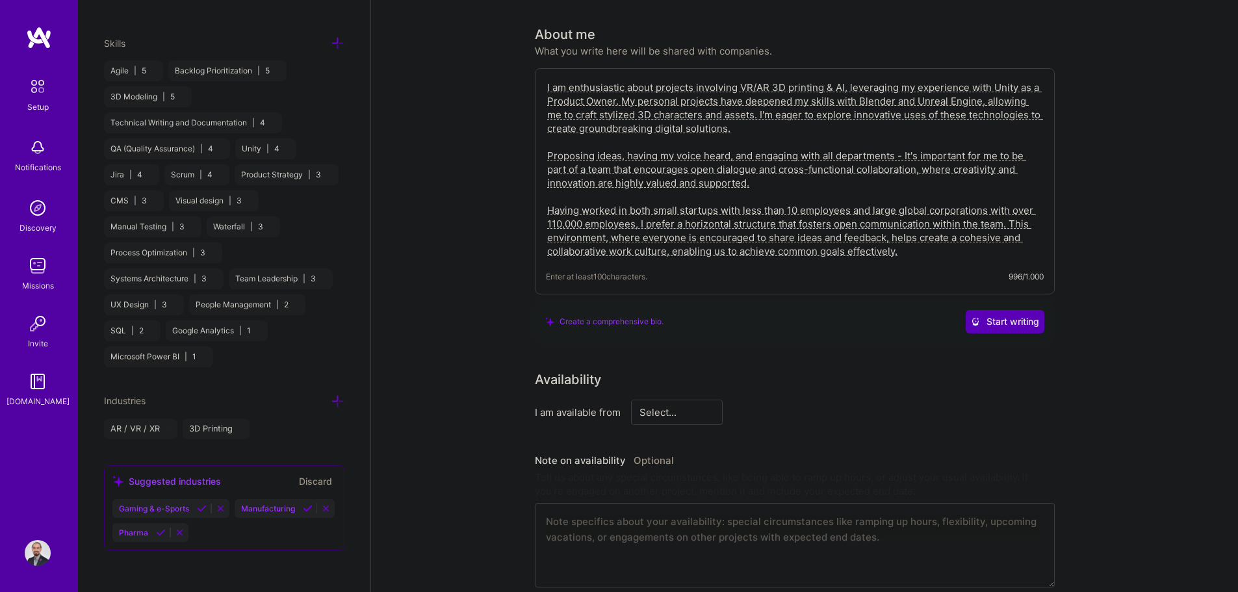
scroll to position [325, 0]
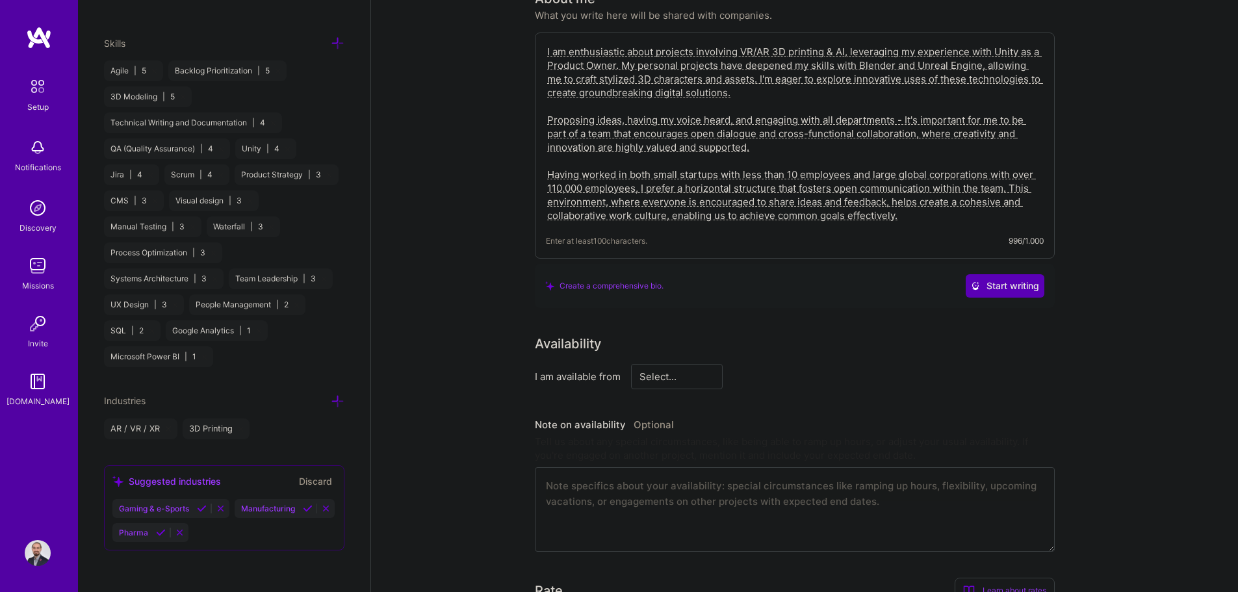
click at [331, 402] on icon at bounding box center [338, 401] width 14 height 14
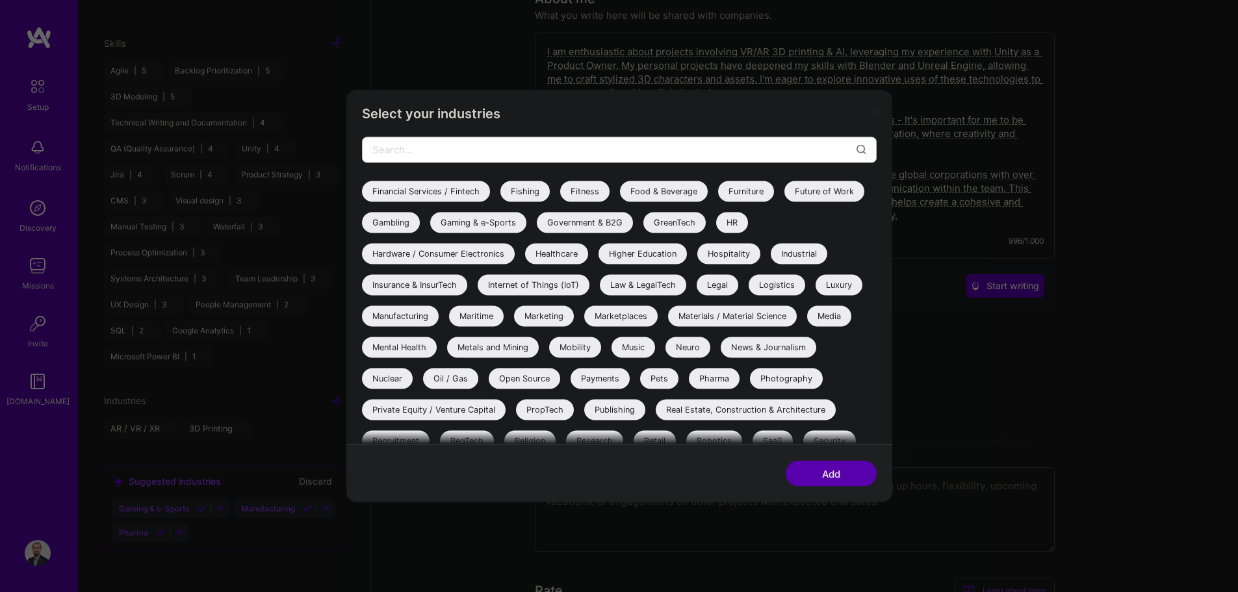
scroll to position [307, 0]
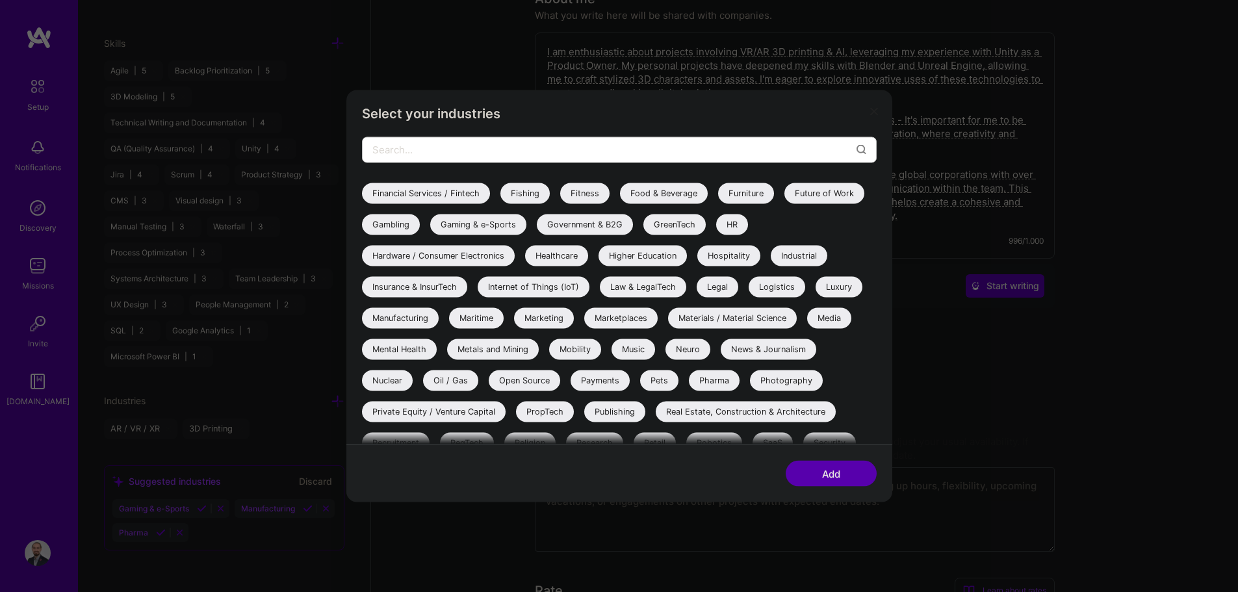
click at [526, 223] on div "Gaming & e-Sports" at bounding box center [478, 224] width 96 height 21
click at [526, 218] on div "Gaming & e-Sports" at bounding box center [478, 224] width 96 height 21
click at [622, 113] on icon "modal" at bounding box center [874, 112] width 8 height 8
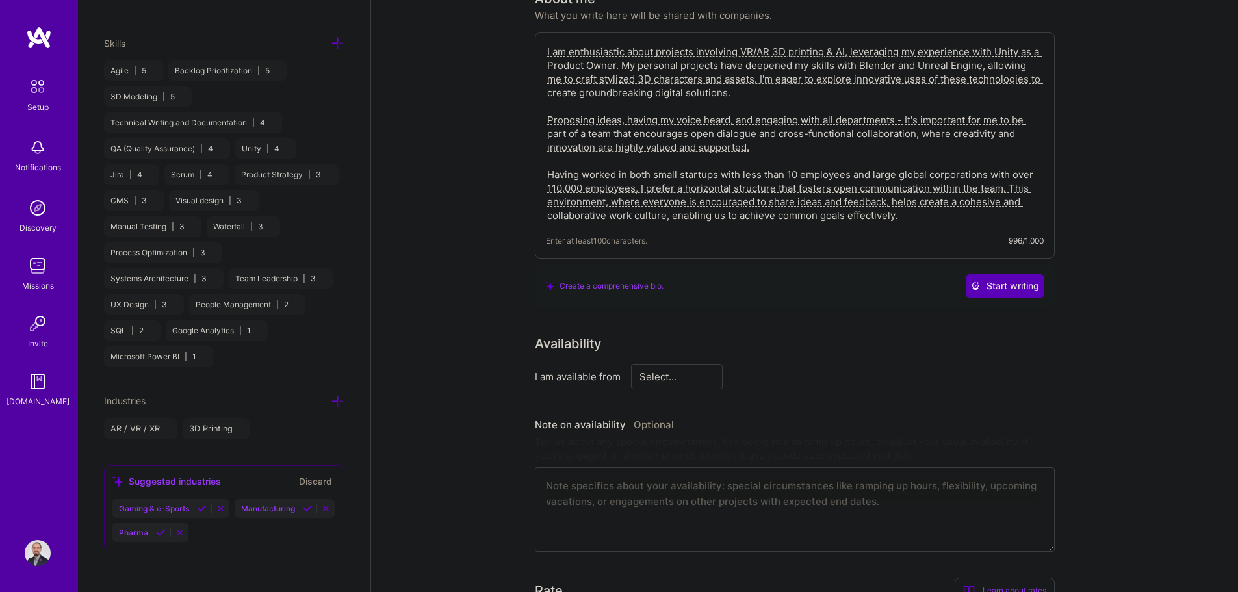
click at [202, 504] on icon at bounding box center [202, 509] width 10 height 10
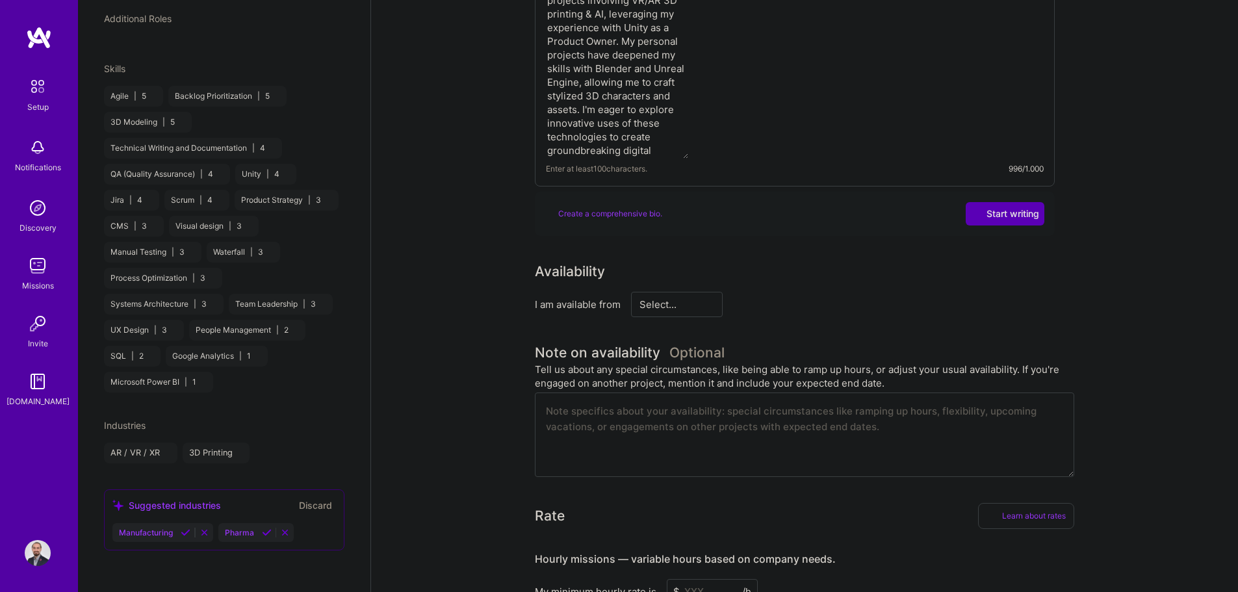
scroll to position [318, 0]
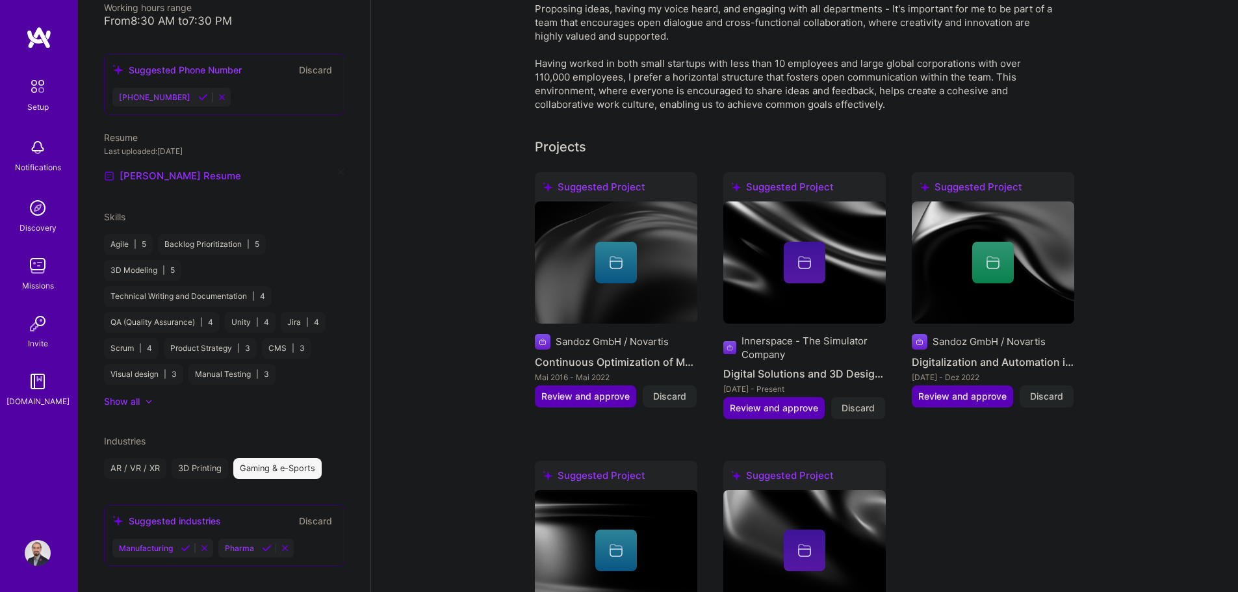
click at [186, 543] on icon at bounding box center [186, 548] width 10 height 10
click at [160, 540] on div "Suggested industries" at bounding box center [166, 547] width 109 height 14
click at [158, 569] on icon at bounding box center [161, 574] width 10 height 10
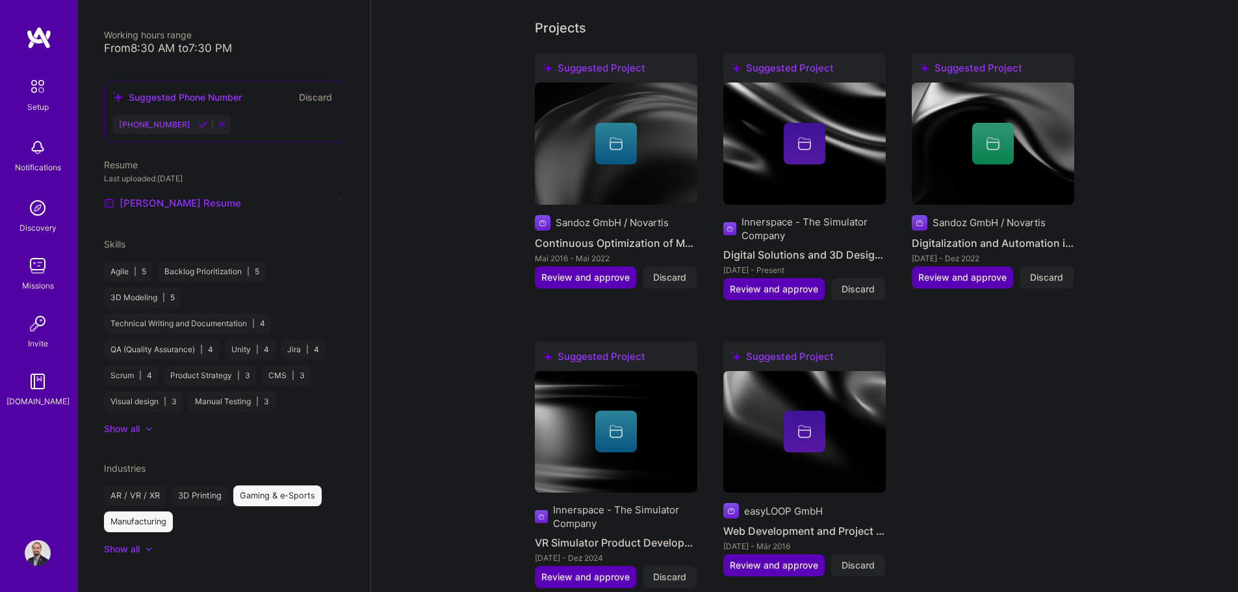
scroll to position [520, 0]
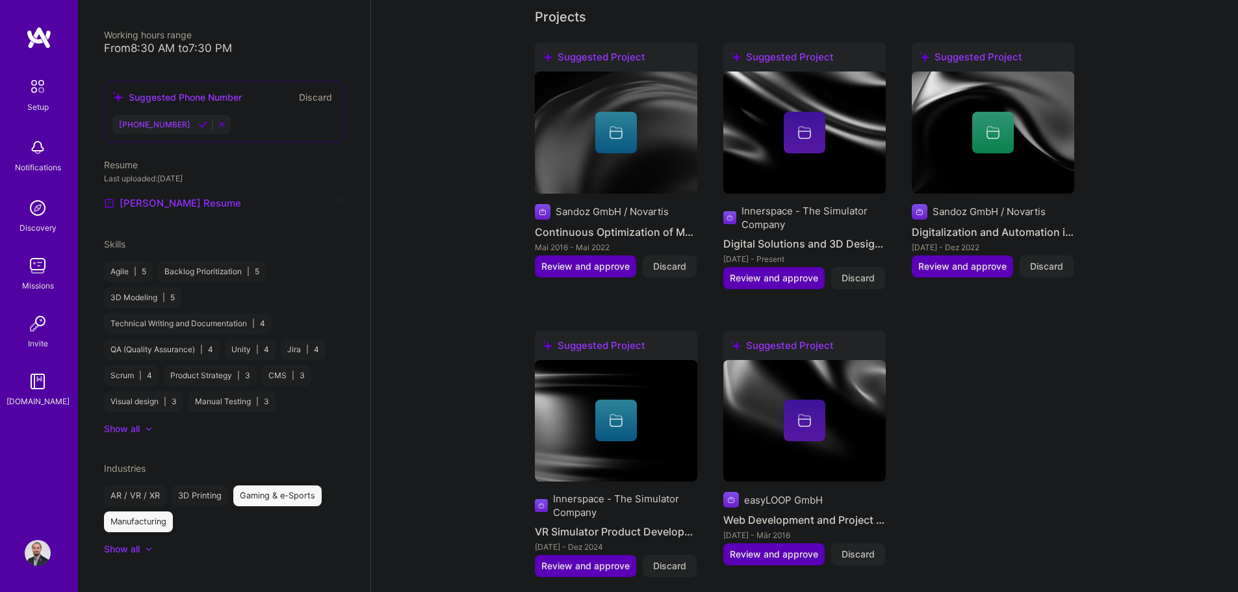
click at [147, 547] on icon at bounding box center [149, 549] width 6 height 4
click at [153, 545] on div at bounding box center [157, 549] width 8 height 8
click at [146, 545] on div at bounding box center [149, 549] width 8 height 8
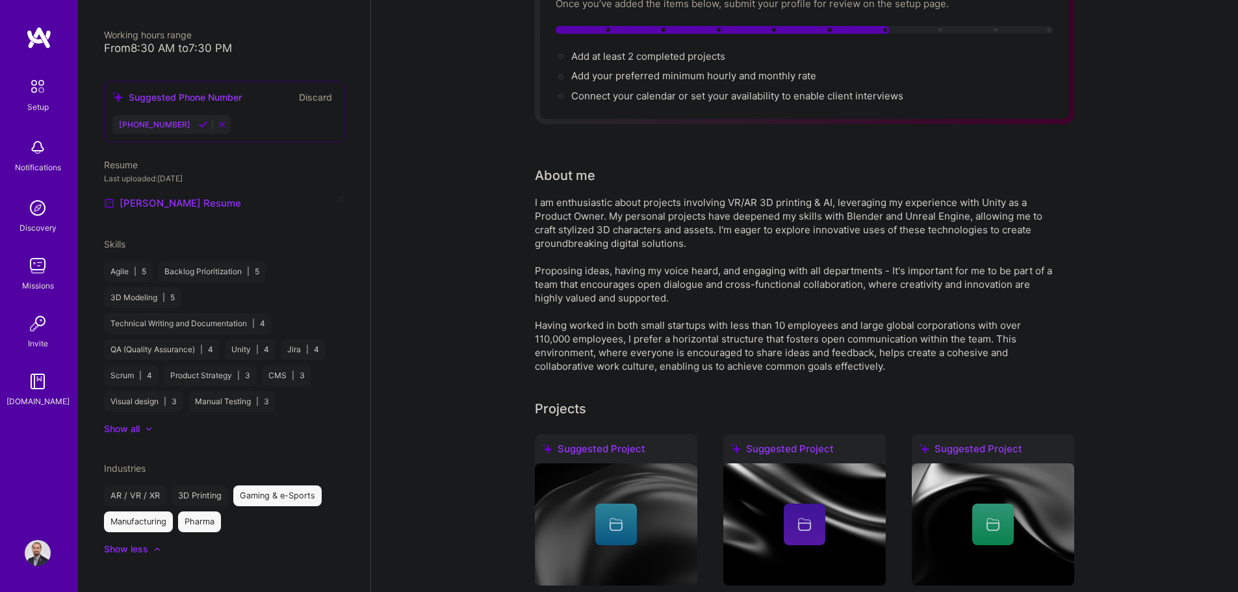
scroll to position [0, 0]
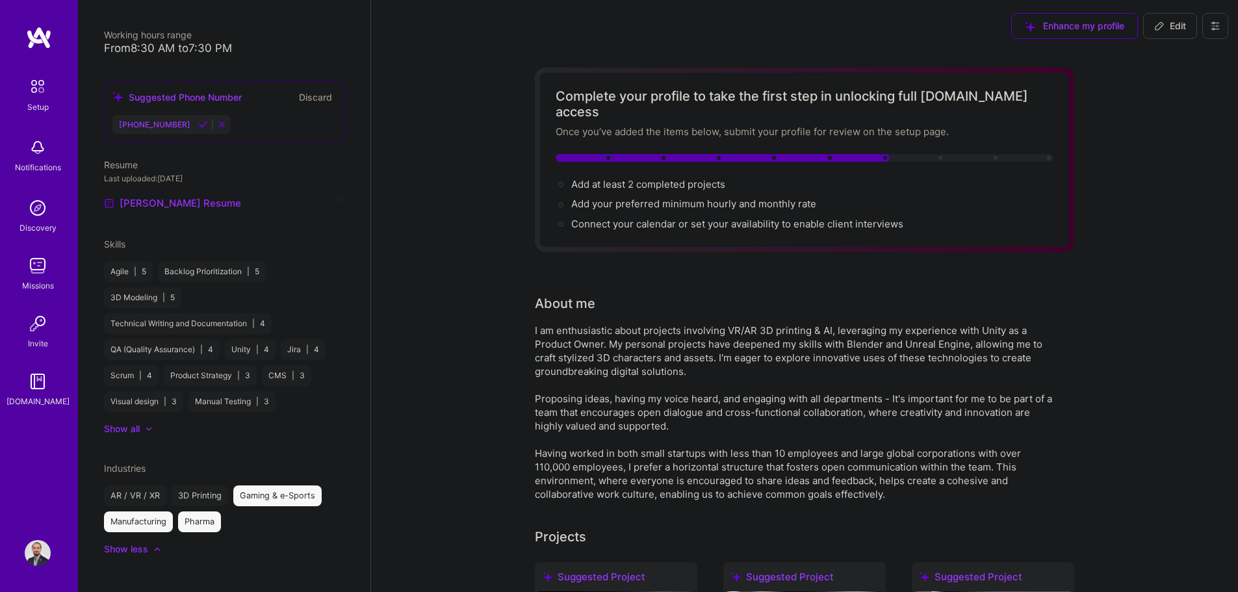
click at [622, 19] on span "Edit" at bounding box center [1170, 25] width 32 height 13
select select "US"
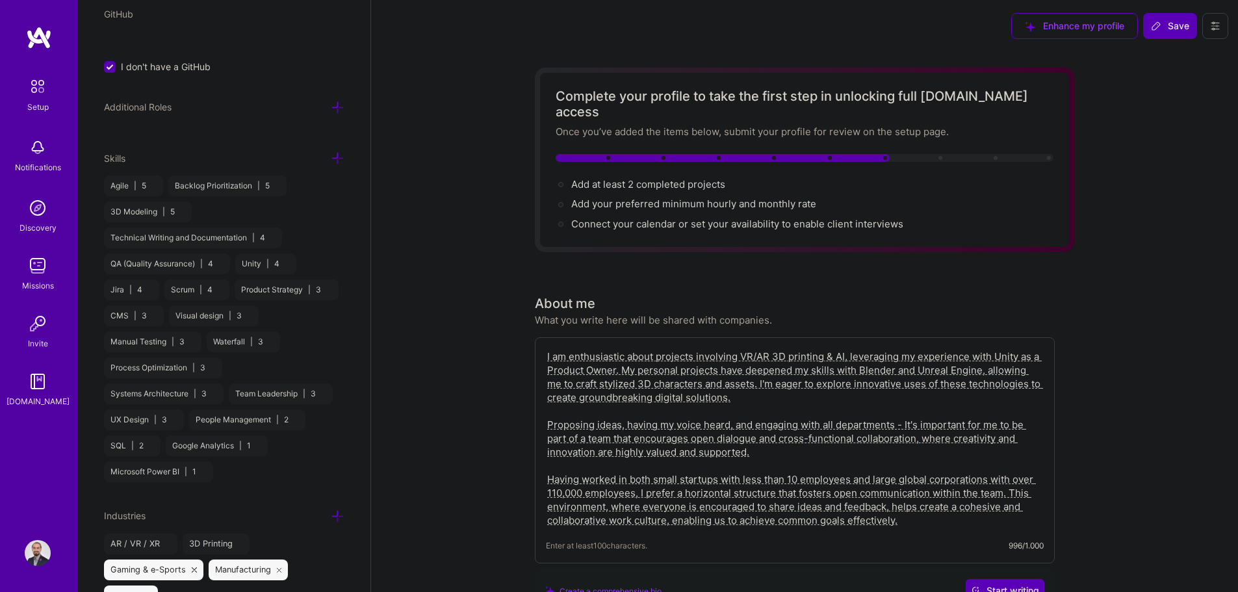
scroll to position [932, 0]
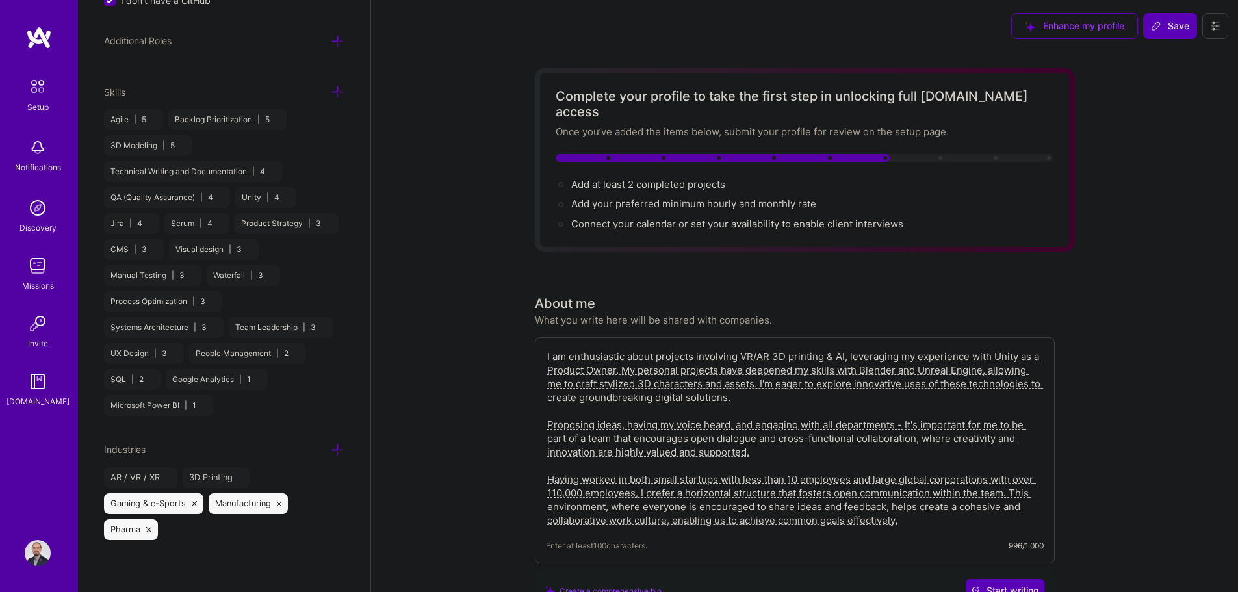
click at [279, 503] on icon at bounding box center [279, 503] width 5 height 5
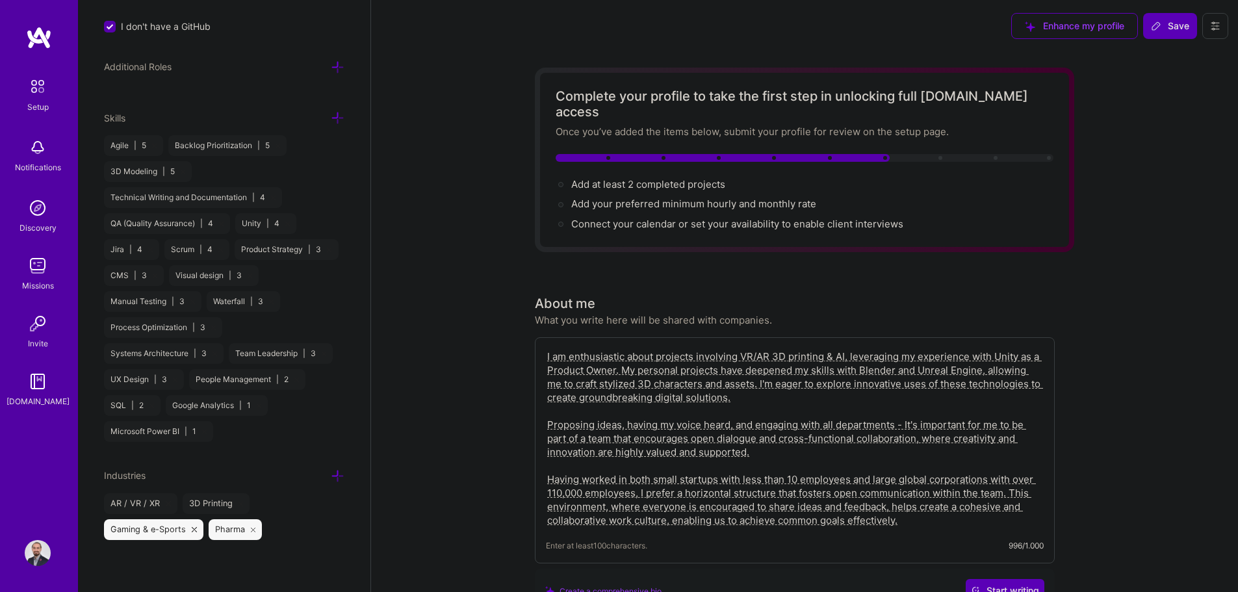
click at [622, 27] on span "Save" at bounding box center [1170, 25] width 38 height 13
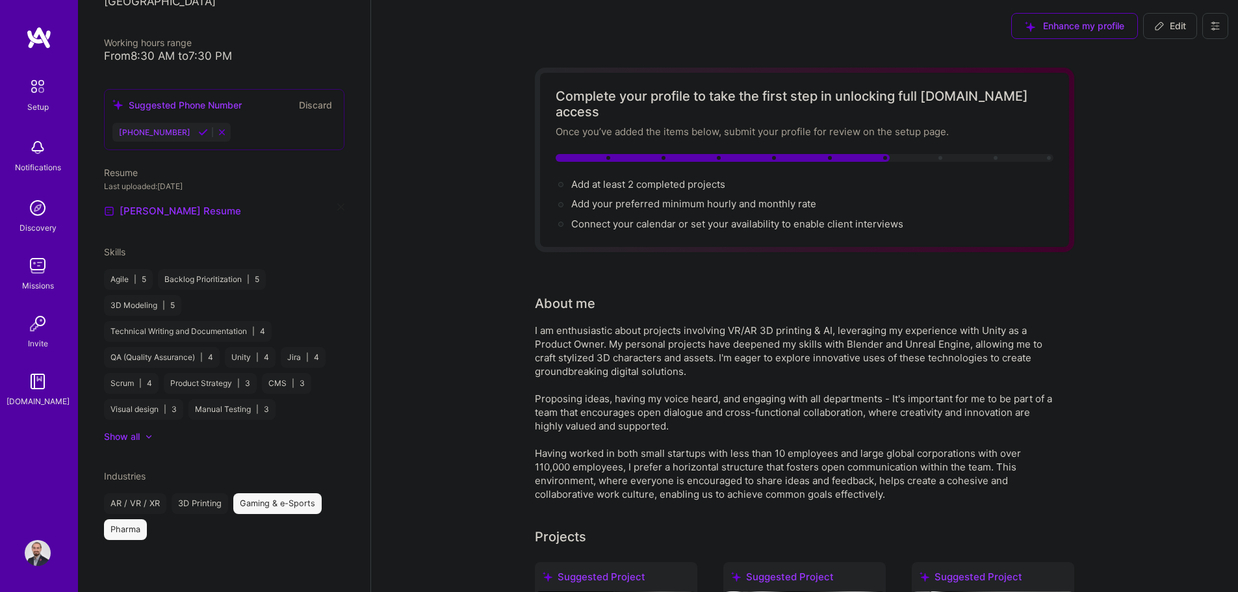
scroll to position [268, 0]
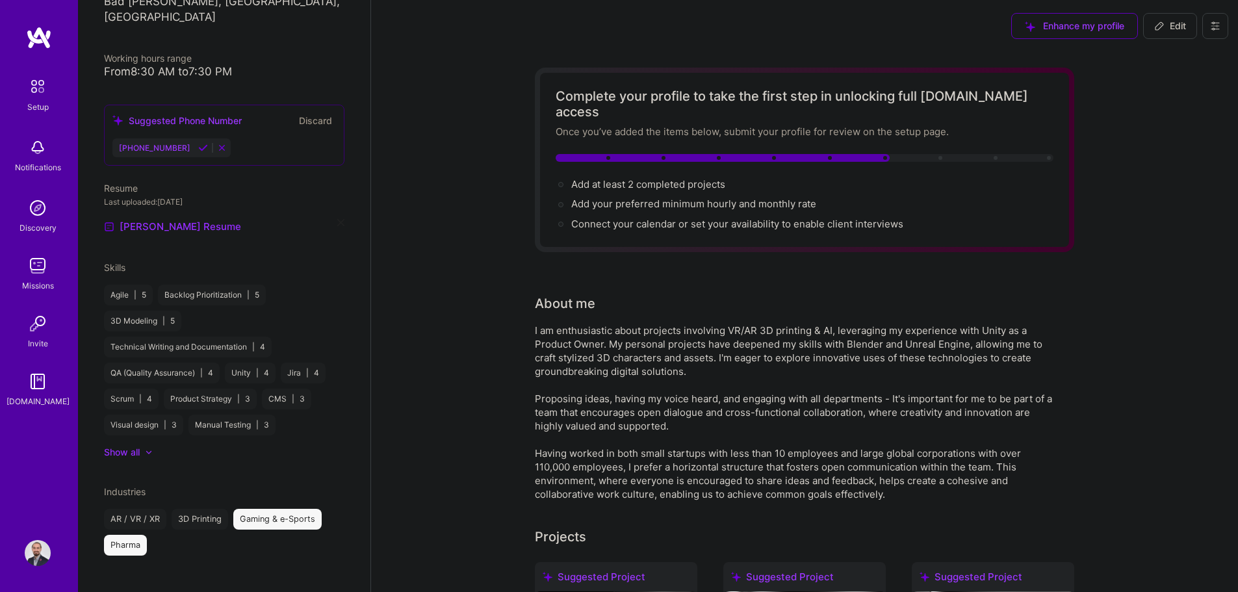
click at [622, 370] on div "I am enthusiastic about projects involving VR/AR 3D printing & AI, leveraging m…" at bounding box center [795, 412] width 520 height 177
click at [622, 25] on icon at bounding box center [1159, 26] width 10 height 10
select select "US"
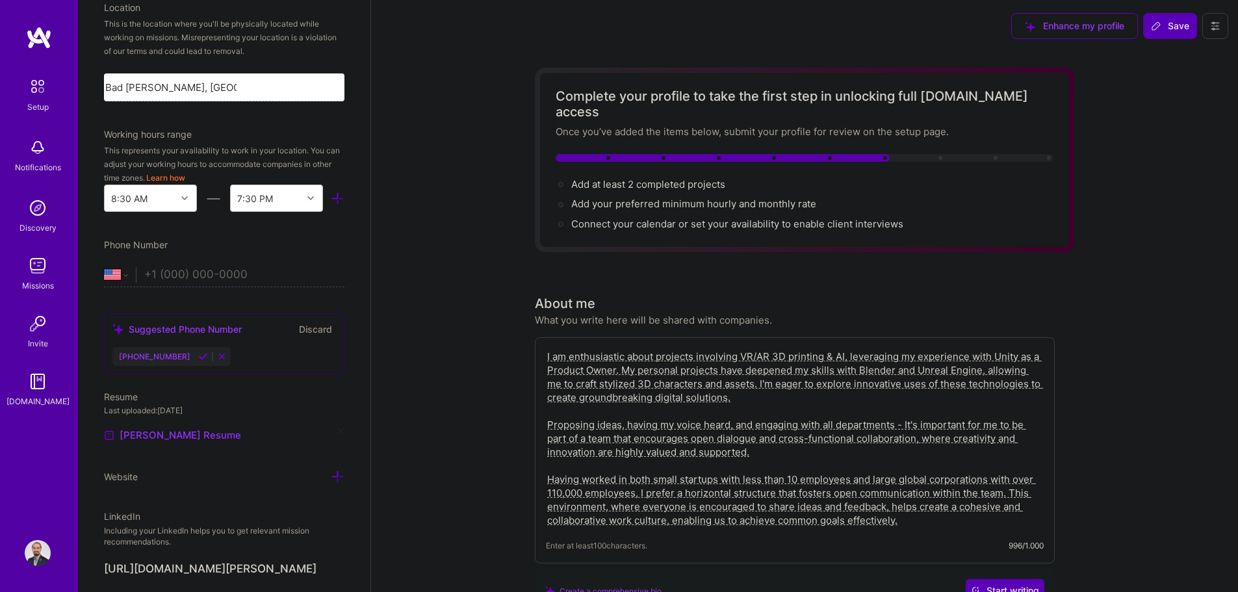
scroll to position [541, 0]
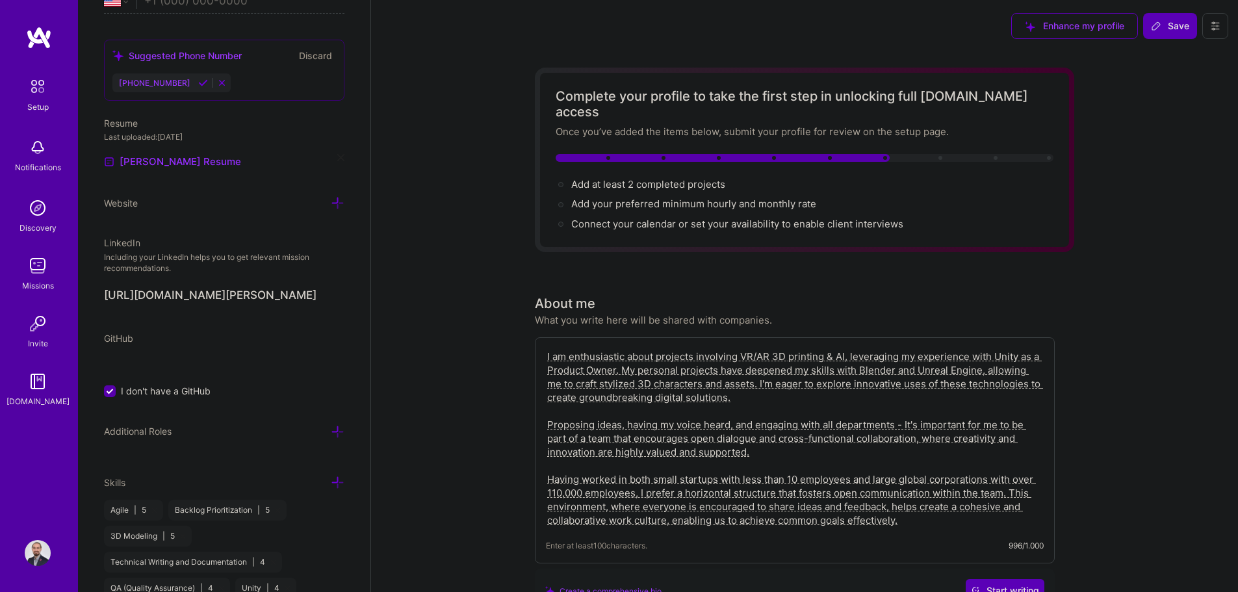
click at [622, 348] on textarea "I am enthusiastic about projects involving VR/AR 3D printing & AI, leveraging m…" at bounding box center [795, 438] width 498 height 180
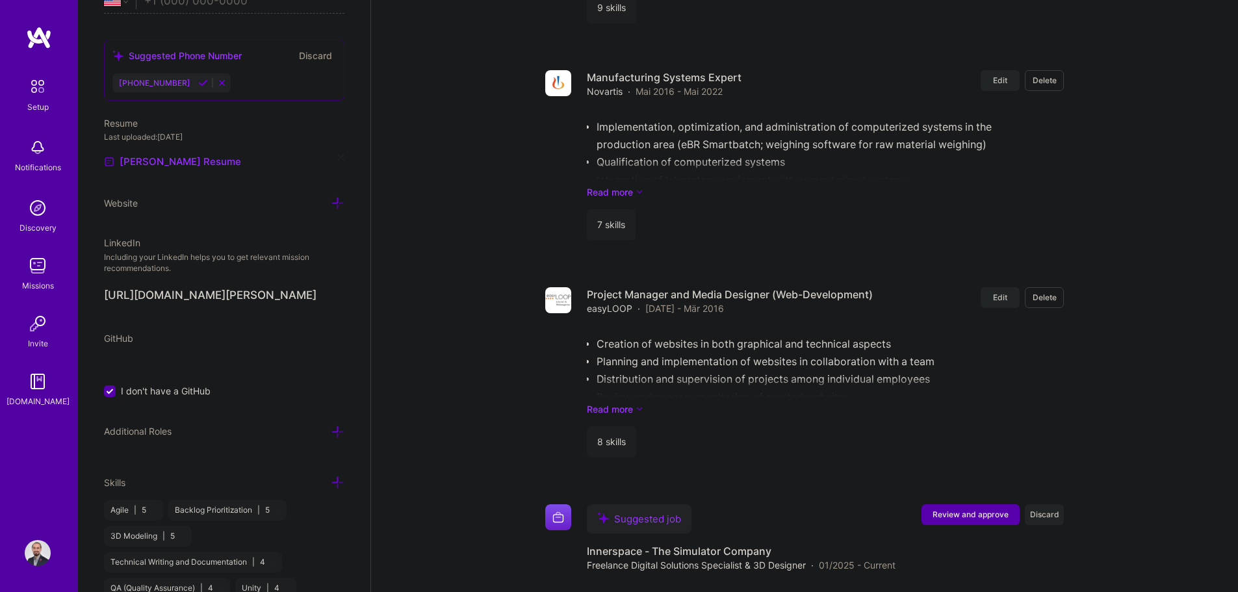
scroll to position [2238, 0]
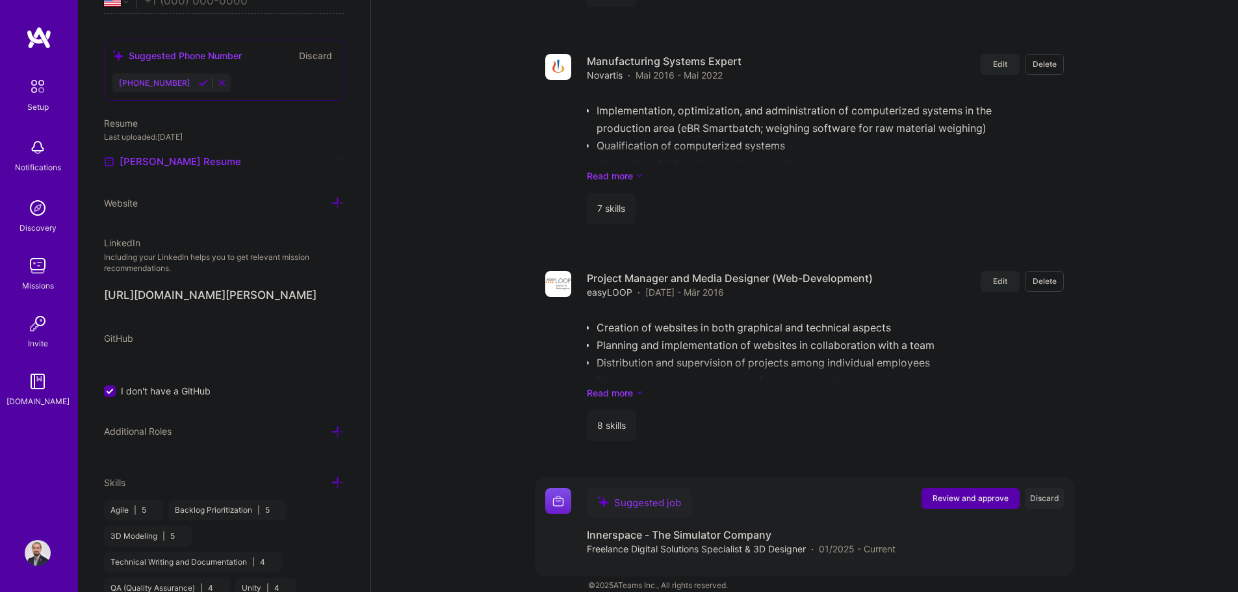
type textarea "I am enthusiastic about projects involving VR/AR, 3D printing & AI, leveraging …"
click at [622, 492] on span "Discard" at bounding box center [1044, 497] width 29 height 11
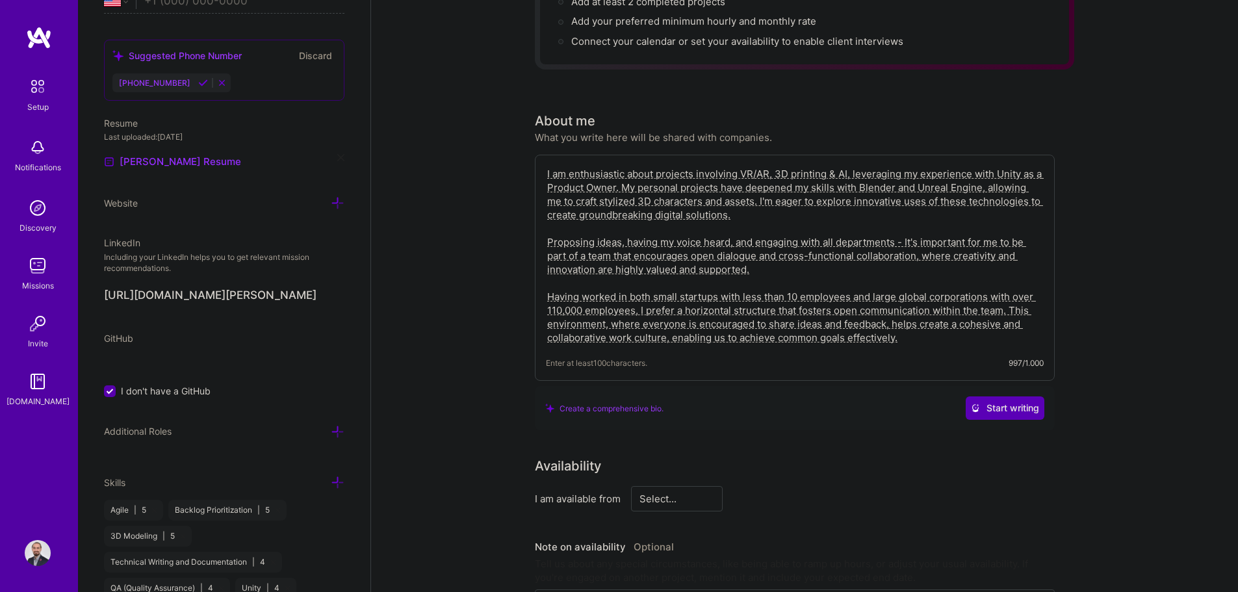
scroll to position [0, 0]
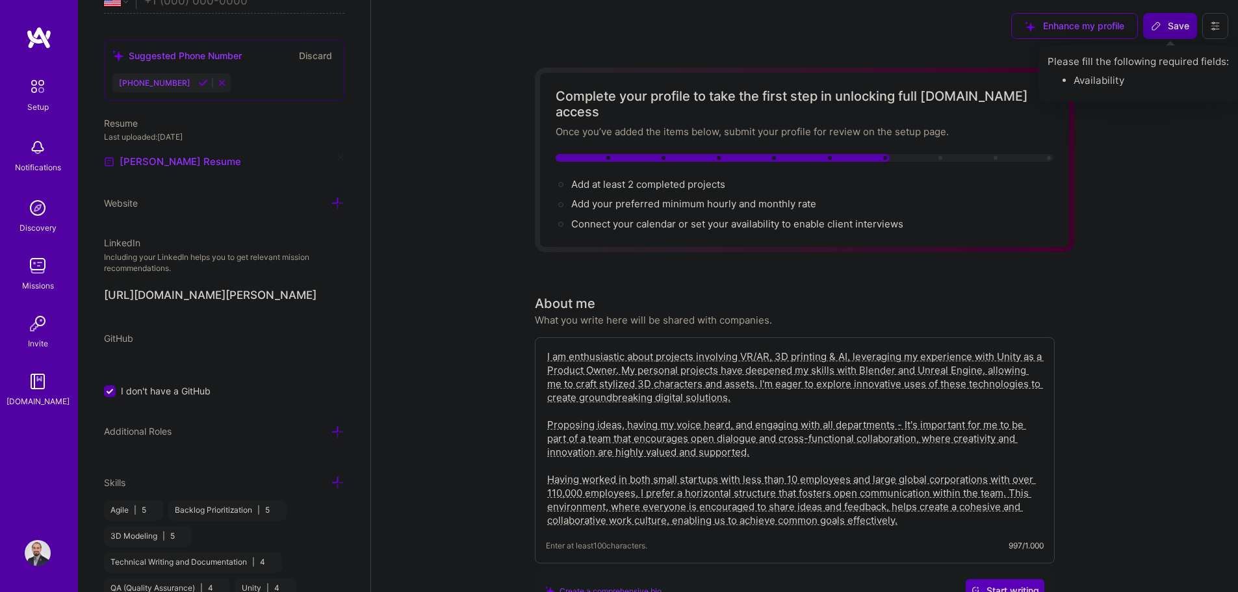
click at [622, 33] on button "Save" at bounding box center [1170, 26] width 54 height 26
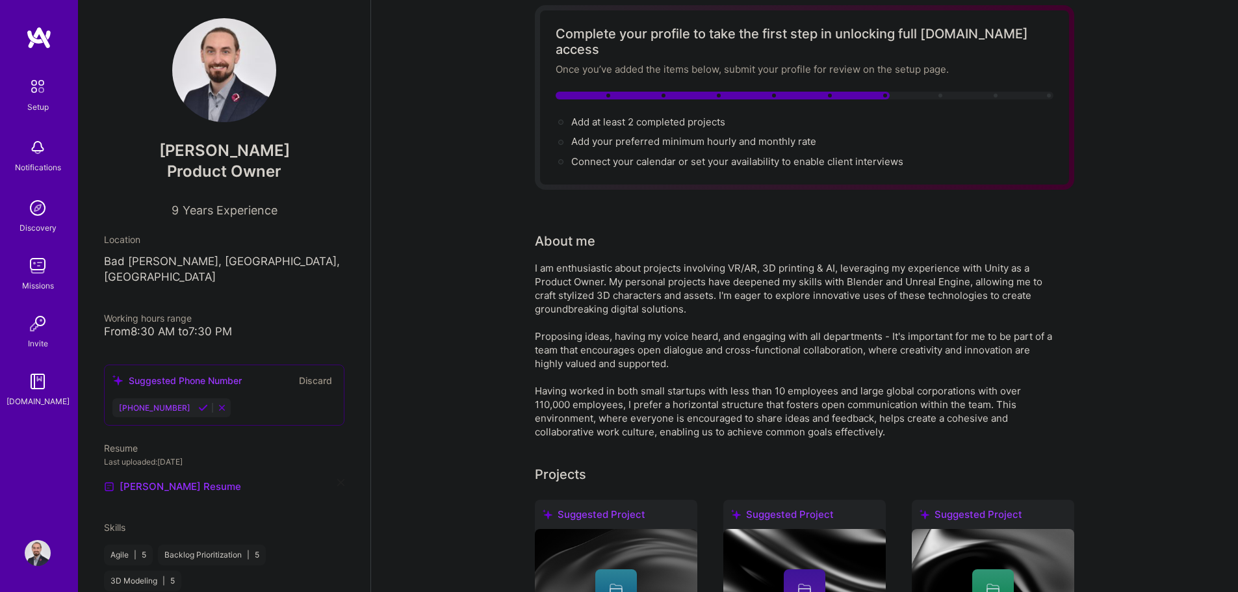
scroll to position [65, 0]
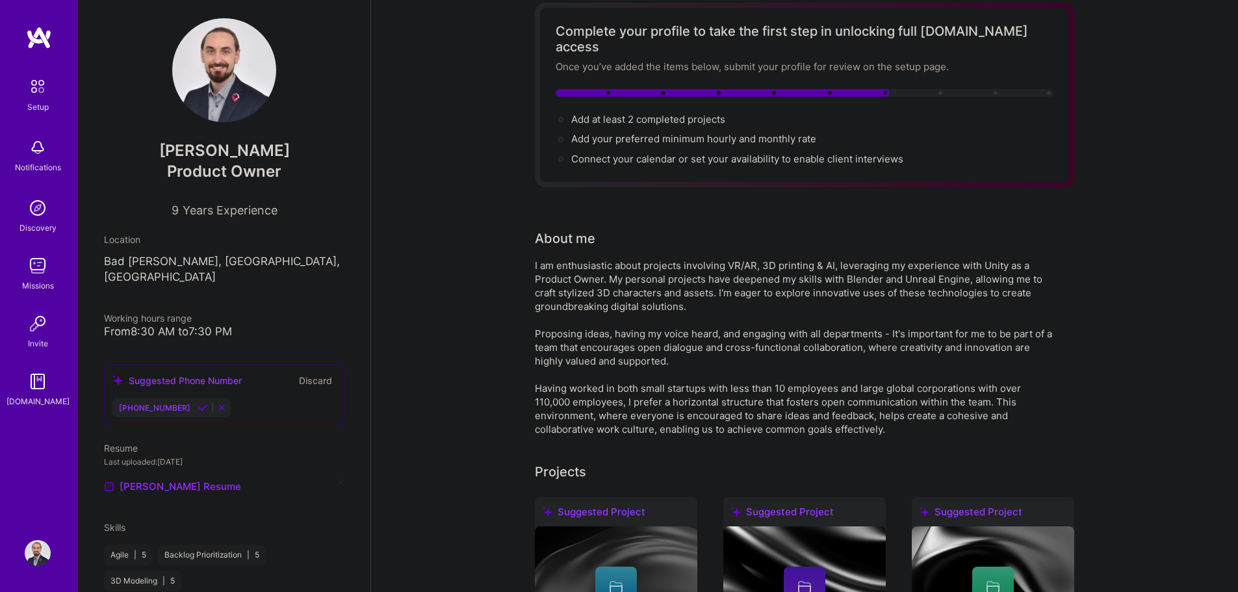
click at [305, 373] on button "Discard" at bounding box center [315, 380] width 41 height 15
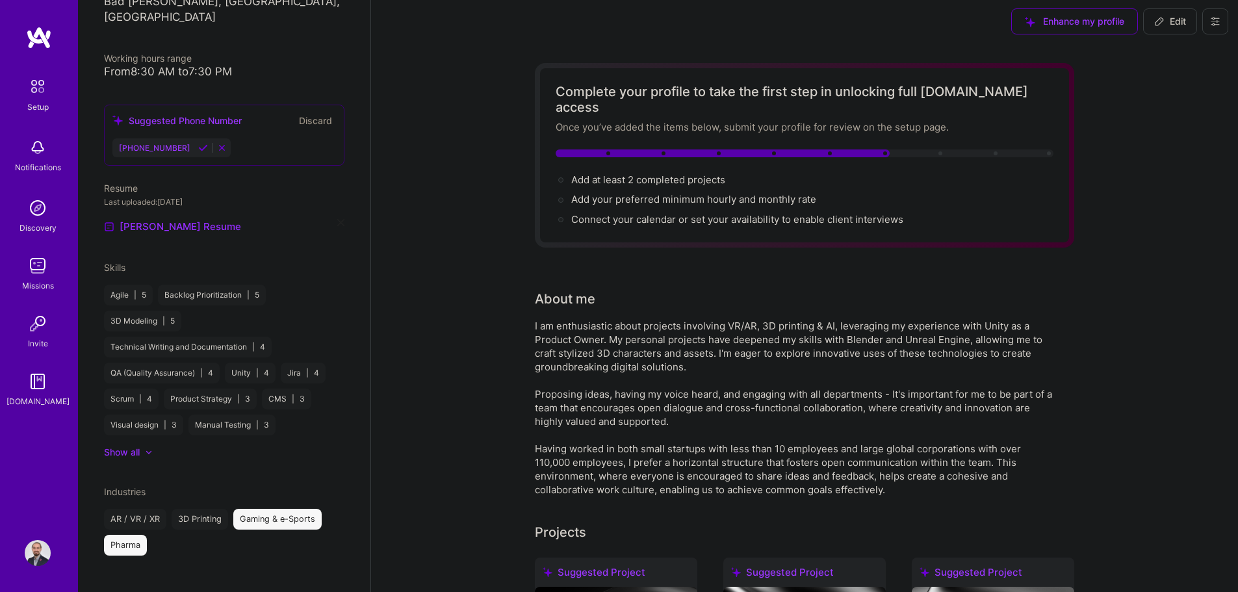
scroll to position [0, 0]
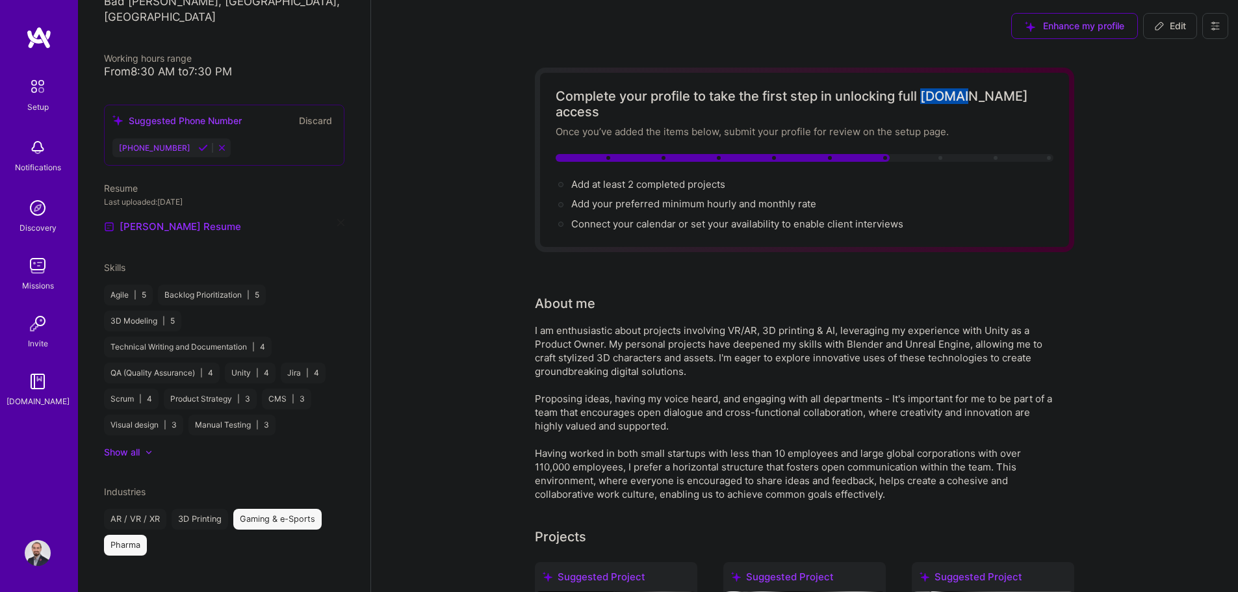
drag, startPoint x: 926, startPoint y: 96, endPoint x: 964, endPoint y: 97, distance: 38.4
click at [622, 97] on div "Complete your profile to take the first step in unlocking full [DOMAIN_NAME] ac…" at bounding box center [805, 103] width 498 height 31
copy div "[DOMAIN_NAME]"
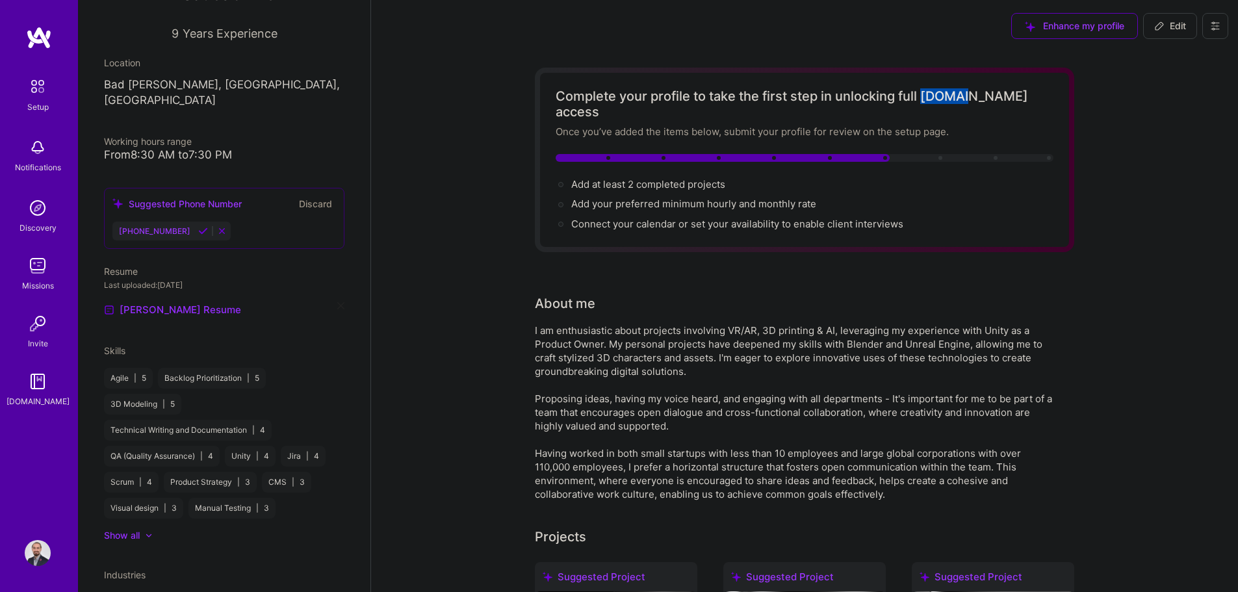
scroll to position [138, 0]
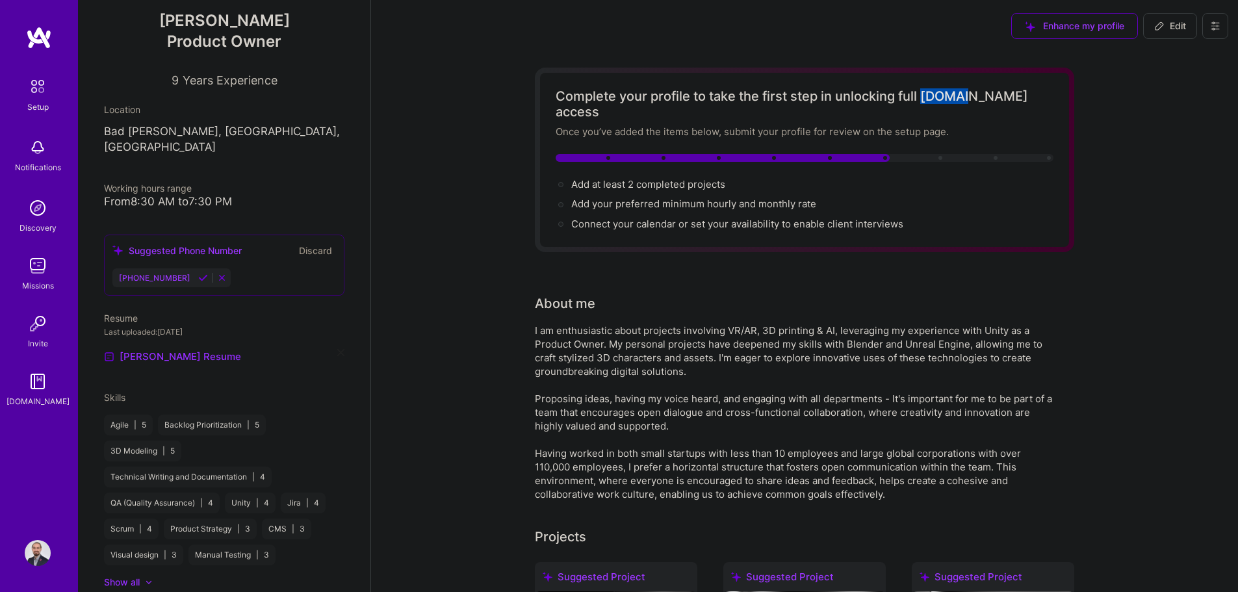
click at [32, 201] on img at bounding box center [38, 208] width 26 height 26
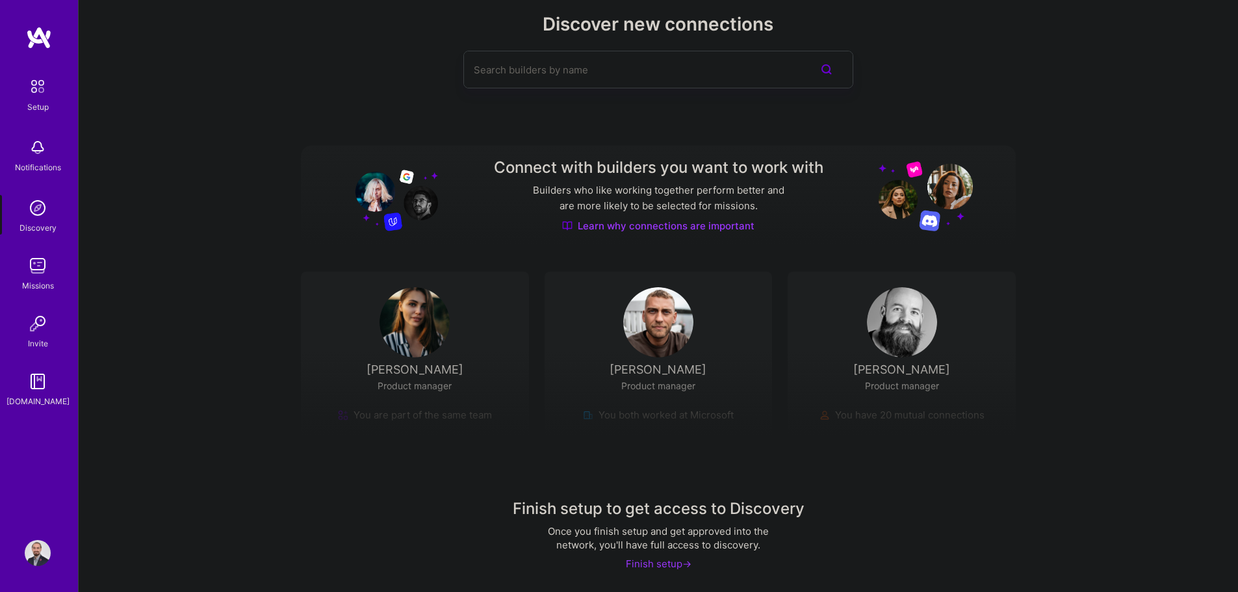
scroll to position [29, 0]
drag, startPoint x: 893, startPoint y: 367, endPoint x: 960, endPoint y: 368, distance: 66.9
click at [622, 368] on div "Finish setup to get access to Discovery Once you finish setup and get approved …" at bounding box center [658, 471] width 1159 height 242
click at [42, 158] on img at bounding box center [38, 147] width 26 height 26
click at [28, 87] on img at bounding box center [37, 86] width 27 height 27
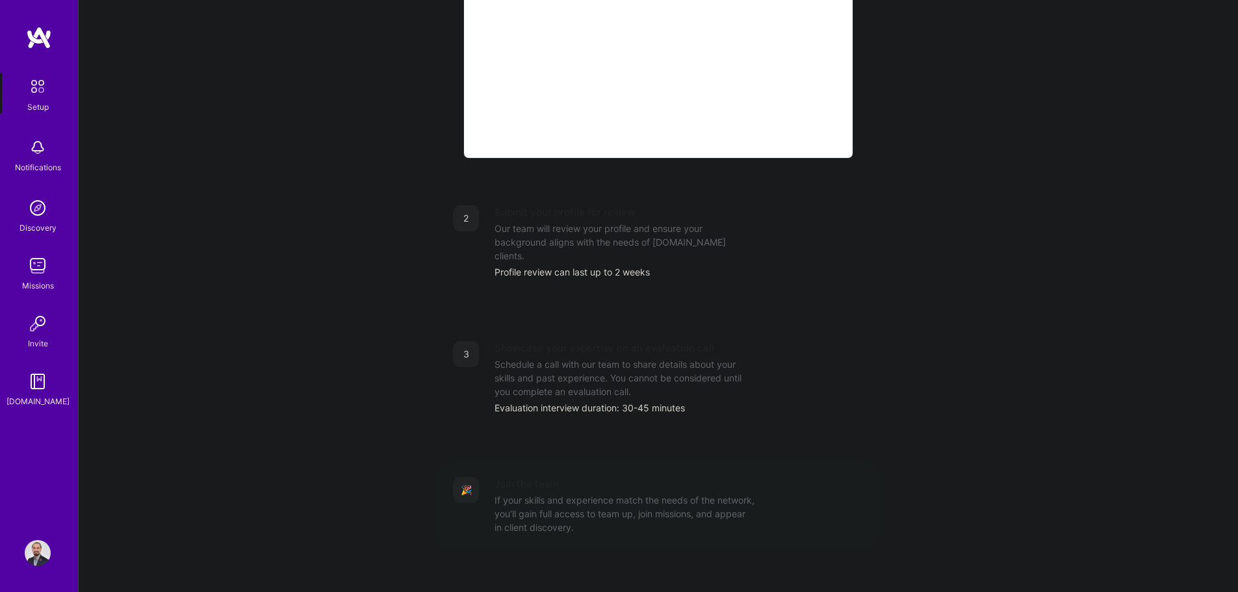
scroll to position [396, 0]
click at [40, 542] on img at bounding box center [38, 553] width 26 height 26
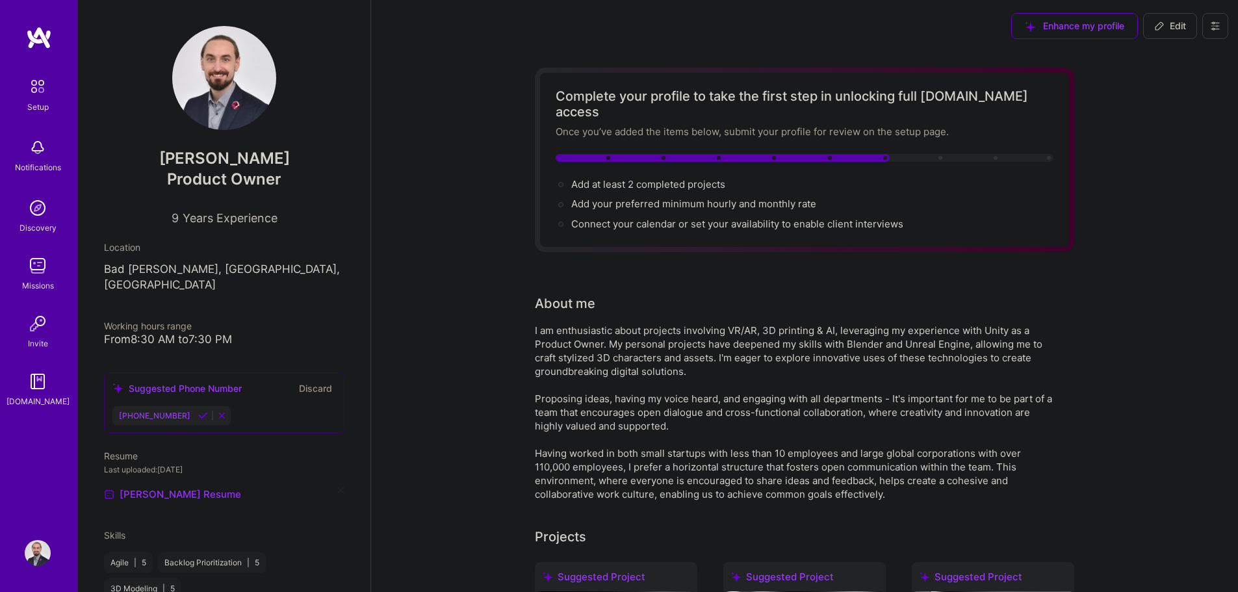
click at [622, 19] on button at bounding box center [1215, 26] width 26 height 26
click at [622, 62] on button "Settings" at bounding box center [1179, 55] width 97 height 33
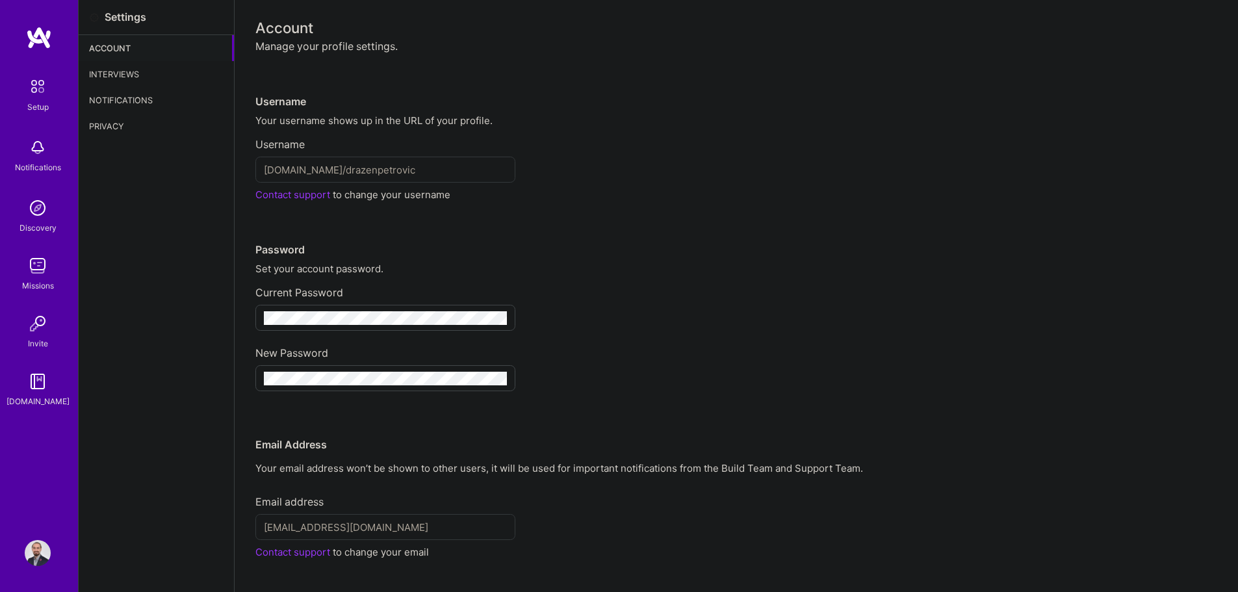
click at [100, 71] on div "Interviews" at bounding box center [156, 74] width 155 height 26
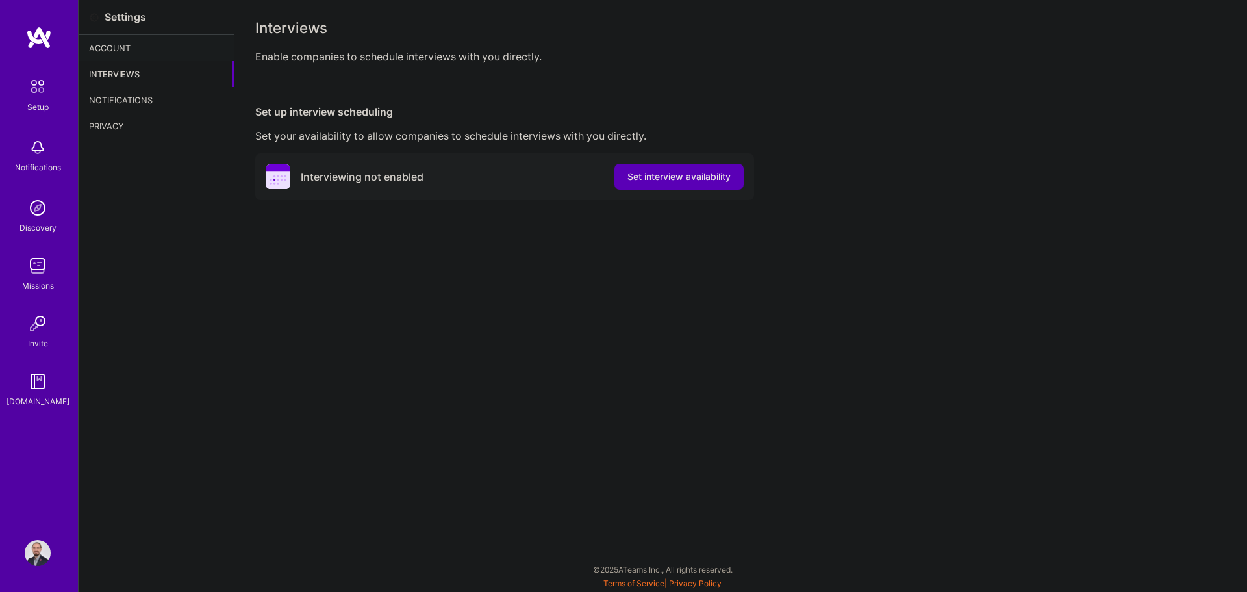
click at [118, 49] on div "Account" at bounding box center [156, 48] width 155 height 26
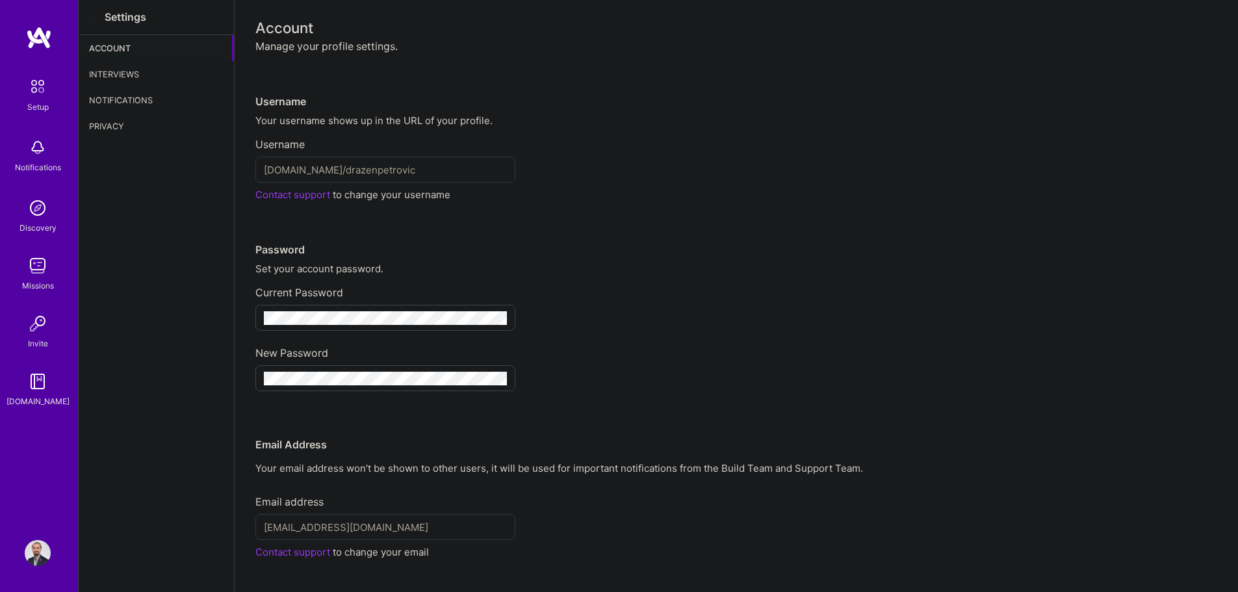
click at [31, 29] on img at bounding box center [39, 37] width 26 height 23
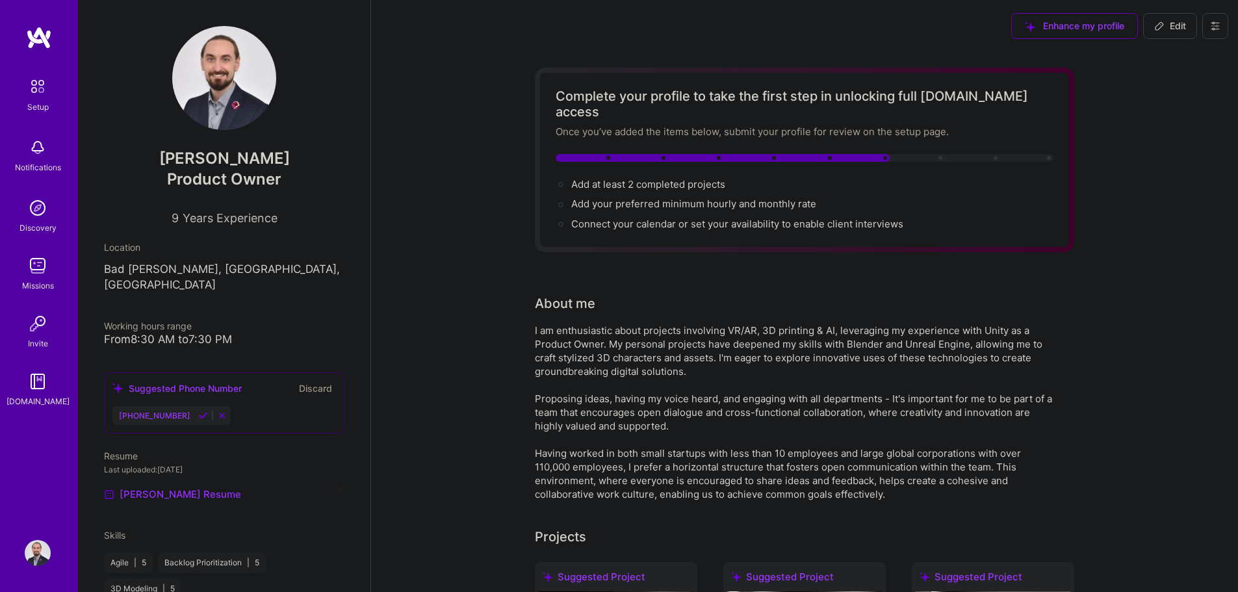
click at [622, 27] on span "Edit" at bounding box center [1170, 25] width 32 height 13
select select "US"
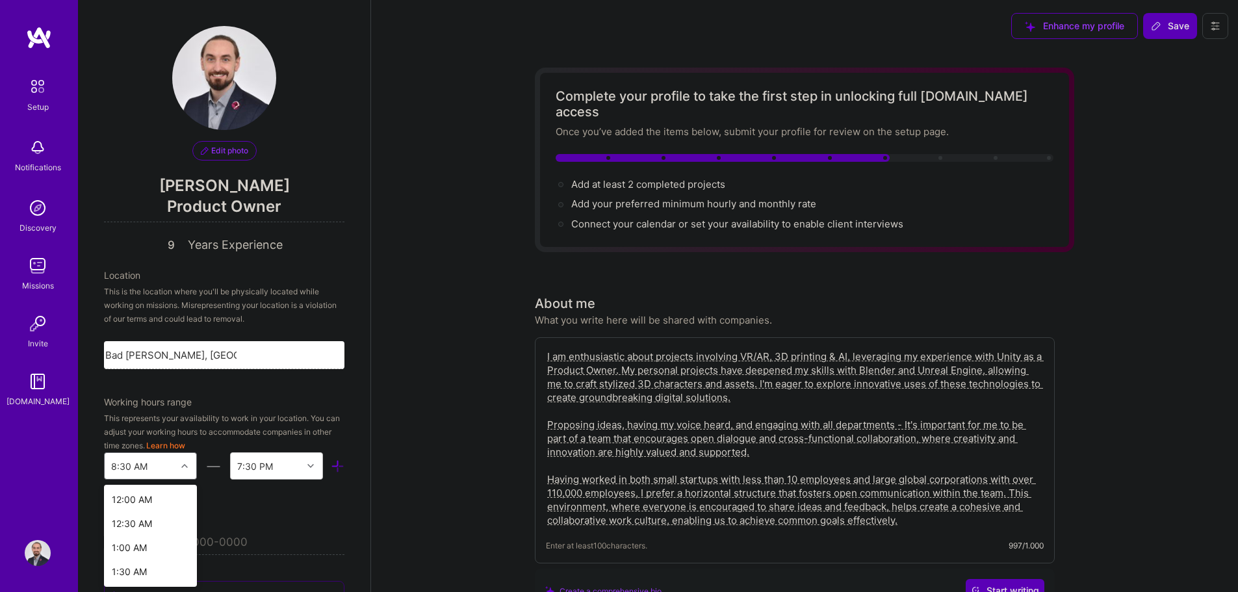
scroll to position [93, 0]
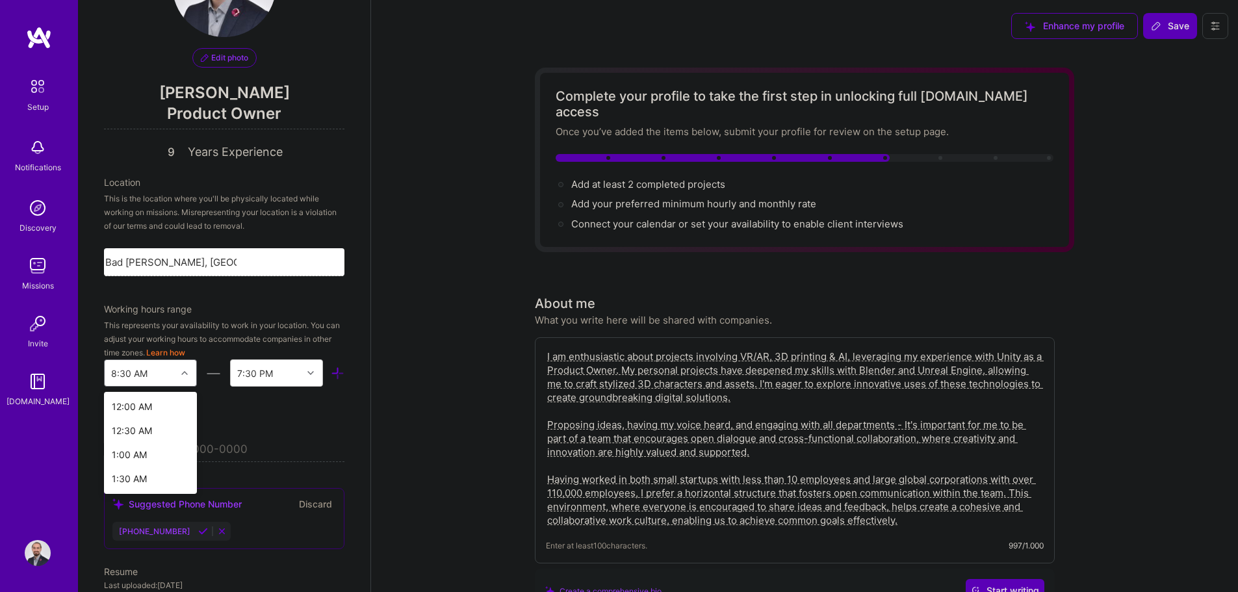
click at [181, 387] on div "option 5:30 AM focused, 12 of 48. 48 results available. Use Up and Down to choo…" at bounding box center [150, 372] width 93 height 27
click at [147, 446] on div "10:00 AM" at bounding box center [150, 444] width 93 height 24
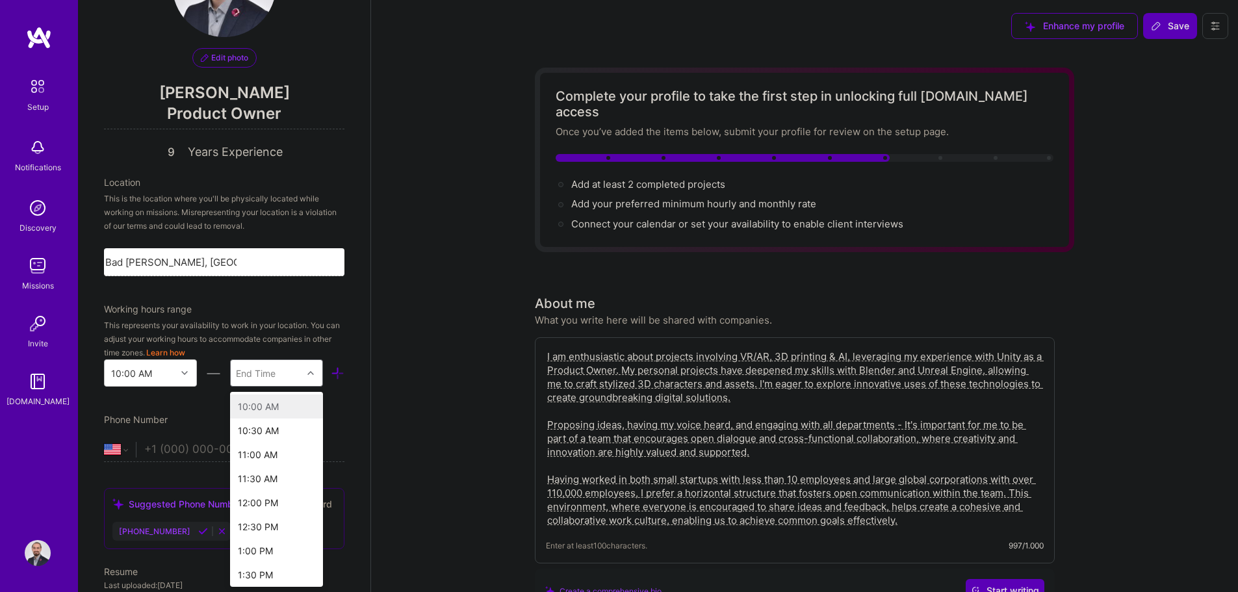
click at [307, 372] on icon at bounding box center [310, 373] width 6 height 6
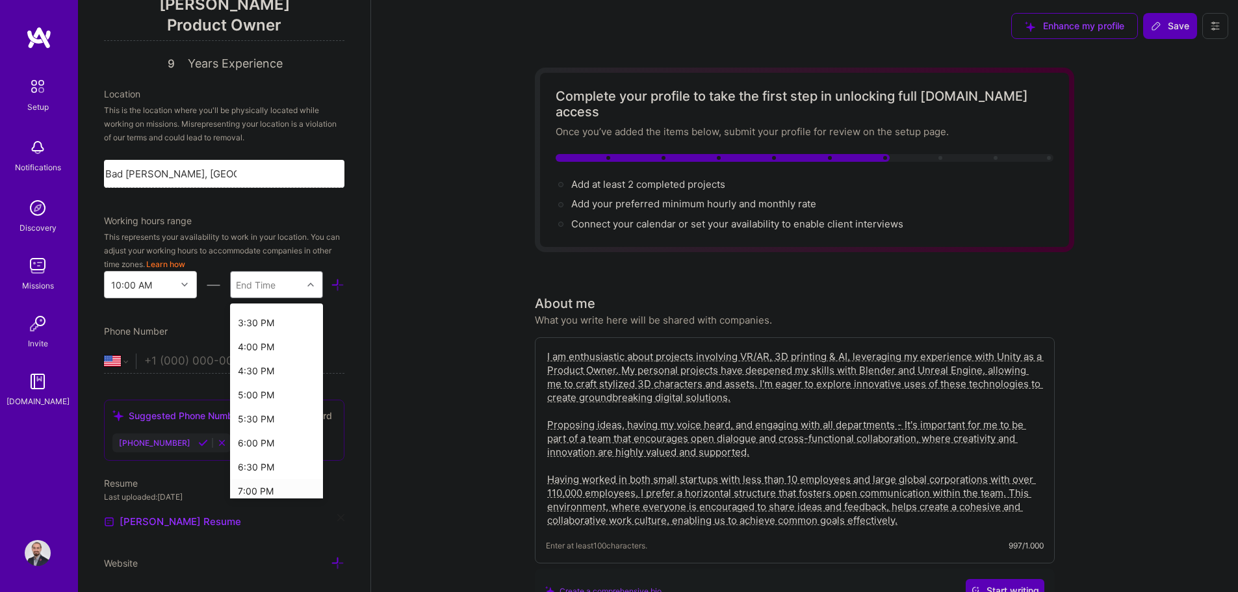
scroll to position [223, 0]
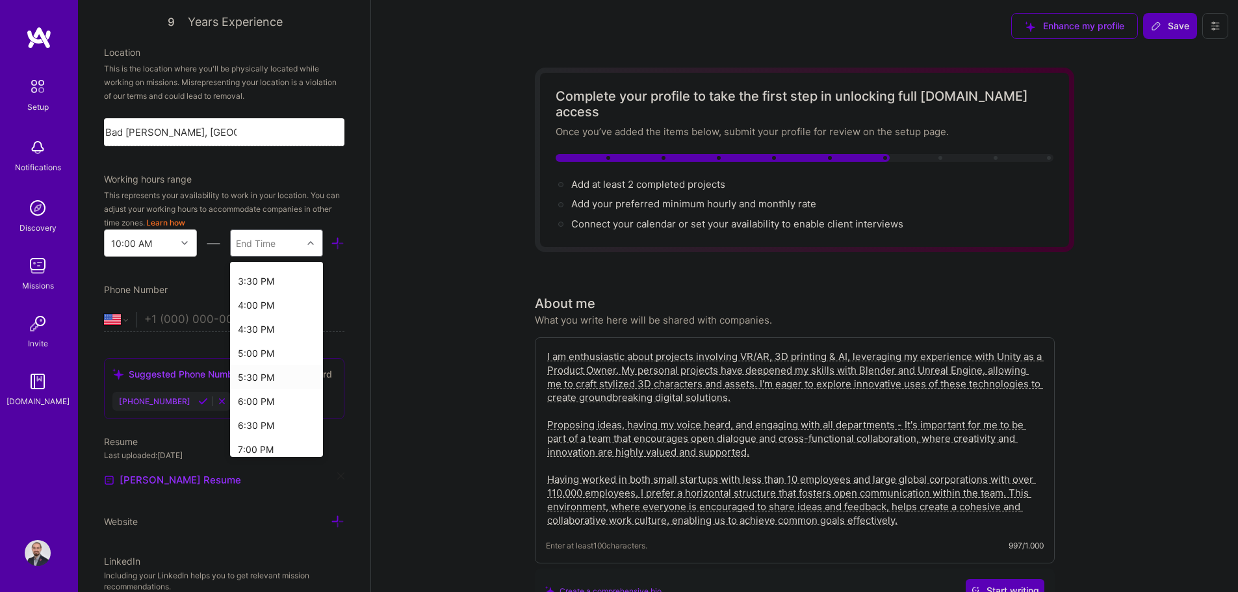
click at [261, 379] on div "5:30 PM" at bounding box center [276, 377] width 93 height 24
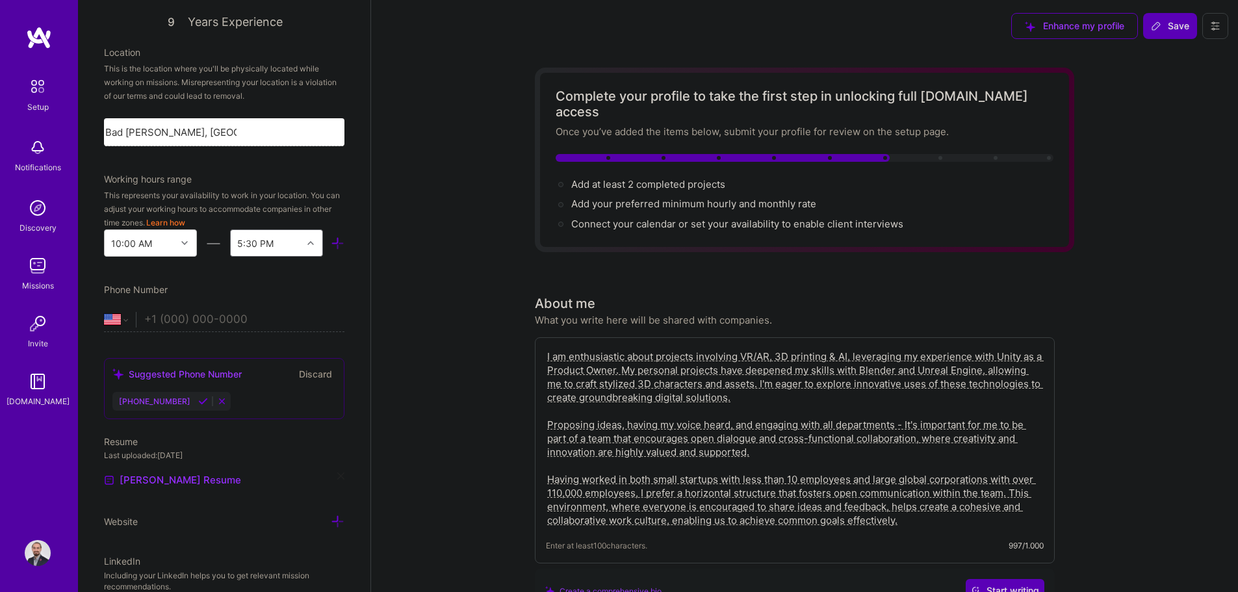
click at [304, 246] on div at bounding box center [312, 243] width 20 height 17
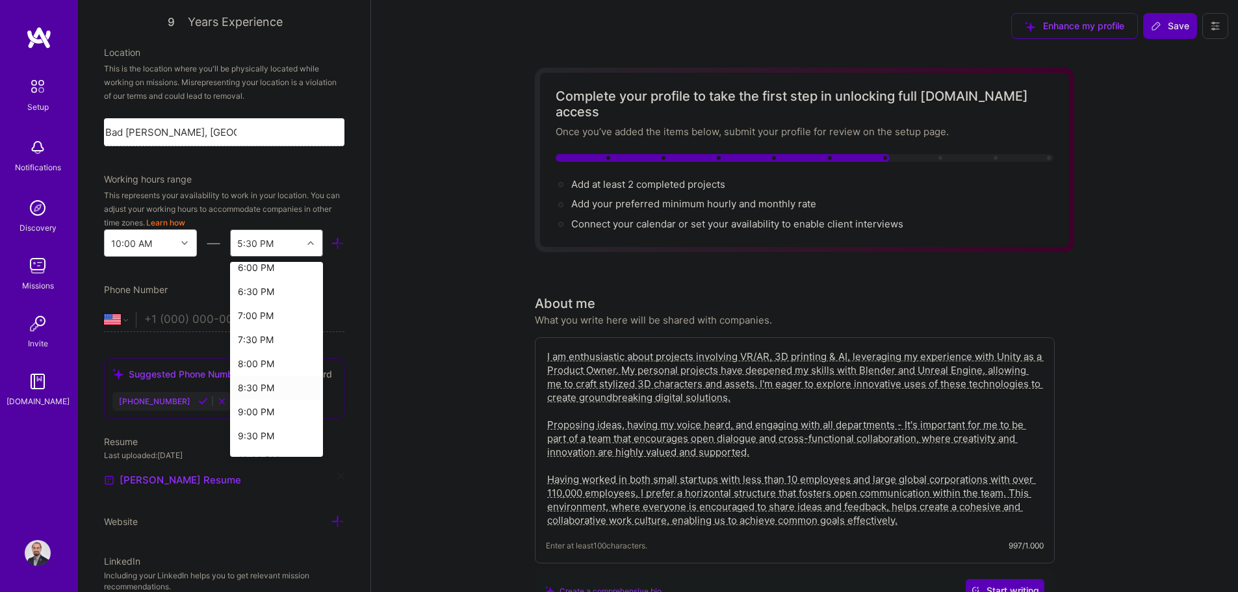
scroll to position [390, 0]
click at [264, 301] on div "6:30 PM" at bounding box center [276, 295] width 93 height 24
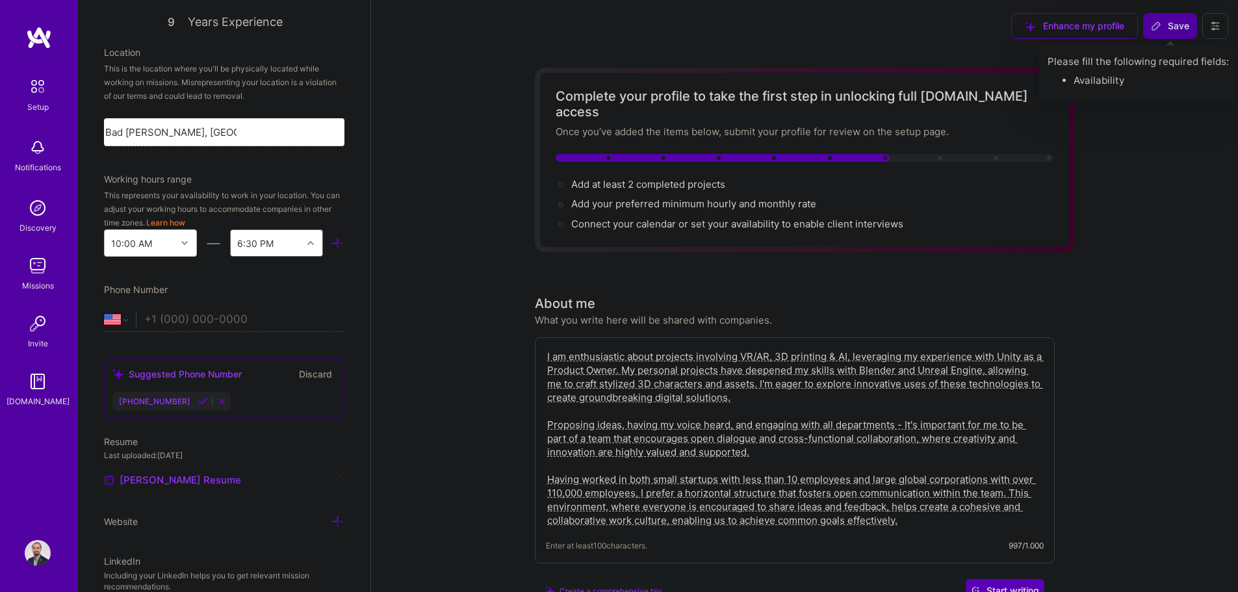
click at [622, 23] on span "Save" at bounding box center [1170, 25] width 38 height 13
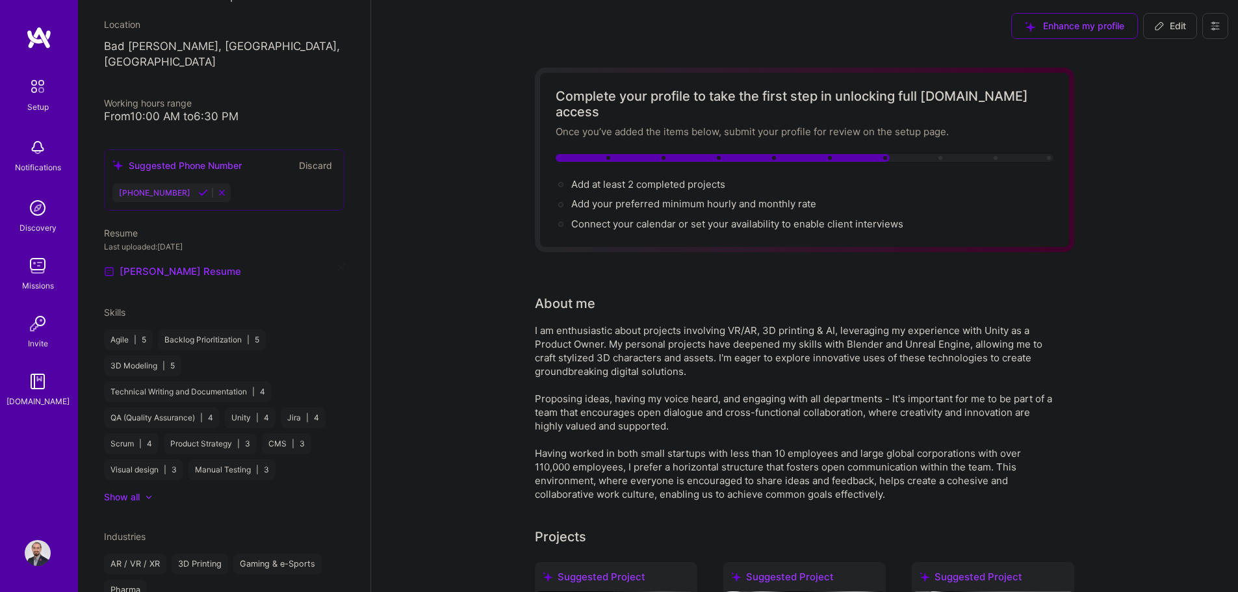
scroll to position [191, 0]
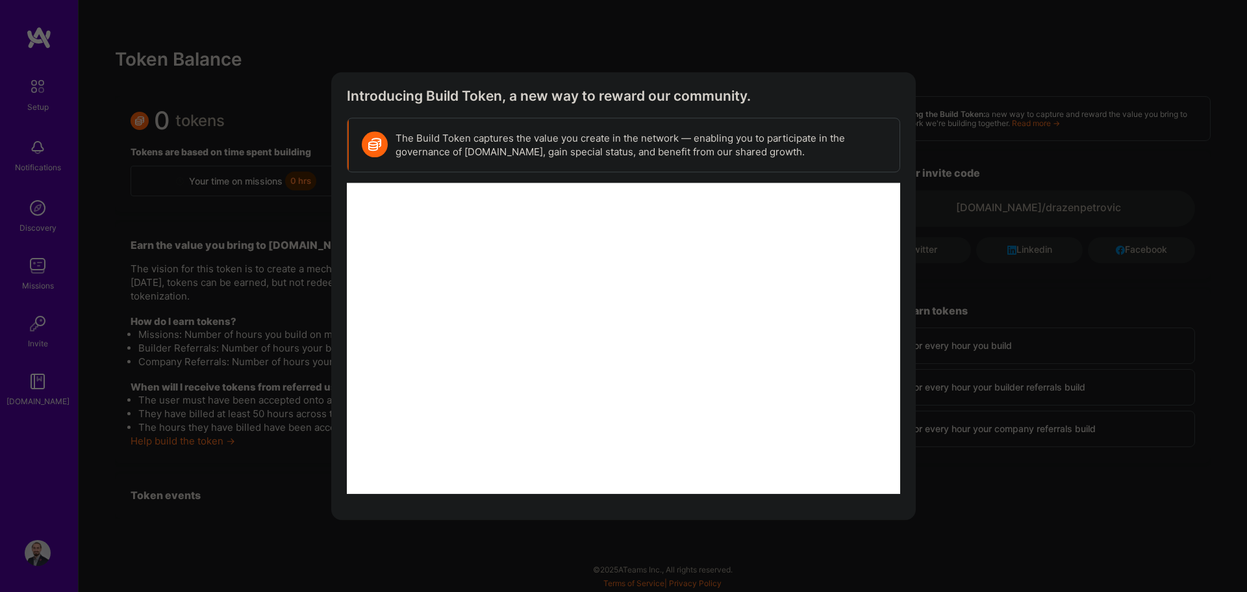
click at [901, 97] on icon "modal" at bounding box center [898, 94] width 8 height 8
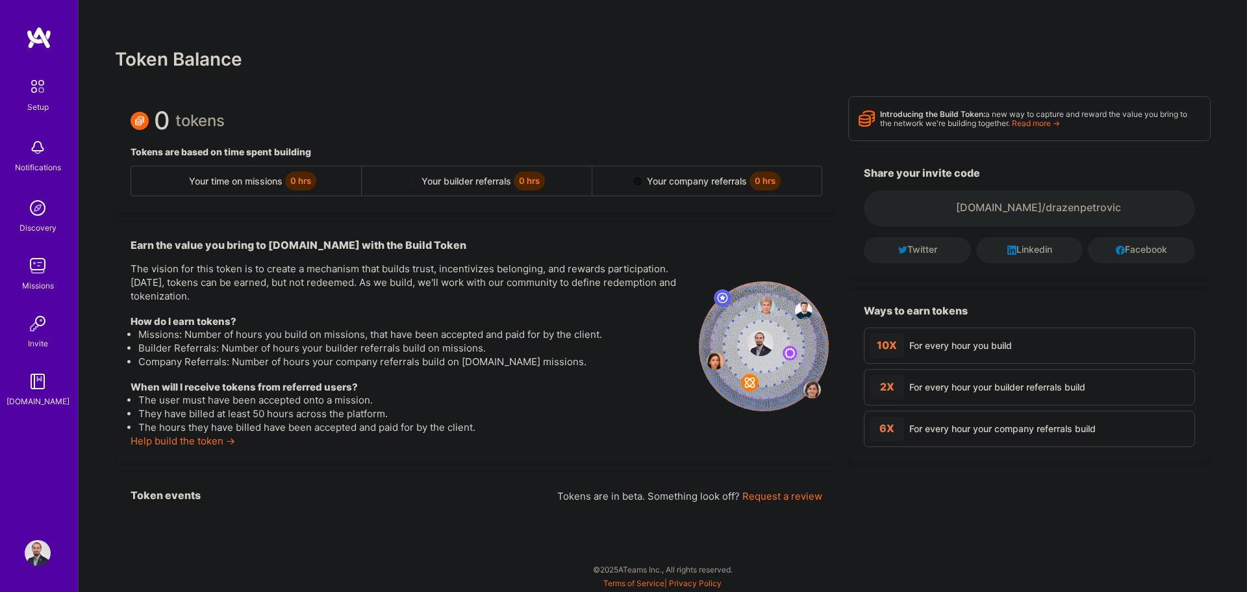
click at [41, 96] on img at bounding box center [37, 86] width 27 height 27
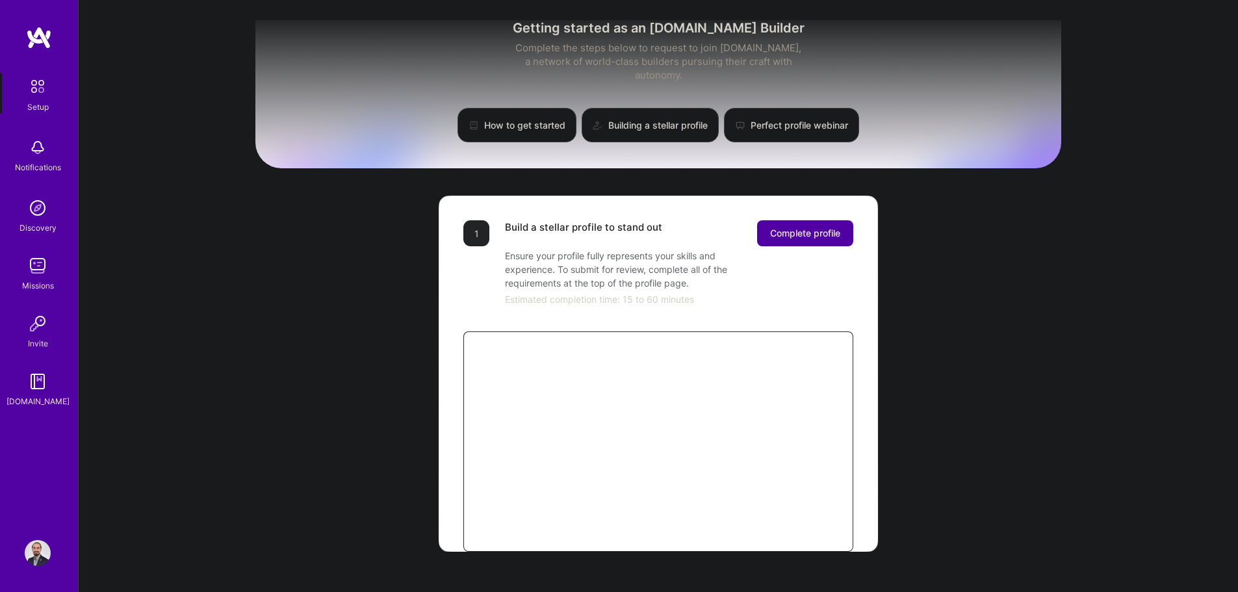
click at [783, 220] on button "Complete profile" at bounding box center [805, 233] width 96 height 26
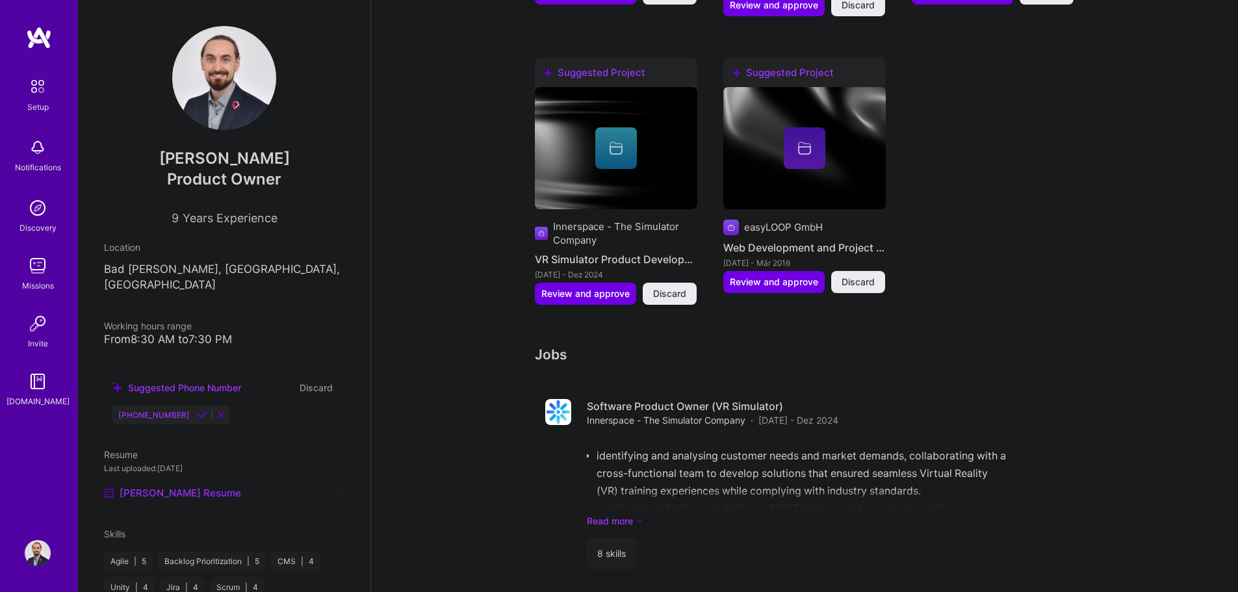
scroll to position [876, 0]
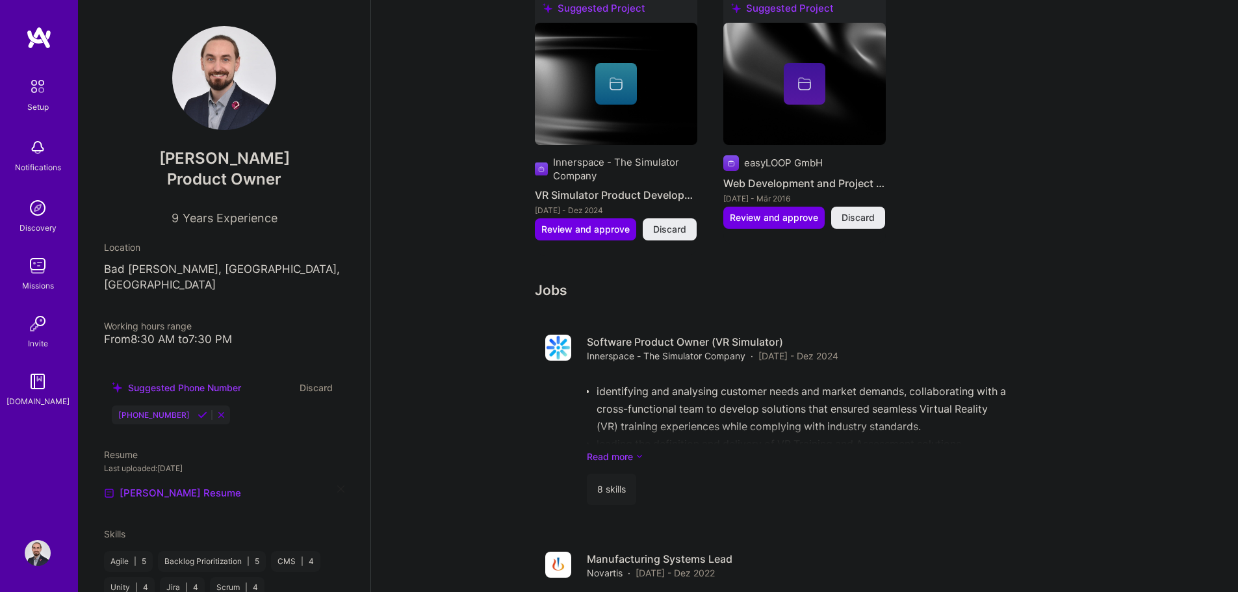
click at [39, 376] on img at bounding box center [38, 381] width 26 height 26
